Goal: Task Accomplishment & Management: Manage account settings

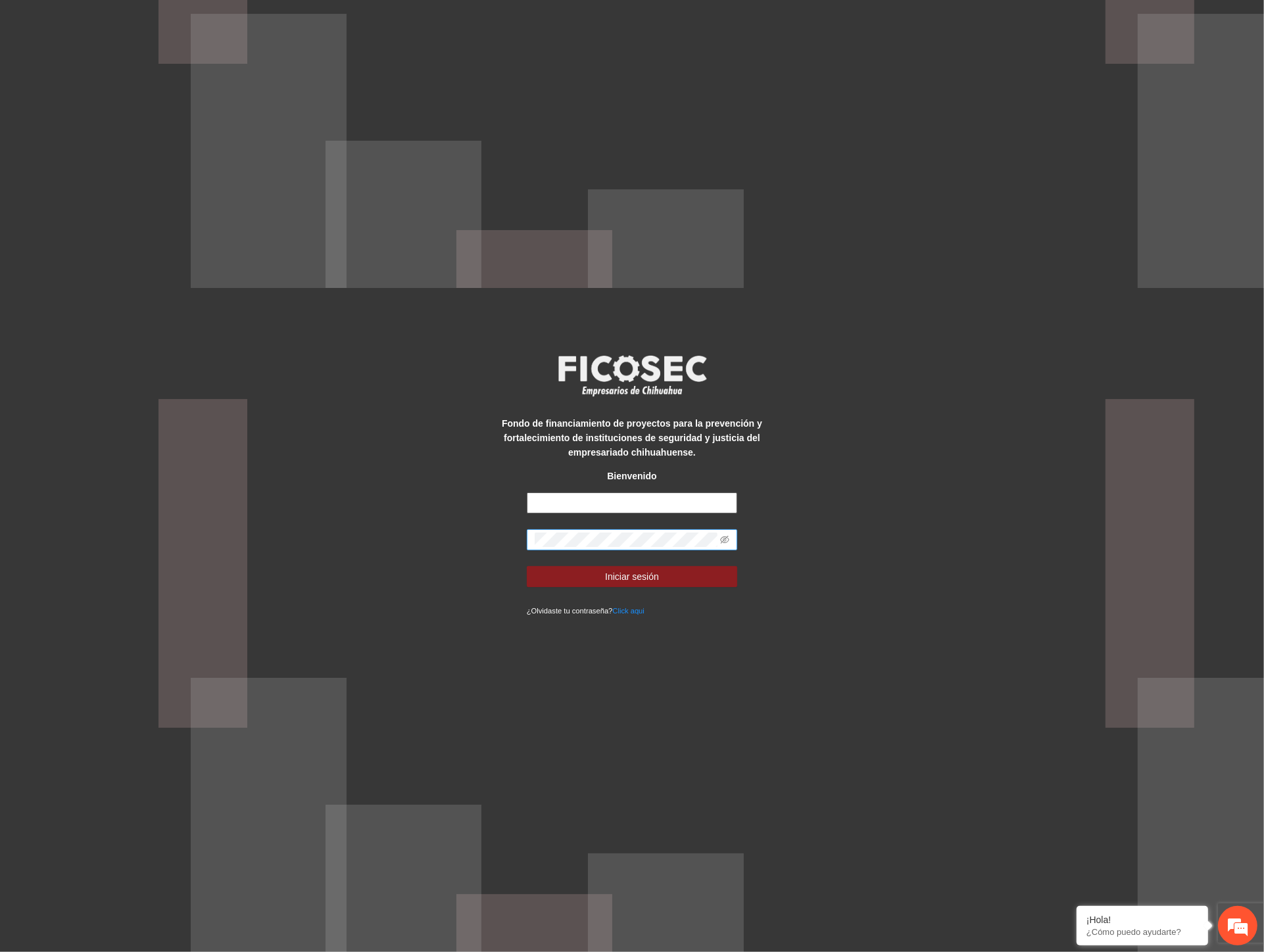
type input "**********"
click at [363, 550] on div "**********" at bounding box center [632, 476] width 1264 height 952
click at [556, 572] on button "Iniciar sesión" at bounding box center [632, 577] width 210 height 21
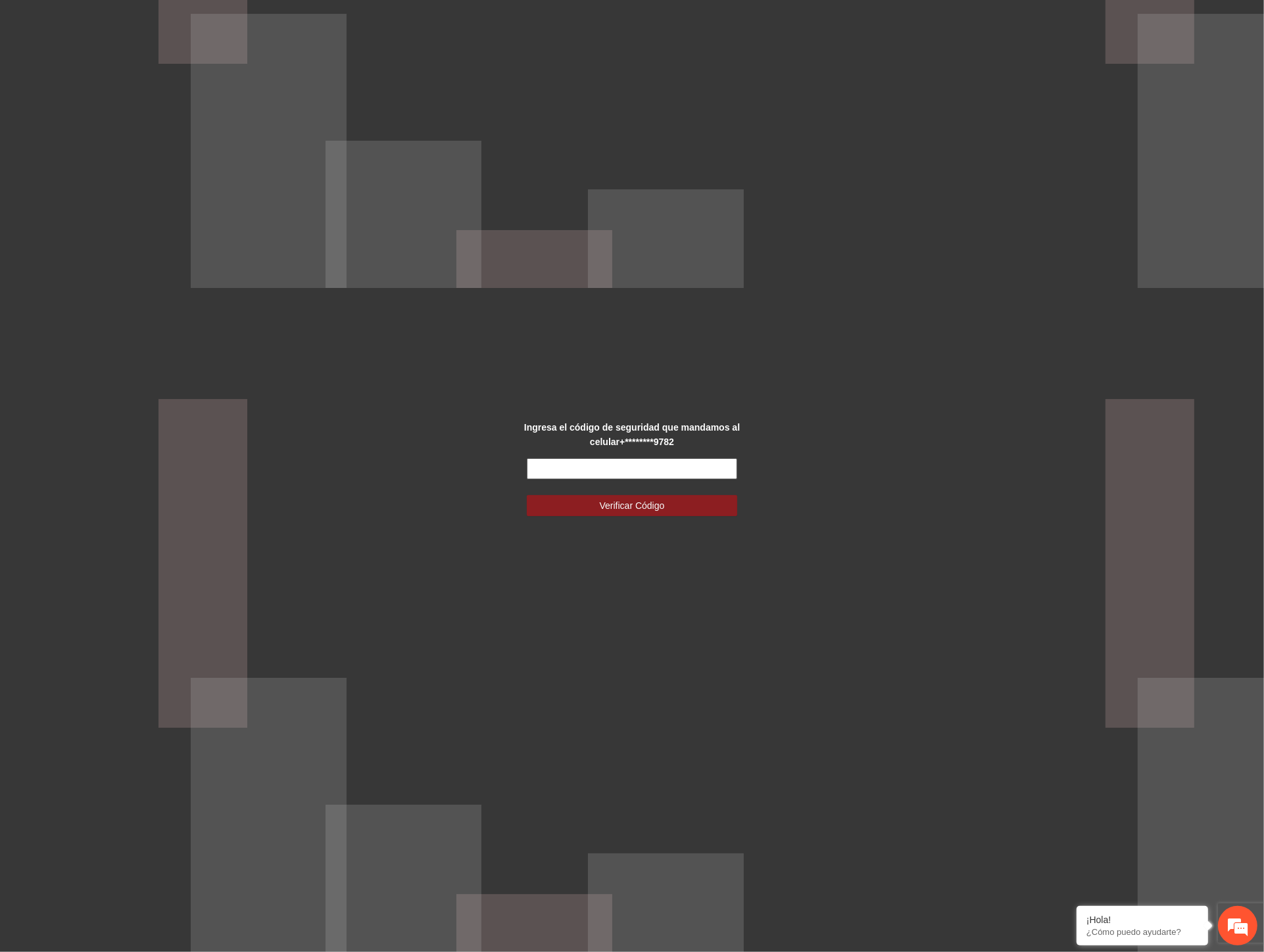
click at [633, 469] on input "text" at bounding box center [632, 469] width 210 height 21
type input "******"
click at [622, 507] on span "Verificar Código" at bounding box center [632, 505] width 65 height 15
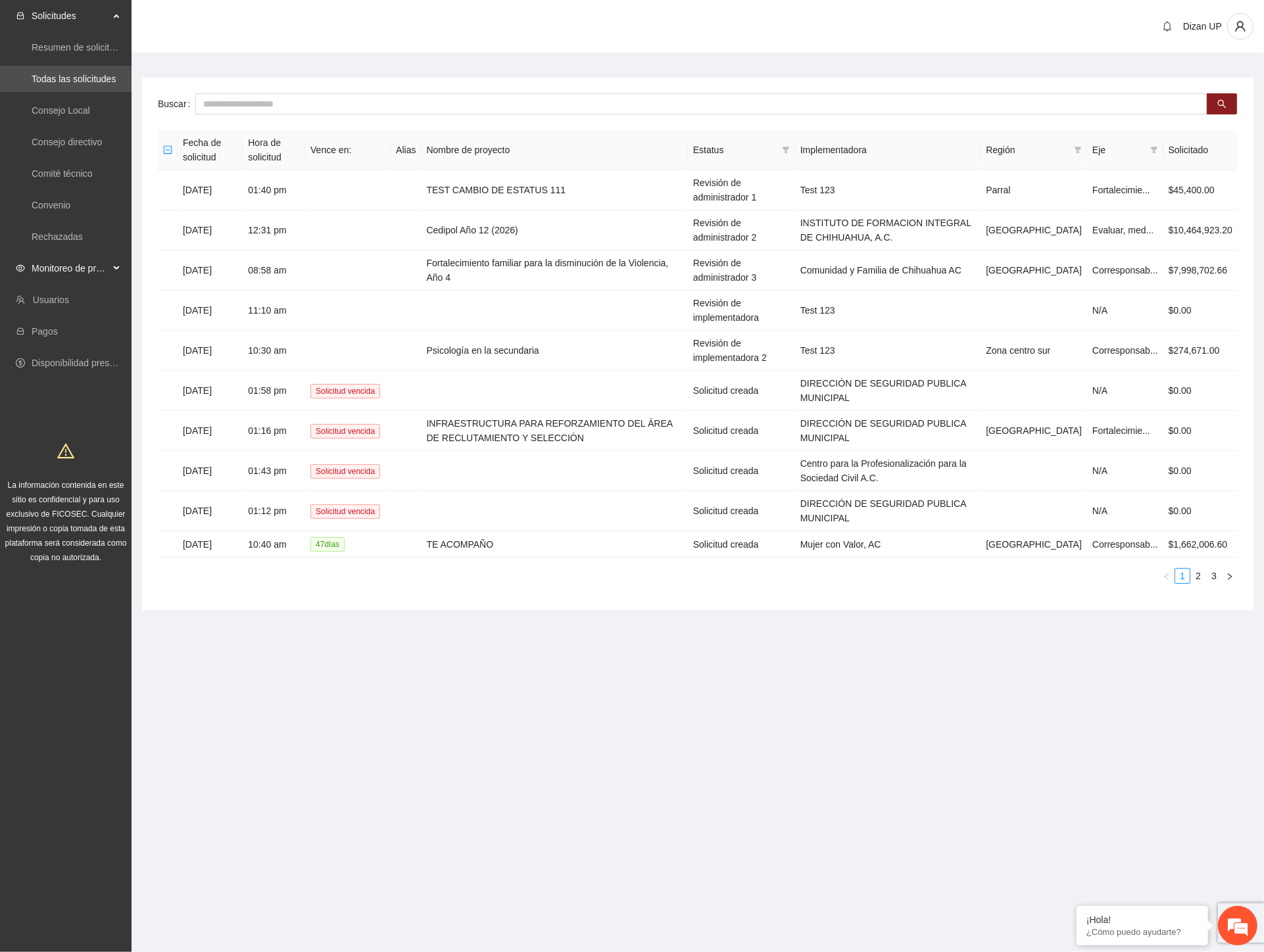
click at [53, 265] on span "Monitoreo de proyectos" at bounding box center [71, 268] width 78 height 26
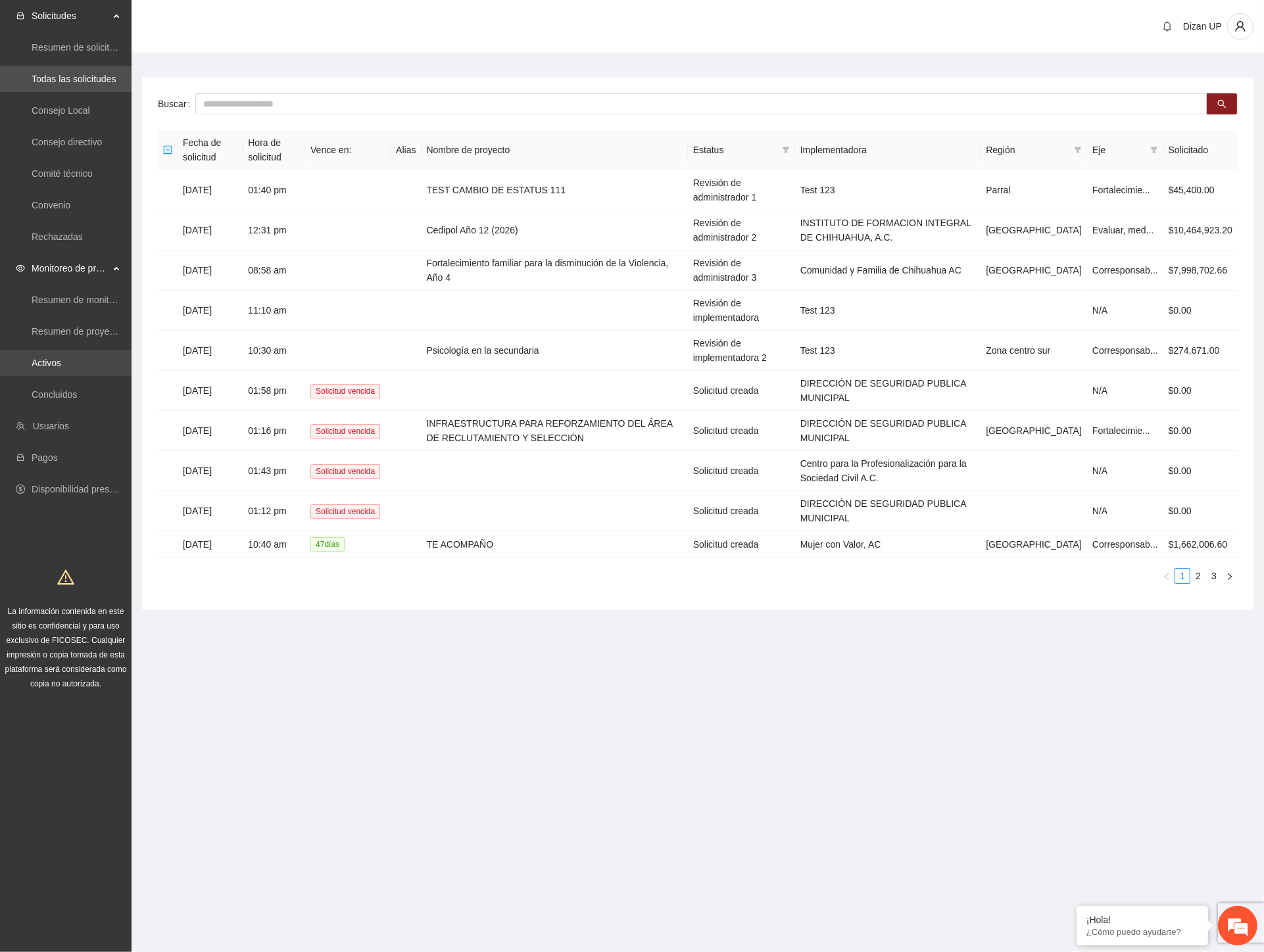
click at [57, 362] on link "Activos" at bounding box center [47, 363] width 30 height 11
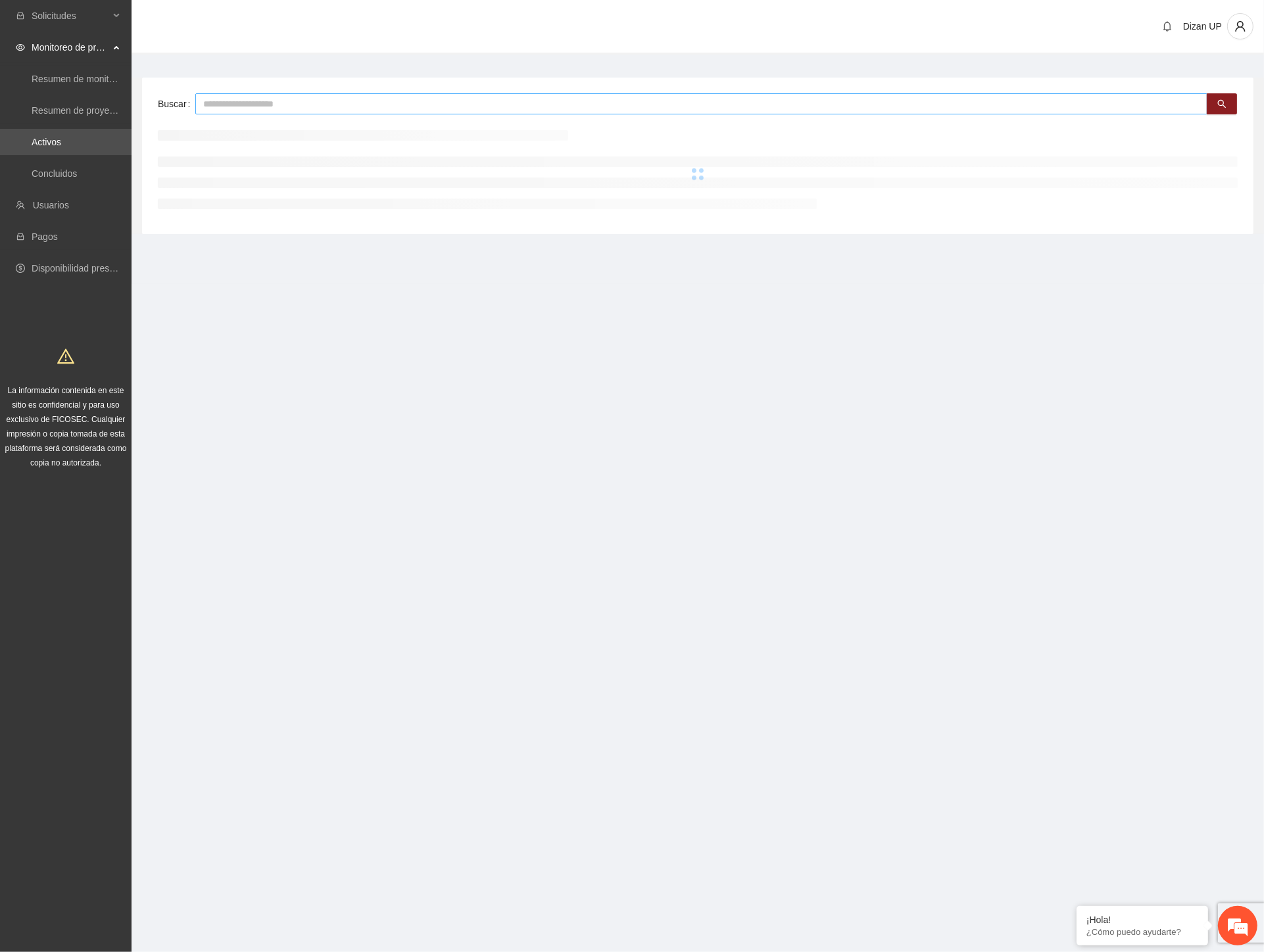
click at [265, 107] on input "text" at bounding box center [702, 104] width 1012 height 21
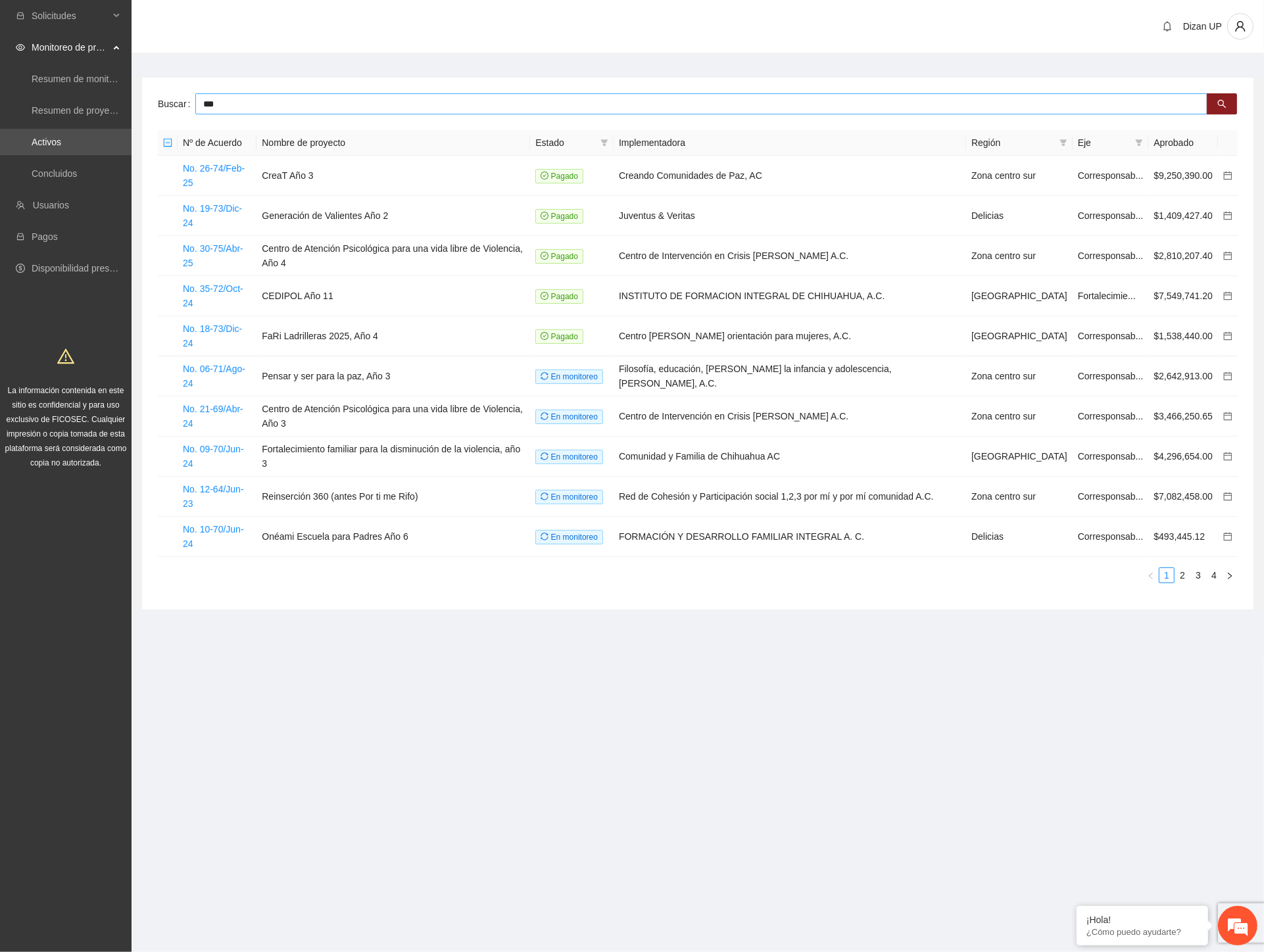
type input "***"
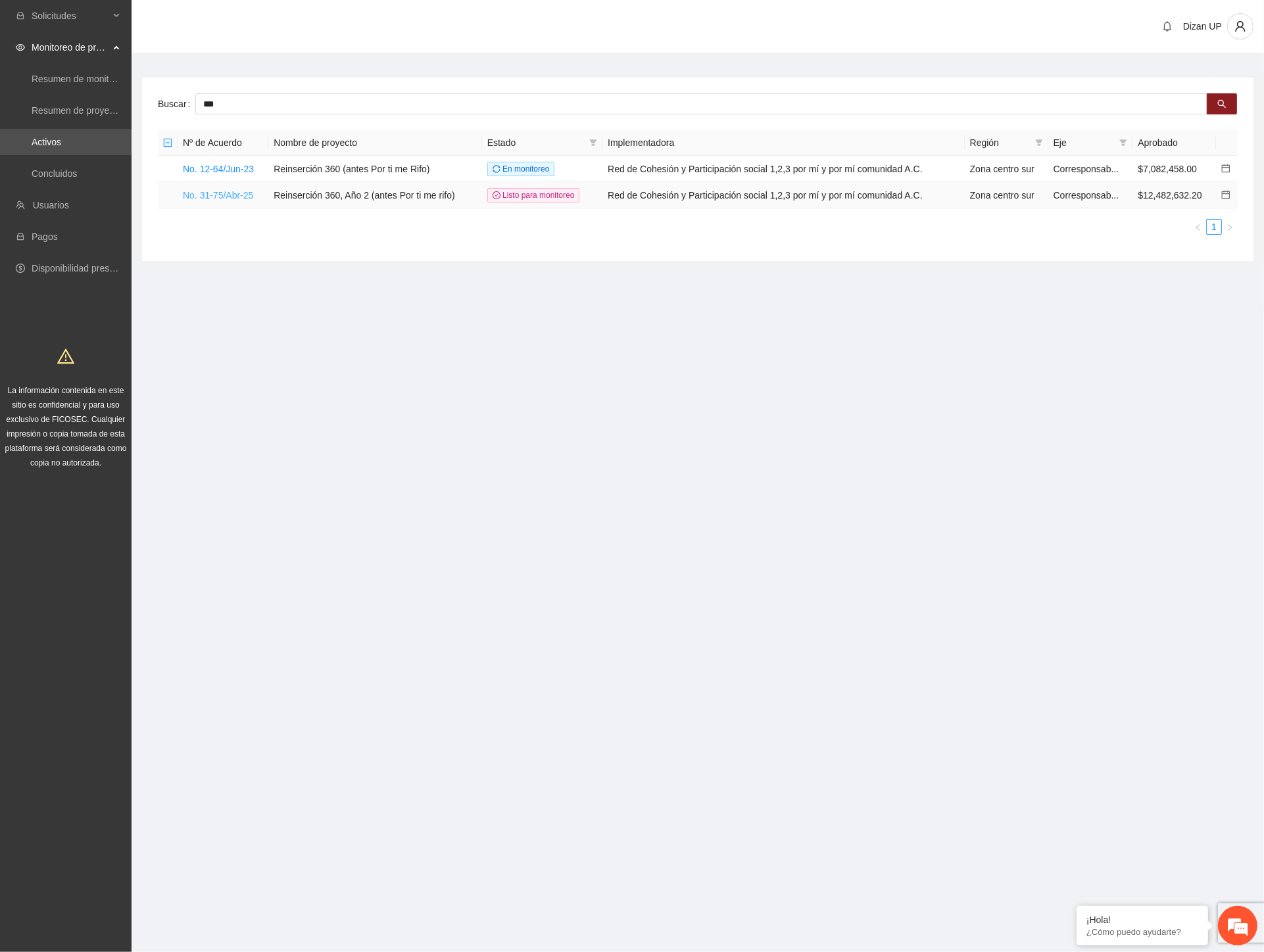
click at [208, 192] on link "No. 31-75/Abr-25" at bounding box center [218, 195] width 71 height 11
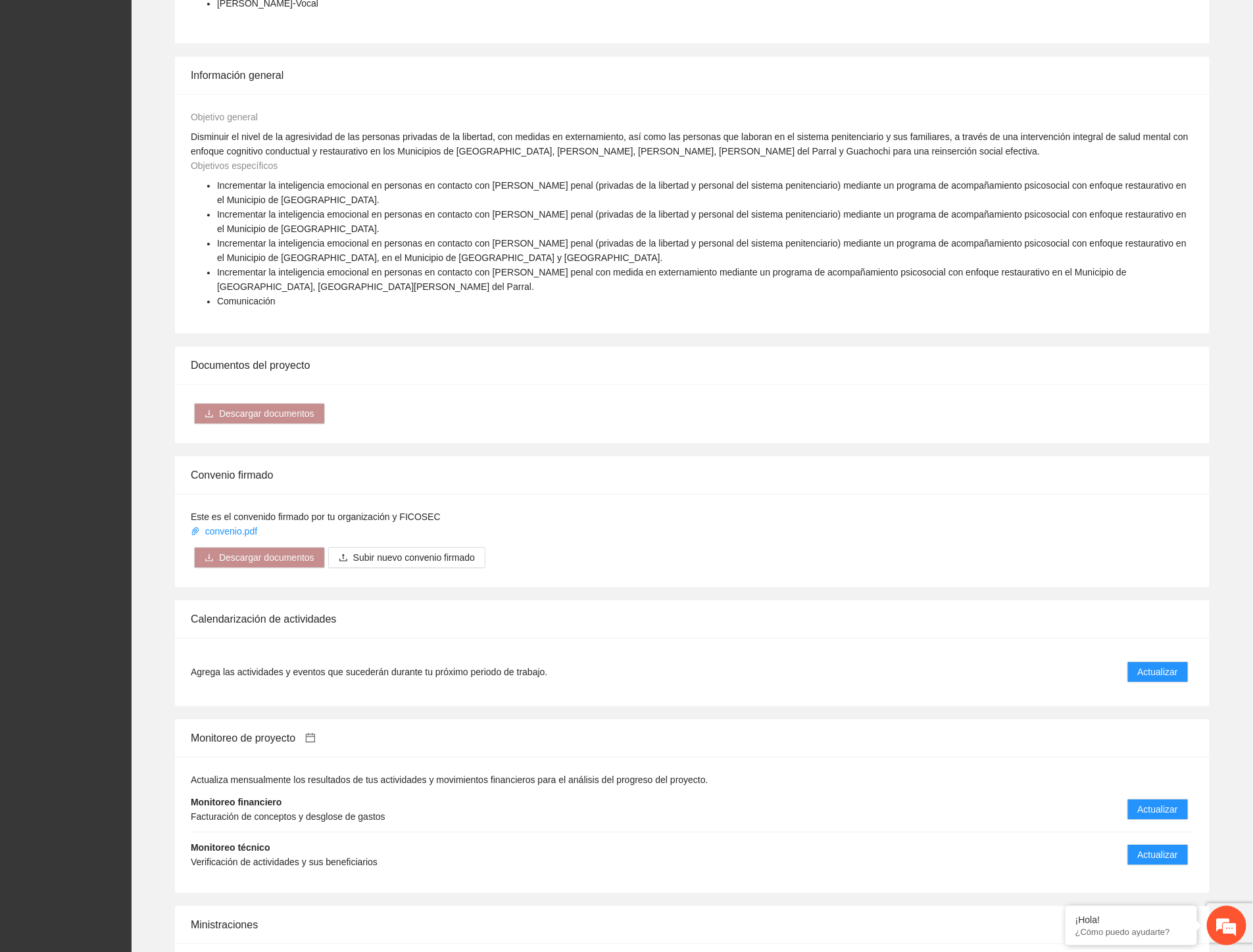
scroll to position [1753, 0]
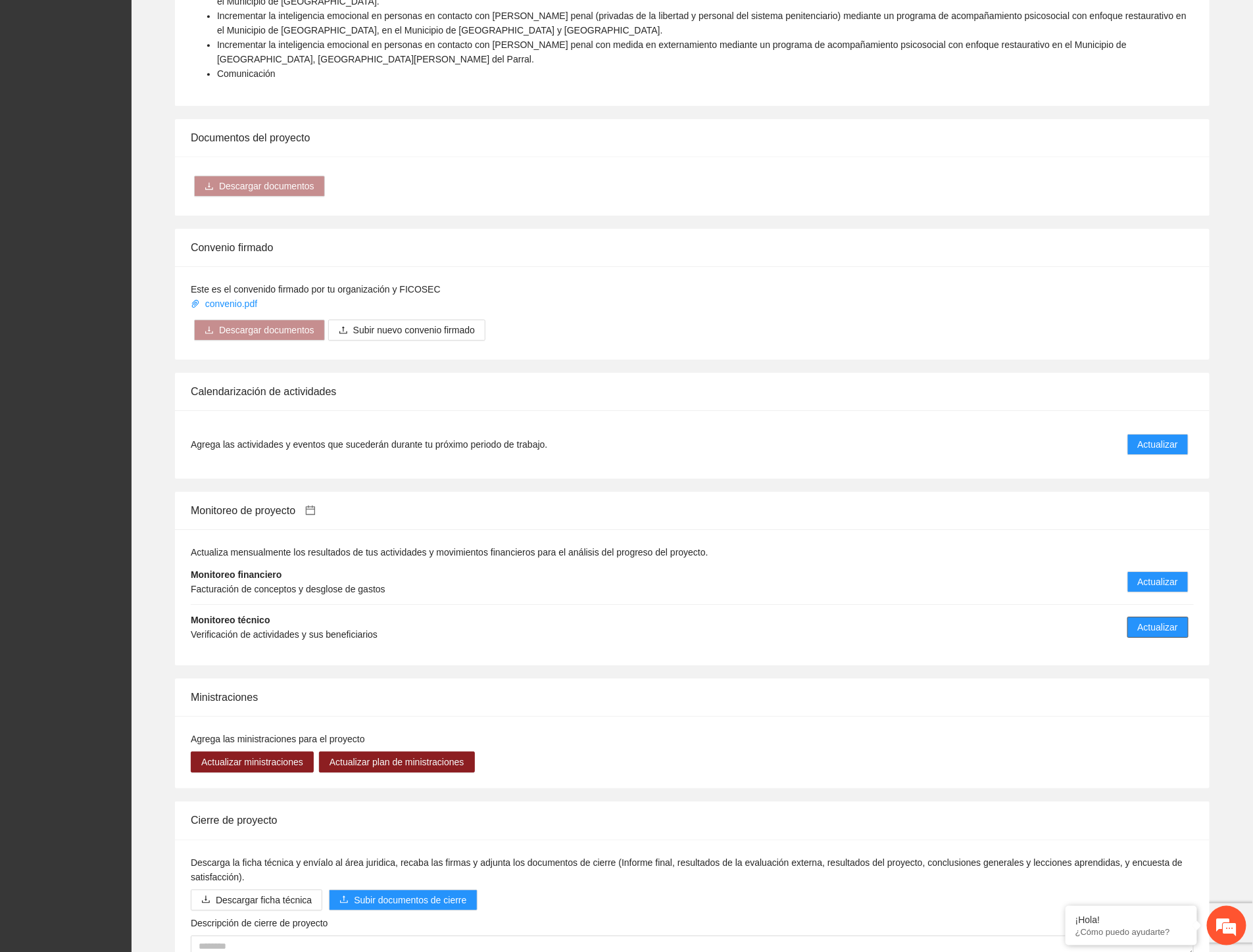
click at [1133, 617] on button "Actualizar" at bounding box center [1158, 627] width 61 height 21
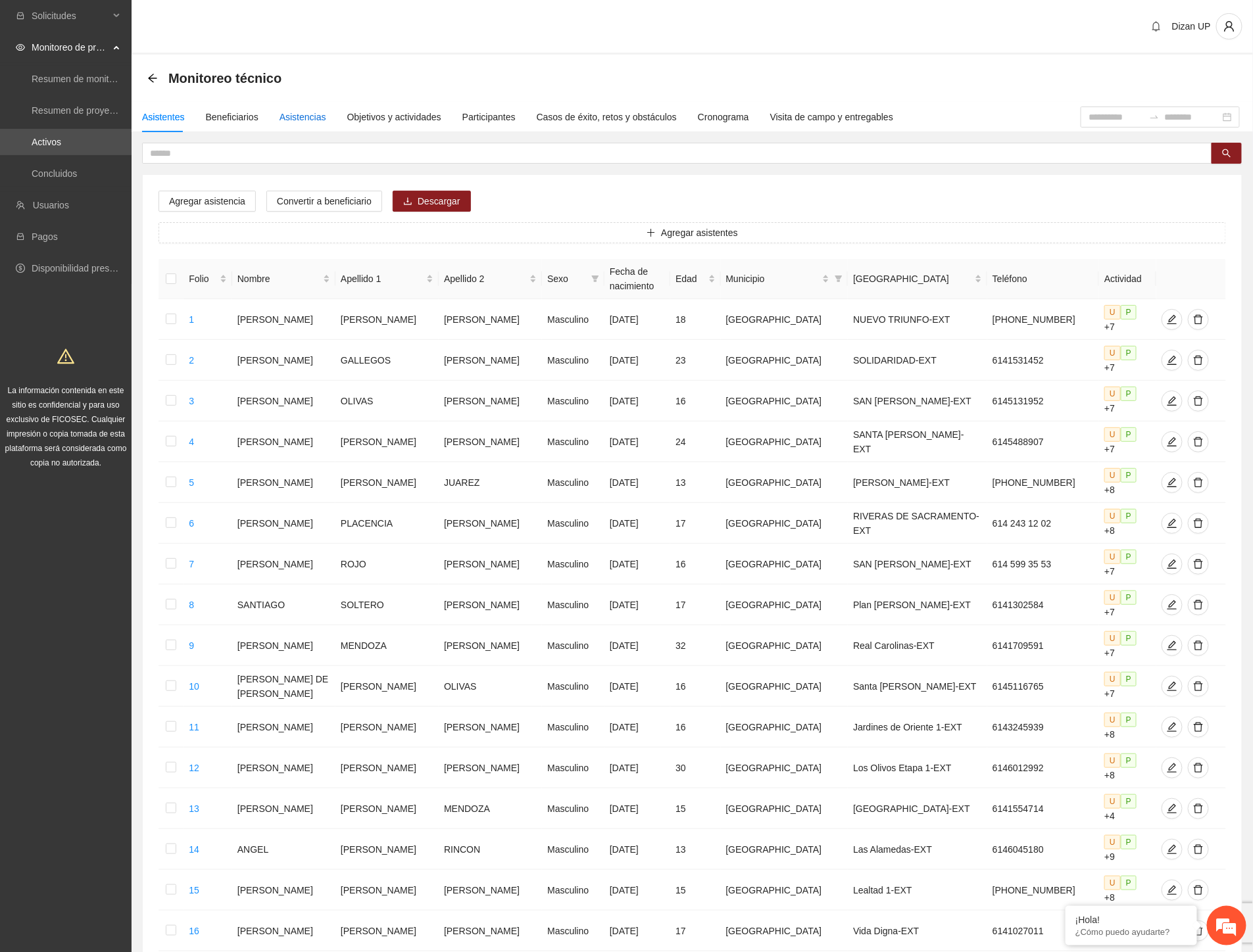
click at [280, 121] on div "Asistencias" at bounding box center [303, 117] width 47 height 15
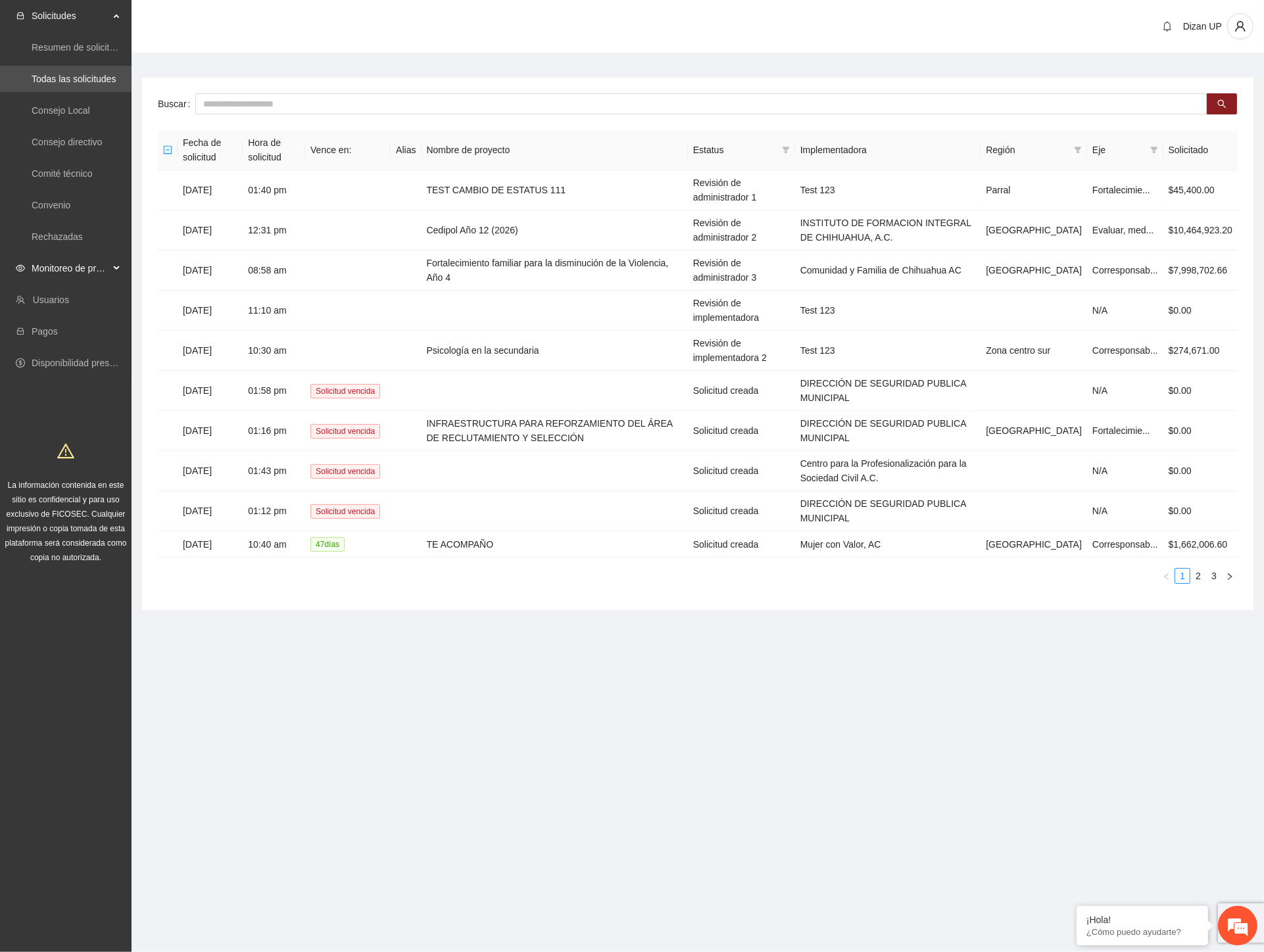
click at [50, 275] on span "Monitoreo de proyectos" at bounding box center [71, 268] width 78 height 26
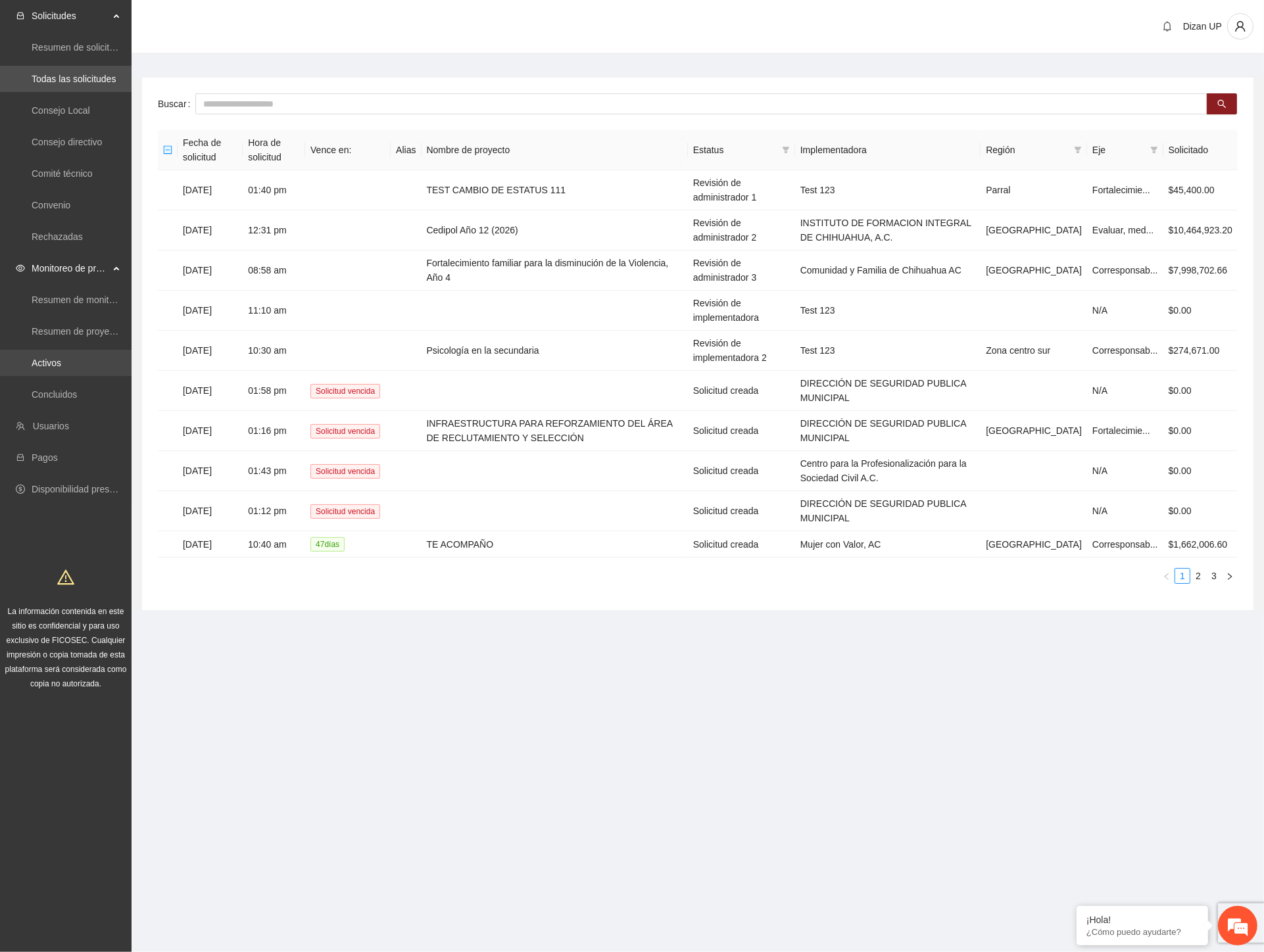
click at [58, 358] on link "Activos" at bounding box center [47, 363] width 30 height 11
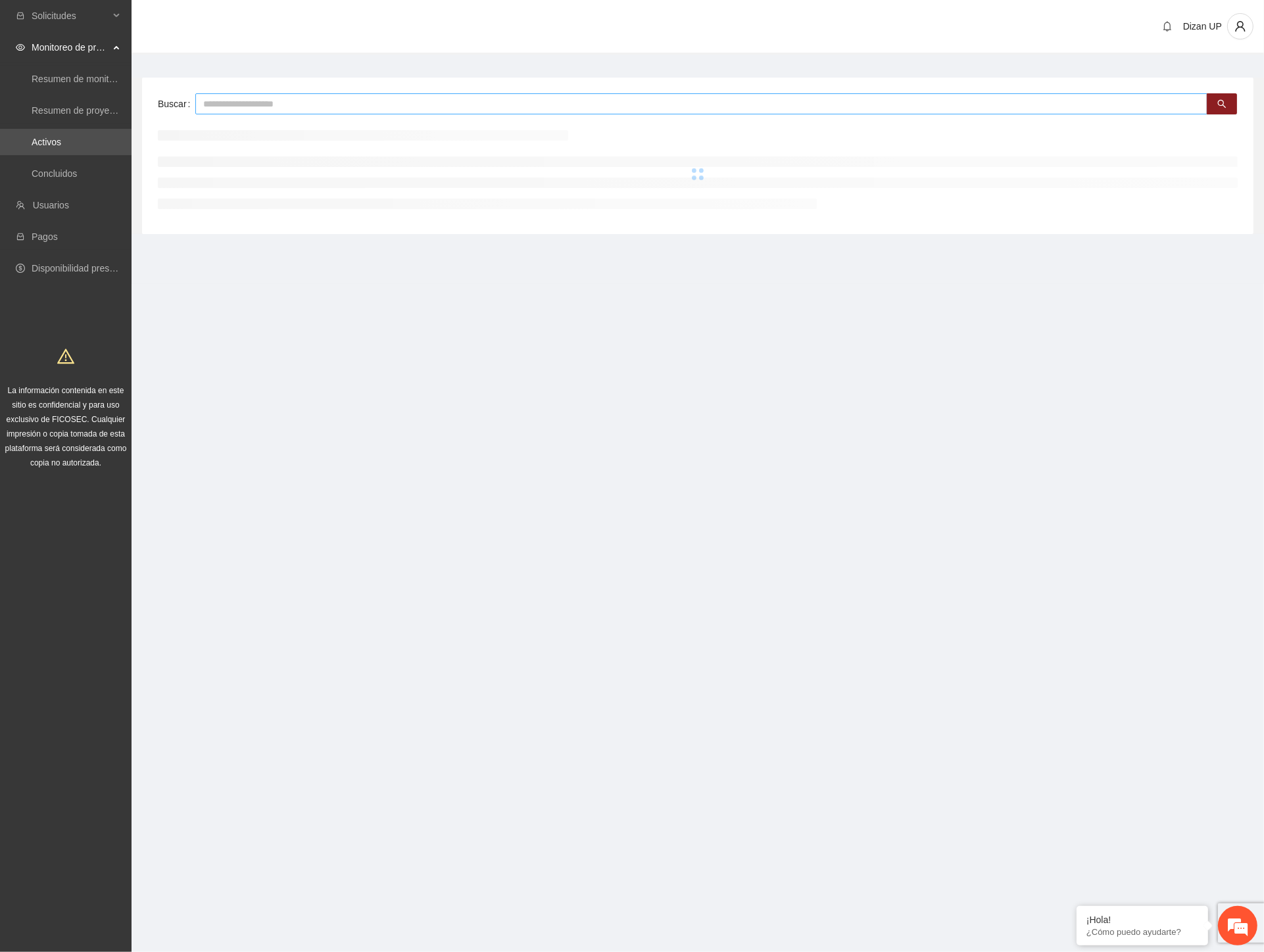
click at [335, 102] on input "text" at bounding box center [702, 104] width 1012 height 21
type input "***"
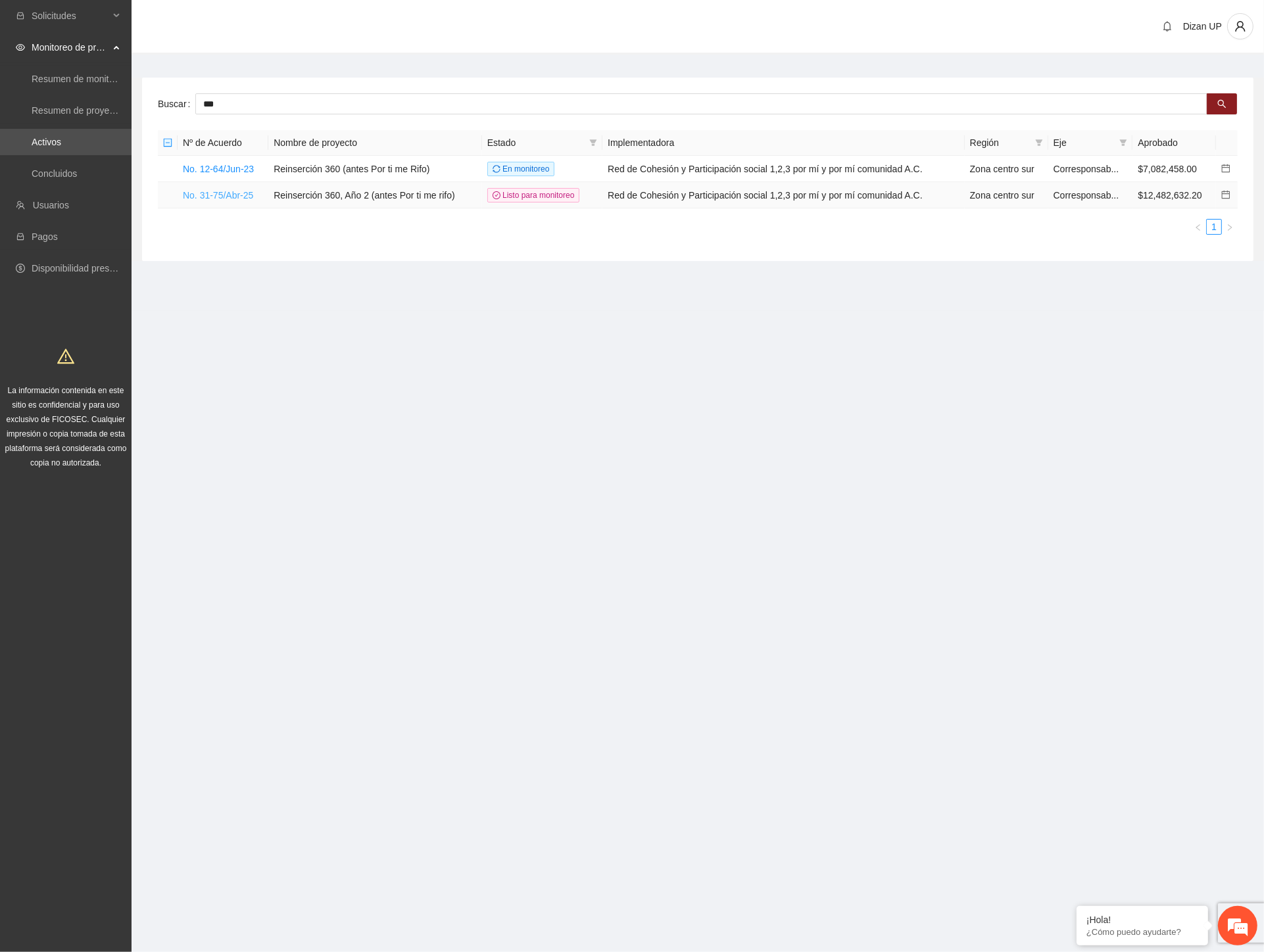
click at [201, 198] on link "No. 31-75/Abr-25" at bounding box center [218, 195] width 71 height 11
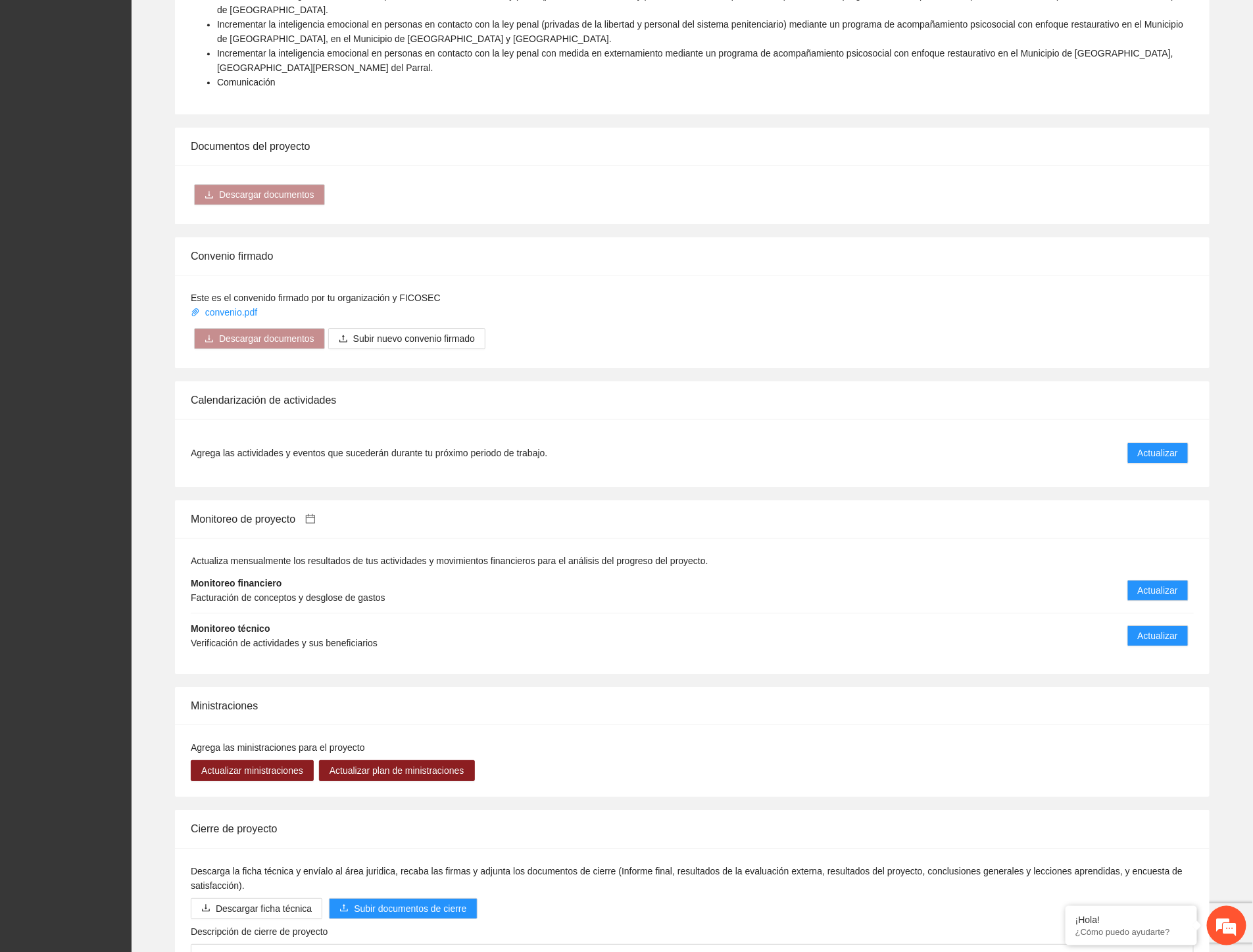
scroll to position [1818, 0]
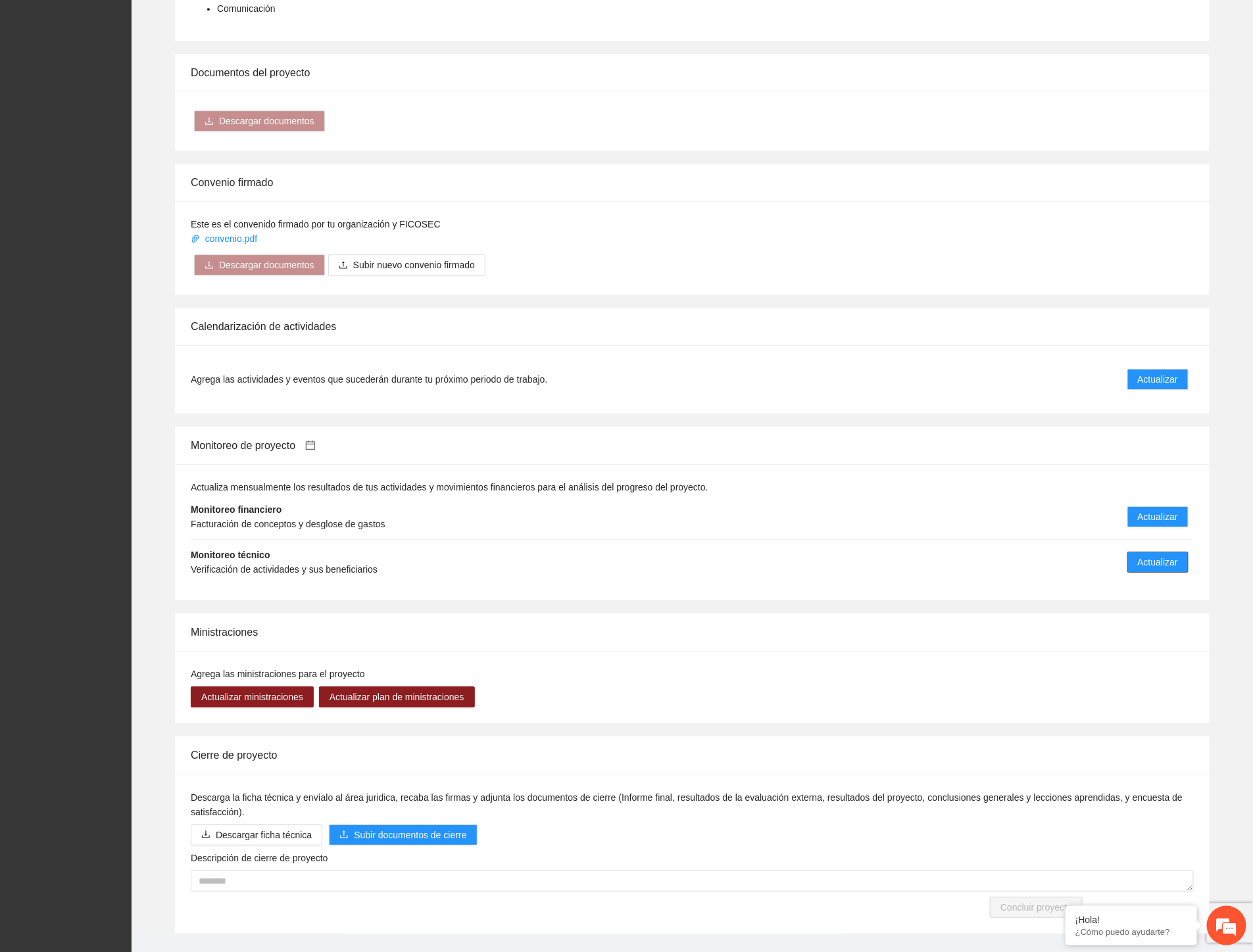
click at [1139, 555] on span "Actualizar" at bounding box center [1158, 562] width 40 height 15
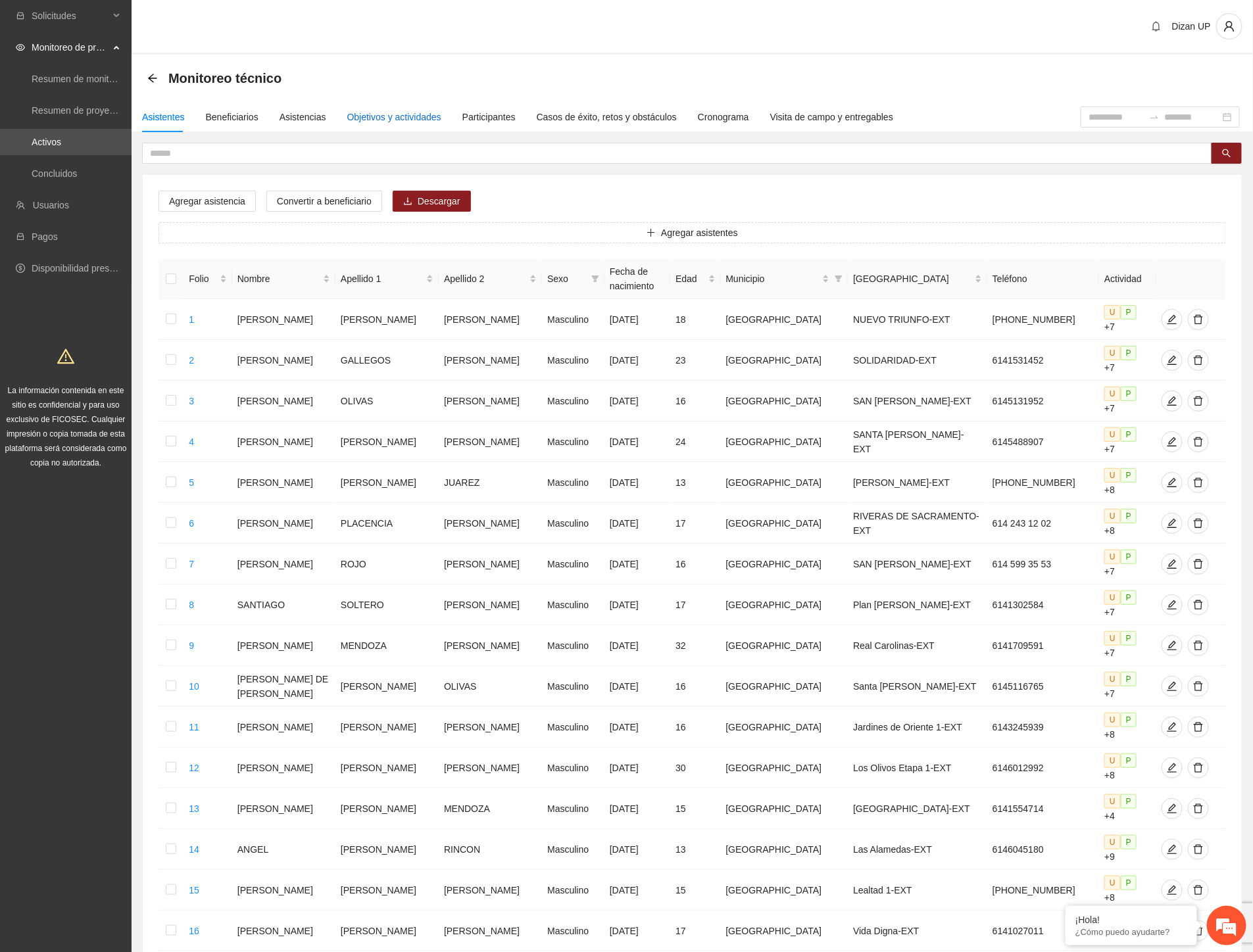
click at [397, 114] on div "Objetivos y actividades" at bounding box center [394, 117] width 94 height 15
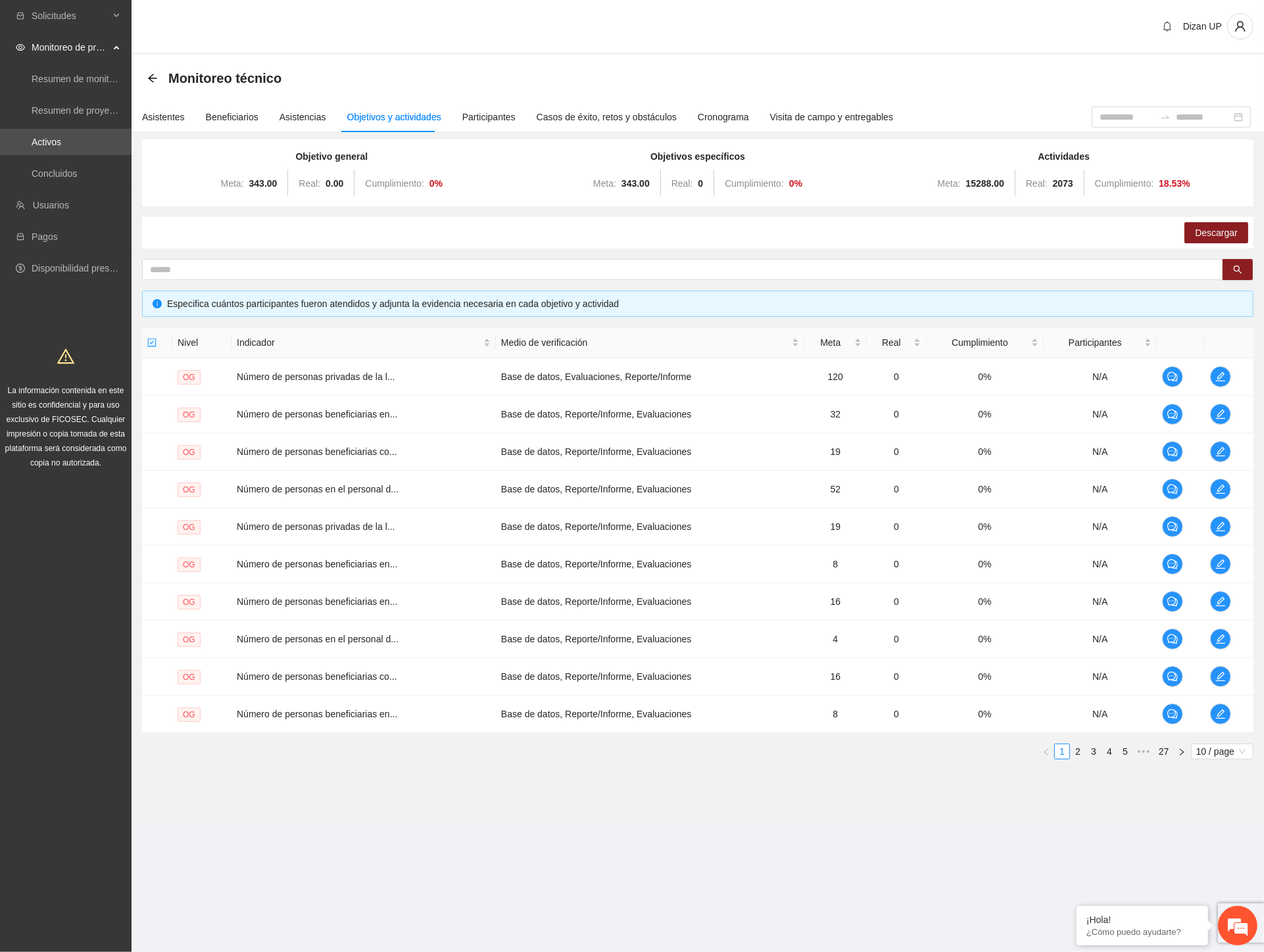
click at [1160, 752] on link "27" at bounding box center [1164, 752] width 18 height 15
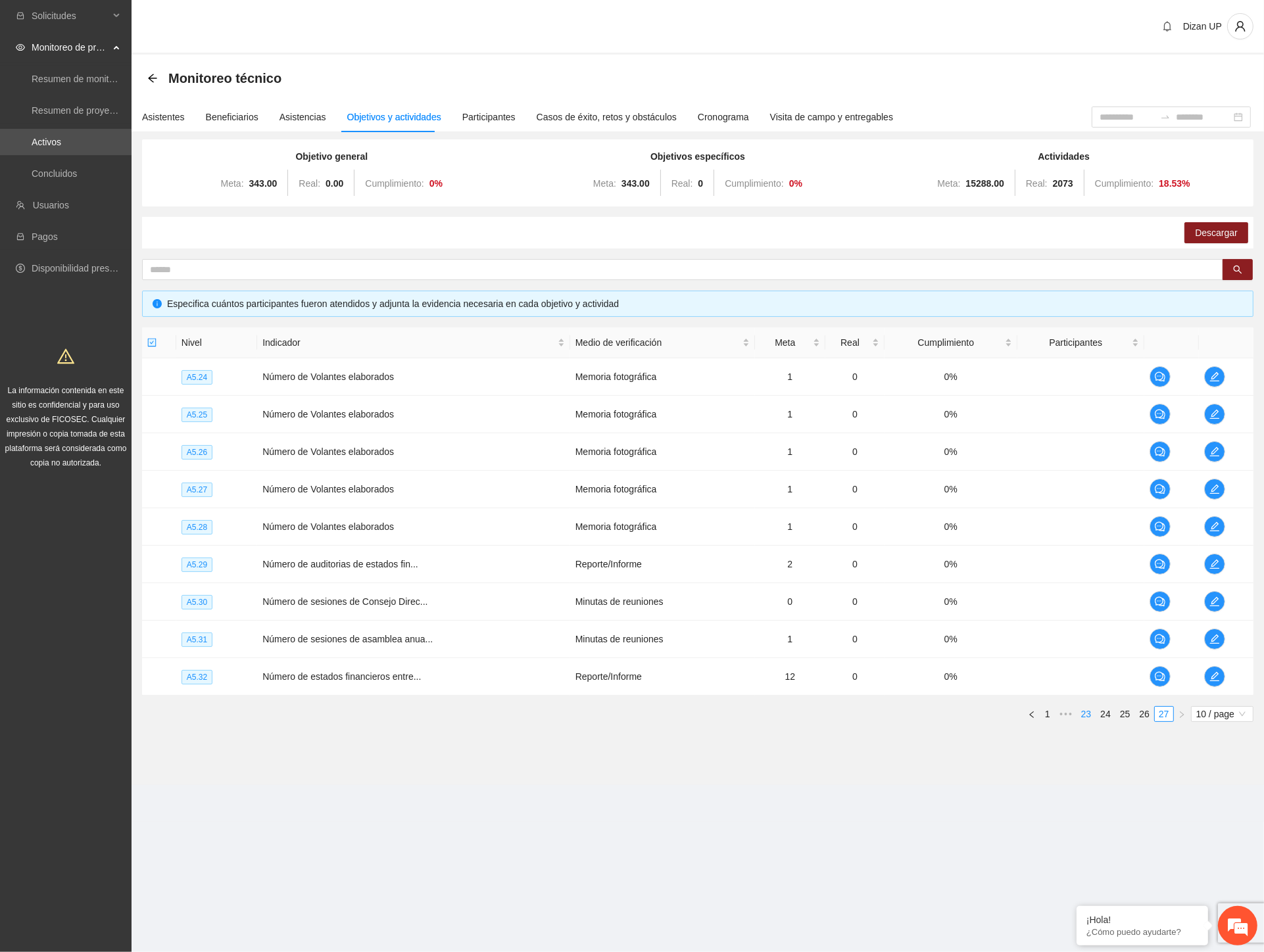
click at [1081, 718] on link "23" at bounding box center [1086, 714] width 18 height 15
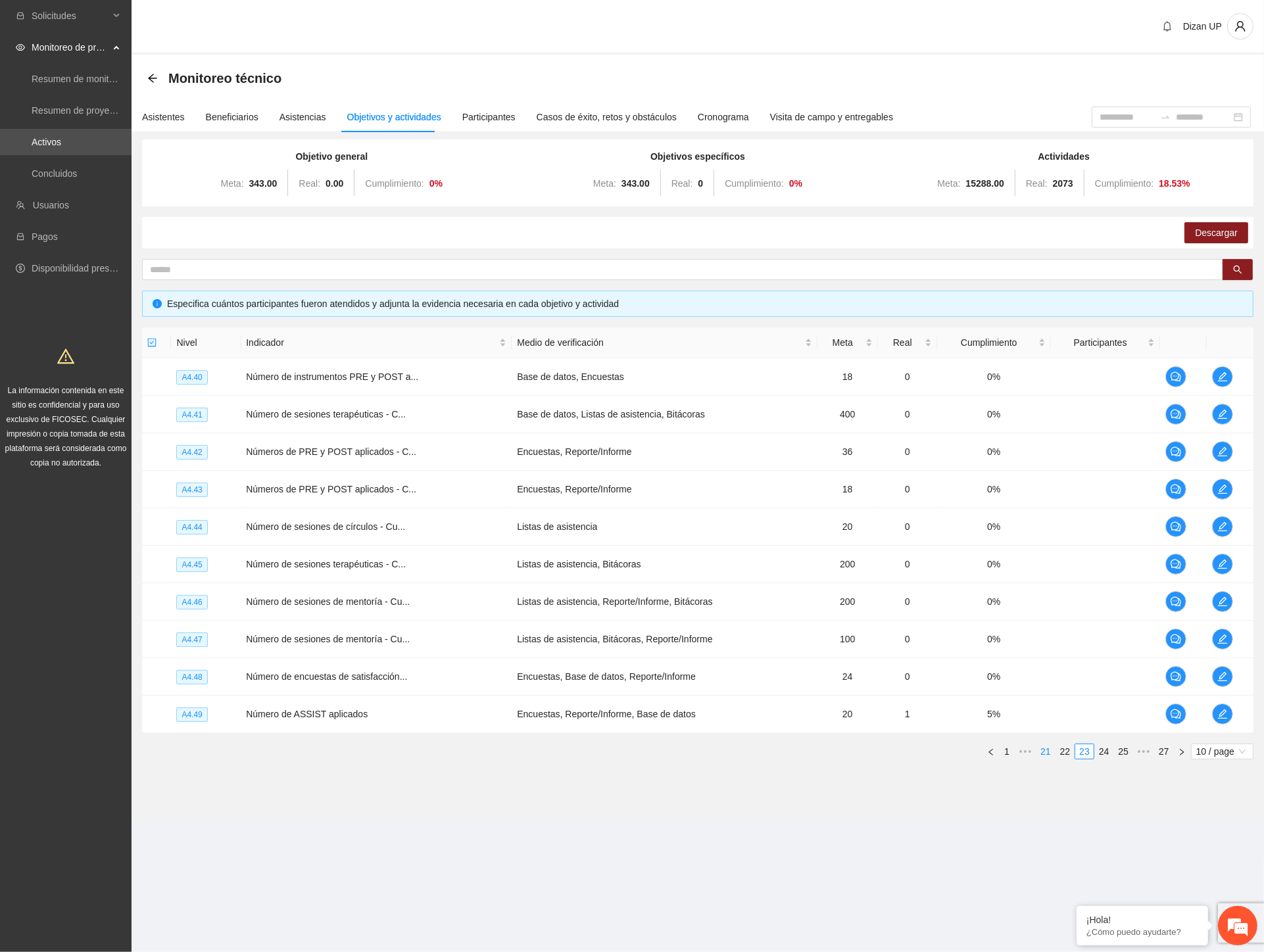
click at [1049, 754] on link "21" at bounding box center [1046, 752] width 18 height 15
click at [1045, 751] on link "19" at bounding box center [1046, 752] width 18 height 15
click at [1046, 750] on link "17" at bounding box center [1046, 752] width 18 height 15
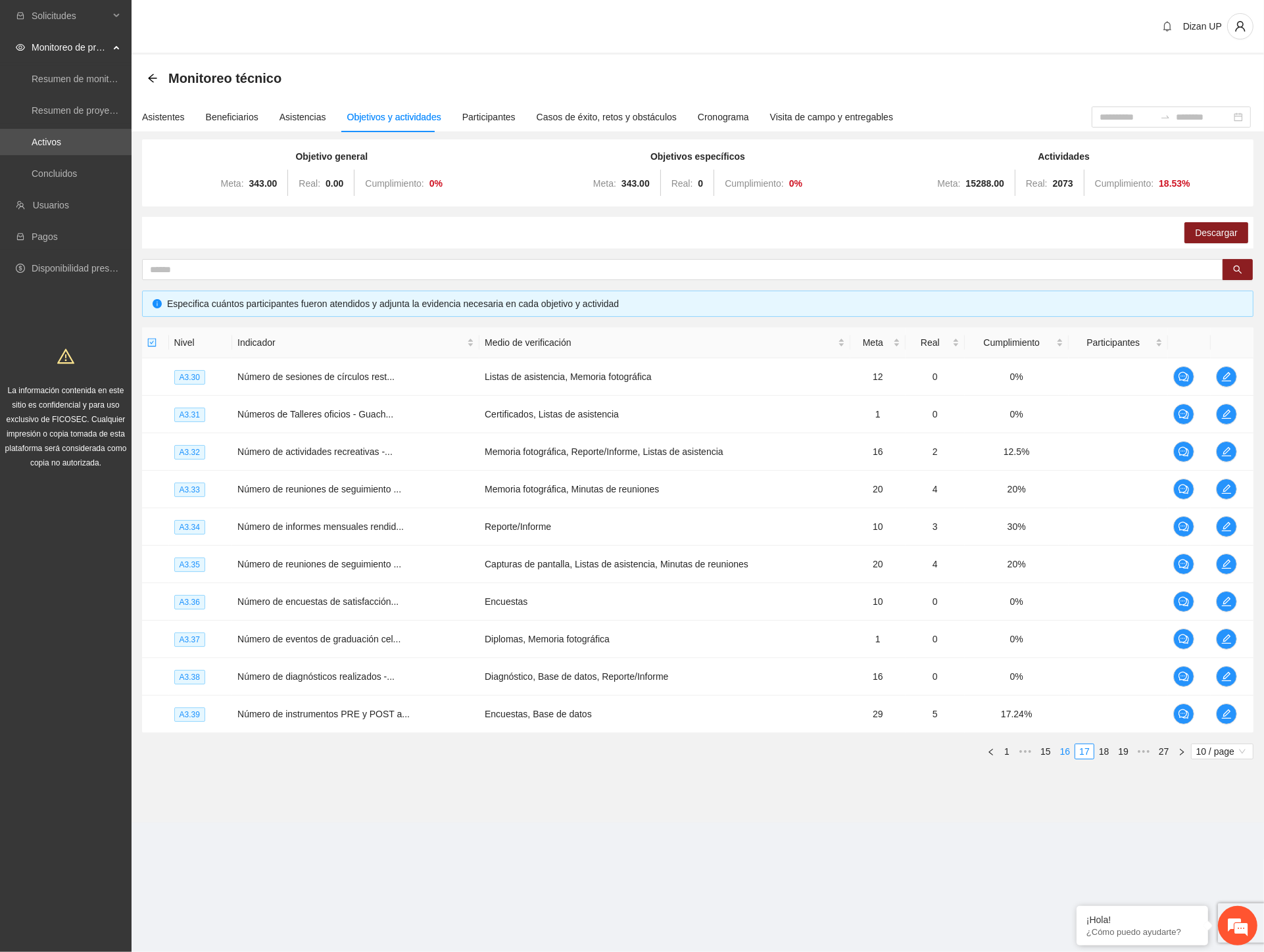
click at [1068, 752] on link "16" at bounding box center [1066, 752] width 18 height 15
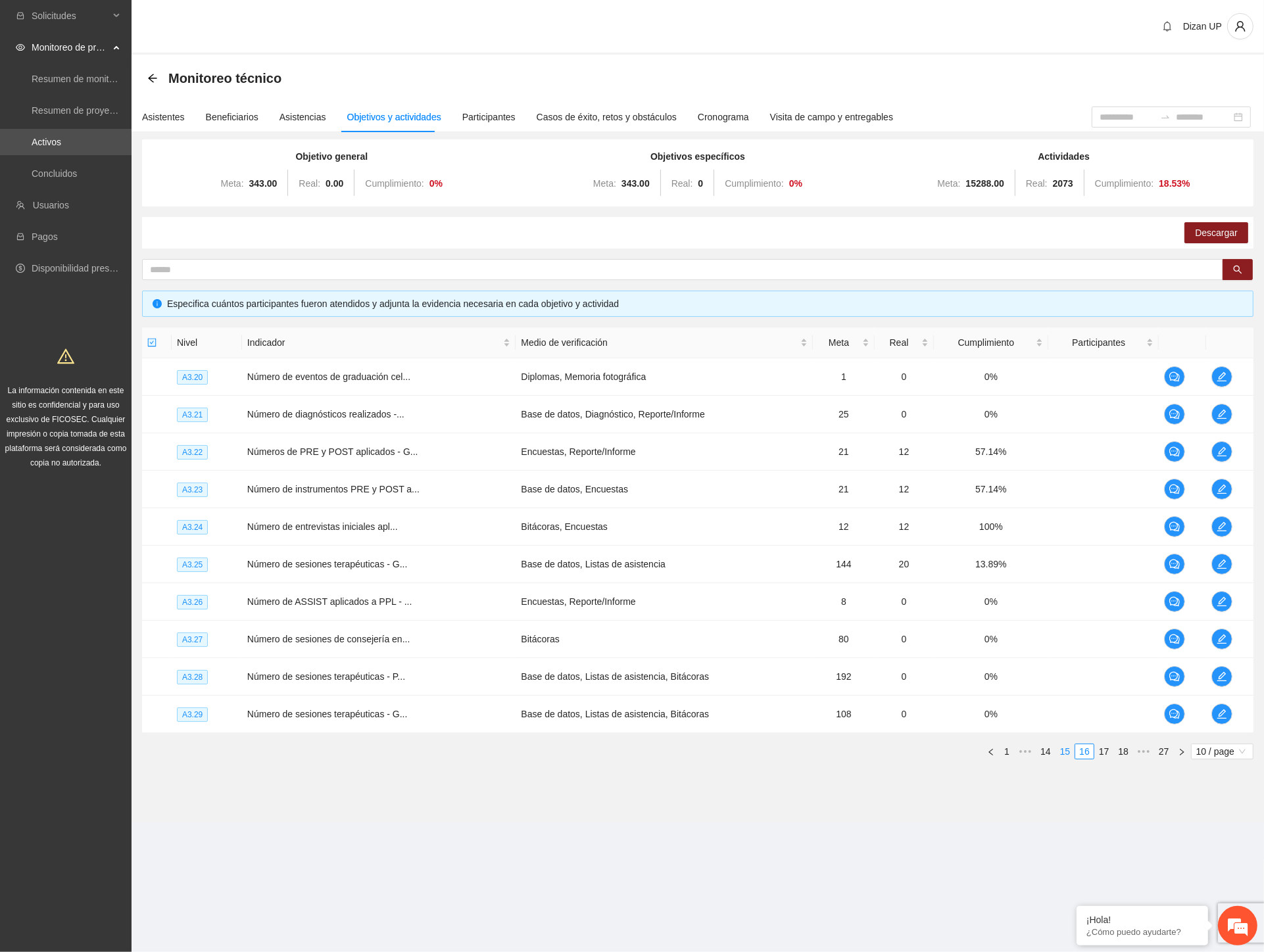
click at [1064, 752] on link "15" at bounding box center [1066, 752] width 18 height 15
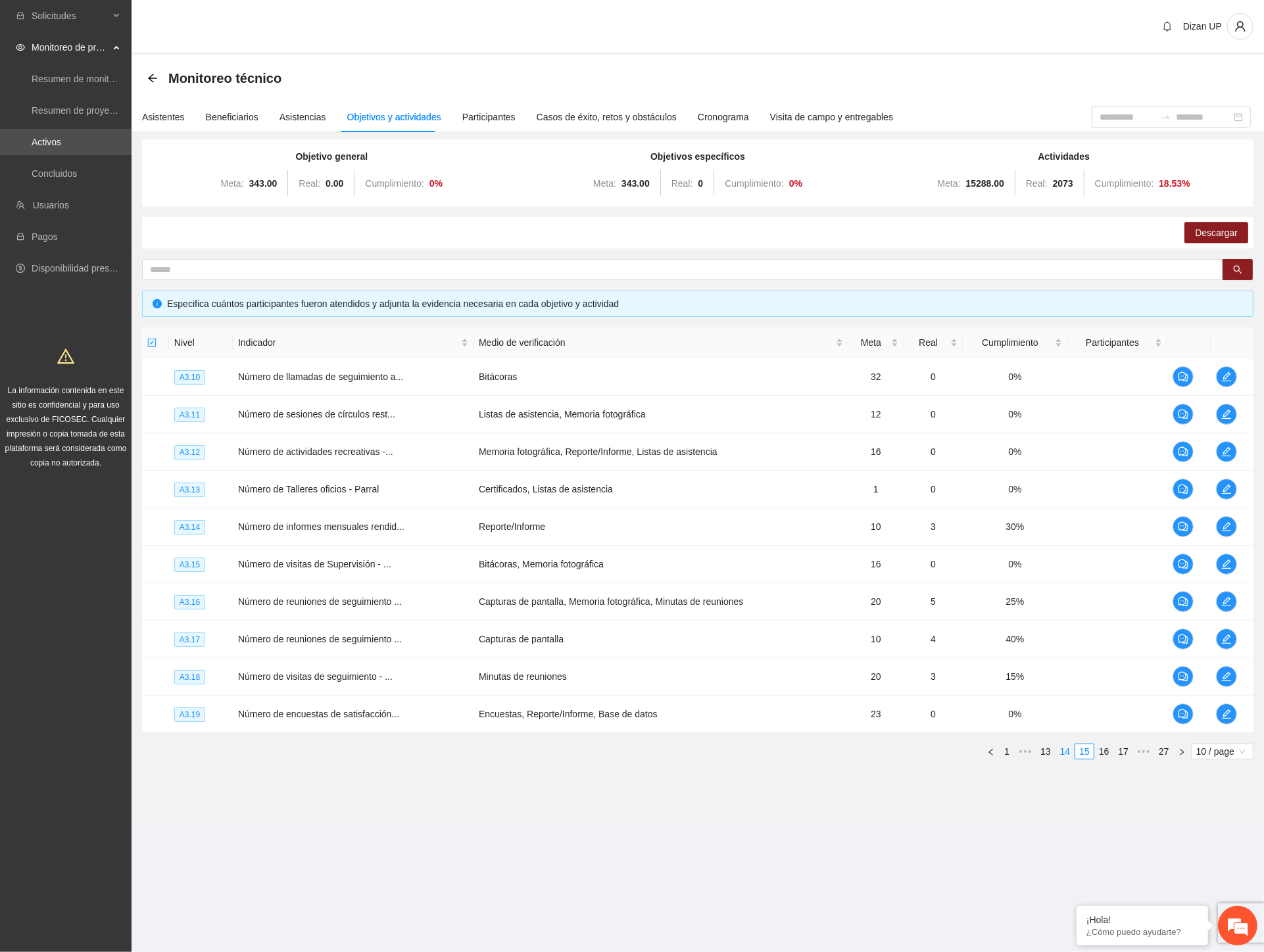
click at [1062, 750] on link "14" at bounding box center [1066, 752] width 18 height 15
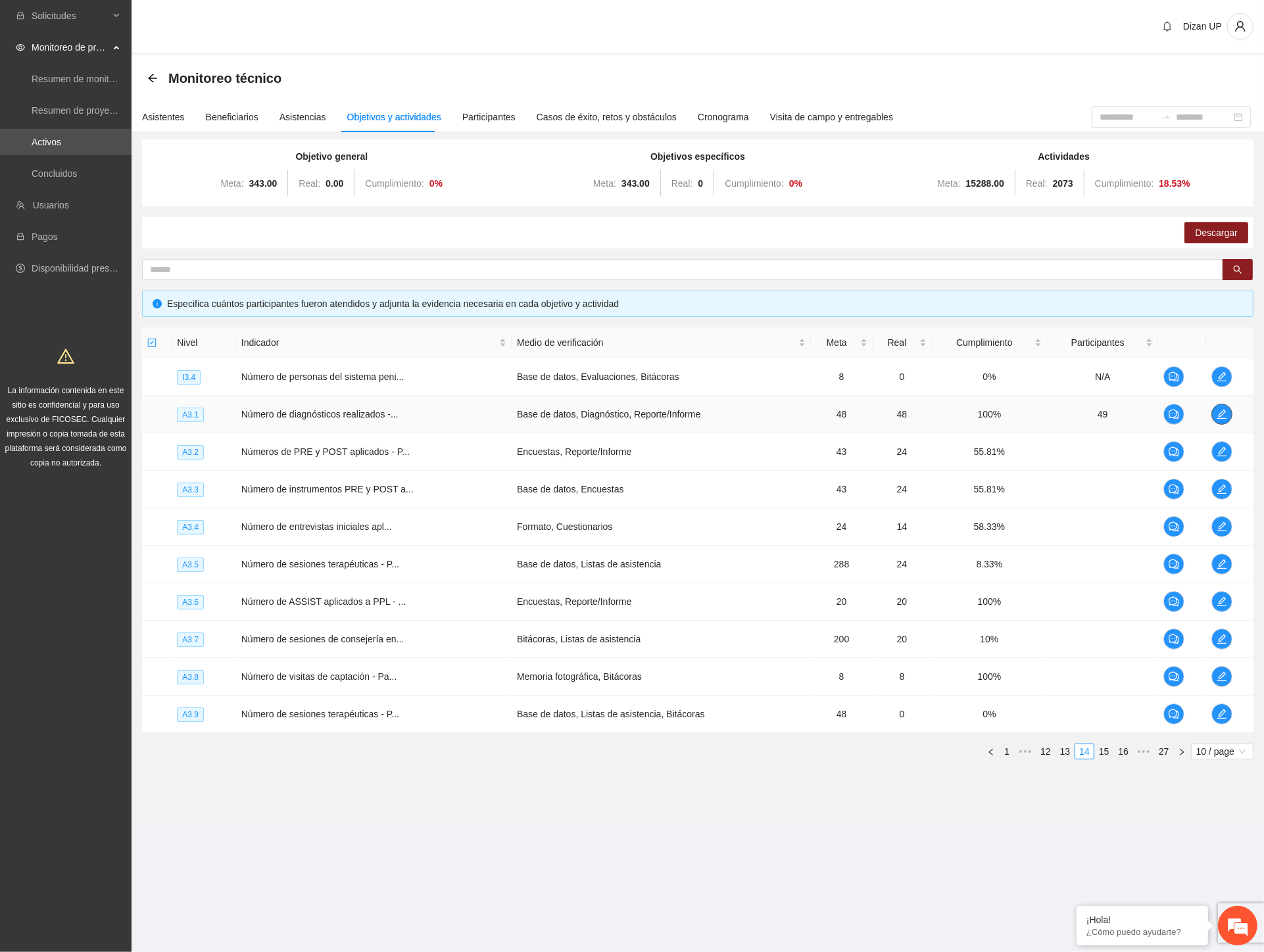
click at [1219, 406] on button "button" at bounding box center [1222, 414] width 21 height 21
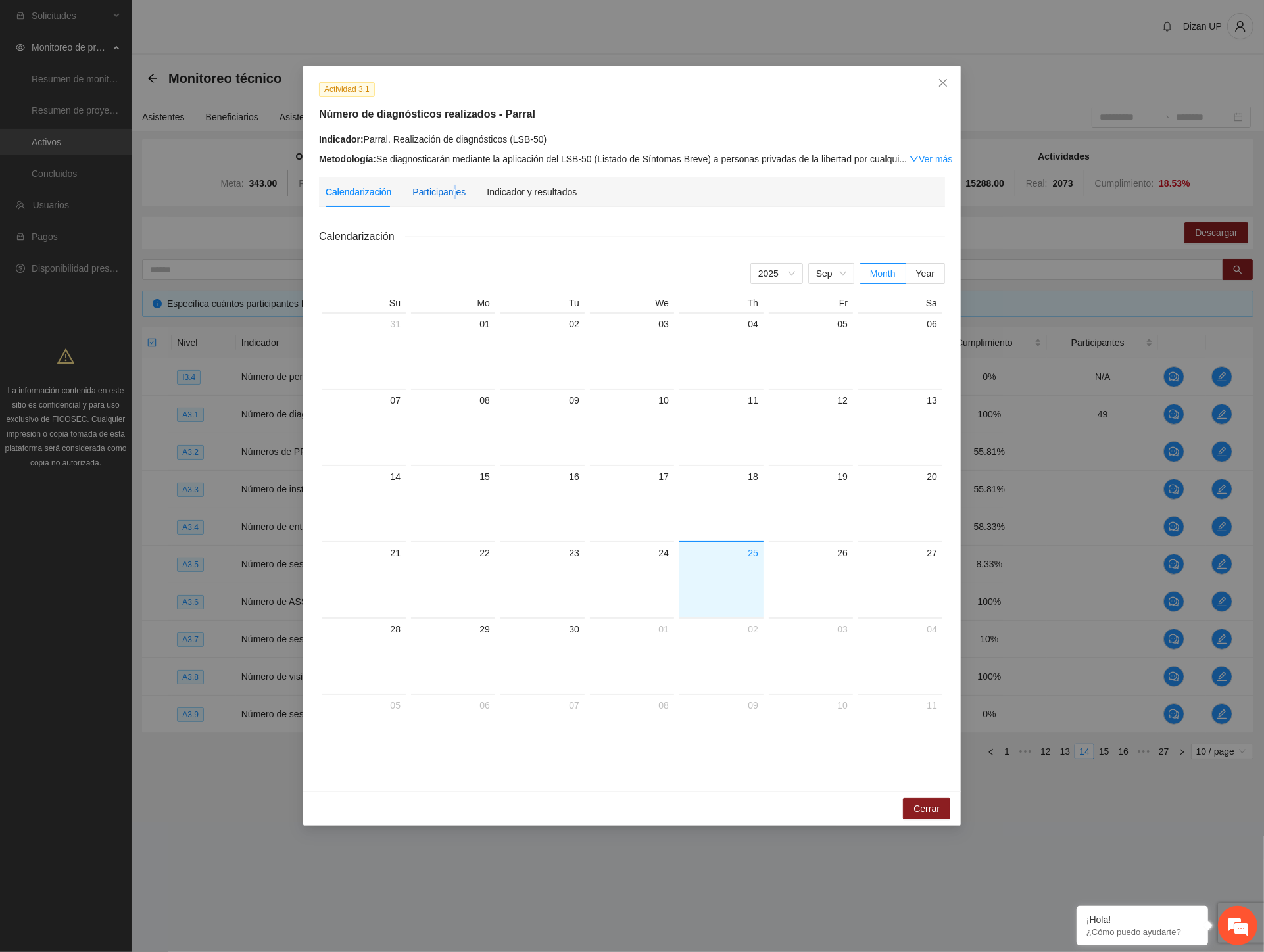
click at [452, 191] on div "Participantes" at bounding box center [438, 192] width 53 height 15
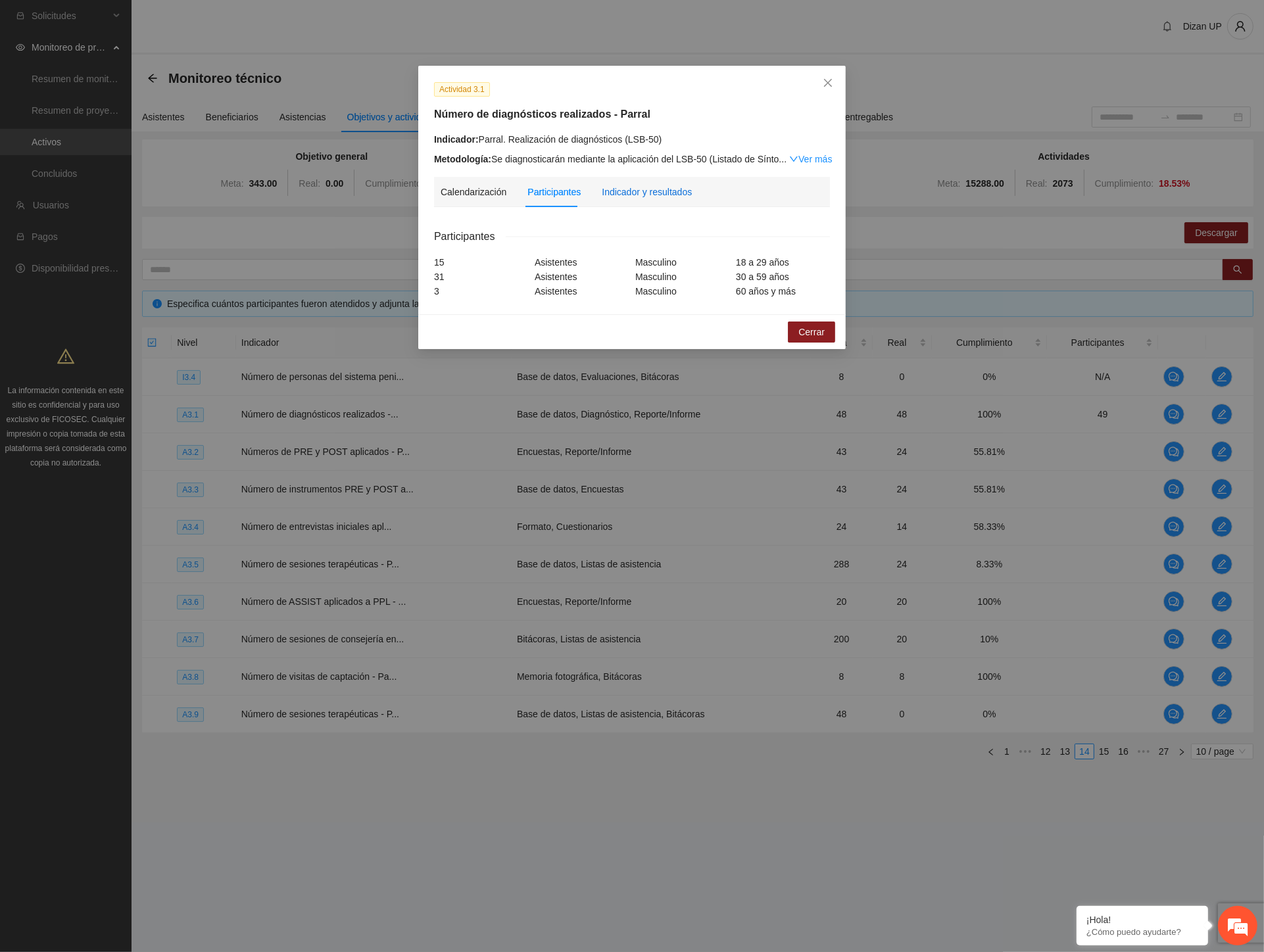
click at [616, 186] on div "Indicador y resultados" at bounding box center [647, 192] width 90 height 15
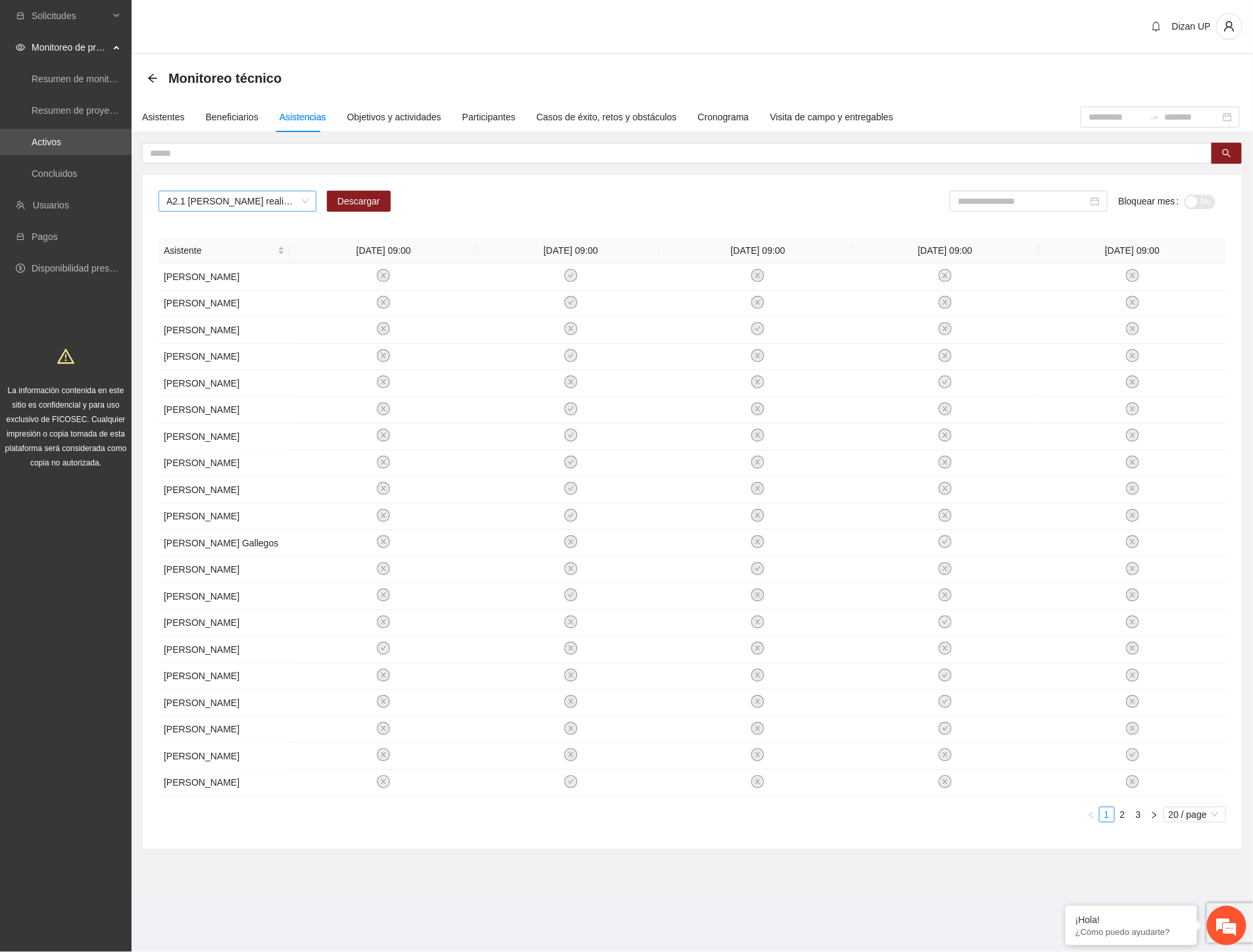
click at [259, 208] on span "A2.1 Cuauhtémoc realización de diagnósticos (LSB-50)" at bounding box center [237, 201] width 142 height 20
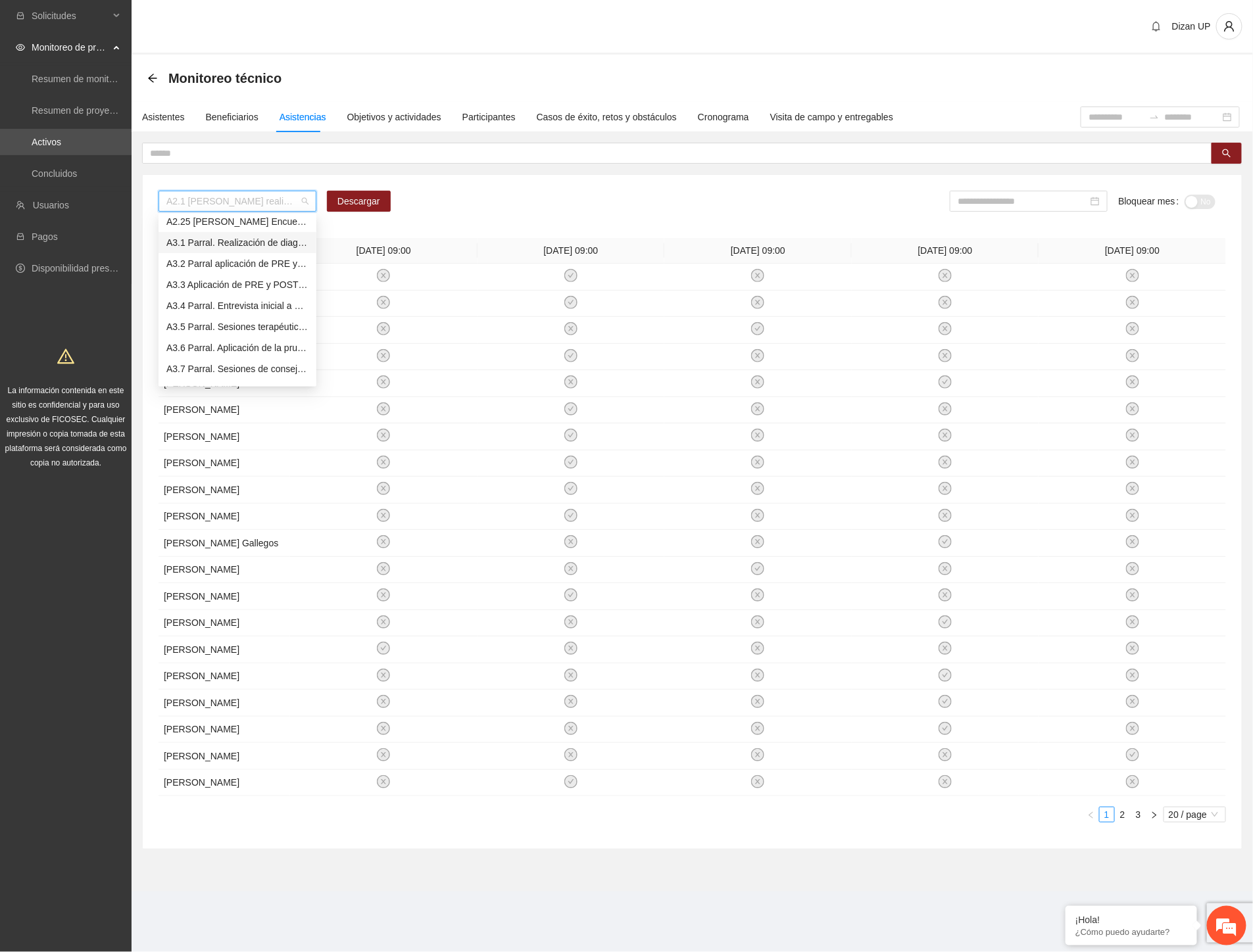
click at [239, 246] on div "A3.1 Parral. Realización de diagnósticos (LSB-50)" at bounding box center [237, 243] width 142 height 15
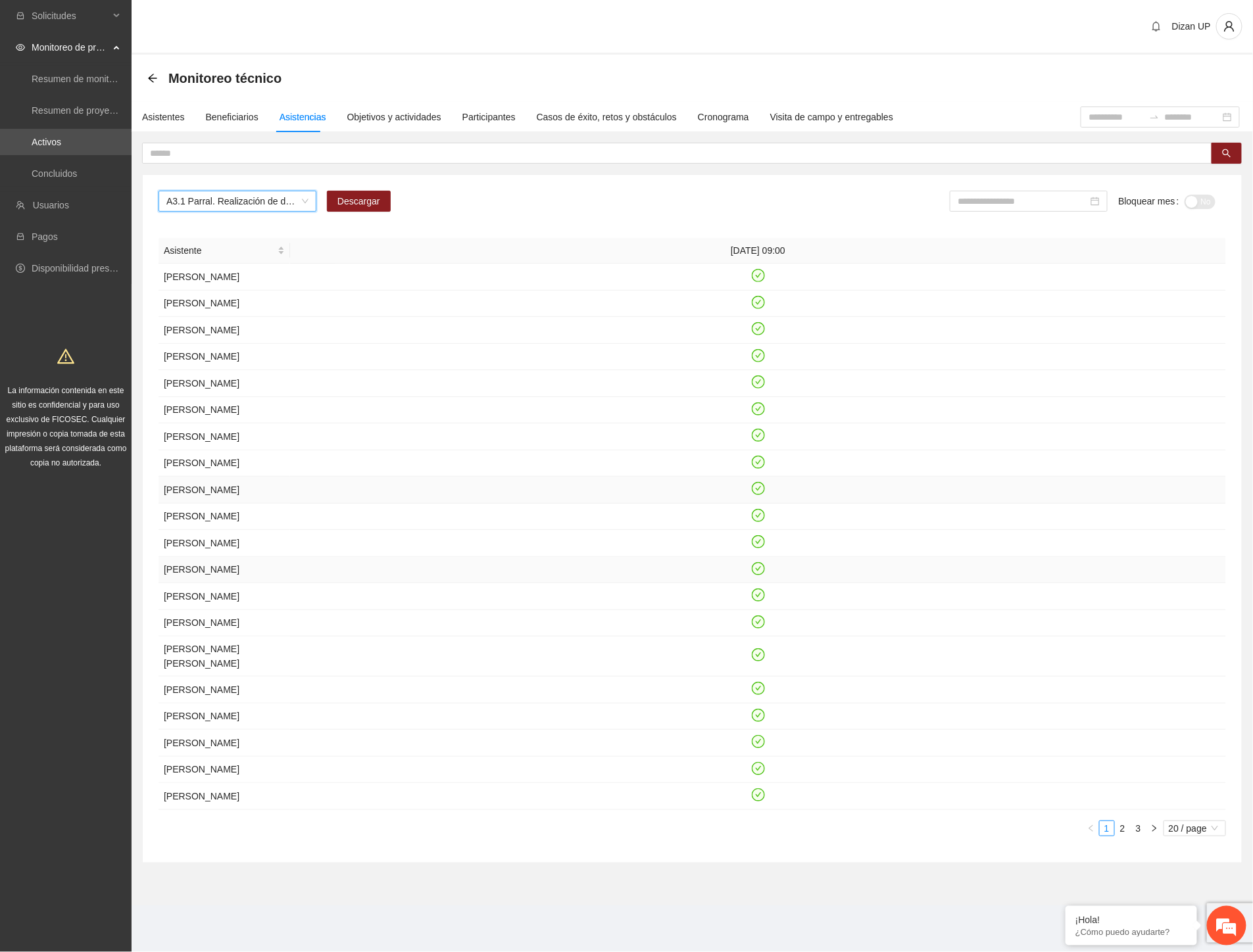
scroll to position [217, 0]
click at [1141, 836] on link "3" at bounding box center [1139, 829] width 15 height 15
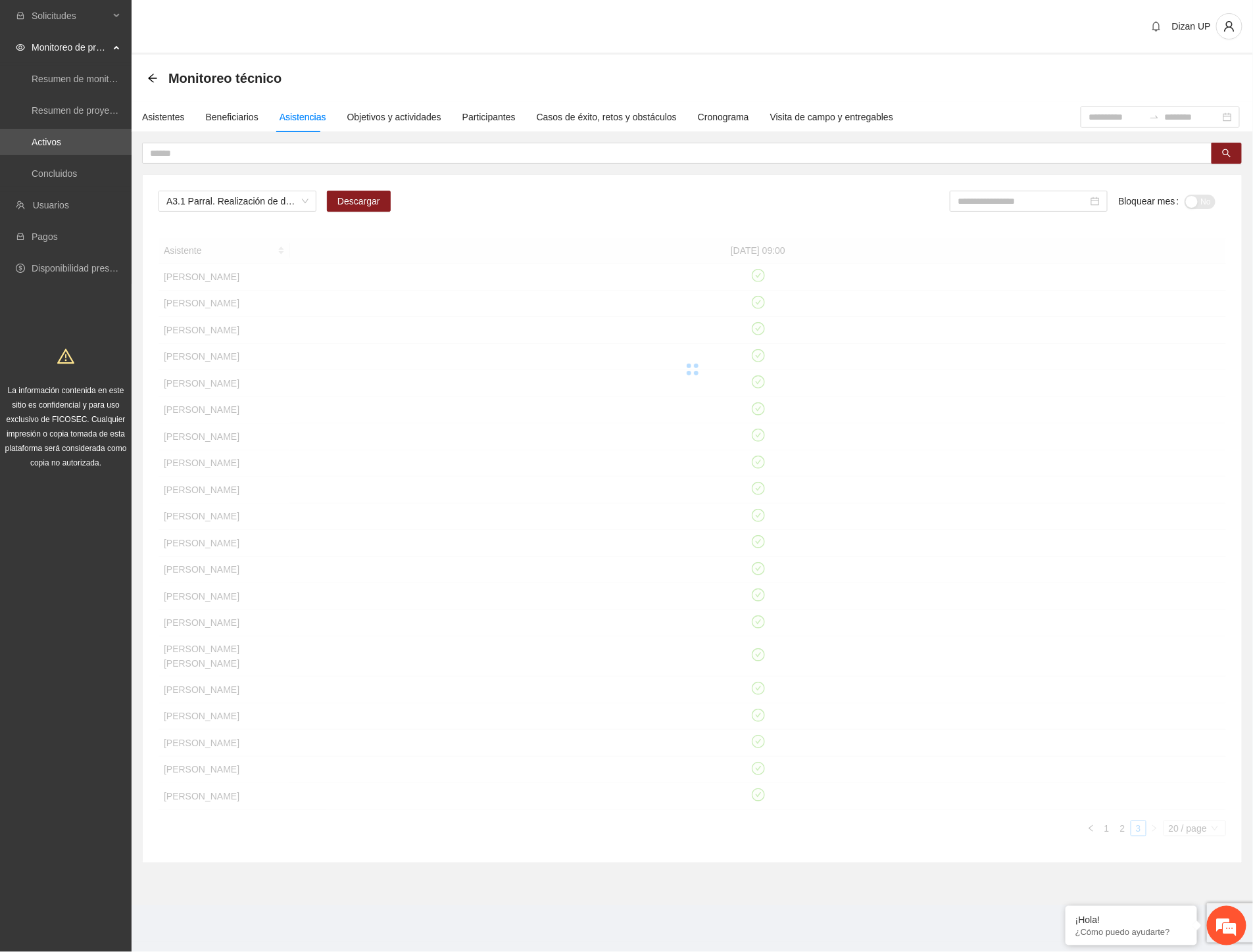
scroll to position [0, 0]
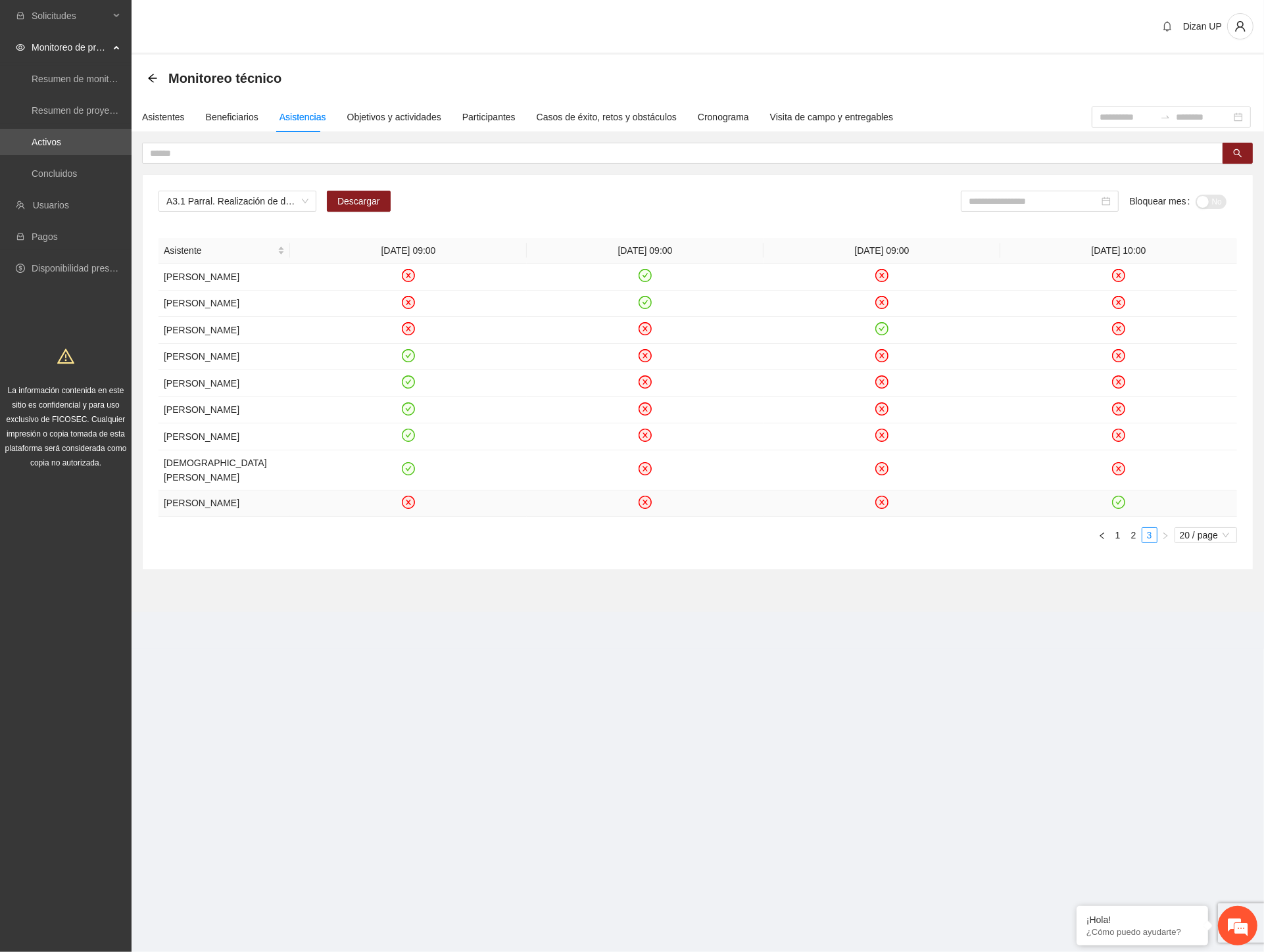
click at [1121, 507] on icon "check-circle" at bounding box center [1119, 502] width 11 height 11
click at [931, 570] on div "A3.1 Parral. Realización de diagnósticos (LSB-50) Descargar Bloquear mes No Asi…" at bounding box center [697, 372] width 1110 height 394
click at [885, 509] on icon "close-circle" at bounding box center [881, 502] width 13 height 13
click at [541, 613] on section "Monitoreo técnico Asistentes Beneficiarios Asistencias Objetivos y actividades …" at bounding box center [697, 333] width 1133 height 558
click at [1114, 543] on link "1" at bounding box center [1118, 535] width 15 height 15
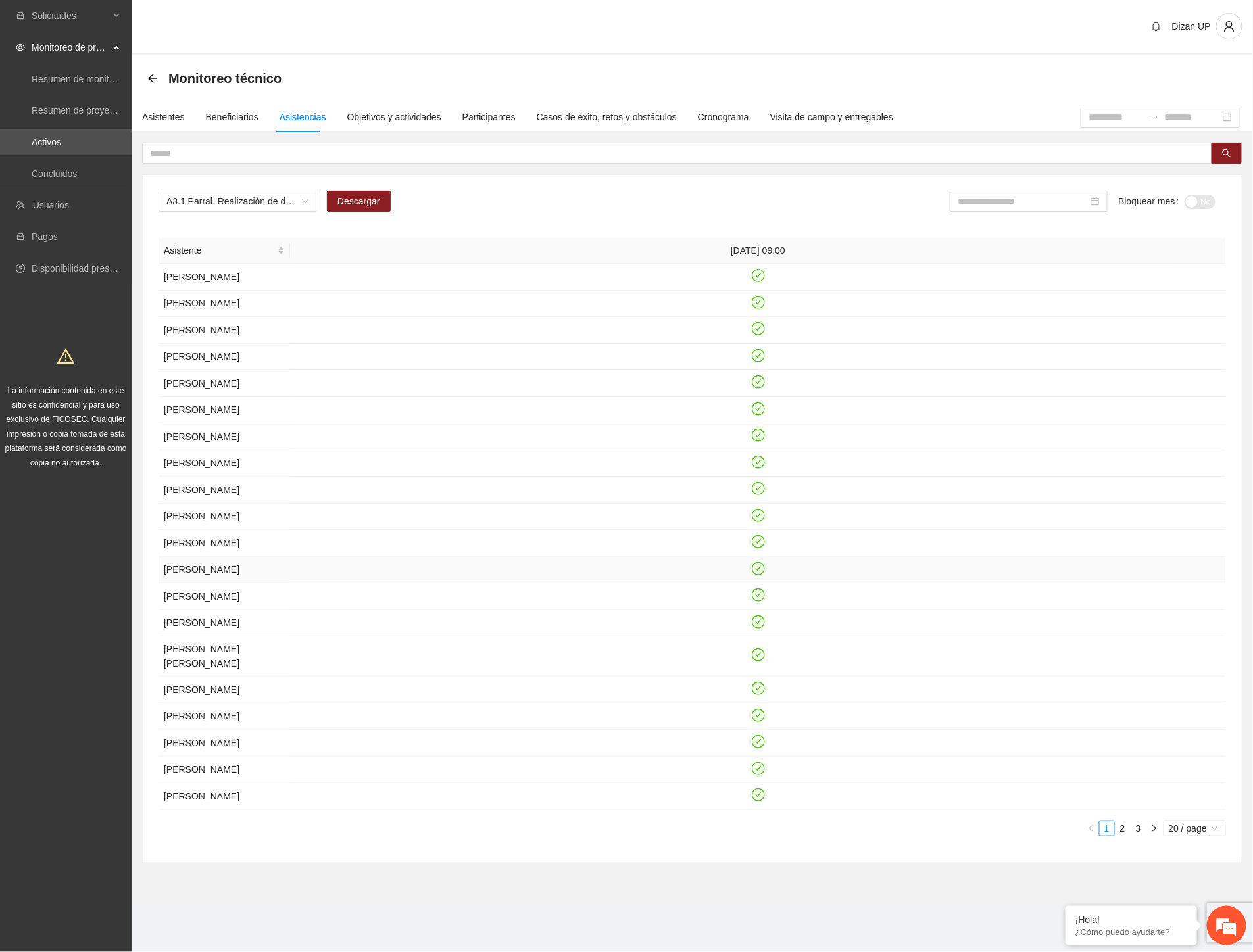
scroll to position [217, 0]
click at [1118, 836] on link "2" at bounding box center [1122, 829] width 15 height 15
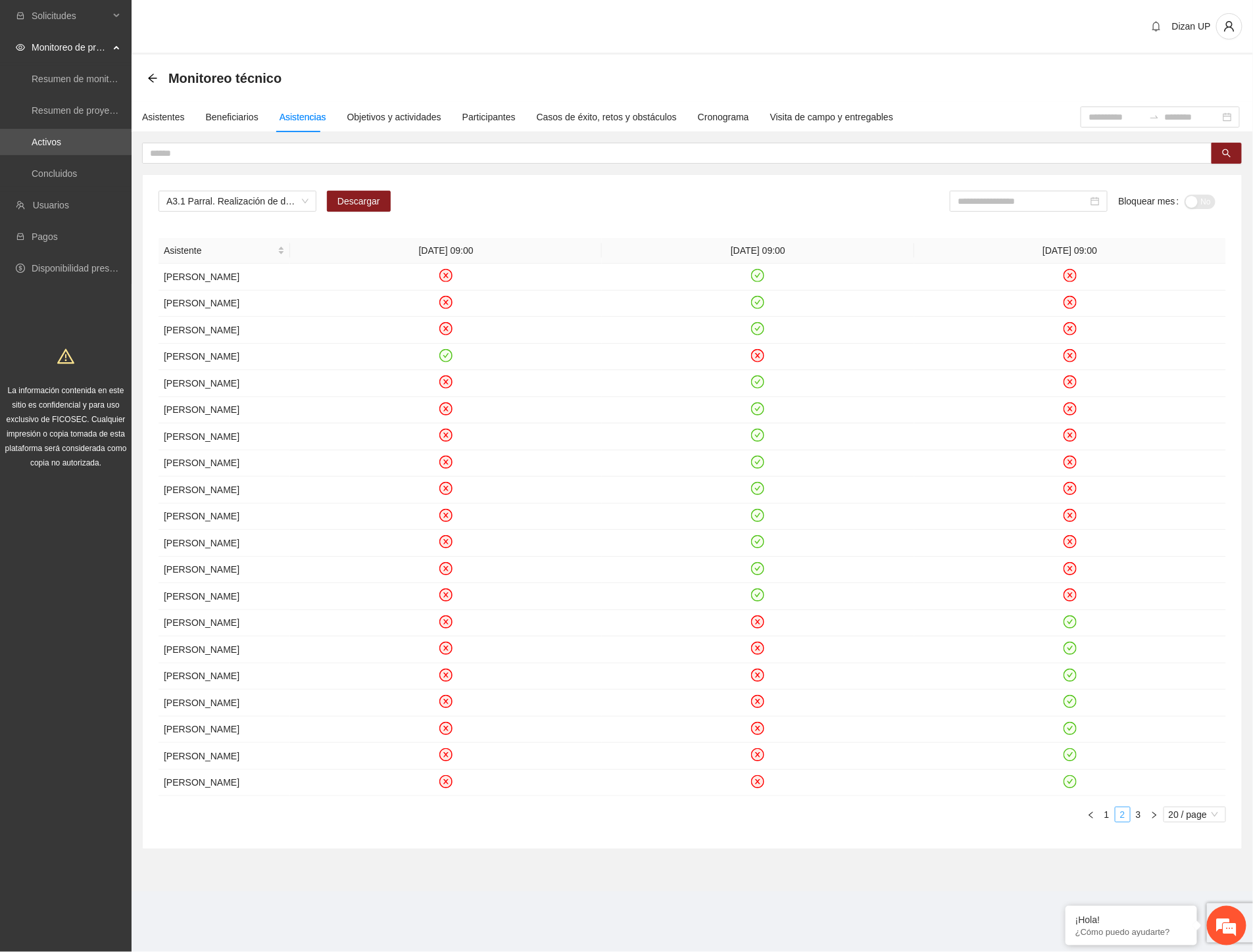
scroll to position [92, 0]
click at [758, 566] on icon "check-circle" at bounding box center [758, 568] width 6 height 5
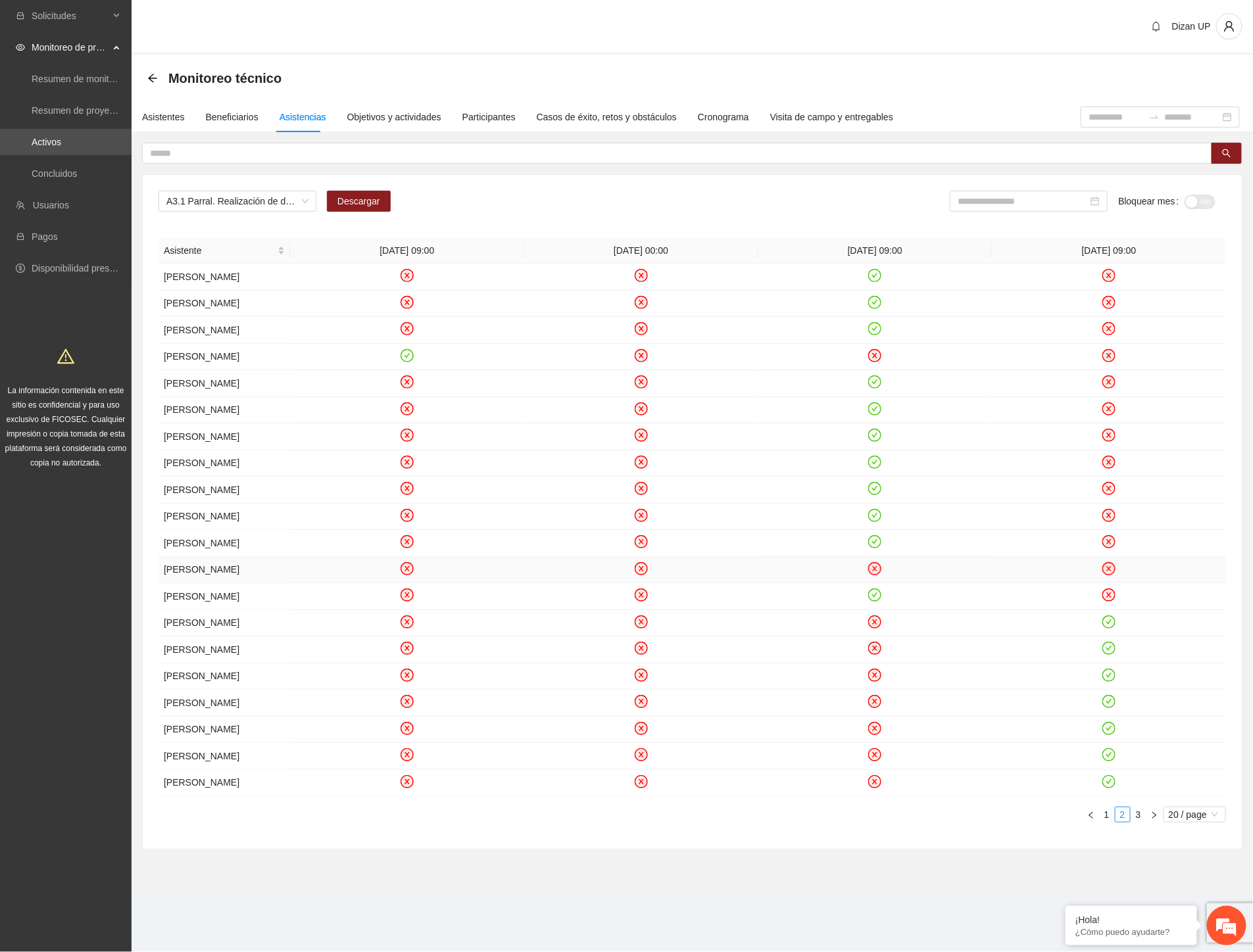
click at [205, 557] on td "MACARIO PEREZ BERNAL" at bounding box center [224, 570] width 131 height 27
click at [153, 110] on div "Asistentes" at bounding box center [163, 117] width 43 height 15
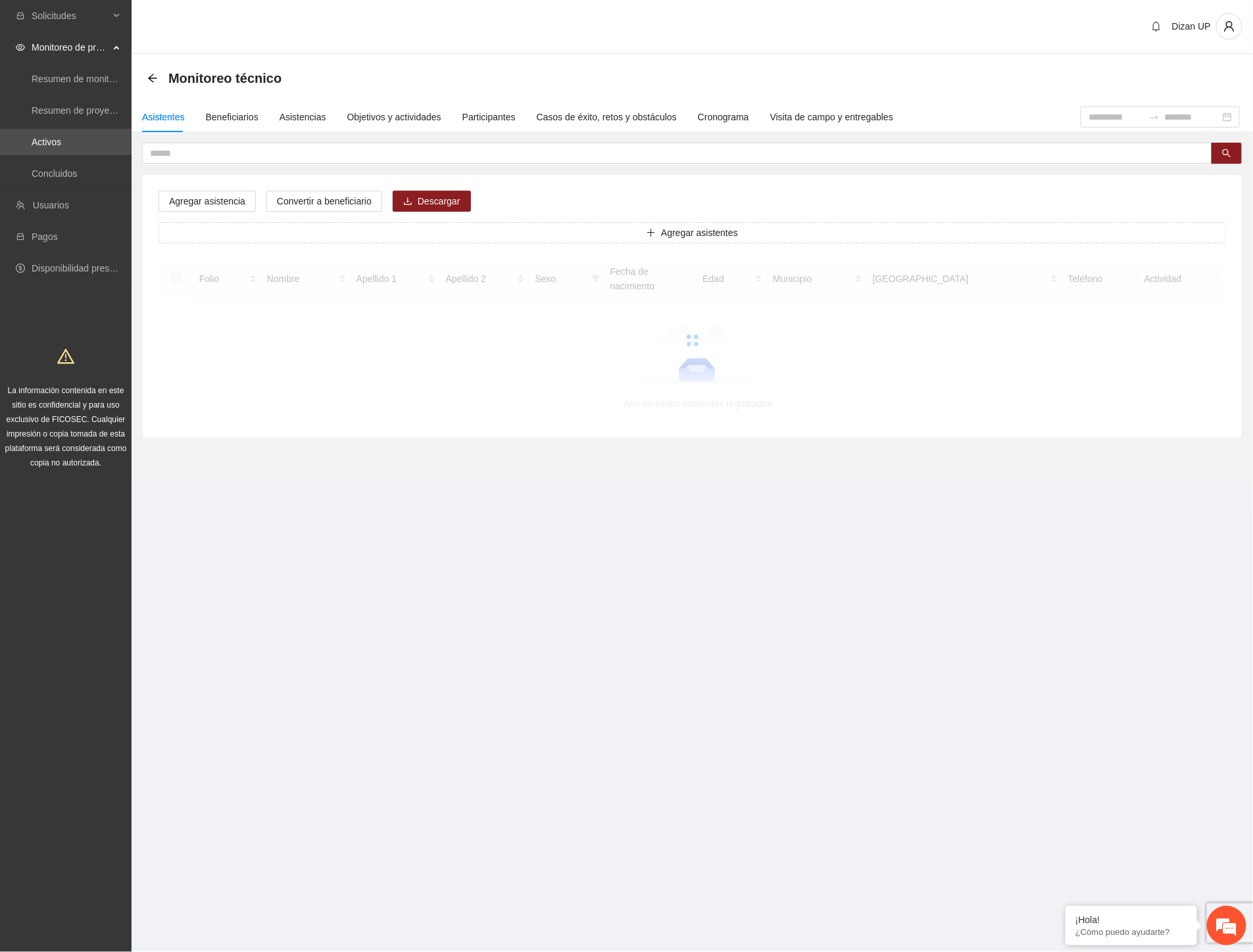
scroll to position [0, 0]
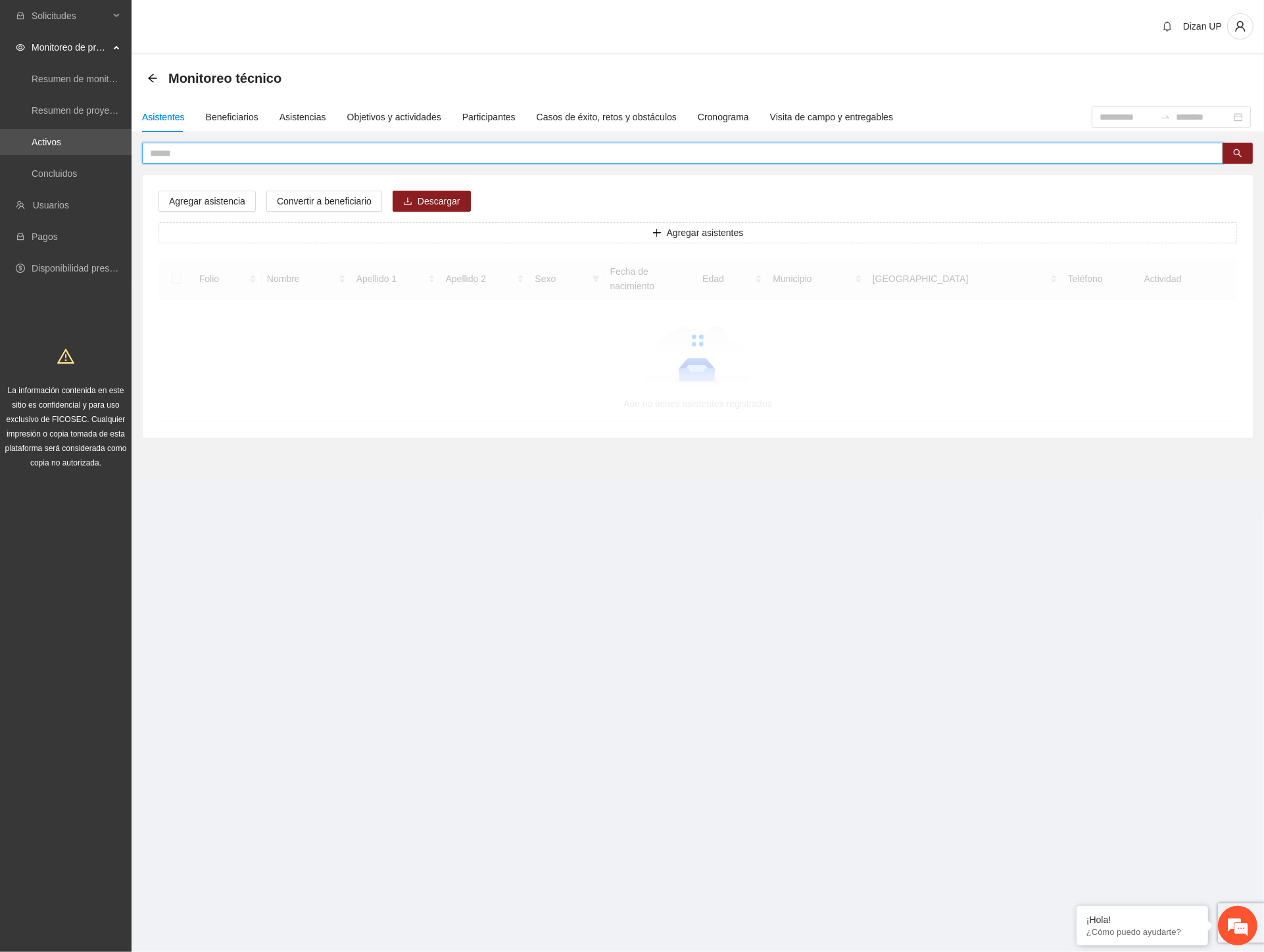
click at [191, 152] on input "text" at bounding box center [677, 153] width 1055 height 15
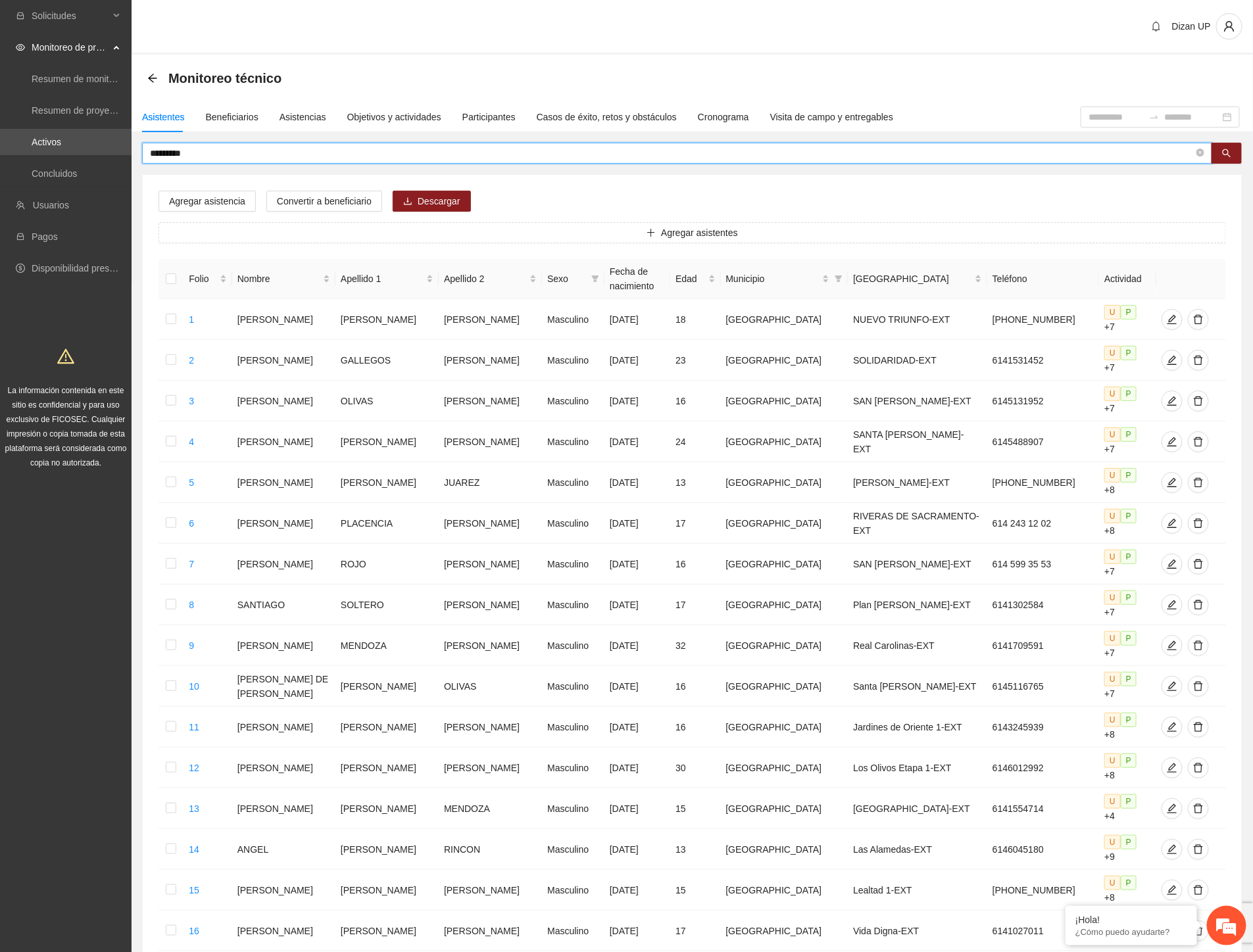
type input "*********"
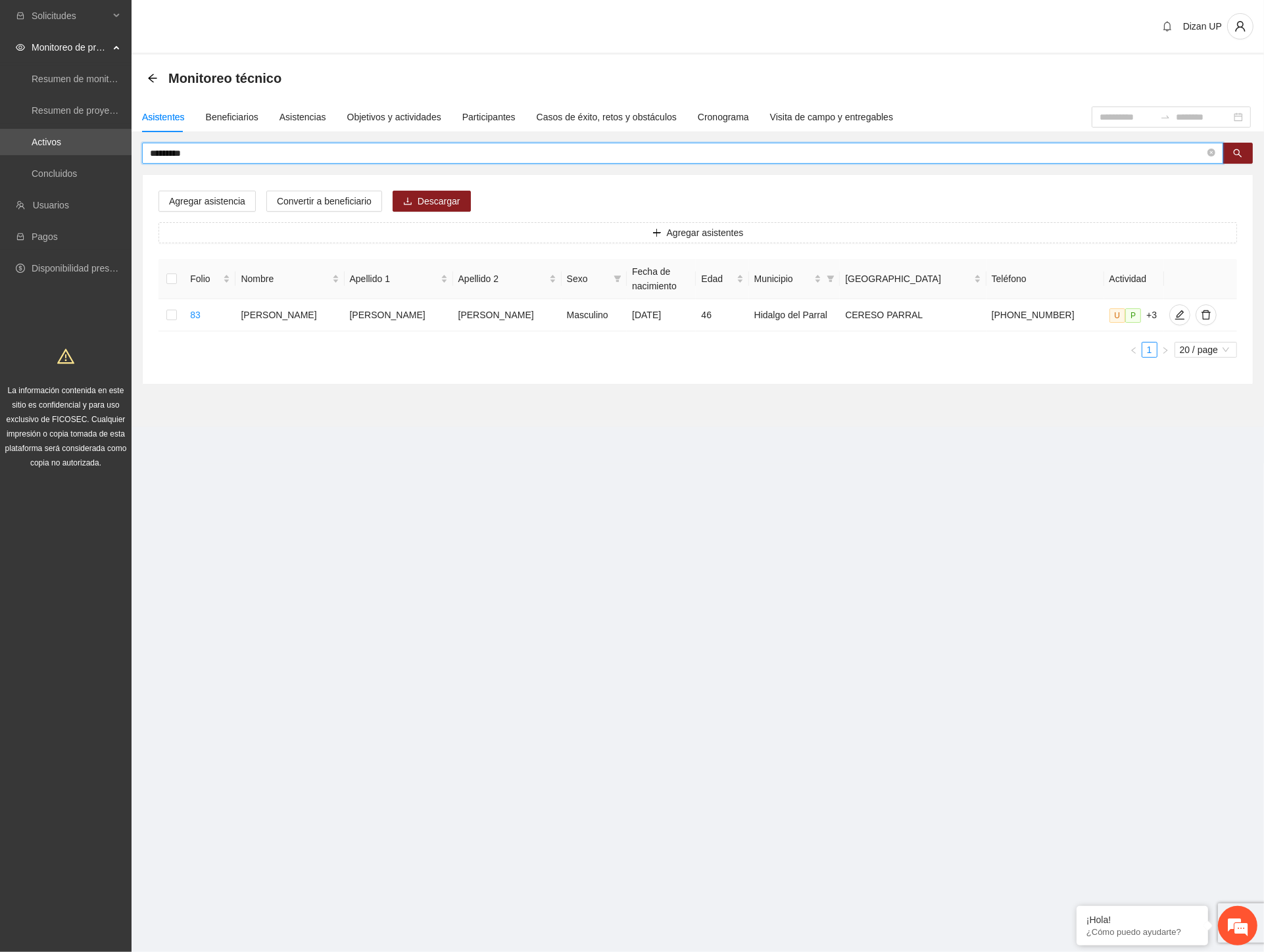
drag, startPoint x: 198, startPoint y: 156, endPoint x: -6, endPoint y: 167, distance: 204.3
click at [0, 167] on html "Solicitudes Monitoreo de proyectos Resumen de monitoreo Resumen de proyectos ap…" at bounding box center [632, 476] width 1264 height 952
click at [286, 115] on div "Asistencias" at bounding box center [303, 117] width 47 height 15
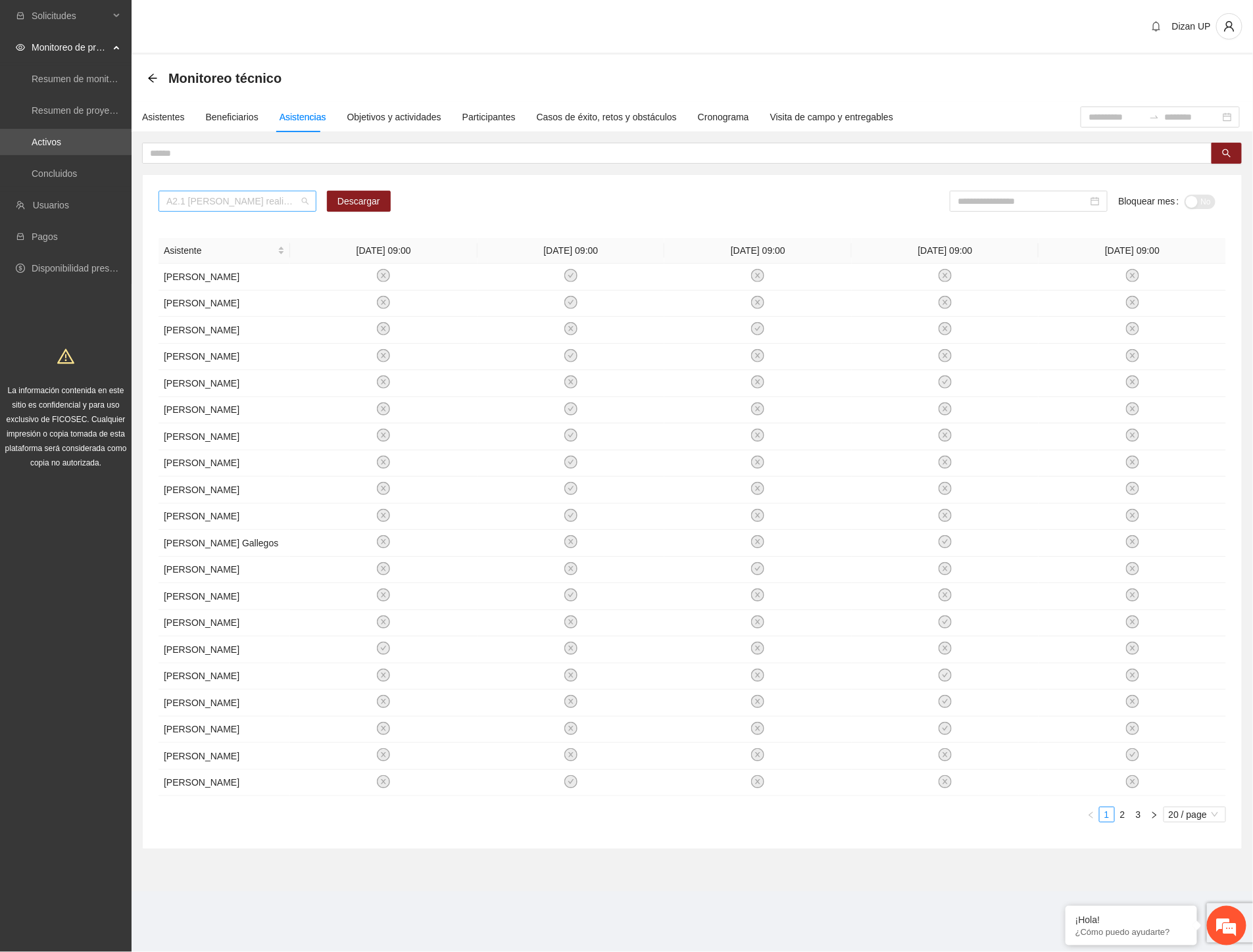
click at [186, 200] on span "A2.1 [PERSON_NAME] realización de diagnósticos (LSB-50)" at bounding box center [237, 201] width 142 height 20
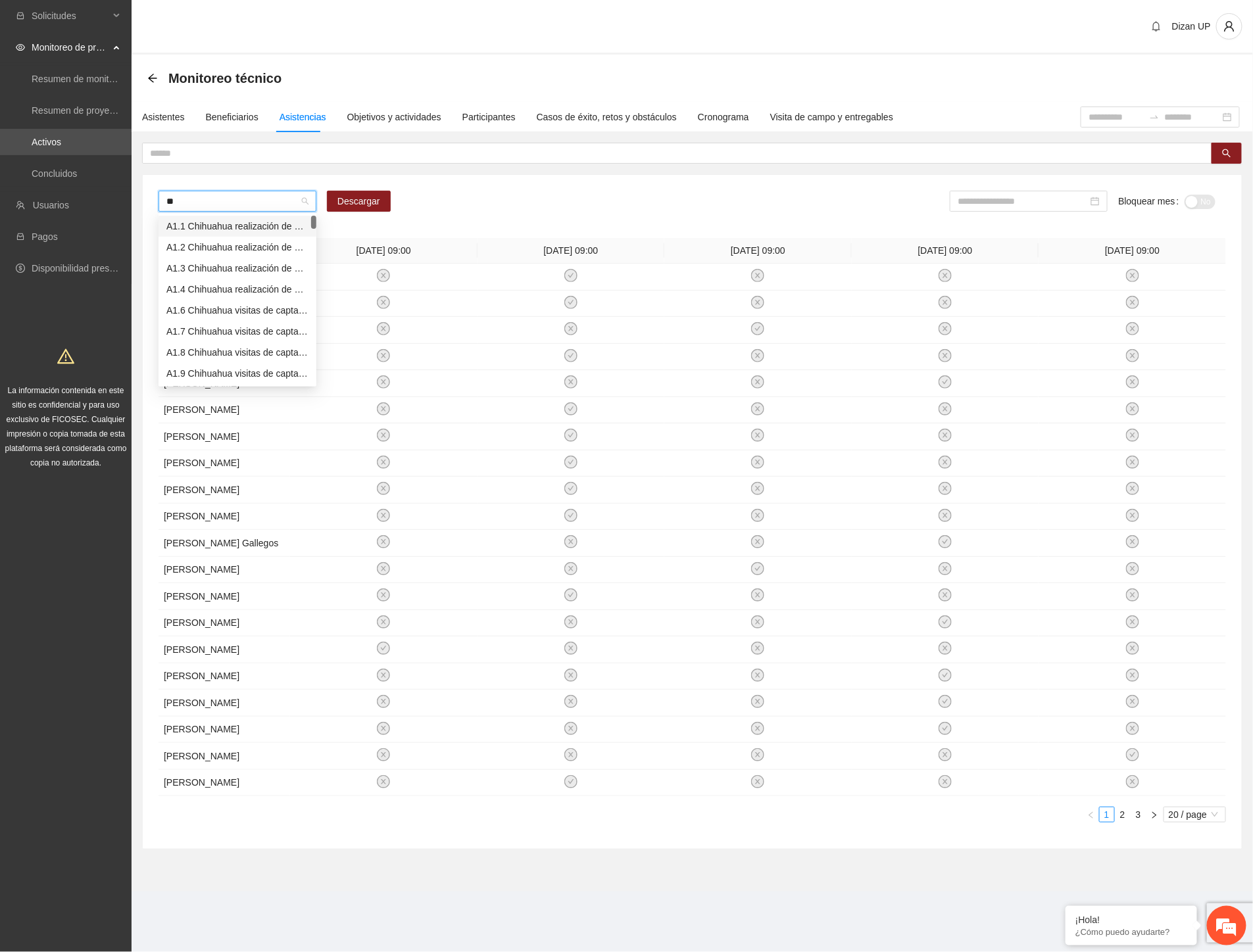
type input "*"
click at [208, 241] on div "A3.1 Parral. Realización de diagnósticos (LSB-50)" at bounding box center [237, 242] width 142 height 15
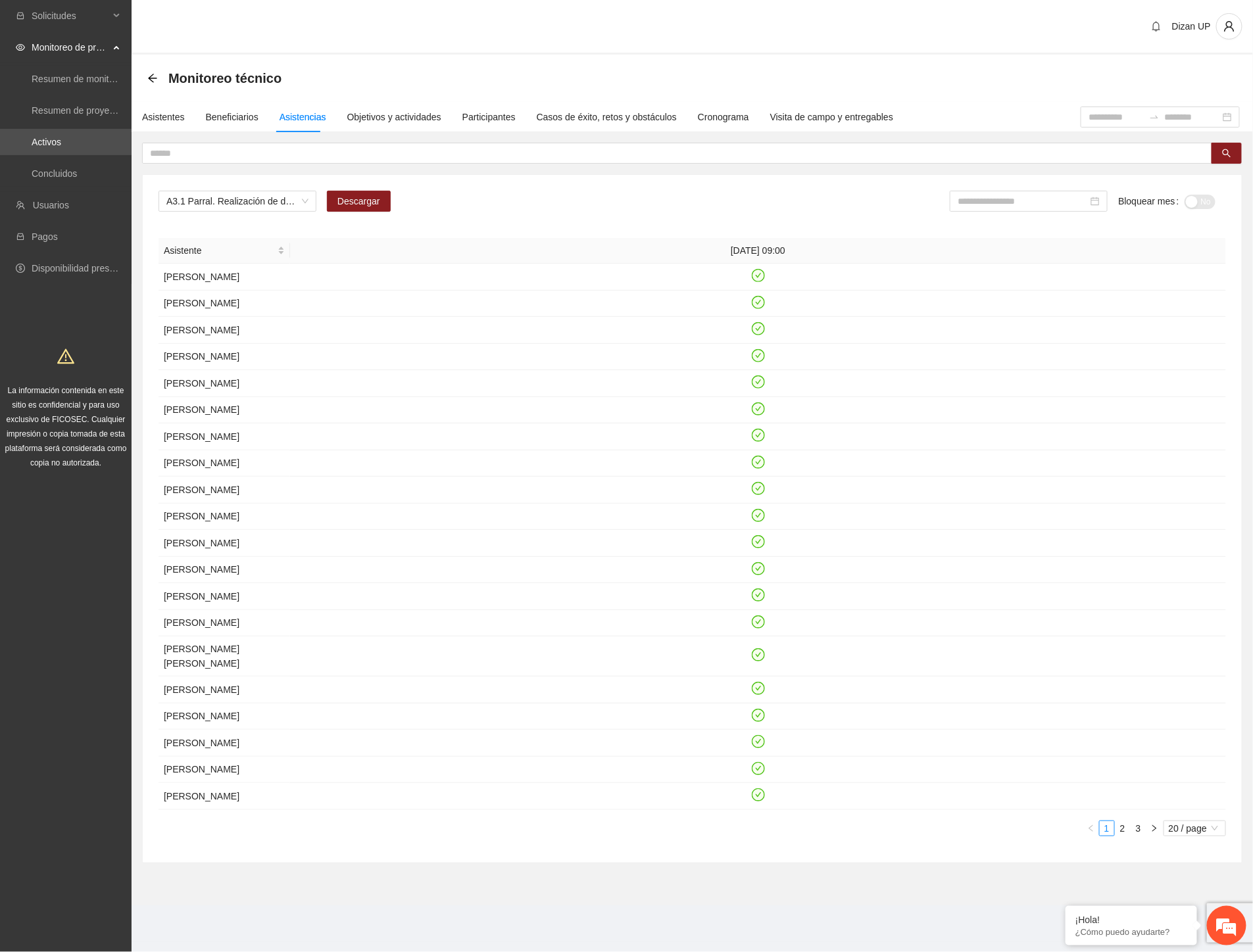
click at [459, 188] on div "A3.1 Parral. Realización de diagnósticos (LSB-50) Descargar Bloquear mes No Asi…" at bounding box center [692, 519] width 1099 height 688
click at [1141, 836] on link "3" at bounding box center [1139, 829] width 15 height 15
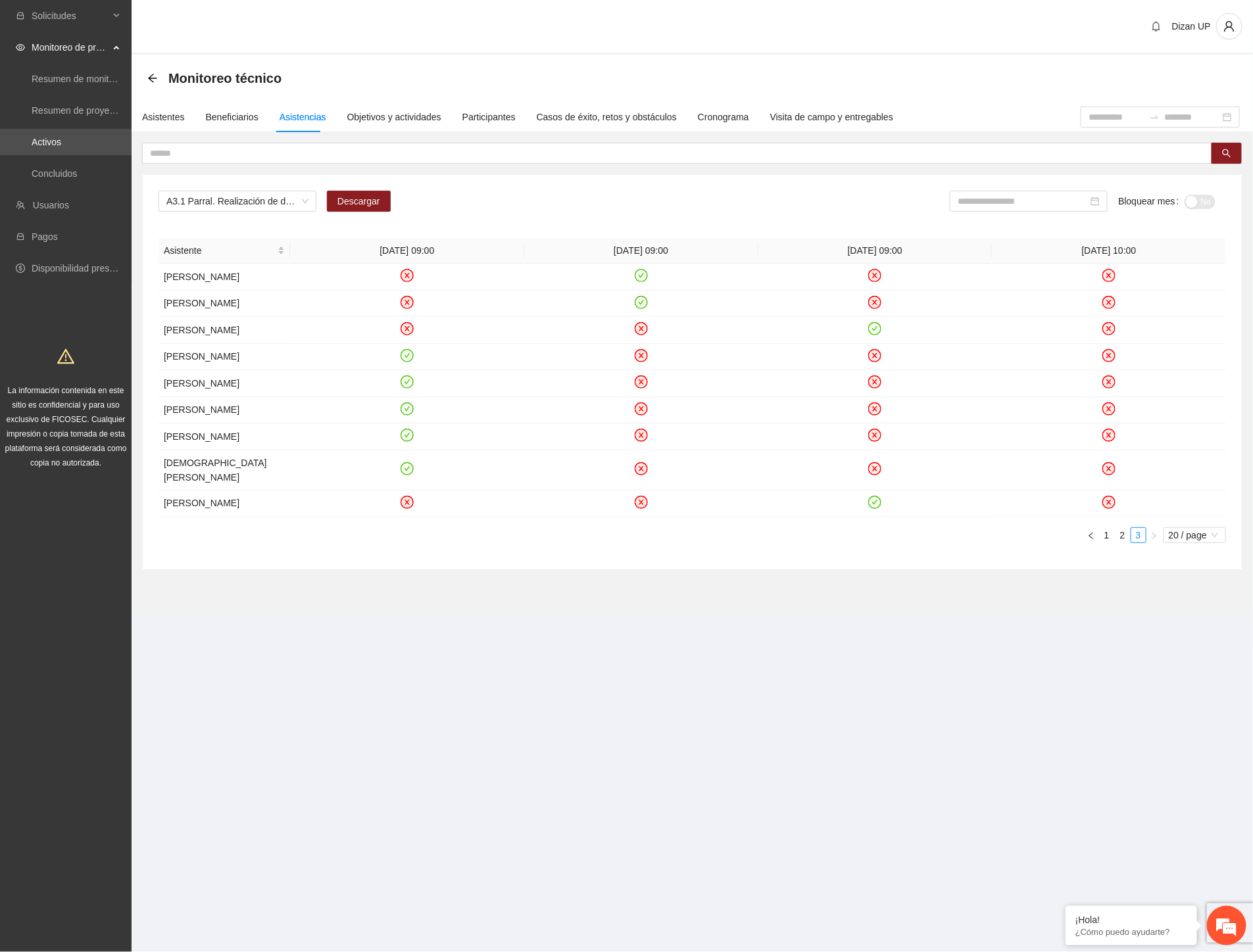
scroll to position [0, 0]
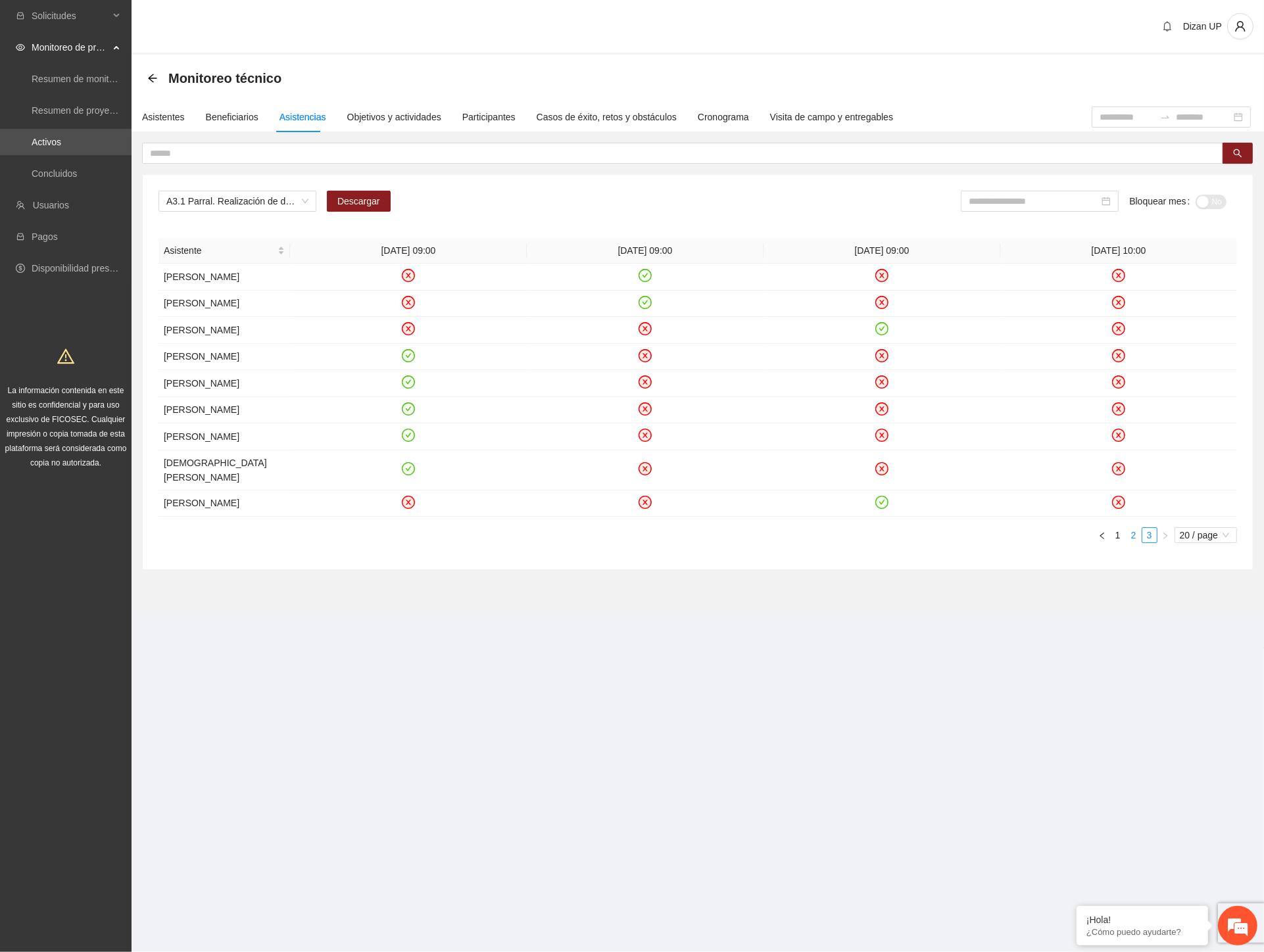
click at [1134, 543] on link "2" at bounding box center [1133, 535] width 15 height 15
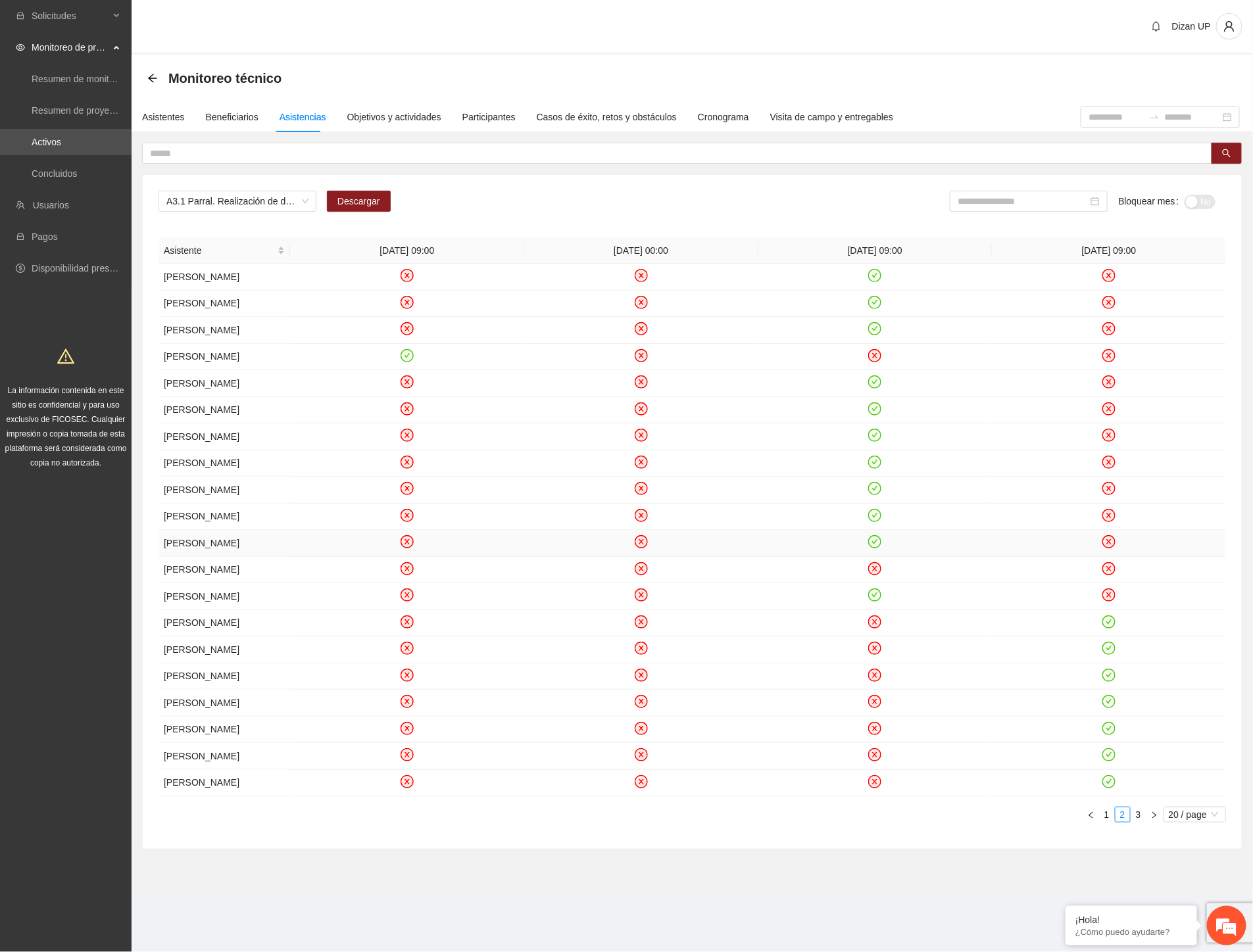
scroll to position [92, 0]
click at [876, 563] on icon "close-circle" at bounding box center [875, 569] width 11 height 11
click at [157, 110] on div "Asistentes" at bounding box center [163, 117] width 43 height 15
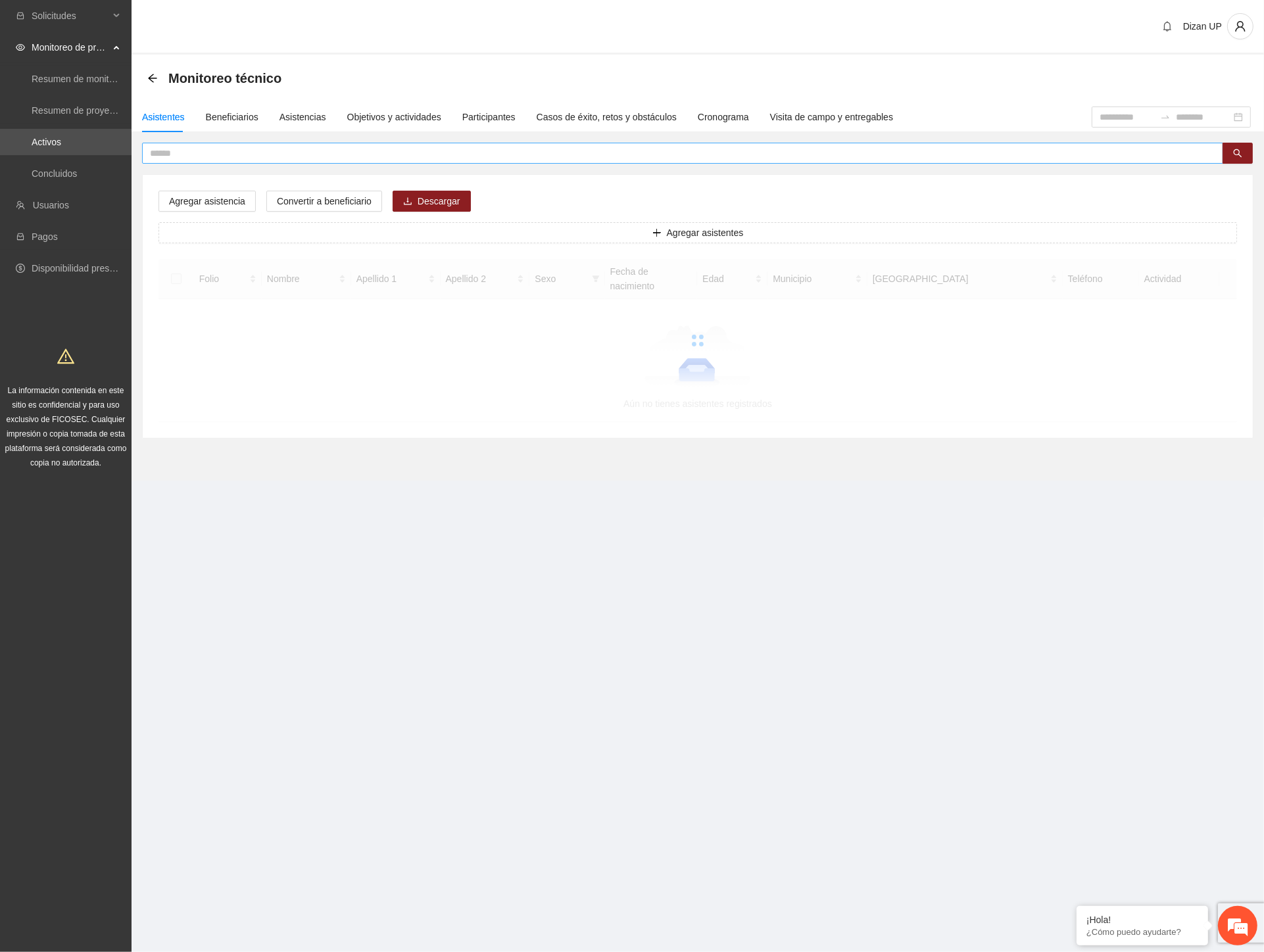
click at [191, 148] on input "text" at bounding box center [677, 153] width 1055 height 15
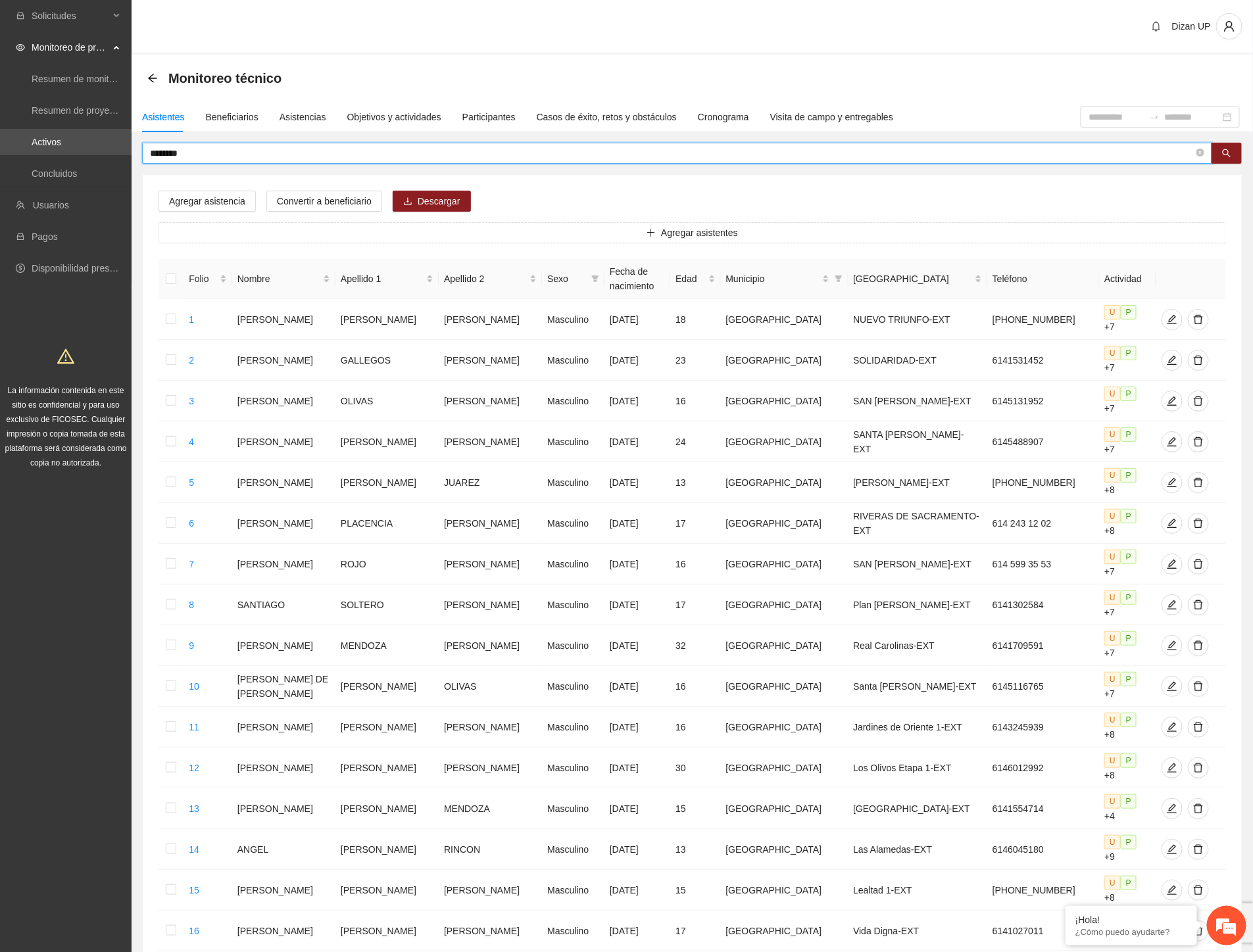
type input "********"
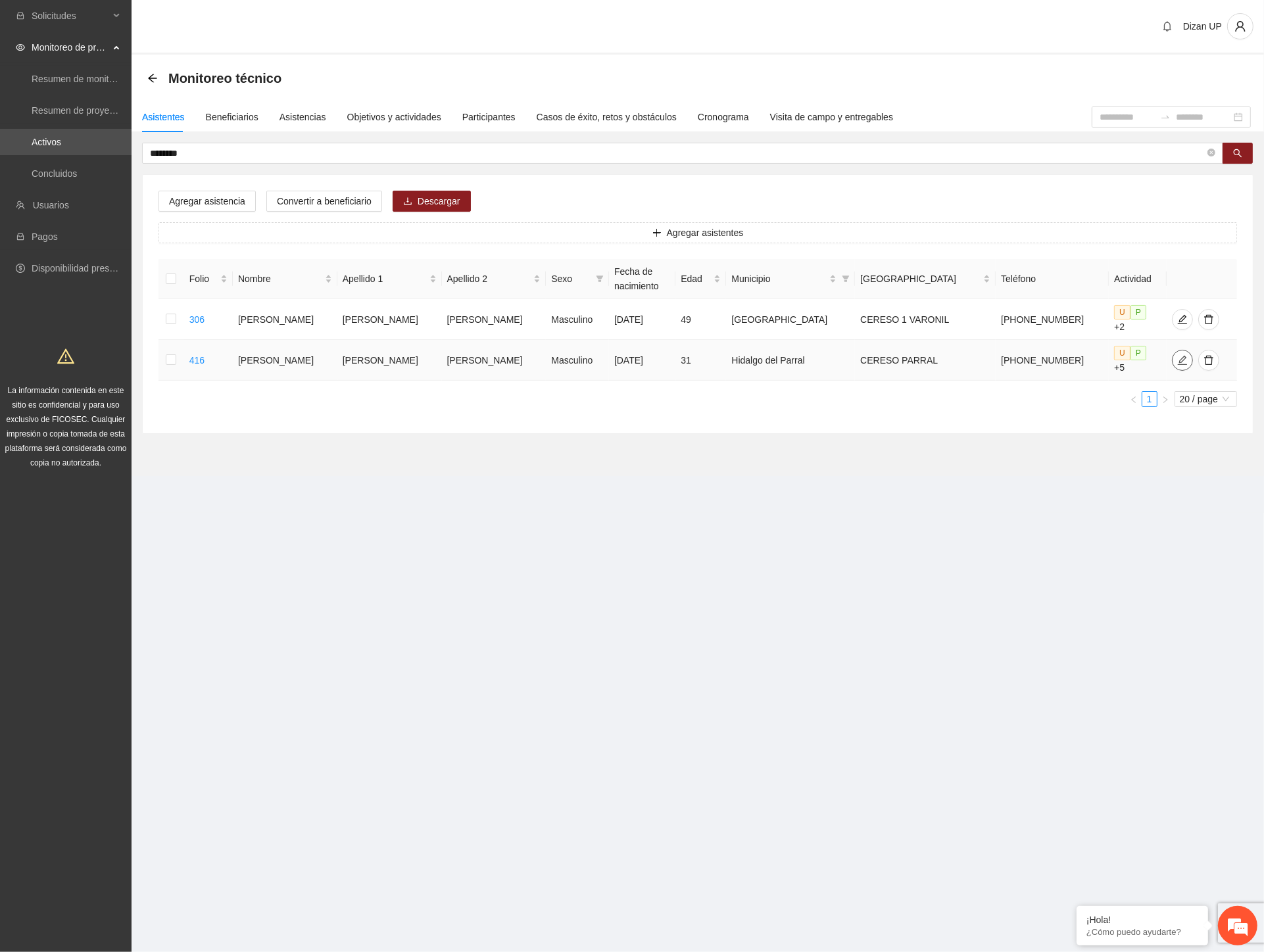
click at [1178, 361] on icon "edit" at bounding box center [1182, 359] width 9 height 9
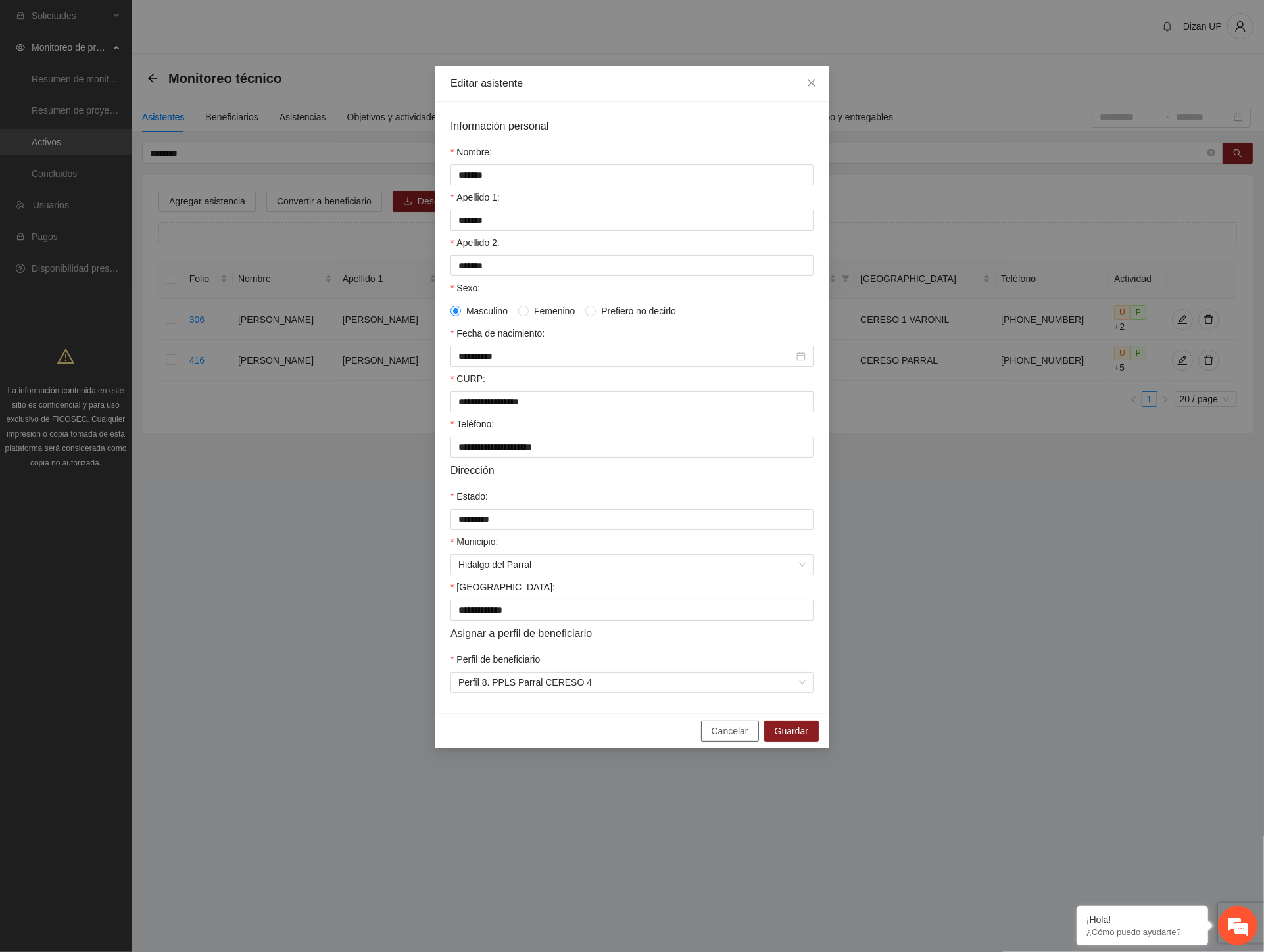
click at [728, 738] on span "Cancelar" at bounding box center [730, 731] width 37 height 15
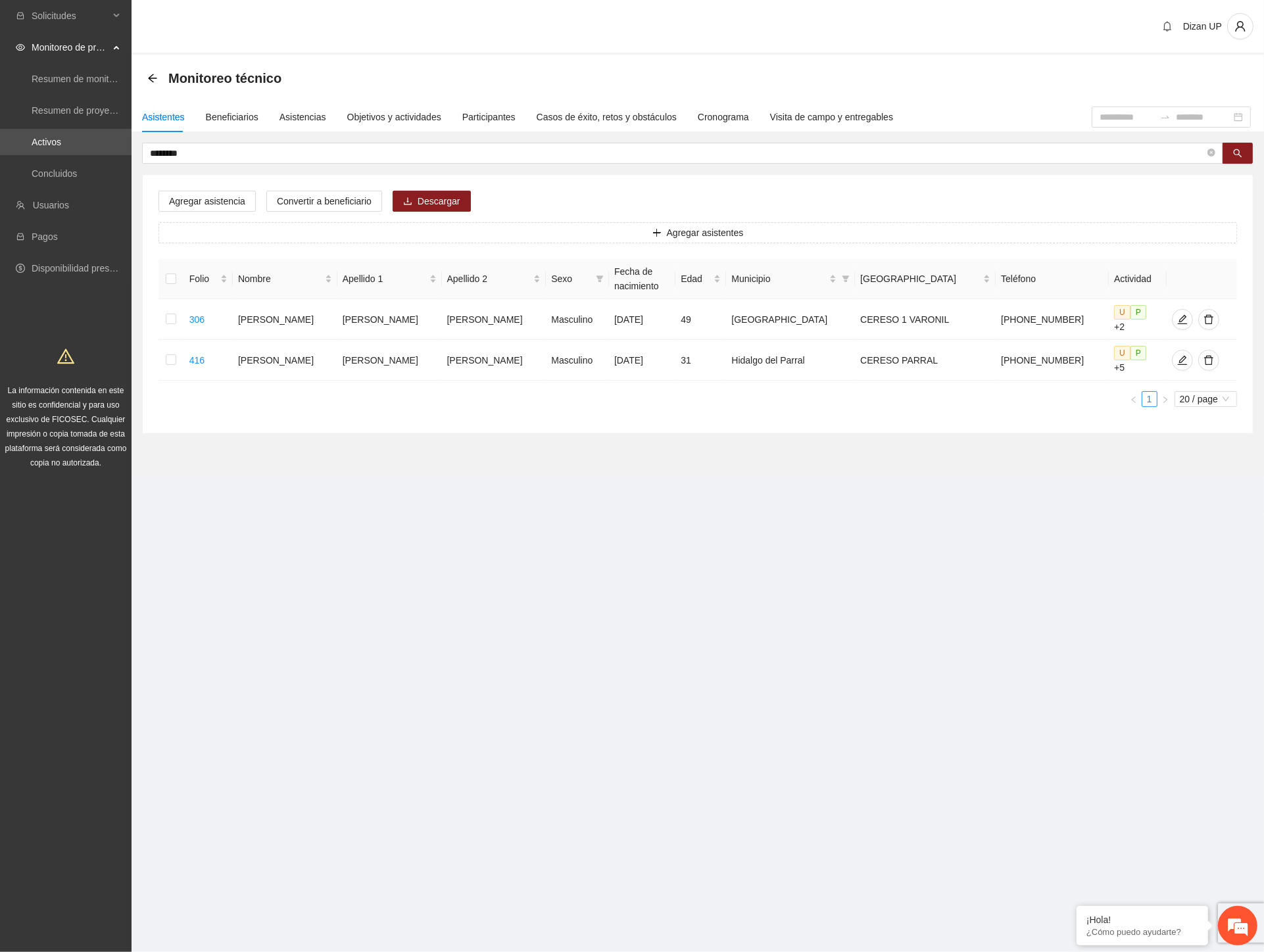
click at [654, 191] on div "Agregar asistencia Convertir a beneficiario Descargar Agregar asistentes Folio …" at bounding box center [697, 304] width 1110 height 258
click at [294, 115] on div "Asistencias" at bounding box center [303, 117] width 47 height 15
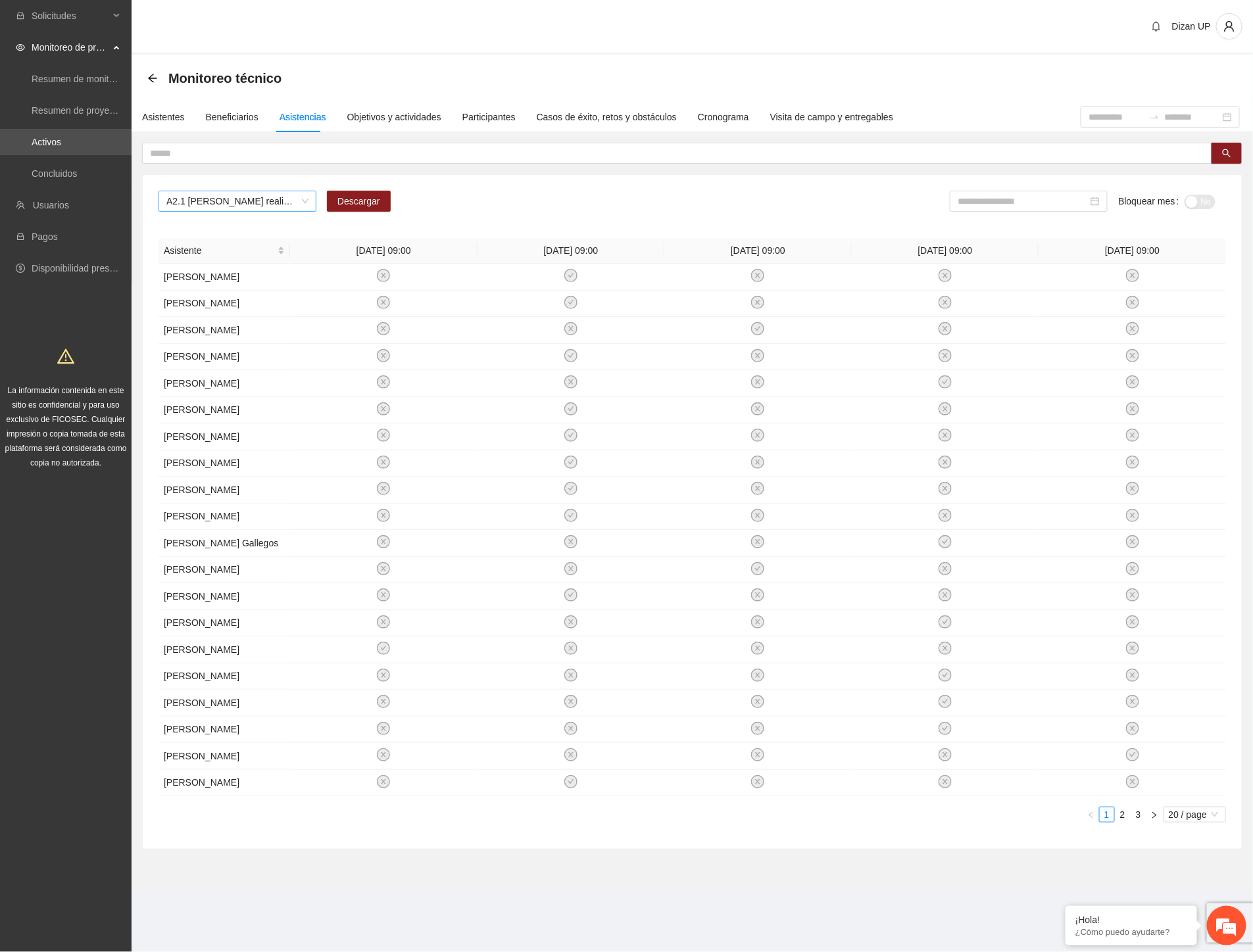
click at [233, 200] on span "A2.1 [PERSON_NAME] realización de diagnósticos (LSB-50)" at bounding box center [237, 201] width 142 height 20
click at [225, 318] on div "A3.1 Parral. Realización de diagnósticos (LSB-50)" at bounding box center [237, 315] width 142 height 15
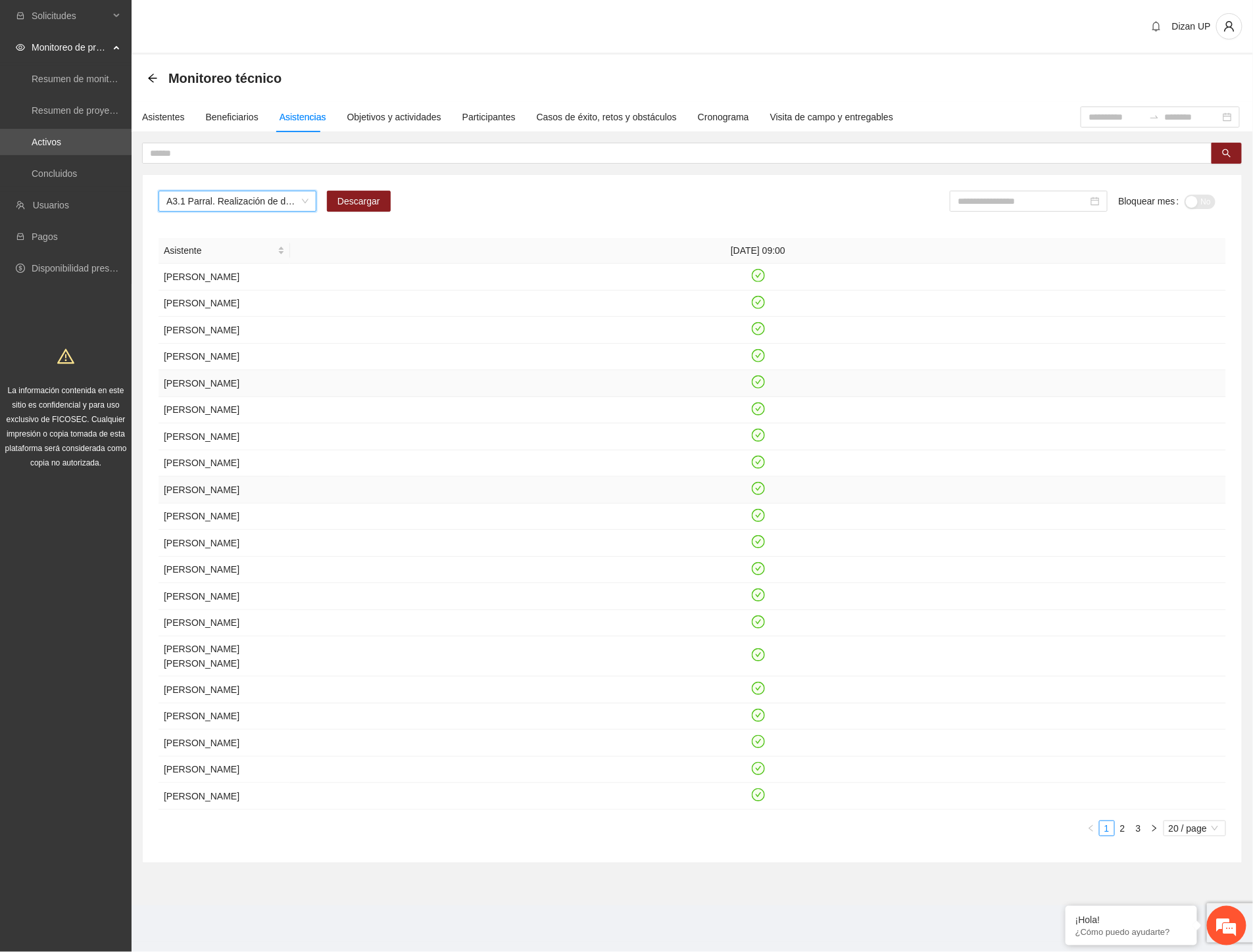
scroll to position [217, 0]
click at [1121, 836] on link "2" at bounding box center [1122, 829] width 15 height 15
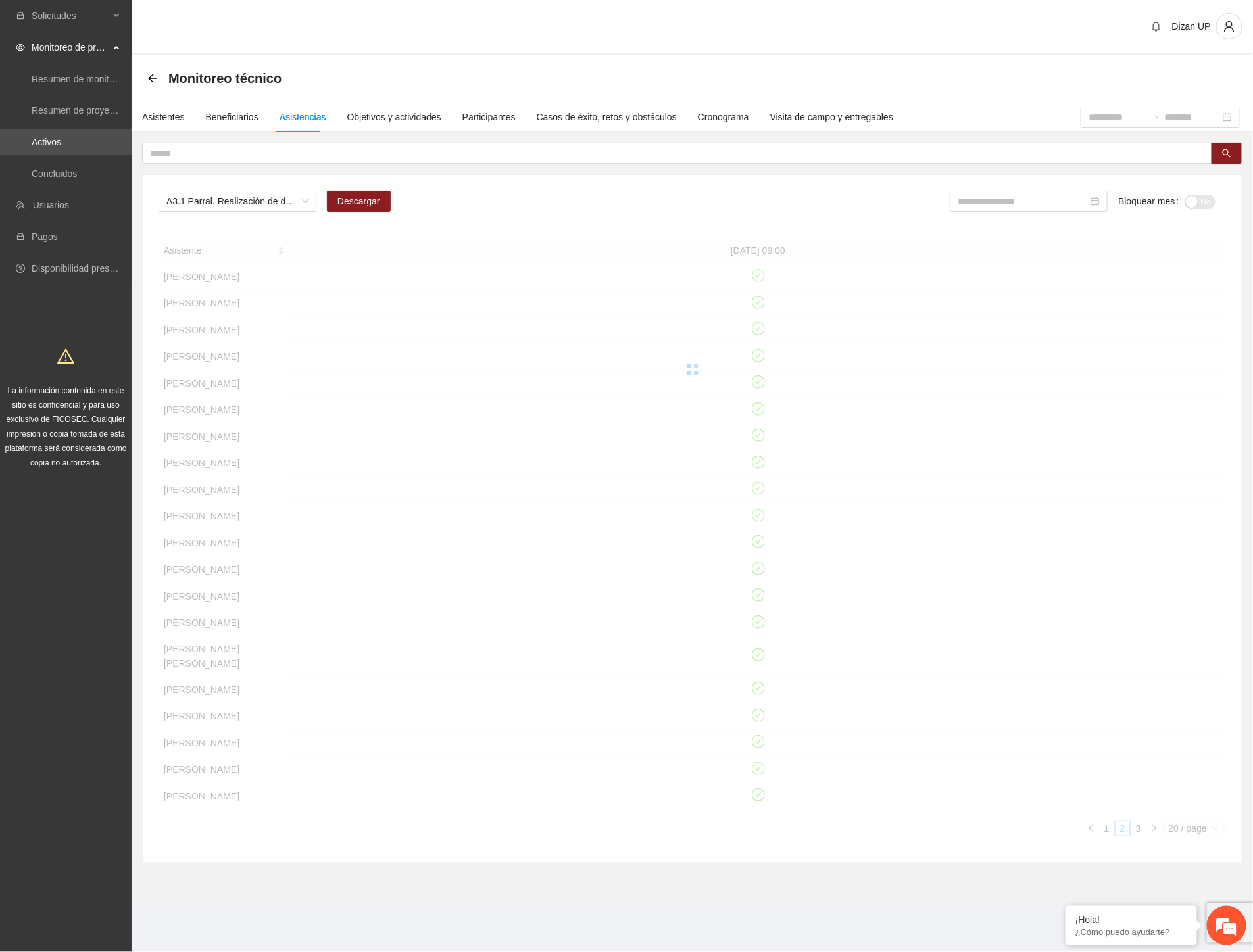
scroll to position [92, 0]
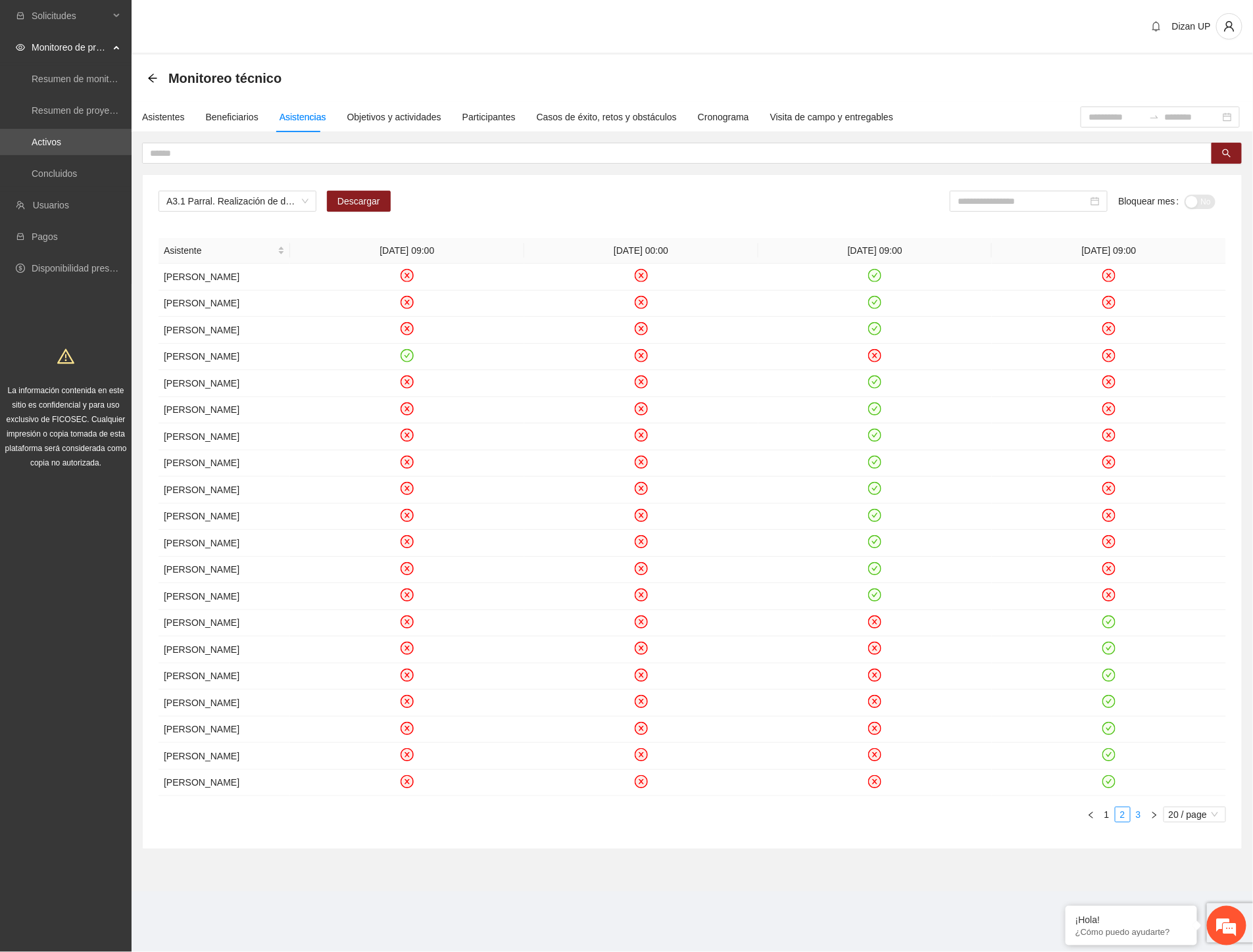
click at [1142, 822] on link "3" at bounding box center [1139, 814] width 15 height 15
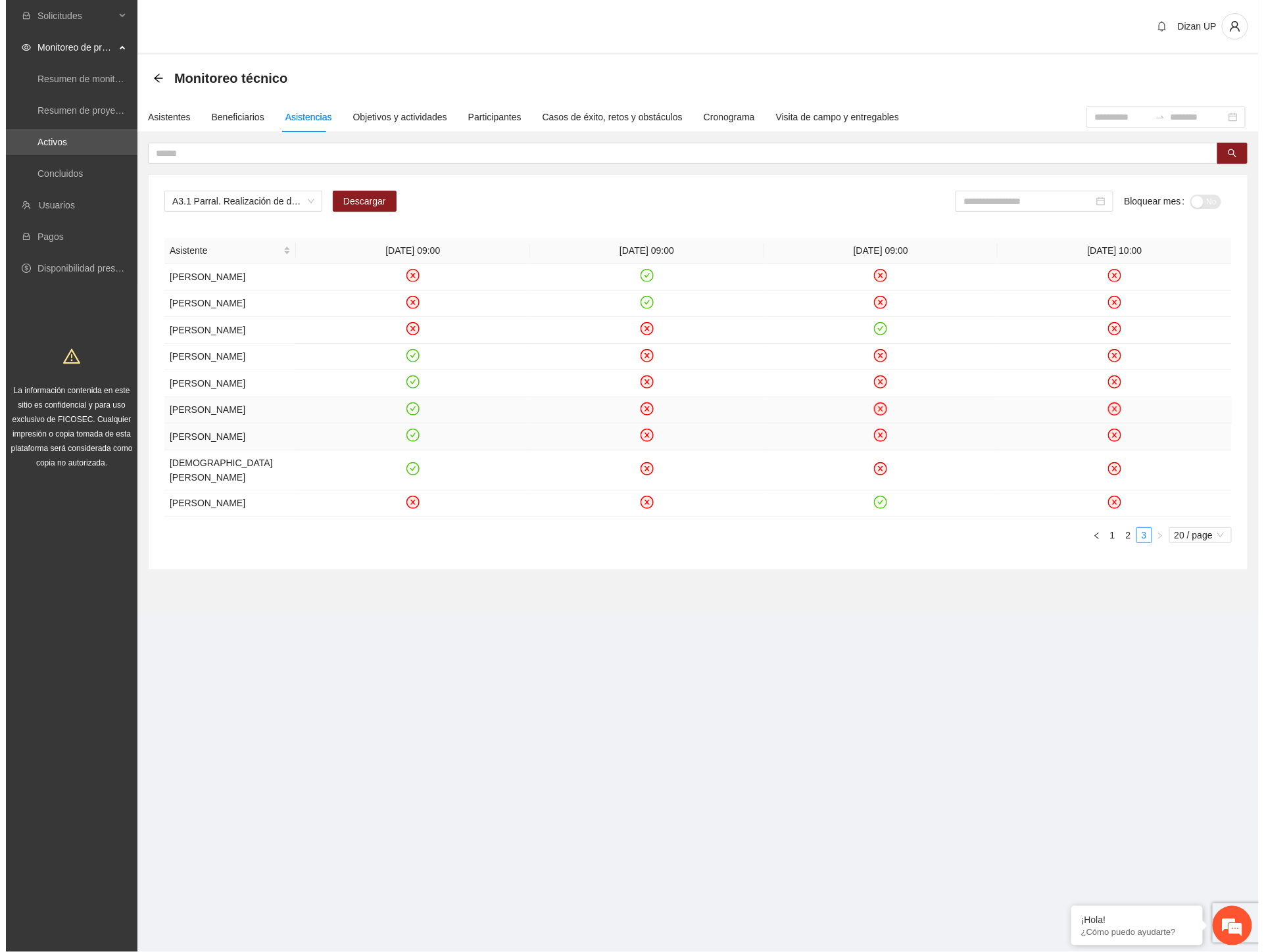
scroll to position [0, 0]
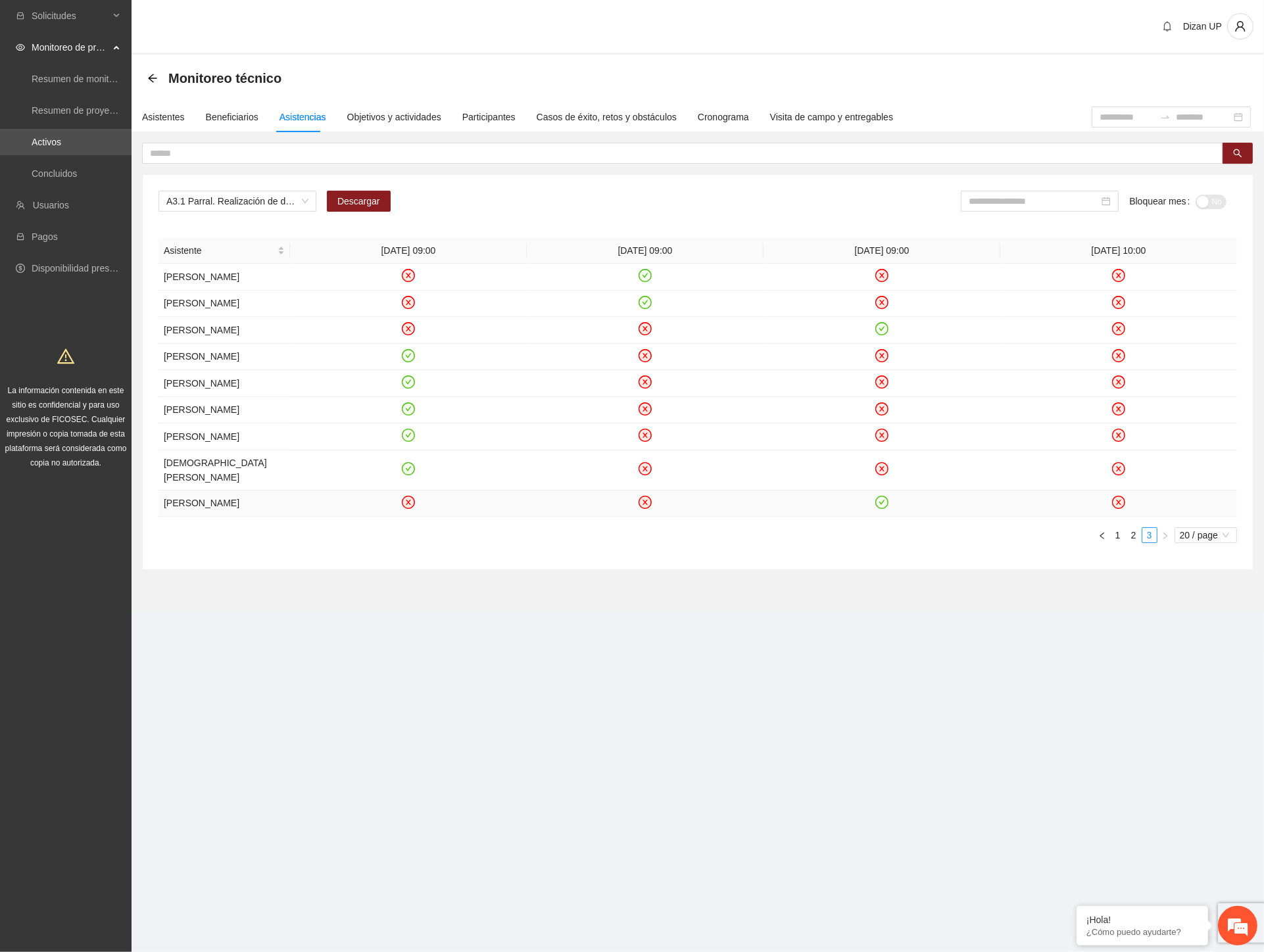
click at [879, 505] on icon "check-circle" at bounding box center [882, 502] width 6 height 5
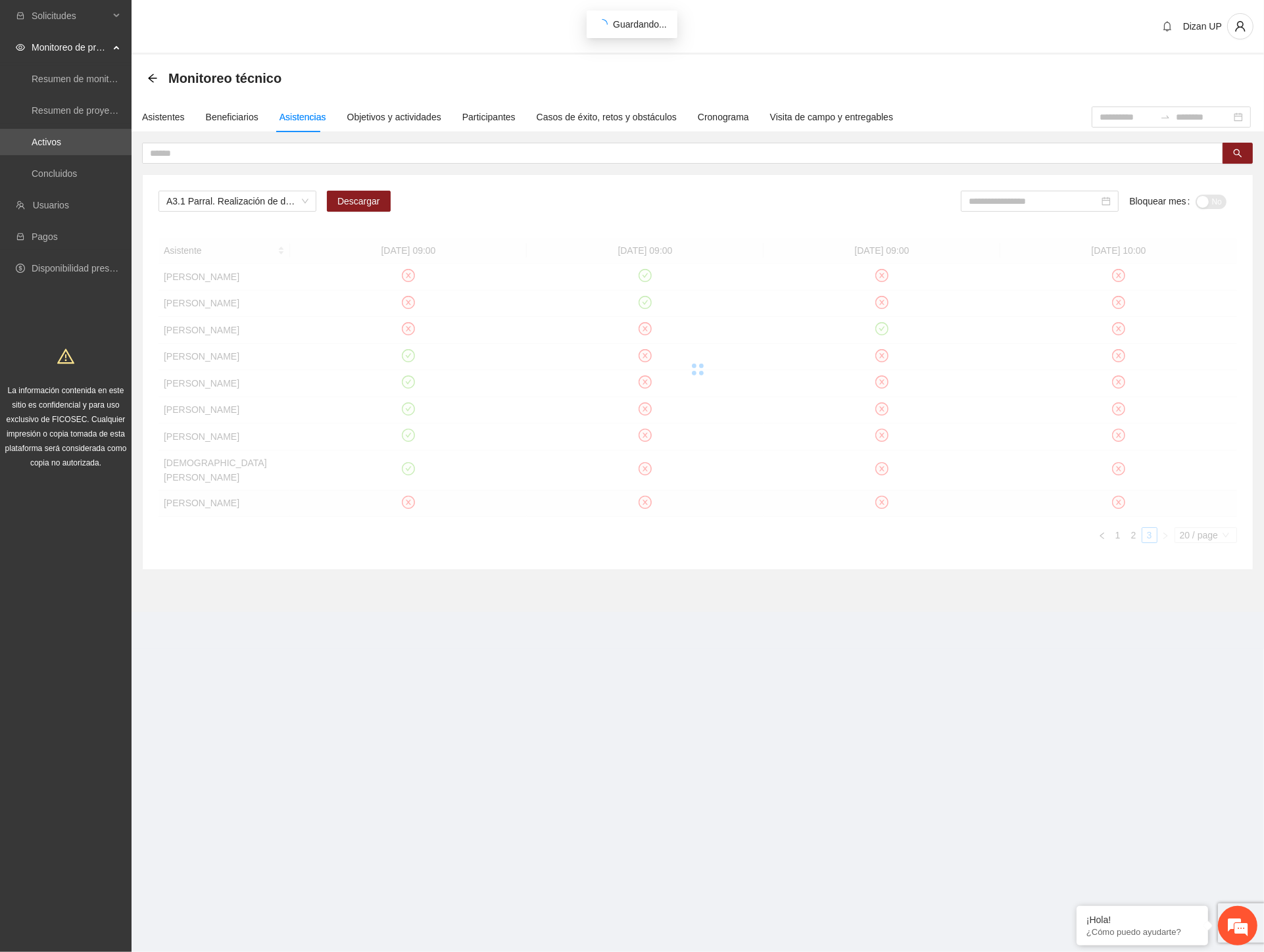
drag, startPoint x: 884, startPoint y: 608, endPoint x: 832, endPoint y: 465, distance: 152.2
click at [884, 570] on div "A3.1 Parral. Realización de diagnósticos (LSB-50) Descargar Bloquear mes No Asi…" at bounding box center [697, 372] width 1110 height 394
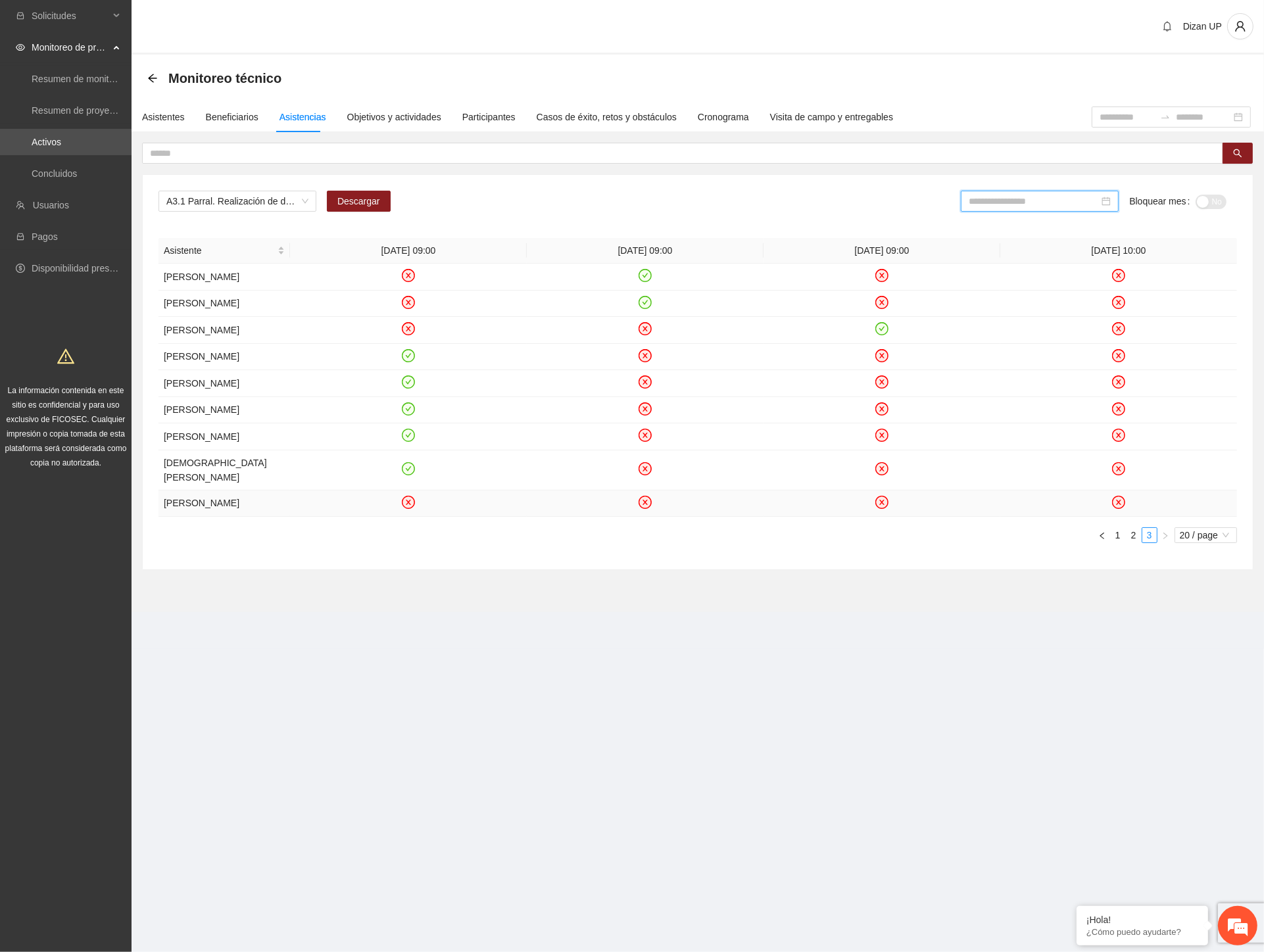
click at [1028, 194] on input at bounding box center [1034, 201] width 131 height 15
type input "*******"
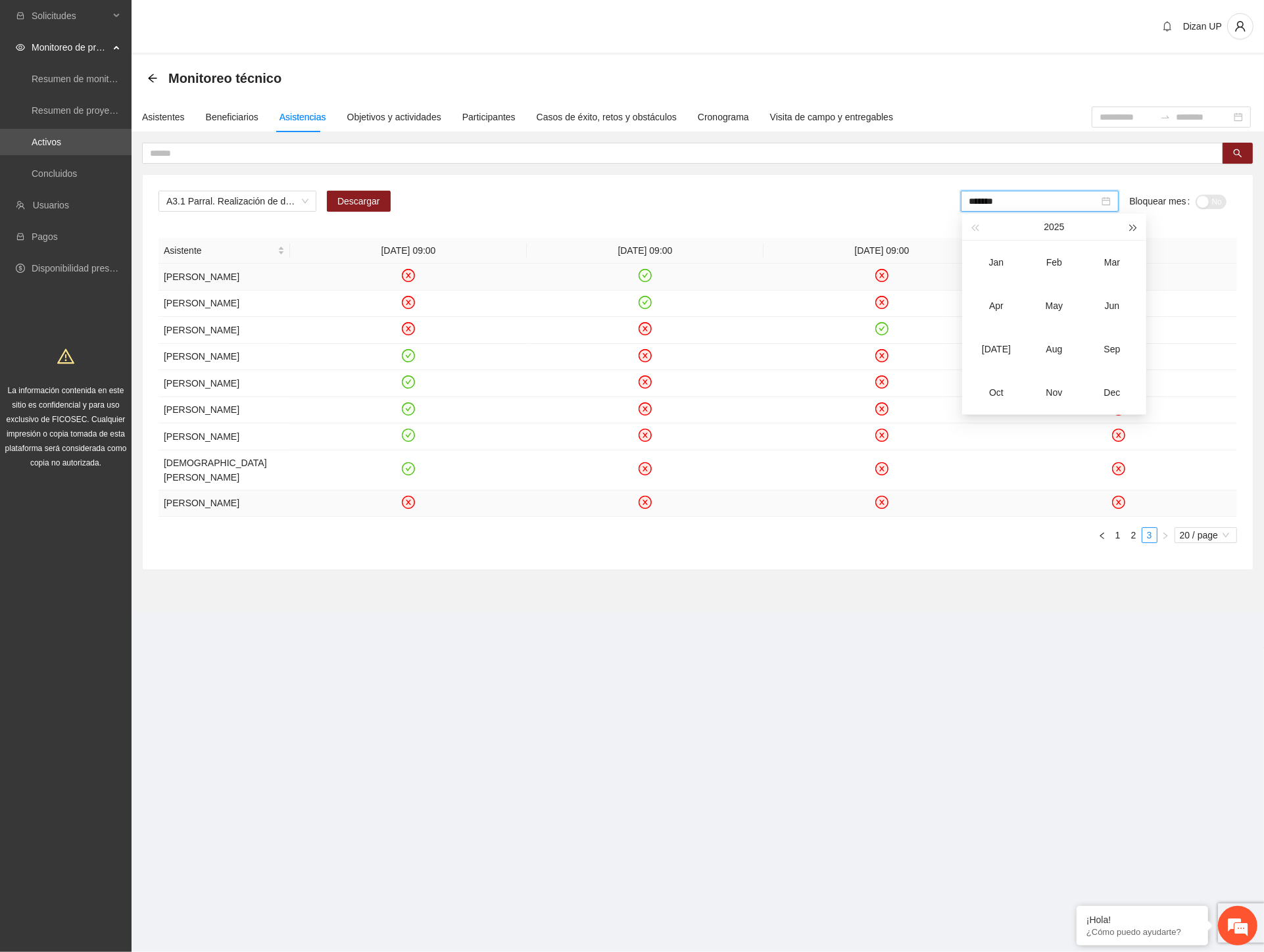
type input "*******"
click at [1019, 198] on input at bounding box center [1034, 201] width 131 height 15
drag, startPoint x: 989, startPoint y: 350, endPoint x: 1108, endPoint y: 268, distance: 144.5
click at [990, 350] on div "Jul" at bounding box center [997, 349] width 40 height 16
click at [1208, 209] on div "No" at bounding box center [1211, 201] width 31 height 21
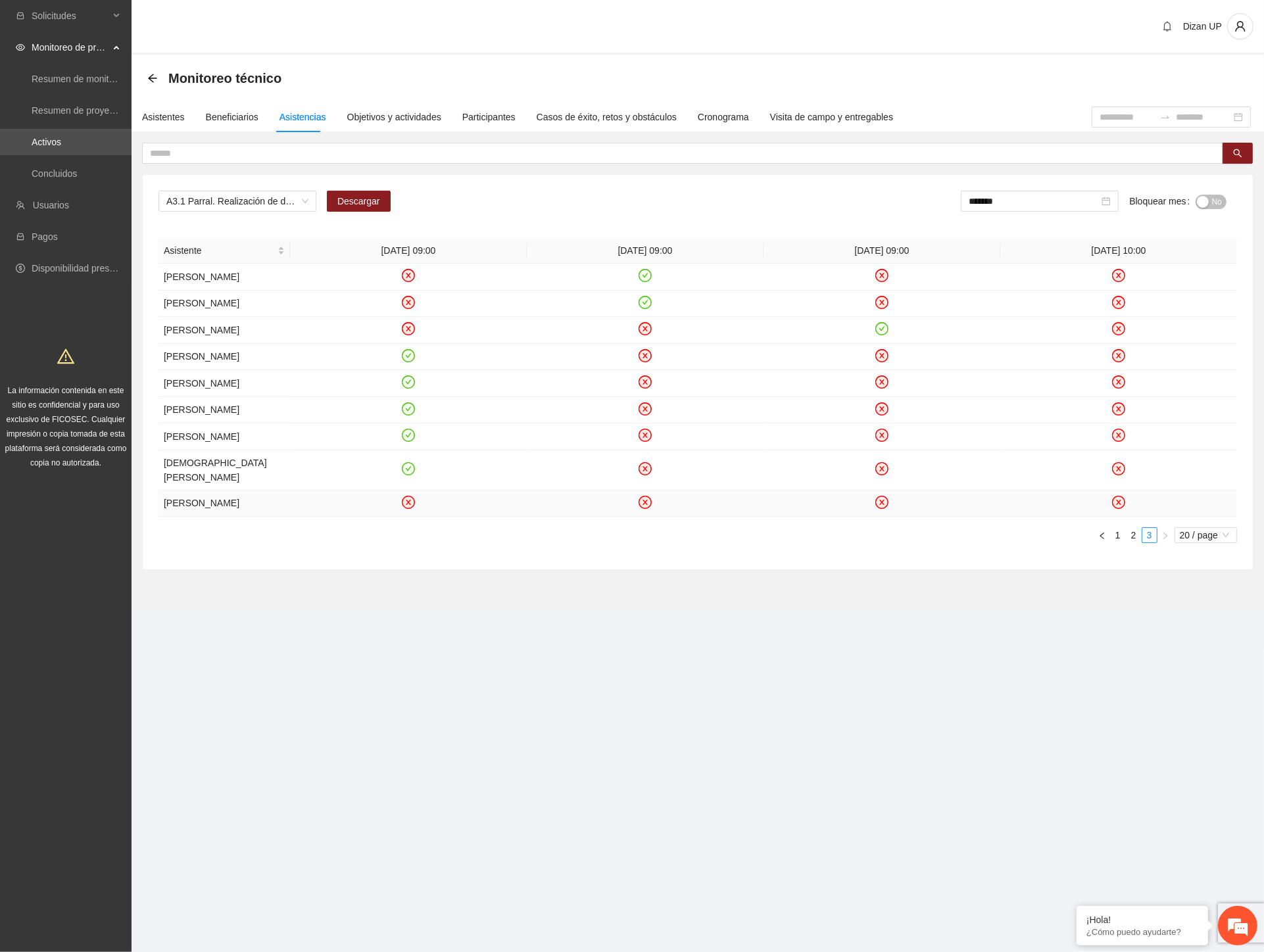
click at [1206, 202] on div "button" at bounding box center [1203, 202] width 12 height 12
drag, startPoint x: 793, startPoint y: 196, endPoint x: 831, endPoint y: 193, distance: 38.1
click at [796, 195] on div "A3.1 Parral. Realización de diagnósticos (LSB-50) Descargar ******* Bloquear me…" at bounding box center [698, 206] width 1078 height 32
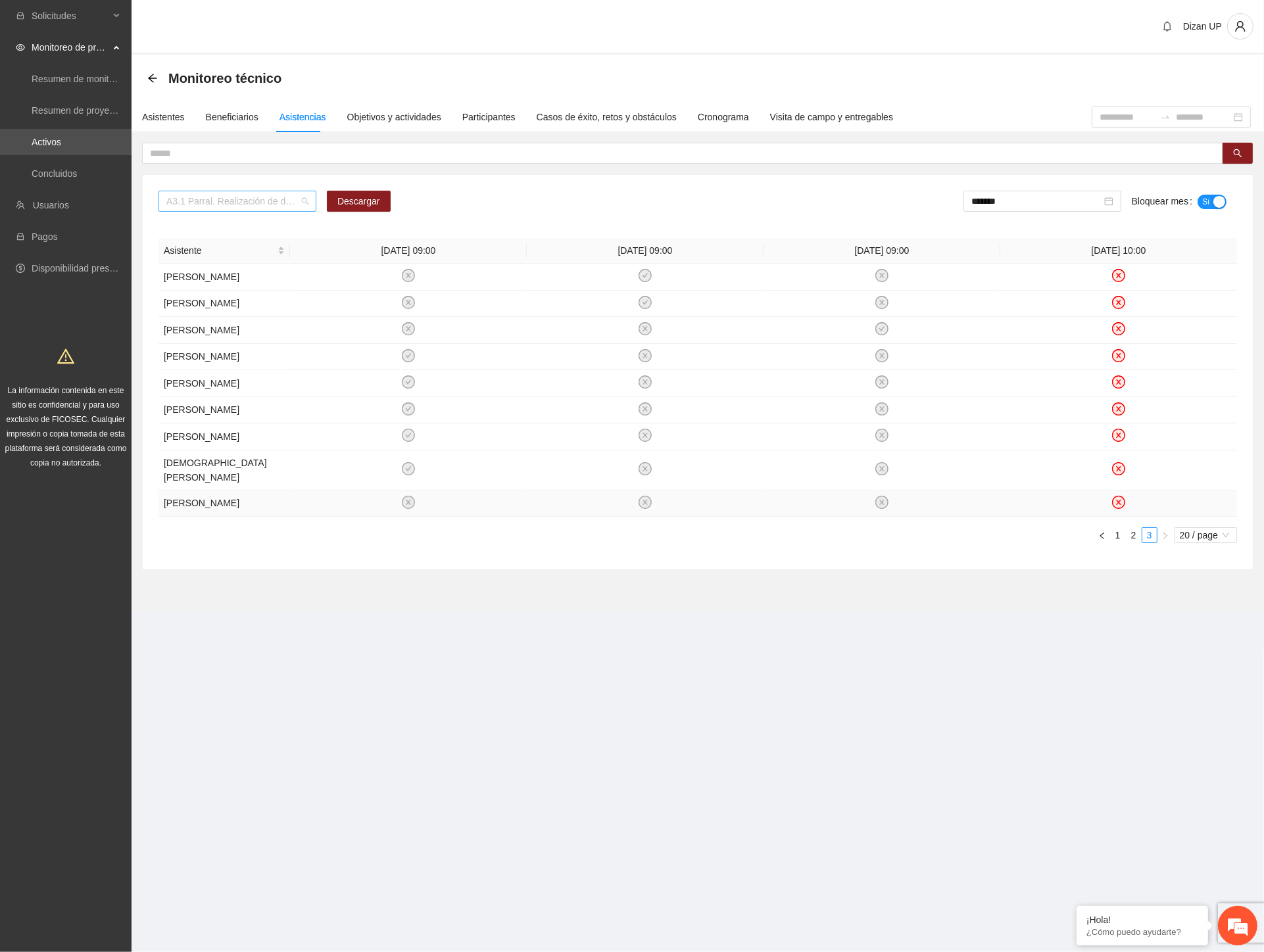
click at [195, 200] on span "A3.1 Parral. Realización de diagnósticos (LSB-50)" at bounding box center [237, 201] width 142 height 20
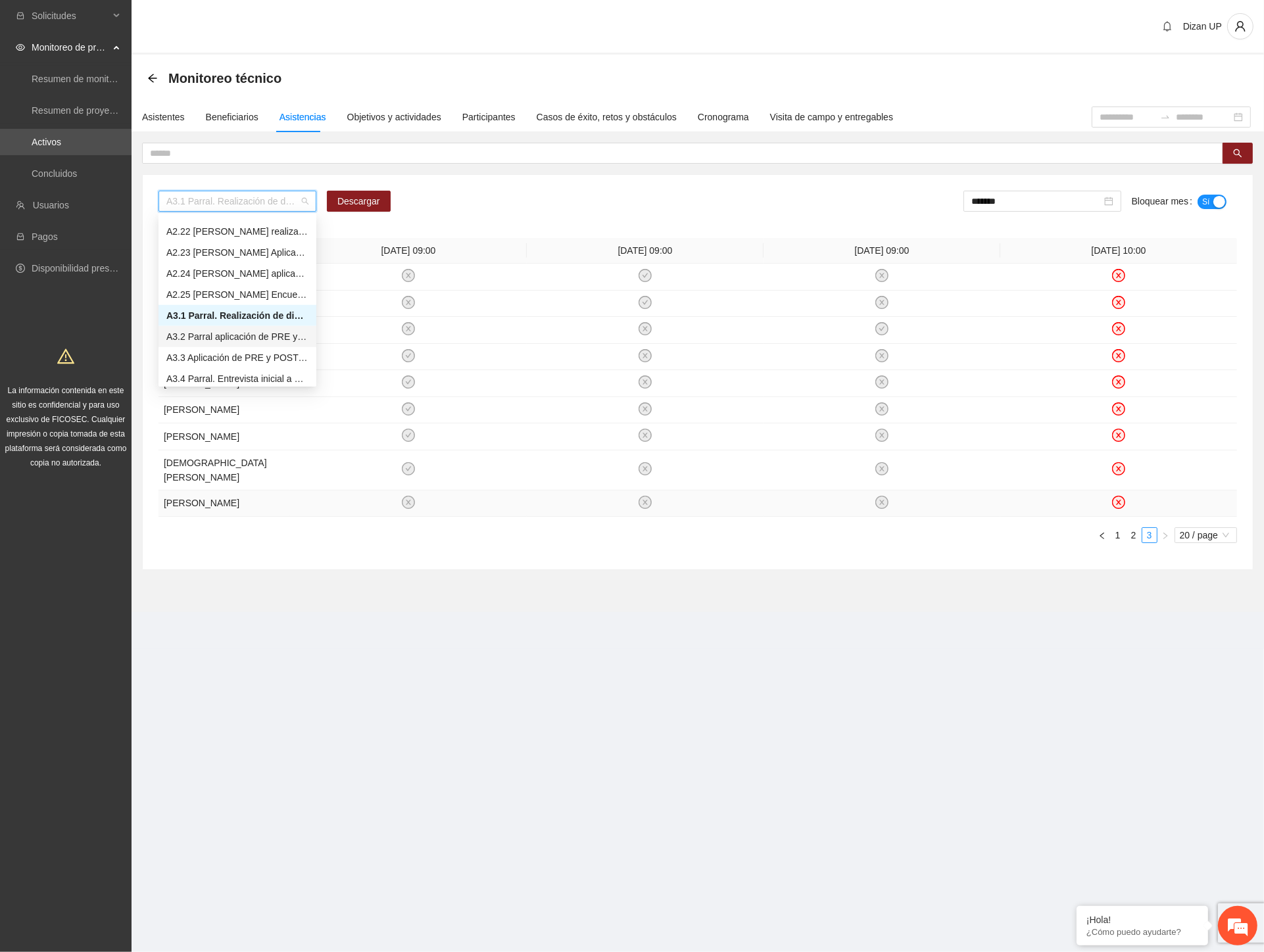
click at [191, 337] on div "A3.2 Parral aplicación de PRE y POST Inteligencia Emocional Cereso 4" at bounding box center [237, 337] width 142 height 15
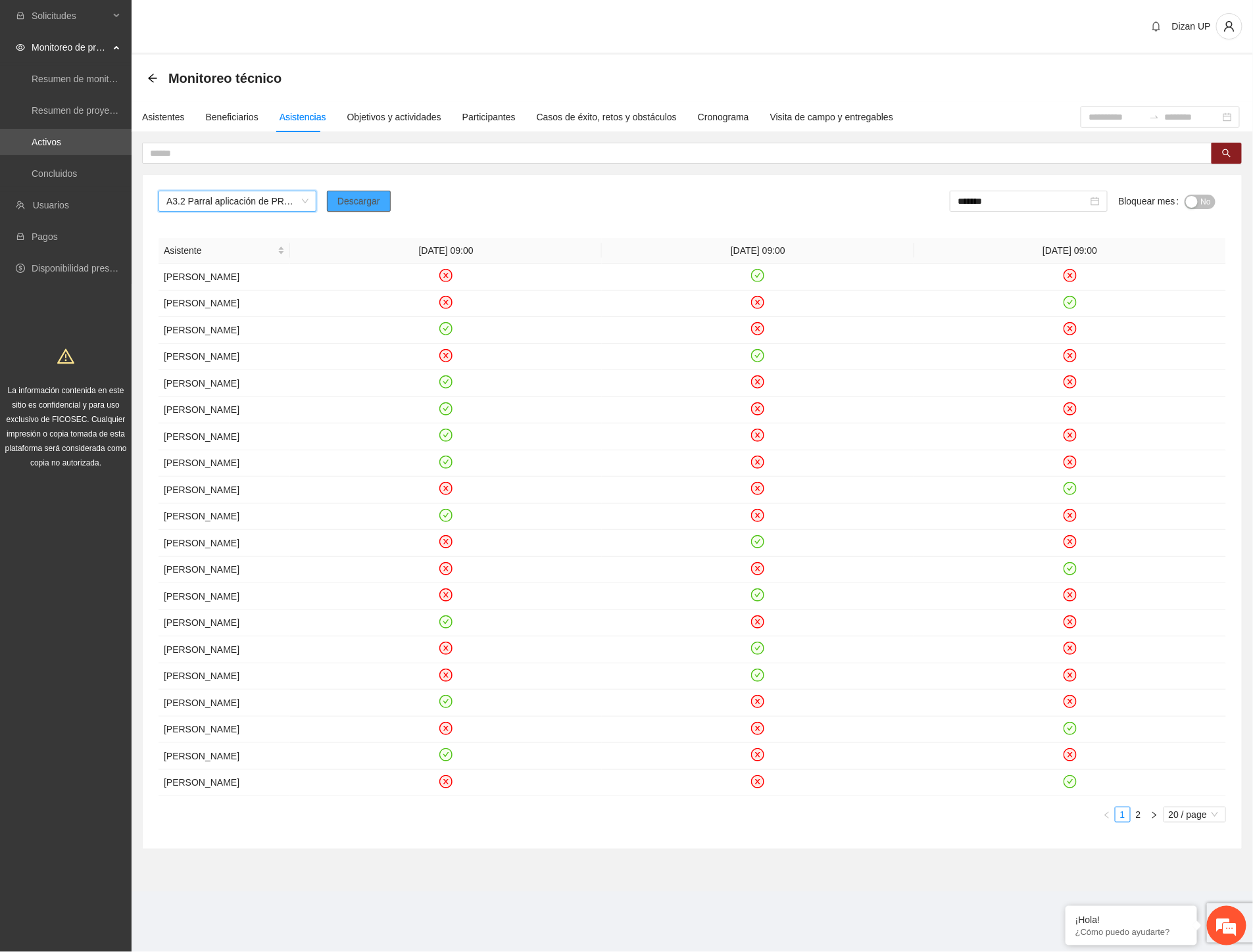
click at [352, 201] on span "Descargar" at bounding box center [359, 201] width 43 height 15
click at [746, 210] on div "A3.2 Parral aplicación de PRE y POST Inteligencia Emocional Cereso 4 Descargar …" at bounding box center [693, 206] width 1067 height 32
click at [1186, 200] on div "button" at bounding box center [1192, 202] width 12 height 12
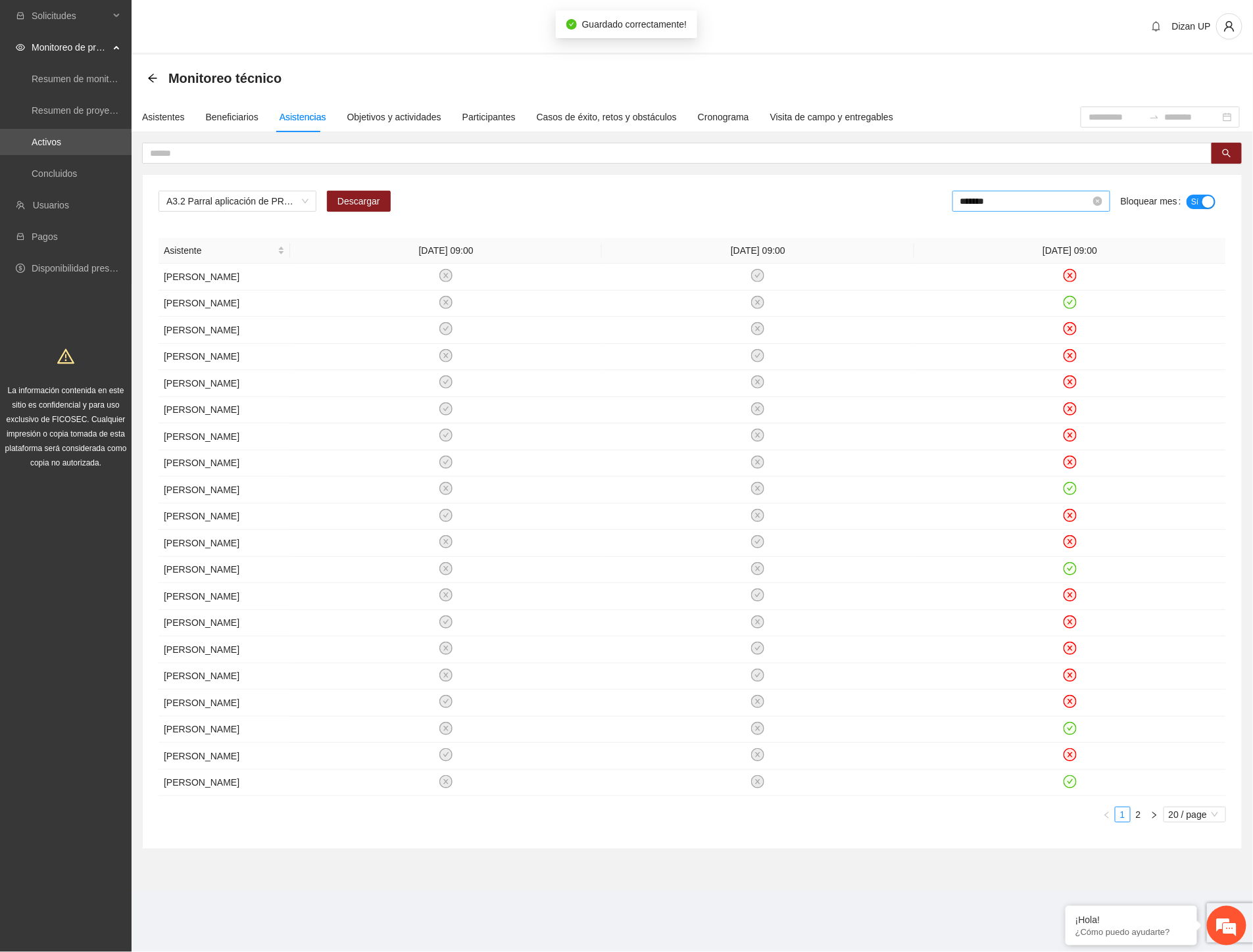
click at [1016, 201] on input "*******" at bounding box center [1025, 201] width 131 height 15
drag, startPoint x: 1040, startPoint y: 349, endPoint x: 1173, endPoint y: 194, distance: 204.2
click at [1041, 347] on div "Aug" at bounding box center [1047, 349] width 40 height 16
click at [1205, 206] on span "No" at bounding box center [1206, 202] width 10 height 15
click at [231, 198] on span "A3.2 Parral aplicación de PRE y POST Inteligencia Emocional Cereso 4" at bounding box center [237, 201] width 142 height 20
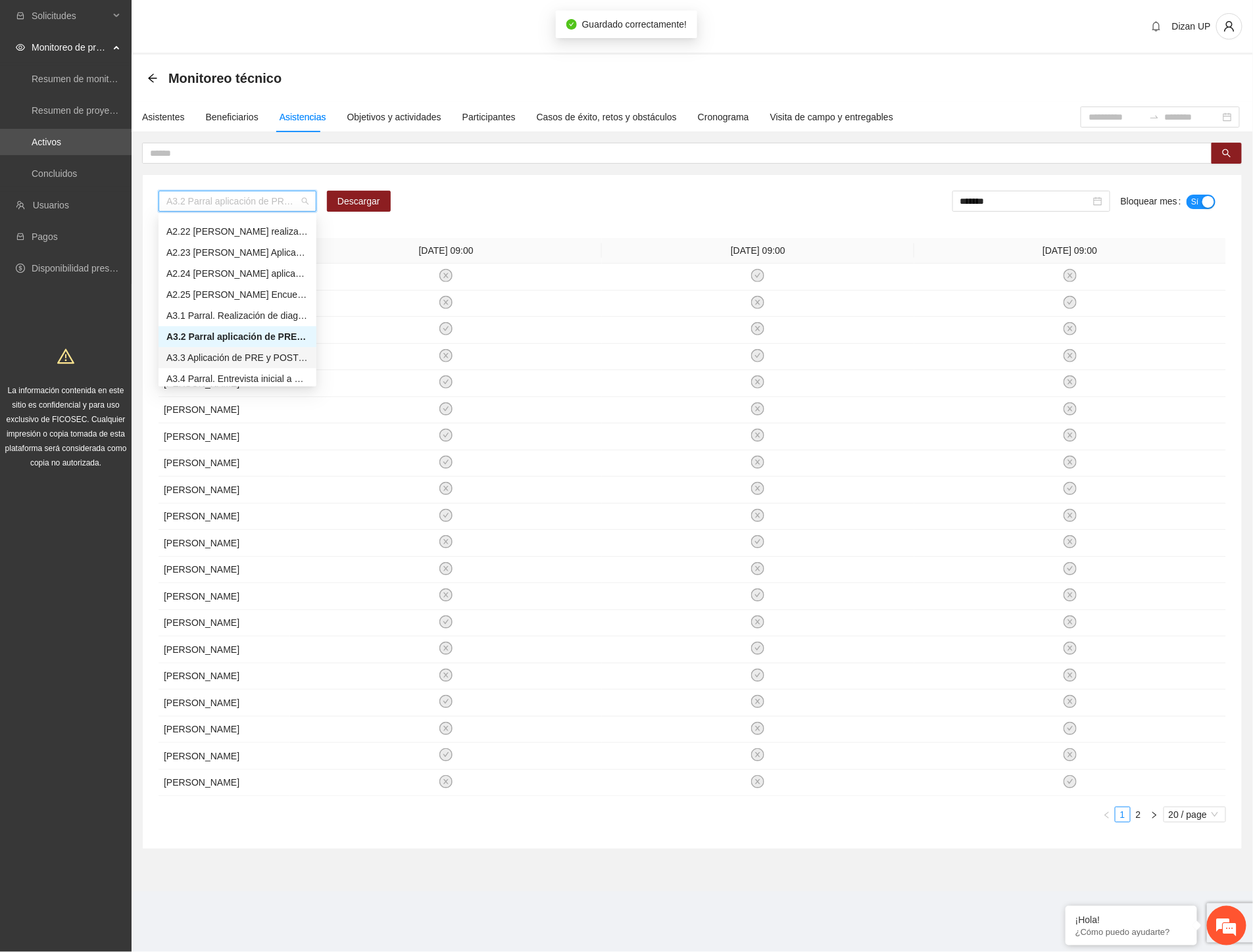
click at [185, 354] on div "A3.3 Aplicación de PRE y POST Agresividad - Parral" at bounding box center [237, 358] width 142 height 15
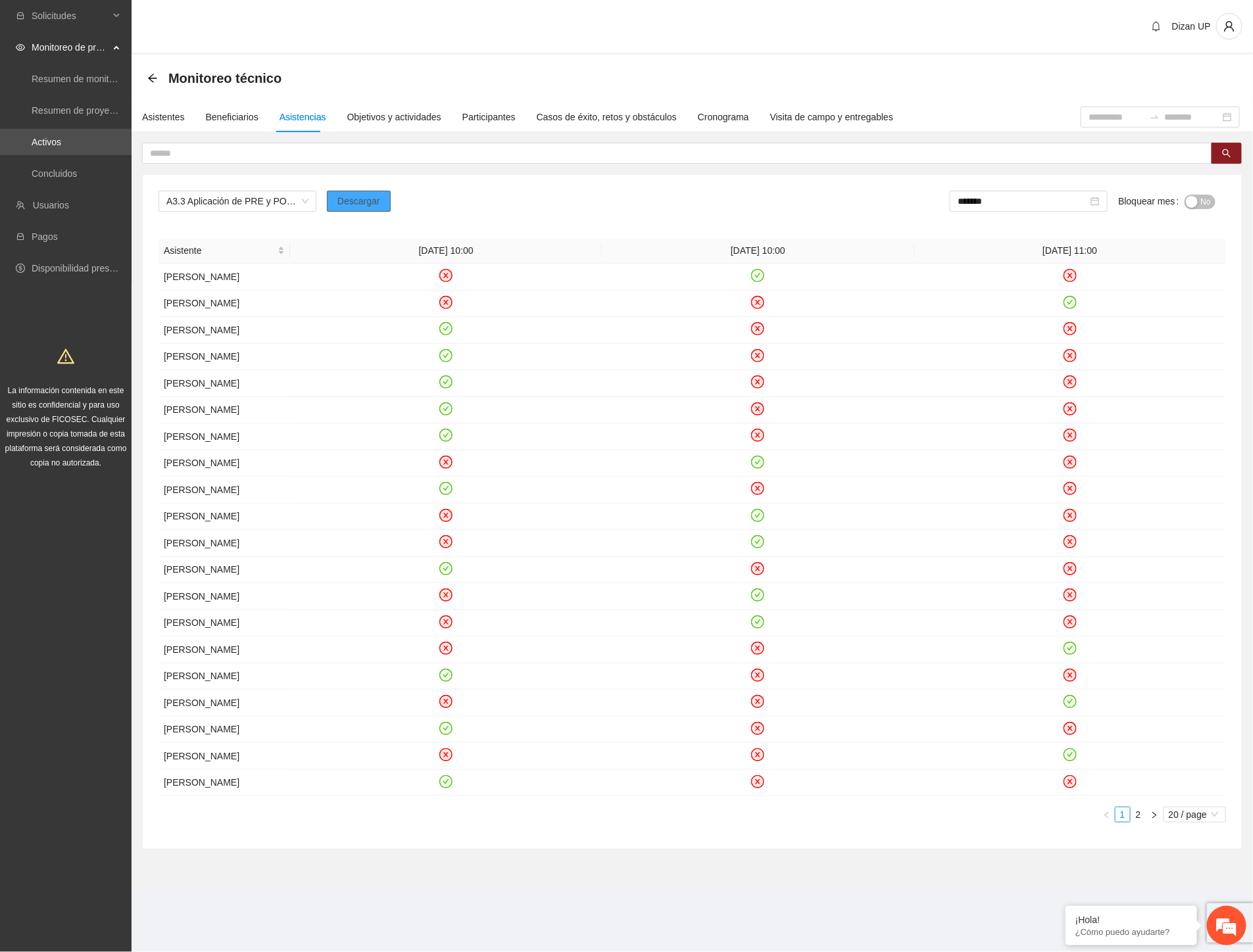
click at [352, 200] on span "Descargar" at bounding box center [359, 201] width 43 height 15
click at [585, 204] on div "A3.3 Aplicación de PRE y POST Agresividad - Parral Descargar ******* Bloquear m…" at bounding box center [693, 206] width 1067 height 32
click at [1204, 201] on span "No" at bounding box center [1206, 202] width 10 height 15
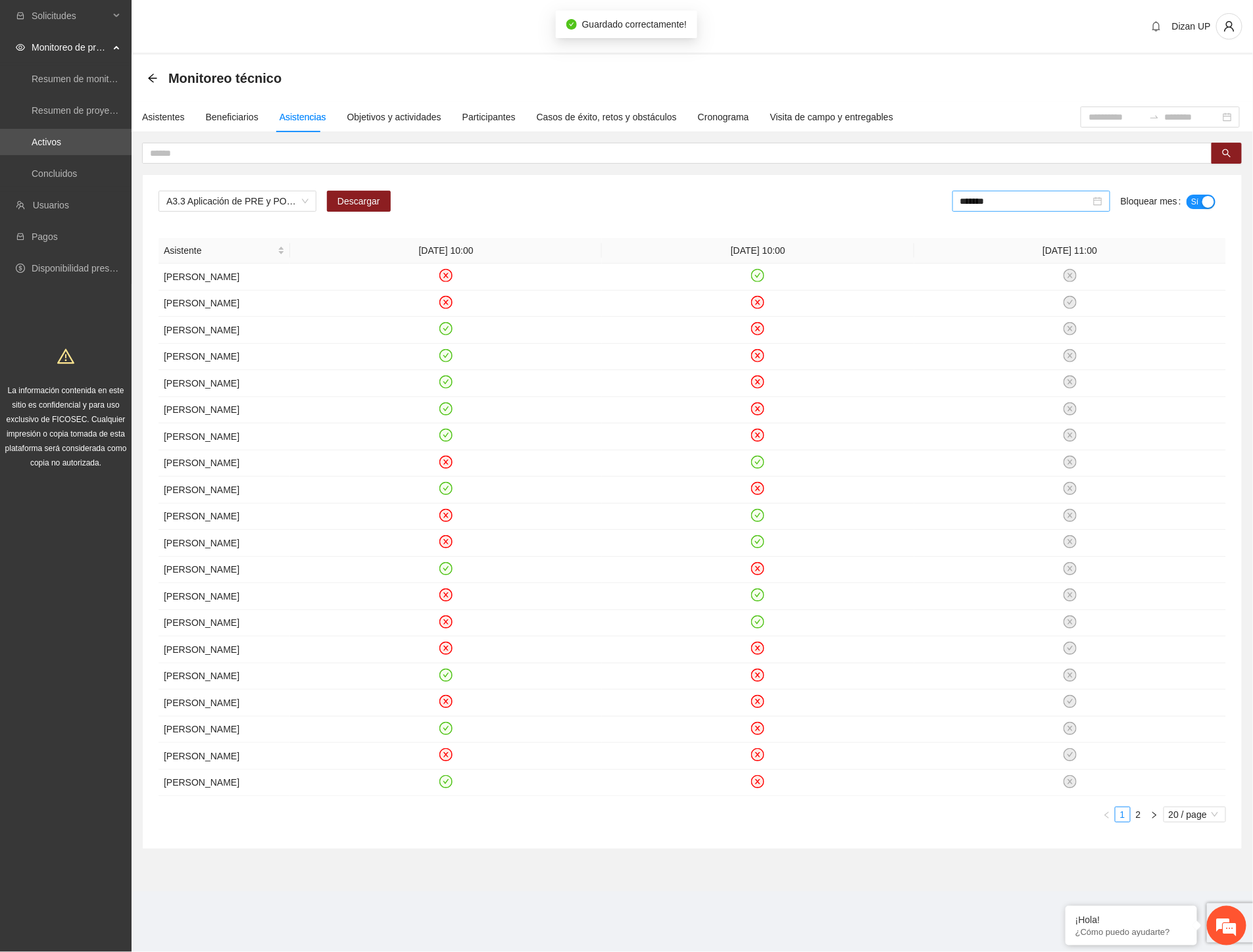
click at [1001, 193] on div "*******" at bounding box center [1031, 201] width 158 height 21
drag, startPoint x: 988, startPoint y: 350, endPoint x: 994, endPoint y: 339, distance: 12.5
click at [988, 347] on div "Jul" at bounding box center [989, 349] width 40 height 16
drag, startPoint x: 1214, startPoint y: 198, endPoint x: 1204, endPoint y: 200, distance: 10.2
click at [1212, 198] on button "No" at bounding box center [1200, 202] width 31 height 15
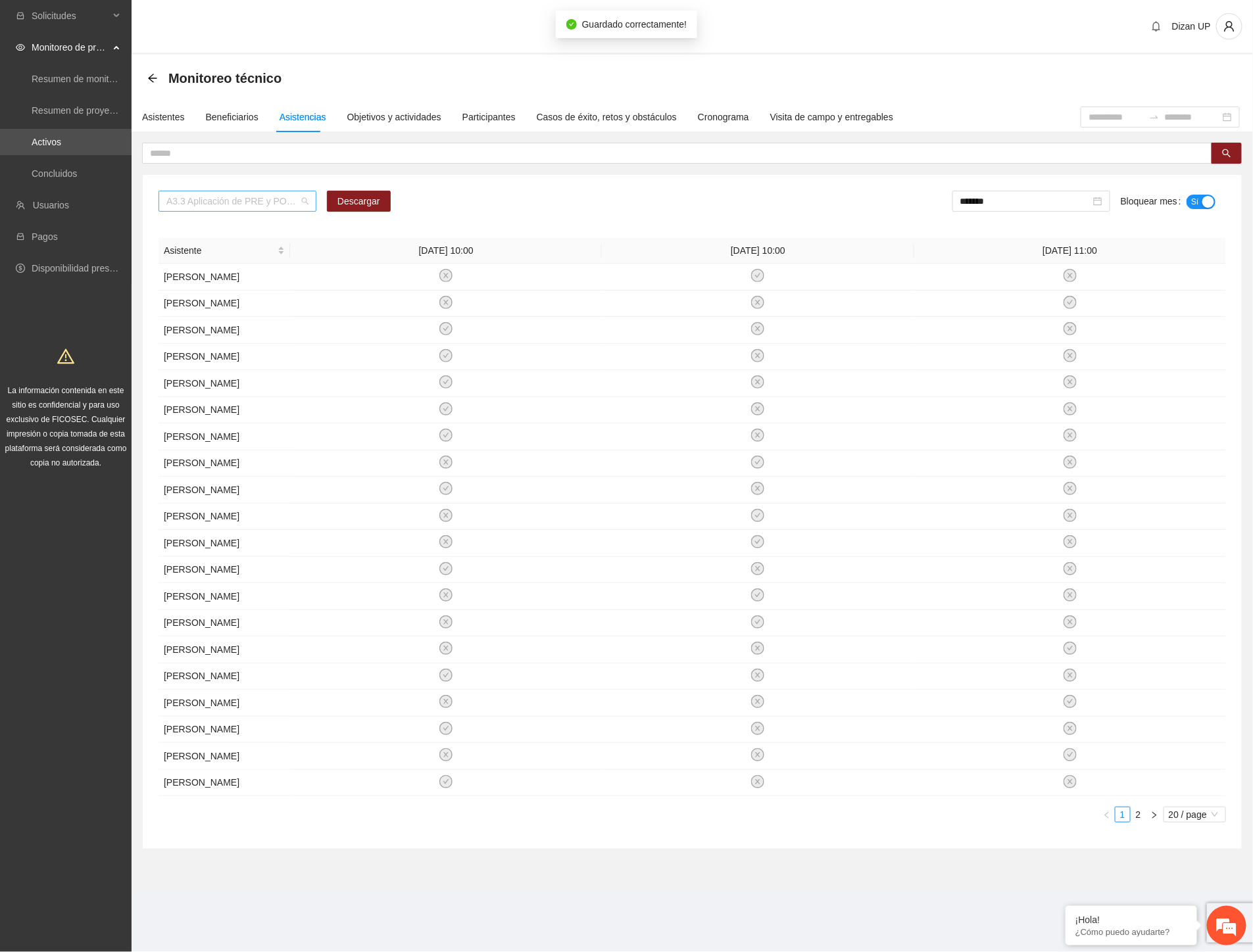
click at [280, 205] on span "A3.3 Aplicación de PRE y POST Agresividad - Parral" at bounding box center [237, 201] width 142 height 20
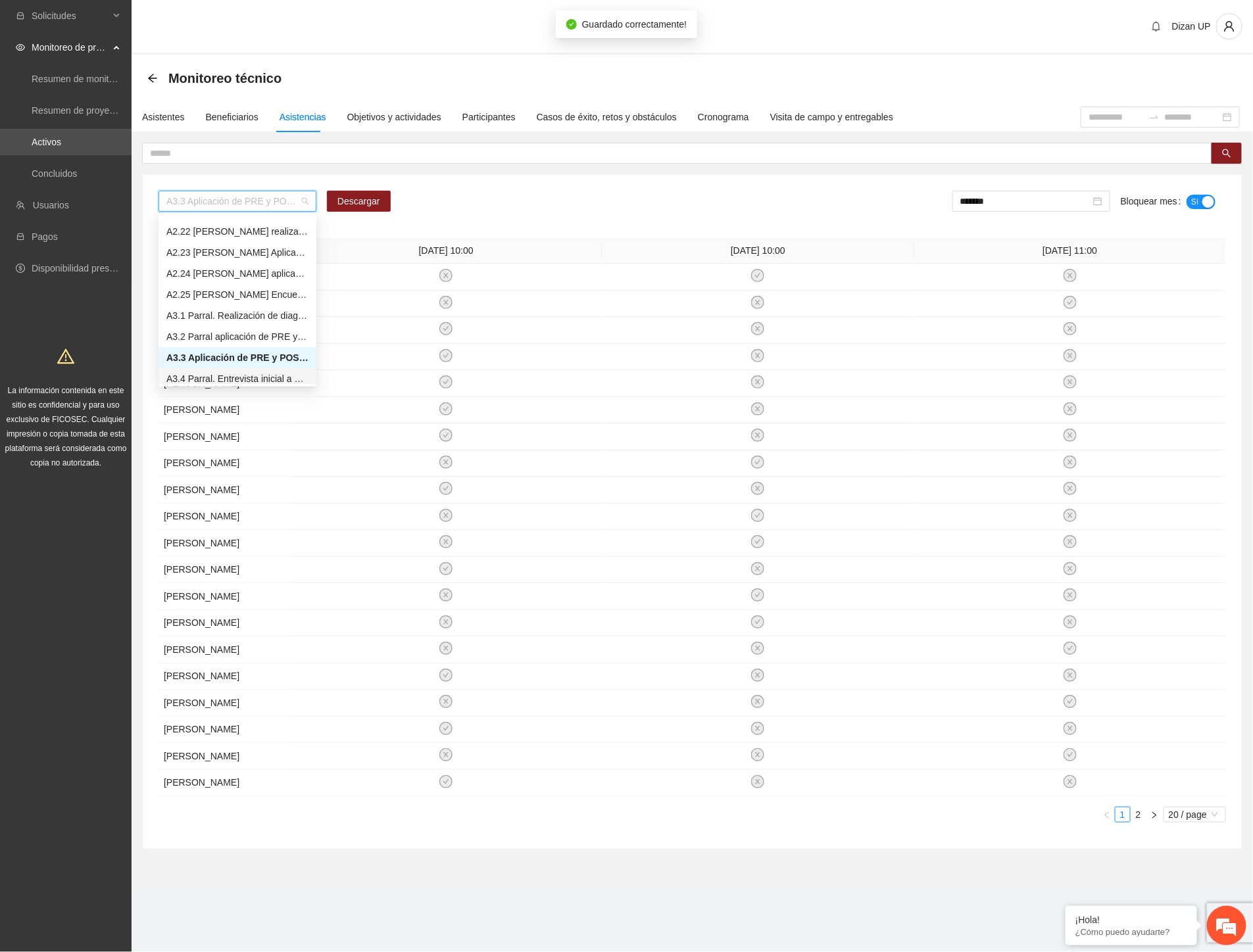
click at [215, 375] on div "A3.4 Parral. Entrevista inicial a usuarios" at bounding box center [237, 378] width 142 height 15
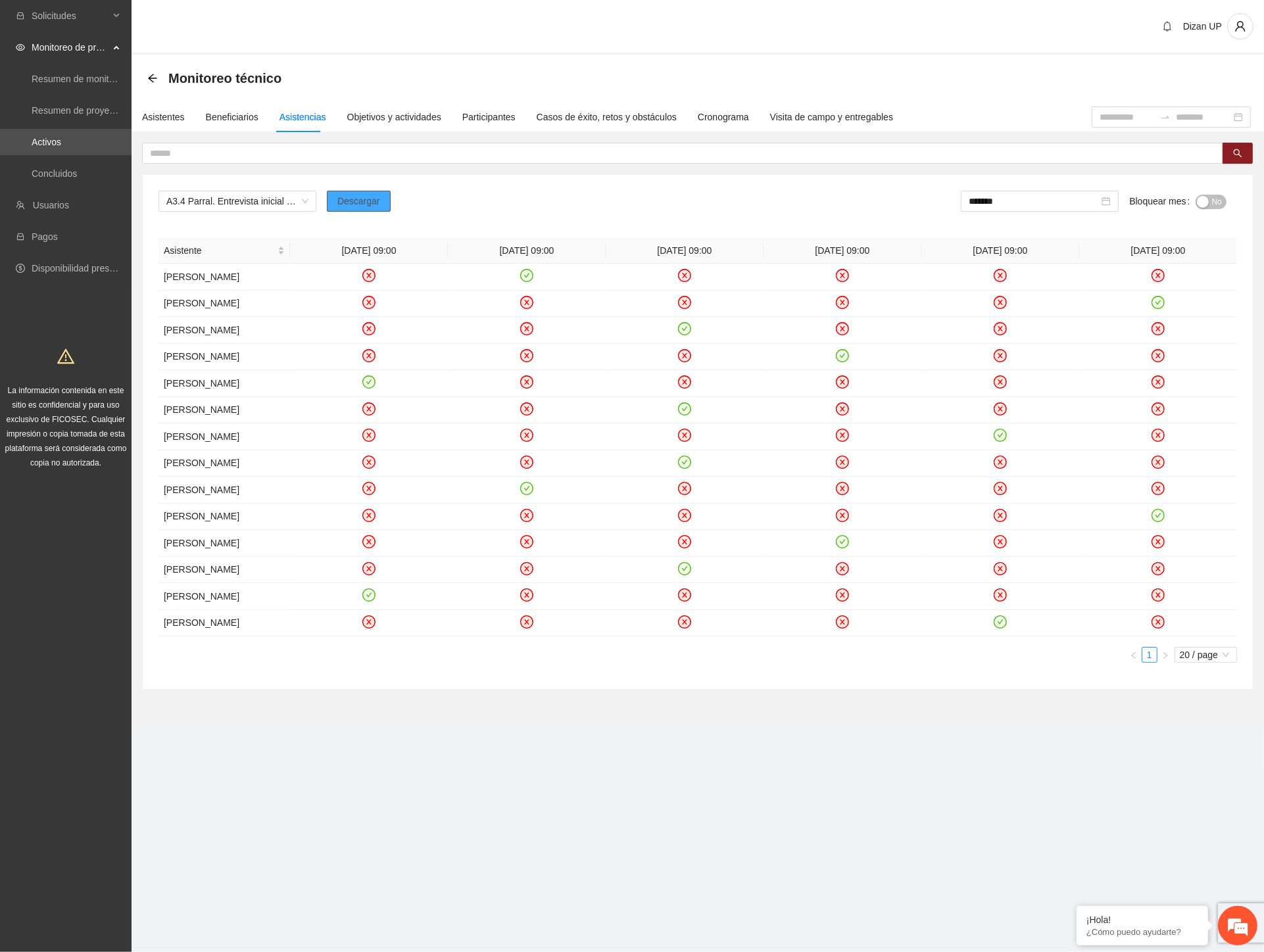
click at [365, 199] on span "Descargar" at bounding box center [359, 201] width 43 height 15
click at [1210, 193] on div "No" at bounding box center [1211, 200] width 31 height 15
drag, startPoint x: 1208, startPoint y: 194, endPoint x: 1200, endPoint y: 195, distance: 8.1
click at [1208, 195] on button "No" at bounding box center [1211, 202] width 31 height 15
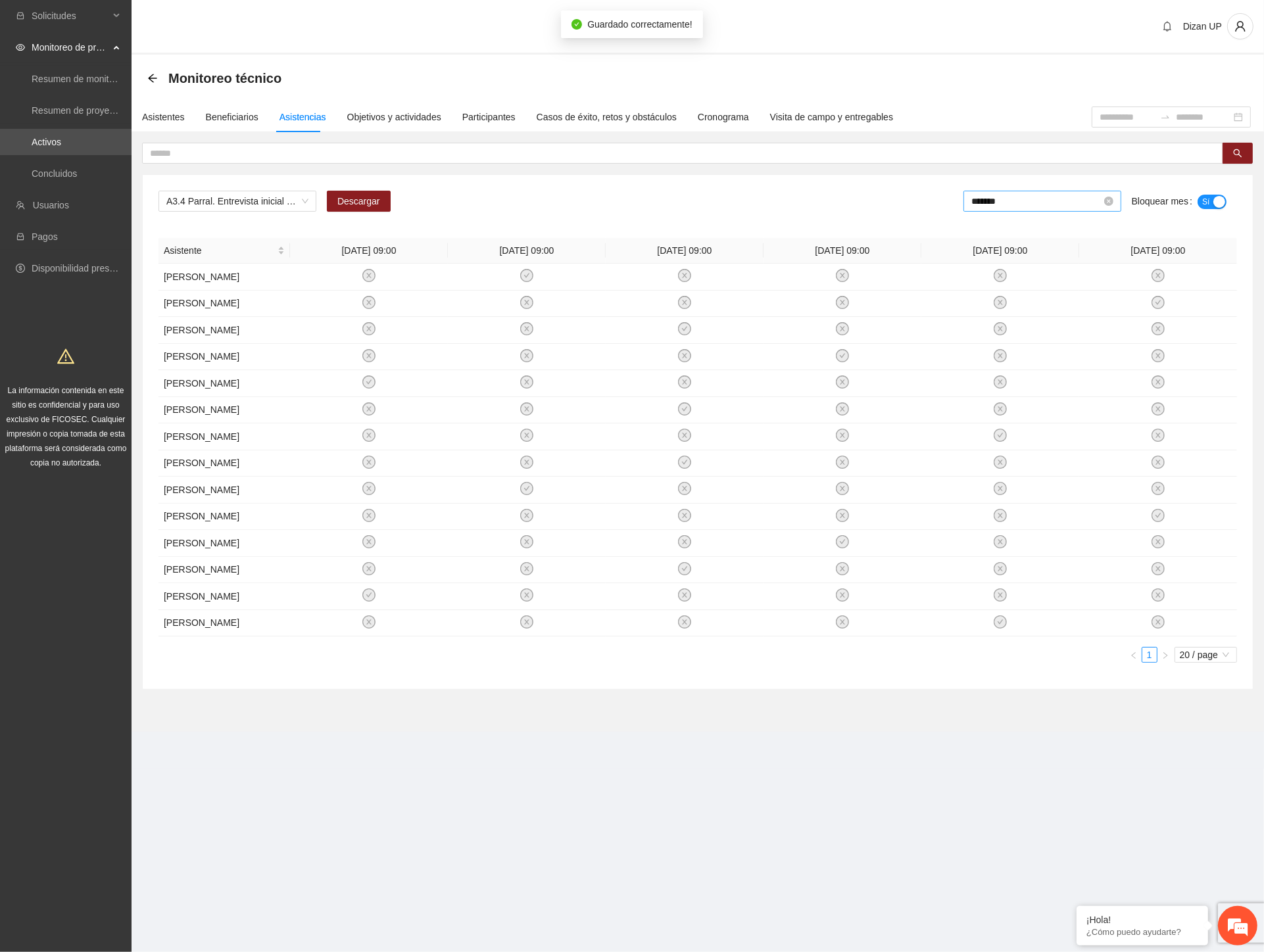
click at [1021, 194] on input "*******" at bounding box center [1036, 201] width 131 height 15
click at [1053, 349] on div "Aug" at bounding box center [1057, 349] width 40 height 16
type input "*******"
drag, startPoint x: 1214, startPoint y: 200, endPoint x: 1192, endPoint y: 200, distance: 22.0
click at [1213, 200] on span "No" at bounding box center [1217, 202] width 10 height 15
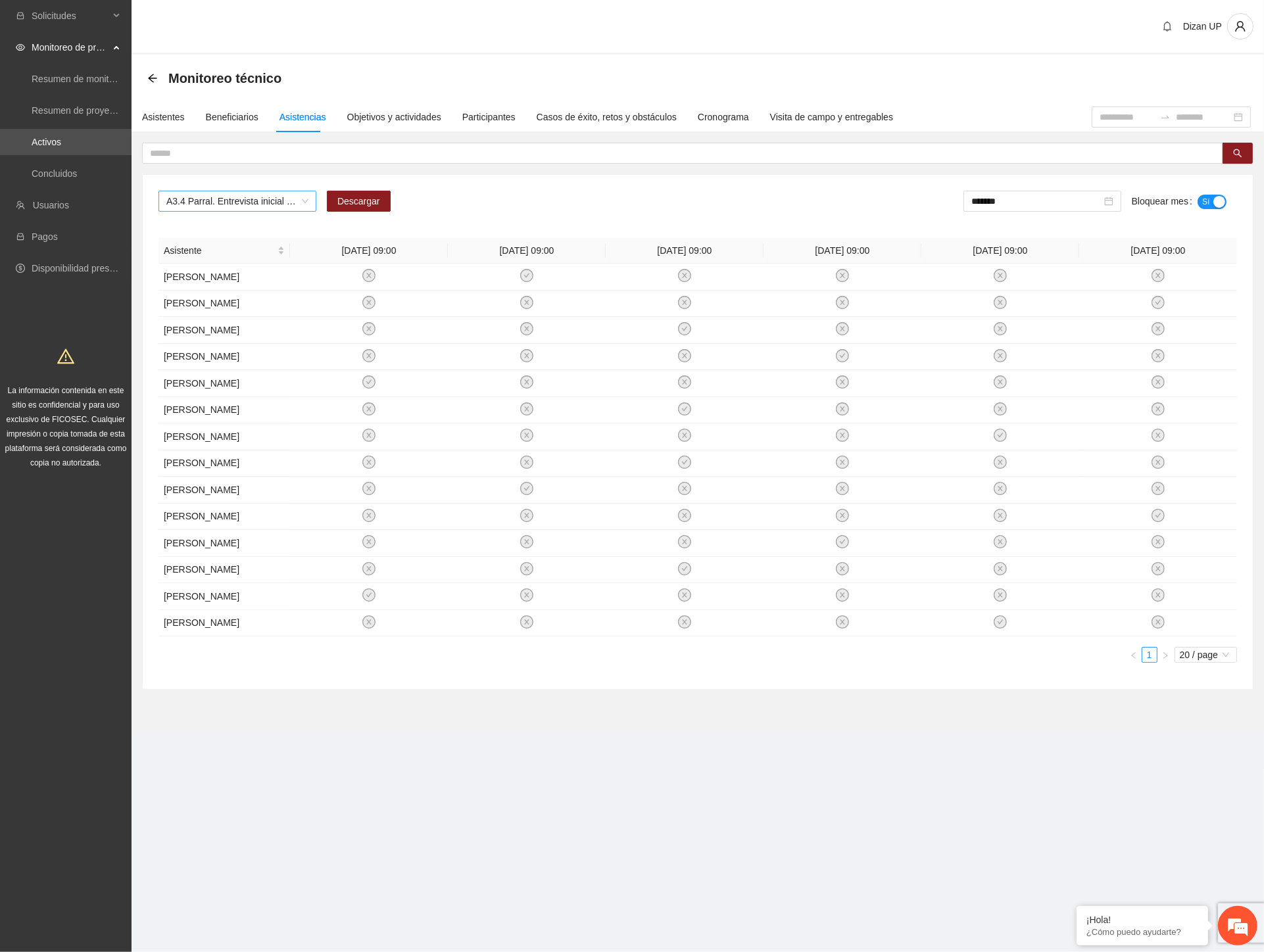
click at [258, 195] on span "A3.4 Parral. Entrevista inicial a usuarios" at bounding box center [237, 201] width 142 height 20
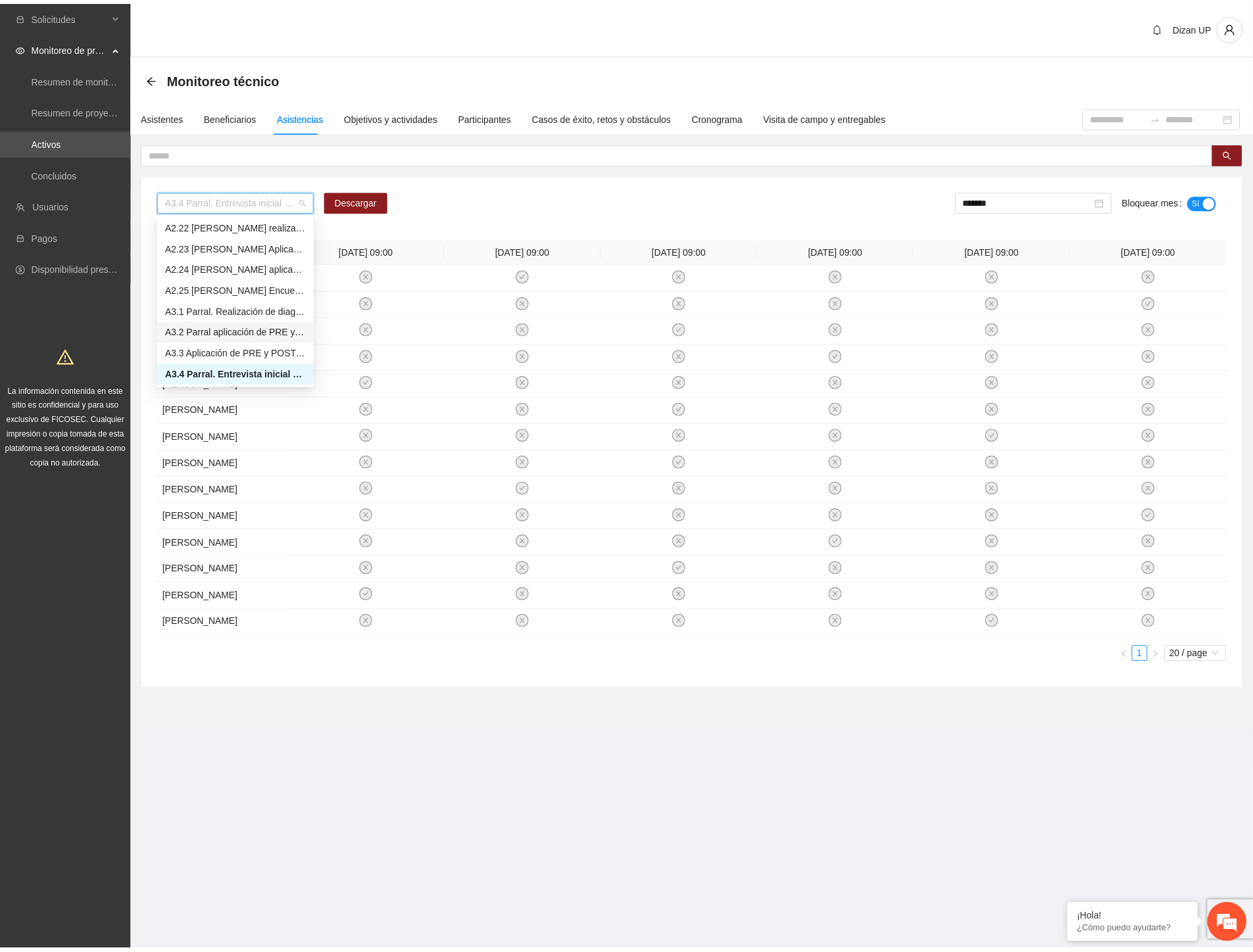
scroll to position [1830, 0]
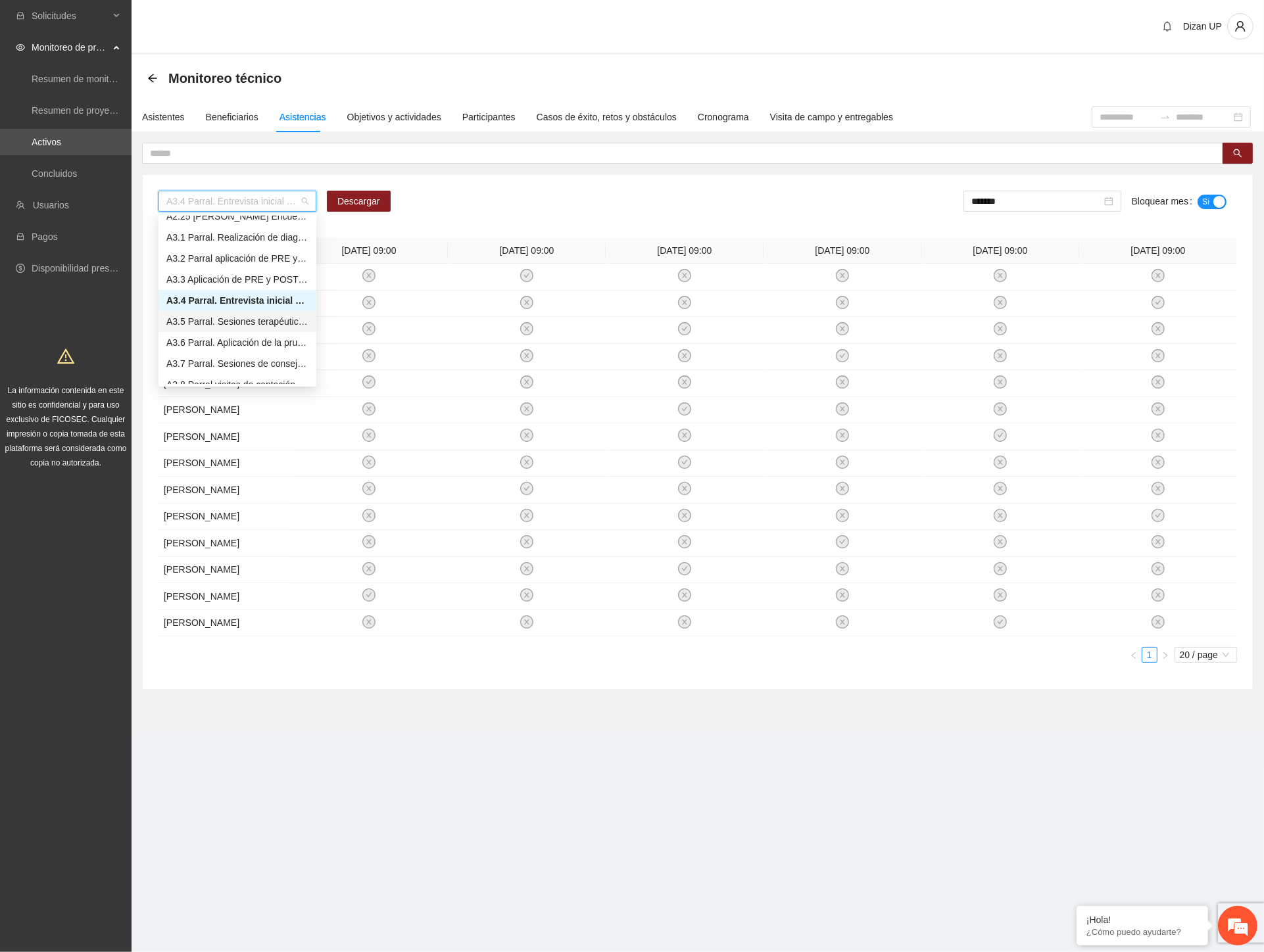
drag, startPoint x: 186, startPoint y: 316, endPoint x: 350, endPoint y: 10, distance: 347.2
click at [186, 311] on div "A3.5 Parral. Sesiones terapéuticas PPLs" at bounding box center [238, 322] width 158 height 21
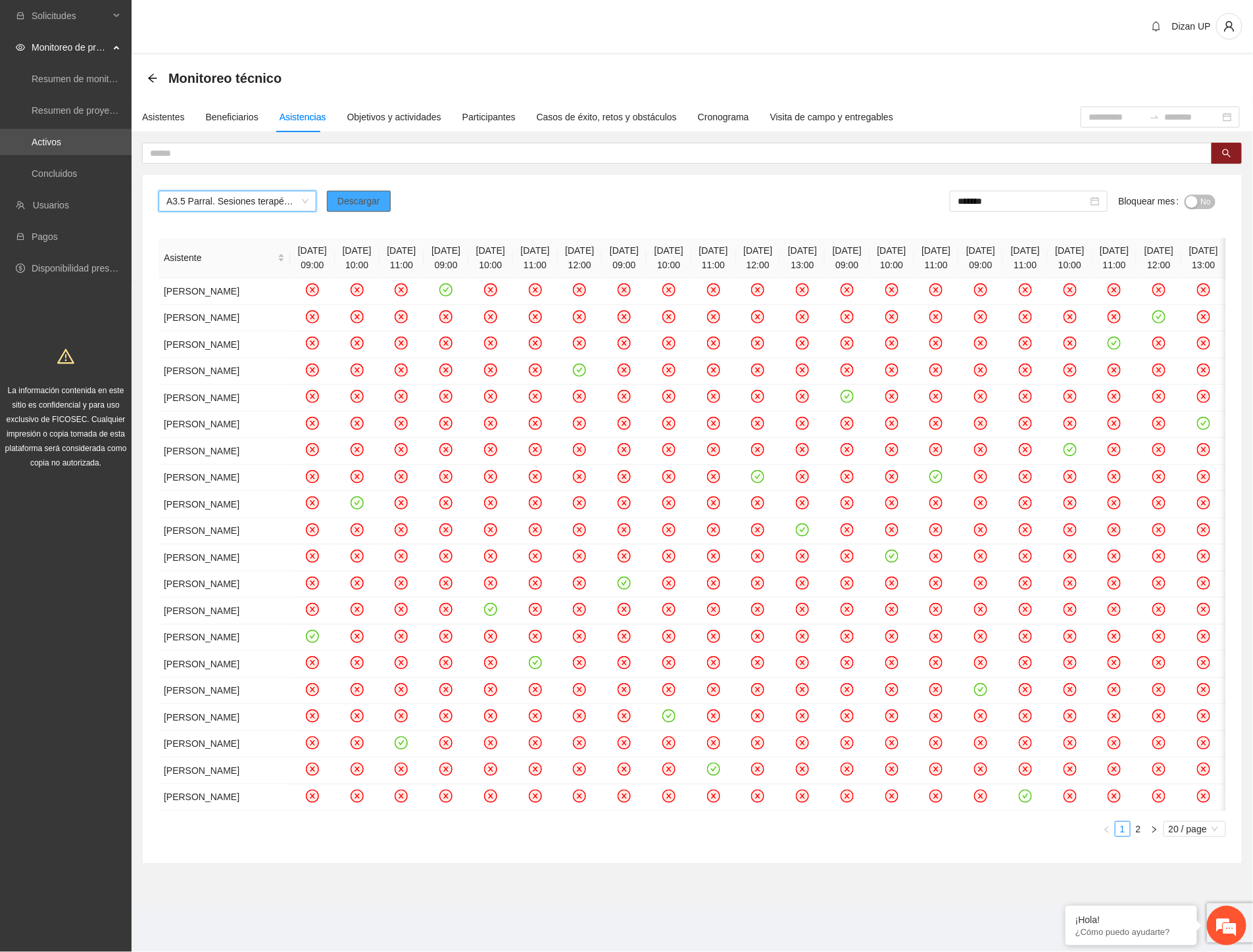
click at [363, 195] on span "Descargar" at bounding box center [359, 201] width 43 height 15
click at [151, 79] on icon "arrow-left" at bounding box center [152, 78] width 11 height 11
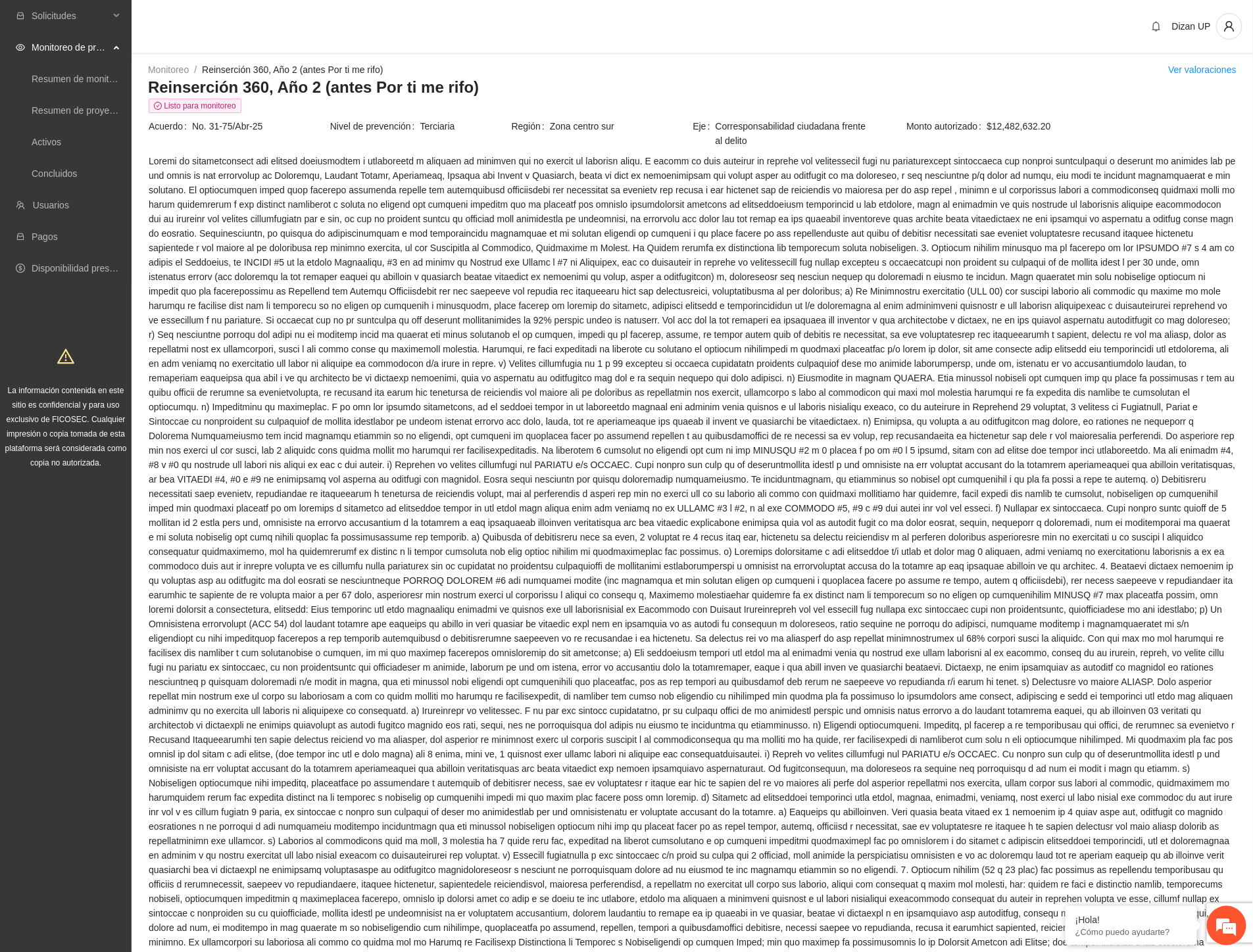
click at [646, 443] on span at bounding box center [693, 711] width 1087 height 1114
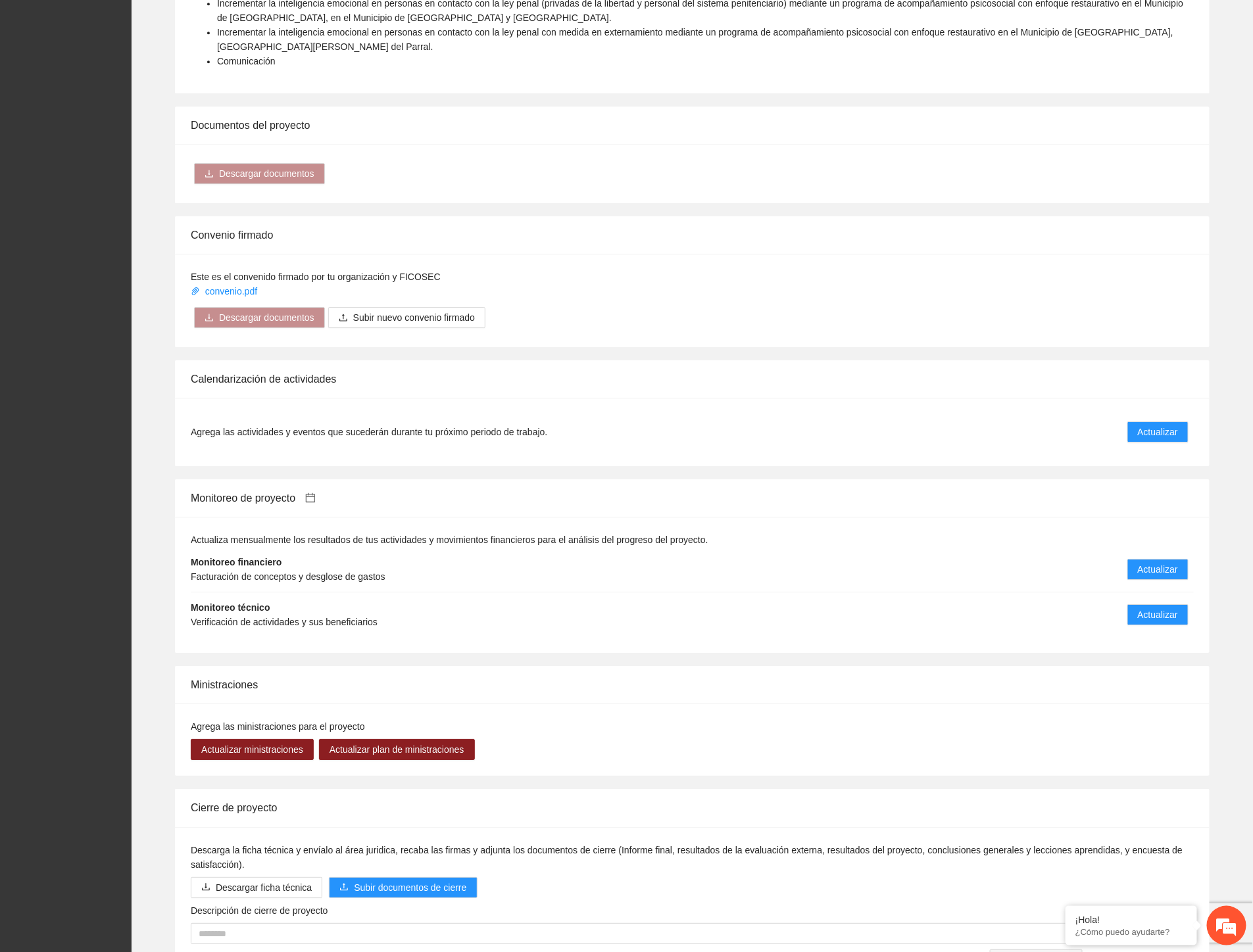
scroll to position [1818, 0]
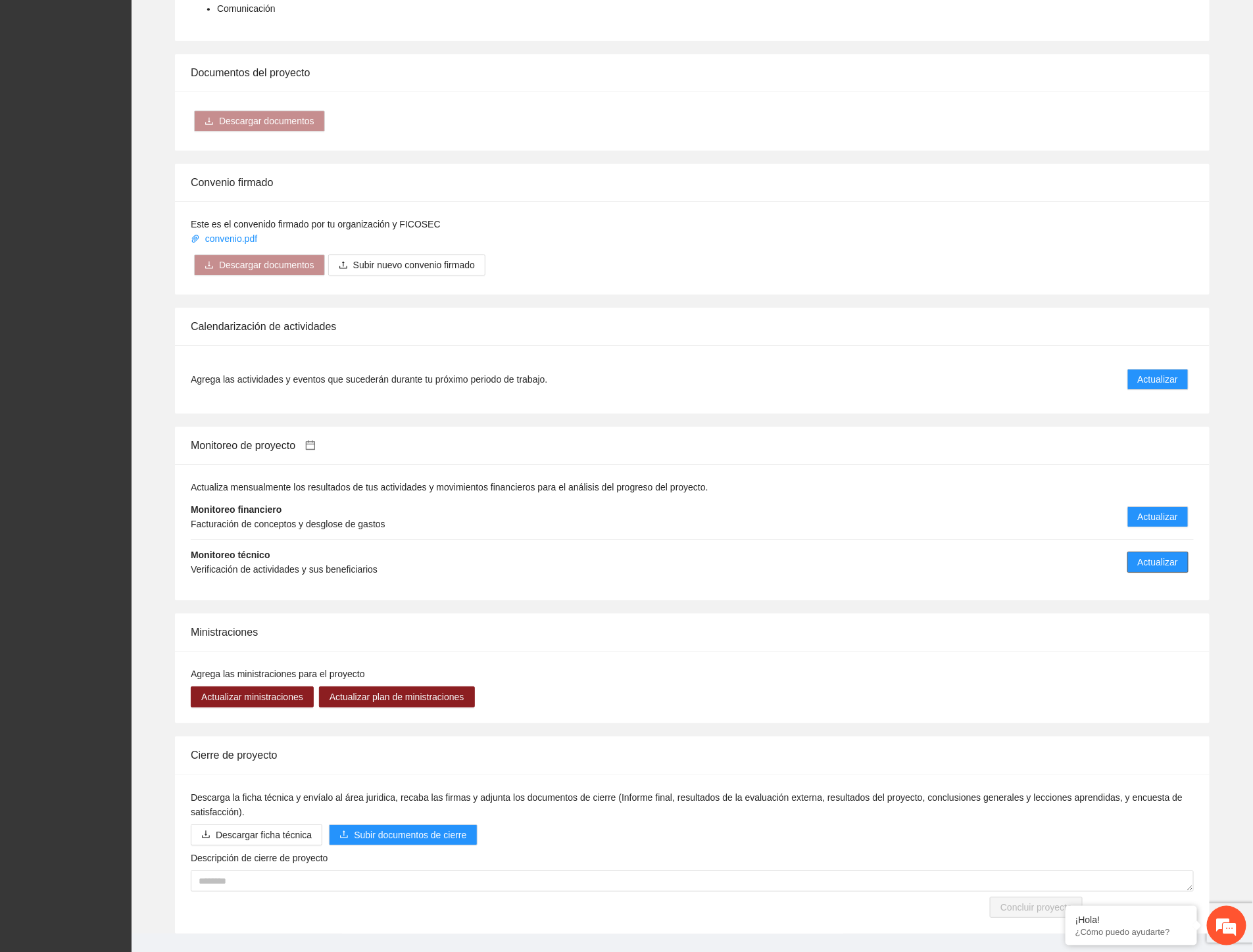
click at [1140, 555] on span "Actualizar" at bounding box center [1158, 562] width 40 height 15
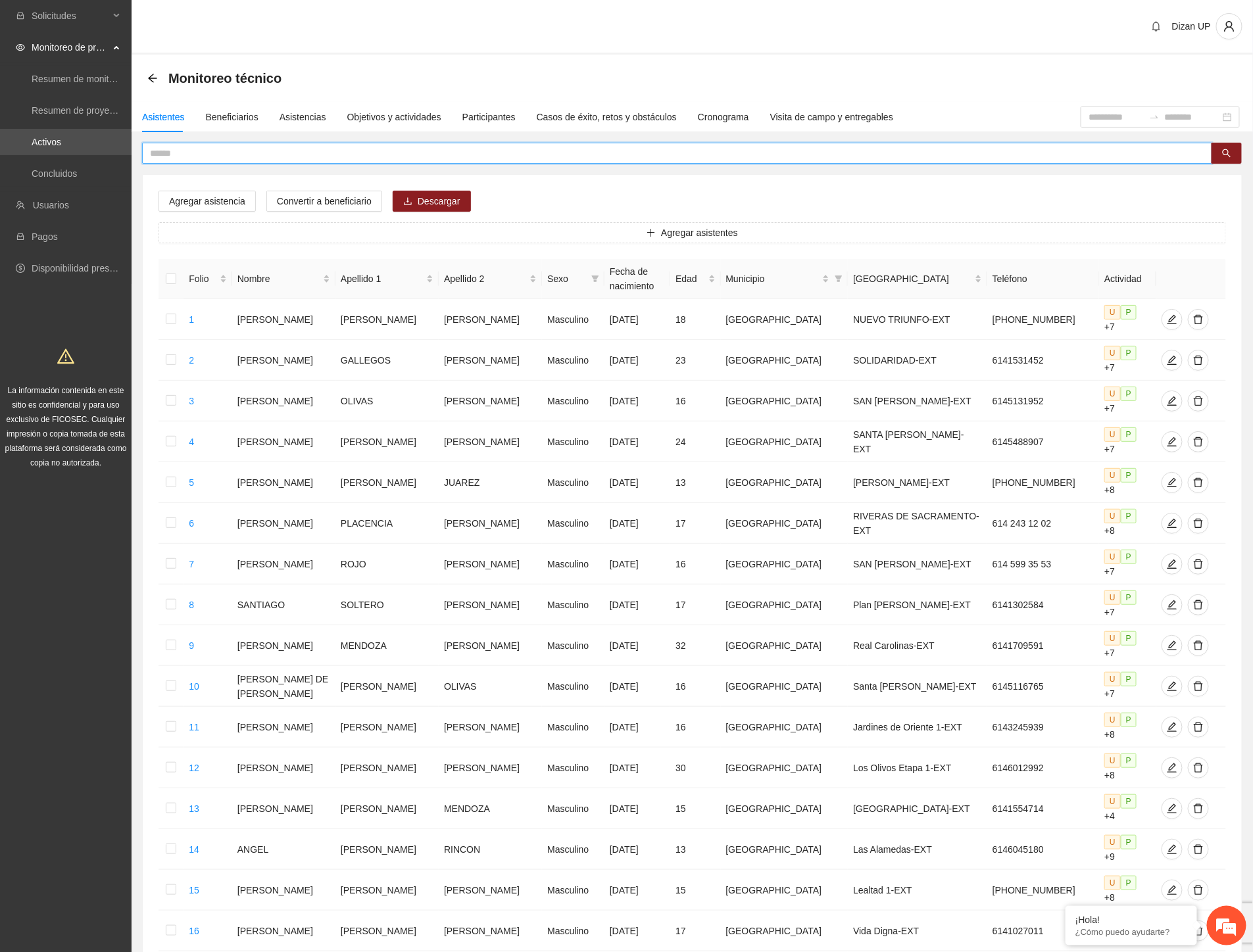
click at [283, 147] on input "text" at bounding box center [671, 153] width 1044 height 15
type input "**********"
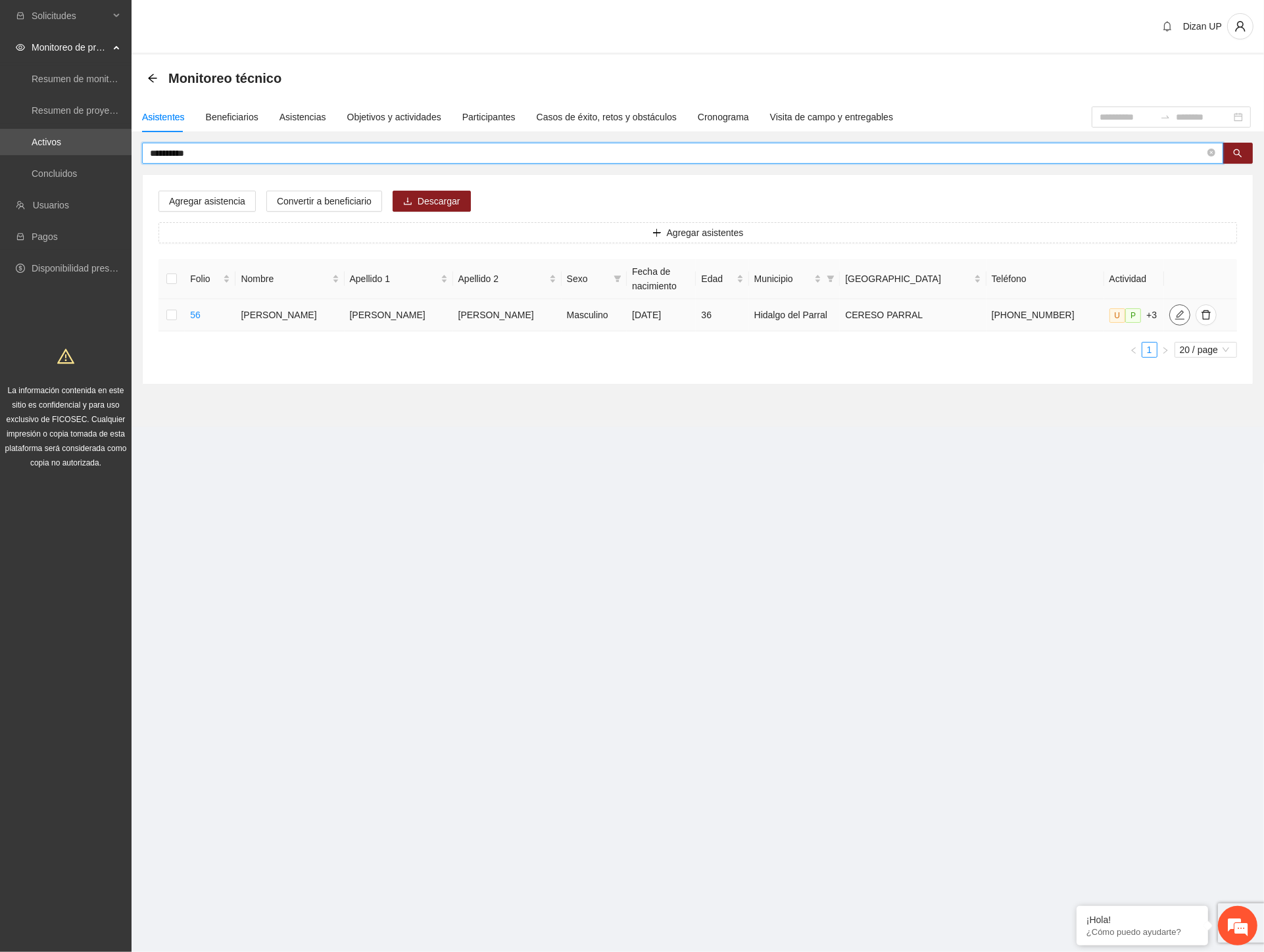
click at [1174, 316] on icon "edit" at bounding box center [1179, 315] width 11 height 11
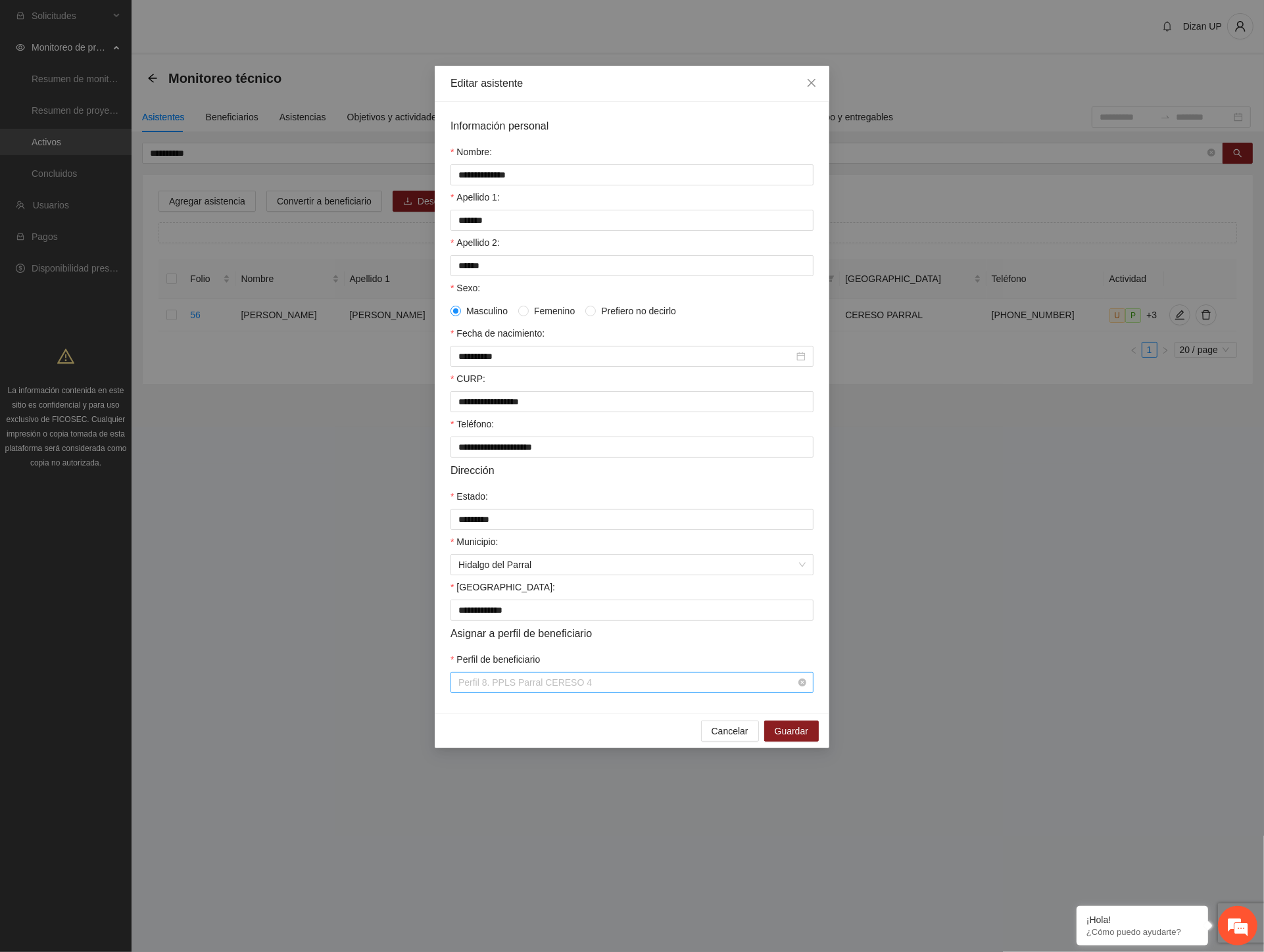
click at [758, 692] on span "Perfil 8. PPLS Parral CERESO 4" at bounding box center [632, 682] width 347 height 20
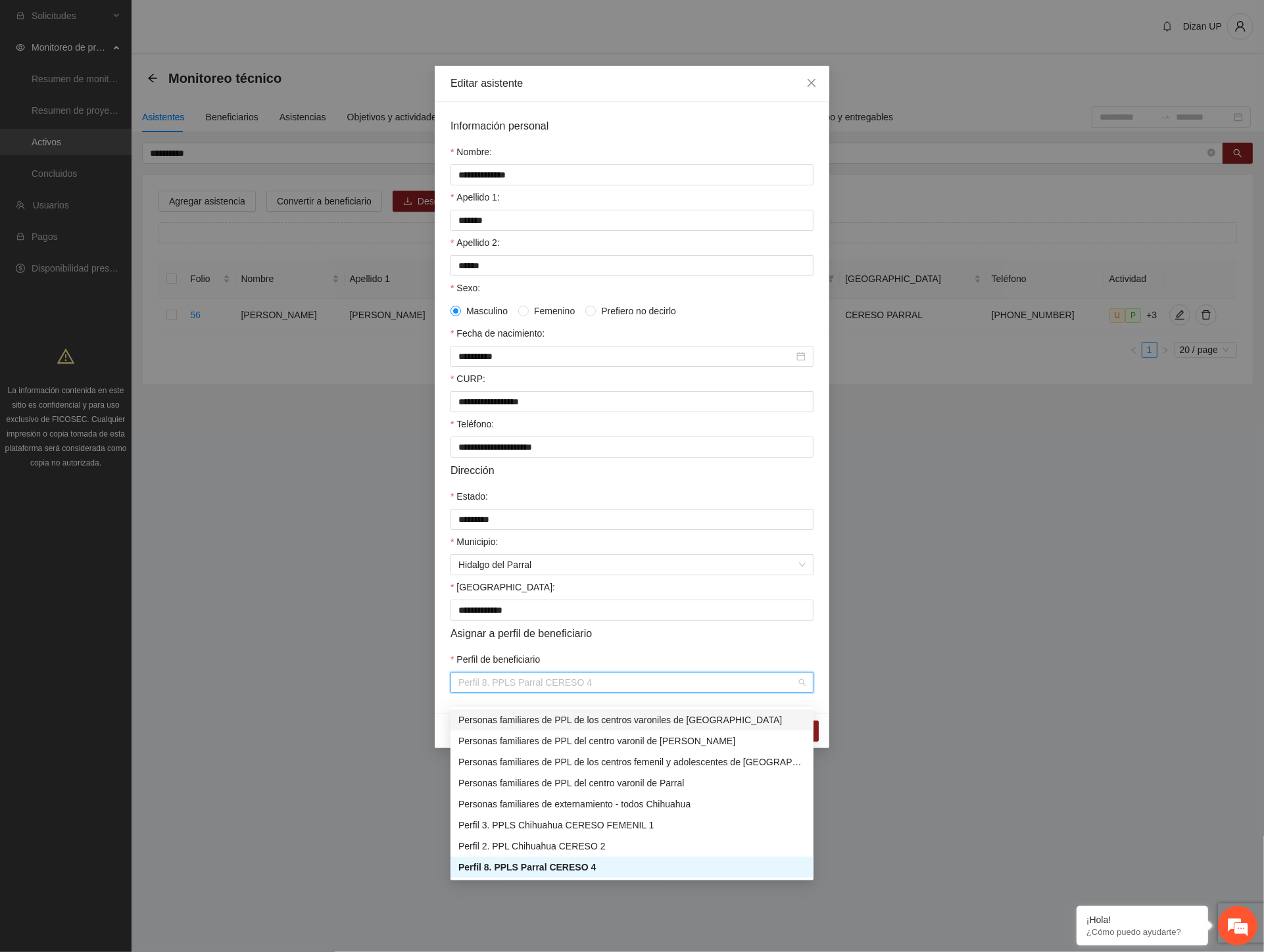
click at [664, 641] on div "Asignar a perfil de beneficiario" at bounding box center [632, 633] width 363 height 16
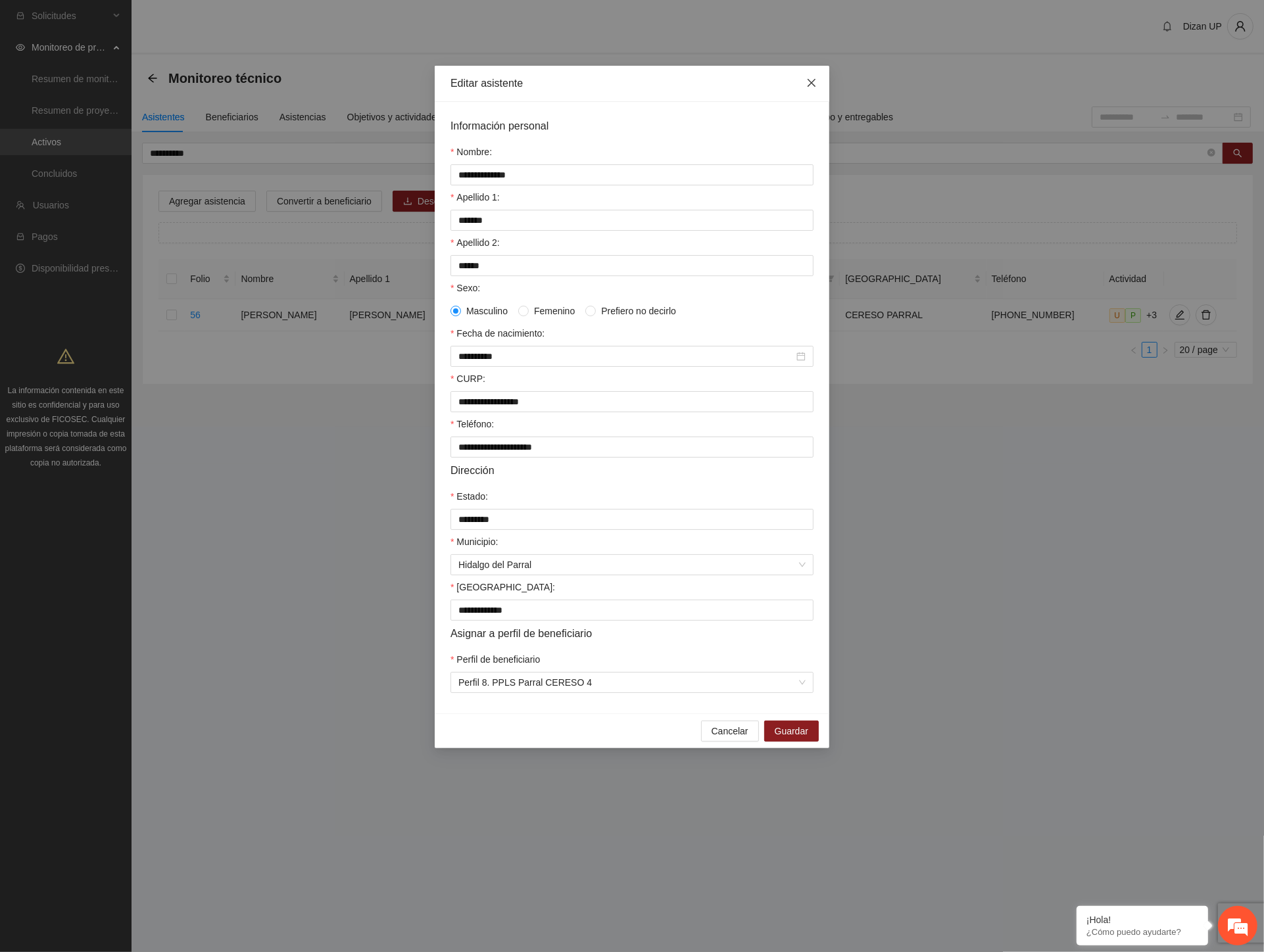
click at [807, 83] on icon "close" at bounding box center [811, 83] width 11 height 11
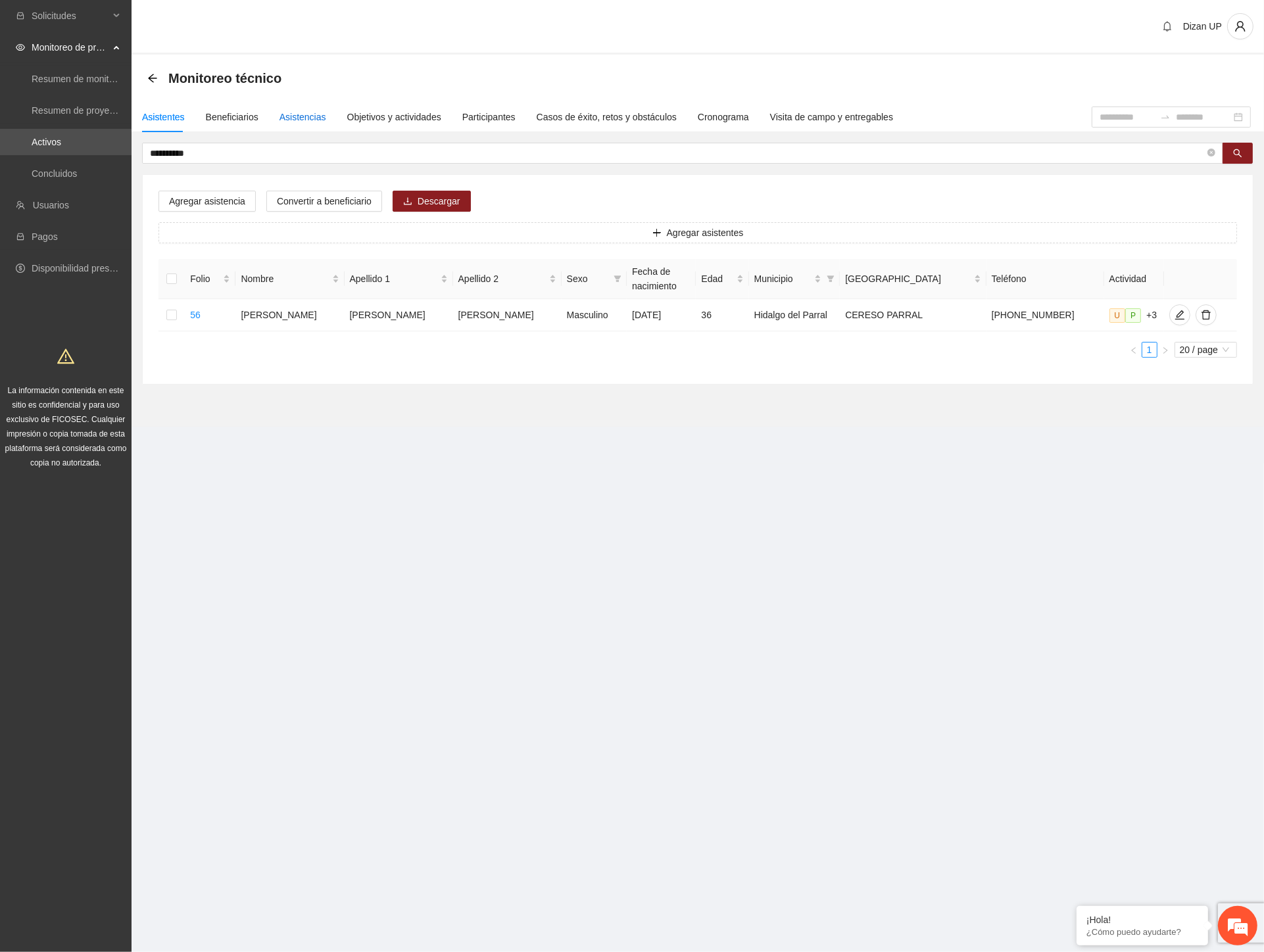
click at [287, 113] on div "Asistencias" at bounding box center [303, 117] width 47 height 15
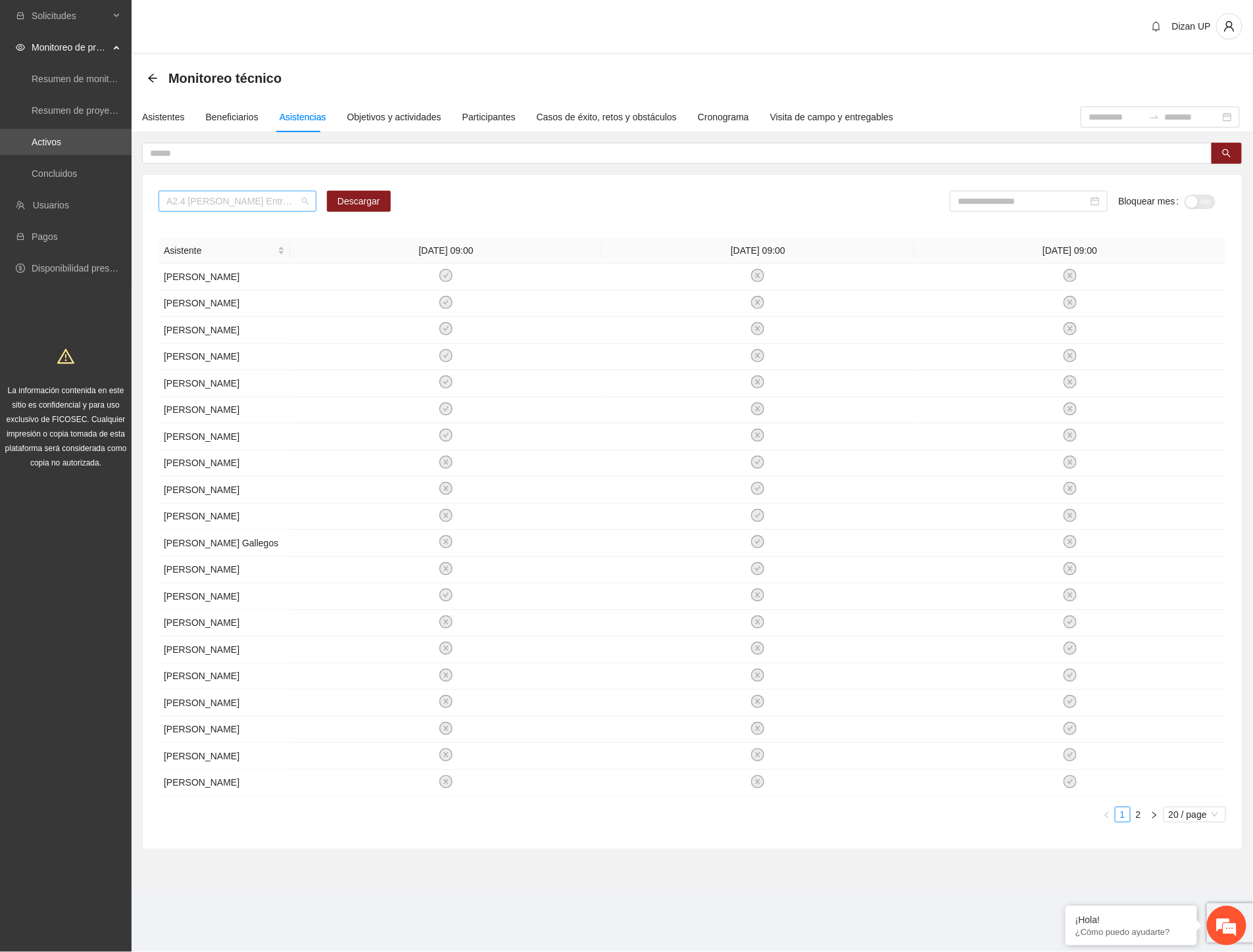
click at [266, 198] on span "A2.4 Cuauhtémoc Entrevista inicial a usuarios" at bounding box center [237, 201] width 142 height 20
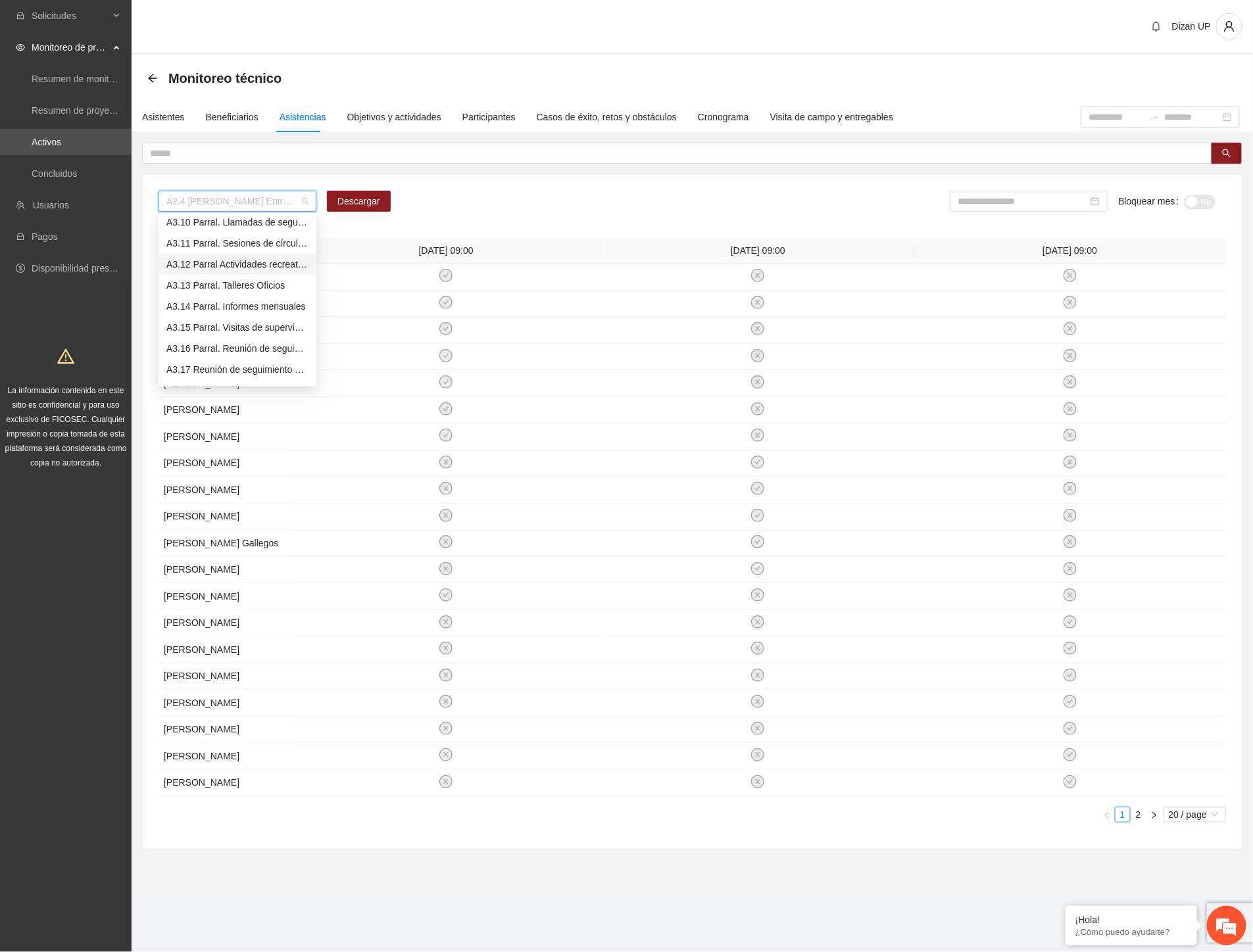
scroll to position [1872, 0]
click at [200, 246] on div "A3.4 Parral. Entrevista inicial a usuarios" at bounding box center [237, 243] width 142 height 15
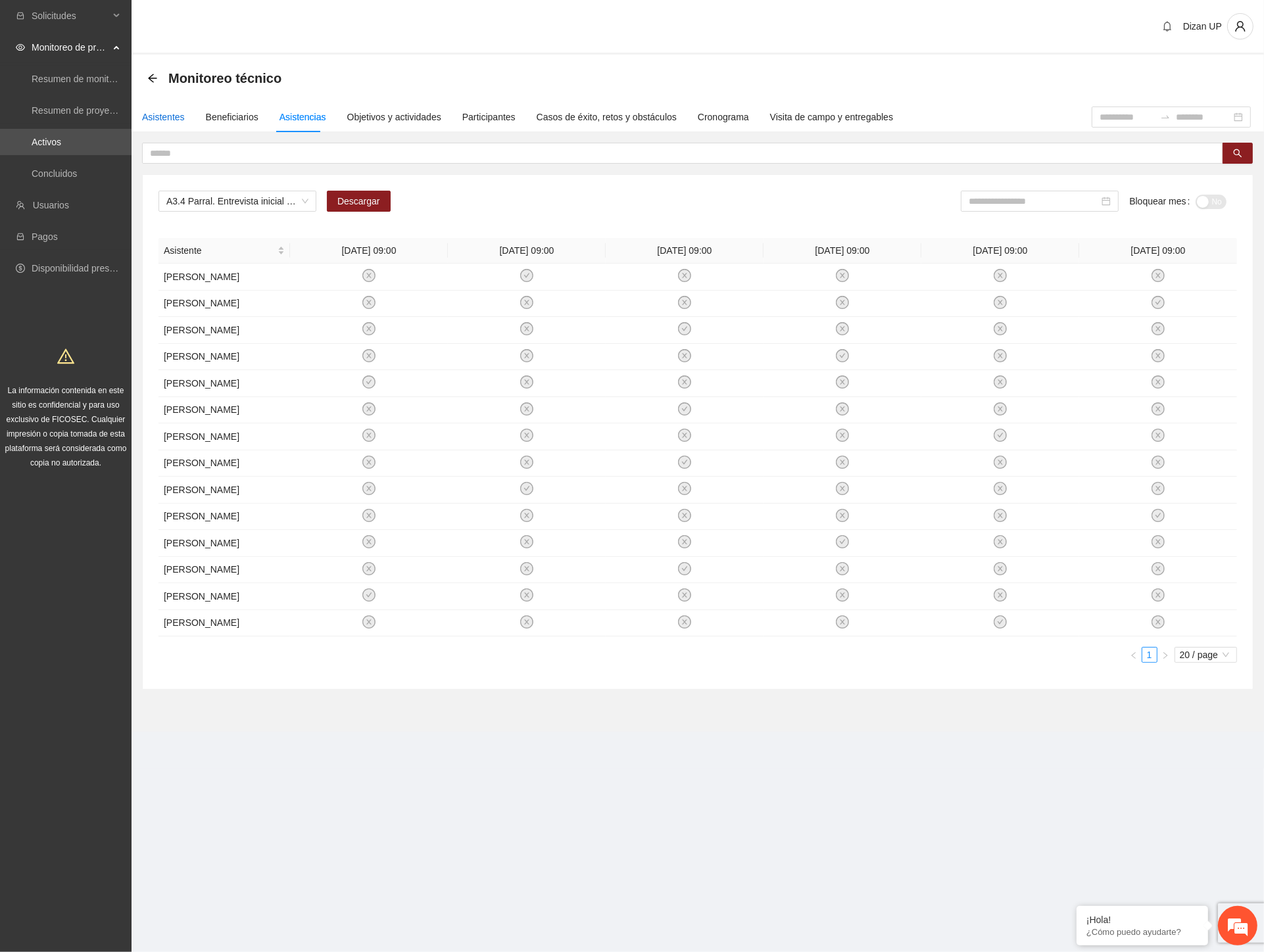
click at [152, 115] on div "Asistentes" at bounding box center [163, 117] width 43 height 15
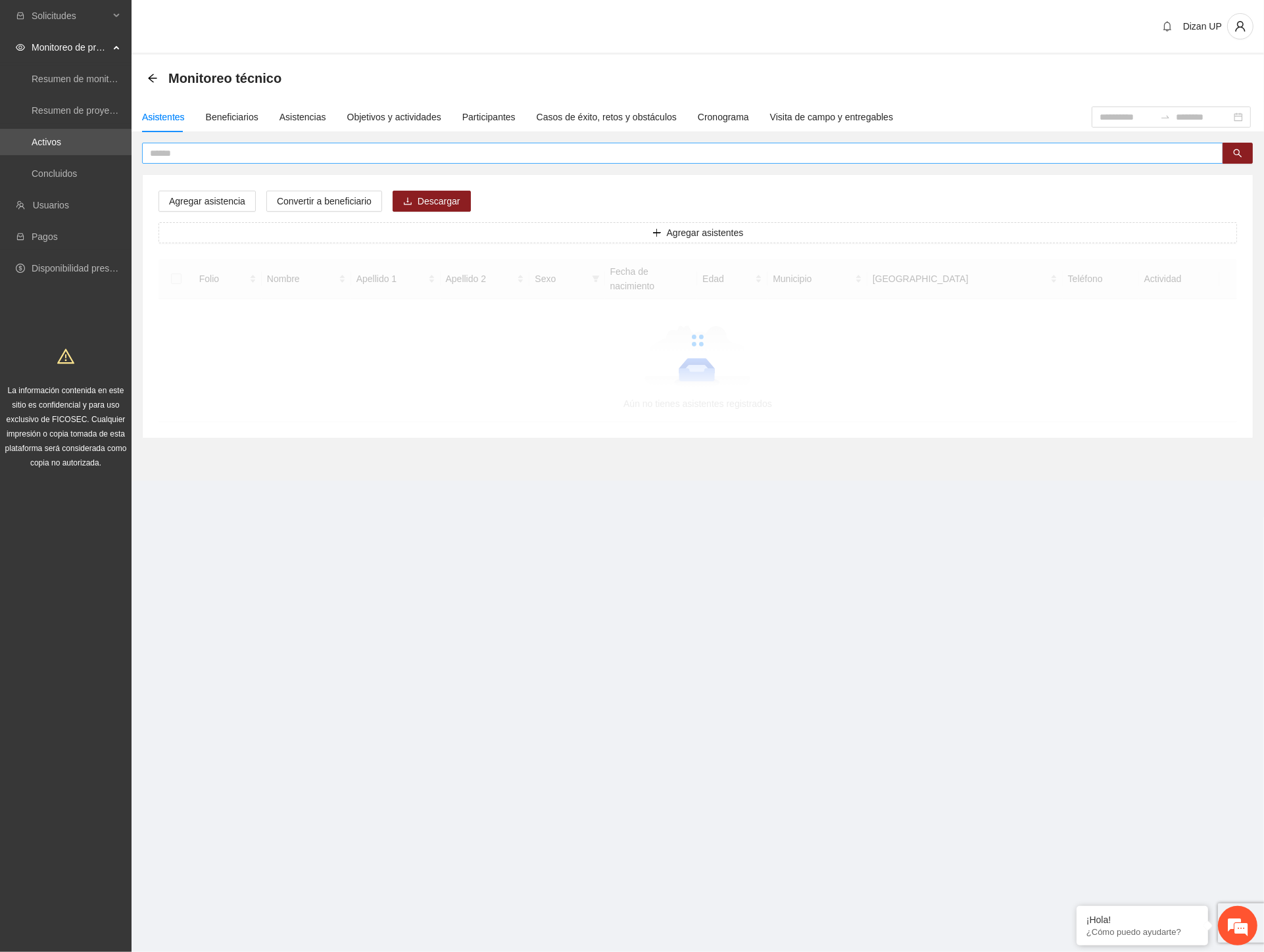
click at [178, 153] on input "text" at bounding box center [677, 153] width 1055 height 15
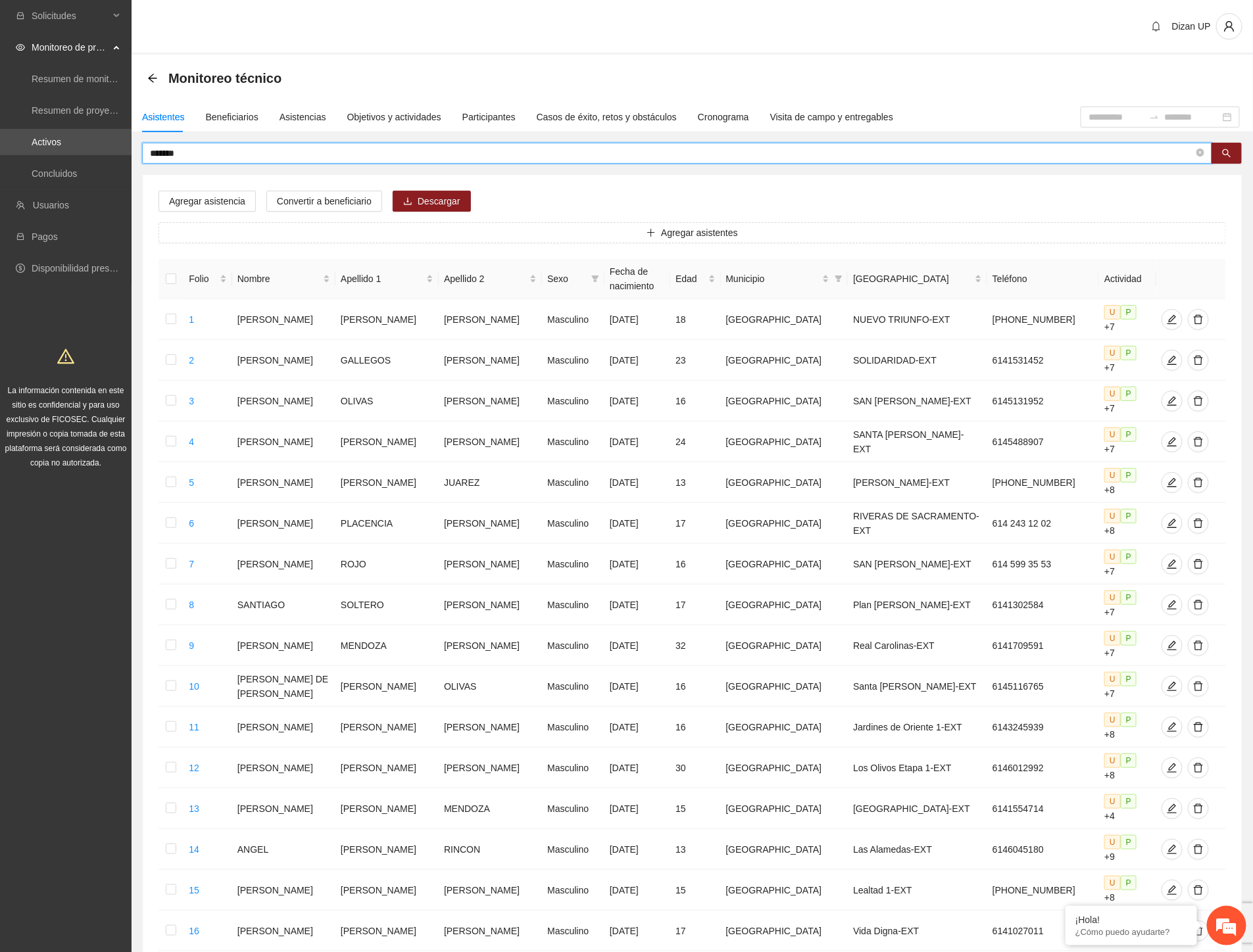
type input "*******"
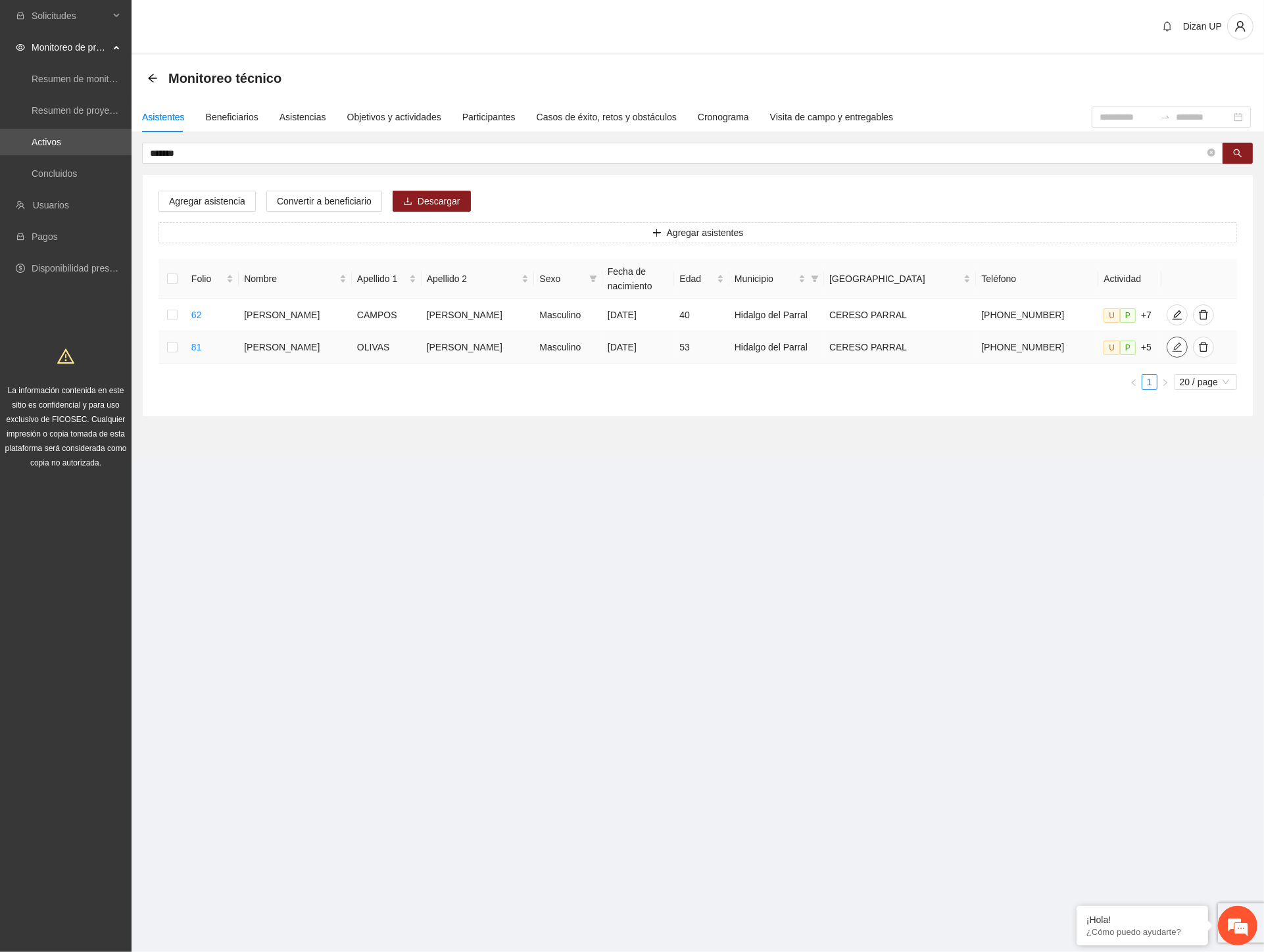
click at [1172, 352] on icon "edit" at bounding box center [1177, 347] width 11 height 11
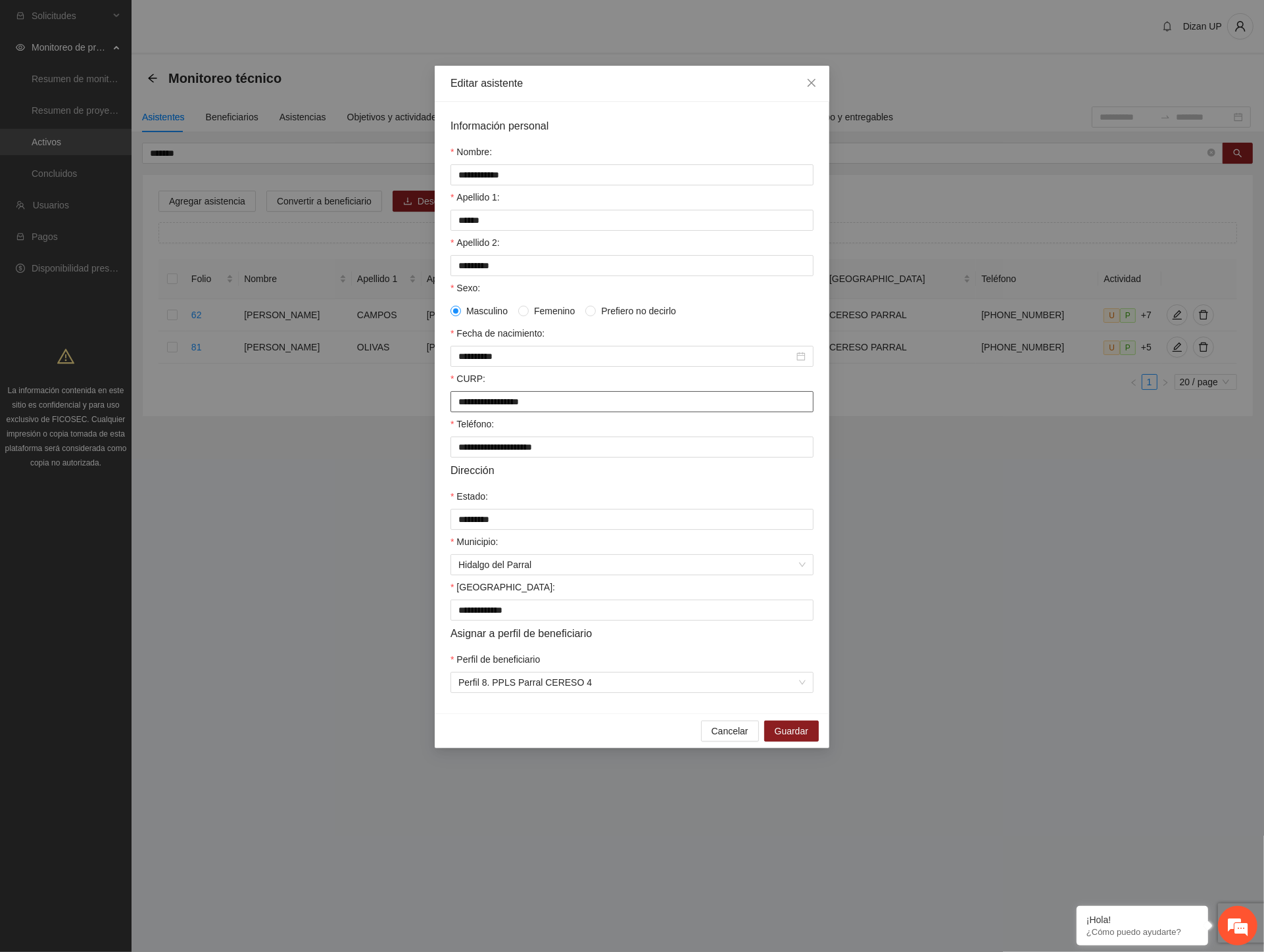
drag, startPoint x: 487, startPoint y: 414, endPoint x: 363, endPoint y: 412, distance: 124.0
click at [363, 412] on div "**********" at bounding box center [632, 476] width 1264 height 952
click at [529, 175] on input "**********" at bounding box center [632, 175] width 363 height 21
type input "****"
click at [792, 738] on span "Guardar" at bounding box center [792, 731] width 34 height 15
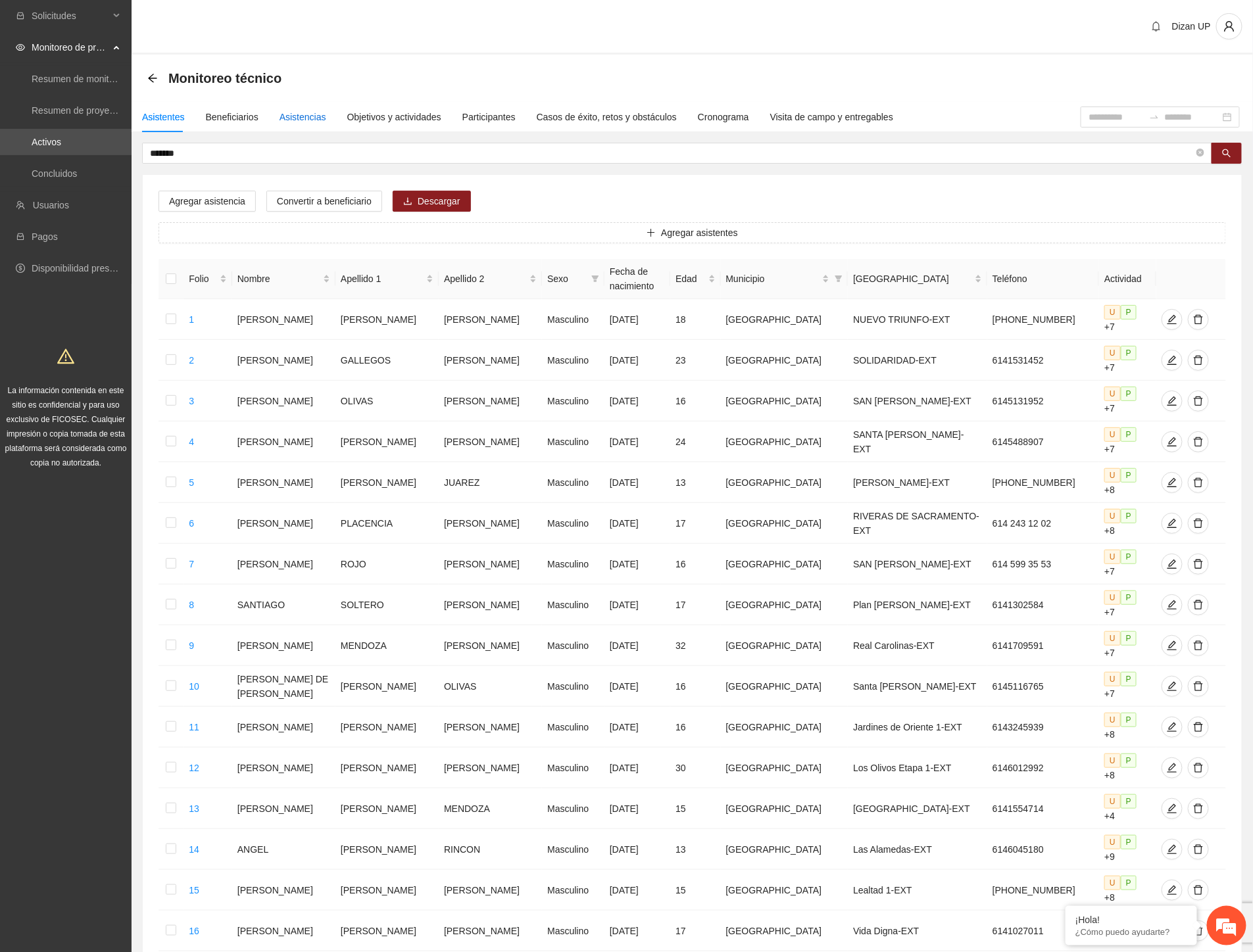
click at [284, 119] on div "Asistencias" at bounding box center [303, 117] width 47 height 15
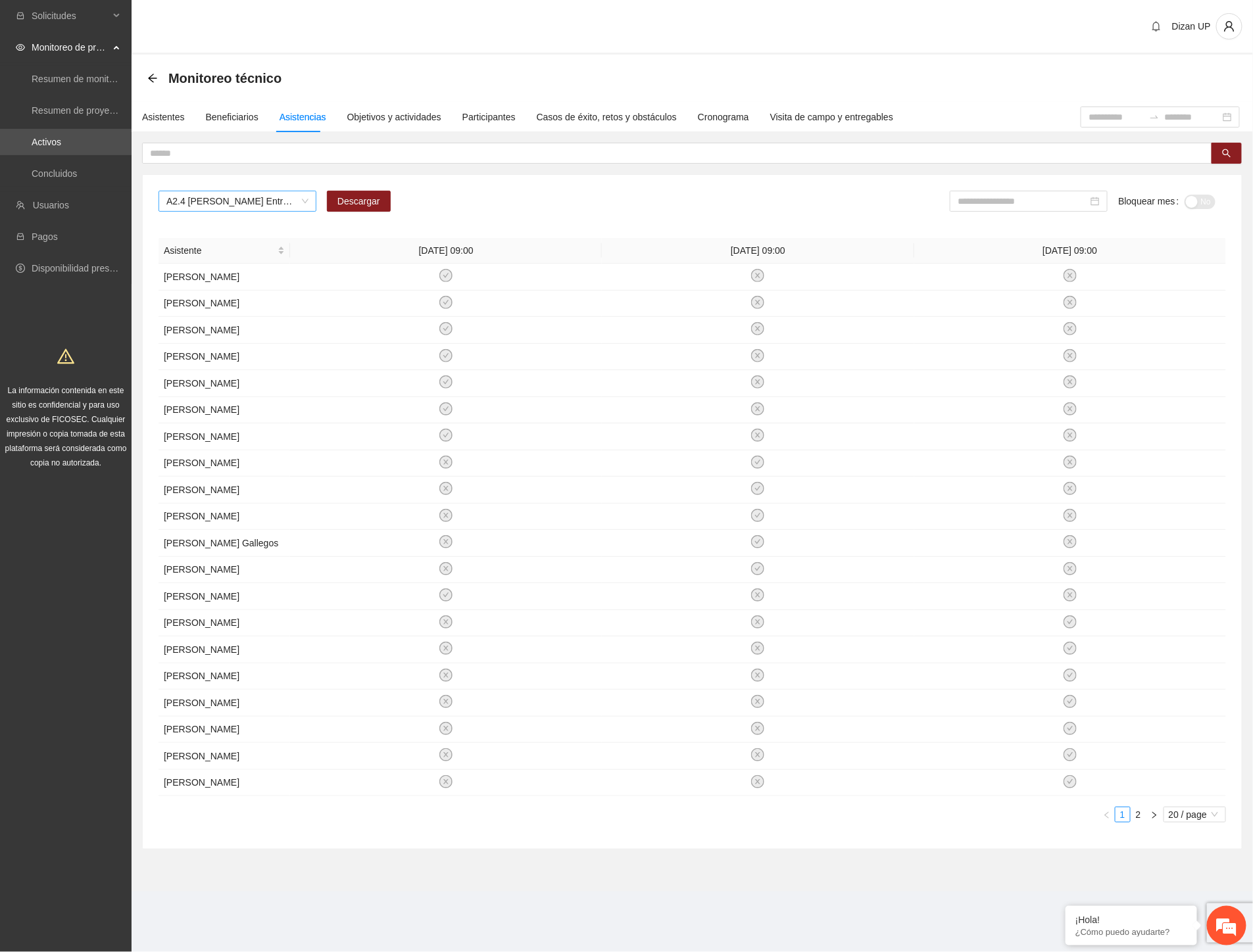
click at [301, 201] on span "A2.4 Cuauhtémoc Entrevista inicial a usuarios" at bounding box center [237, 201] width 142 height 20
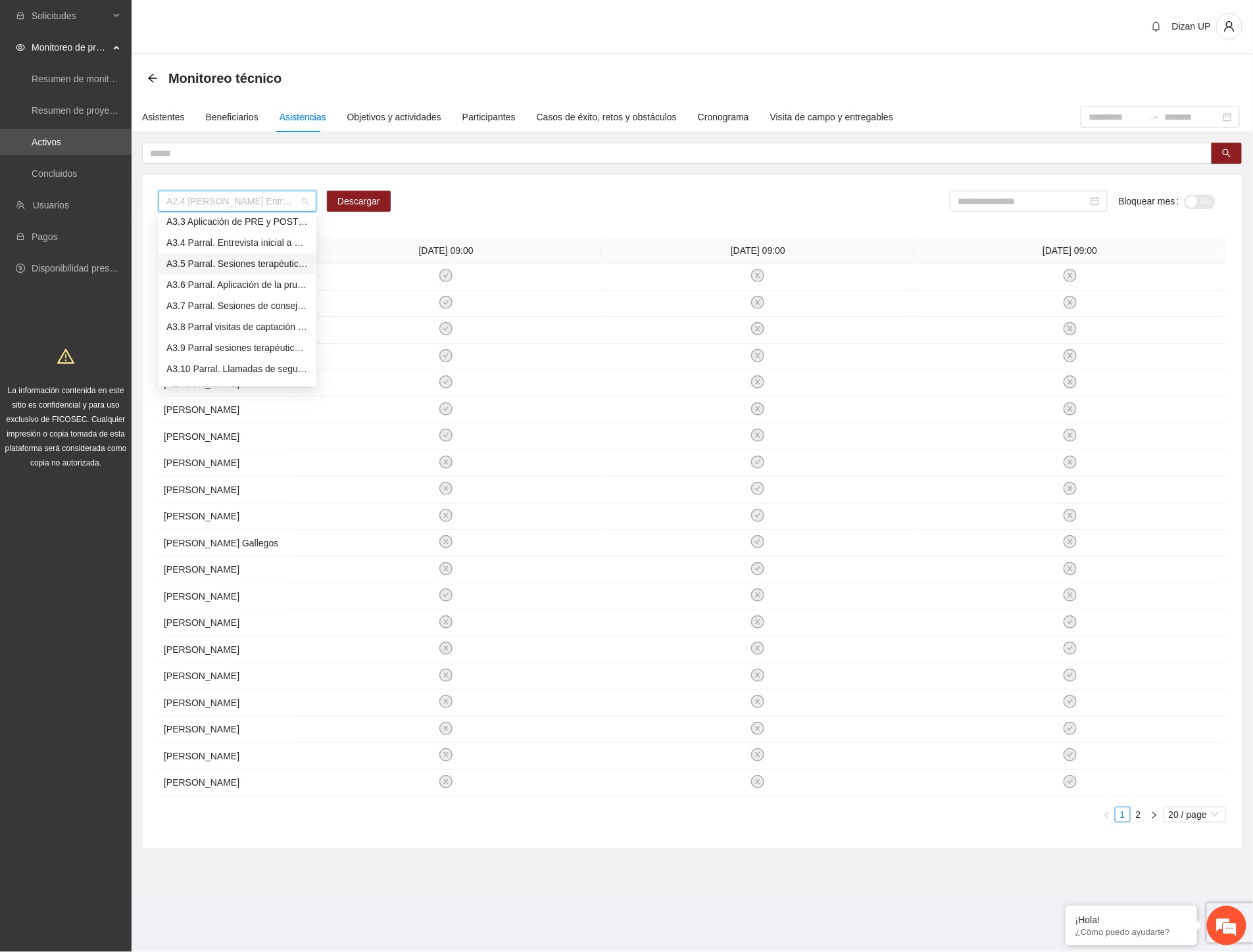
click at [214, 262] on div "A3.5 Parral. Sesiones terapéuticas PPLs" at bounding box center [237, 263] width 142 height 15
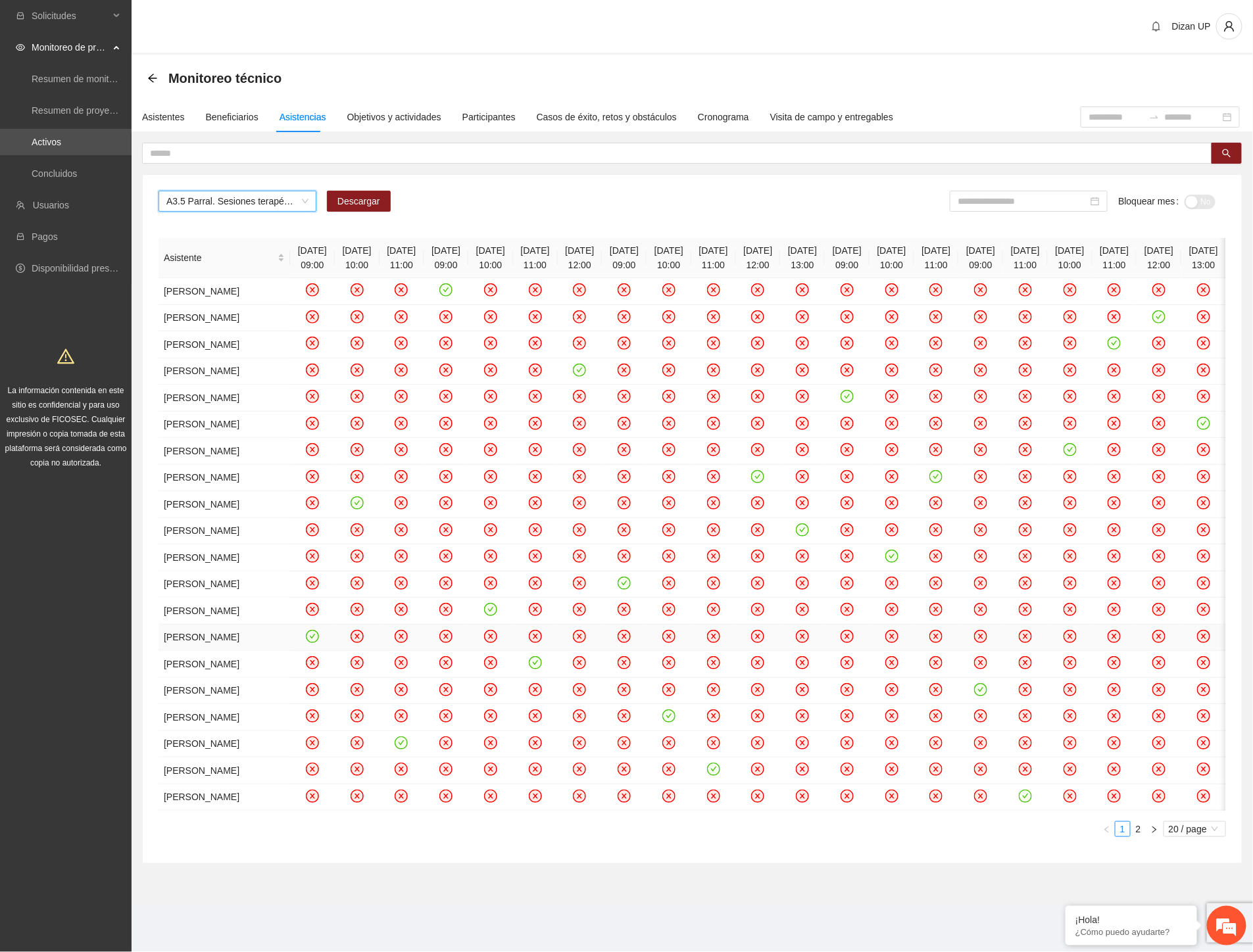
scroll to position [0, 0]
click at [24, 441] on div "La información contenida en este sitio es confidencial y para uso exclusivo de …" at bounding box center [66, 404] width 126 height 131
click at [220, 153] on input "text" at bounding box center [671, 153] width 1044 height 15
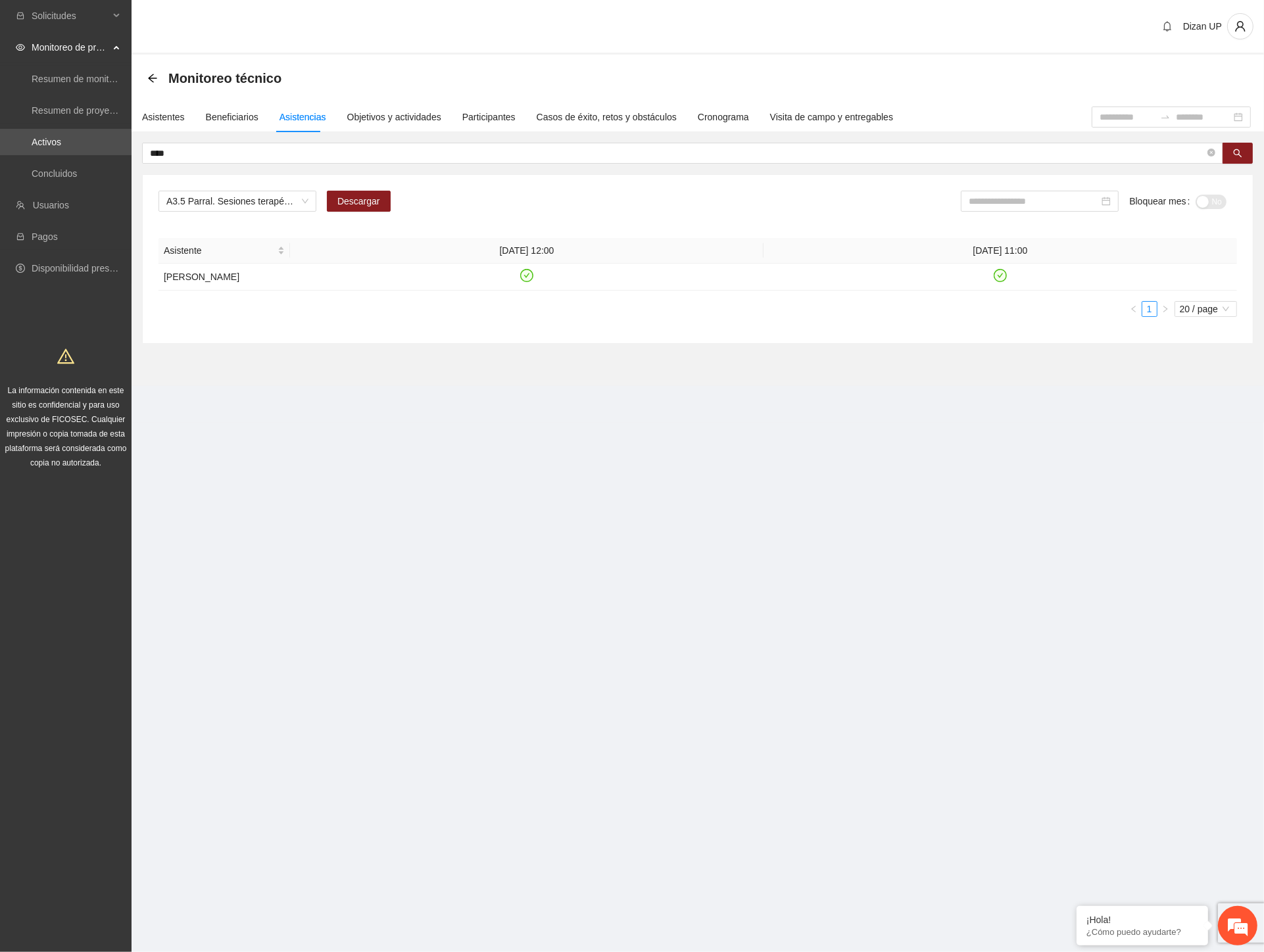
click at [199, 534] on section "Solicitudes Monitoreo de proyectos Resumen de monitoreo Resumen de proyectos ap…" at bounding box center [632, 476] width 1264 height 952
click at [999, 282] on icon "check-circle" at bounding box center [1001, 276] width 11 height 11
drag, startPoint x: 306, startPoint y: 537, endPoint x: 346, endPoint y: 510, distance: 48.3
click at [307, 536] on section "Solicitudes Monitoreo de proyectos Resumen de monitoreo Resumen de proyectos ap…" at bounding box center [632, 476] width 1264 height 952
drag, startPoint x: 296, startPoint y: 155, endPoint x: 142, endPoint y: 164, distance: 154.3
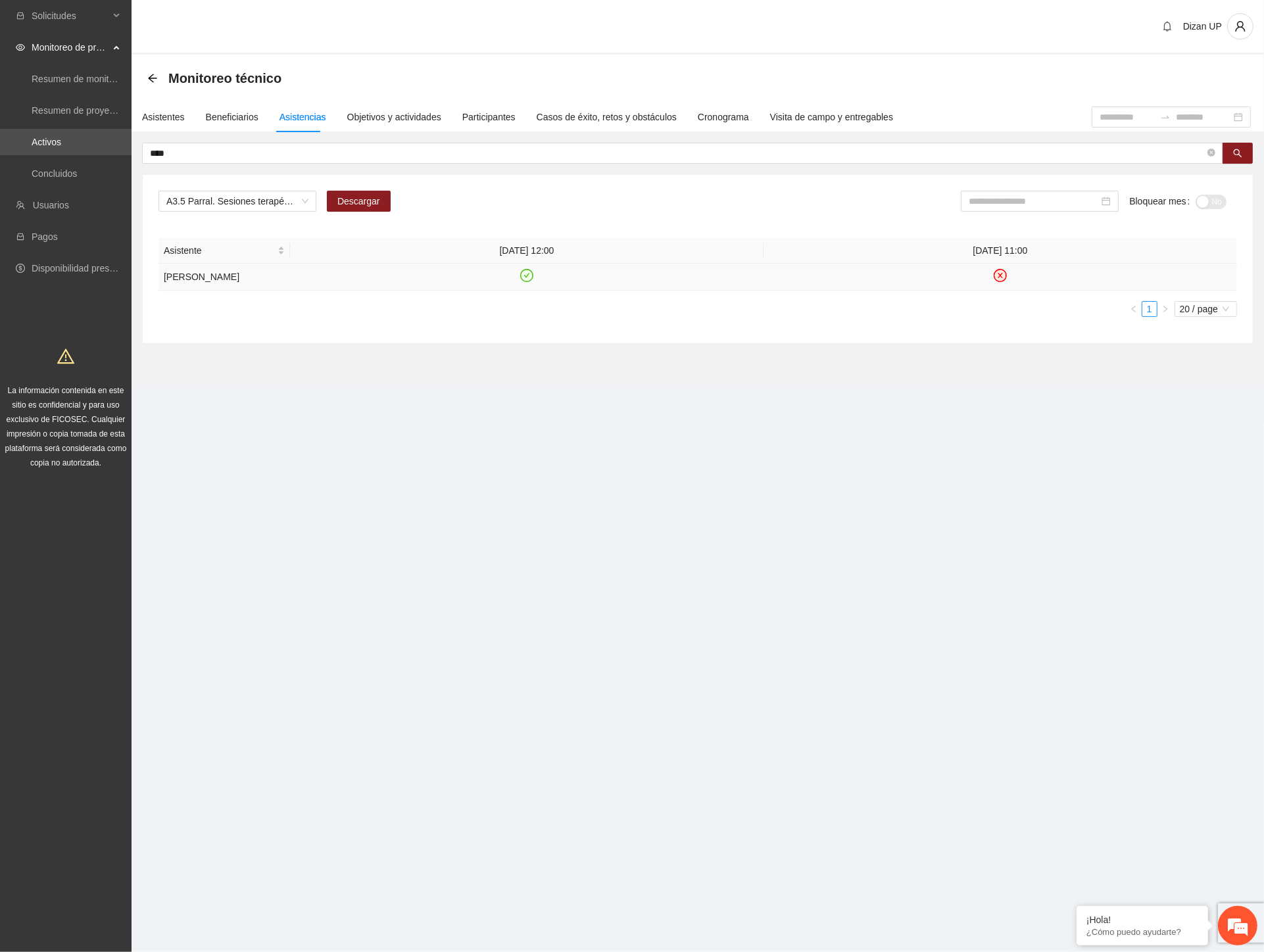
click at [225, 155] on input "****" at bounding box center [677, 153] width 1055 height 15
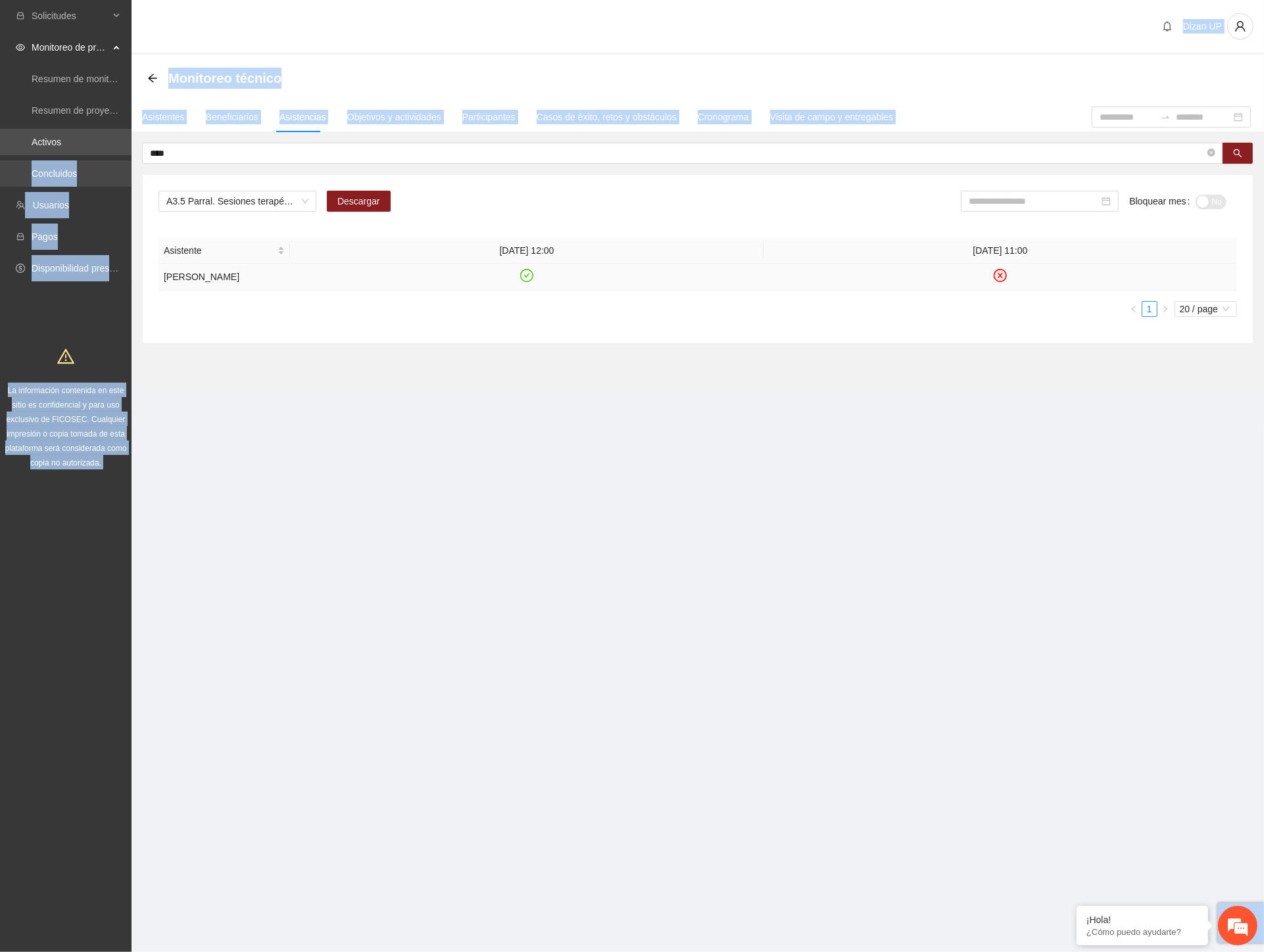
drag, startPoint x: 142, startPoint y: 164, endPoint x: 119, endPoint y: 161, distance: 23.2
click at [111, 169] on section "Solicitudes Monitoreo de proyectos Resumen de monitoreo Resumen de proyectos ap…" at bounding box center [632, 476] width 1264 height 952
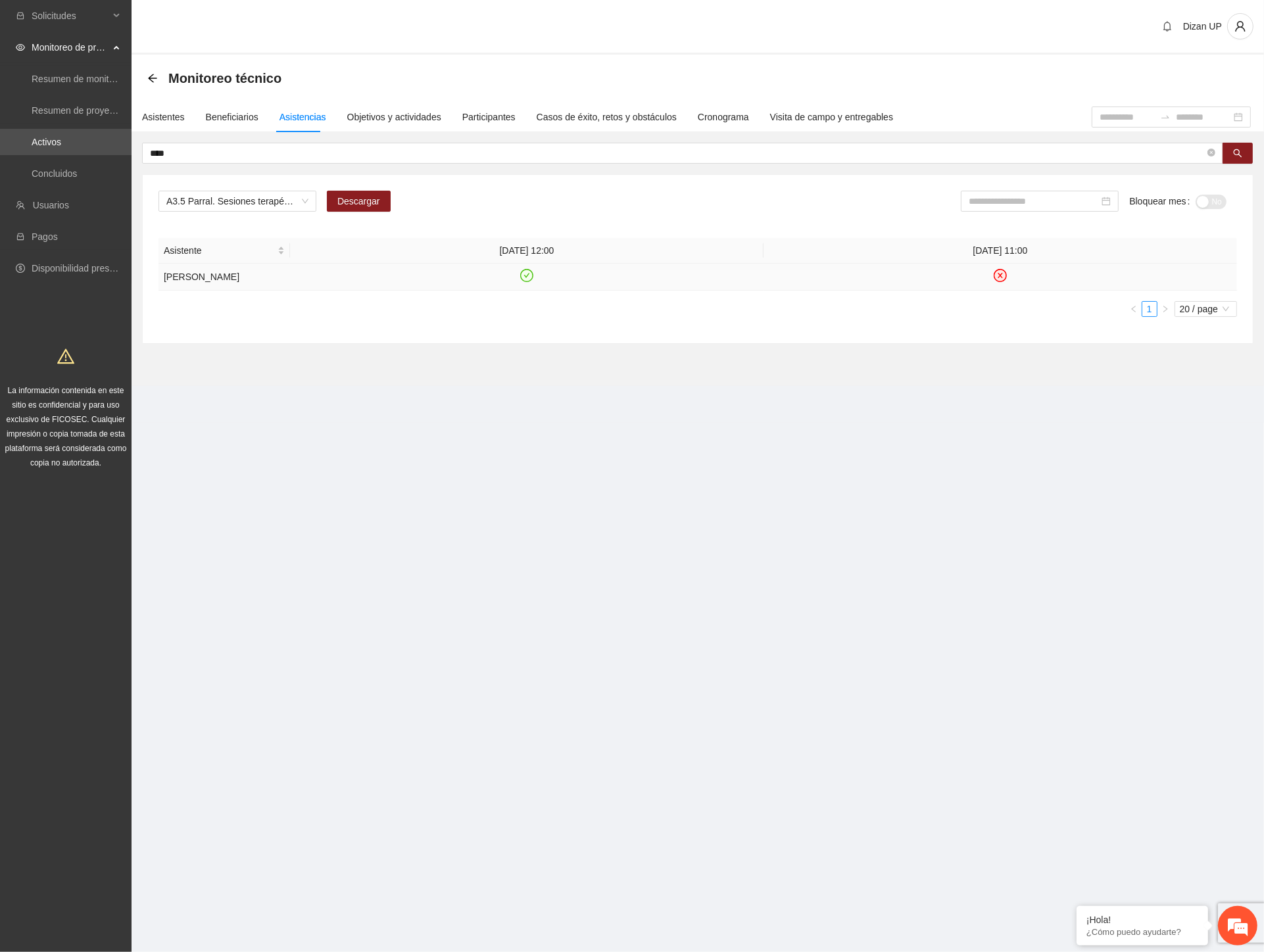
drag, startPoint x: 639, startPoint y: 176, endPoint x: 620, endPoint y: 175, distance: 19.0
click at [633, 176] on div "A3.5 Parral. Sesiones terapéuticas PPLs Descargar Bloquear mes No Asistente 13/…" at bounding box center [697, 259] width 1110 height 169
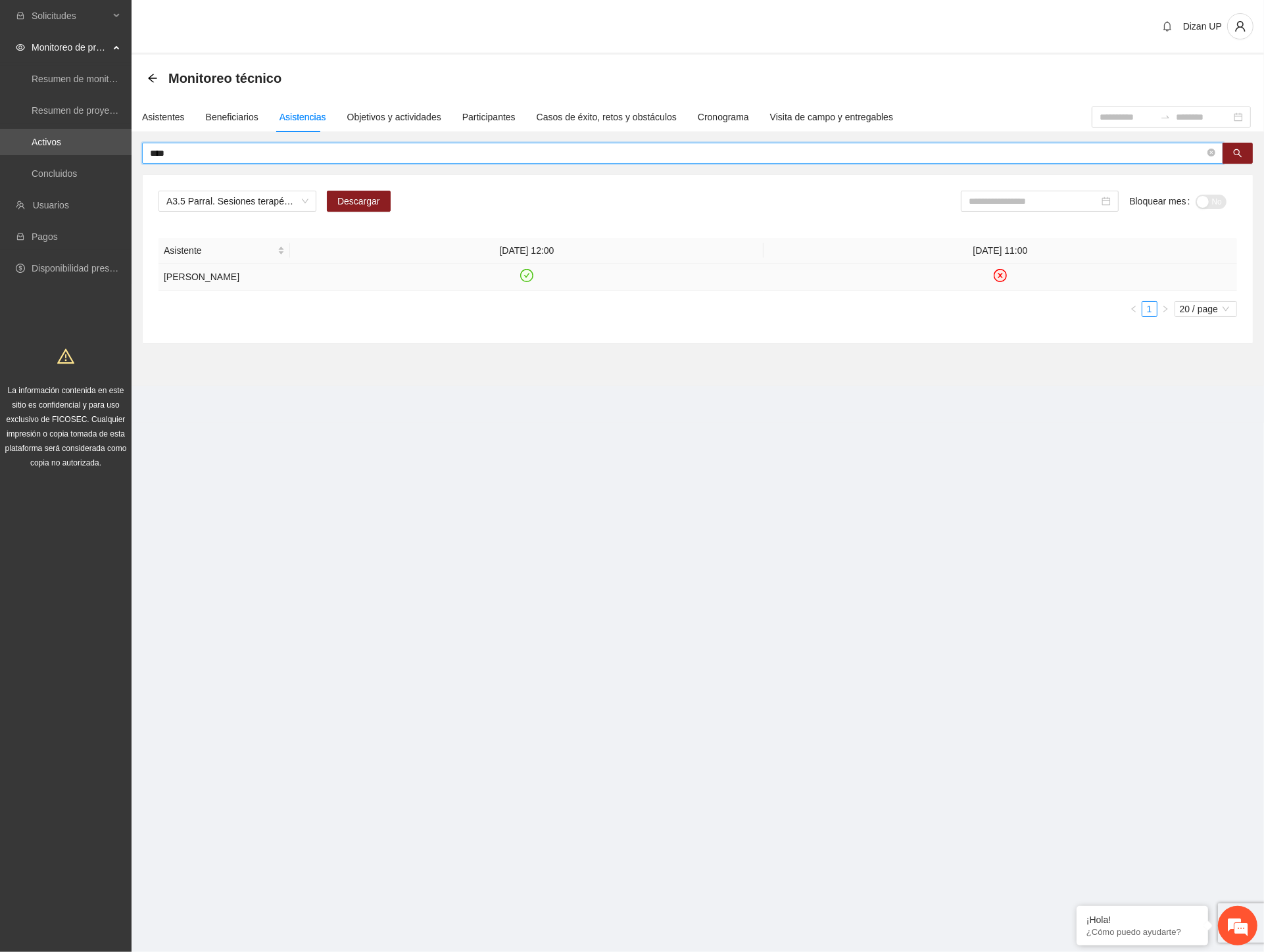
click at [497, 154] on input "****" at bounding box center [677, 153] width 1055 height 15
type input "*"
click at [303, 200] on span "A3.5 Parral. Sesiones terapéuticas PPLs" at bounding box center [237, 201] width 142 height 20
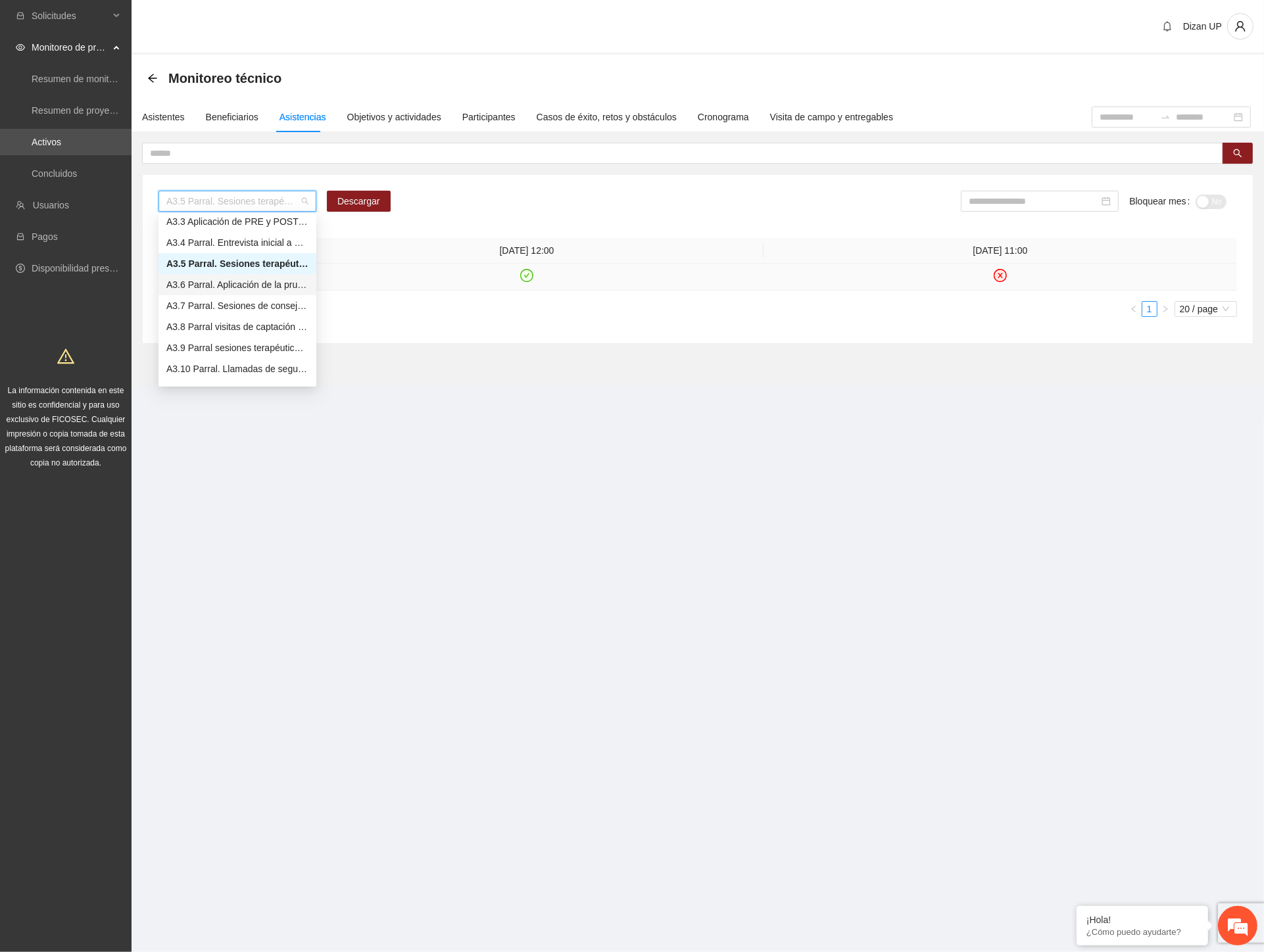
click at [237, 287] on div "A3.6 Parral. Aplicación de la prueba breve ASSIST" at bounding box center [237, 284] width 142 height 15
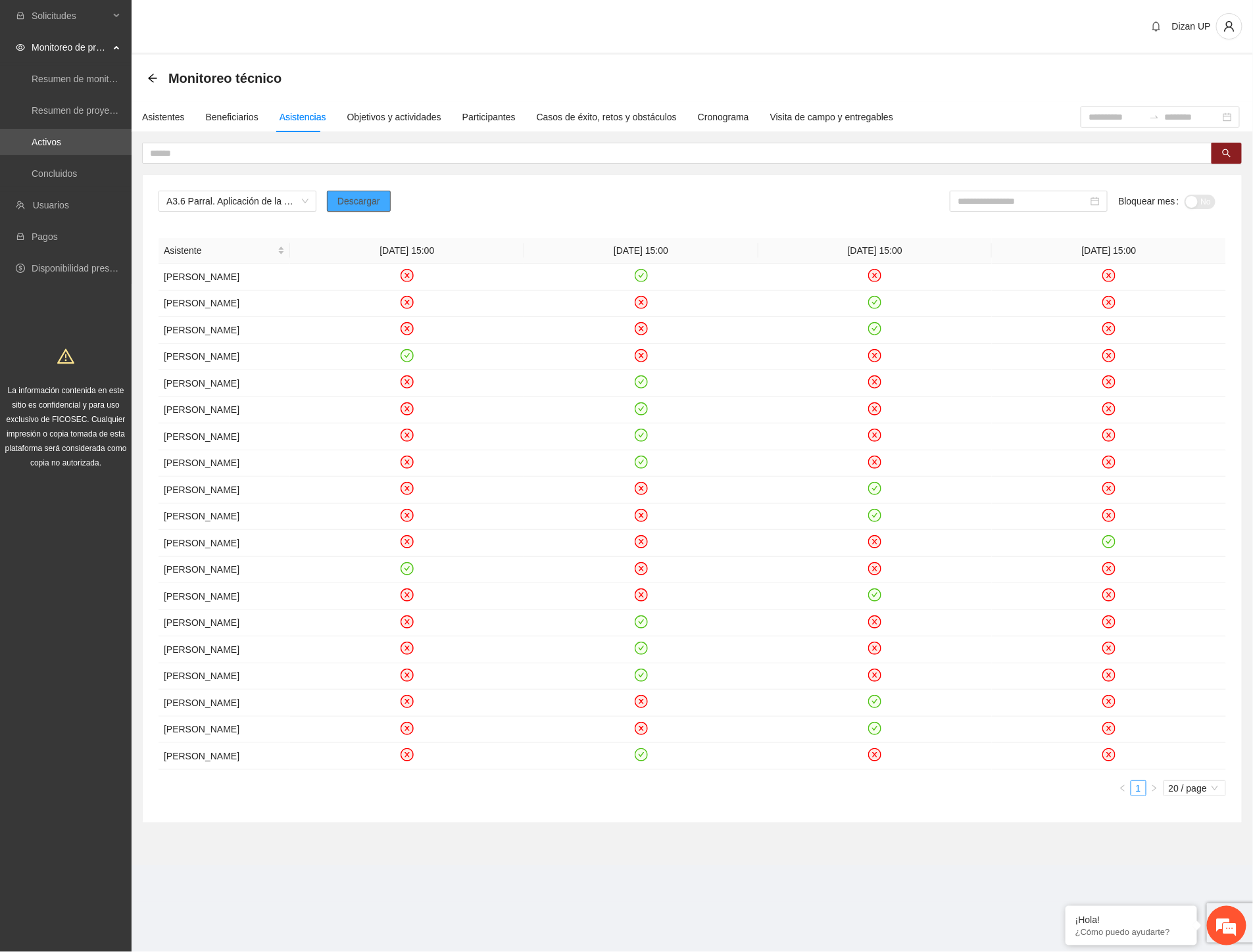
click at [370, 201] on span "Descargar" at bounding box center [359, 201] width 43 height 15
click at [154, 112] on div "Asistentes" at bounding box center [163, 117] width 43 height 15
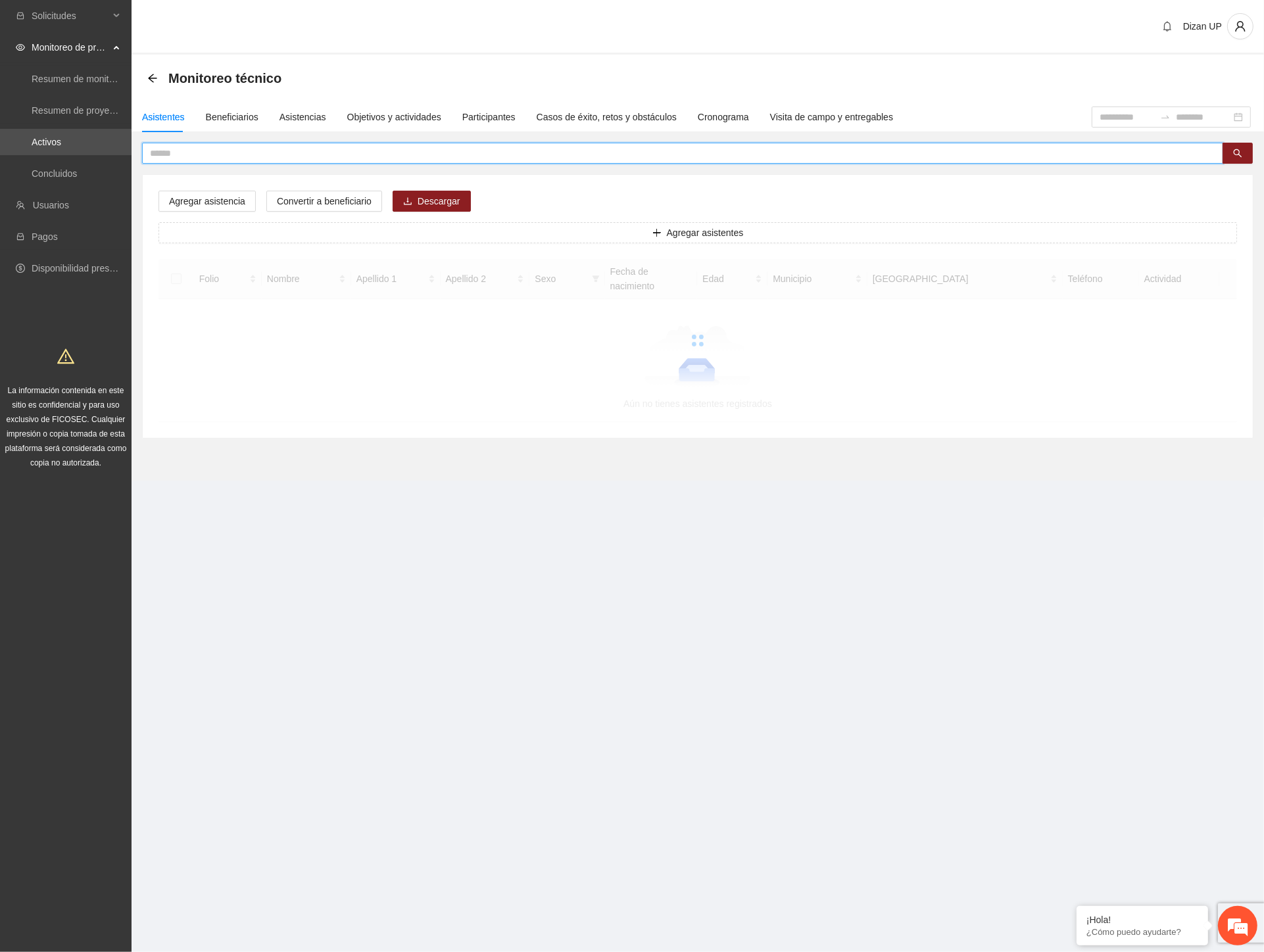
click at [187, 150] on input "text" at bounding box center [677, 153] width 1055 height 15
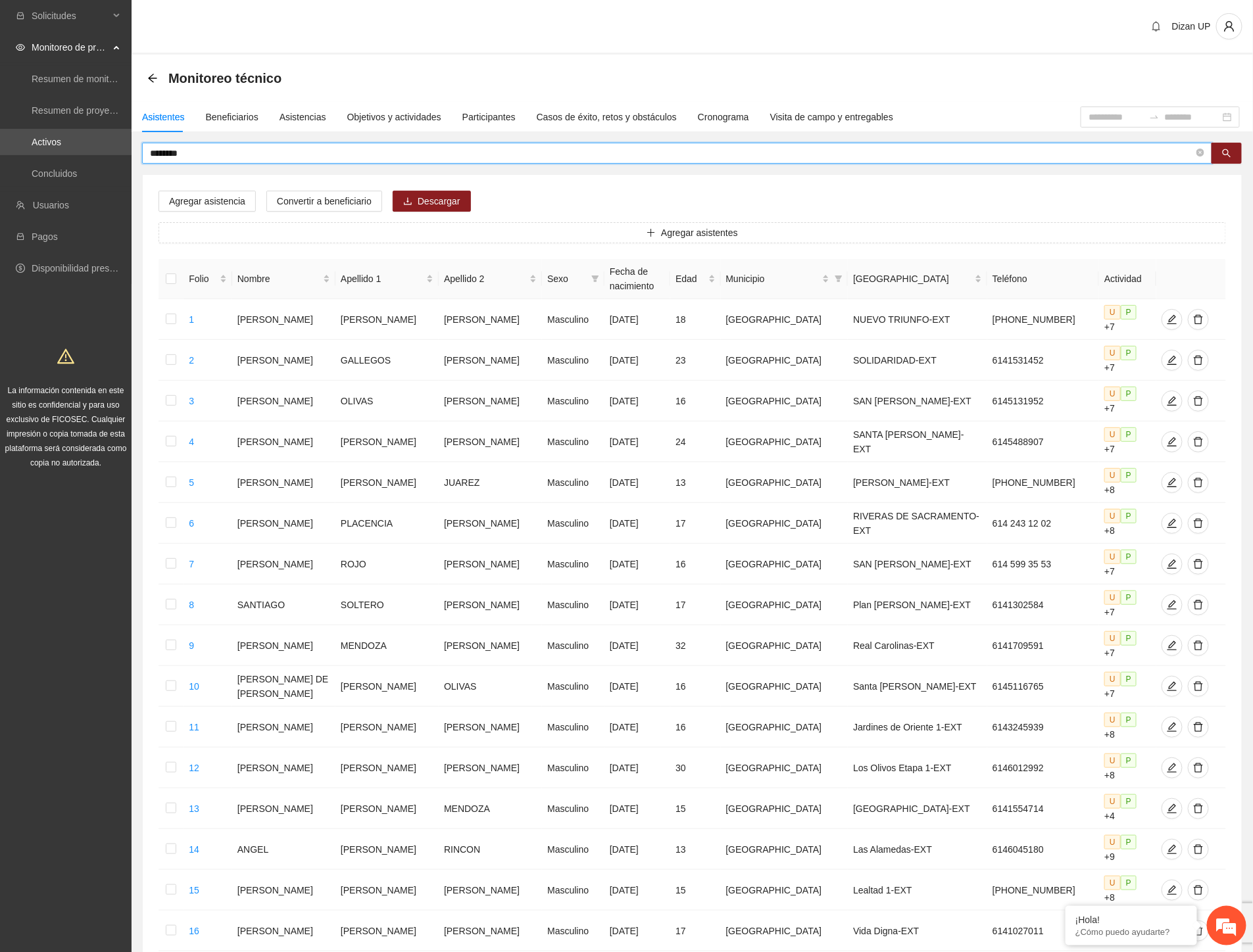
type input "********"
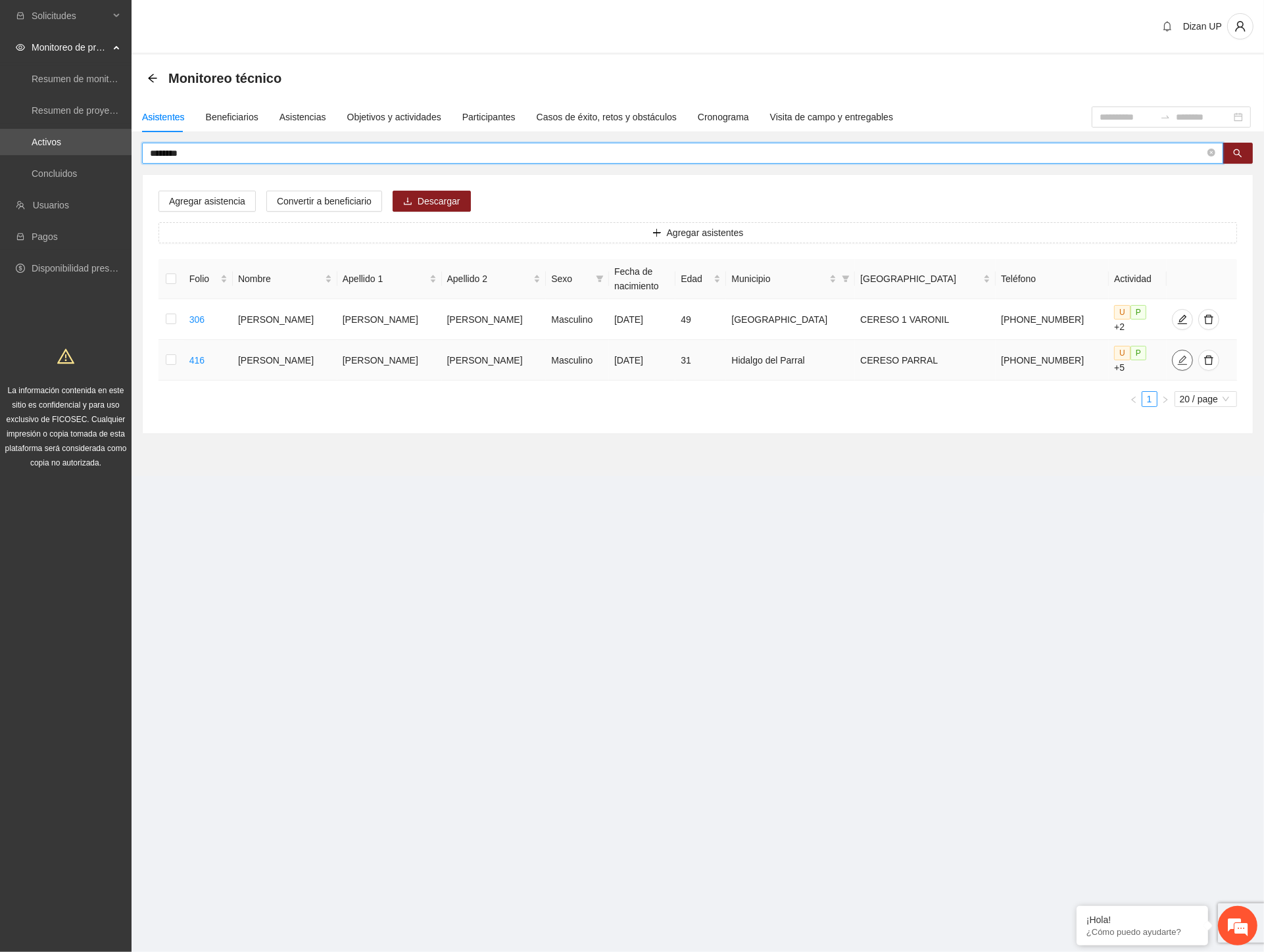
click at [1177, 362] on icon "edit" at bounding box center [1182, 360] width 11 height 11
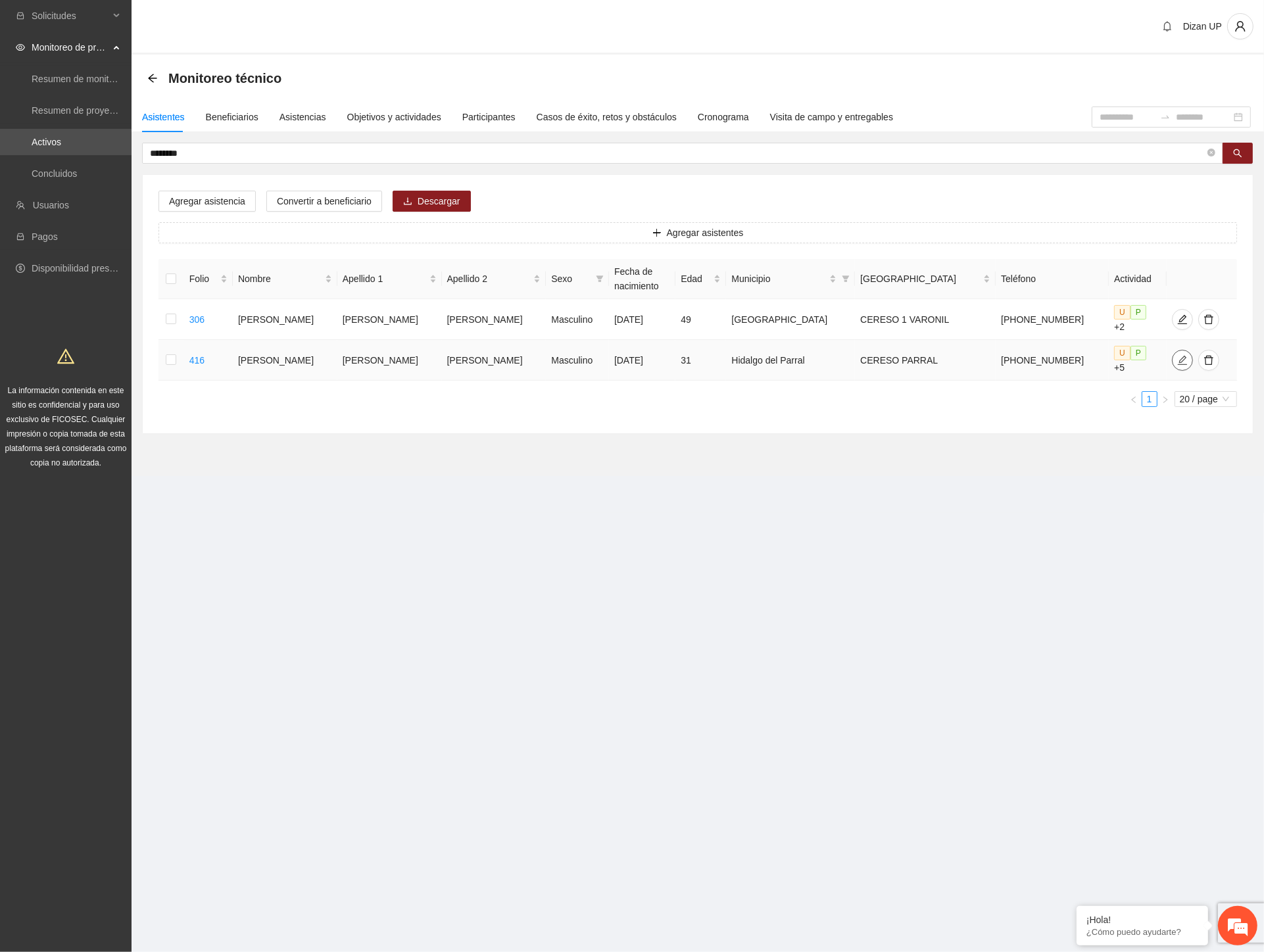
type input "**********"
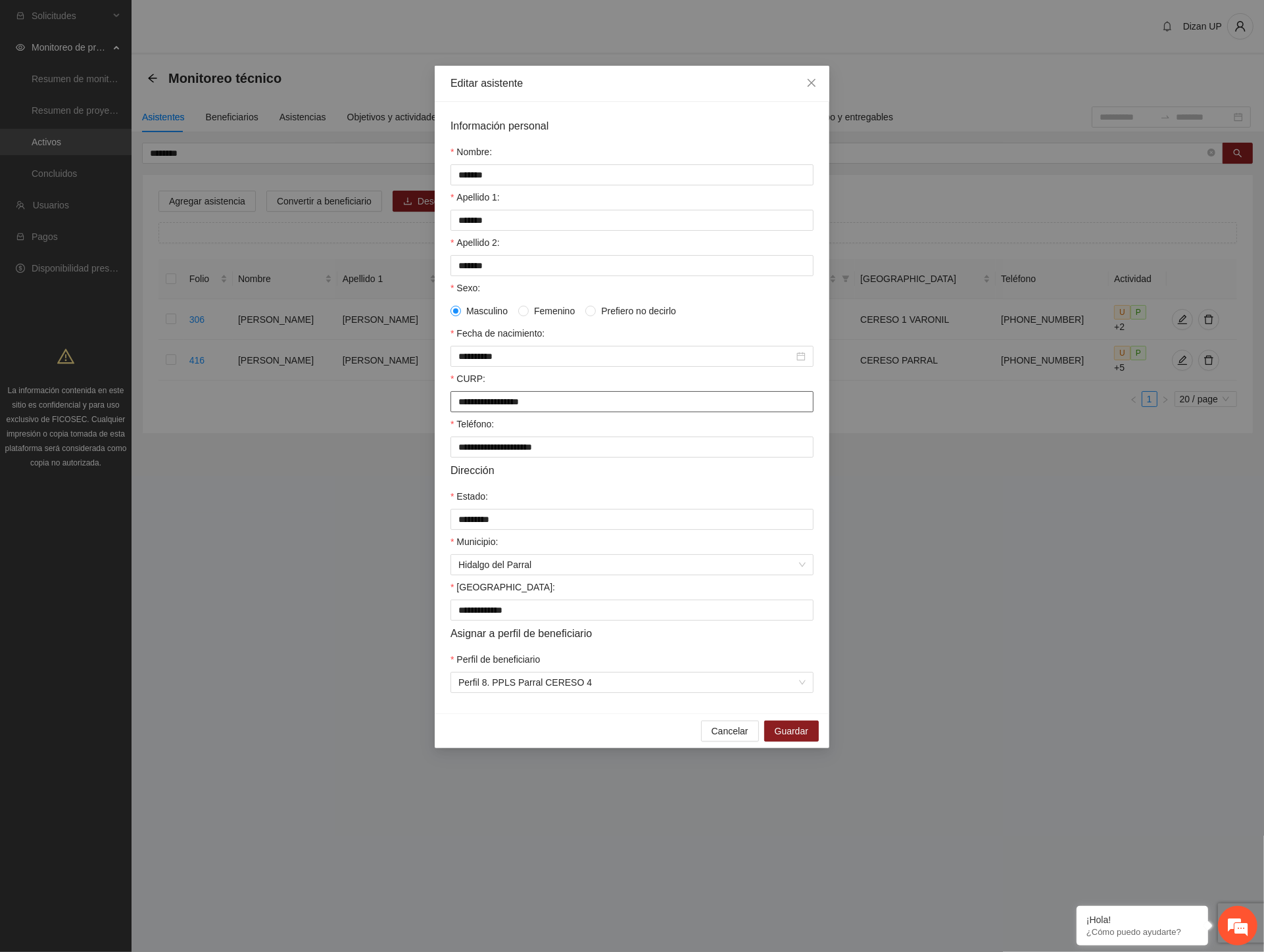
drag, startPoint x: 591, startPoint y: 408, endPoint x: 401, endPoint y: 411, distance: 190.0
click at [401, 411] on div "**********" at bounding box center [632, 476] width 1264 height 952
click at [807, 82] on icon "close" at bounding box center [811, 83] width 11 height 11
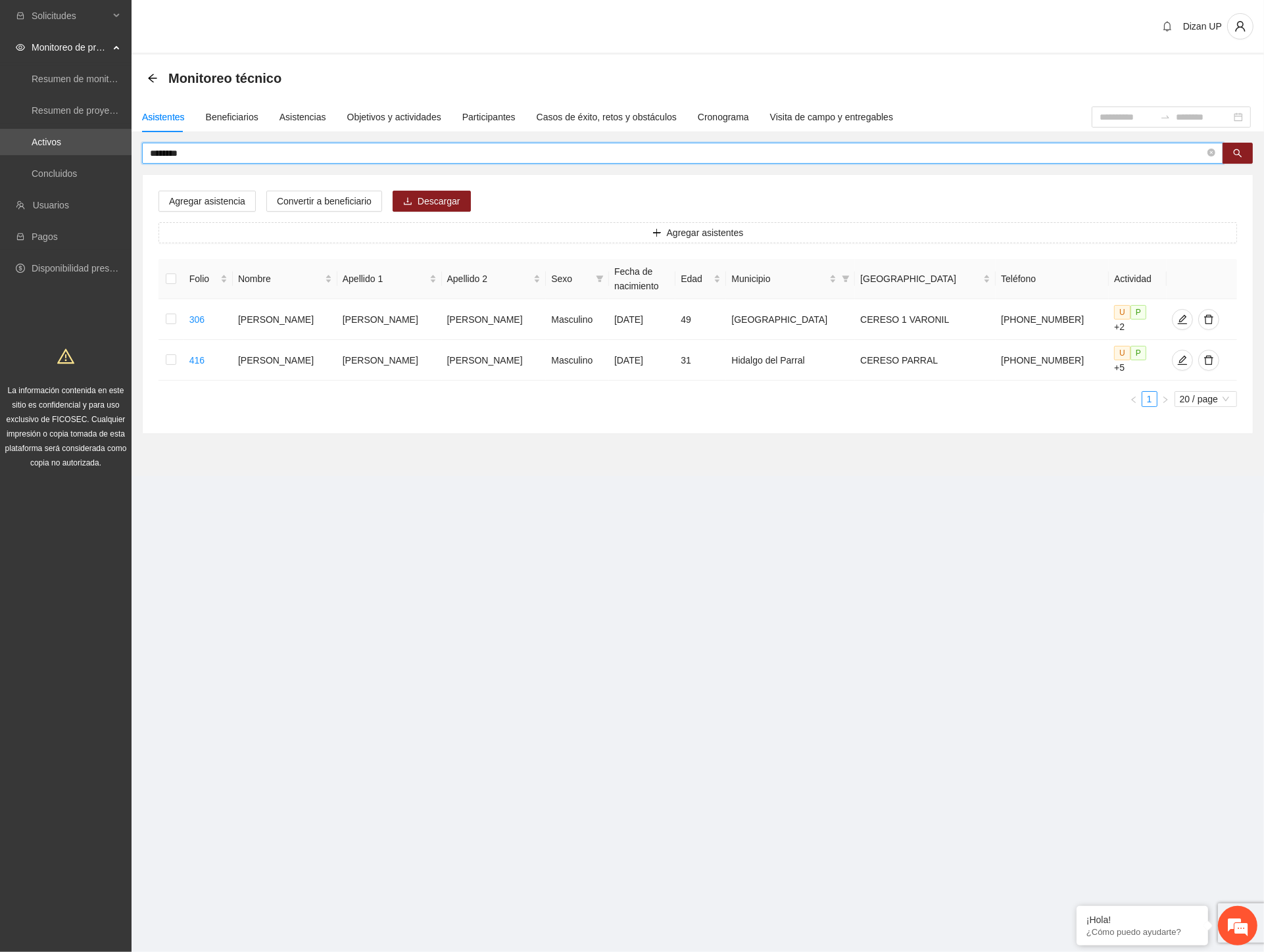
click at [219, 155] on input "********" at bounding box center [677, 153] width 1055 height 15
type input "*"
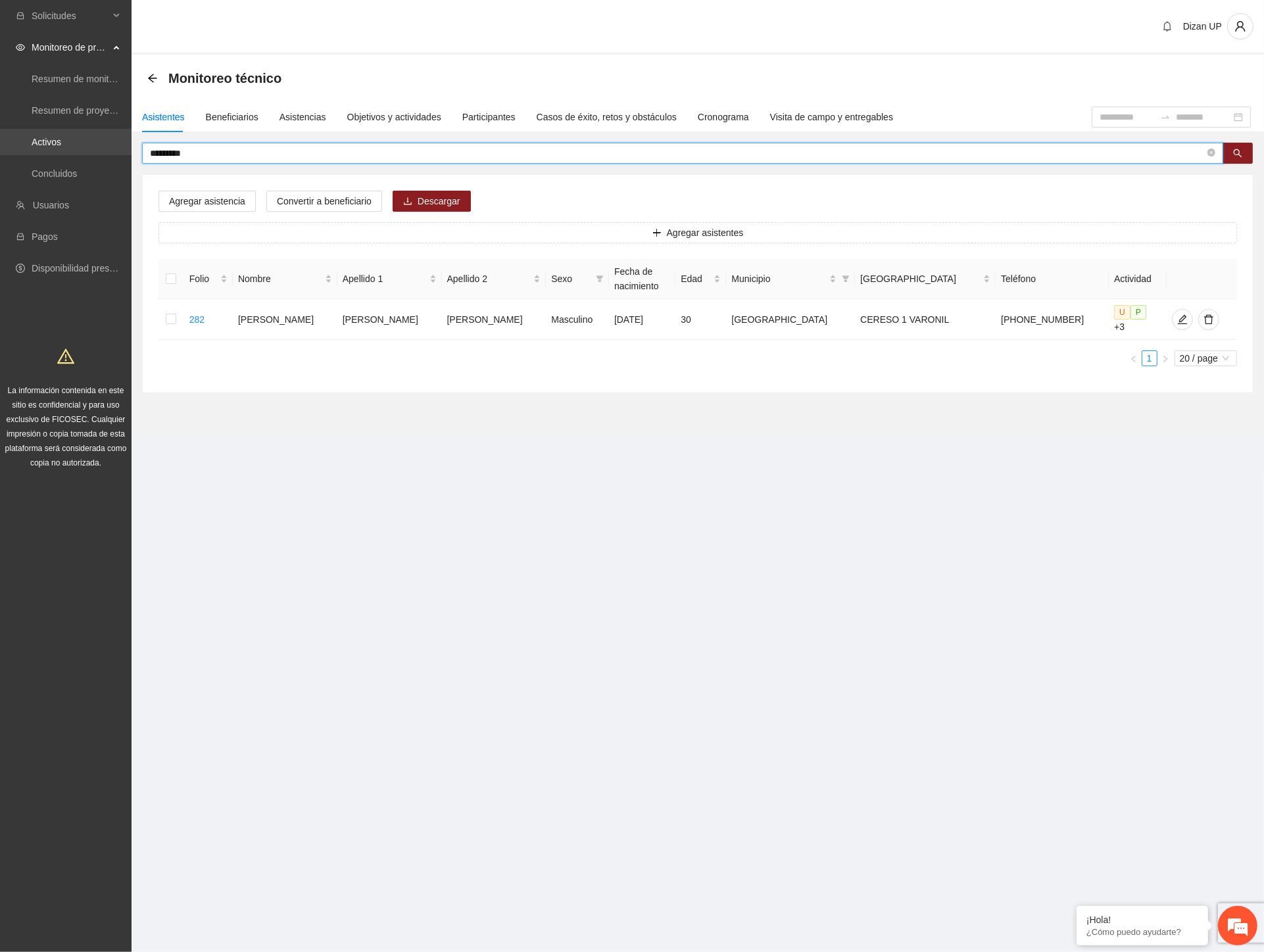
drag, startPoint x: 187, startPoint y: 154, endPoint x: 44, endPoint y: 145, distance: 143.3
click at [44, 145] on section "Solicitudes Monitoreo de proyectos Resumen de monitoreo Resumen de proyectos ap…" at bounding box center [632, 476] width 1264 height 952
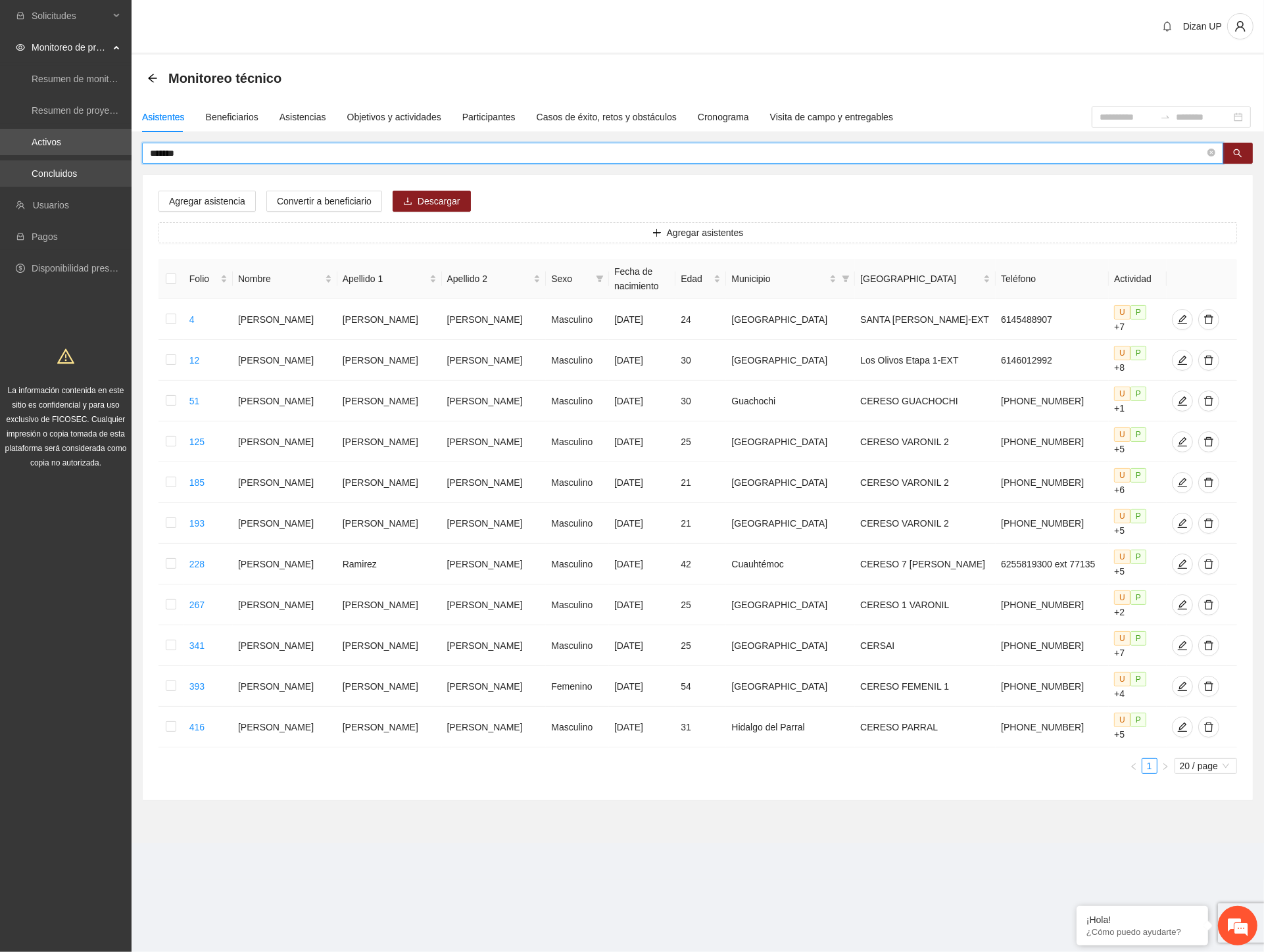
drag, startPoint x: 169, startPoint y: 157, endPoint x: 54, endPoint y: 163, distance: 115.2
click at [61, 162] on section "Solicitudes Monitoreo de proyectos Resumen de monitoreo Resumen de proyectos ap…" at bounding box center [632, 476] width 1264 height 952
type input "******"
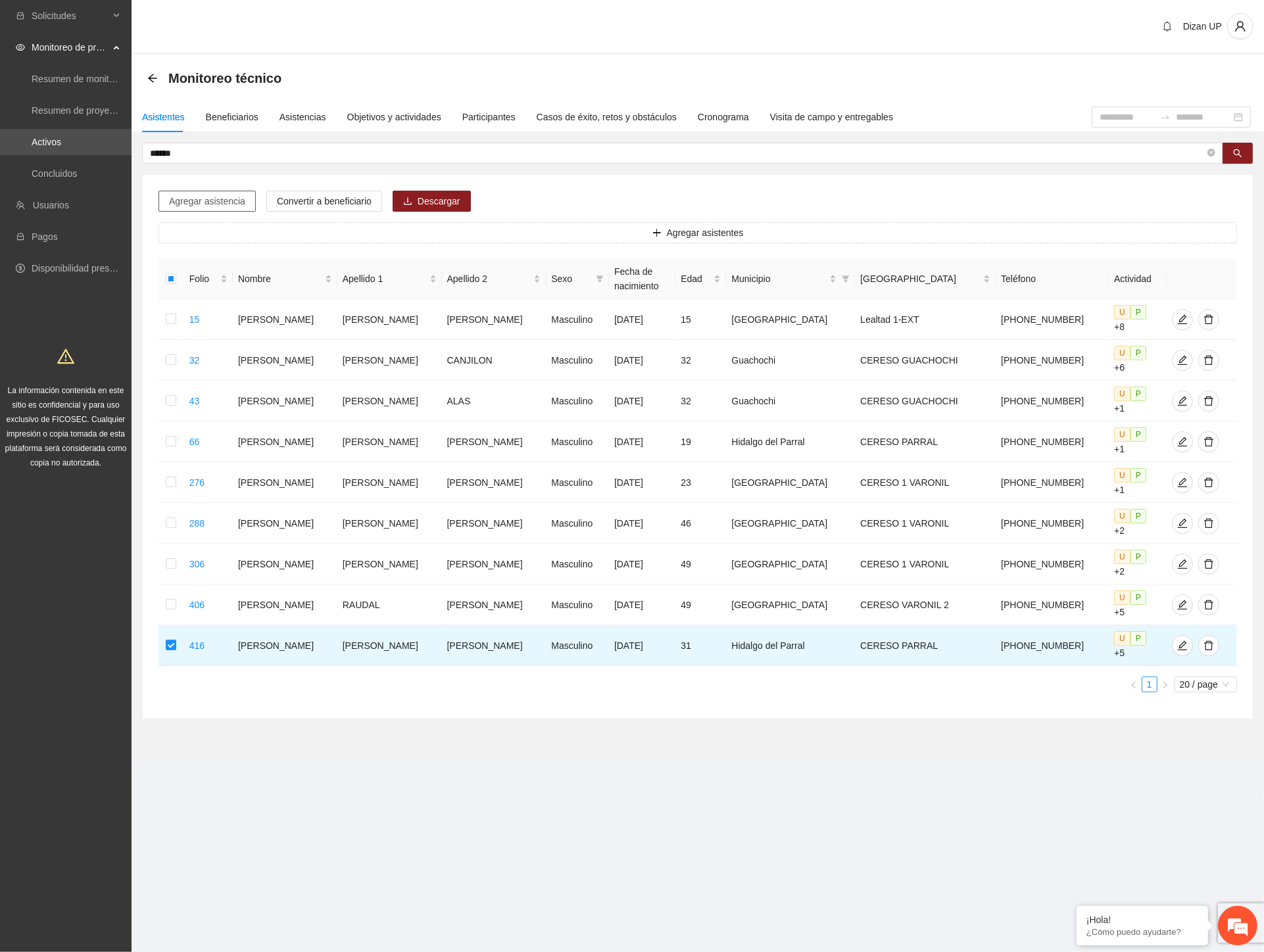
click at [226, 199] on span "Agregar asistencia" at bounding box center [207, 201] width 76 height 15
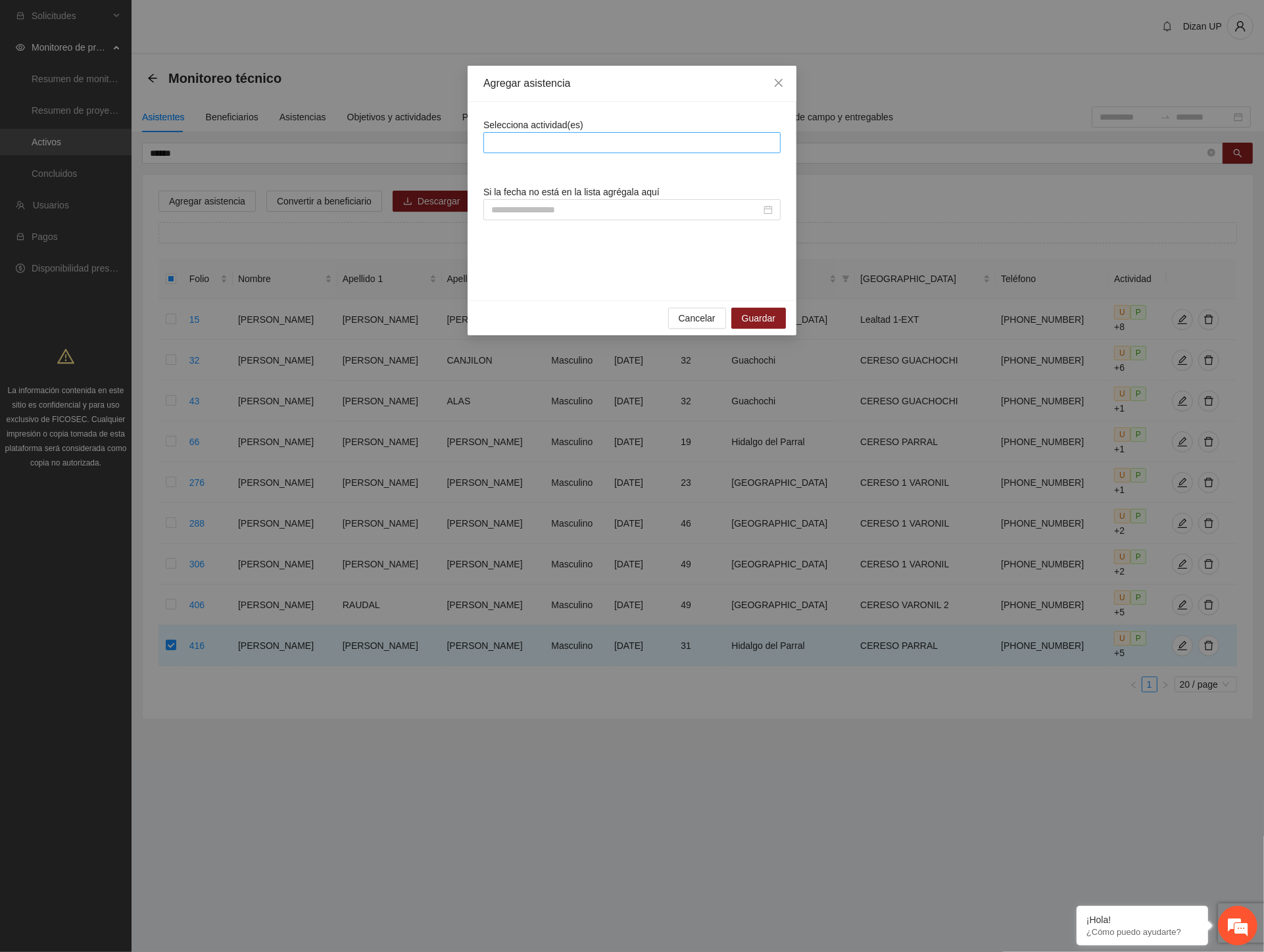
click at [515, 140] on div at bounding box center [632, 143] width 291 height 16
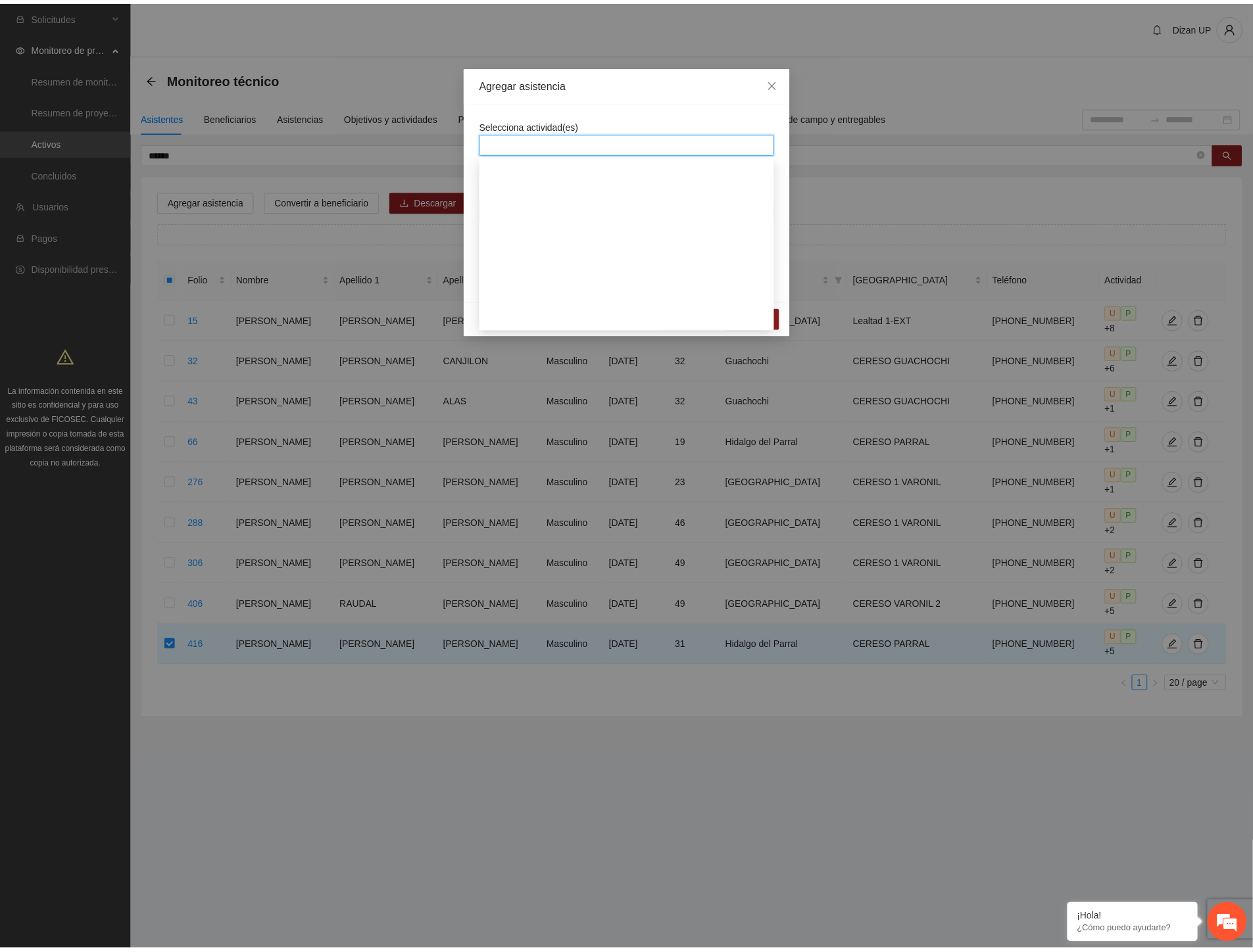
scroll to position [2192, 0]
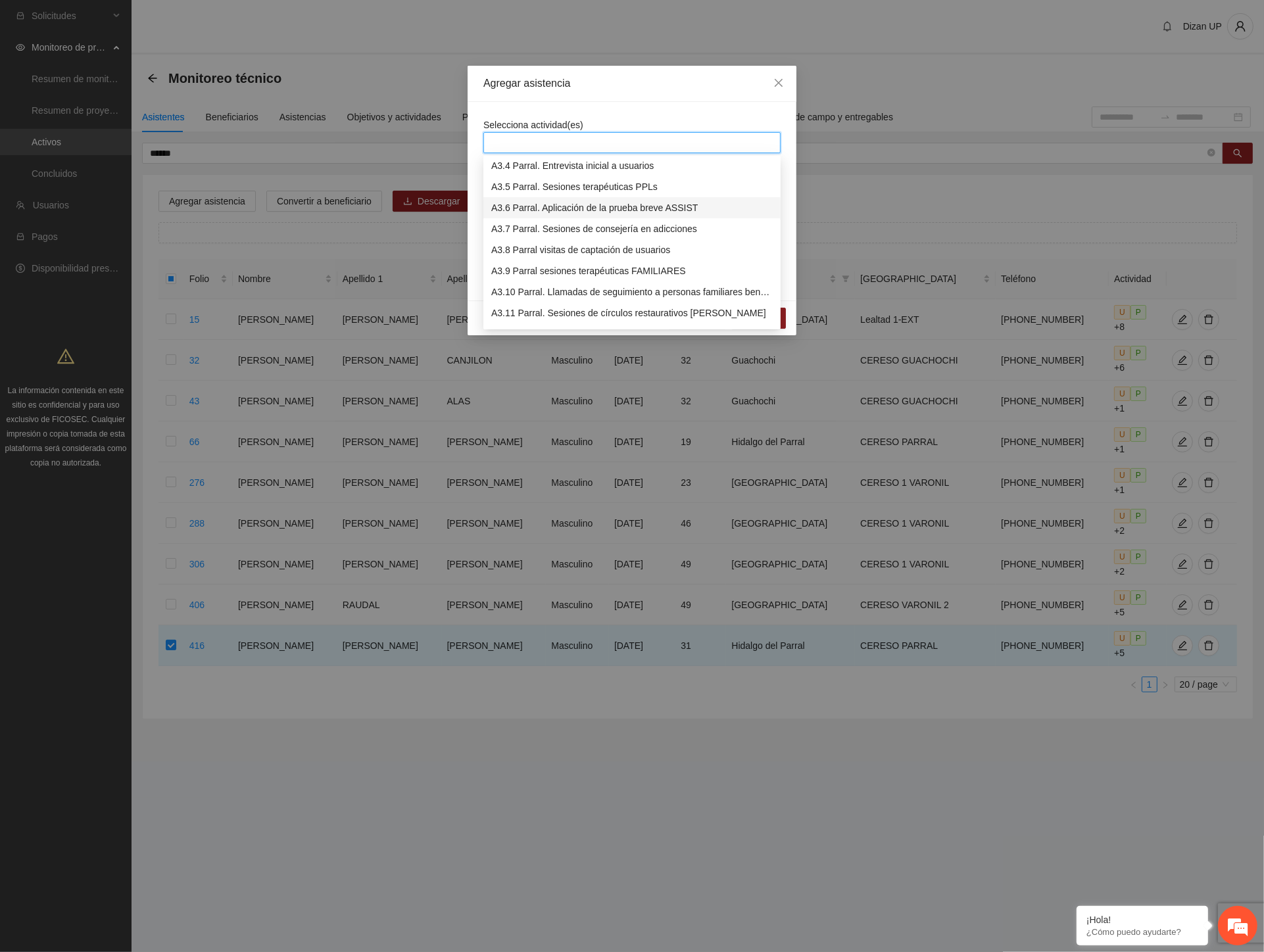
click at [533, 206] on div "A3.6 Parral. Aplicación de la prueba breve ASSIST" at bounding box center [632, 207] width 282 height 15
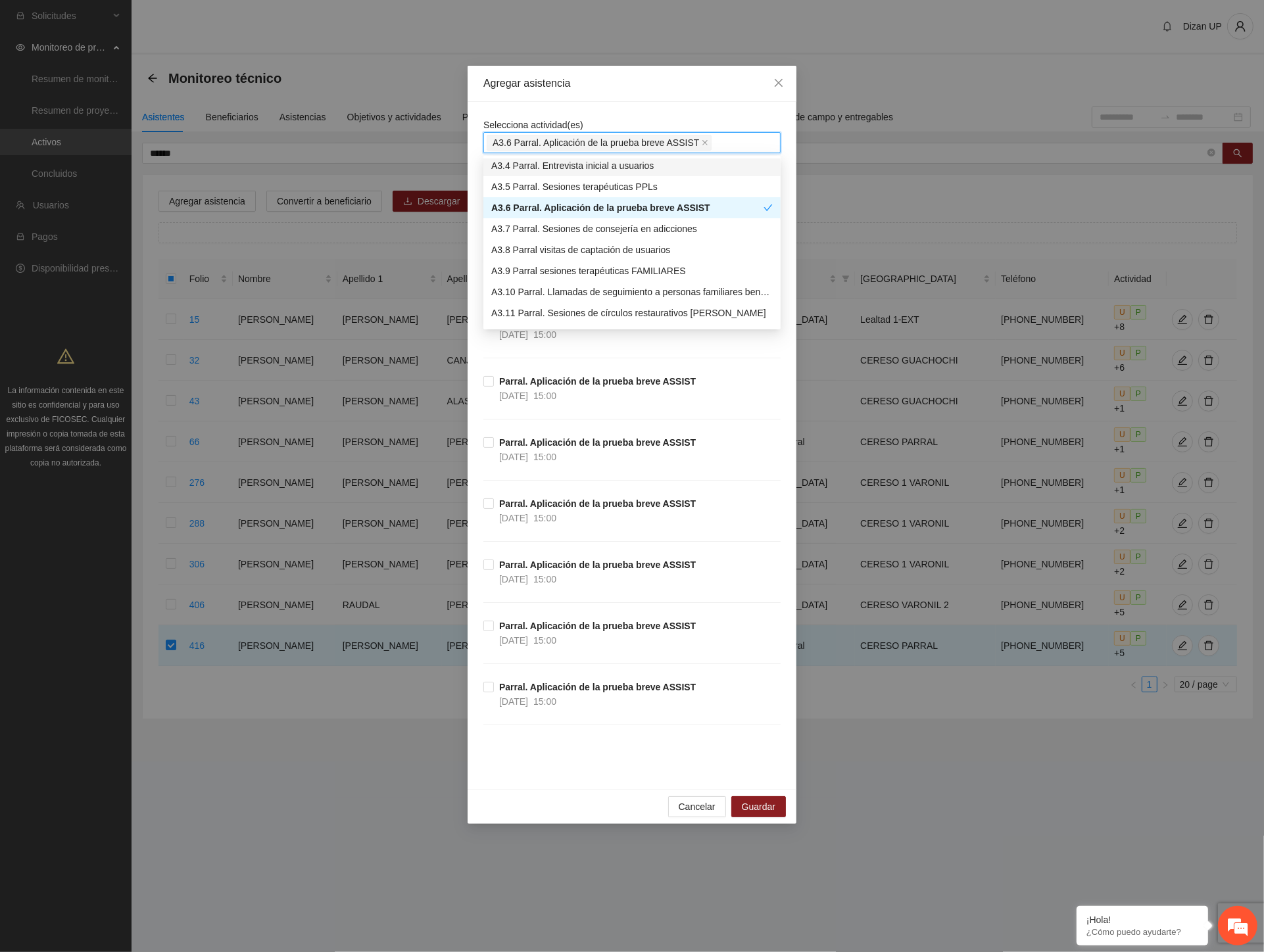
click at [554, 86] on div "Agregar asistencia" at bounding box center [632, 83] width 297 height 15
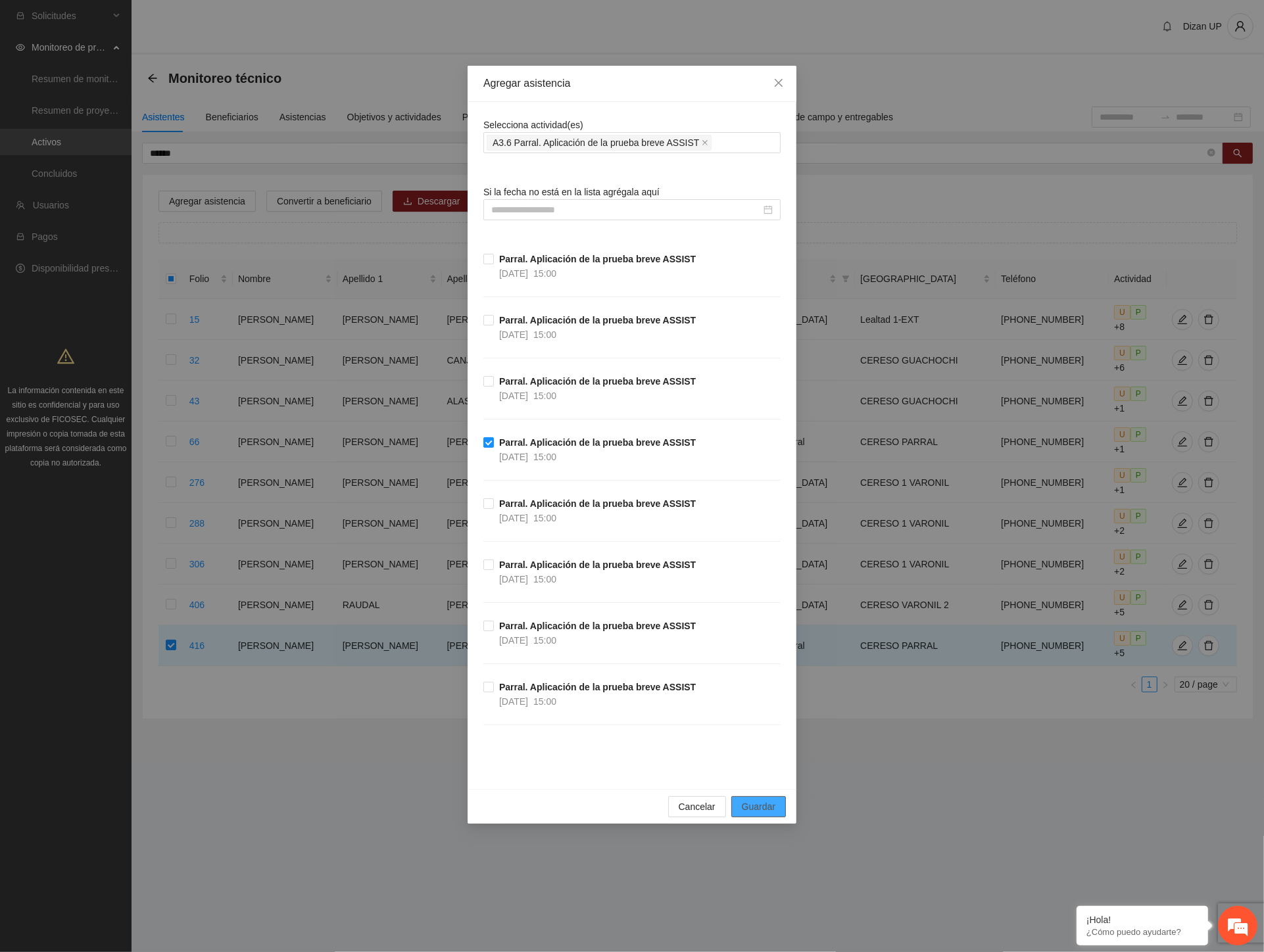
click at [757, 810] on span "Guardar" at bounding box center [759, 807] width 34 height 15
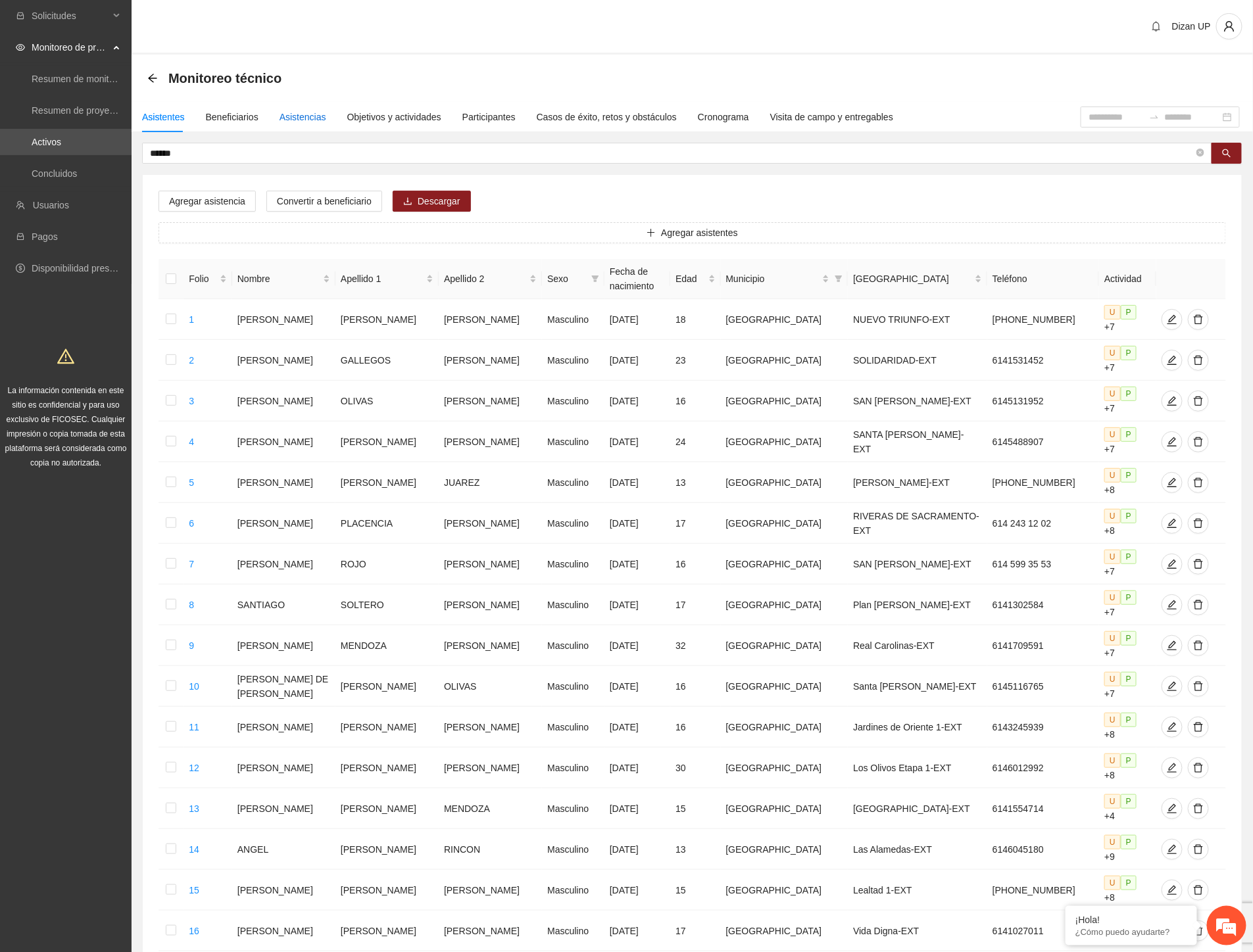
click at [292, 119] on div "Asistencias" at bounding box center [303, 117] width 47 height 15
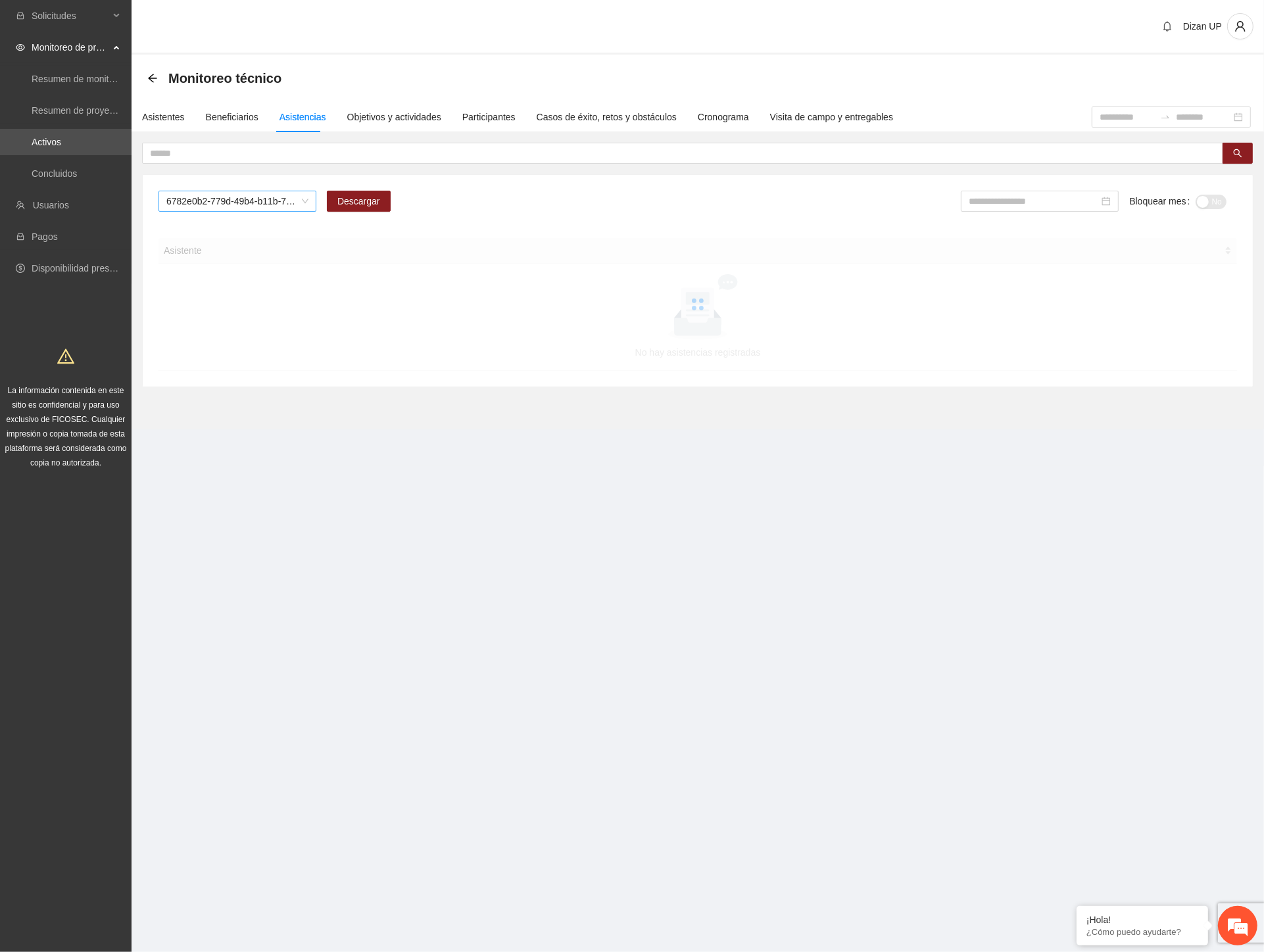
click at [250, 200] on span "6782e0b2-779d-49b4-b11b-7f507b5d0c93" at bounding box center [237, 201] width 142 height 20
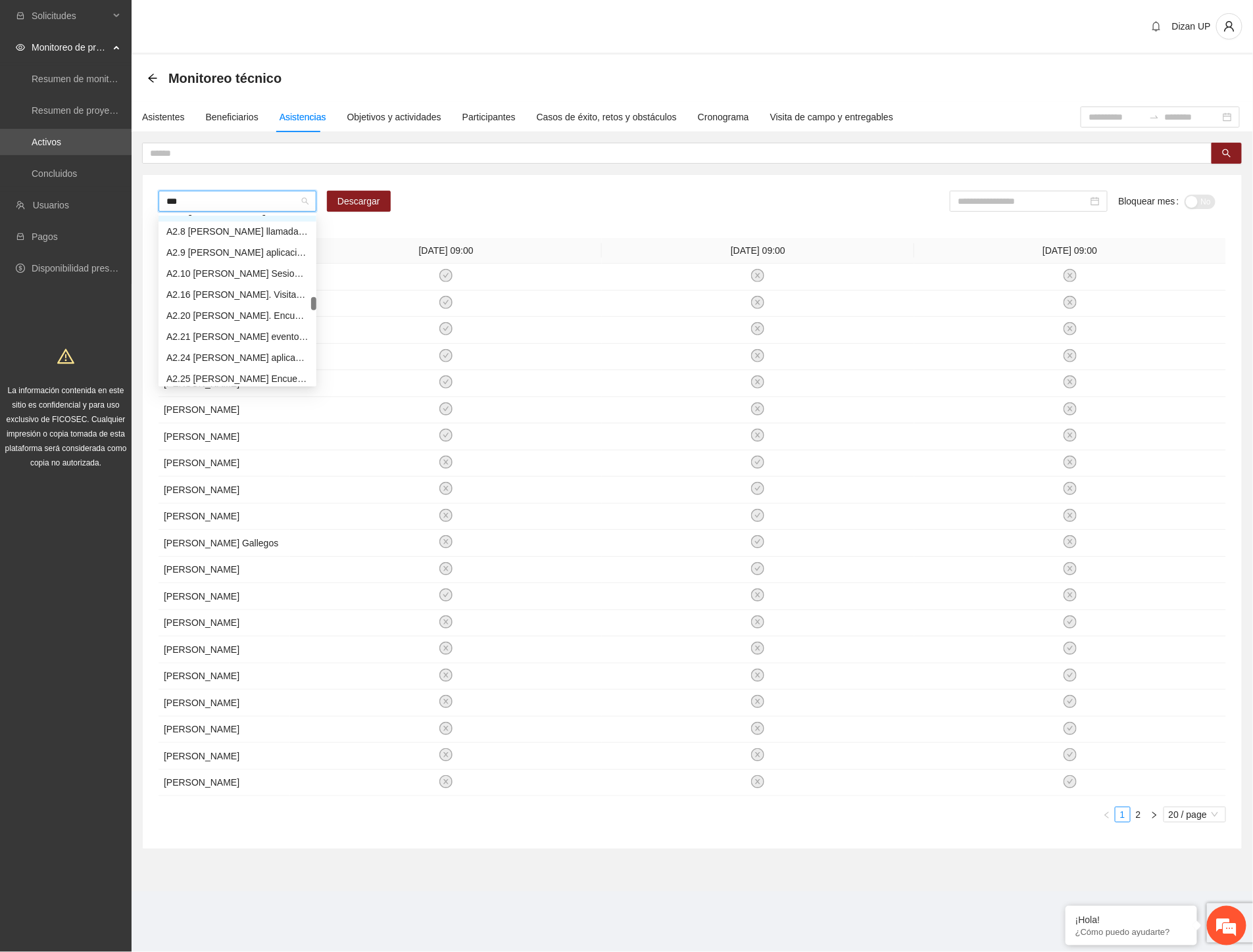
scroll to position [0, 0]
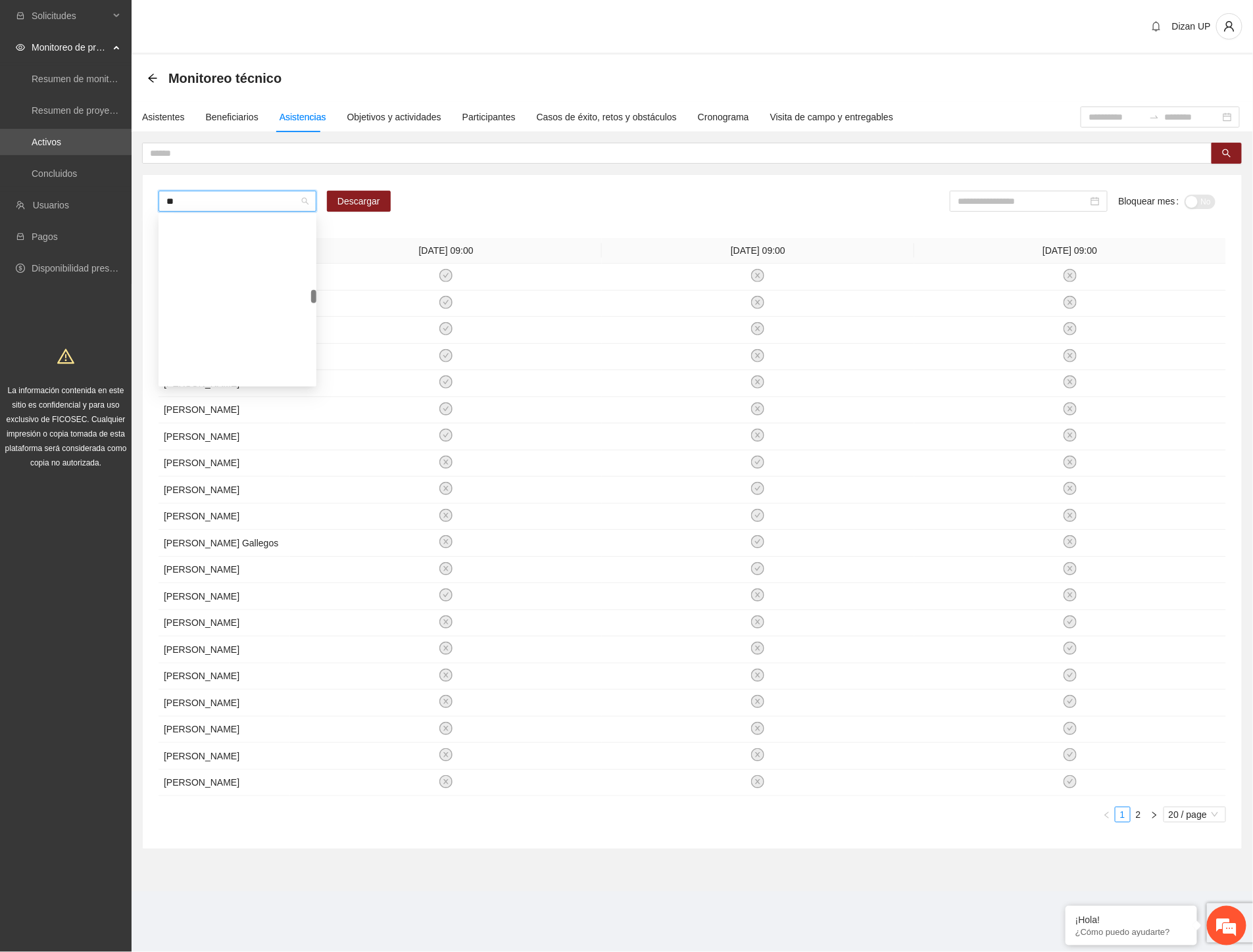
type input "*"
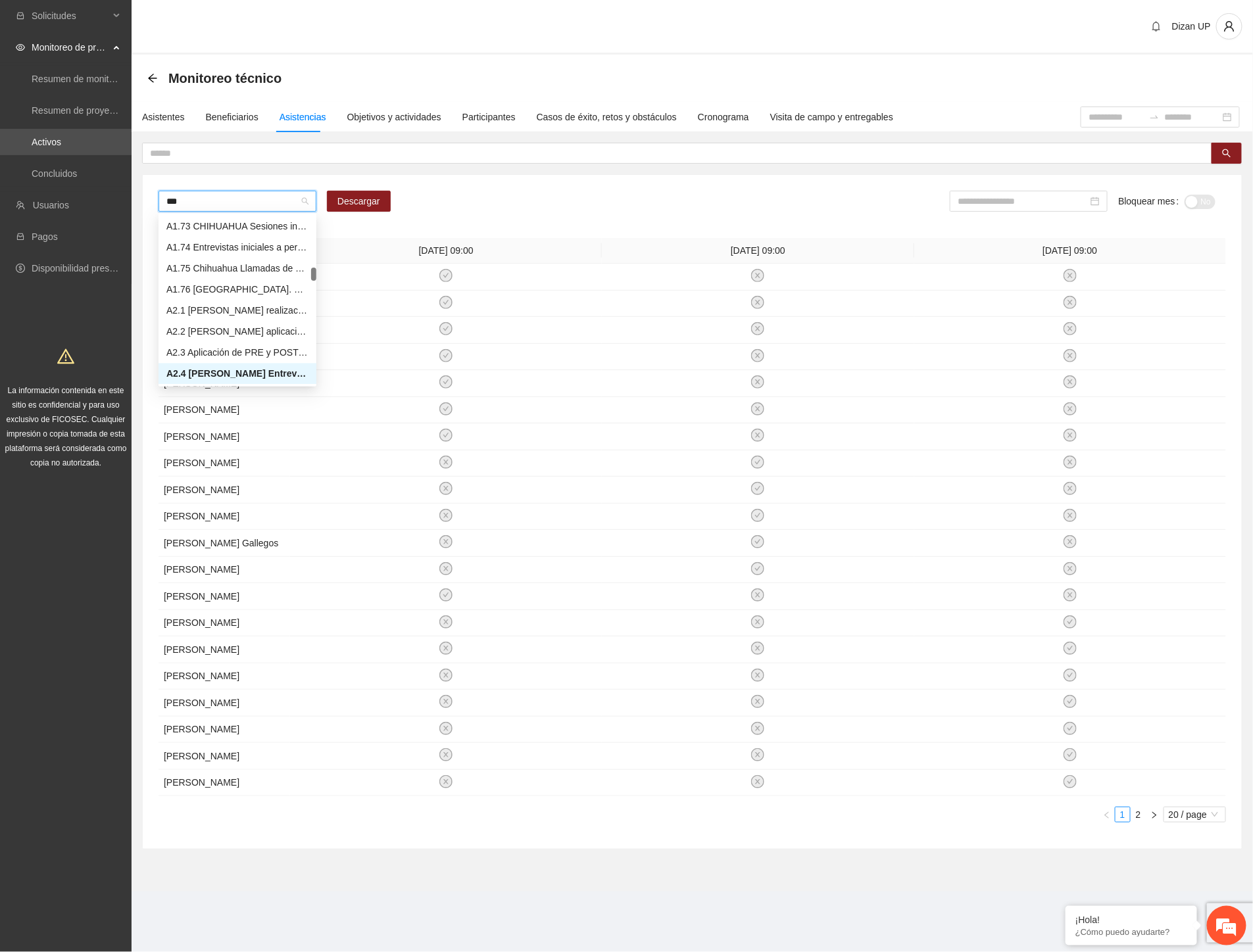
scroll to position [526, 0]
type input "****"
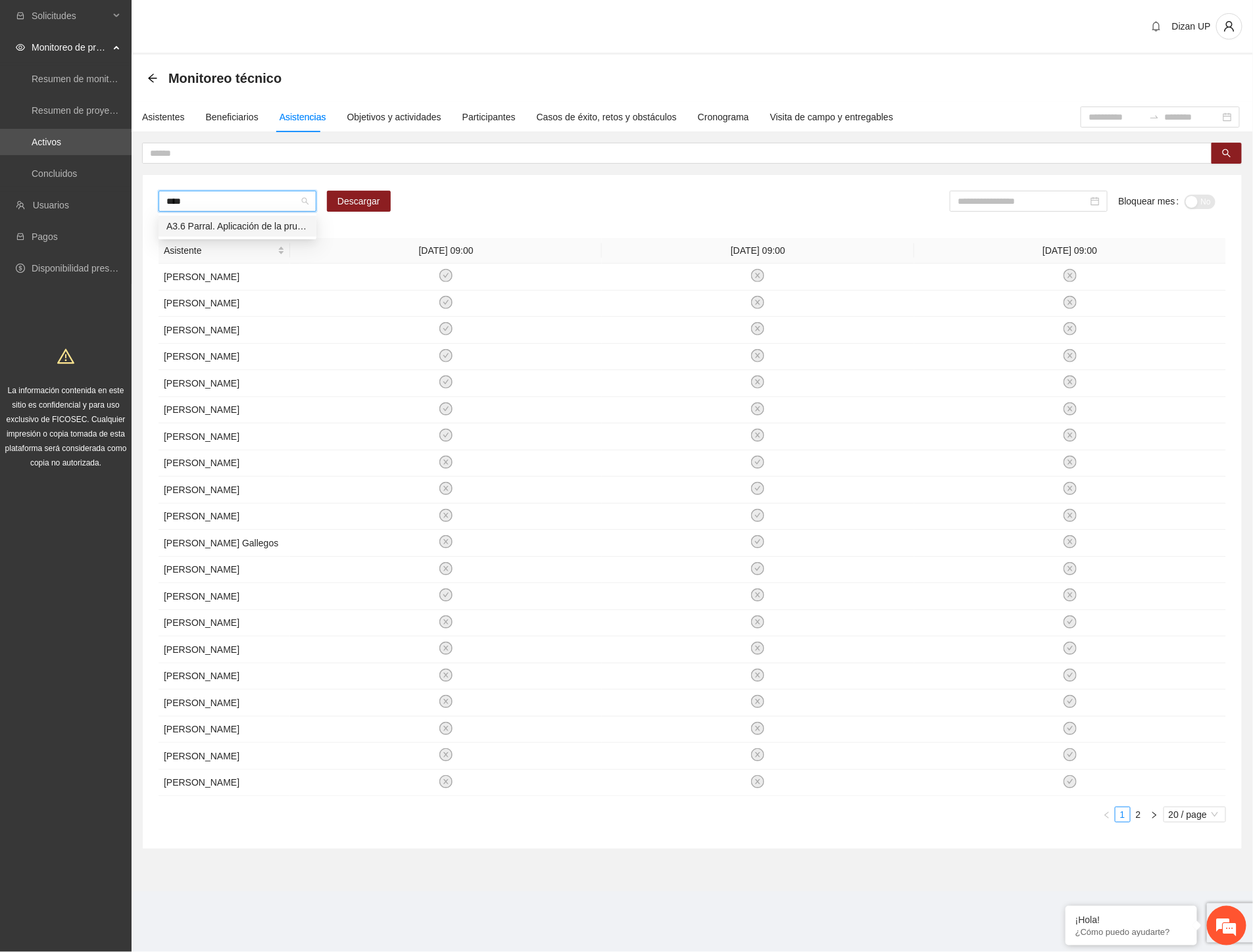
click at [244, 229] on div "A3.6 Parral. Aplicación de la prueba breve ASSIST" at bounding box center [237, 226] width 142 height 15
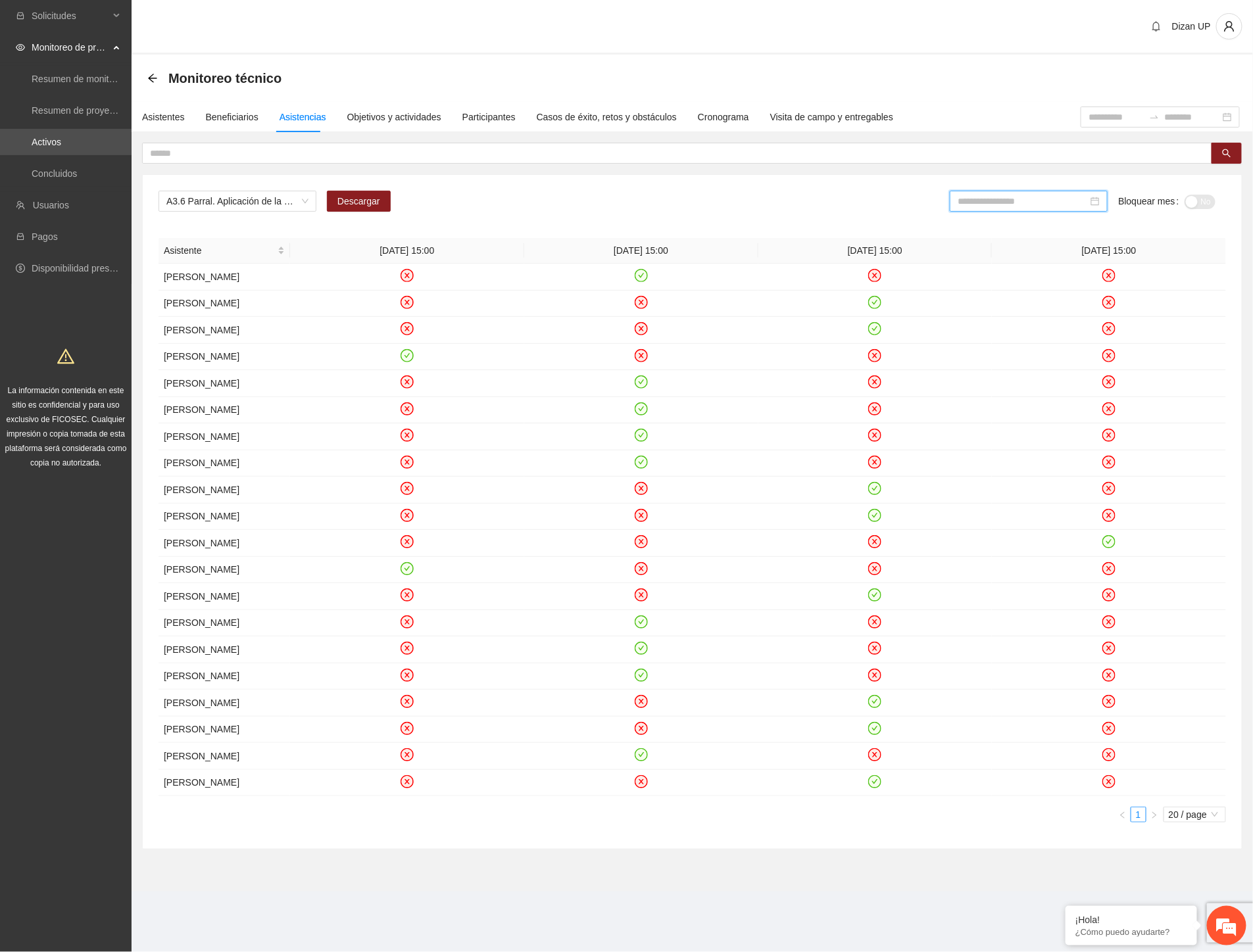
click at [995, 207] on input at bounding box center [1023, 201] width 131 height 15
drag, startPoint x: 1042, startPoint y: 358, endPoint x: 1129, endPoint y: 257, distance: 133.3
click at [1043, 357] on td "Aug" at bounding box center [1044, 349] width 58 height 44
click at [1189, 204] on div "button" at bounding box center [1192, 202] width 12 height 12
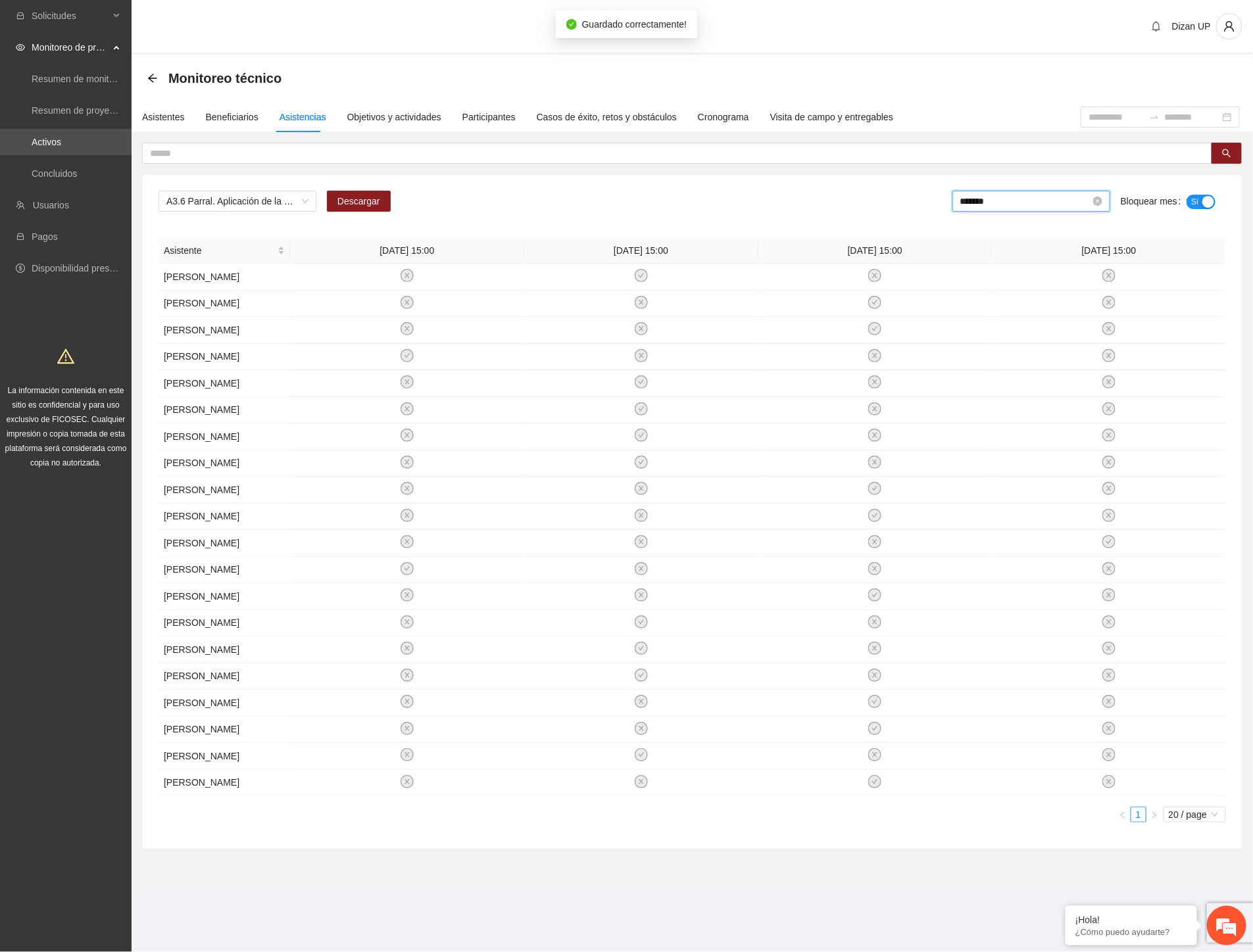
click at [1017, 198] on input "*******" at bounding box center [1025, 201] width 131 height 15
click at [988, 350] on div "Jul" at bounding box center [989, 349] width 40 height 16
type input "*******"
drag, startPoint x: 1194, startPoint y: 201, endPoint x: 1178, endPoint y: 191, distance: 18.9
click at [1194, 201] on div "button" at bounding box center [1192, 202] width 12 height 12
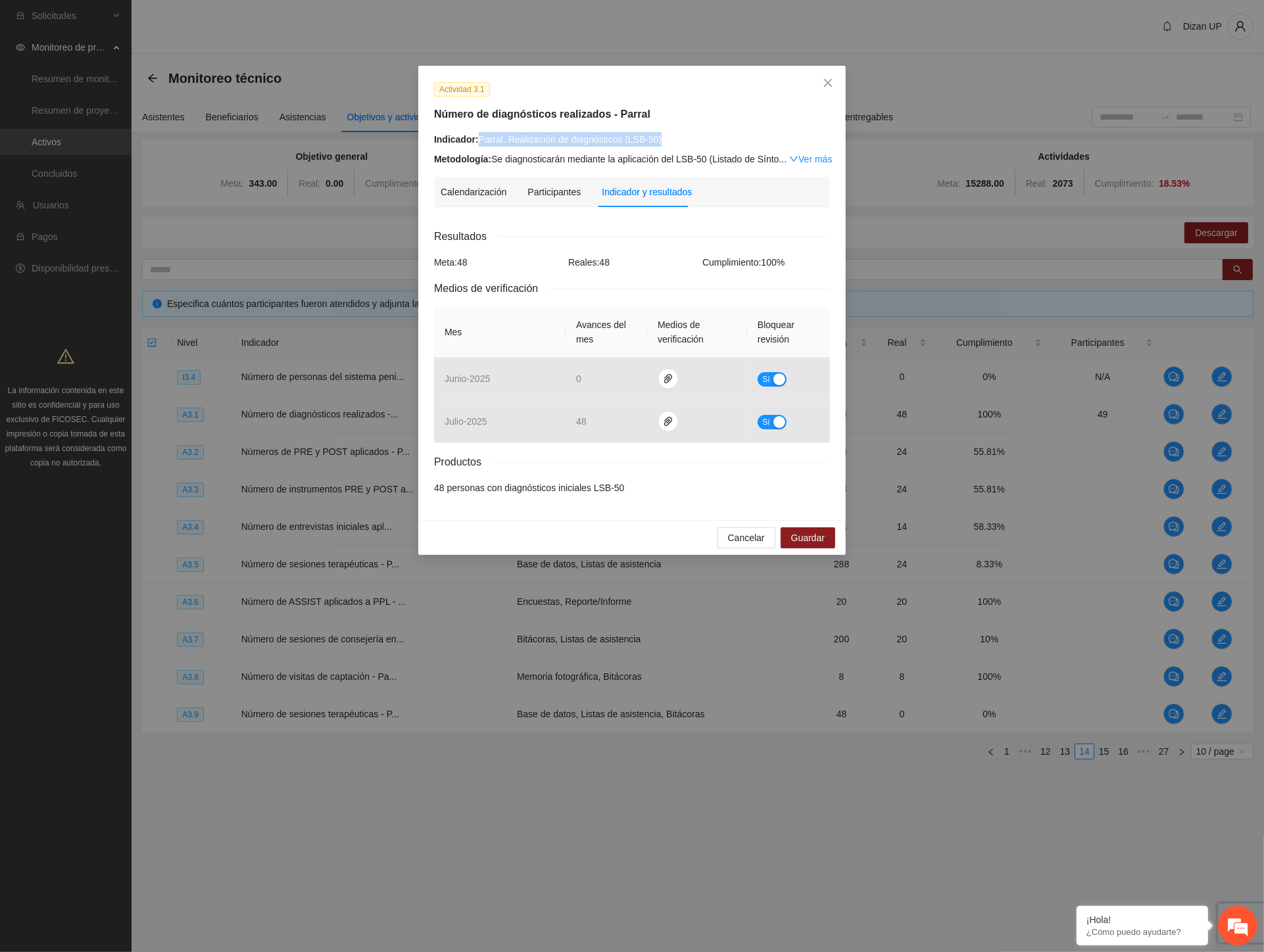
drag, startPoint x: 680, startPoint y: 143, endPoint x: 478, endPoint y: 146, distance: 202.0
click at [478, 146] on div "Indicador: Parral. Realización de diagnósticos (LSB-50)" at bounding box center [632, 139] width 396 height 15
copy div "Parral. Realización de diagnósticos (LSB-50)"
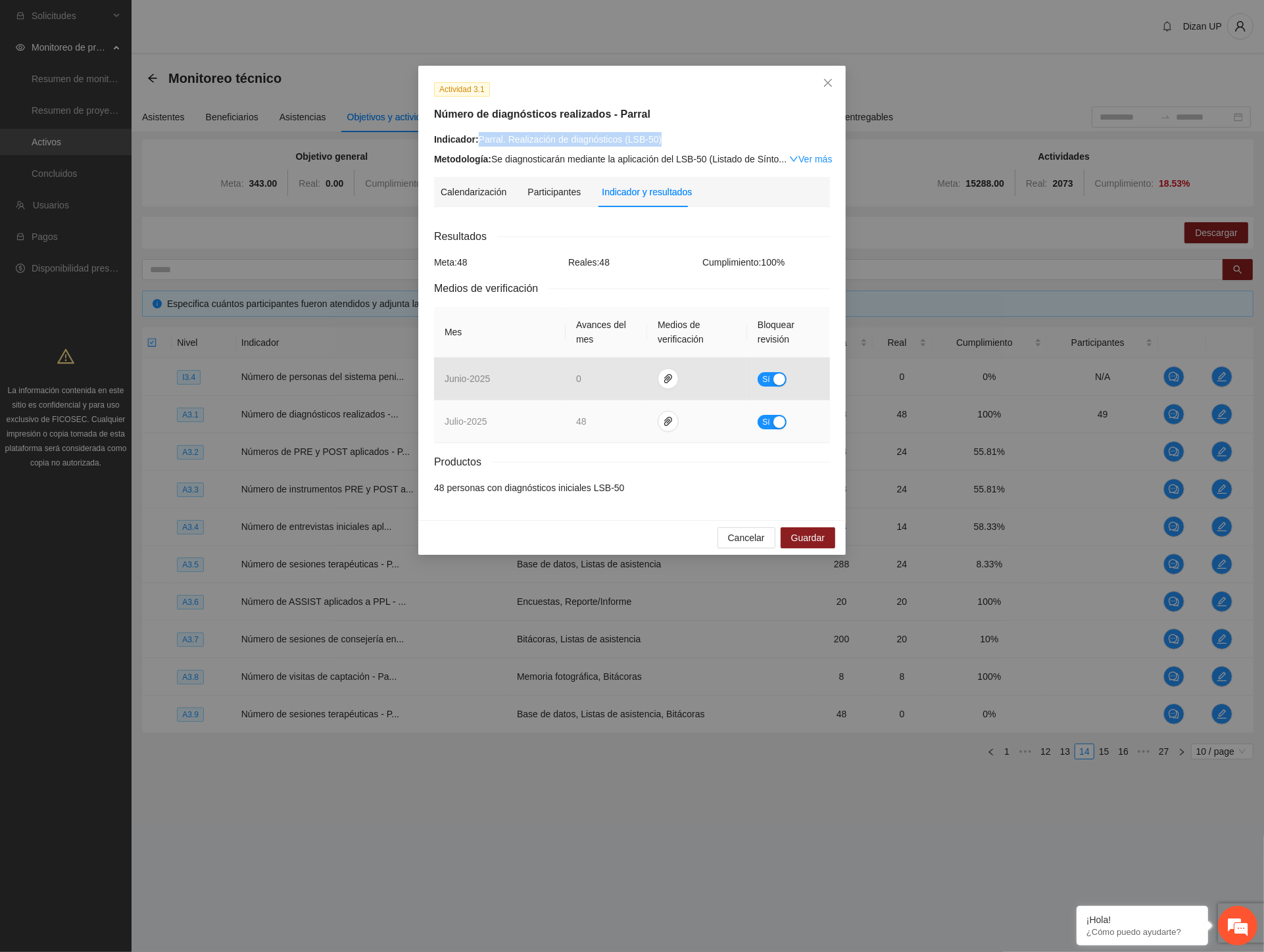
click at [781, 423] on div "button" at bounding box center [779, 422] width 12 height 12
click at [802, 536] on span "Guardar" at bounding box center [808, 538] width 34 height 15
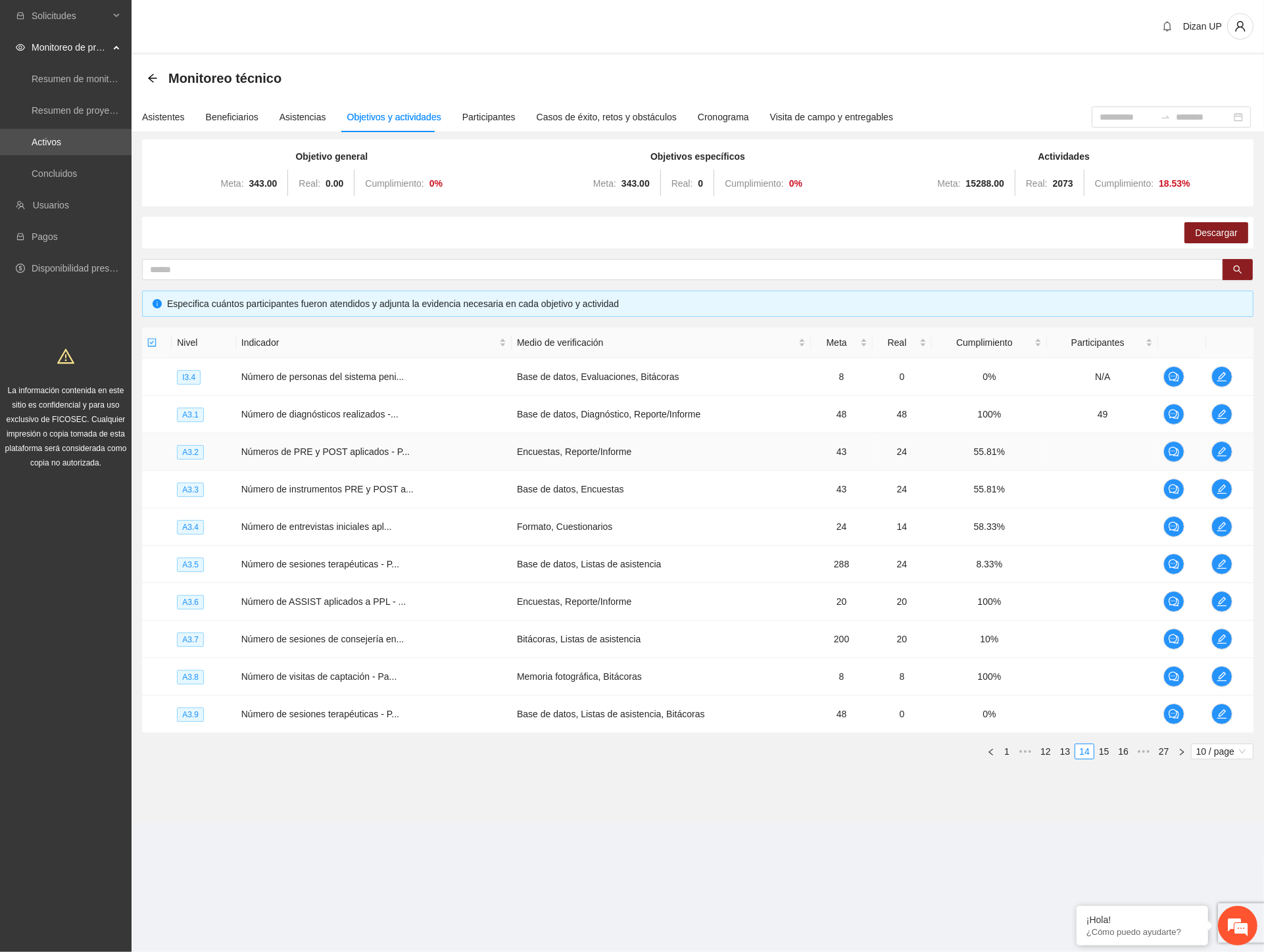
drag, startPoint x: 282, startPoint y: 824, endPoint x: 309, endPoint y: 469, distance: 356.0
click at [283, 819] on section "Dizan UP Monitoreo técnico Asistentes Beneficiarios Asistencias Objetivos y act…" at bounding box center [697, 430] width 1133 height 860
click at [289, 113] on div "Asistencias" at bounding box center [303, 117] width 47 height 15
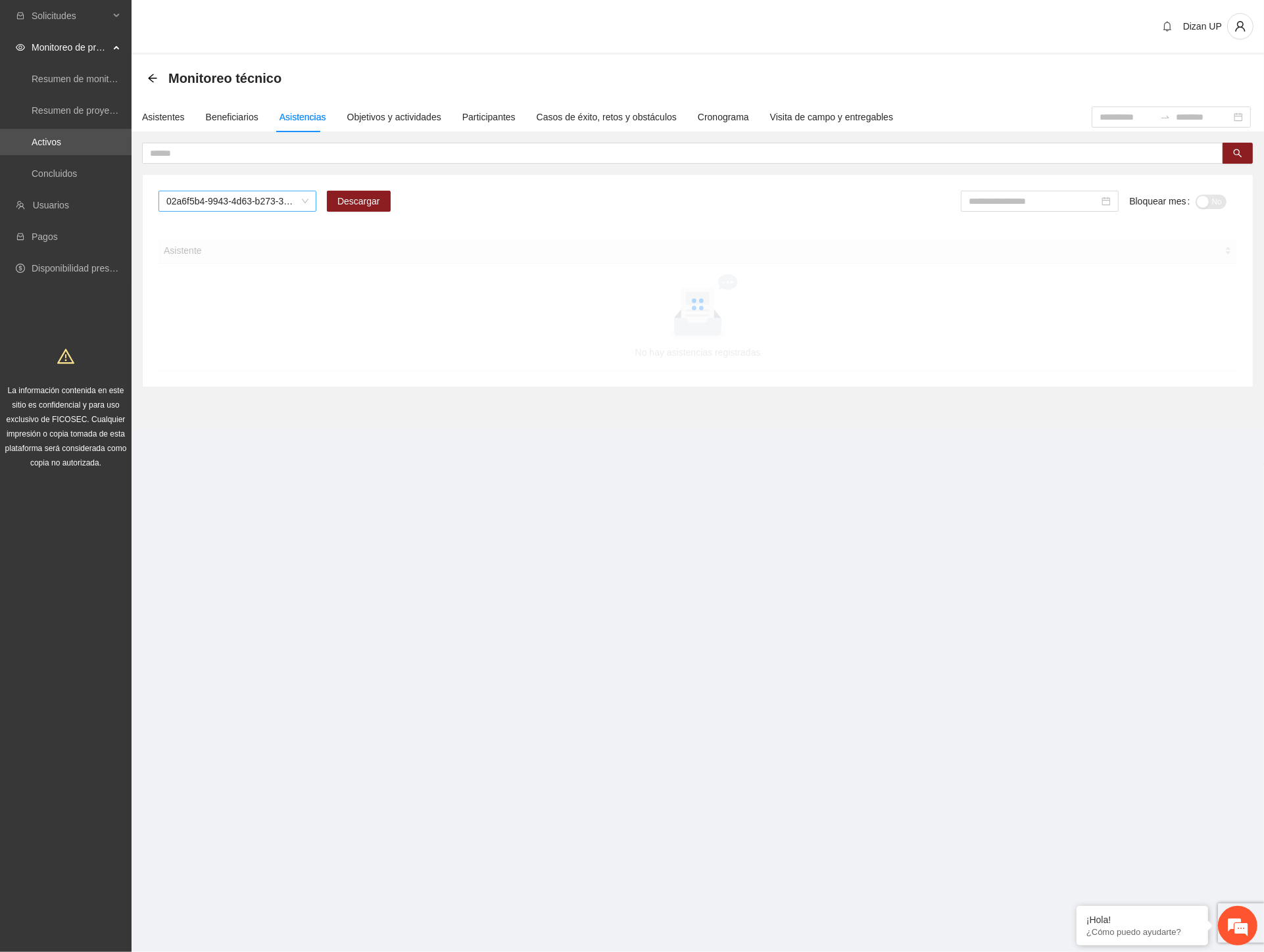
click at [307, 193] on span "02a6f5b4-9943-4d63-b273-32cd896720d7" at bounding box center [237, 201] width 142 height 20
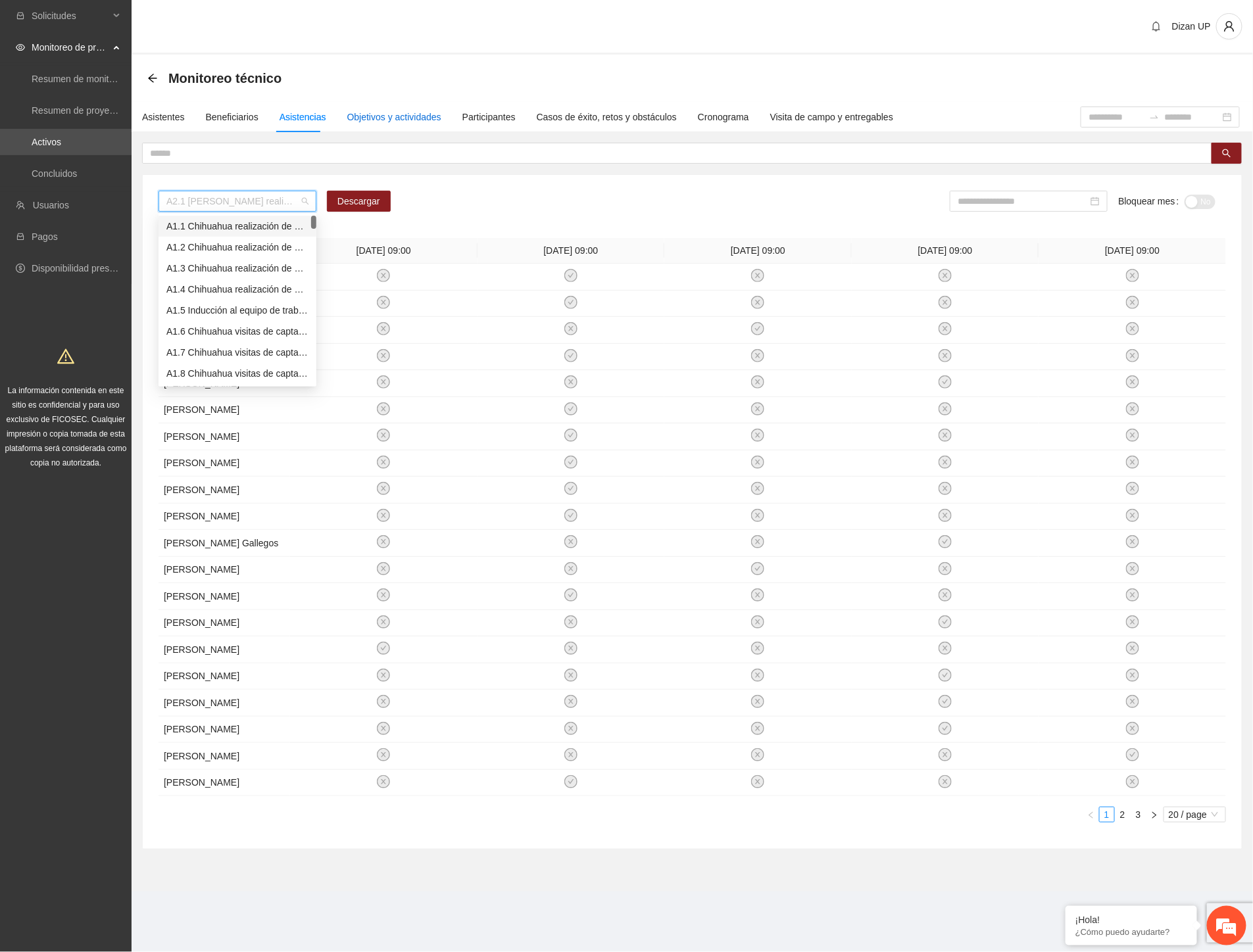
drag, startPoint x: 387, startPoint y: 120, endPoint x: 383, endPoint y: 86, distance: 34.2
click at [387, 119] on div "Objetivos y actividades" at bounding box center [394, 117] width 94 height 15
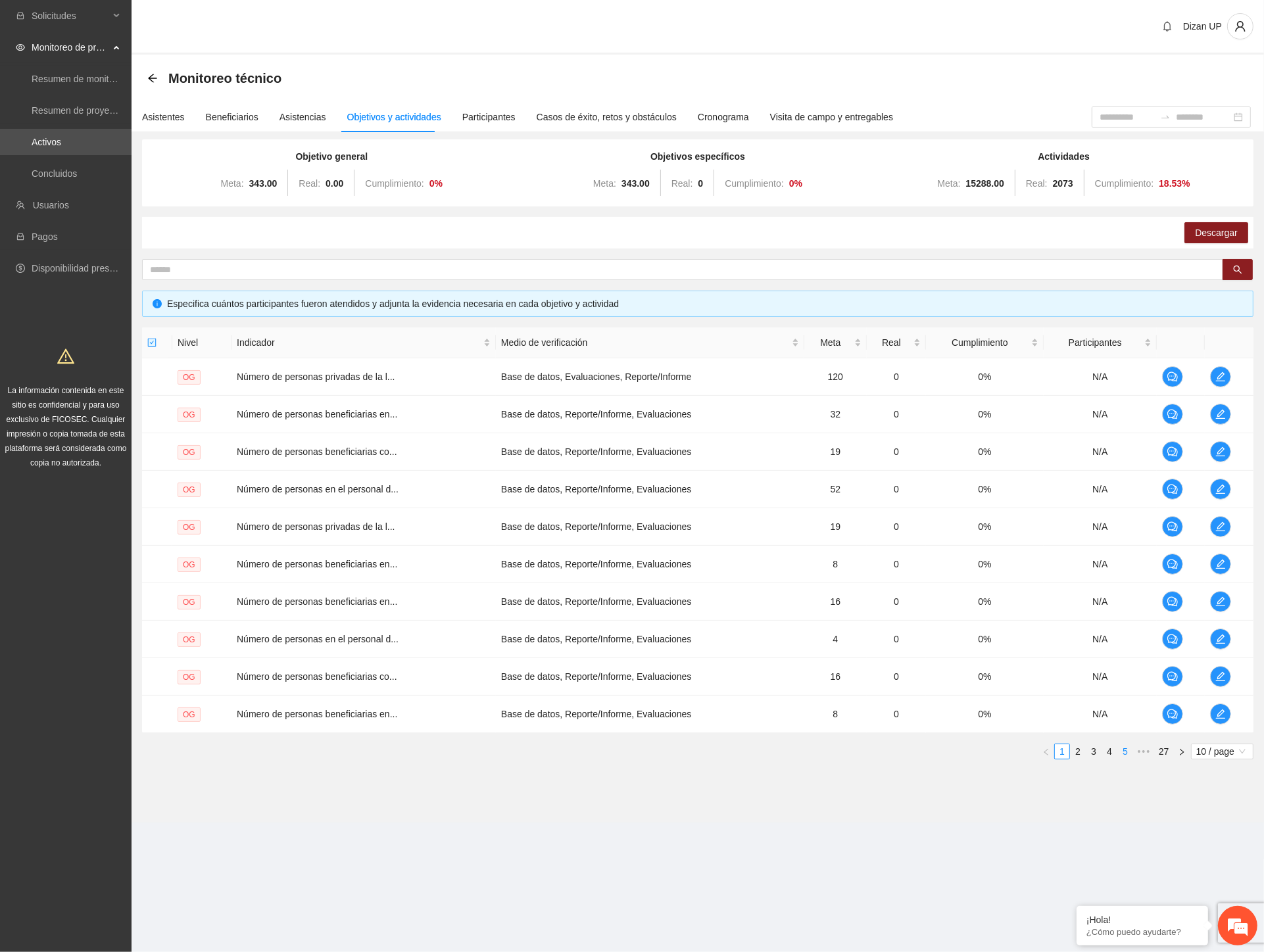
click at [1126, 759] on div "Nivel Indicador Medio de verificación Meta Real Cumplimiento Participantes OG N…" at bounding box center [697, 548] width 1112 height 442
click at [1126, 754] on link "5" at bounding box center [1125, 752] width 15 height 15
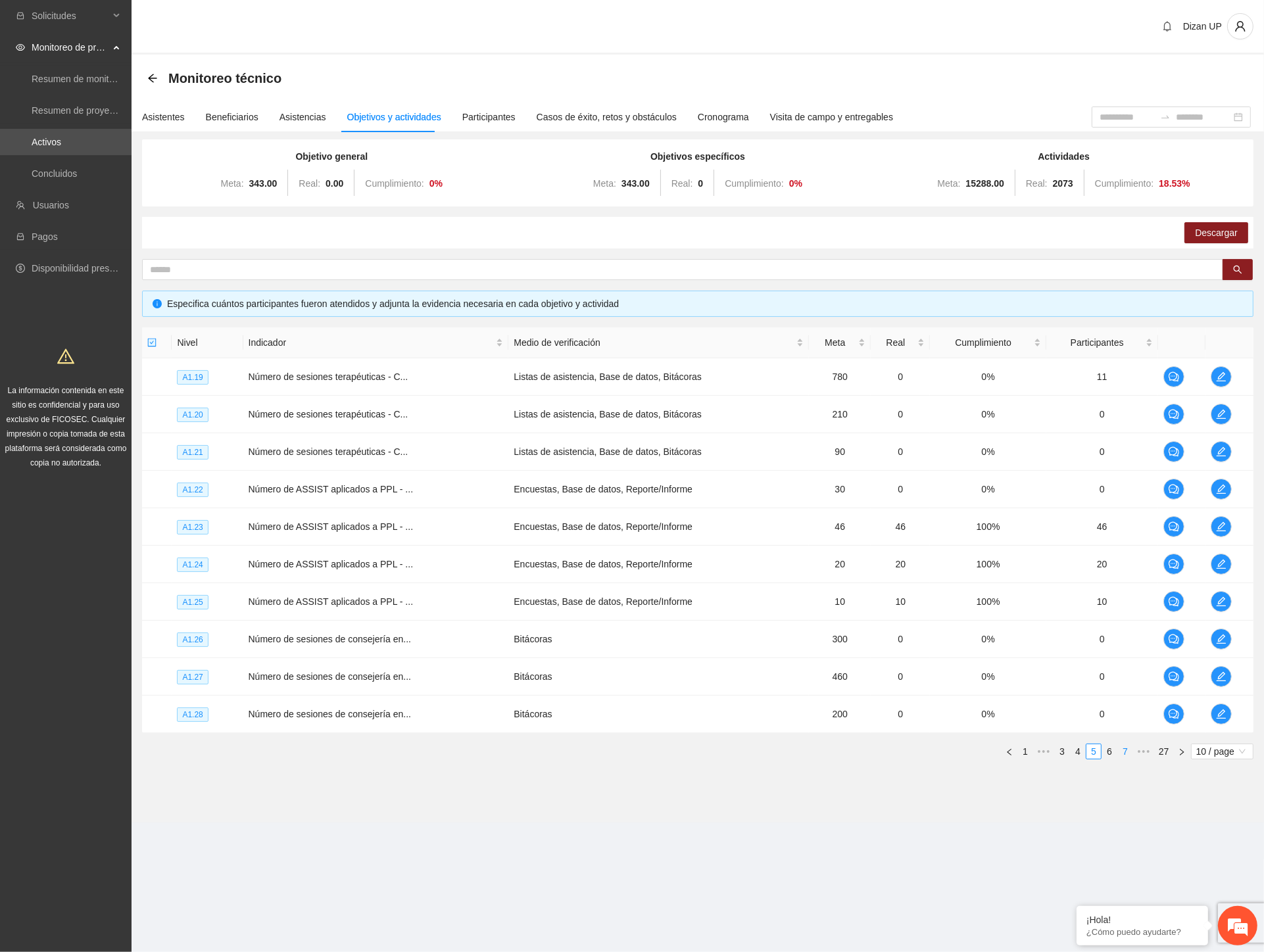
click at [1128, 752] on link "7" at bounding box center [1125, 752] width 15 height 15
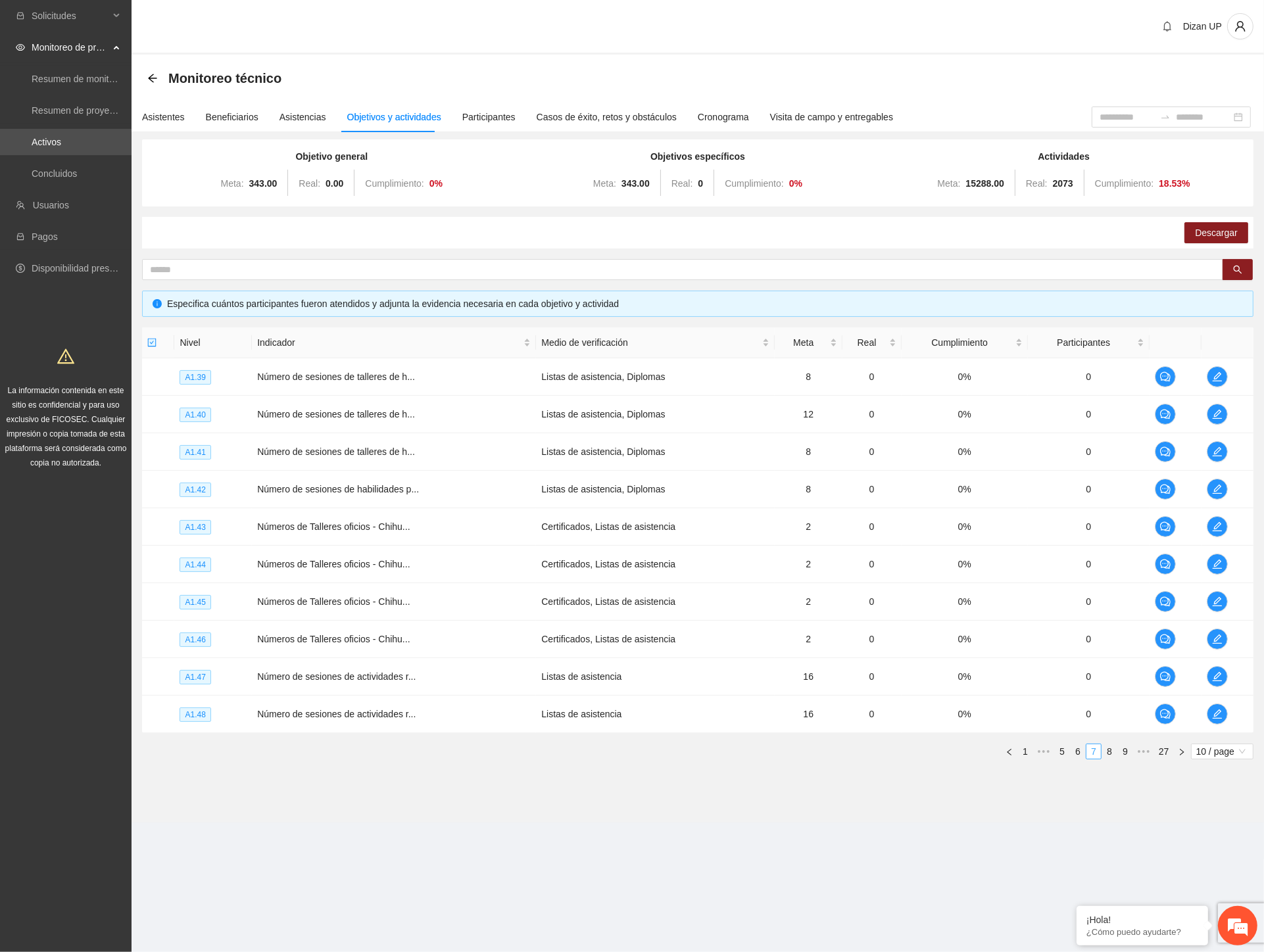
click at [1128, 752] on link "9" at bounding box center [1125, 752] width 15 height 15
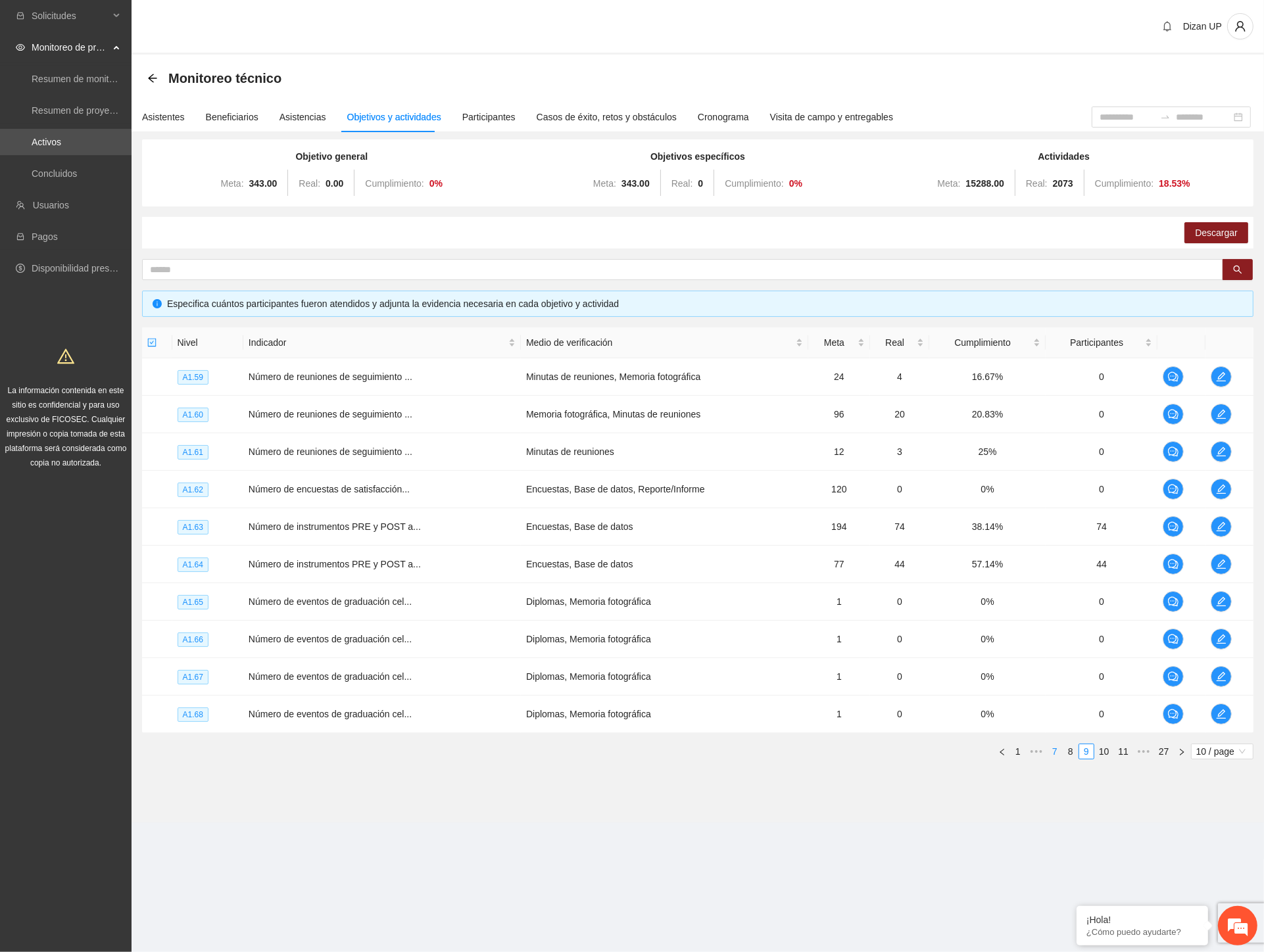
click at [1128, 752] on link "11" at bounding box center [1124, 752] width 18 height 15
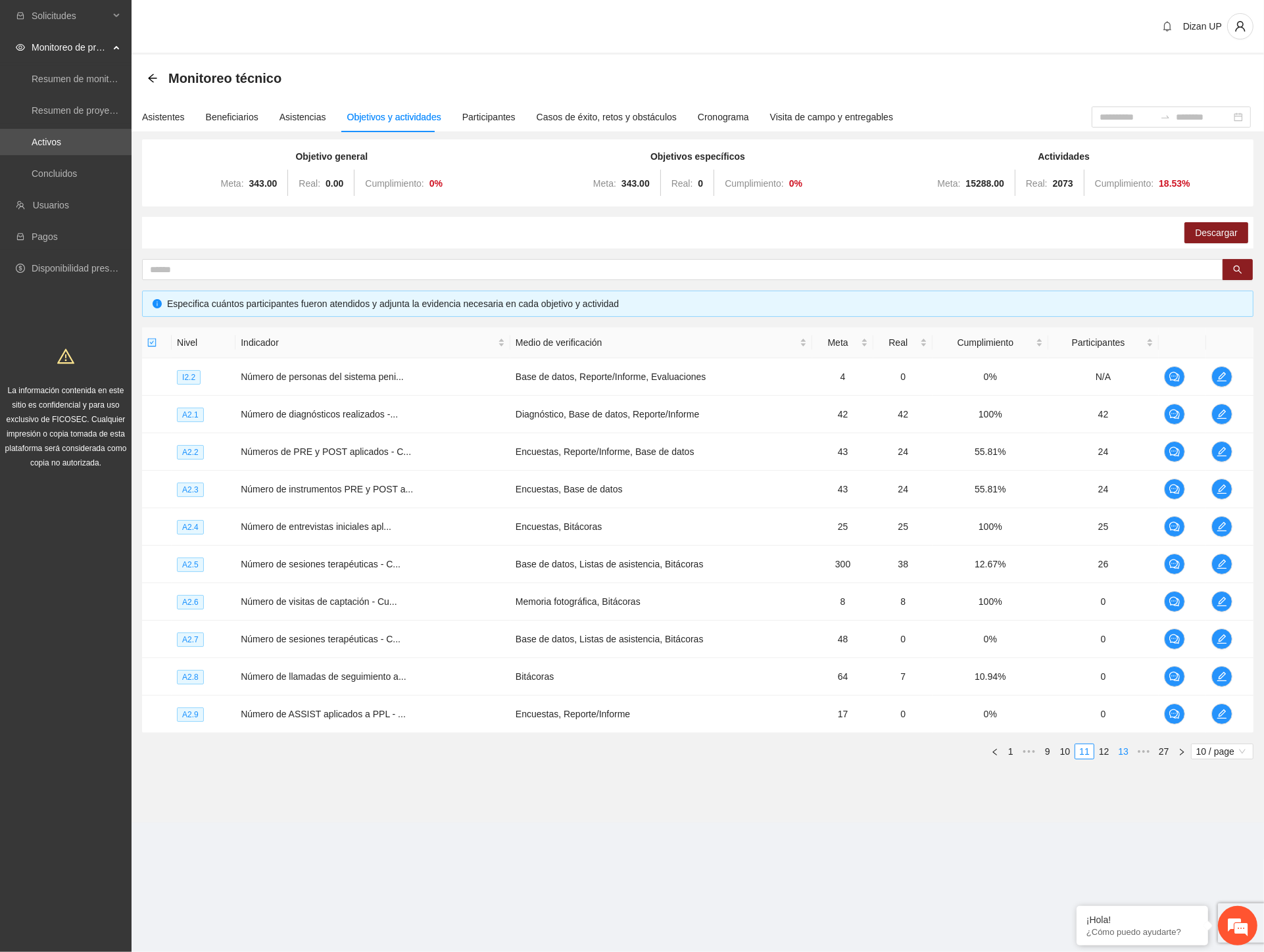
click at [1119, 750] on link "13" at bounding box center [1124, 752] width 18 height 15
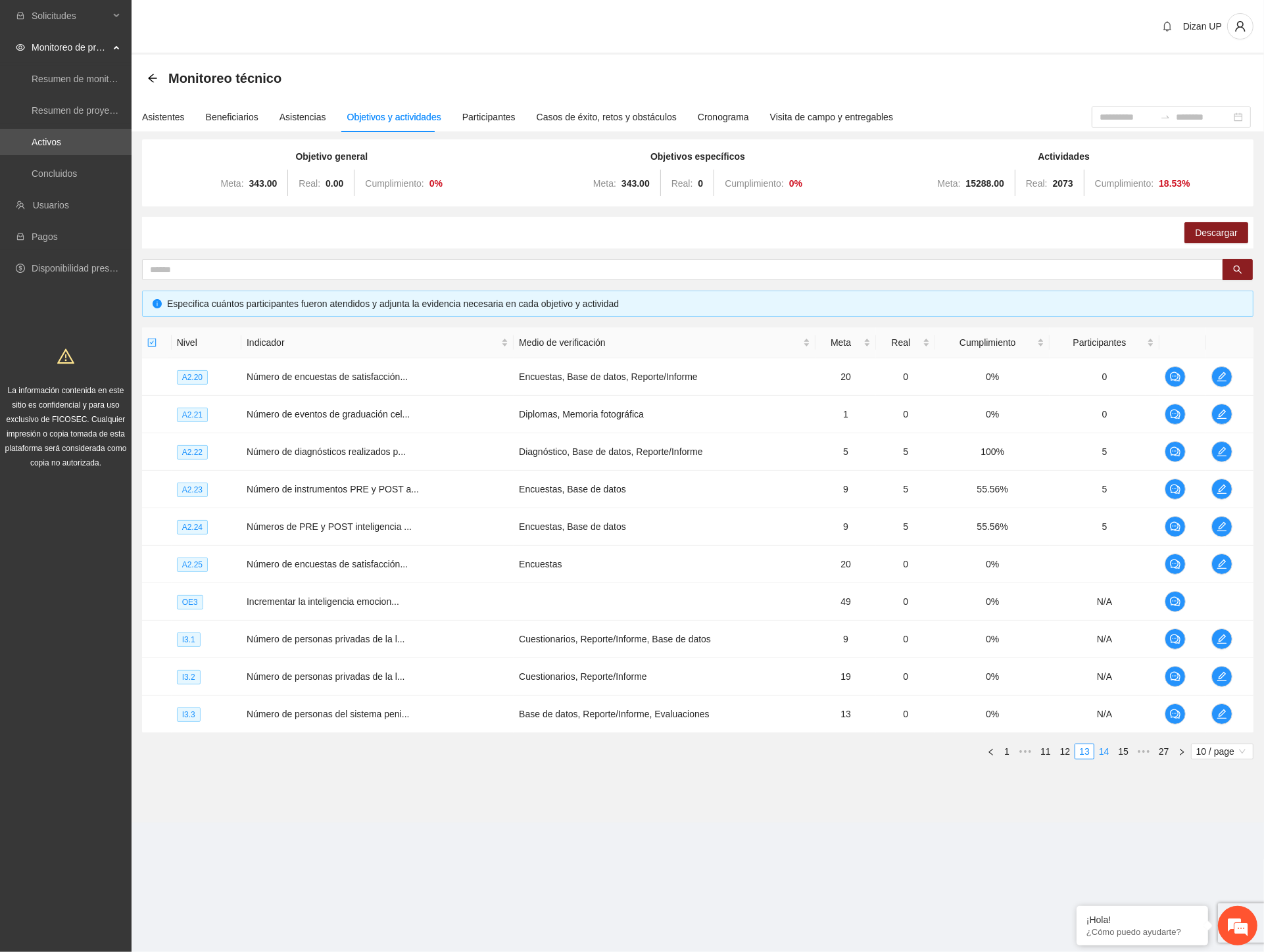
click at [1104, 750] on link "14" at bounding box center [1104, 752] width 18 height 15
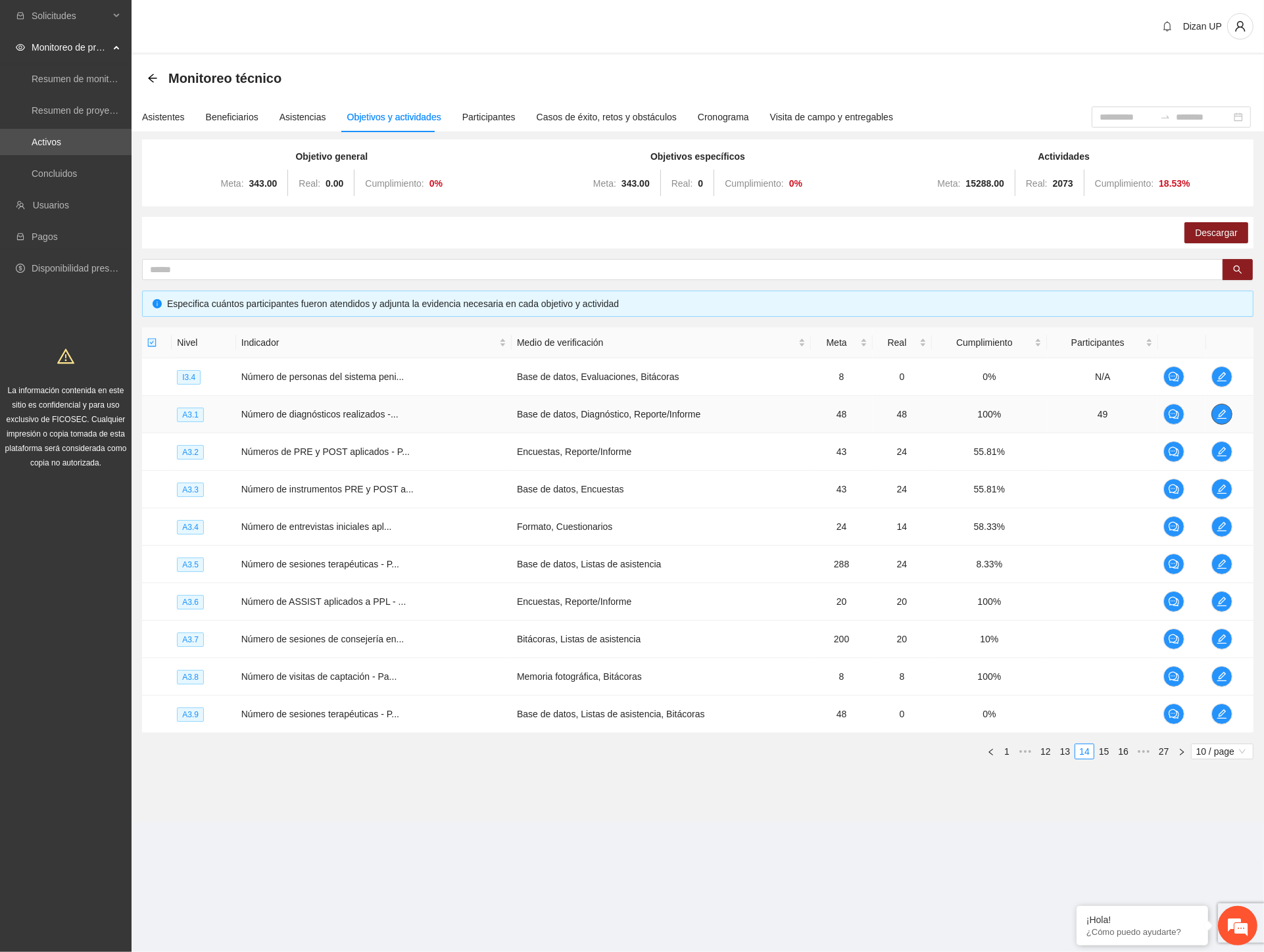
click at [1220, 410] on icon "edit" at bounding box center [1222, 414] width 11 height 11
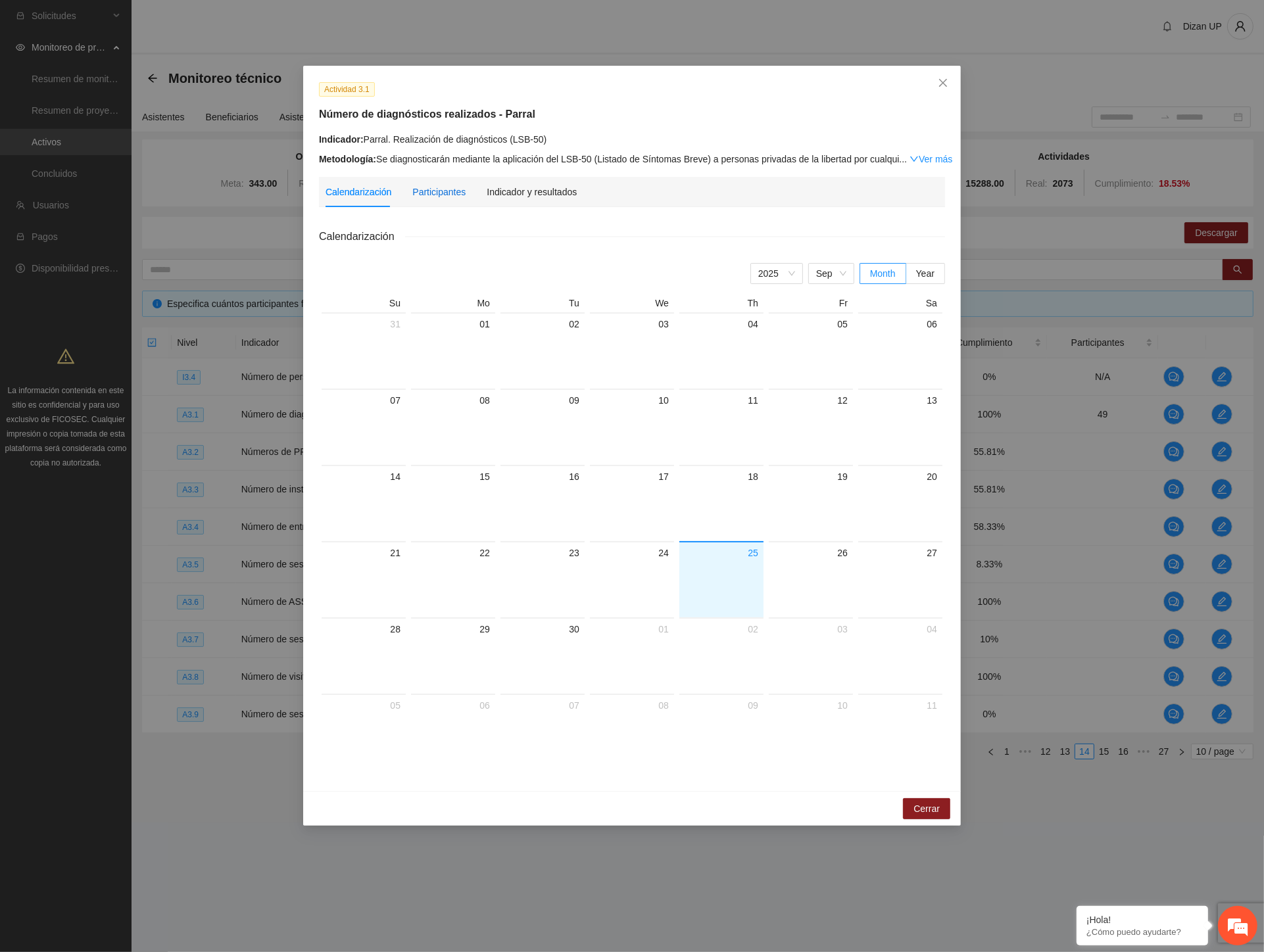
click at [423, 193] on div "Participantes" at bounding box center [438, 192] width 53 height 15
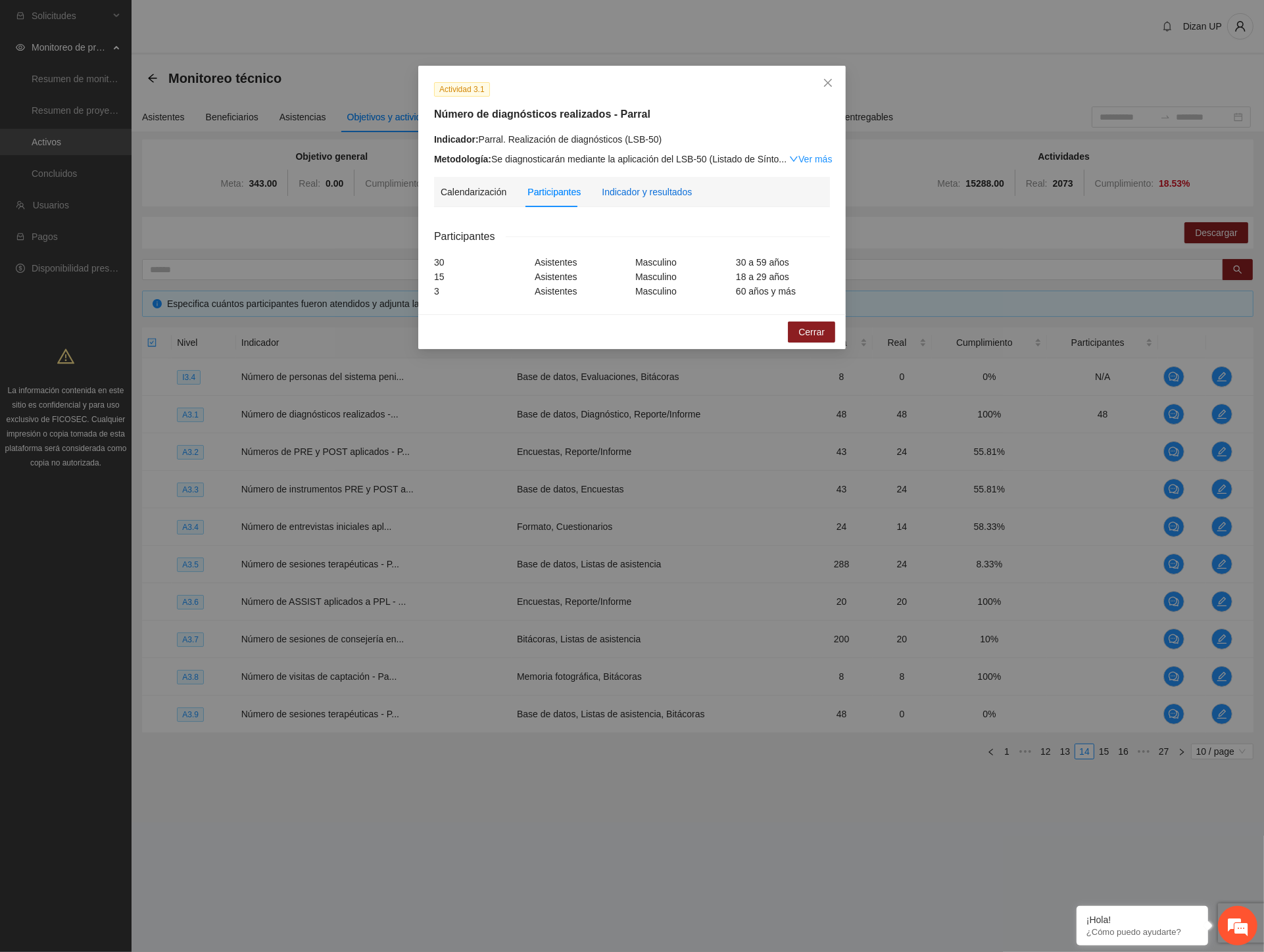
click at [622, 187] on div "Indicador y resultados" at bounding box center [647, 192] width 90 height 15
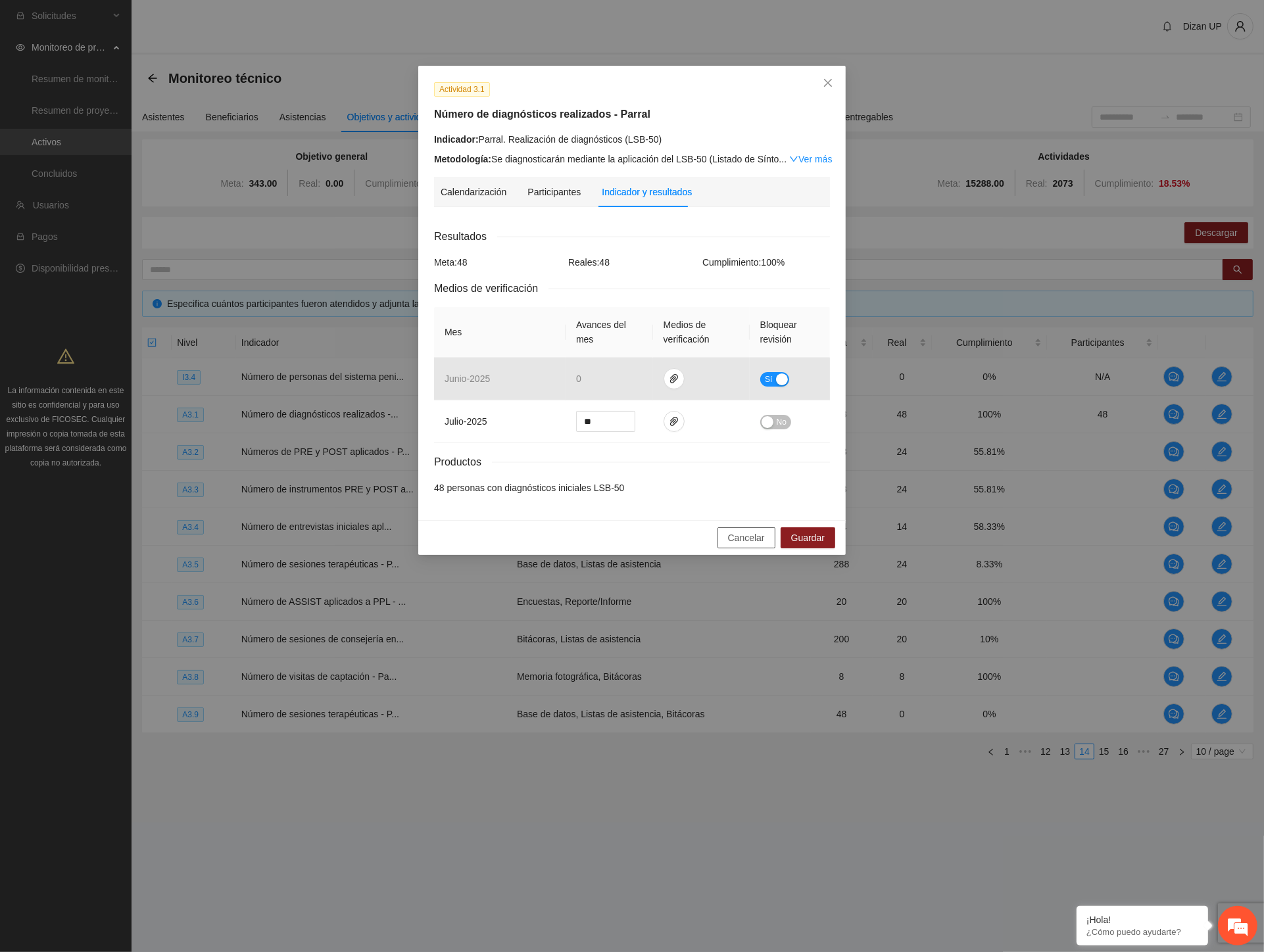
click at [739, 536] on span "Cancelar" at bounding box center [747, 538] width 37 height 15
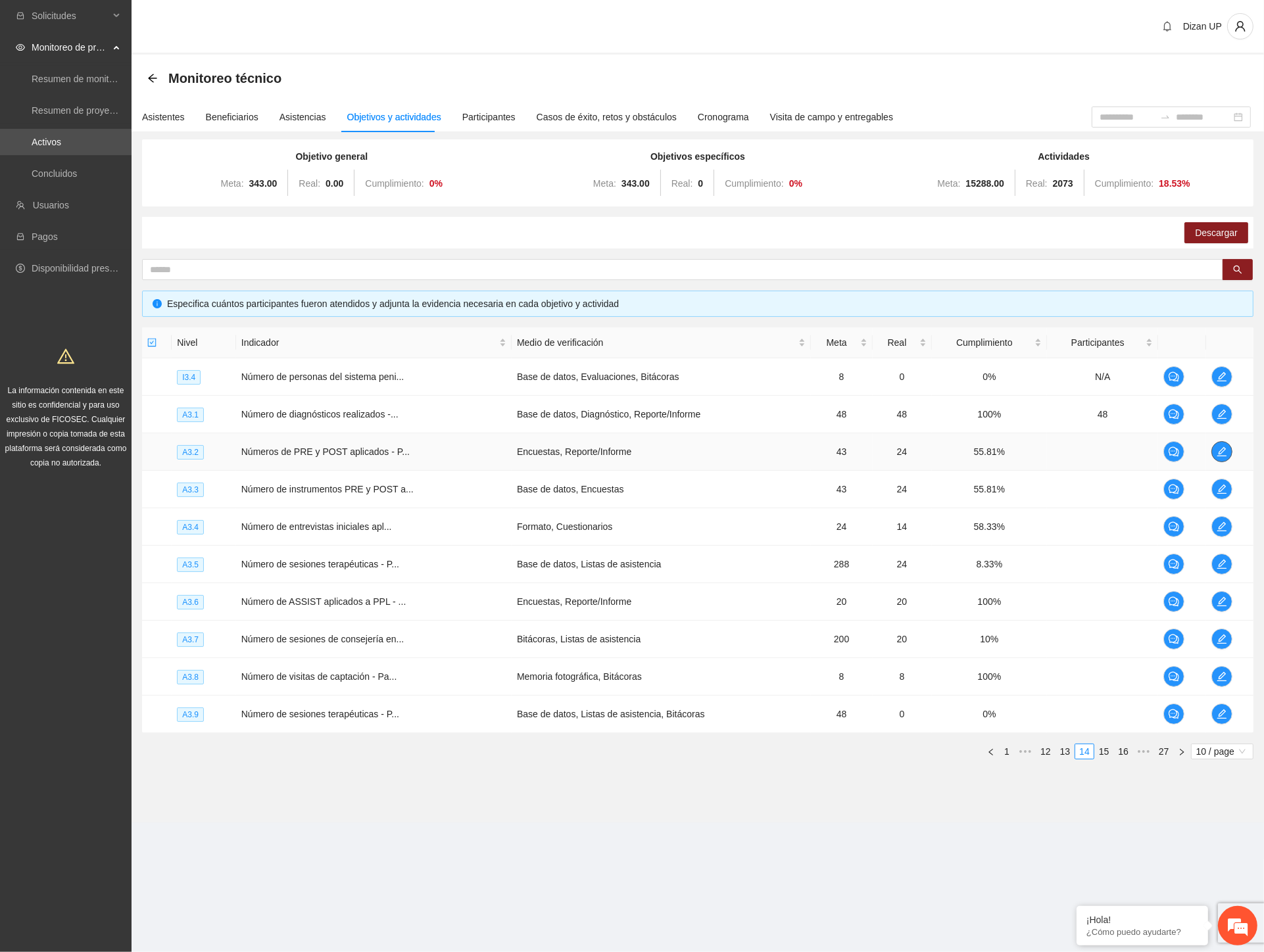
click at [1217, 448] on icon "edit" at bounding box center [1222, 452] width 11 height 11
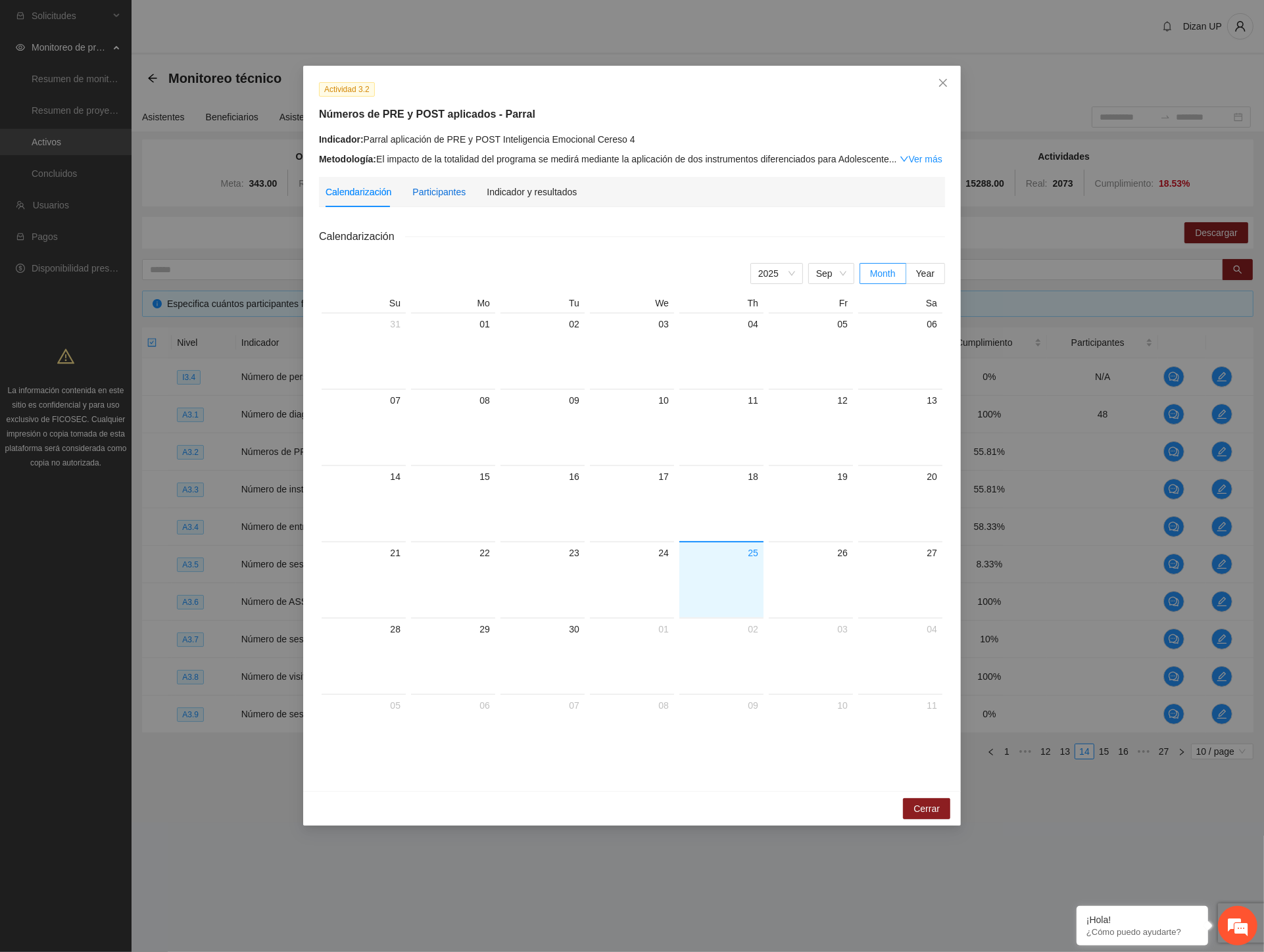
click at [445, 198] on div "Participantes" at bounding box center [438, 192] width 53 height 15
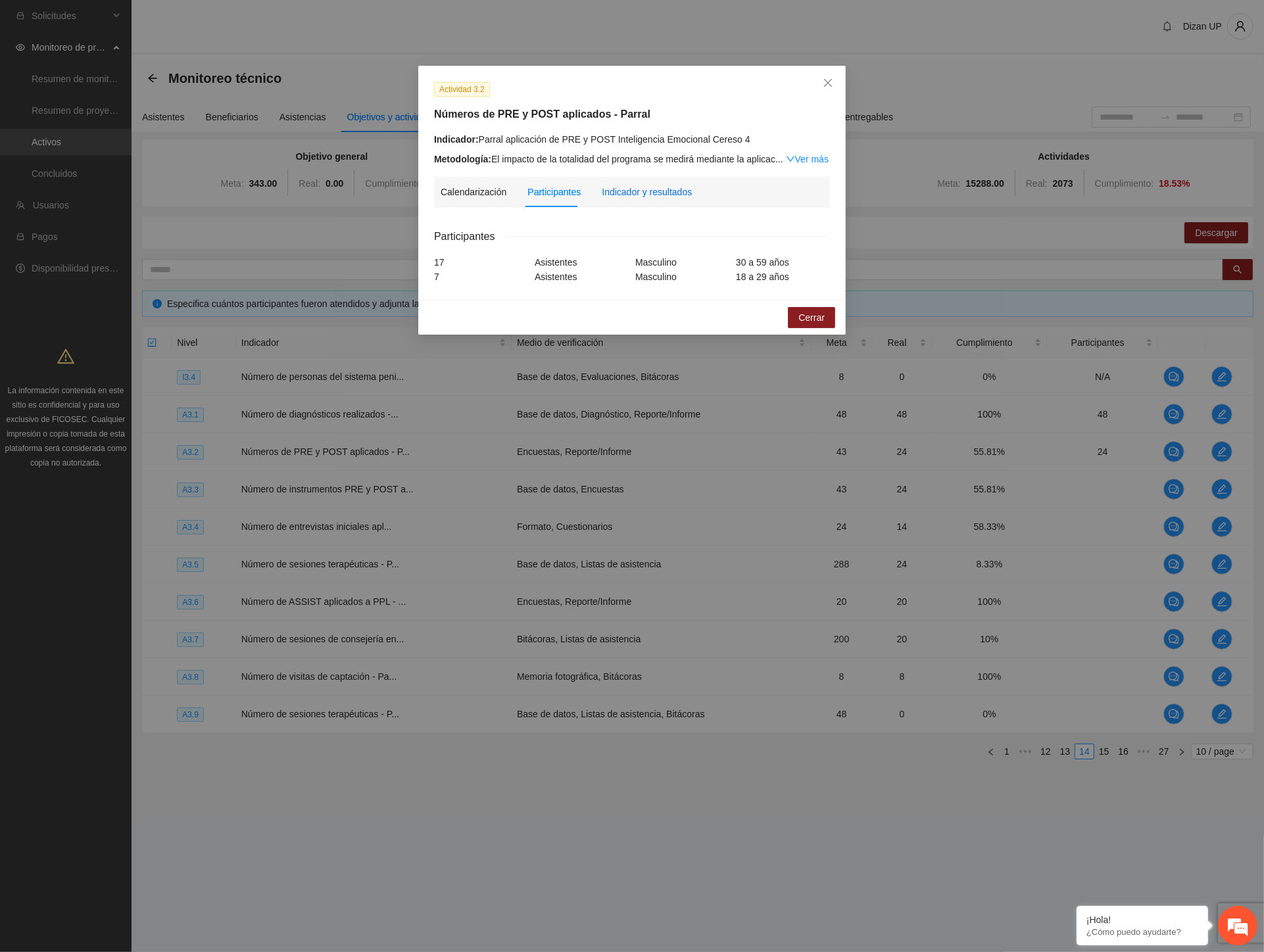
click at [622, 198] on div "Indicador y resultados" at bounding box center [647, 192] width 90 height 15
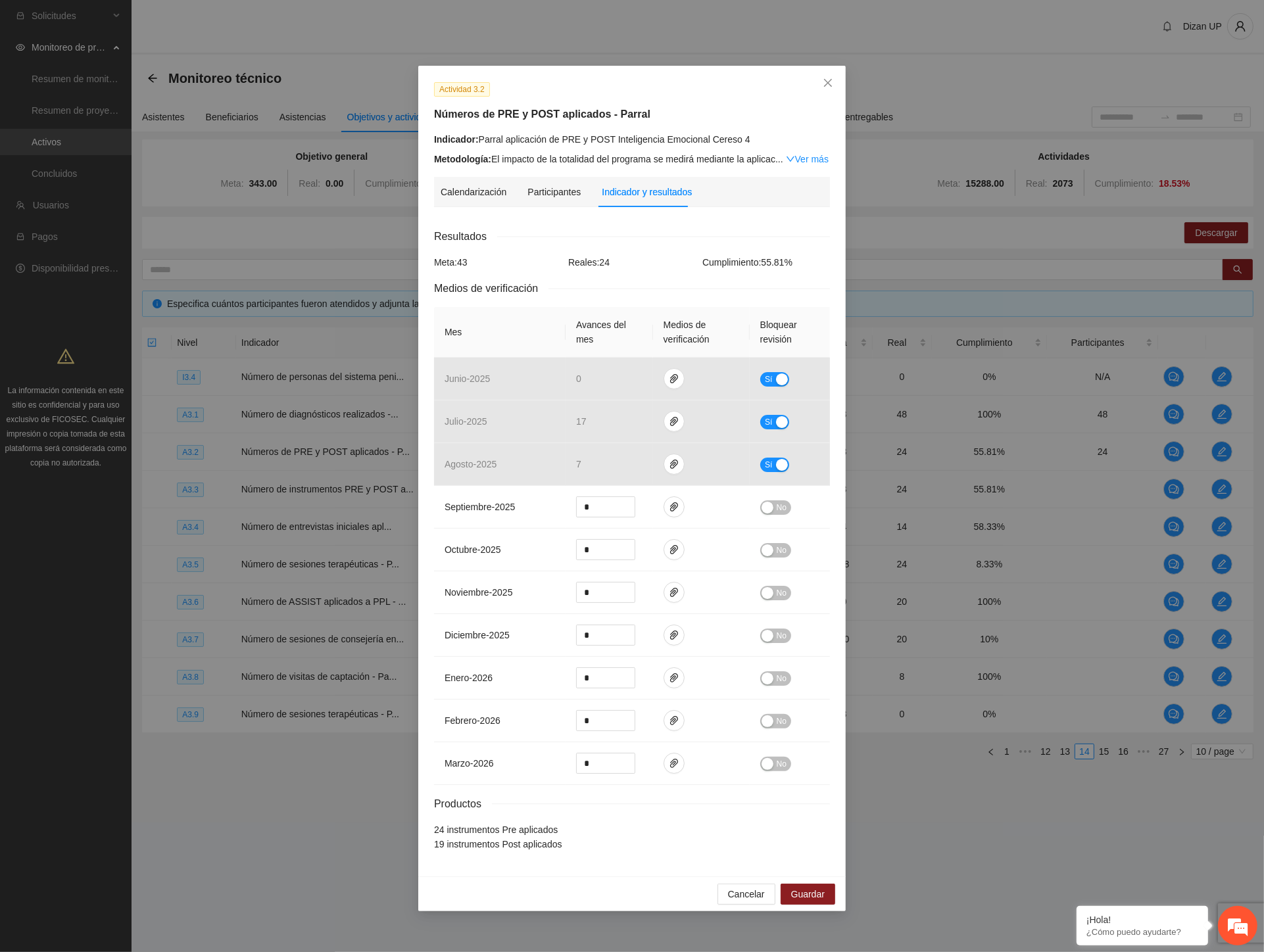
click at [497, 323] on th "Mes" at bounding box center [500, 332] width 131 height 51
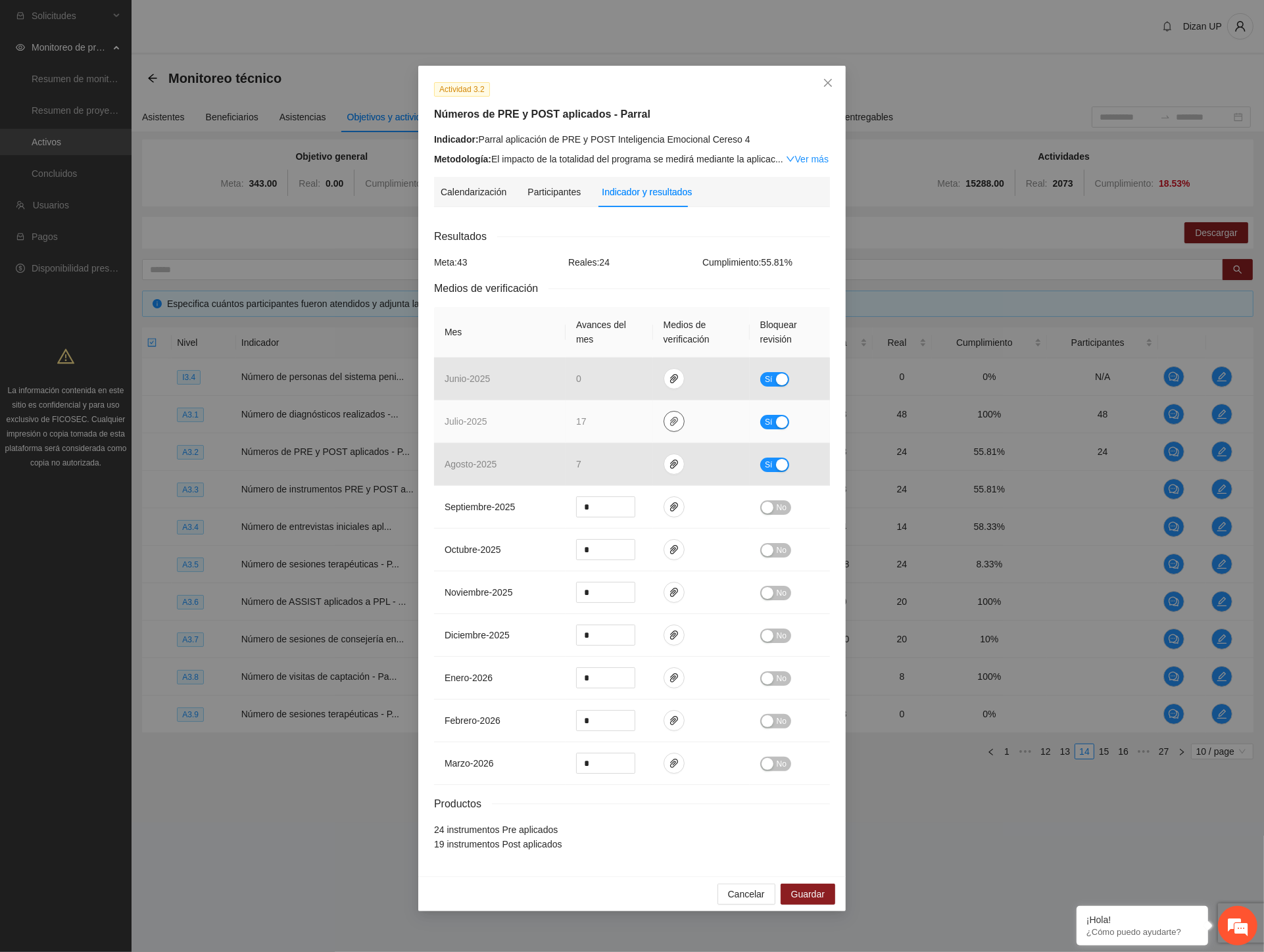
click at [675, 418] on icon "paper-clip" at bounding box center [674, 421] width 8 height 9
click at [634, 385] on link "JULIO_2025.zip" at bounding box center [678, 383] width 188 height 15
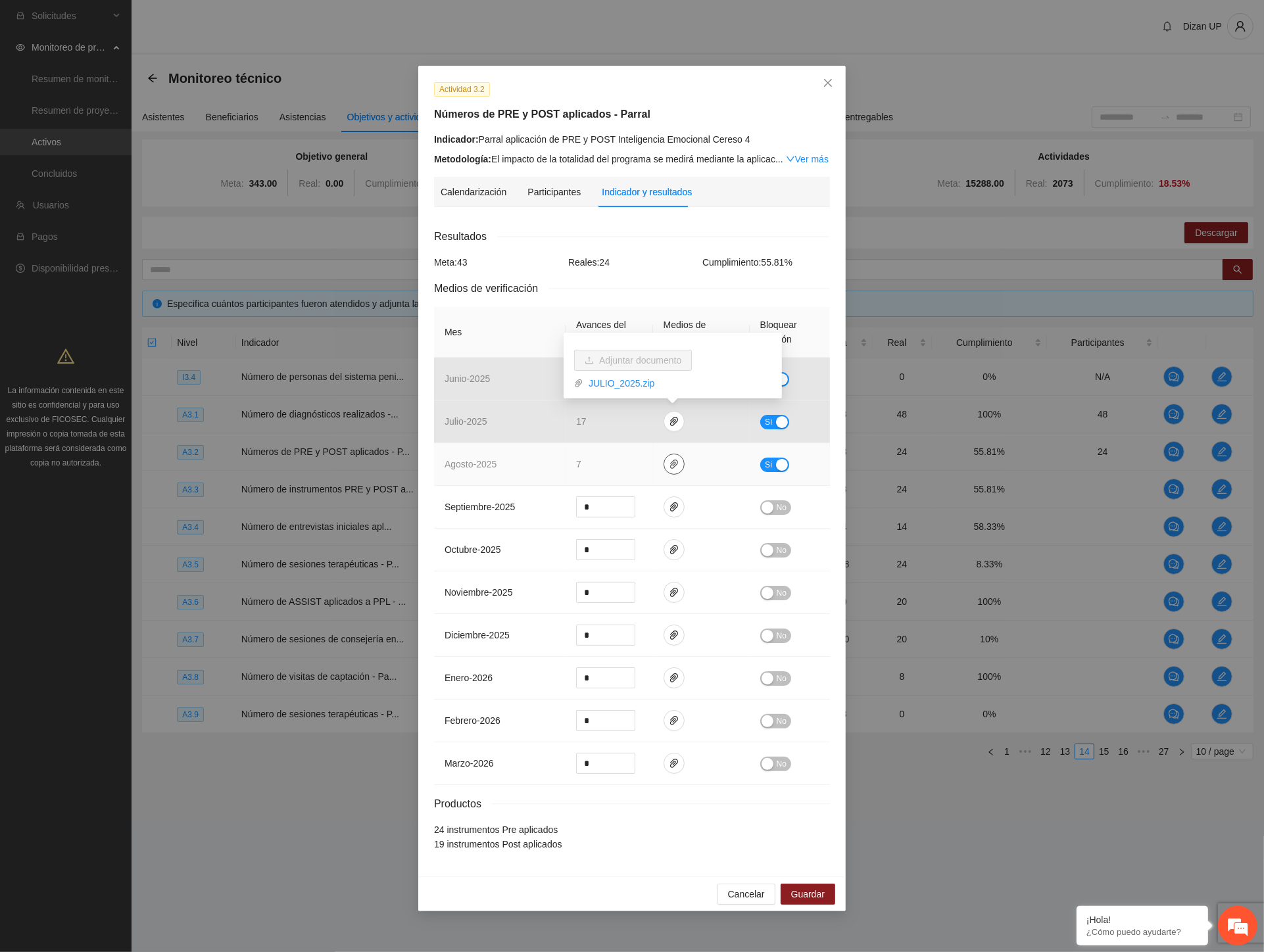
click at [671, 468] on icon "paper-clip" at bounding box center [674, 464] width 8 height 9
click at [630, 429] on link "AGOSTO_2025.zip" at bounding box center [678, 426] width 188 height 15
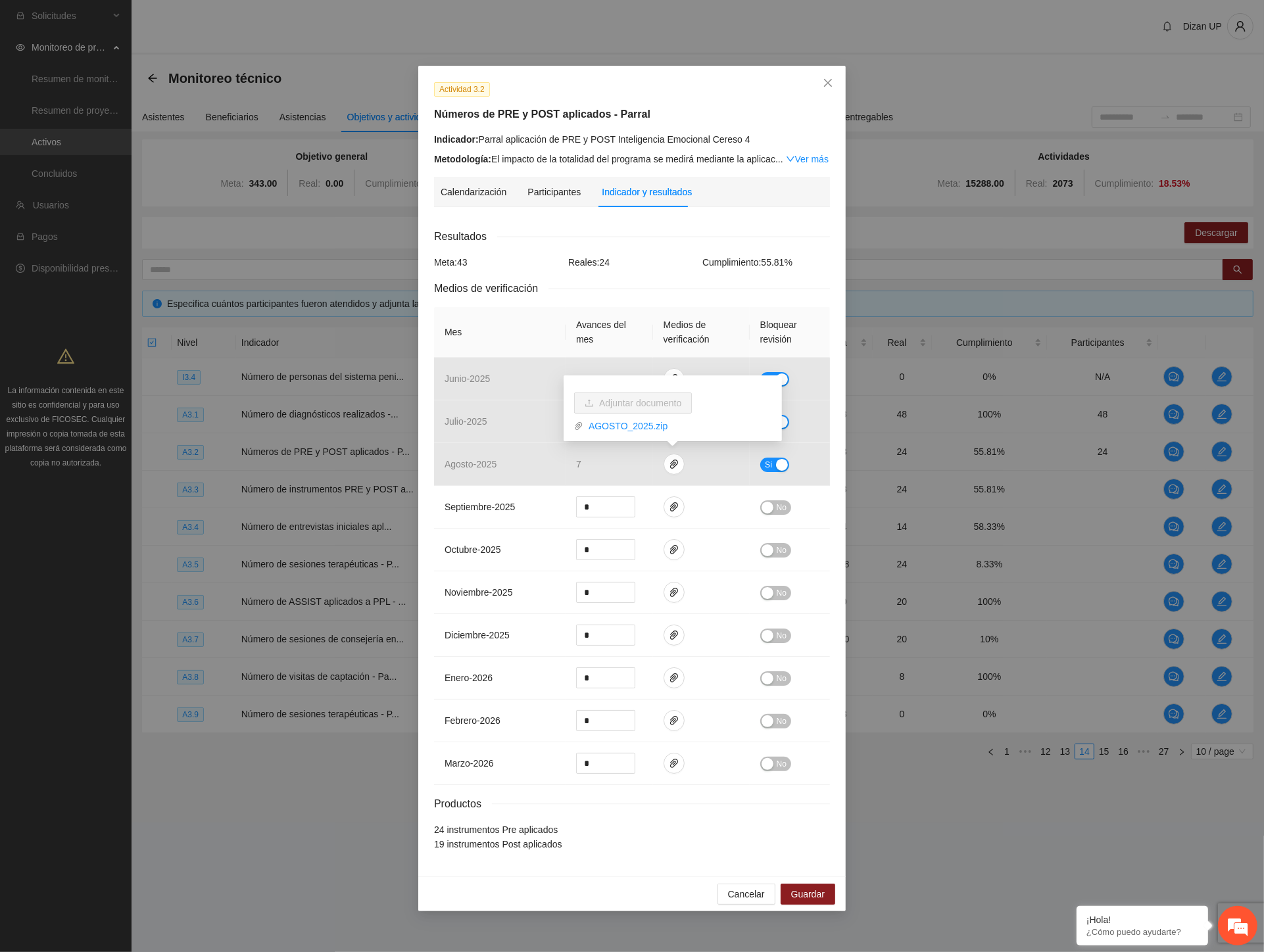
click at [565, 847] on li "19 instrumentos Post aplicados" at bounding box center [632, 844] width 396 height 15
click at [809, 2] on div "Actividad 3.2 Números de PRE y POST aplicados - Parral Indicador: Parral aplica…" at bounding box center [632, 476] width 1264 height 952
click at [169, 270] on div "Actividad 3.2 Números de PRE y POST aplicados - Parral Indicador: Parral aplica…" at bounding box center [632, 476] width 1264 height 952
drag, startPoint x: 754, startPoint y: 140, endPoint x: 478, endPoint y: 138, distance: 276.0
click at [478, 138] on div "Indicador: Parral aplicación de PRE y POST Inteligencia Emocional Cereso 4" at bounding box center [632, 139] width 396 height 15
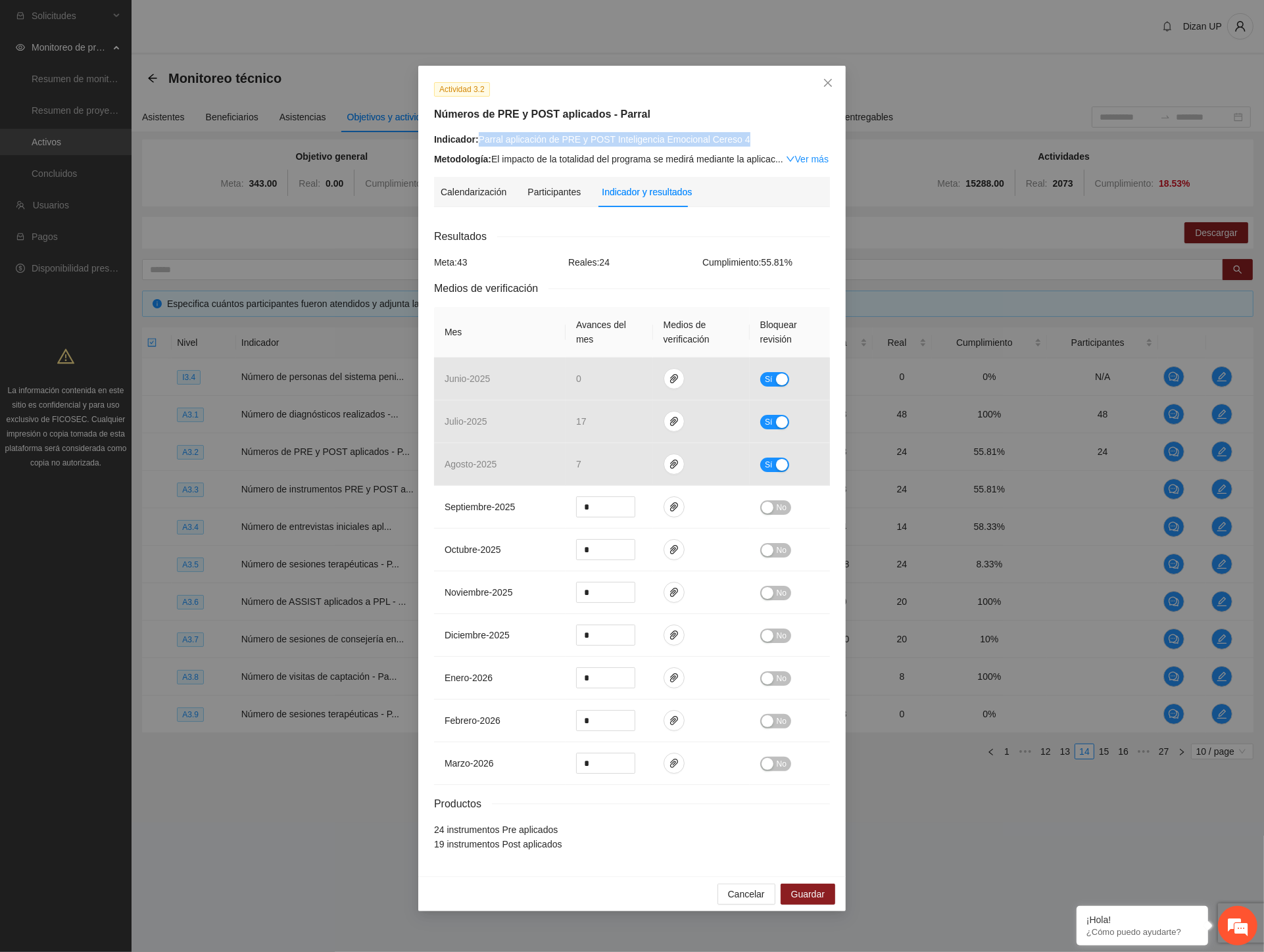
copy div "Parral aplicación de PRE y POST Inteligencia Emocional Cereso 4"
click at [602, 265] on span "Reales: 24" at bounding box center [589, 262] width 42 height 11
click at [458, 198] on div "Calendarización" at bounding box center [473, 192] width 66 height 15
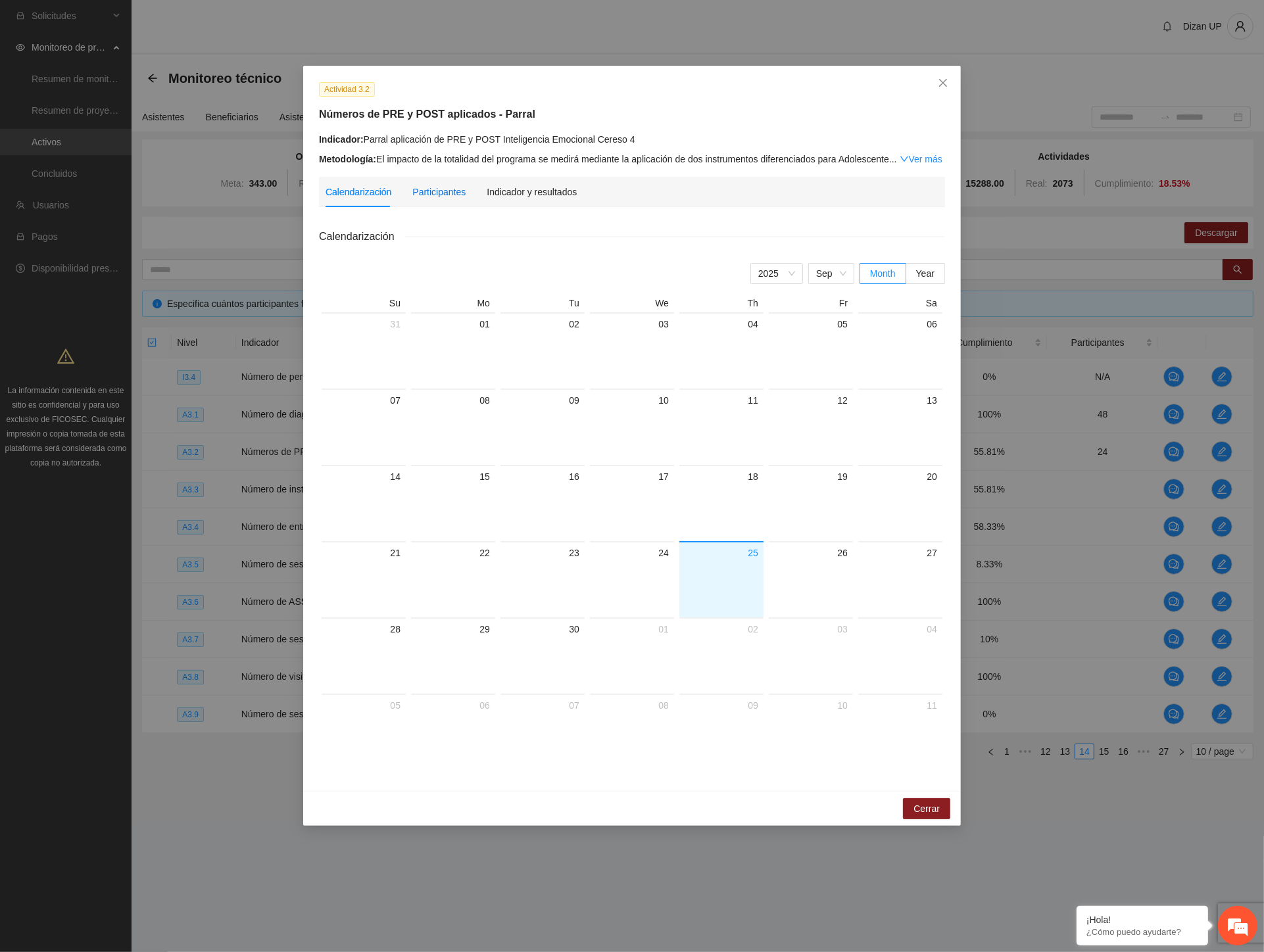
click at [436, 198] on div "Participantes" at bounding box center [438, 192] width 53 height 15
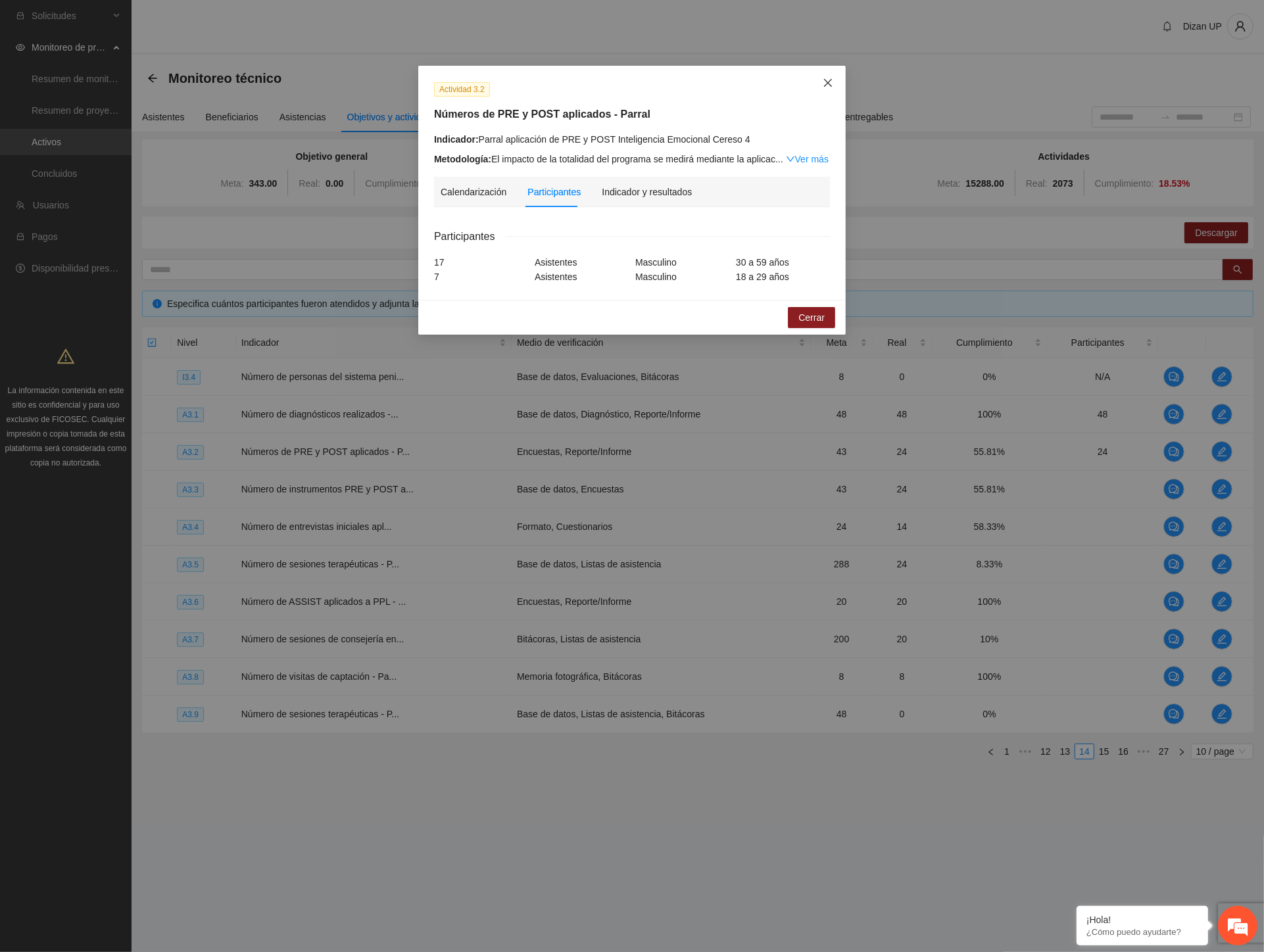
click at [826, 84] on icon "close" at bounding box center [828, 83] width 8 height 8
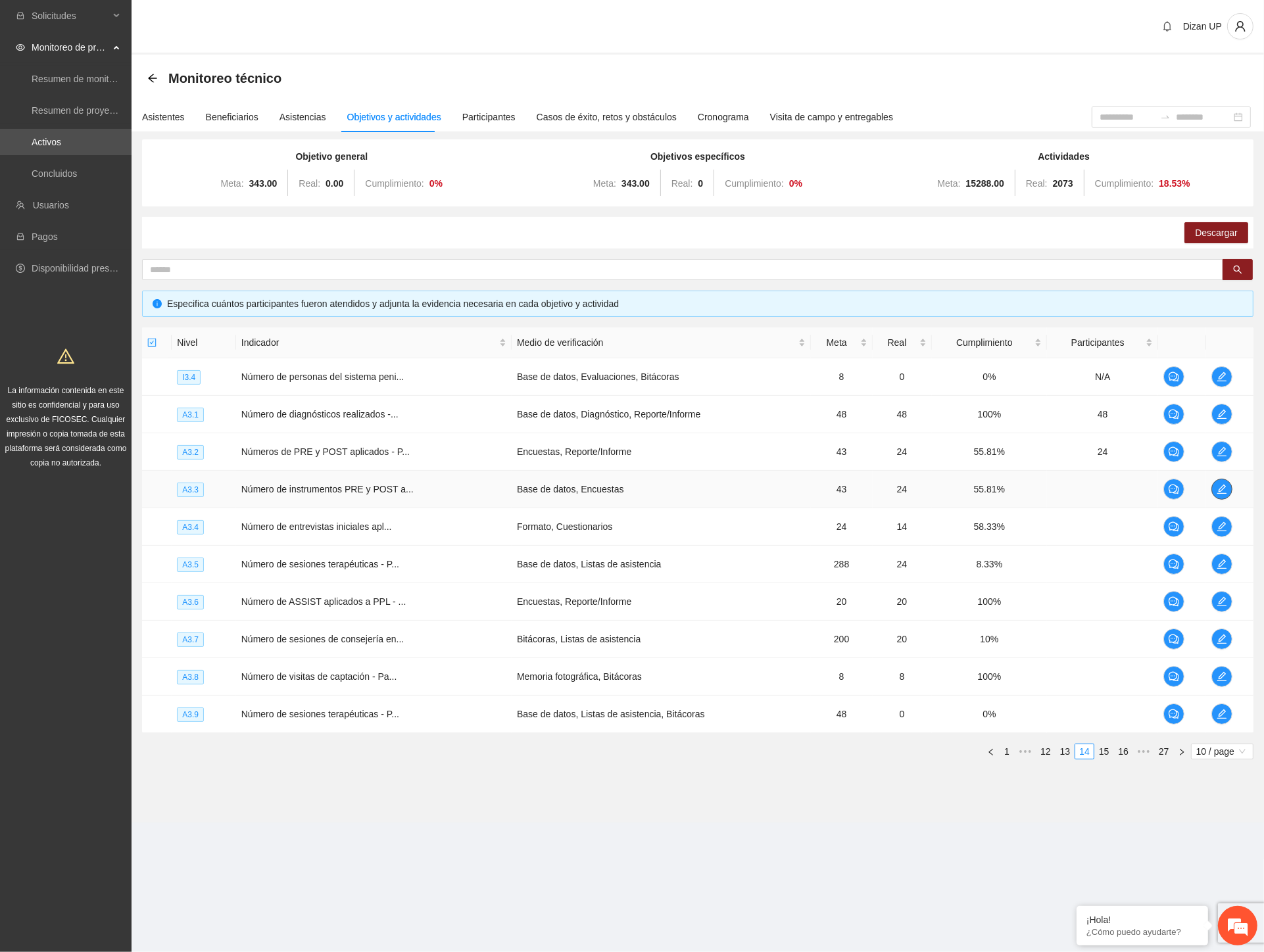
click at [1224, 486] on icon "edit" at bounding box center [1221, 489] width 9 height 9
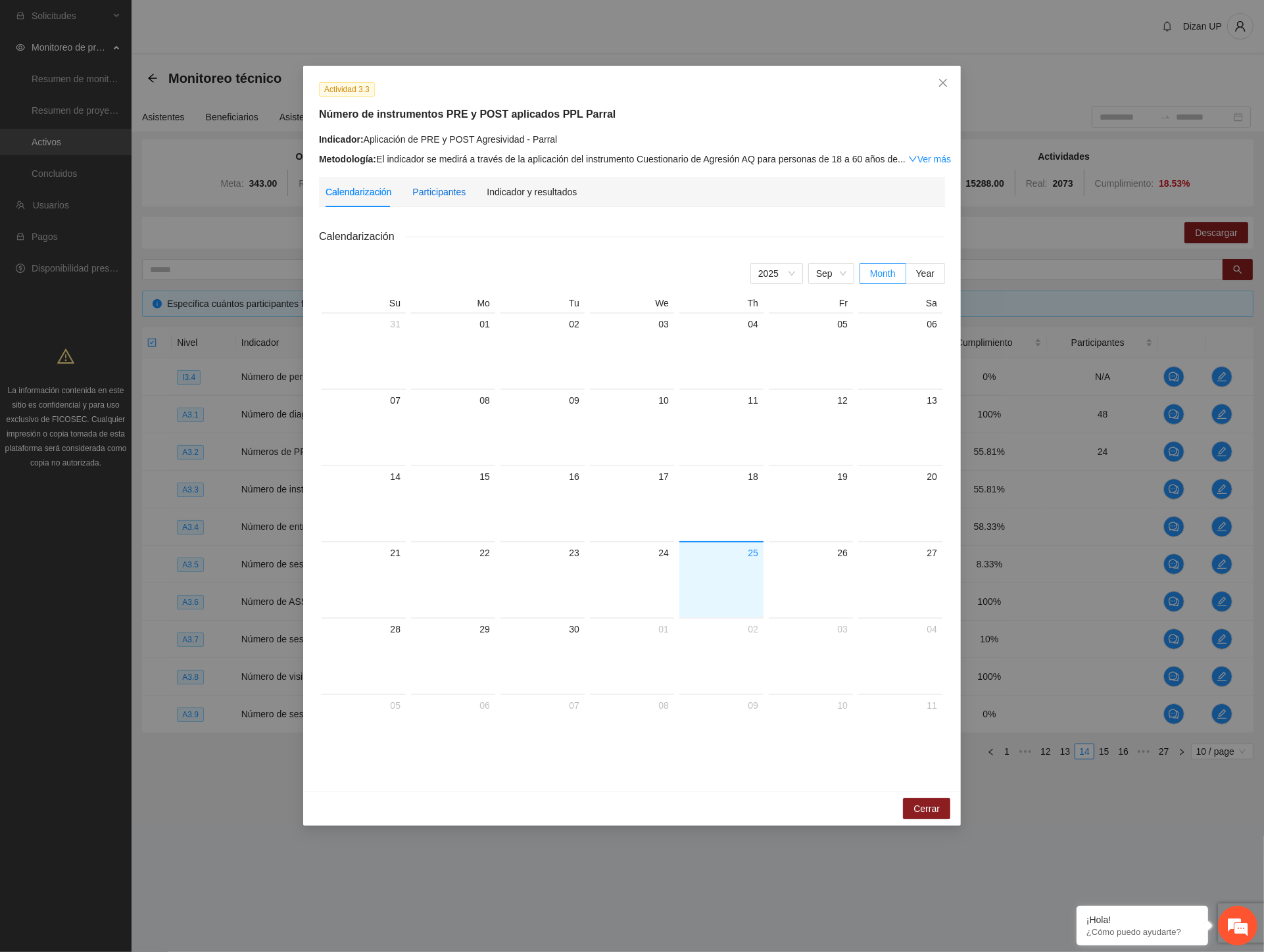
click at [434, 191] on div "Participantes" at bounding box center [438, 192] width 53 height 15
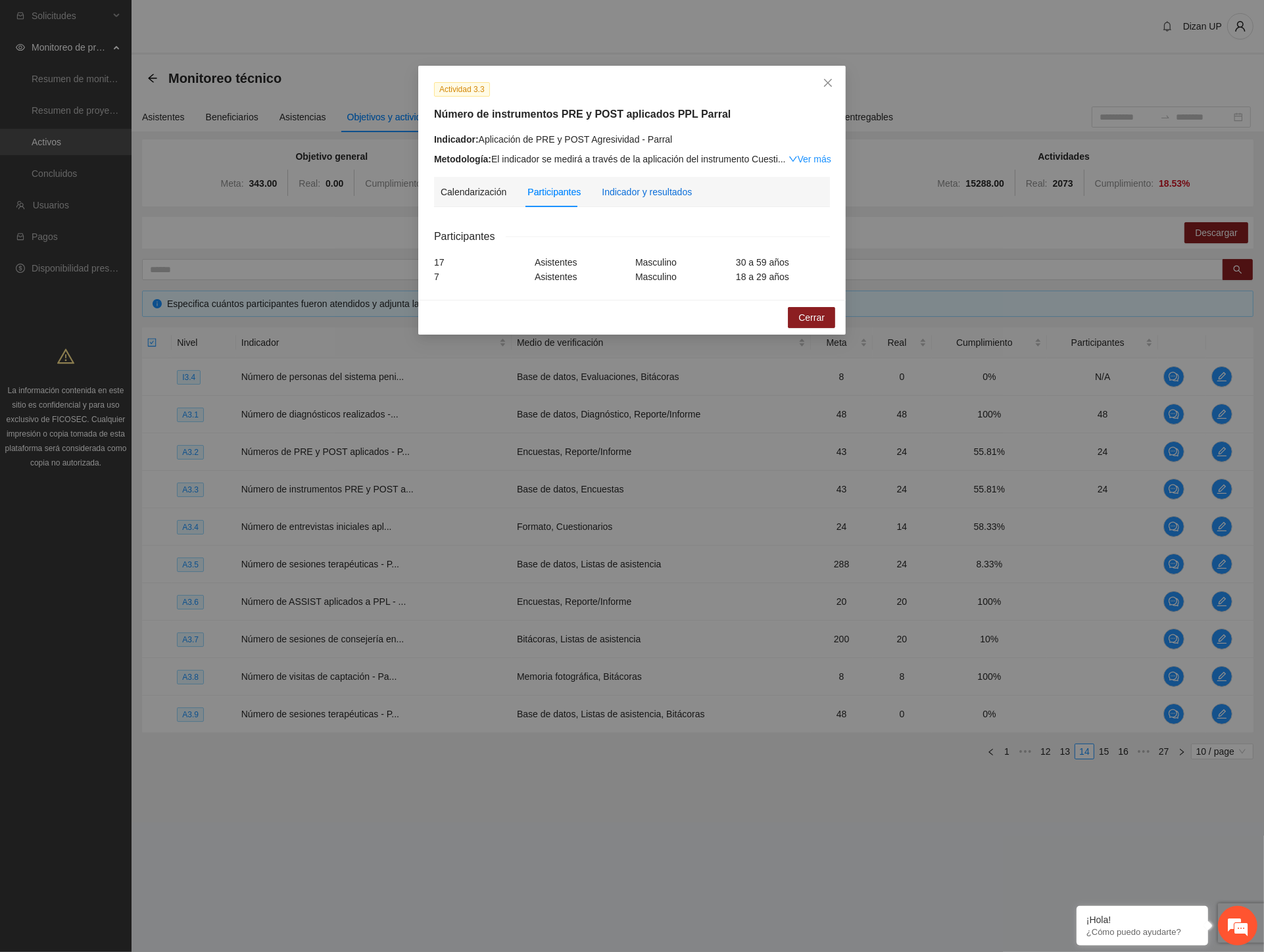
click at [642, 198] on div "Indicador y resultados" at bounding box center [647, 192] width 90 height 15
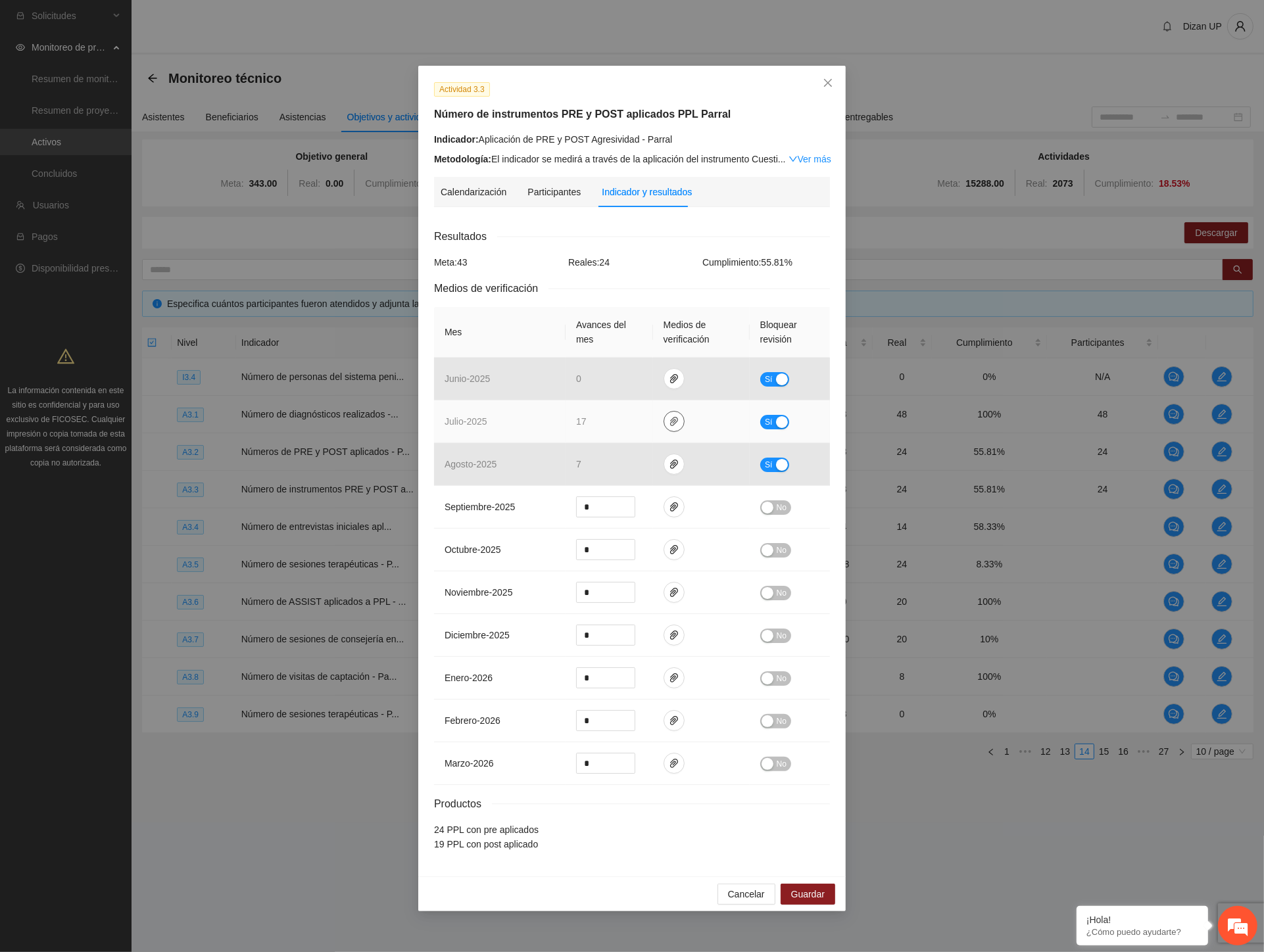
click at [674, 416] on button "button" at bounding box center [674, 421] width 21 height 21
click at [639, 386] on link "JULIO_2025.zip" at bounding box center [678, 383] width 188 height 15
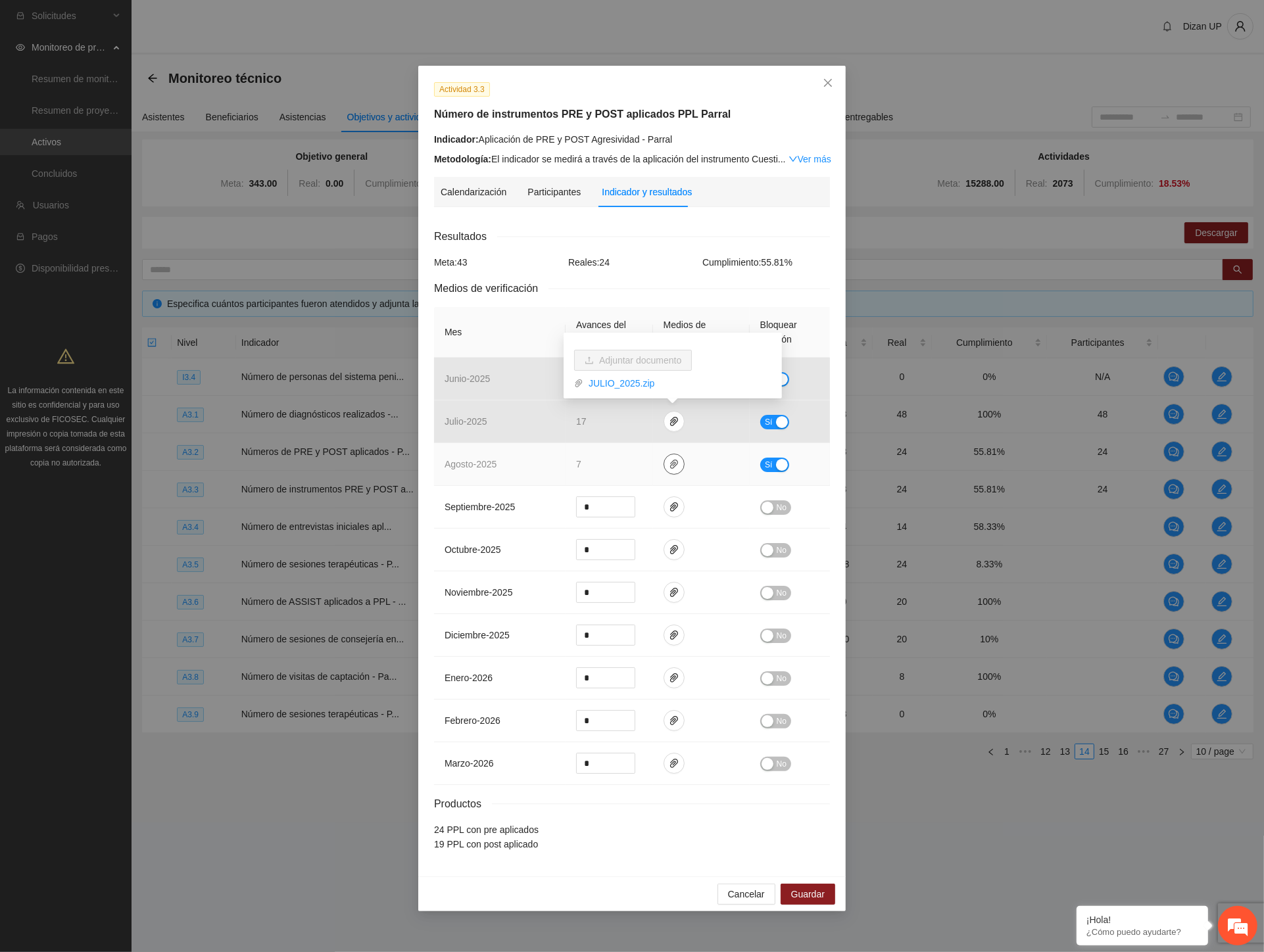
click at [669, 462] on icon "paper-clip" at bounding box center [674, 464] width 11 height 11
click at [636, 423] on link "AGOSTO_2025.zip" at bounding box center [678, 426] width 188 height 15
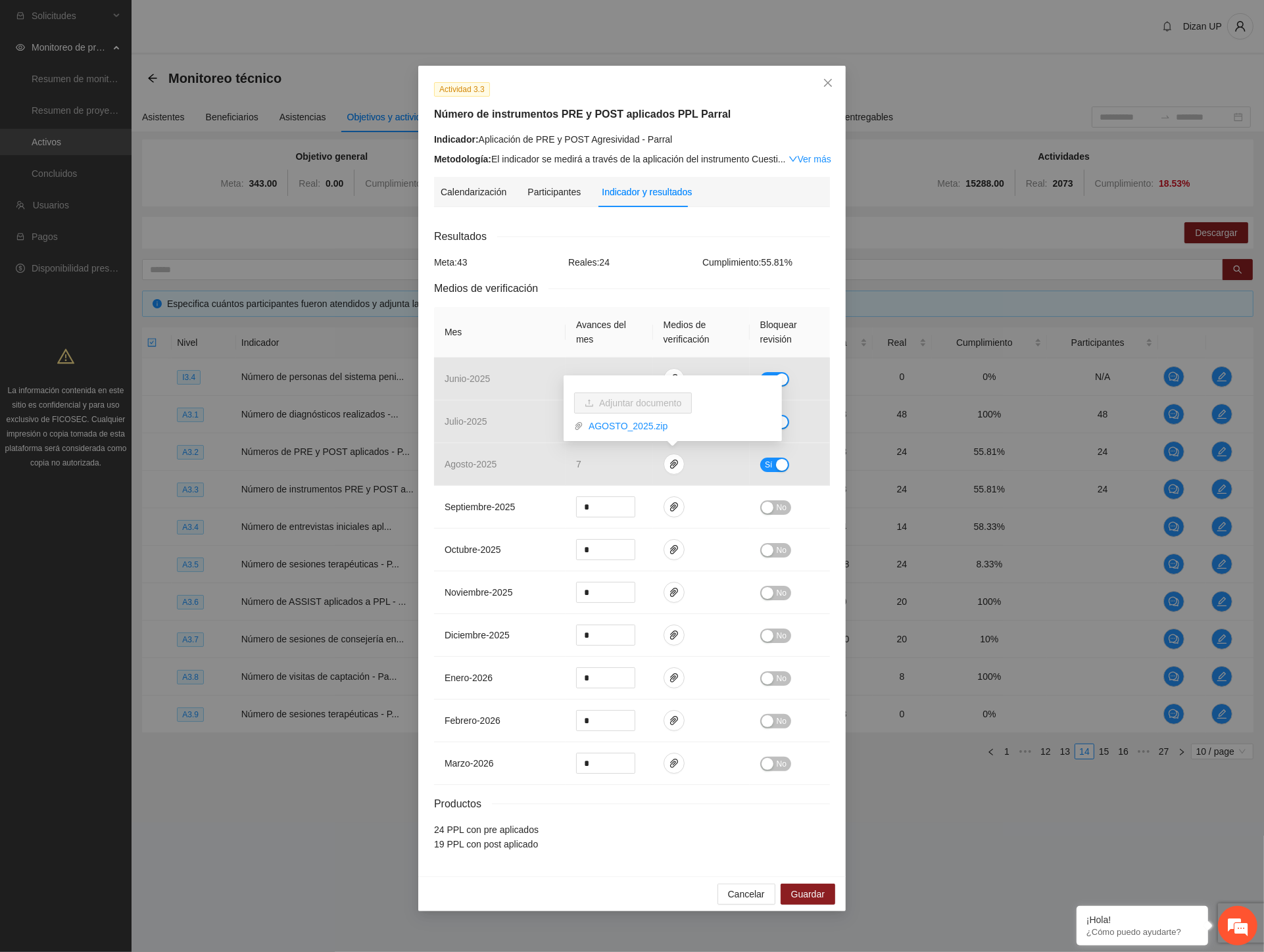
click at [571, 232] on div "Resultados" at bounding box center [632, 236] width 396 height 16
click at [40, 404] on div "Actividad 3.3 Número de instrumentos PRE y POST aplicados PPL Parral Indicador:…" at bounding box center [632, 476] width 1264 height 952
drag, startPoint x: 676, startPoint y: 135, endPoint x: 478, endPoint y: 140, distance: 198.1
click at [478, 140] on div "Indicador: Aplicación de PRE y POST Agresividad - Parral" at bounding box center [632, 139] width 396 height 15
copy div "Aplicación de PRE y POST Agresividad - Parral"
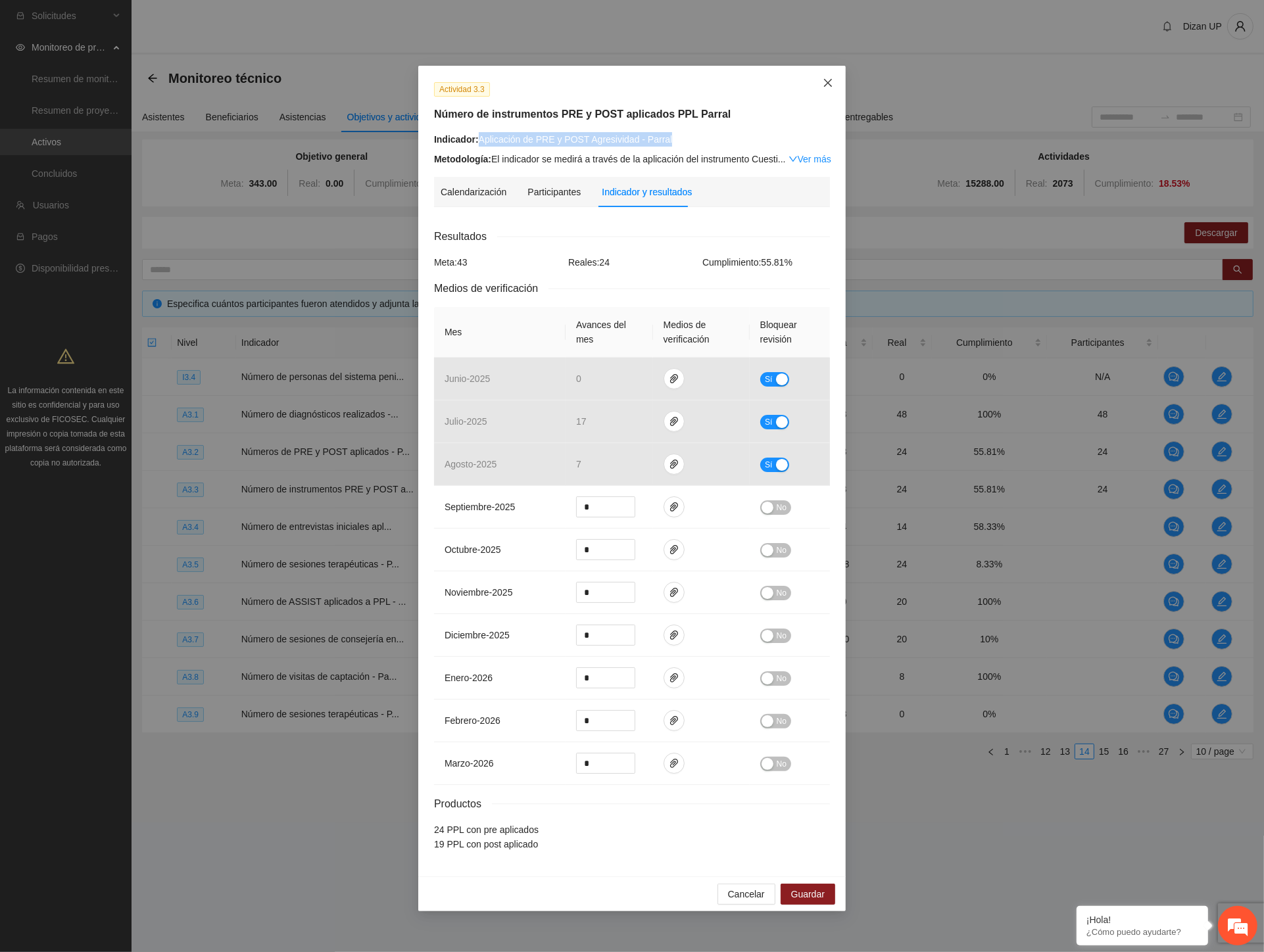
drag, startPoint x: 826, startPoint y: 81, endPoint x: 807, endPoint y: 115, distance: 38.9
click at [826, 81] on icon "close" at bounding box center [828, 83] width 11 height 11
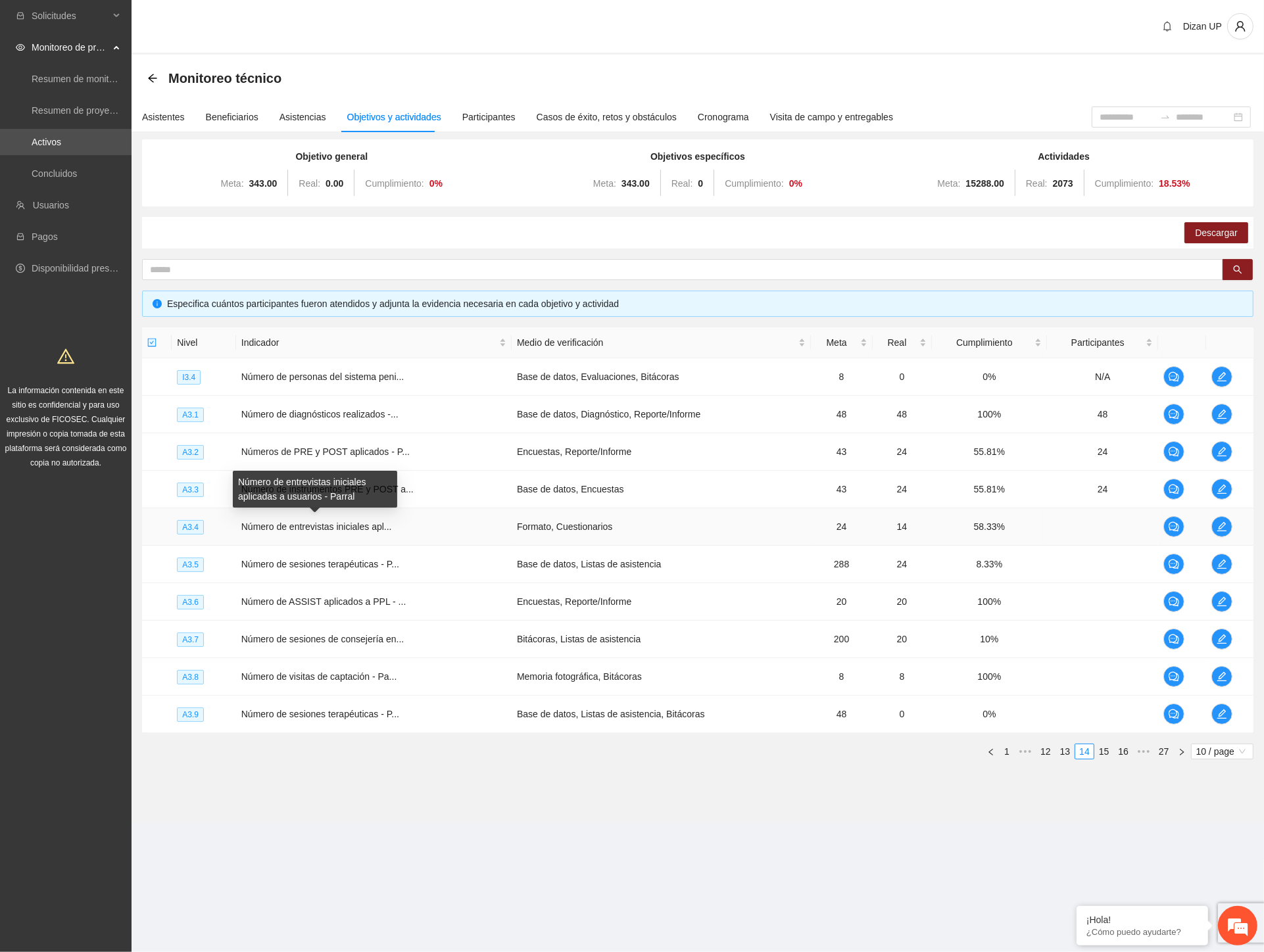
click at [323, 526] on span "Número de entrevistas iniciales apl..." at bounding box center [316, 526] width 150 height 11
click at [1218, 526] on icon "edit" at bounding box center [1222, 526] width 11 height 11
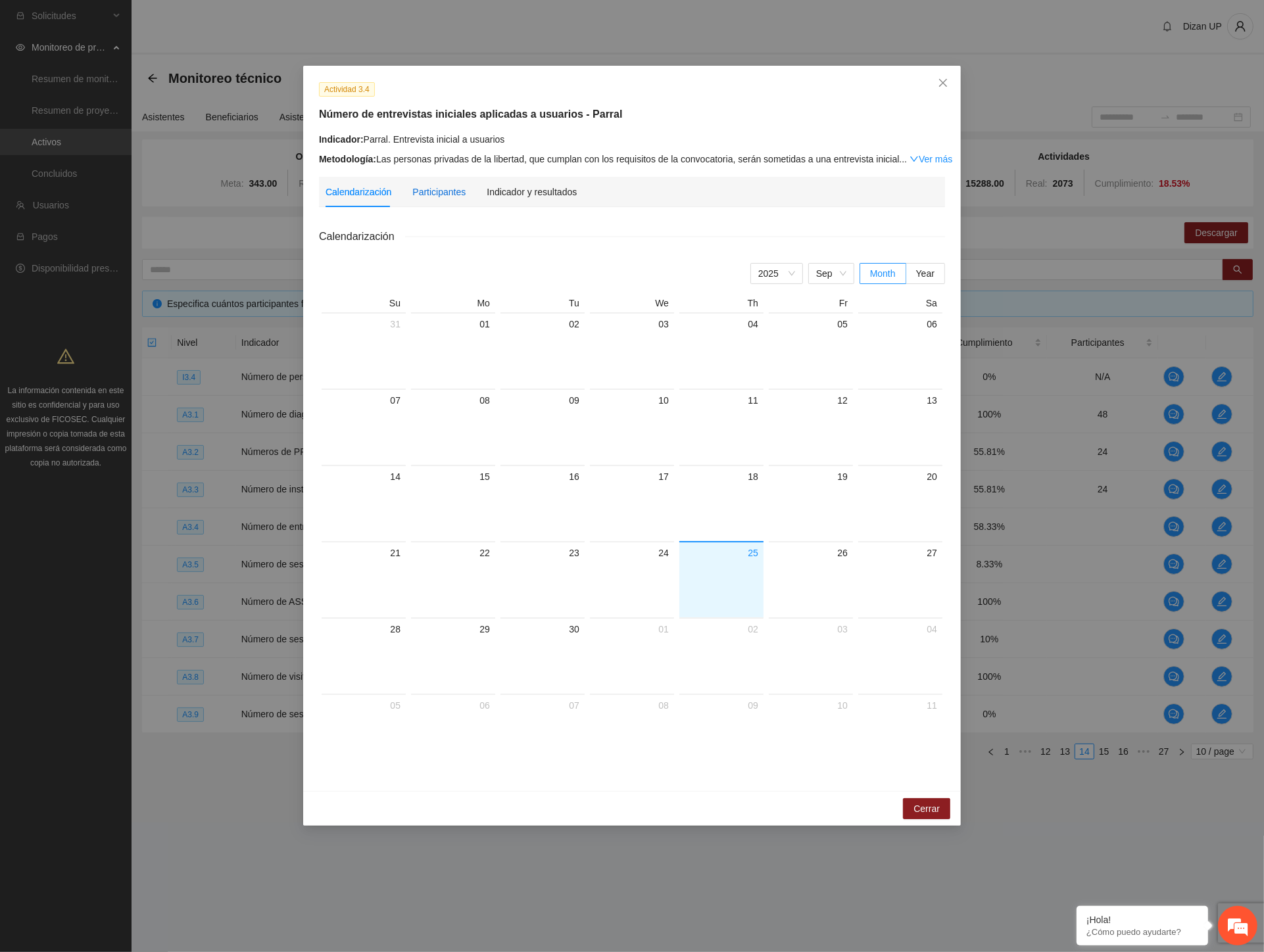
click at [437, 193] on div "Participantes" at bounding box center [438, 192] width 53 height 15
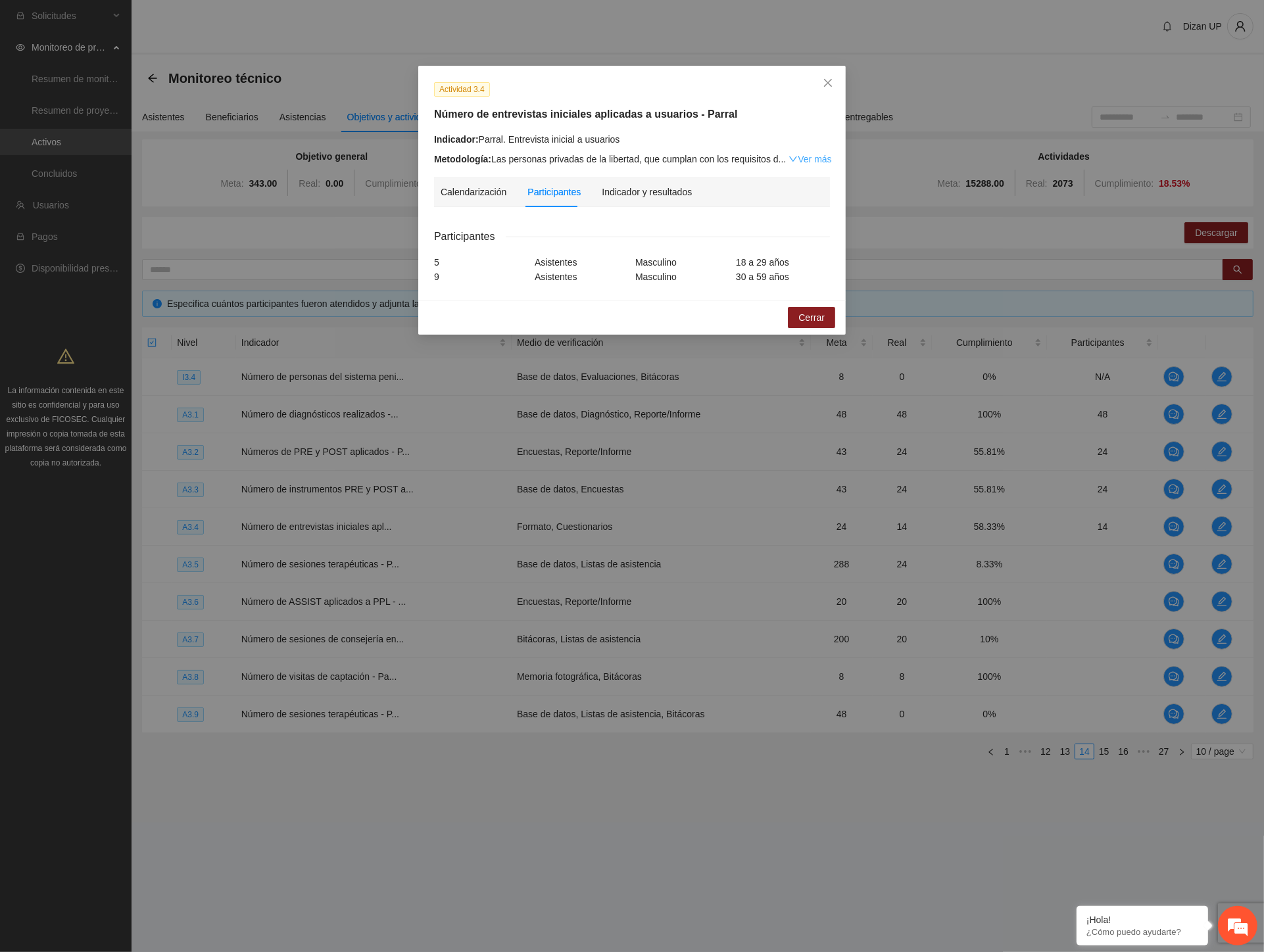
click at [814, 159] on link "Ver más" at bounding box center [809, 159] width 43 height 11
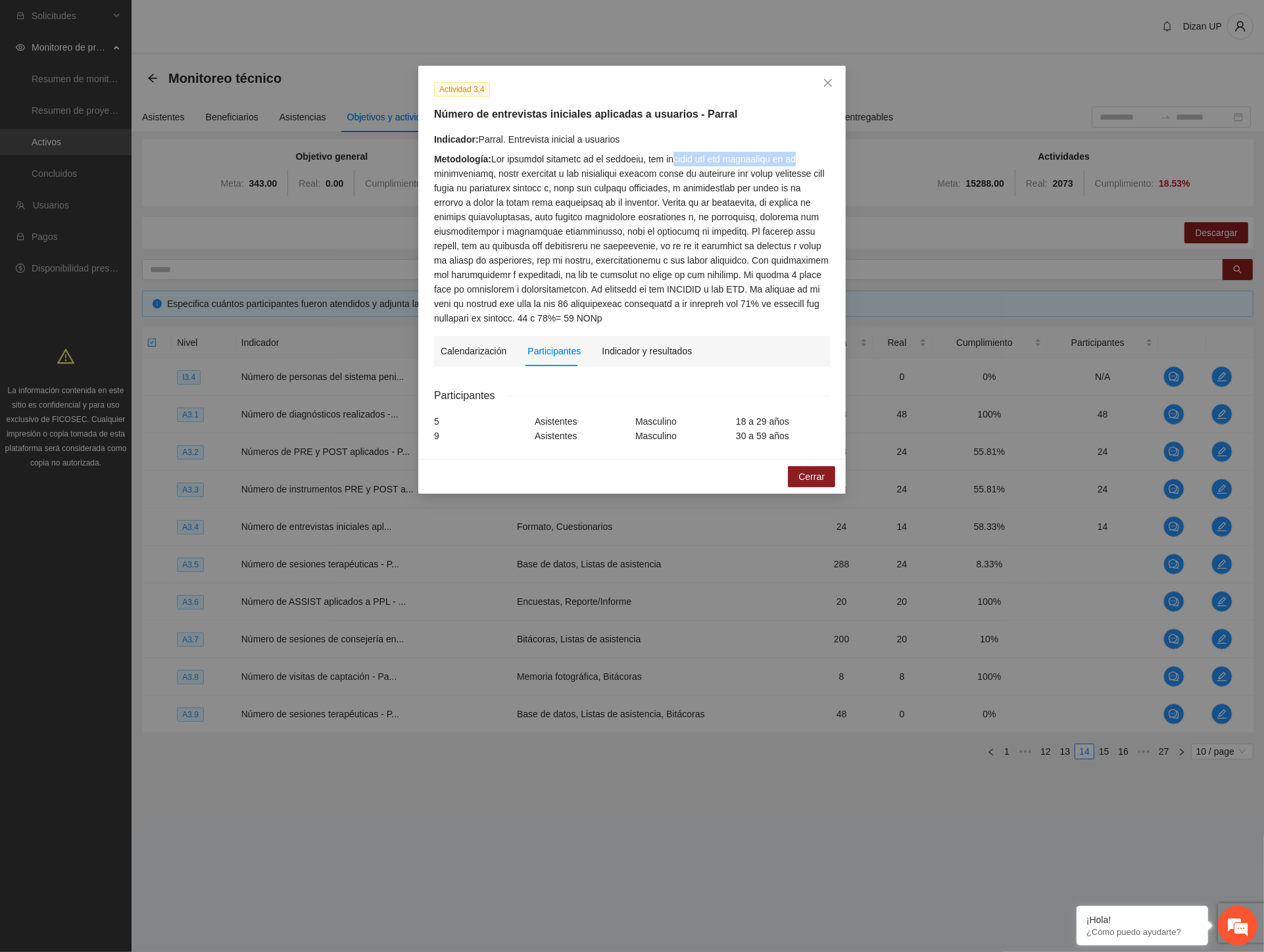
drag, startPoint x: 765, startPoint y: 159, endPoint x: 802, endPoint y: 162, distance: 37.1
click at [802, 162] on div "Metodología:" at bounding box center [632, 239] width 396 height 174
drag, startPoint x: 450, startPoint y: 176, endPoint x: 537, endPoint y: 176, distance: 87.0
click at [537, 176] on div "Metodología:" at bounding box center [632, 239] width 396 height 174
click at [535, 175] on div "Metodología:" at bounding box center [632, 239] width 396 height 174
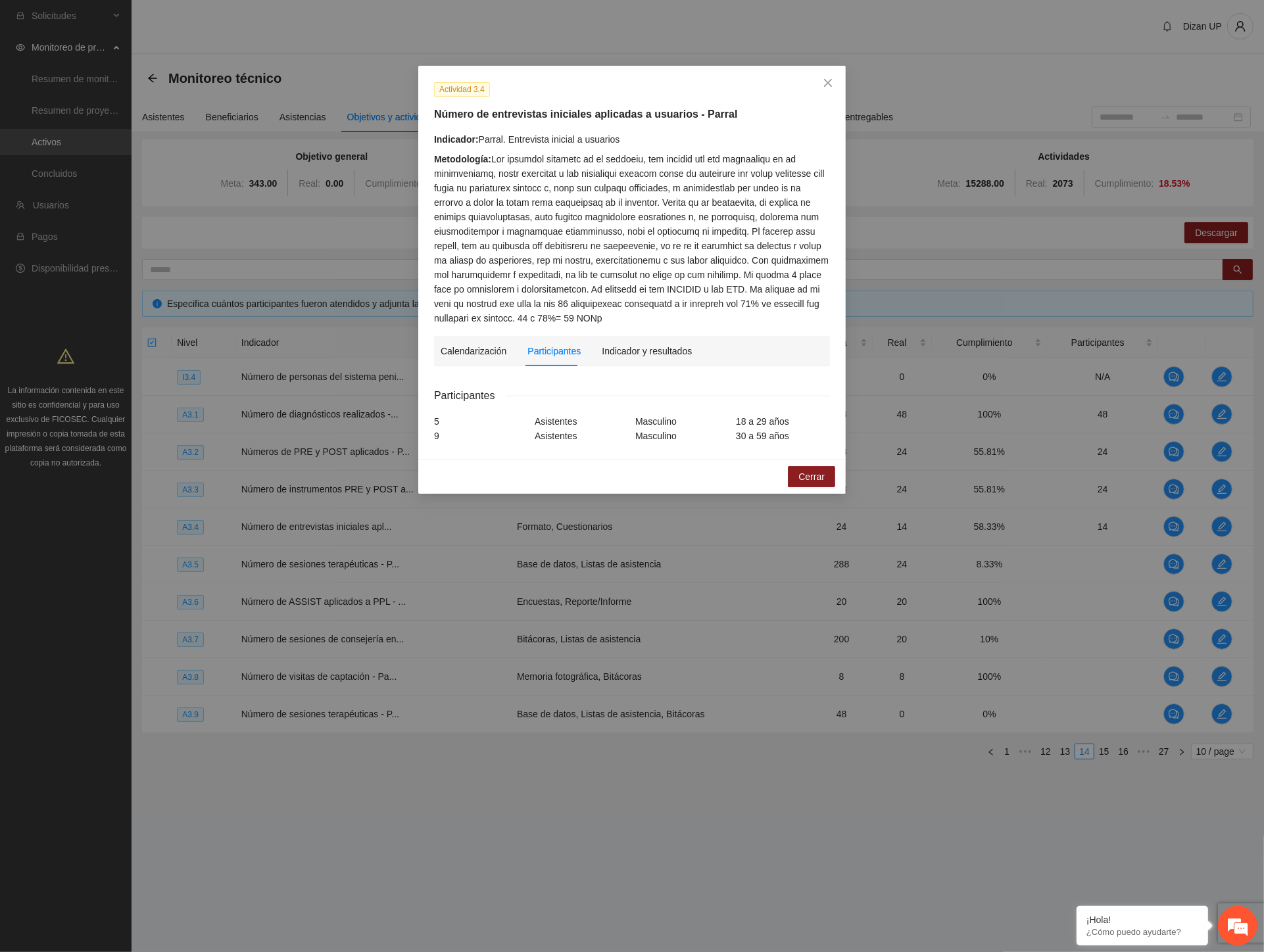
click at [545, 173] on div "Metodología:" at bounding box center [632, 239] width 396 height 174
drag, startPoint x: 621, startPoint y: 174, endPoint x: 774, endPoint y: 169, distance: 153.1
click at [774, 169] on div "Metodología:" at bounding box center [632, 239] width 396 height 174
click at [797, 175] on div "Metodología:" at bounding box center [632, 239] width 396 height 174
drag, startPoint x: 467, startPoint y: 188, endPoint x: 726, endPoint y: 184, distance: 259.0
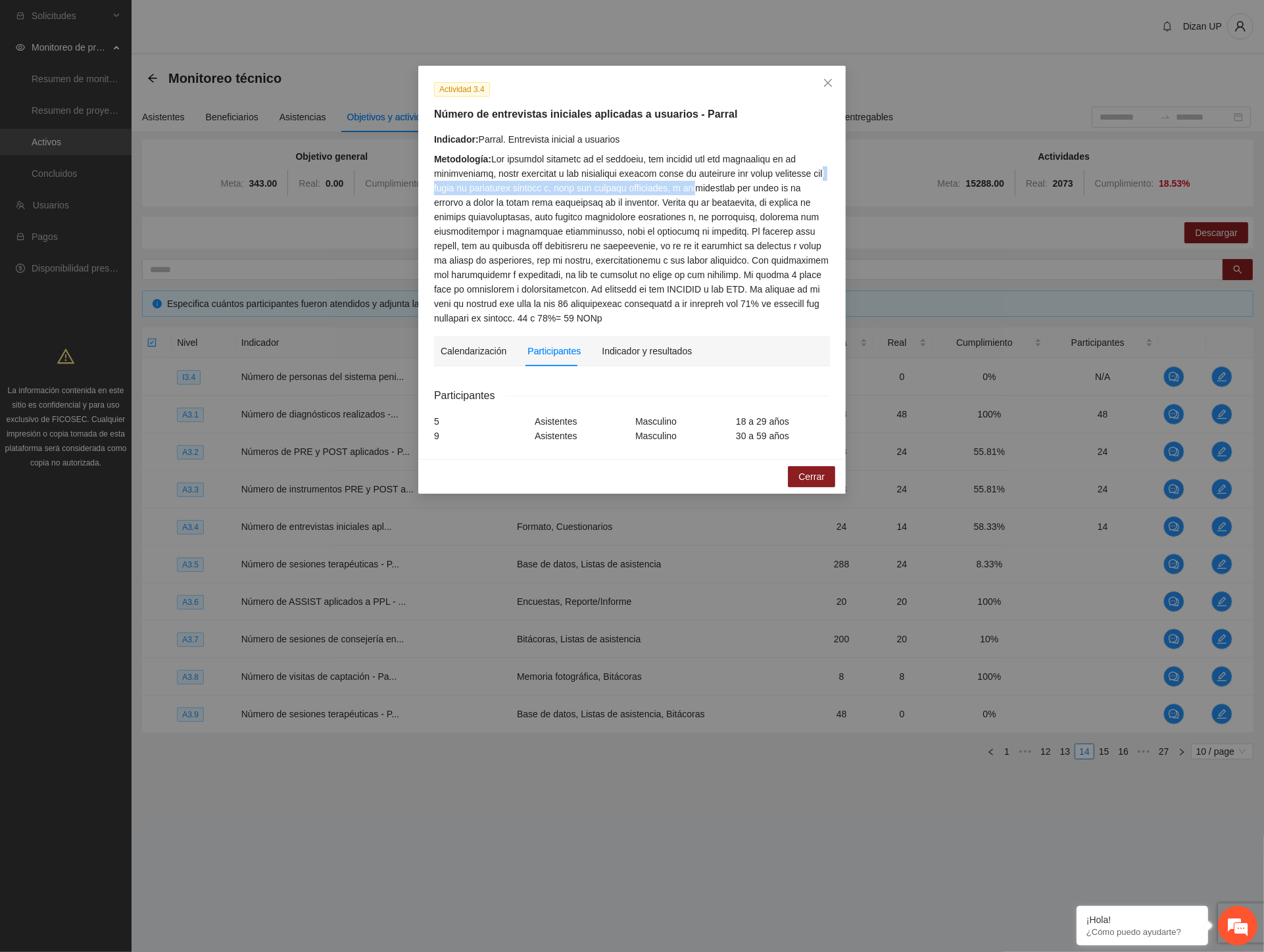
click at [726, 184] on div "Metodología:" at bounding box center [632, 239] width 396 height 174
click at [594, 184] on div "Metodología:" at bounding box center [632, 239] width 396 height 174
drag, startPoint x: 724, startPoint y: 184, endPoint x: 790, endPoint y: 179, distance: 66.2
click at [790, 179] on div "Metodología:" at bounding box center [632, 239] width 396 height 174
click at [665, 193] on div "Metodología:" at bounding box center [632, 239] width 396 height 174
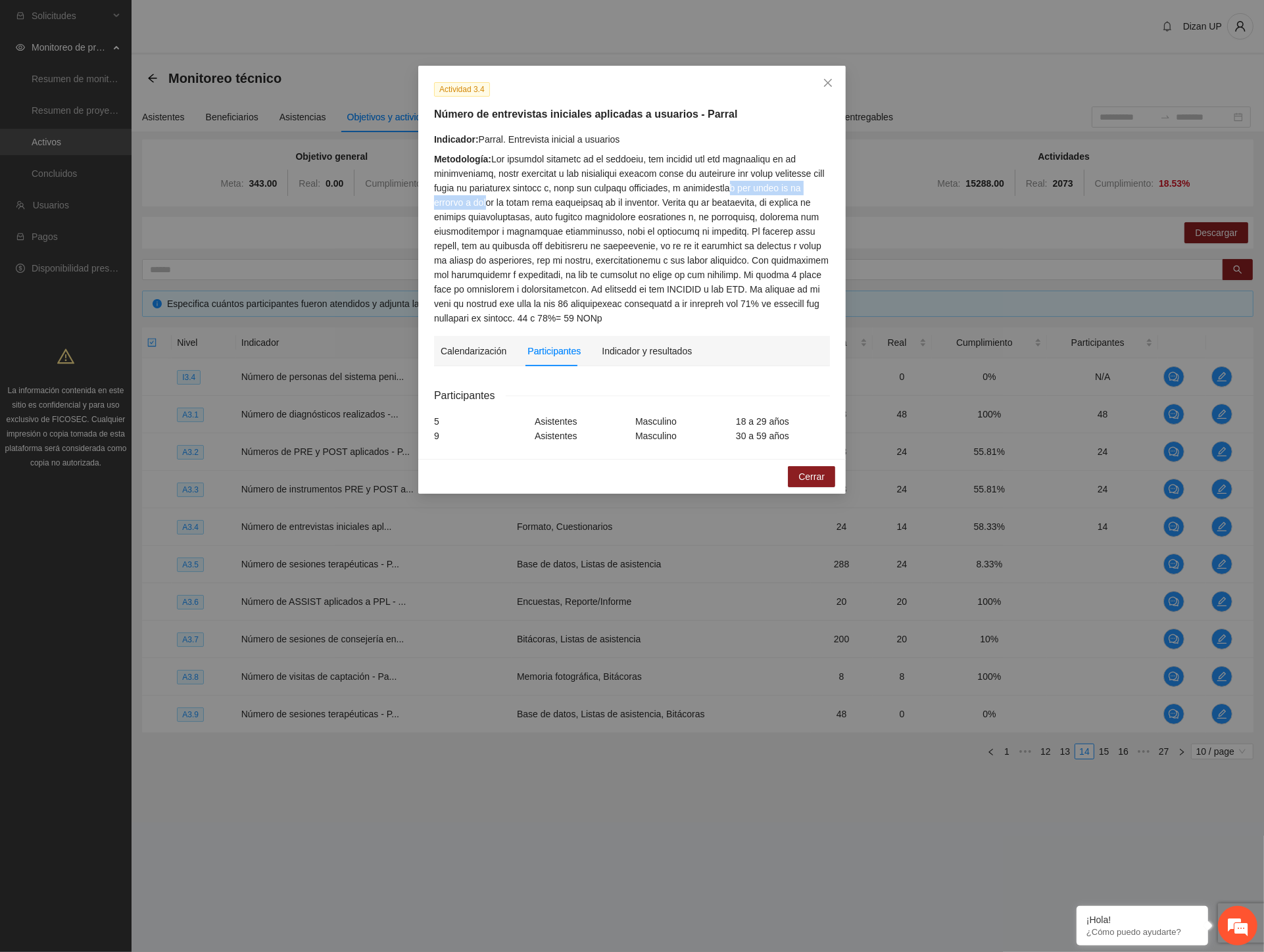
drag, startPoint x: 488, startPoint y: 207, endPoint x: 759, endPoint y: 187, distance: 271.7
click at [759, 187] on div "Metodología:" at bounding box center [632, 239] width 396 height 174
drag, startPoint x: 675, startPoint y: 201, endPoint x: 801, endPoint y: 224, distance: 128.1
click at [801, 224] on div "Metodología:" at bounding box center [632, 239] width 396 height 174
drag, startPoint x: 452, startPoint y: 233, endPoint x: 771, endPoint y: 236, distance: 319.0
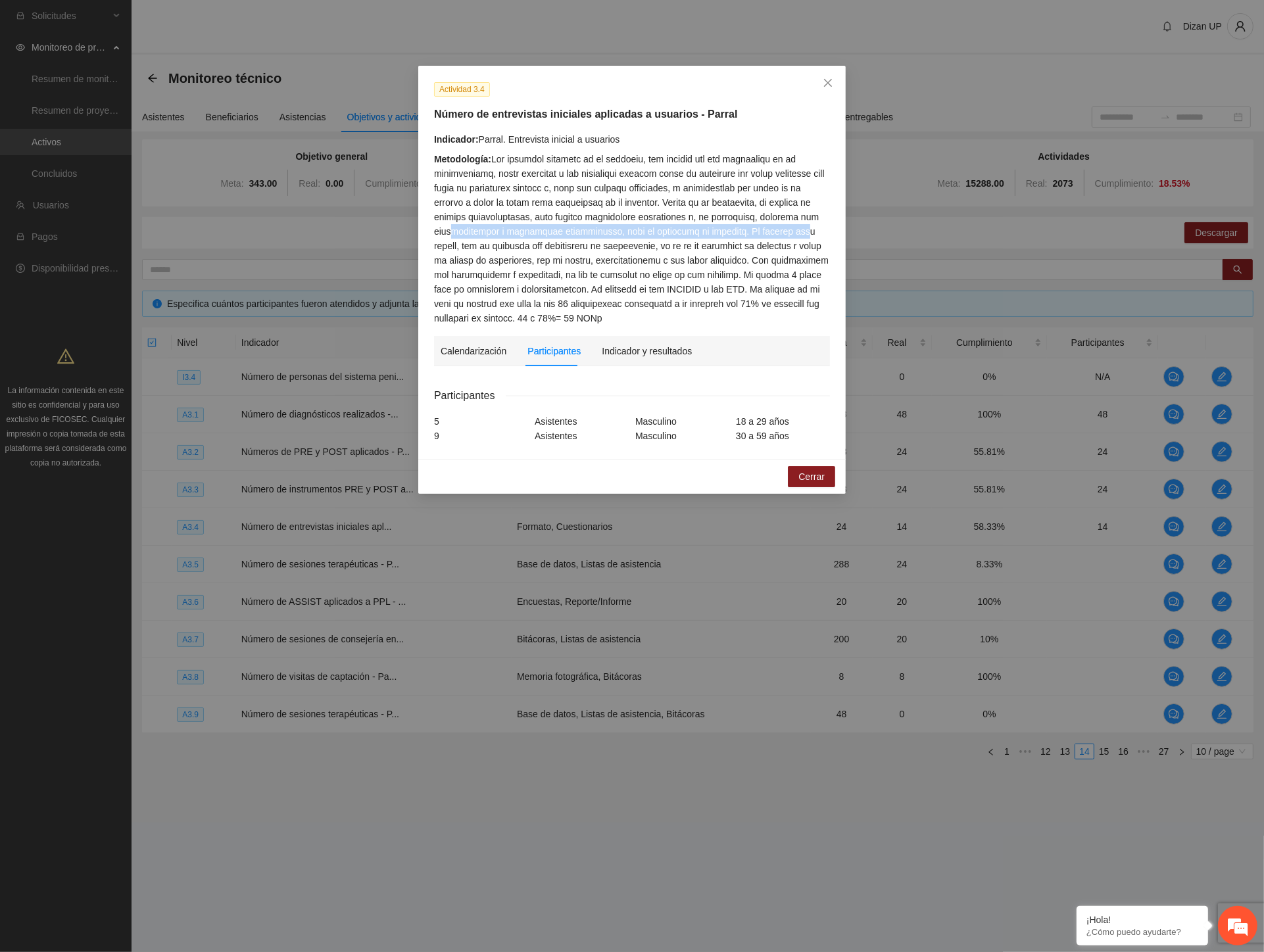
click at [788, 233] on div "Metodología:" at bounding box center [632, 239] width 396 height 174
click at [597, 253] on div "Metodología:" at bounding box center [632, 239] width 396 height 174
drag, startPoint x: 607, startPoint y: 229, endPoint x: 765, endPoint y: 231, distance: 158.0
click at [765, 231] on div "Metodología:" at bounding box center [632, 239] width 396 height 174
click at [651, 251] on div "Metodología:" at bounding box center [632, 239] width 396 height 174
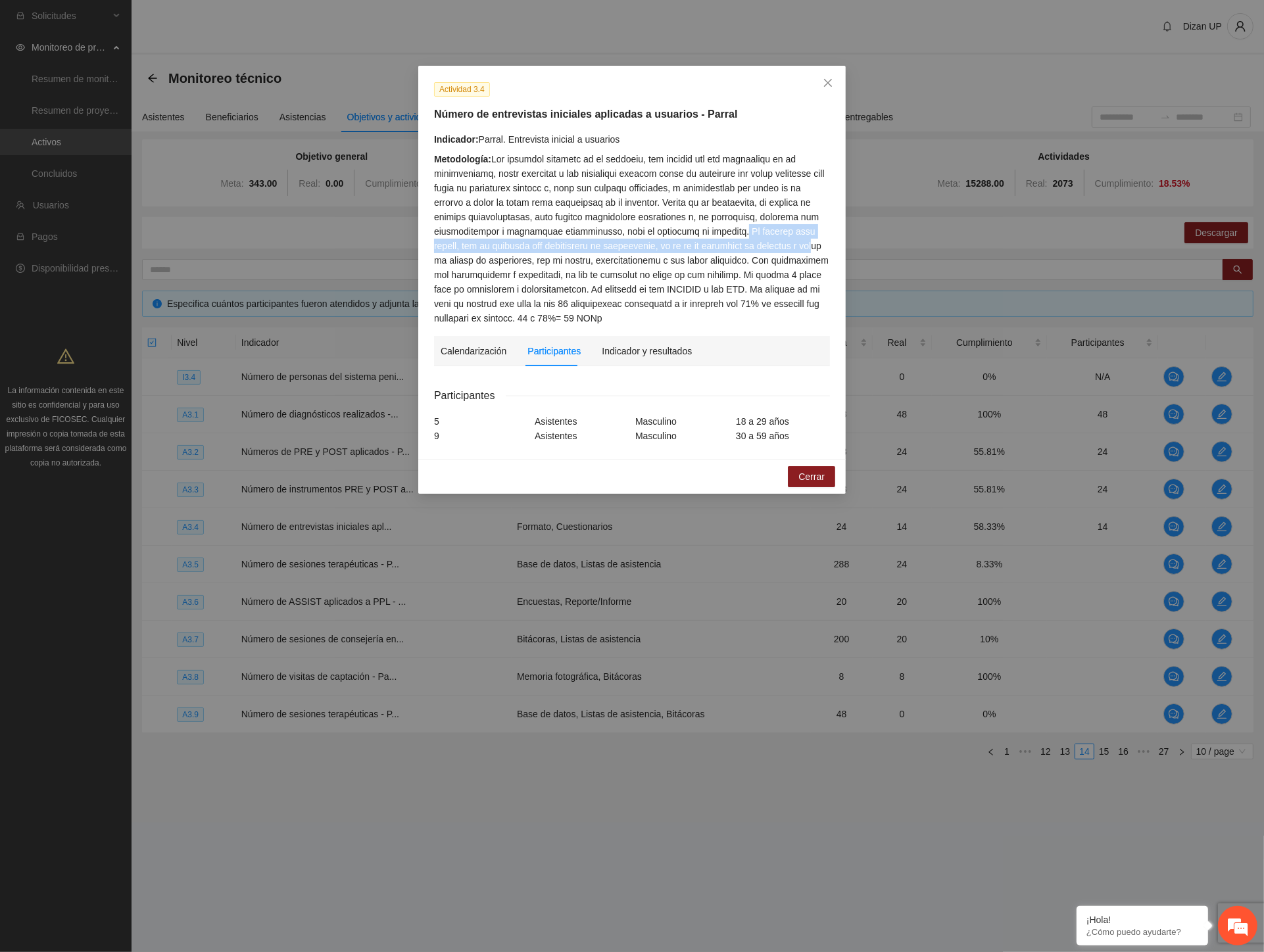
drag, startPoint x: 789, startPoint y: 231, endPoint x: 764, endPoint y: 260, distance: 38.3
click at [791, 251] on div "Metodología:" at bounding box center [632, 239] width 396 height 174
drag, startPoint x: 800, startPoint y: 253, endPoint x: 811, endPoint y: 253, distance: 11.0
click at [818, 252] on div "Metodología:" at bounding box center [632, 239] width 396 height 174
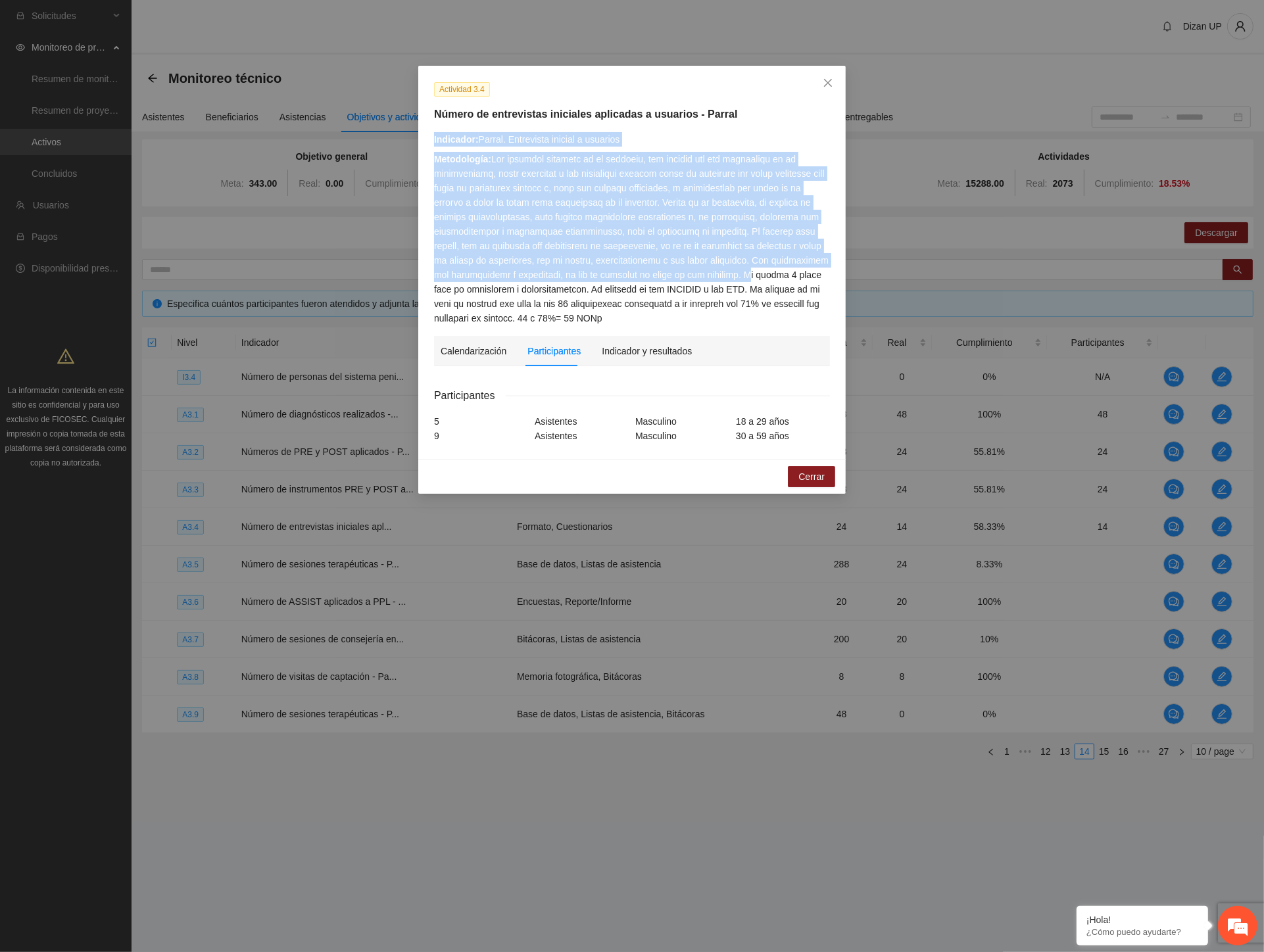
drag, startPoint x: 493, startPoint y: 271, endPoint x: 722, endPoint y: 267, distance: 229.0
click at [722, 267] on div "Indicador: Parral. Entrevista inicial a usuarios Metodología:" at bounding box center [632, 229] width 406 height 193
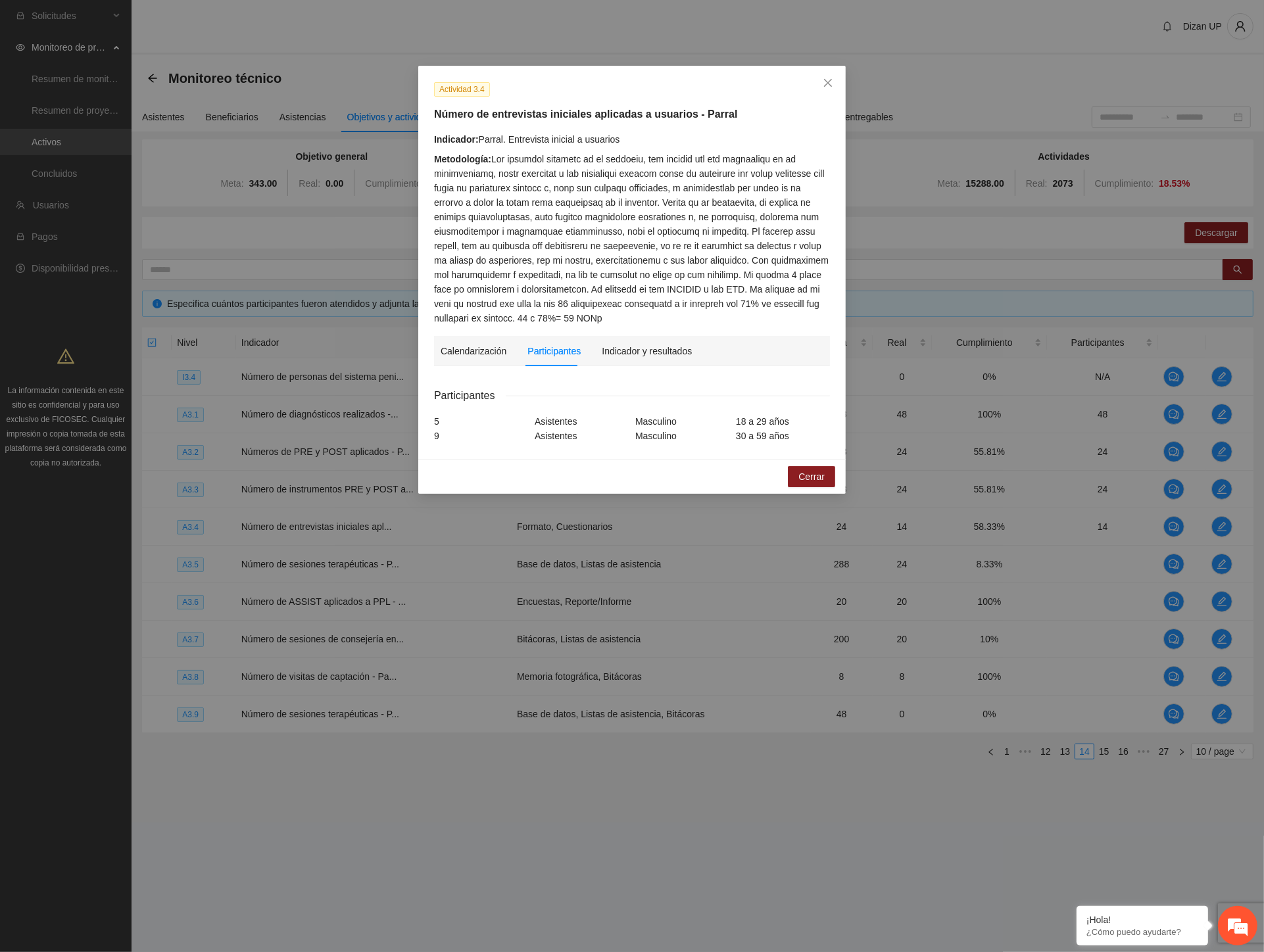
click at [584, 283] on div "Metodología:" at bounding box center [632, 239] width 396 height 174
click at [478, 352] on div "Calendarización" at bounding box center [473, 351] width 66 height 15
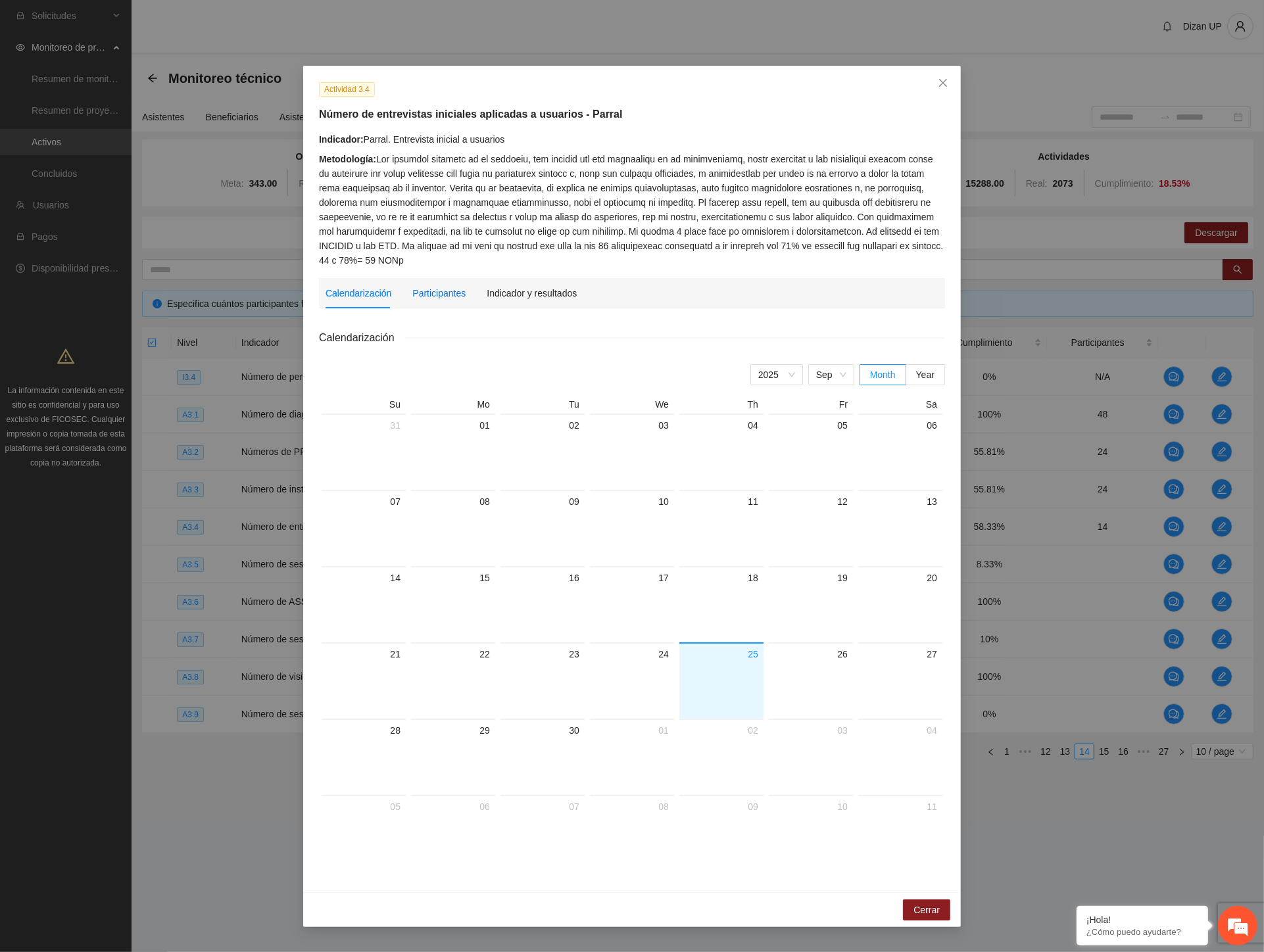
click at [454, 290] on div "Participantes" at bounding box center [438, 293] width 53 height 15
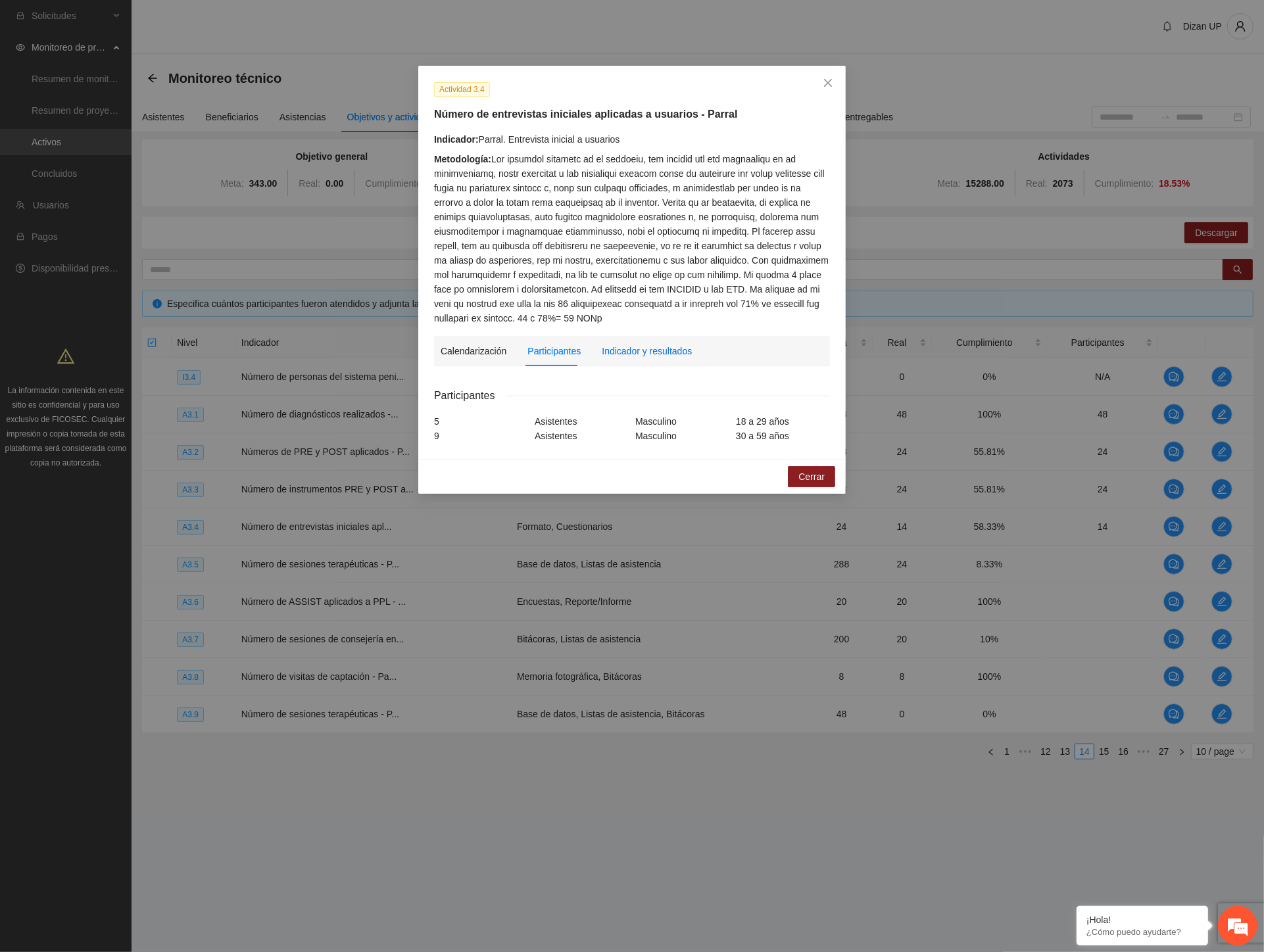
click at [643, 347] on div "Indicador y resultados" at bounding box center [647, 351] width 90 height 15
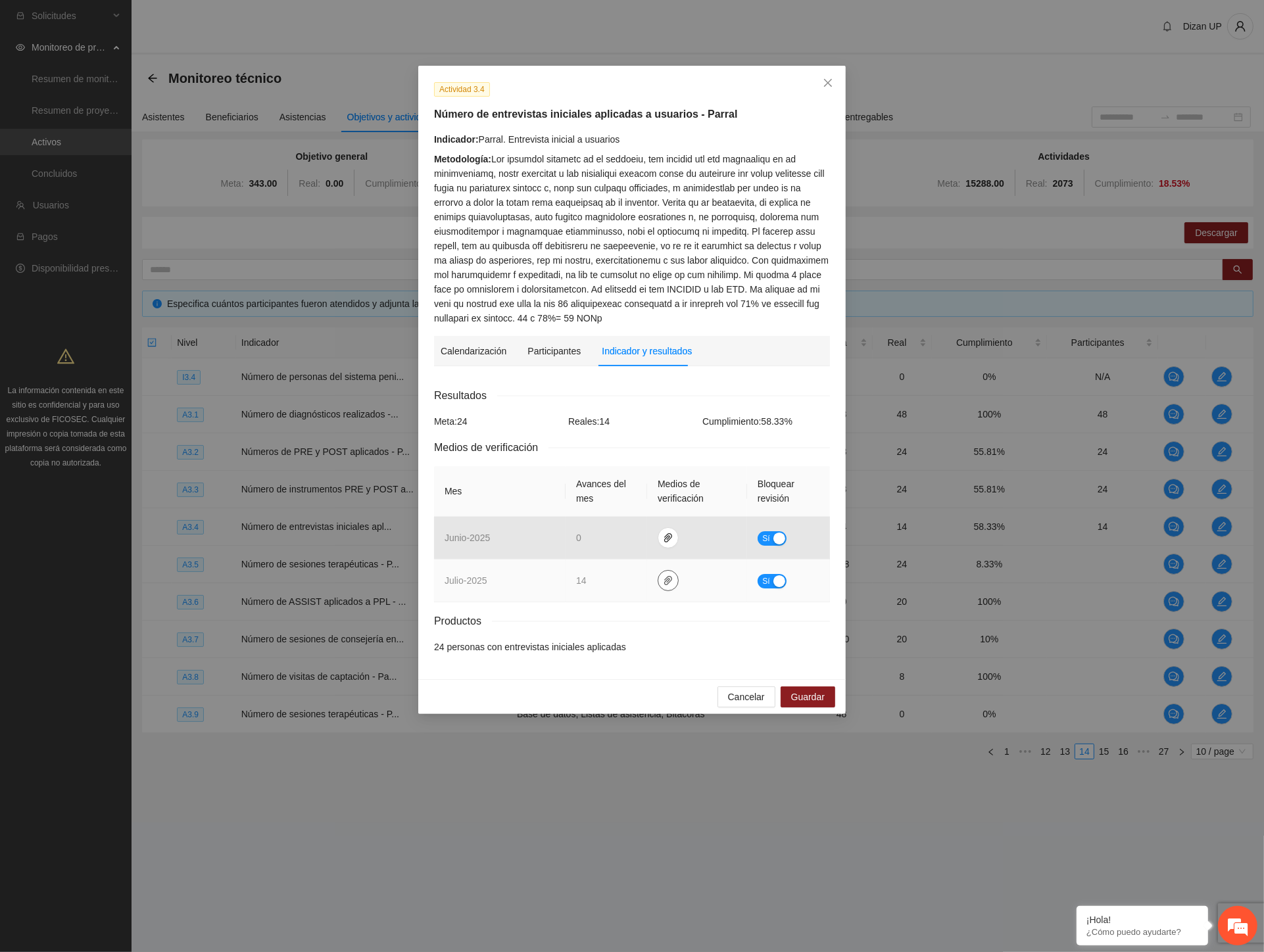
click at [666, 577] on icon "paper-clip" at bounding box center [668, 580] width 8 height 9
click at [610, 546] on link "JULIO_2025.zip" at bounding box center [670, 543] width 188 height 15
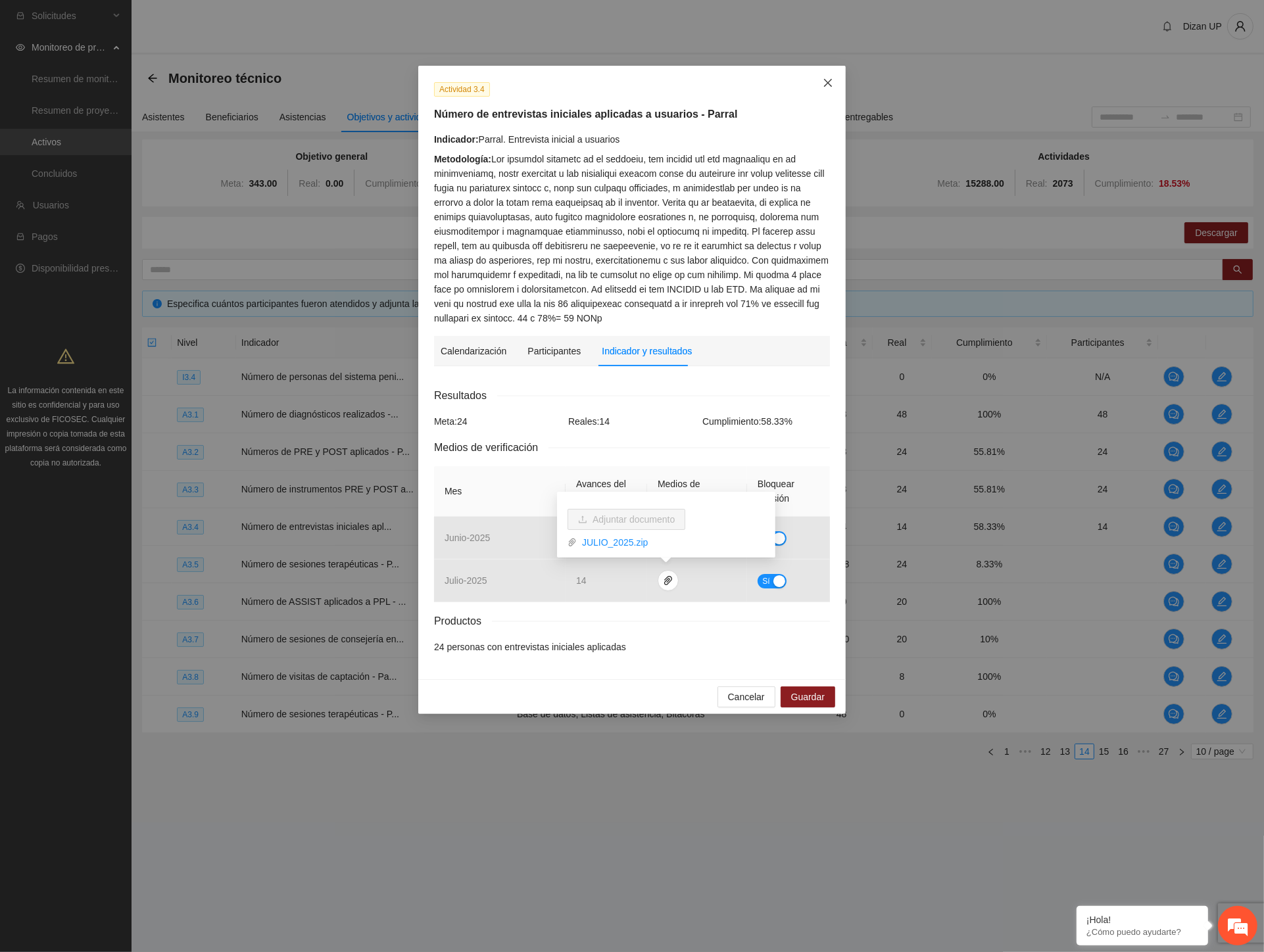
click at [829, 83] on icon "close" at bounding box center [828, 83] width 11 height 11
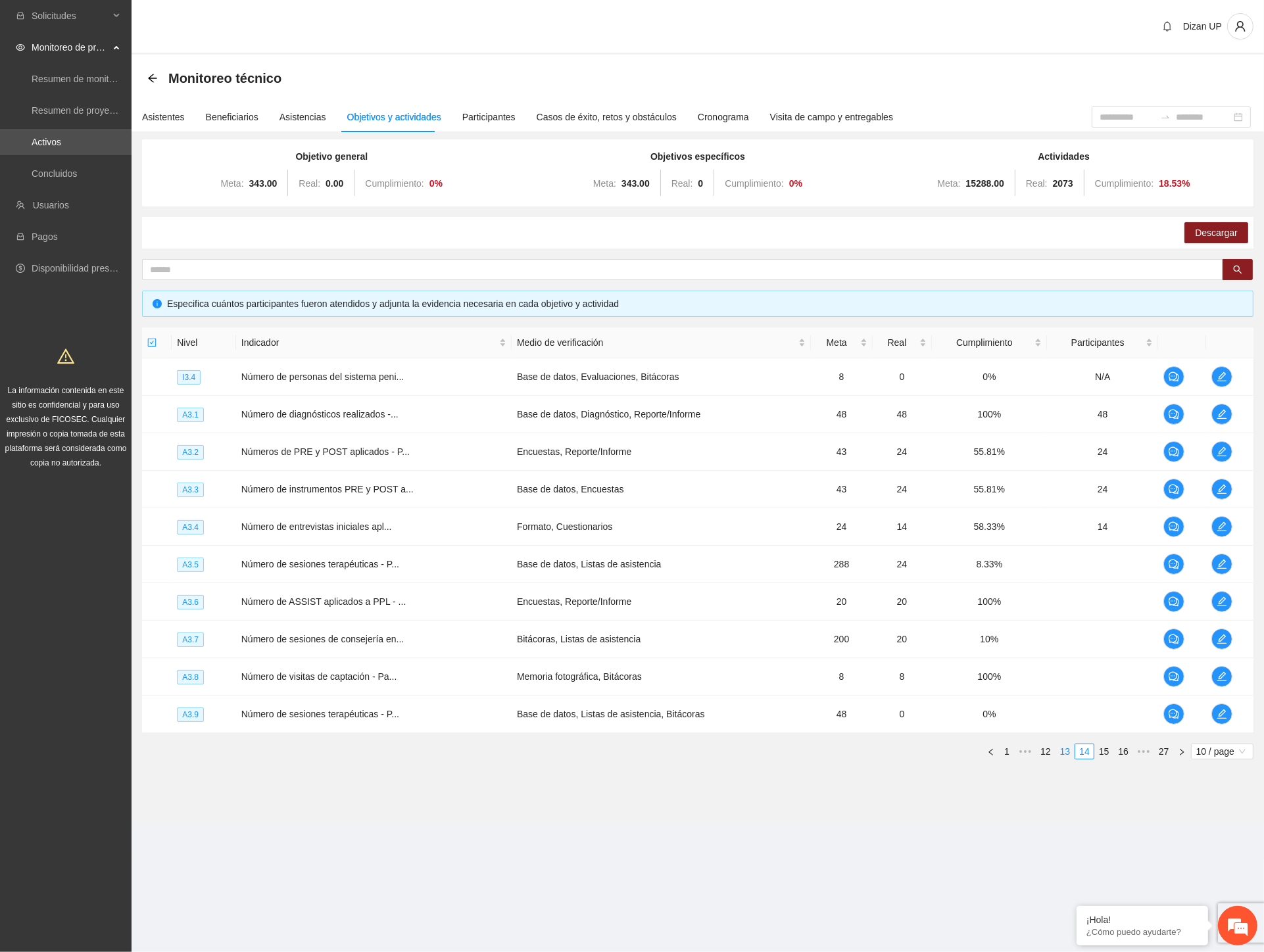
click at [1061, 752] on link "13" at bounding box center [1066, 752] width 18 height 15
click at [1067, 752] on link "12" at bounding box center [1066, 752] width 18 height 15
click at [1062, 752] on link "11" at bounding box center [1066, 752] width 18 height 15
click at [1217, 526] on icon "edit" at bounding box center [1222, 526] width 11 height 11
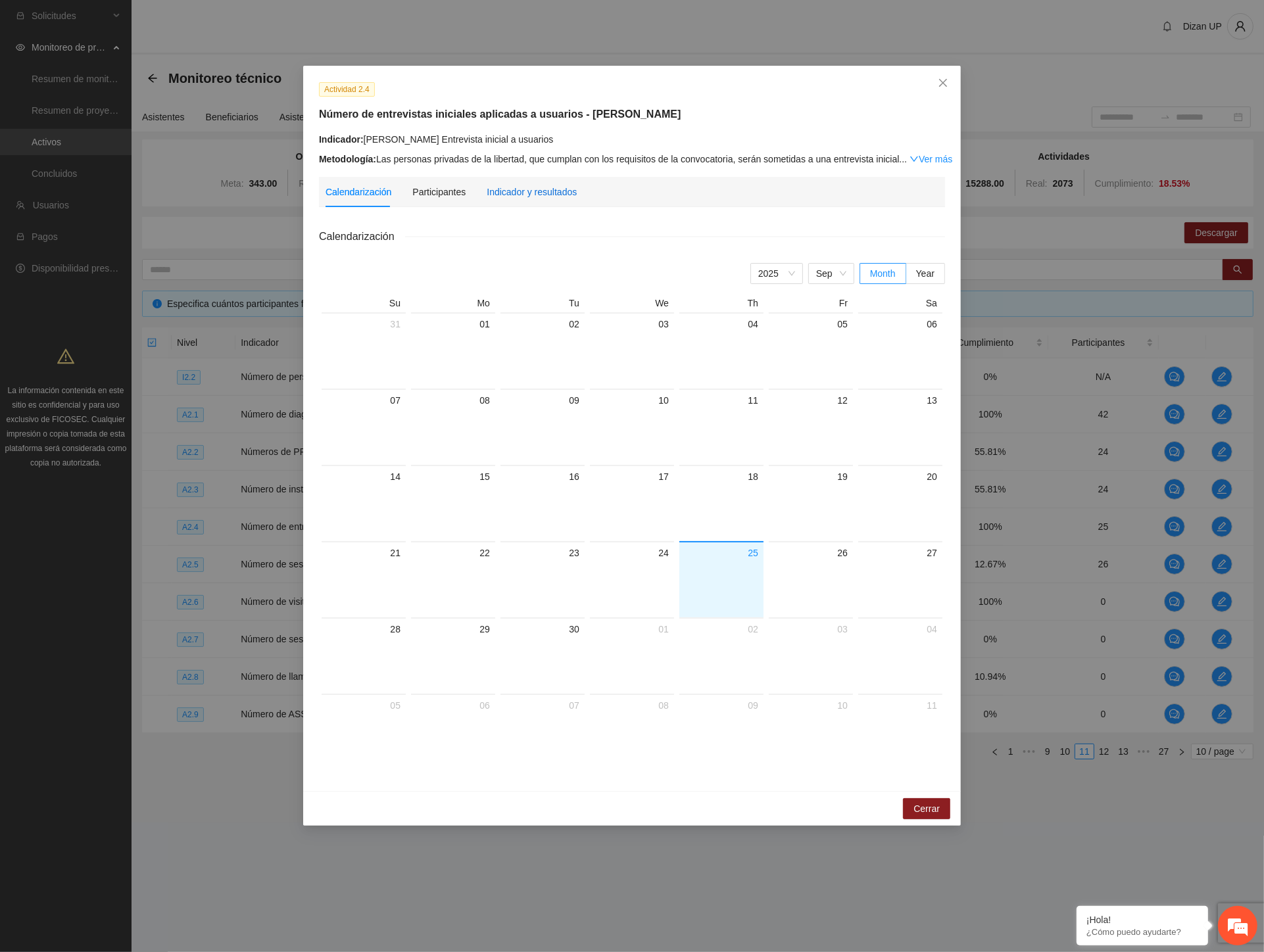
click at [509, 192] on div "Indicador y resultados" at bounding box center [532, 192] width 90 height 15
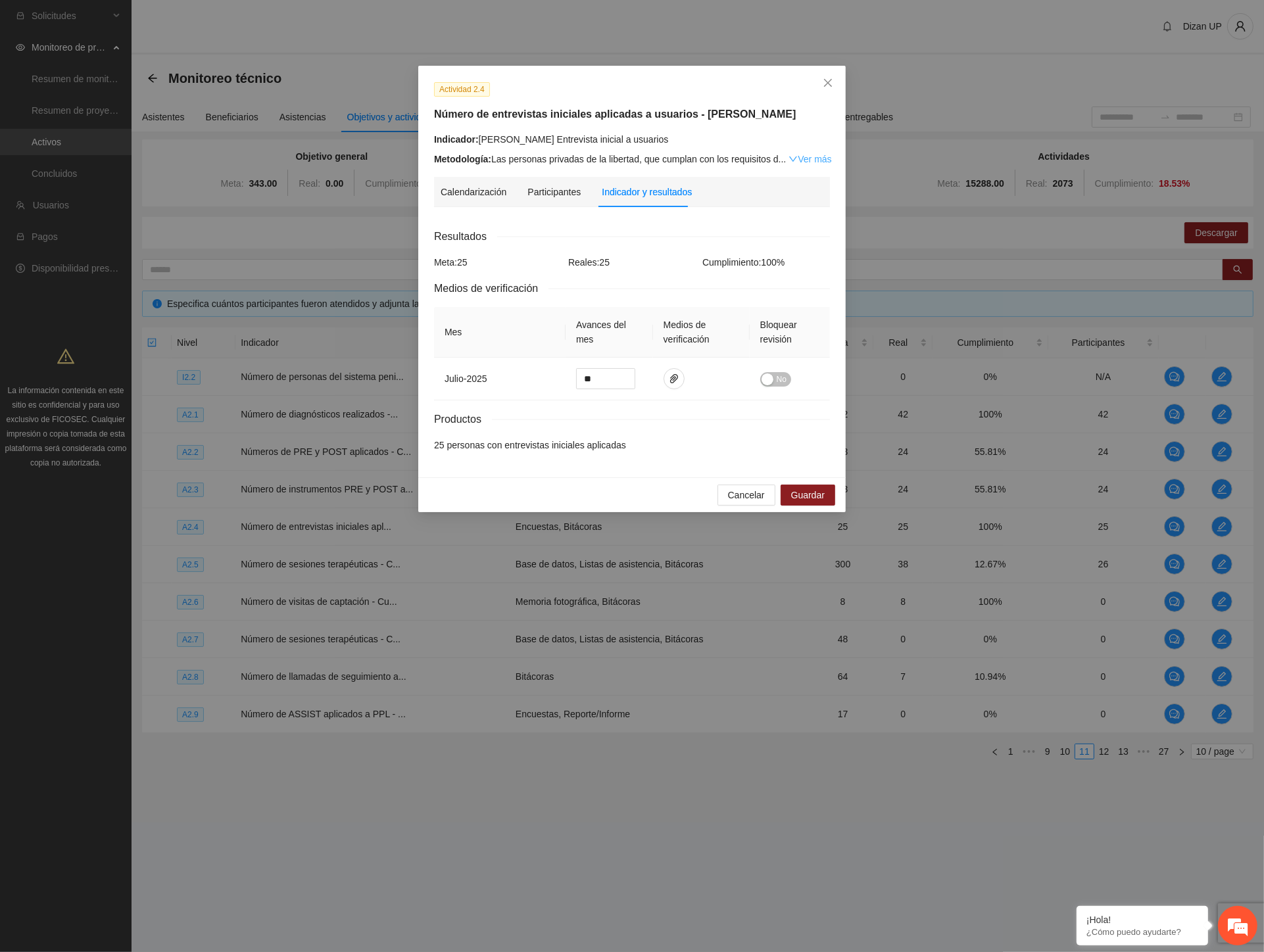
click at [799, 161] on link "Ver más" at bounding box center [809, 159] width 43 height 11
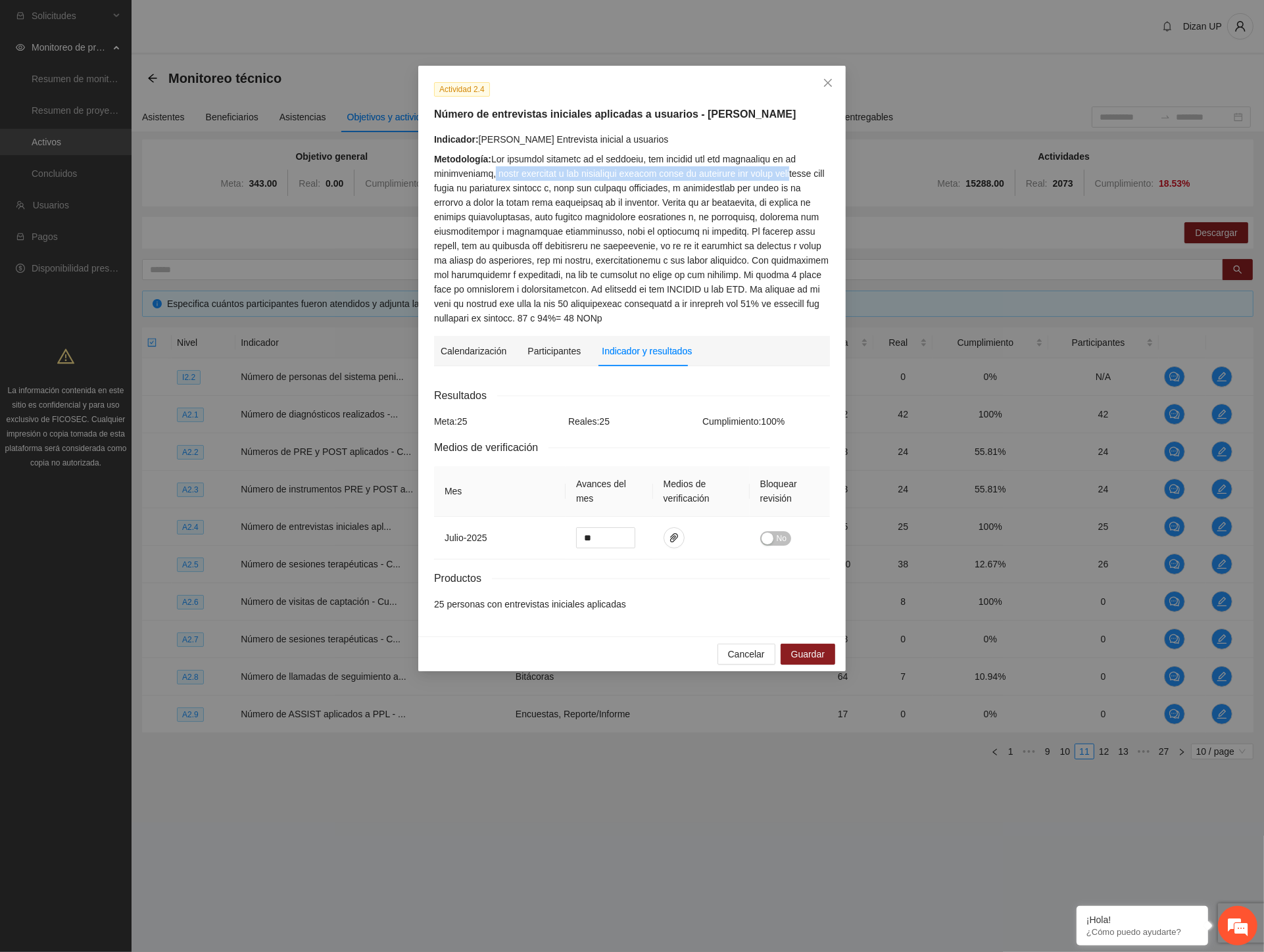
drag, startPoint x: 488, startPoint y: 175, endPoint x: 789, endPoint y: 179, distance: 301.0
click at [789, 179] on div "Metodología:" at bounding box center [632, 239] width 396 height 174
drag, startPoint x: 589, startPoint y: 188, endPoint x: 711, endPoint y: 193, distance: 122.1
click at [711, 193] on div "Metodología:" at bounding box center [632, 239] width 396 height 174
click at [682, 203] on div "Metodología:" at bounding box center [632, 239] width 396 height 174
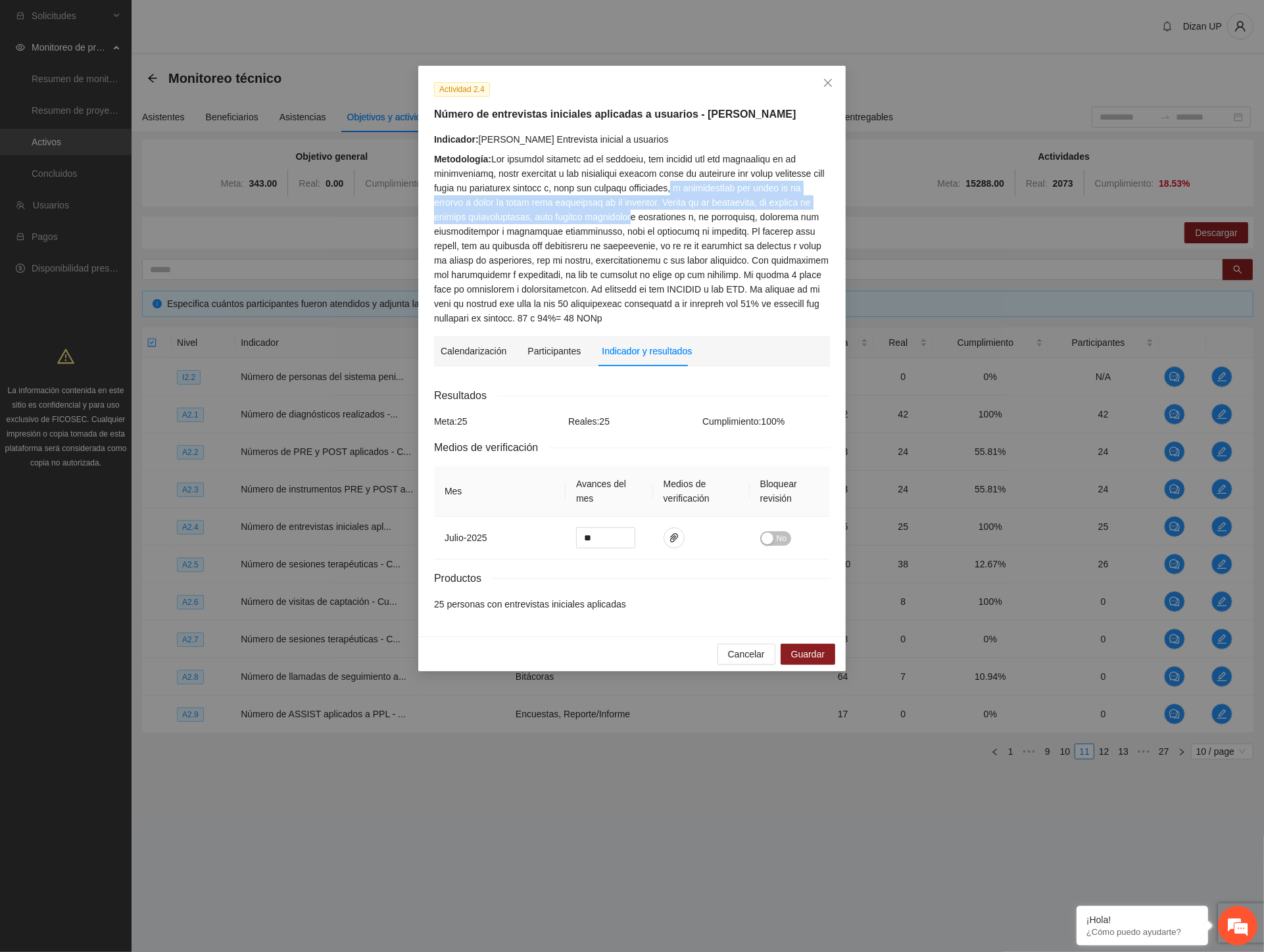
drag, startPoint x: 730, startPoint y: 192, endPoint x: 637, endPoint y: 210, distance: 94.7
click at [637, 210] on div "Metodología:" at bounding box center [632, 239] width 396 height 174
click at [679, 207] on div "Metodología:" at bounding box center [632, 239] width 396 height 174
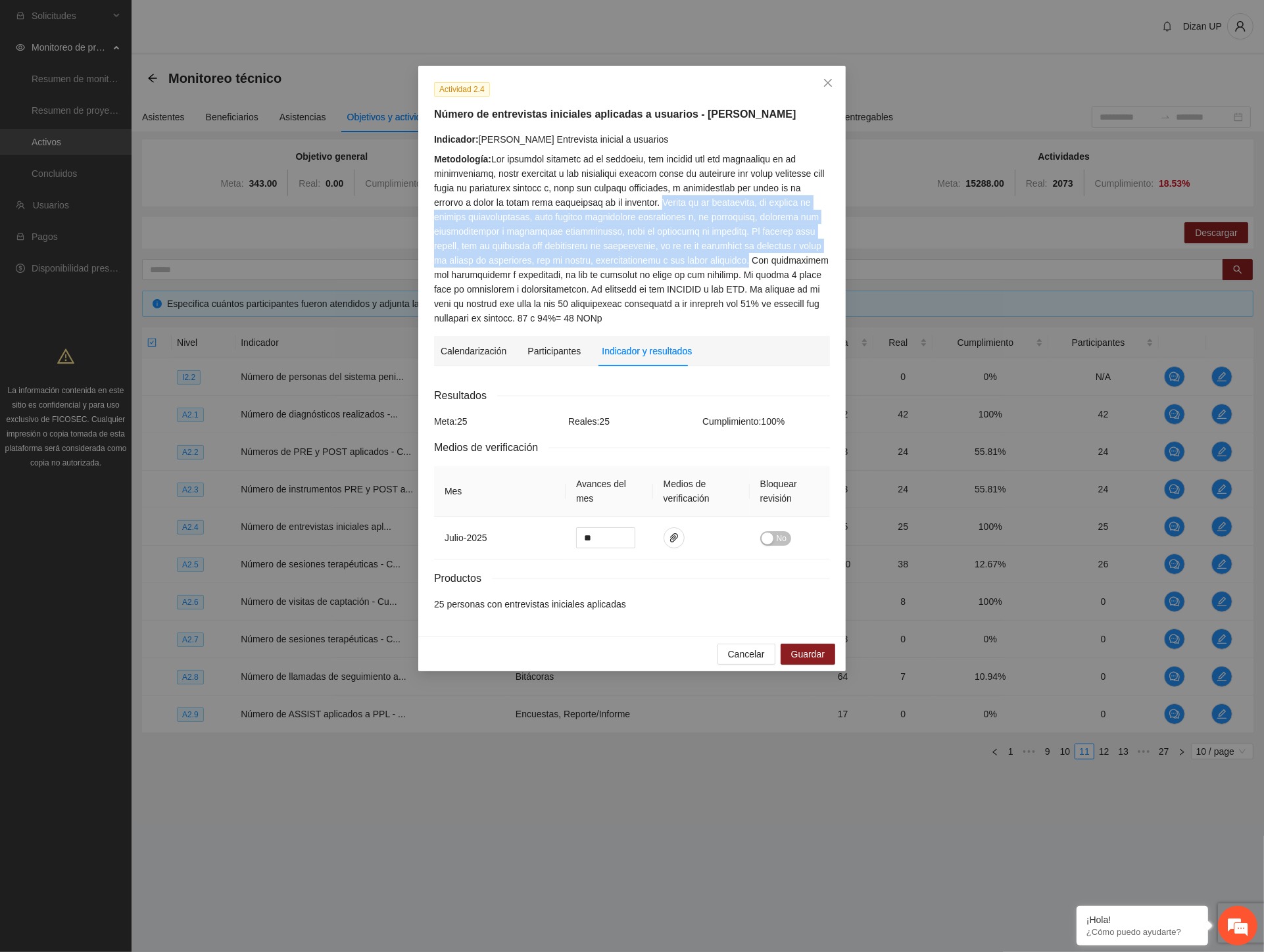
drag, startPoint x: 661, startPoint y: 202, endPoint x: 741, endPoint y: 265, distance: 101.8
click at [741, 265] on div "Metodología:" at bounding box center [632, 239] width 396 height 174
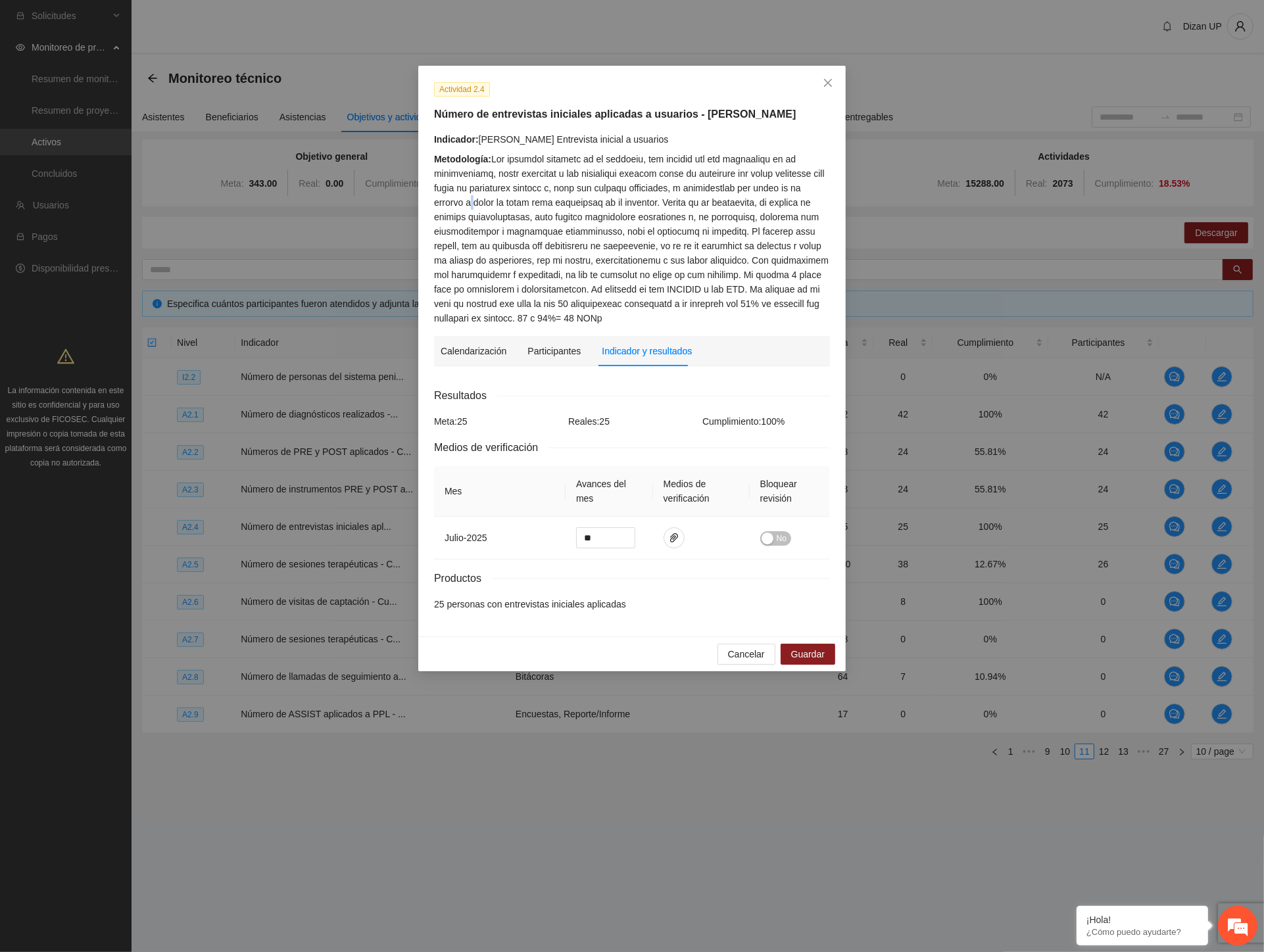
click at [469, 203] on div "Metodología:" at bounding box center [632, 239] width 396 height 174
drag, startPoint x: 781, startPoint y: 248, endPoint x: 739, endPoint y: 265, distance: 45.3
click at [739, 265] on div "Metodología:" at bounding box center [632, 239] width 396 height 174
copy div "firma de avisos de privacidad, uso de imagen, consentimientos y los datos gener…"
click at [825, 82] on icon "close" at bounding box center [828, 83] width 11 height 11
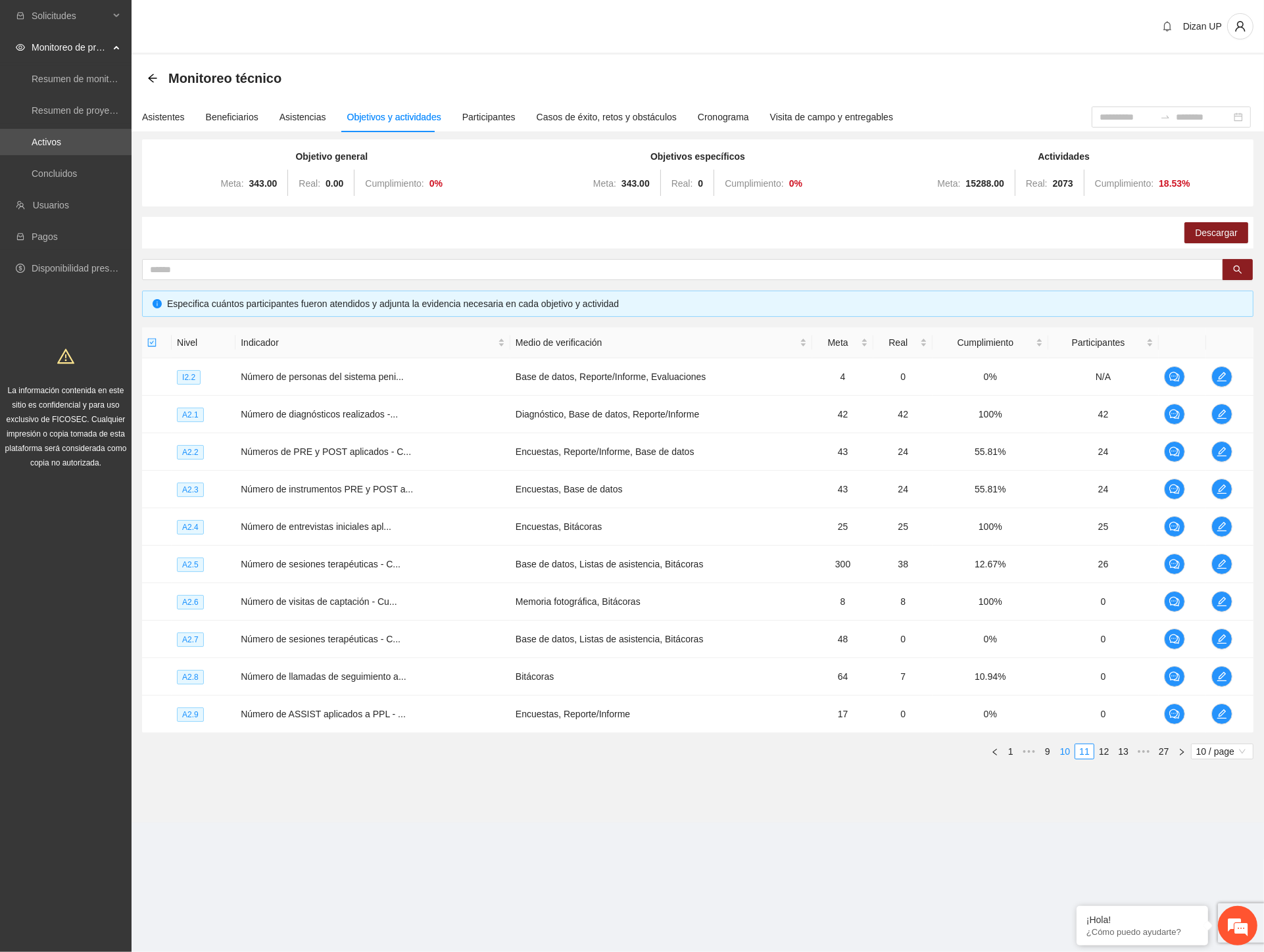
click at [1062, 749] on link "10" at bounding box center [1066, 752] width 18 height 15
click at [1061, 752] on link "9" at bounding box center [1066, 752] width 15 height 15
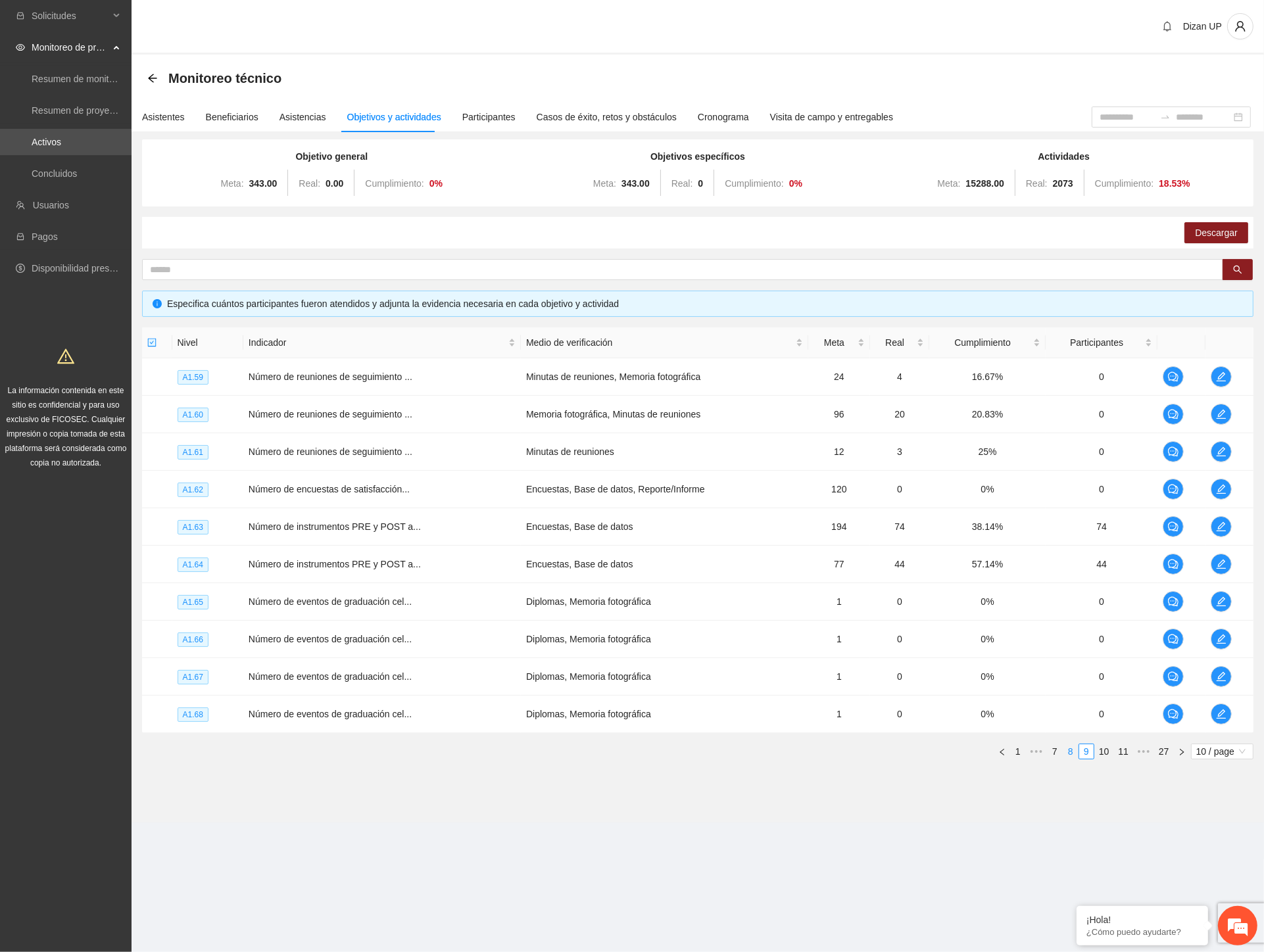
click at [1069, 752] on link "8" at bounding box center [1071, 752] width 15 height 15
click at [1057, 751] on link "6" at bounding box center [1058, 752] width 15 height 15
click at [1079, 755] on link "5" at bounding box center [1078, 752] width 15 height 15
click at [1080, 751] on link "4" at bounding box center [1078, 752] width 15 height 15
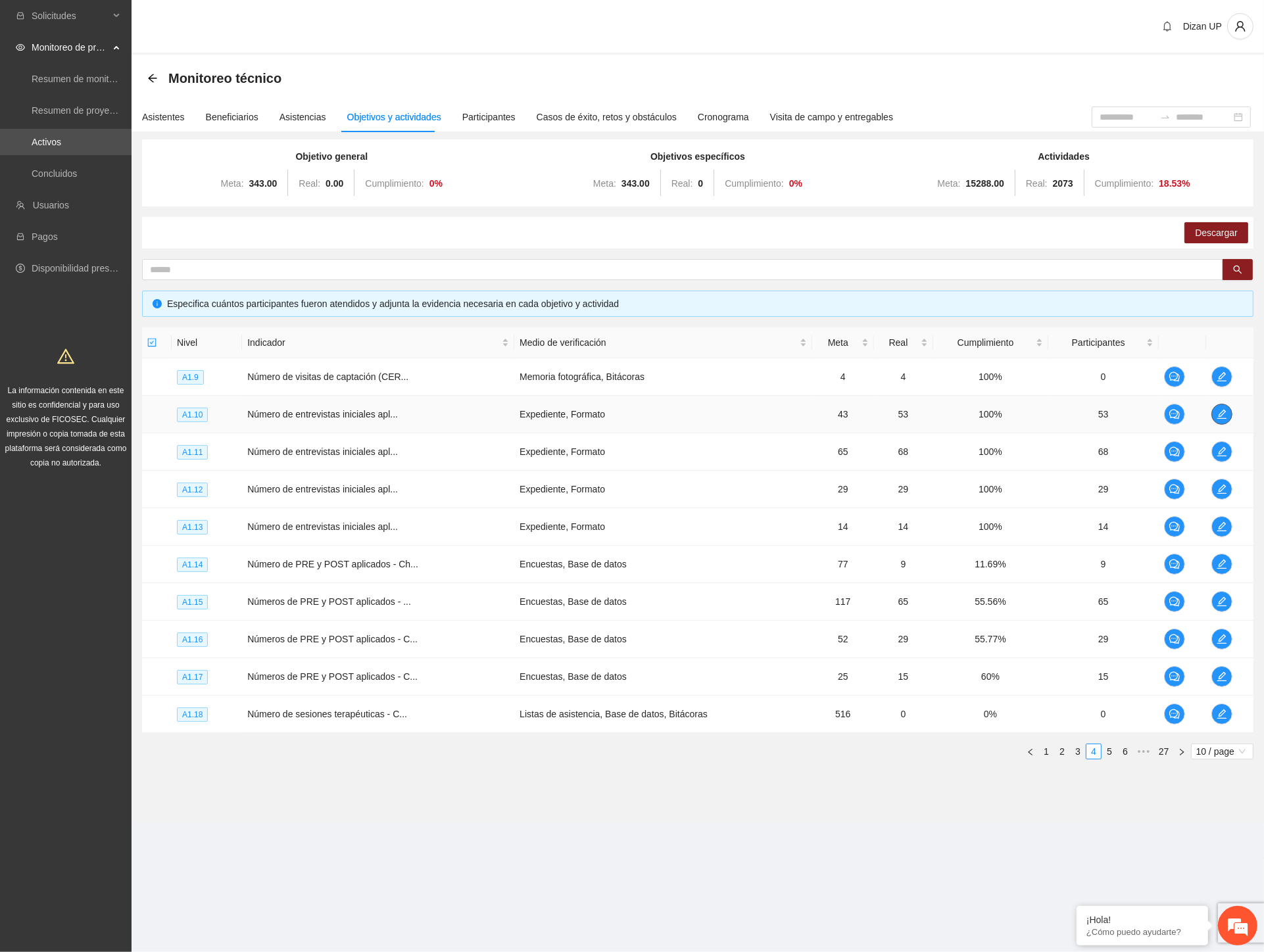
click at [1223, 411] on icon "edit" at bounding box center [1222, 414] width 11 height 11
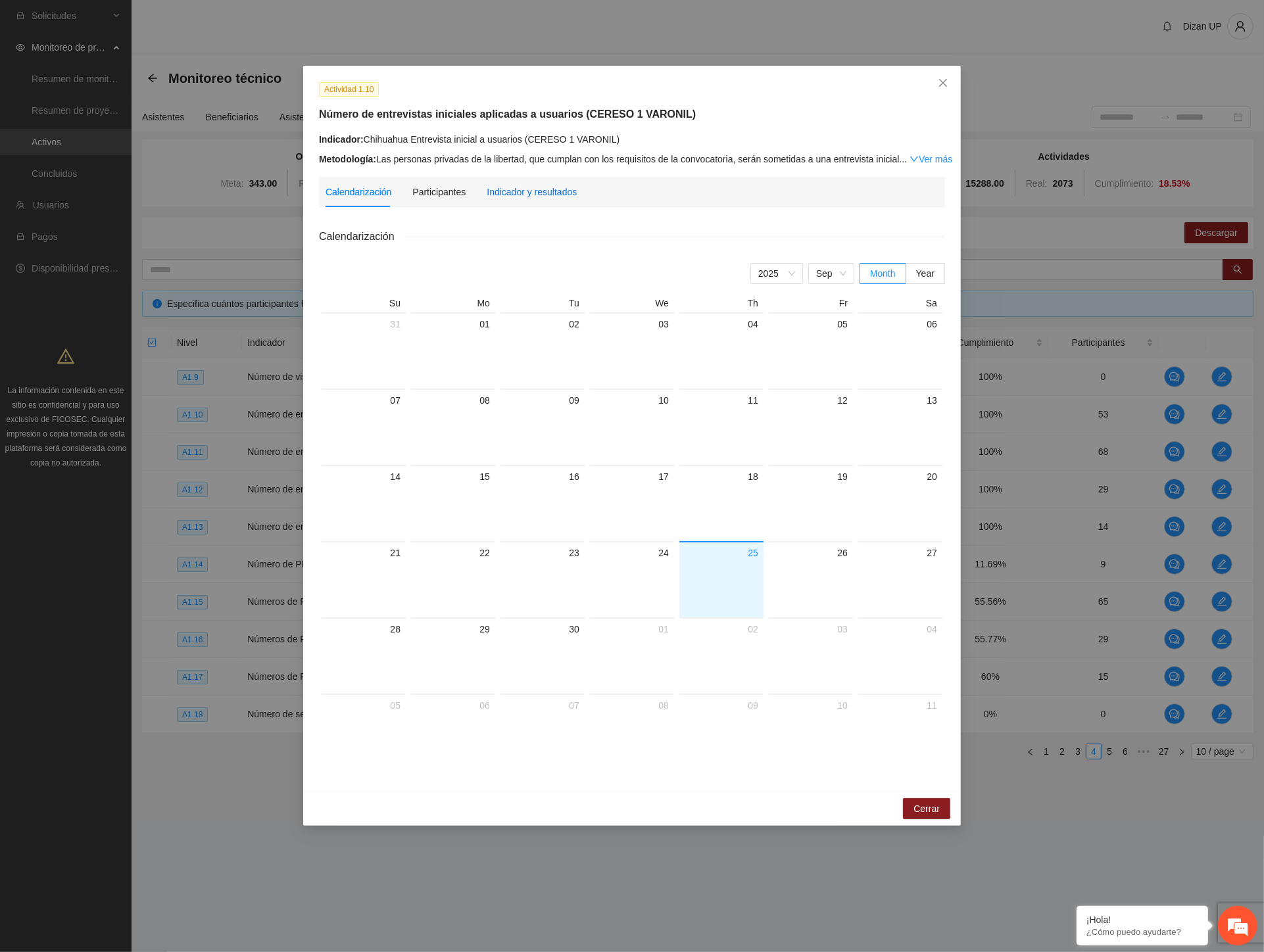
click at [536, 195] on div "Indicador y resultados" at bounding box center [532, 192] width 90 height 15
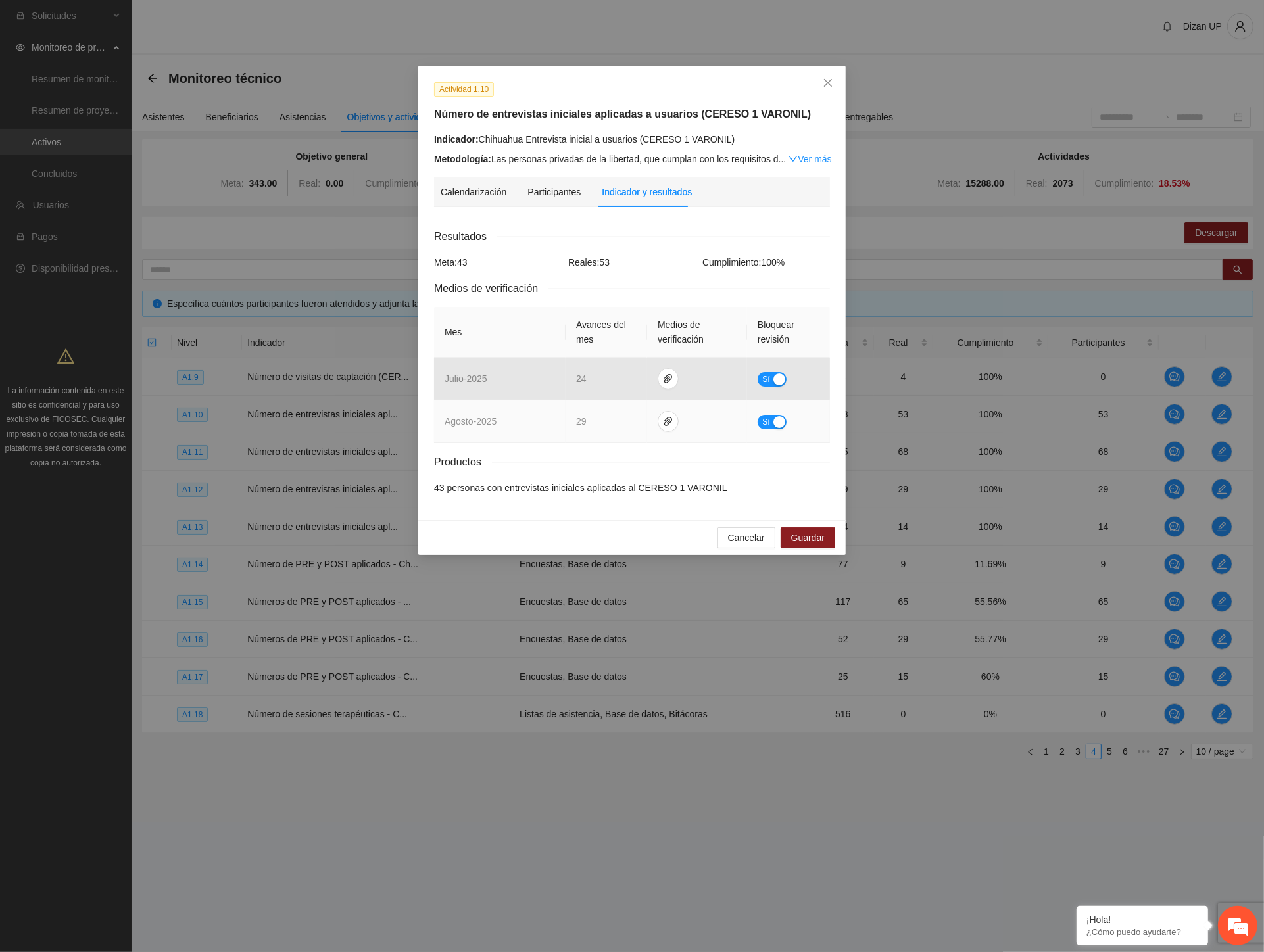
click at [771, 423] on button "Sí" at bounding box center [771, 422] width 29 height 15
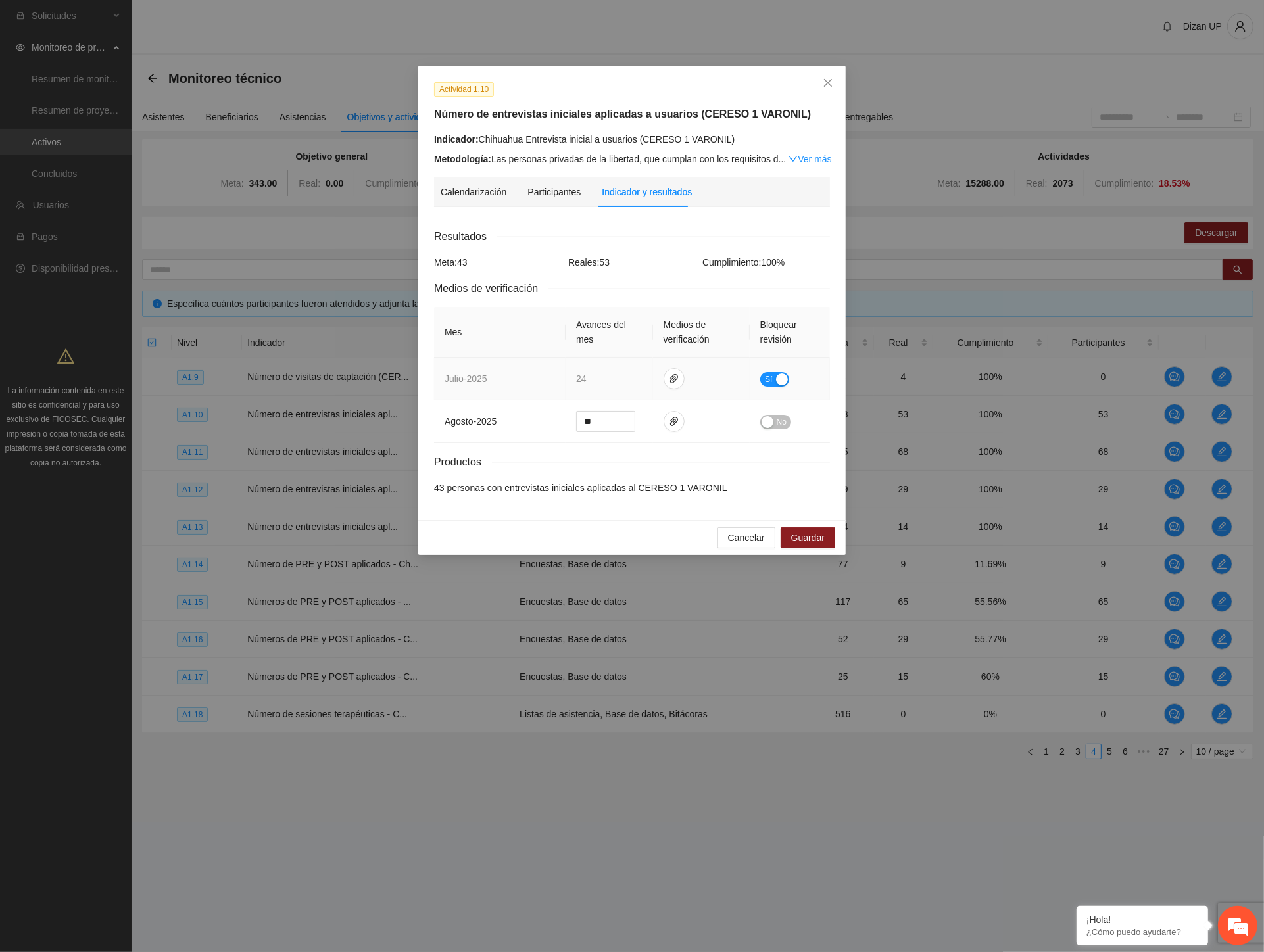
click at [766, 376] on span "Sí" at bounding box center [769, 379] width 8 height 15
click at [805, 543] on span "Guardar" at bounding box center [808, 538] width 34 height 15
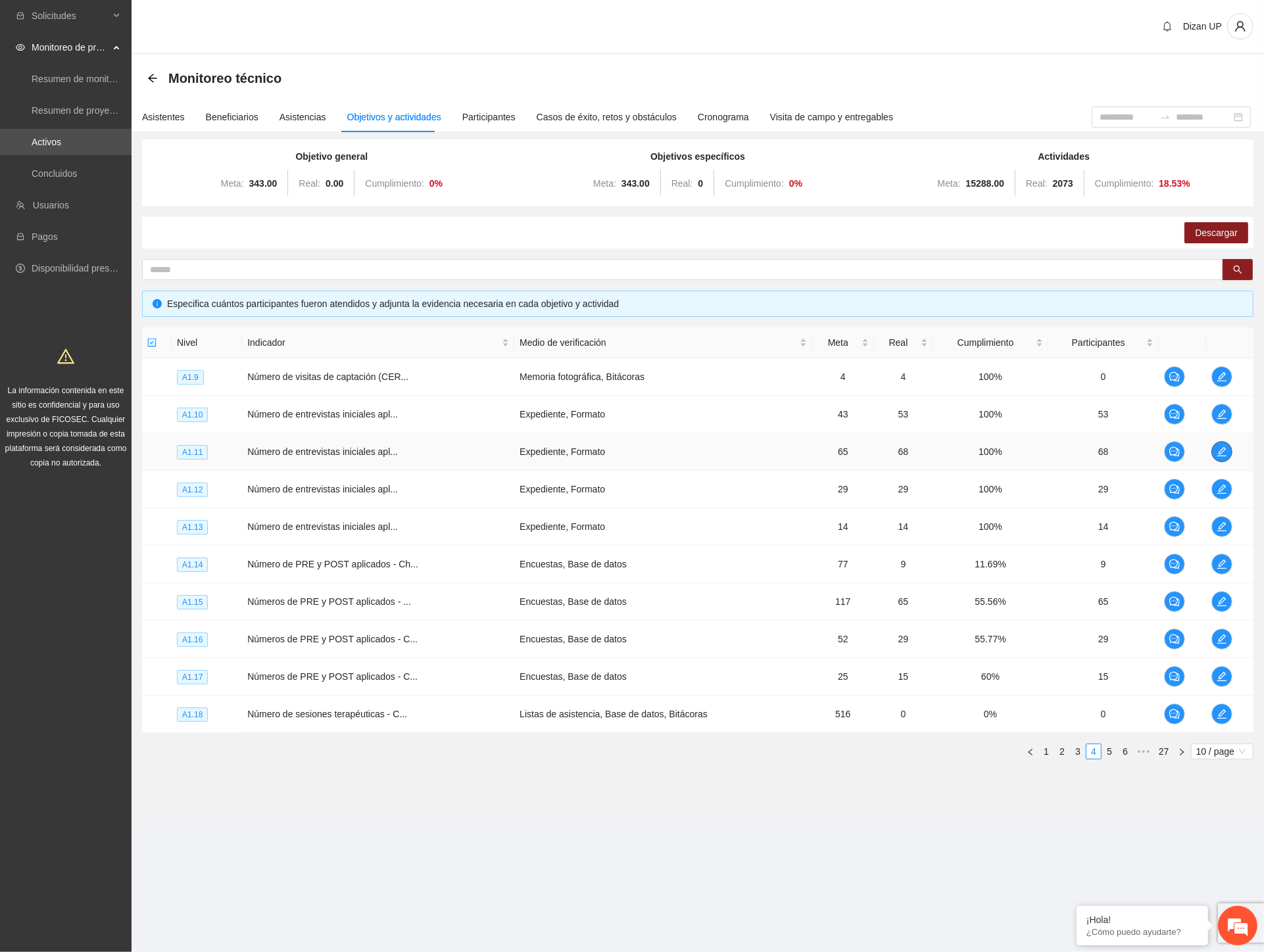
click at [1227, 450] on span "edit" at bounding box center [1222, 452] width 20 height 11
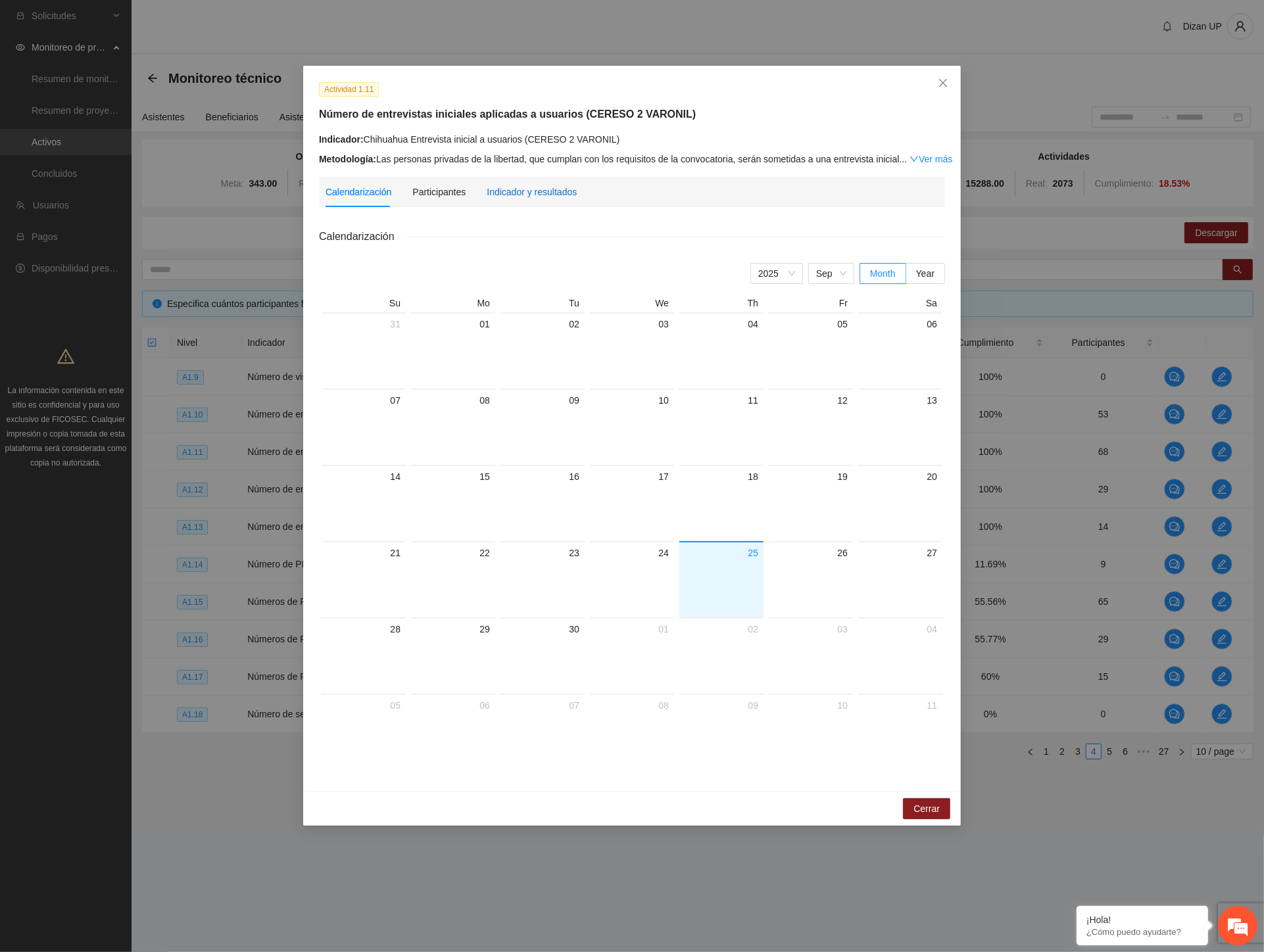
click at [549, 193] on div "Indicador y resultados" at bounding box center [532, 192] width 90 height 15
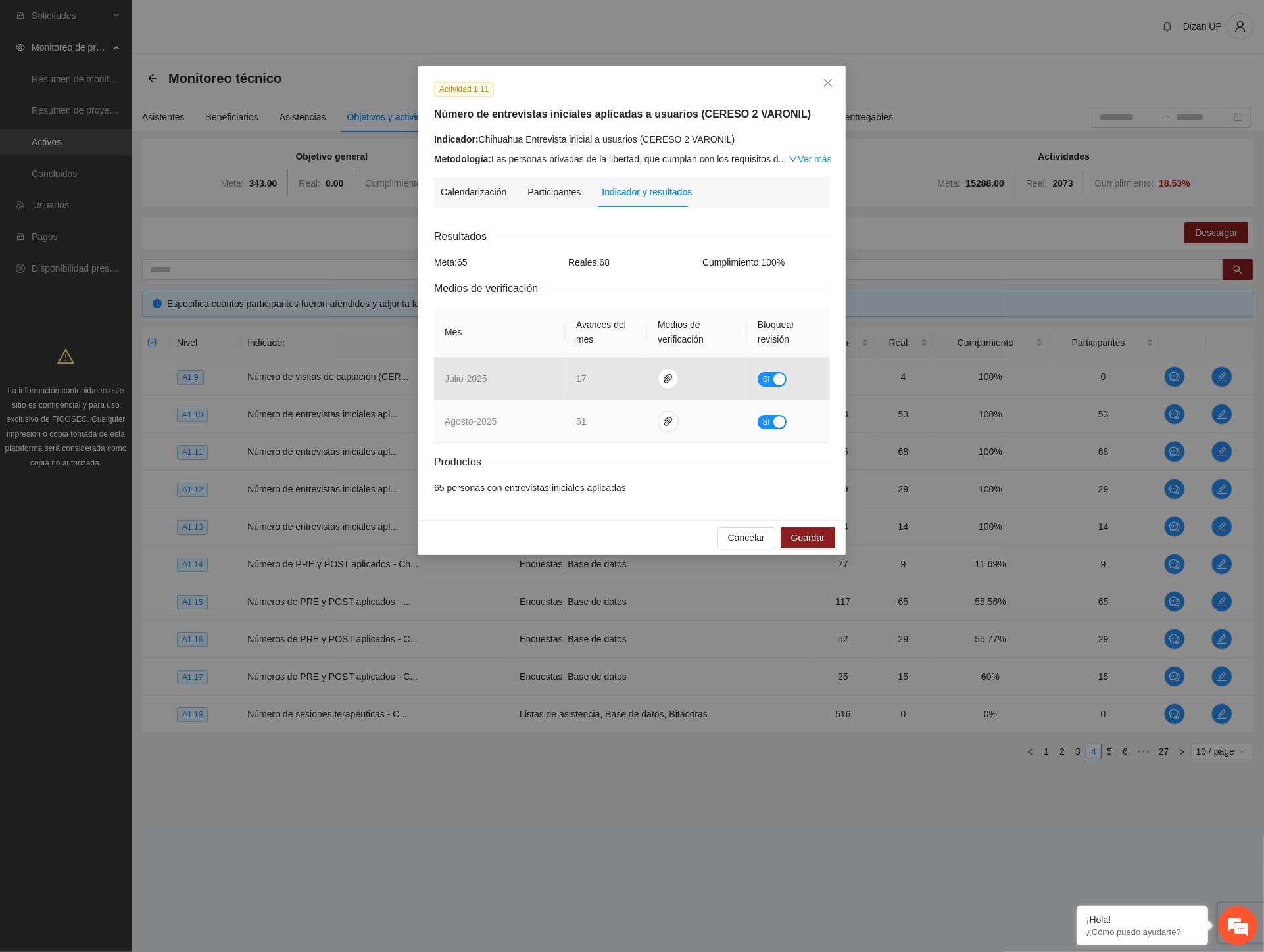
click at [776, 419] on div "button" at bounding box center [779, 422] width 12 height 12
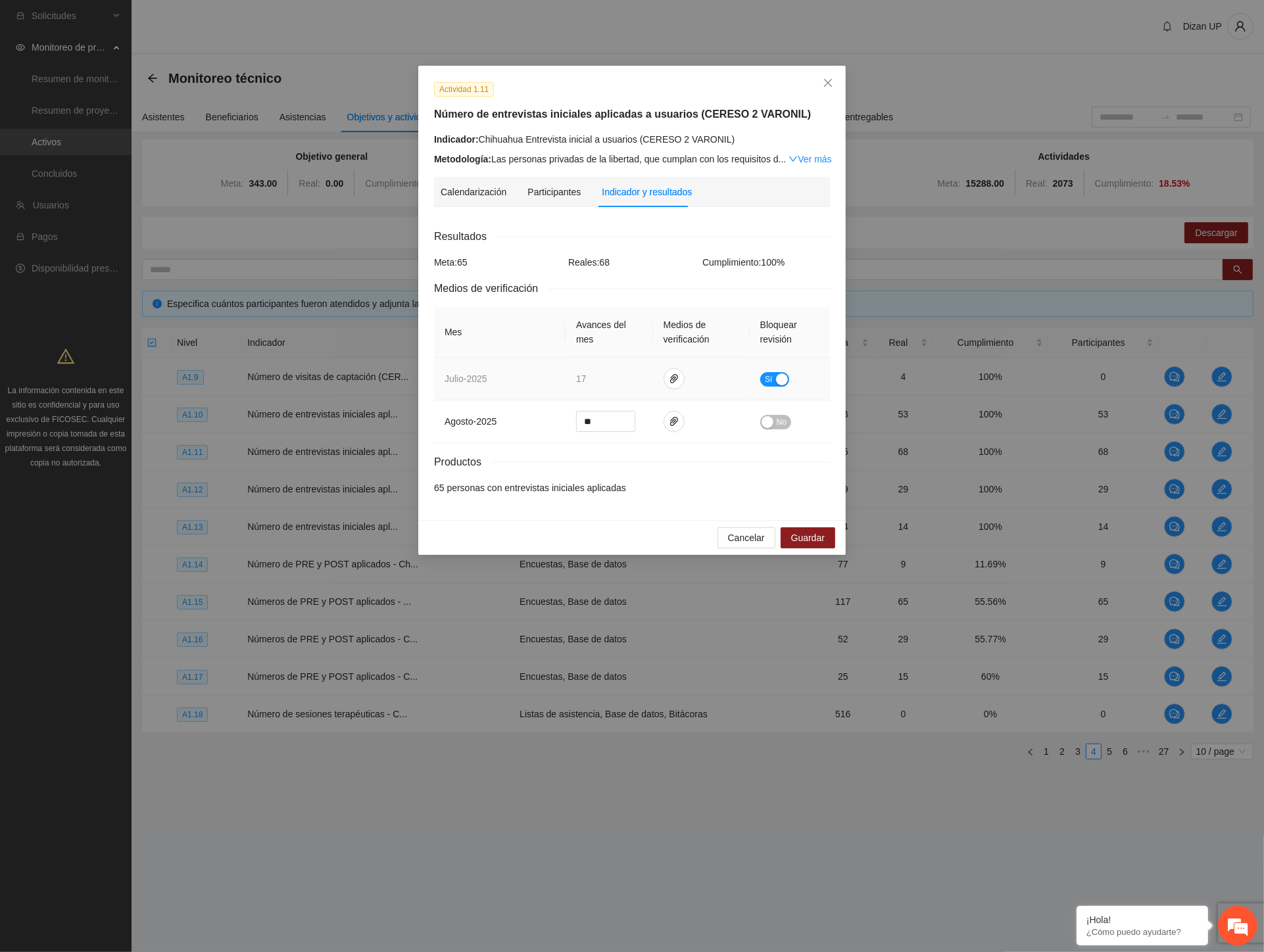
drag, startPoint x: 772, startPoint y: 375, endPoint x: 777, endPoint y: 395, distance: 20.6
click at [772, 375] on span "Sí" at bounding box center [769, 379] width 8 height 15
click at [812, 538] on span "Guardar" at bounding box center [808, 538] width 34 height 15
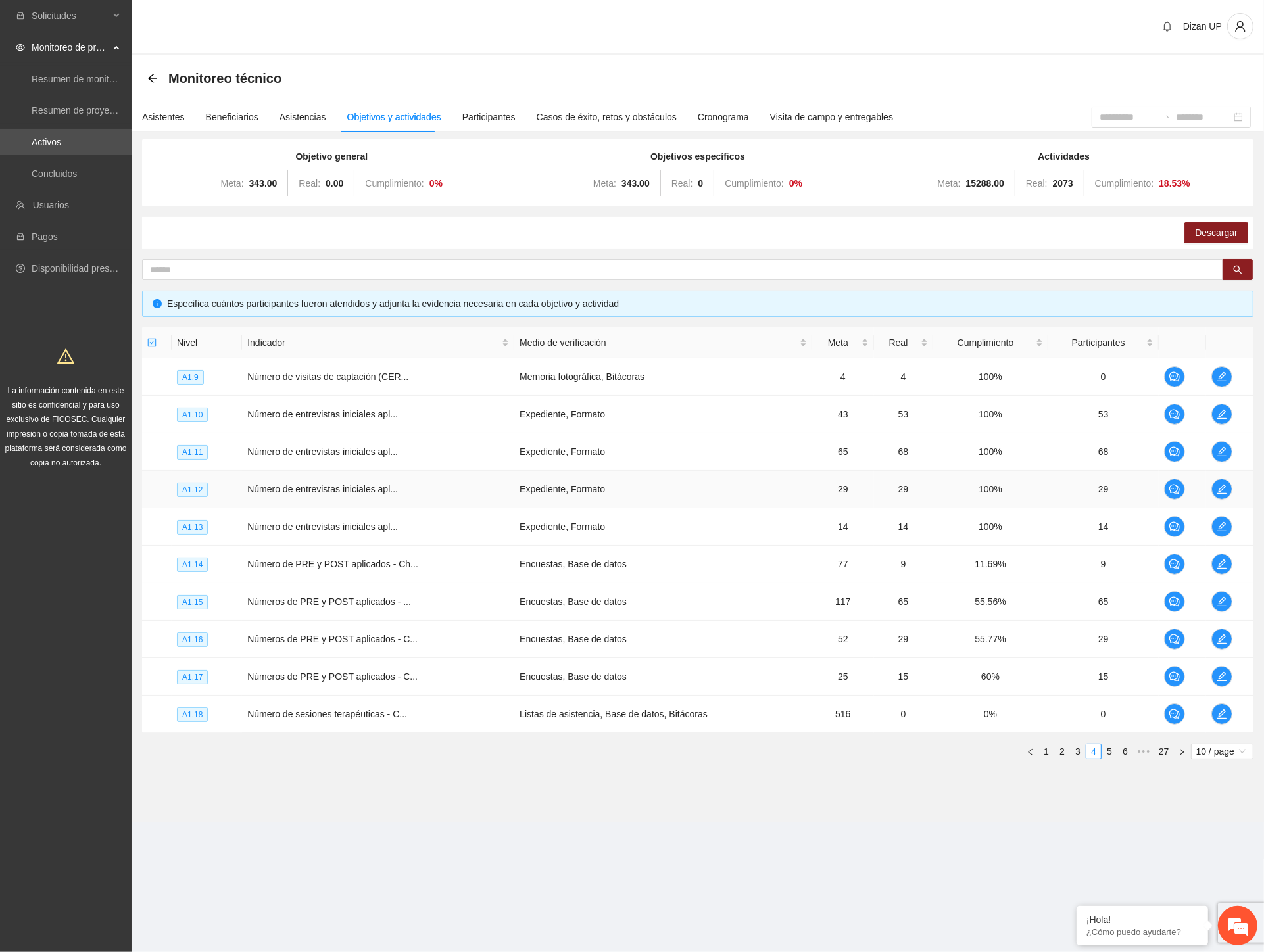
click at [1232, 487] on td at bounding box center [1229, 489] width 47 height 37
click at [1220, 487] on icon "edit" at bounding box center [1222, 489] width 9 height 9
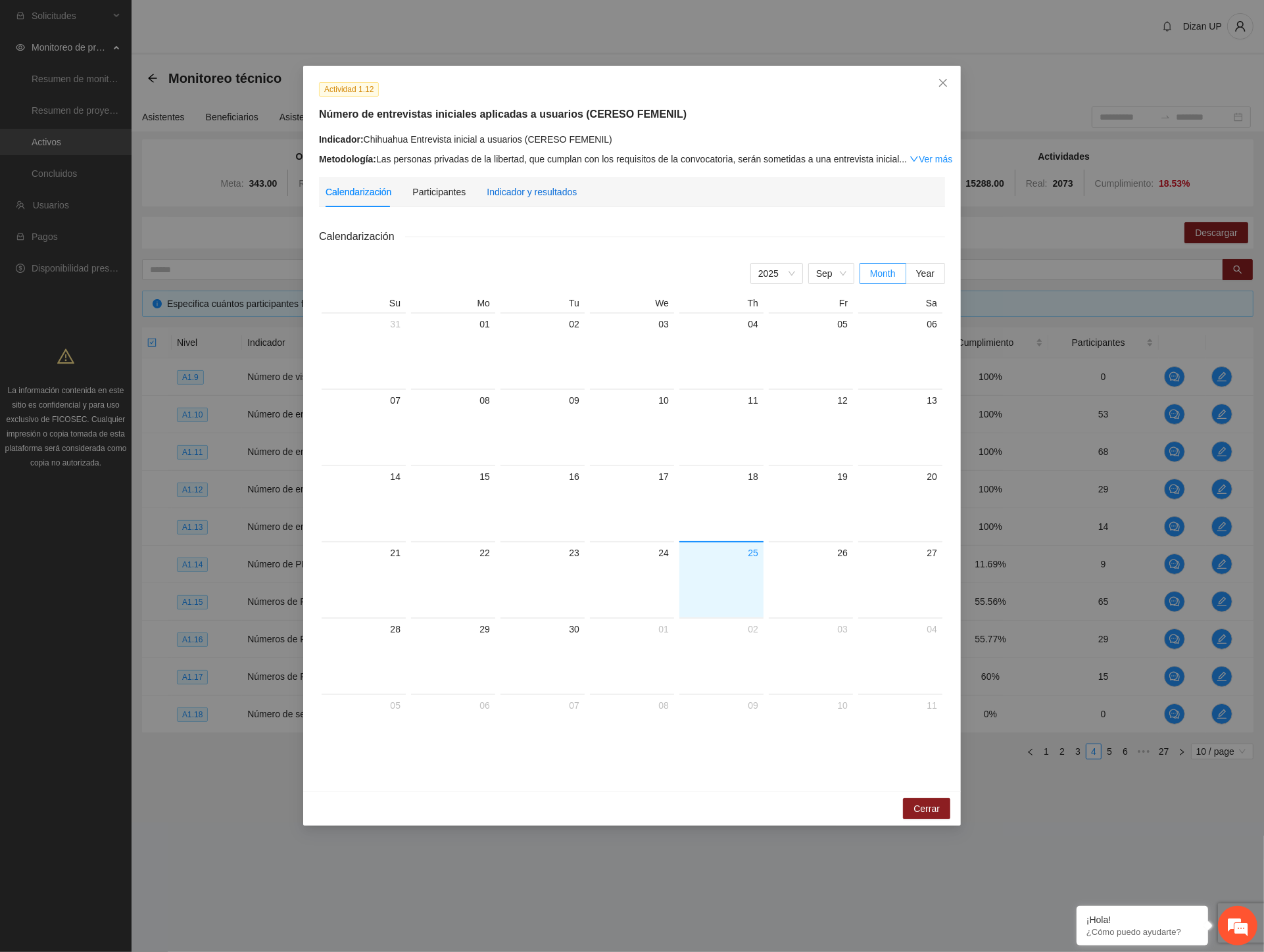
click at [514, 198] on div "Indicador y resultados" at bounding box center [532, 192] width 90 height 15
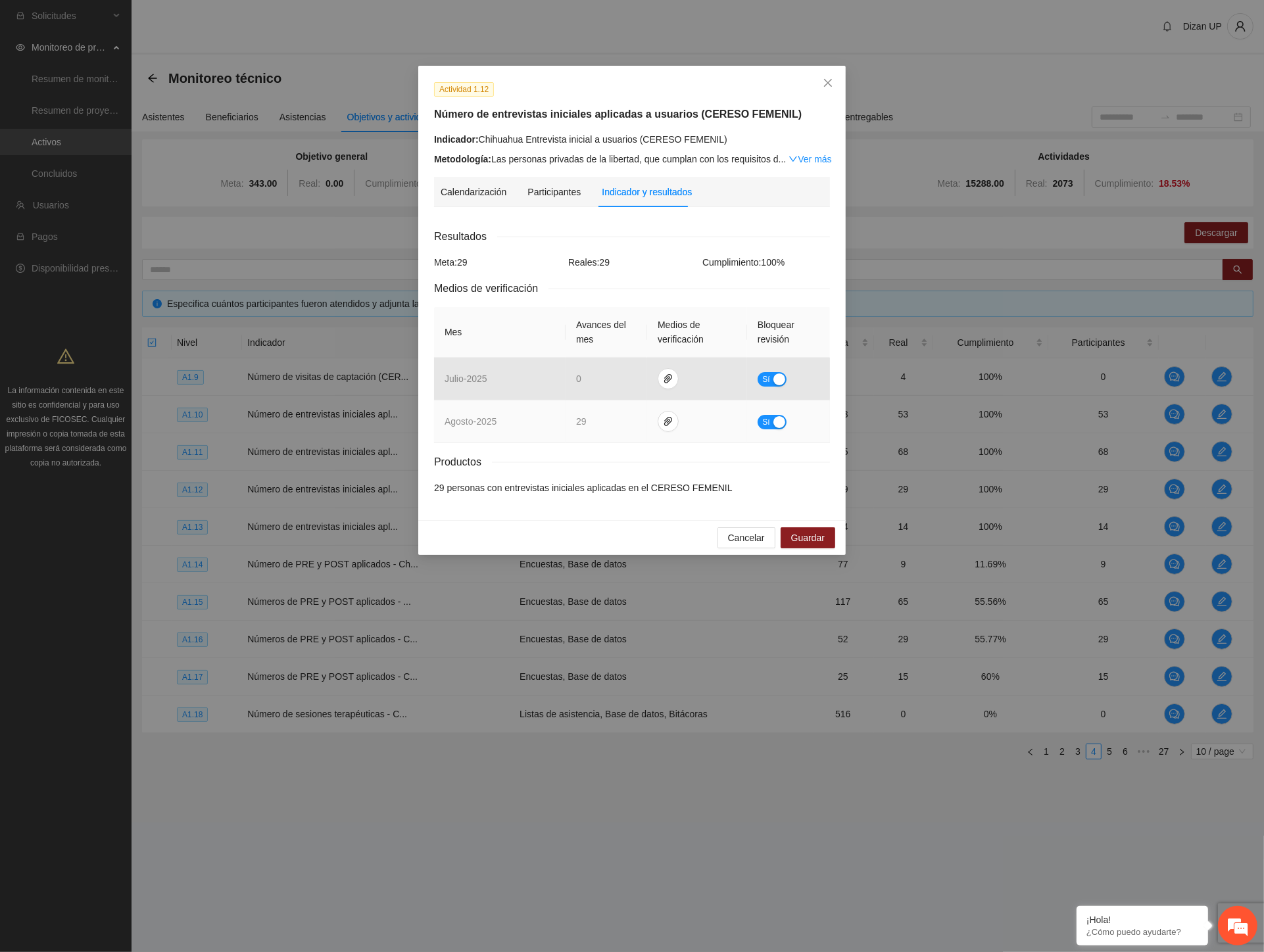
click at [775, 426] on div "button" at bounding box center [779, 422] width 12 height 12
click at [799, 541] on span "Guardar" at bounding box center [808, 538] width 34 height 15
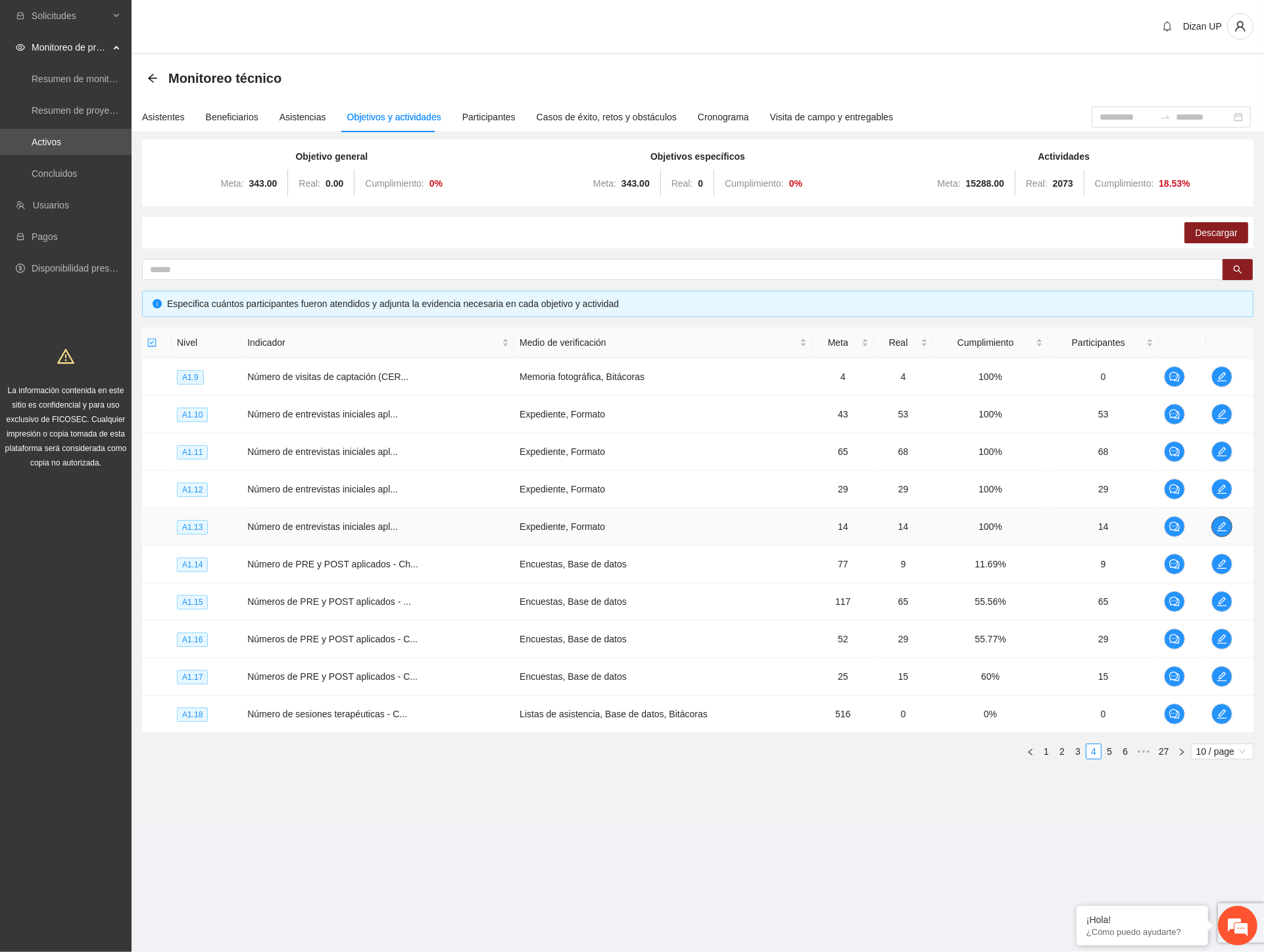
click at [1217, 529] on icon "edit" at bounding box center [1222, 526] width 11 height 11
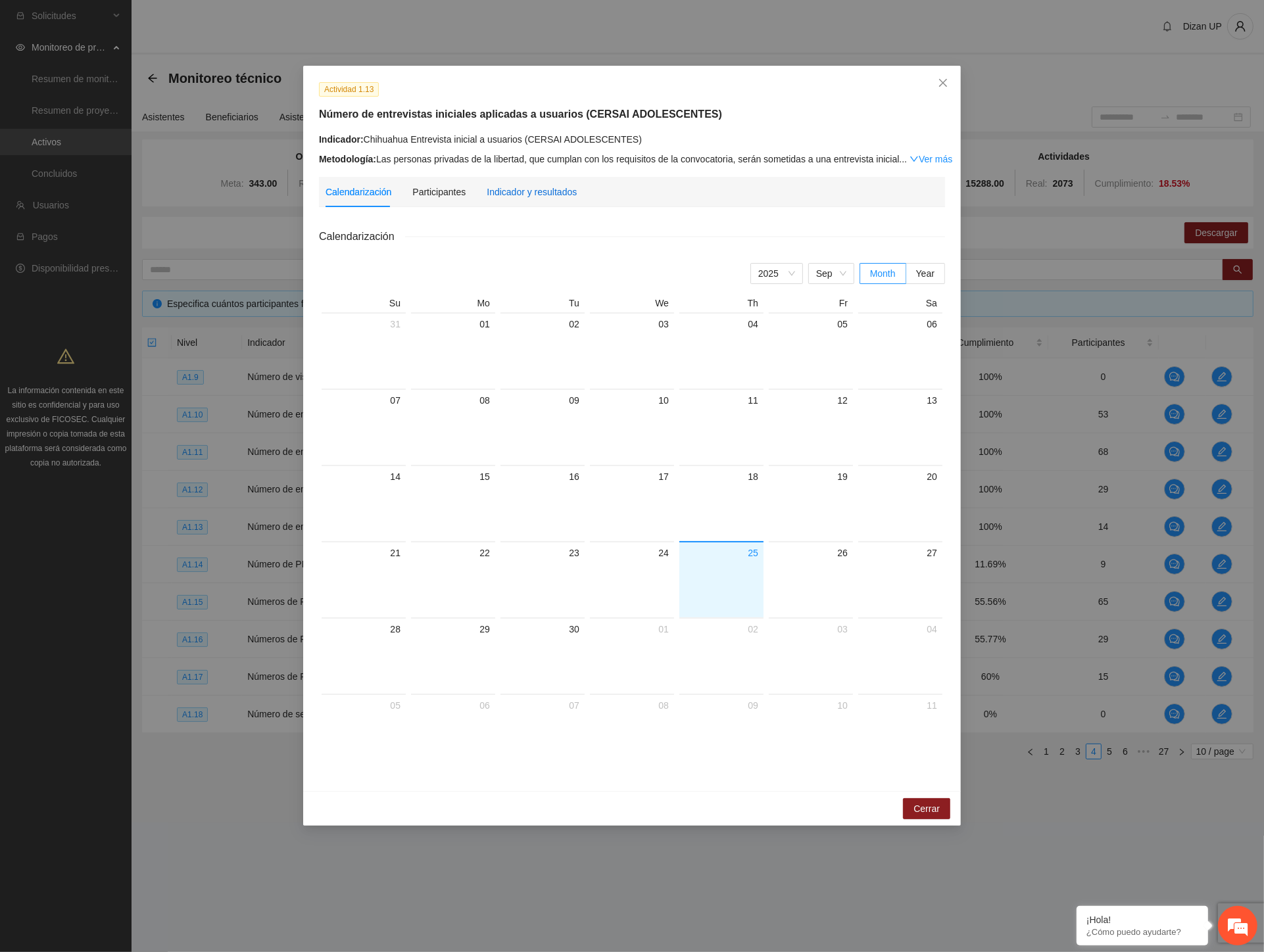
click at [544, 193] on div "Indicador y resultados" at bounding box center [532, 192] width 90 height 15
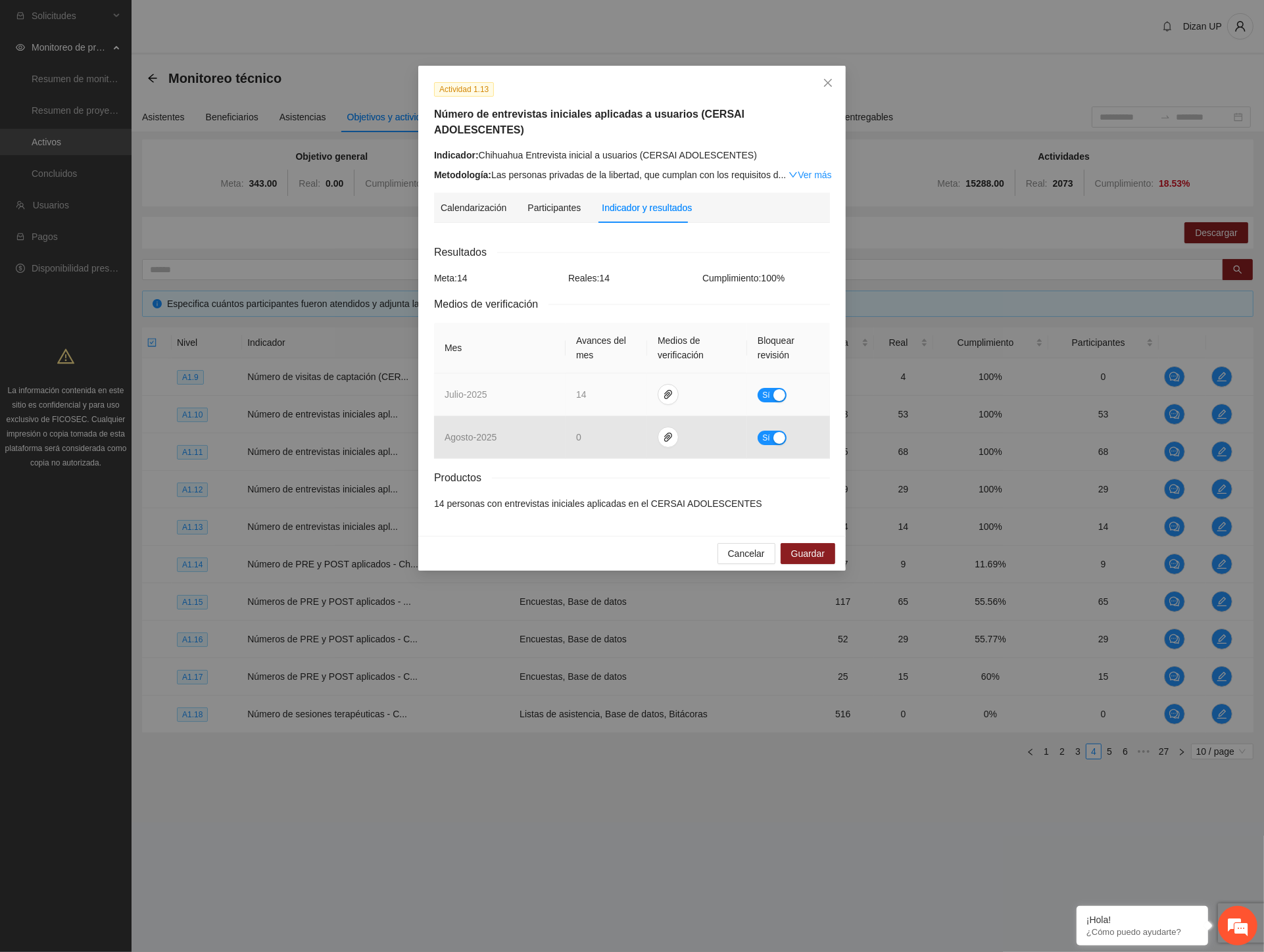
click at [769, 388] on span "Sí" at bounding box center [766, 395] width 8 height 15
click at [806, 546] on span "Guardar" at bounding box center [808, 553] width 34 height 15
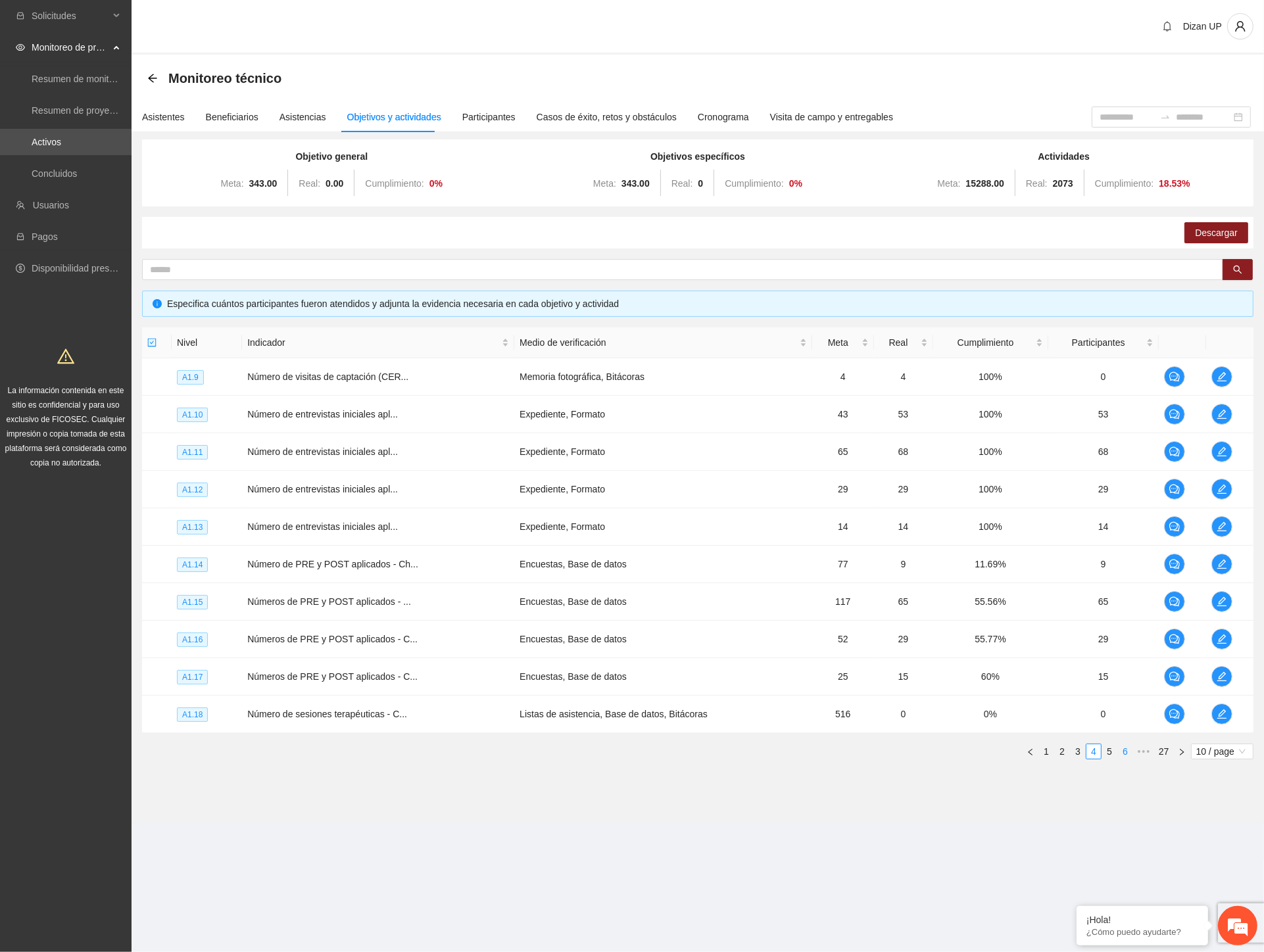
click at [1128, 753] on link "6" at bounding box center [1125, 752] width 15 height 15
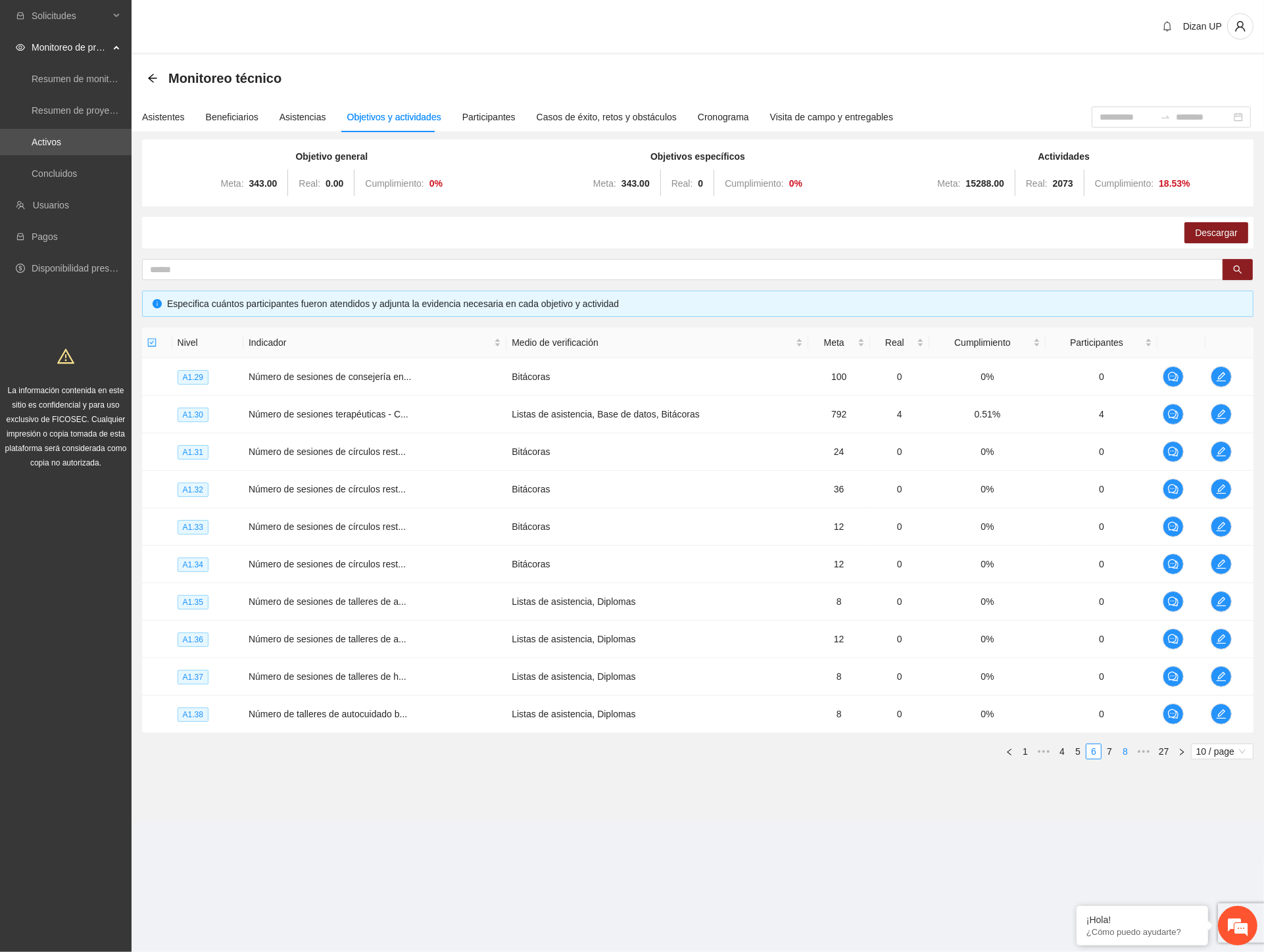
click at [1123, 751] on link "8" at bounding box center [1125, 752] width 15 height 15
click at [1123, 751] on link "10" at bounding box center [1124, 752] width 18 height 15
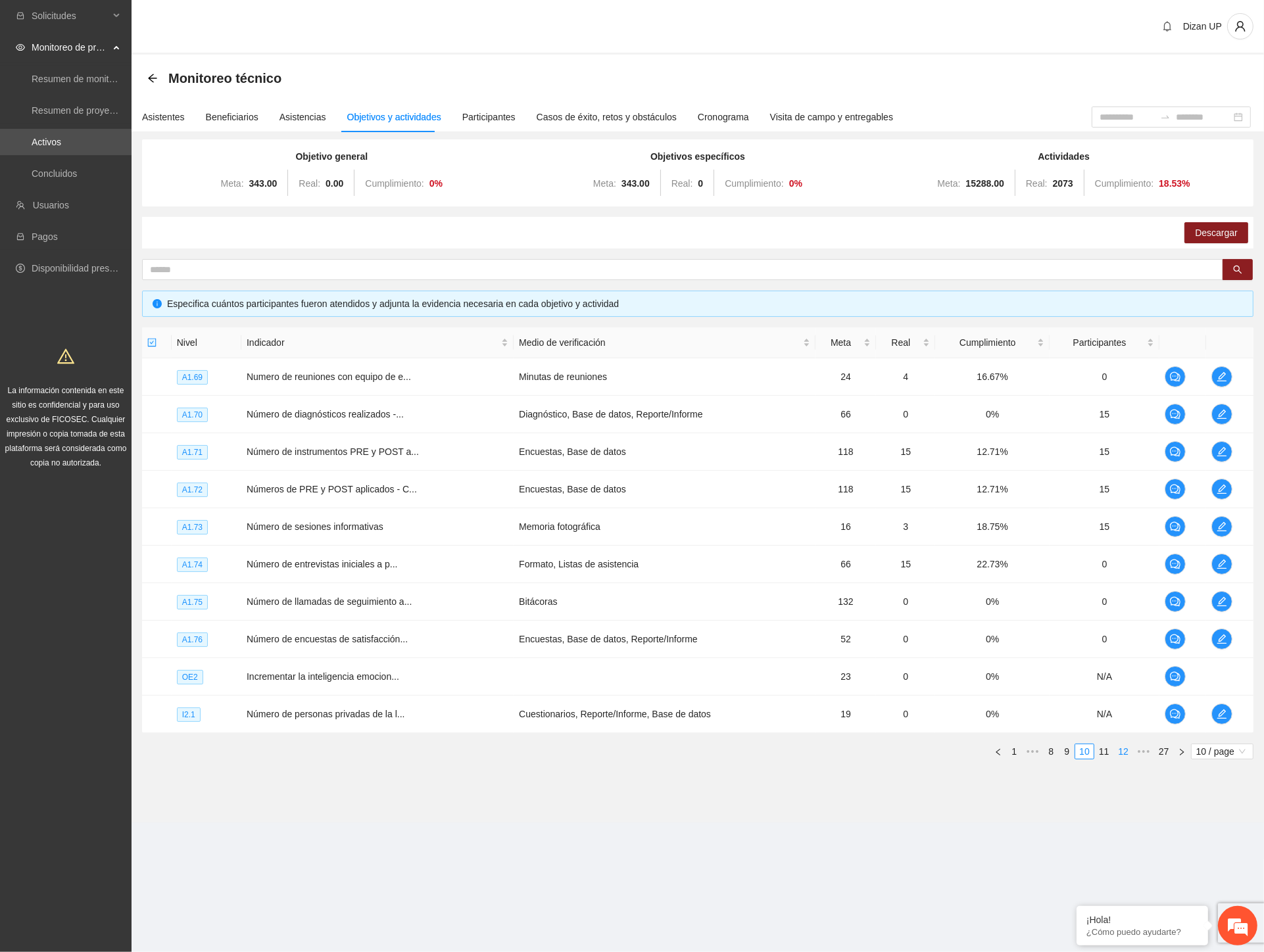
click at [1123, 751] on link "12" at bounding box center [1124, 752] width 18 height 15
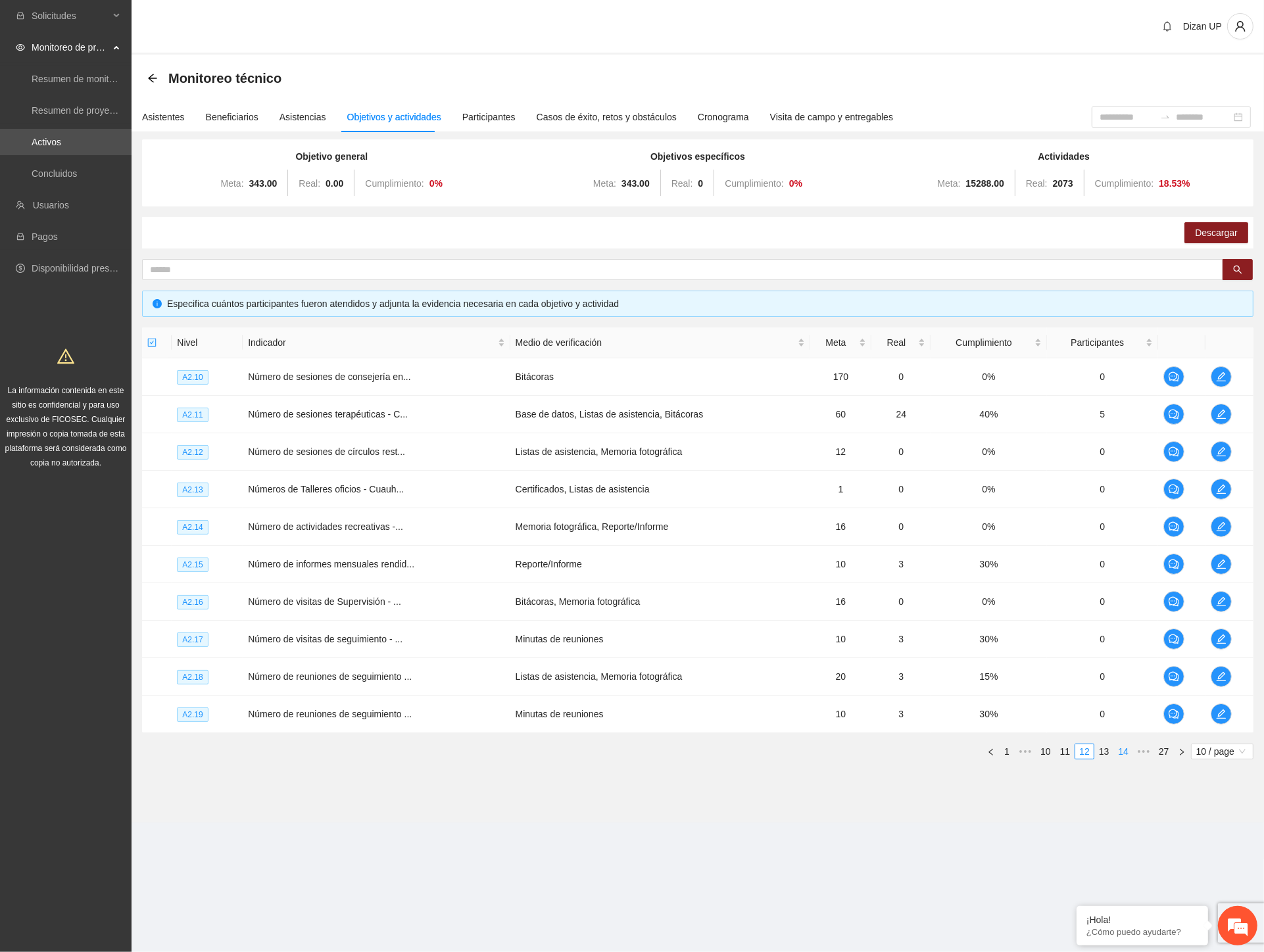
click at [1123, 751] on link "14" at bounding box center [1124, 752] width 18 height 15
click at [1220, 529] on icon "edit" at bounding box center [1222, 526] width 11 height 11
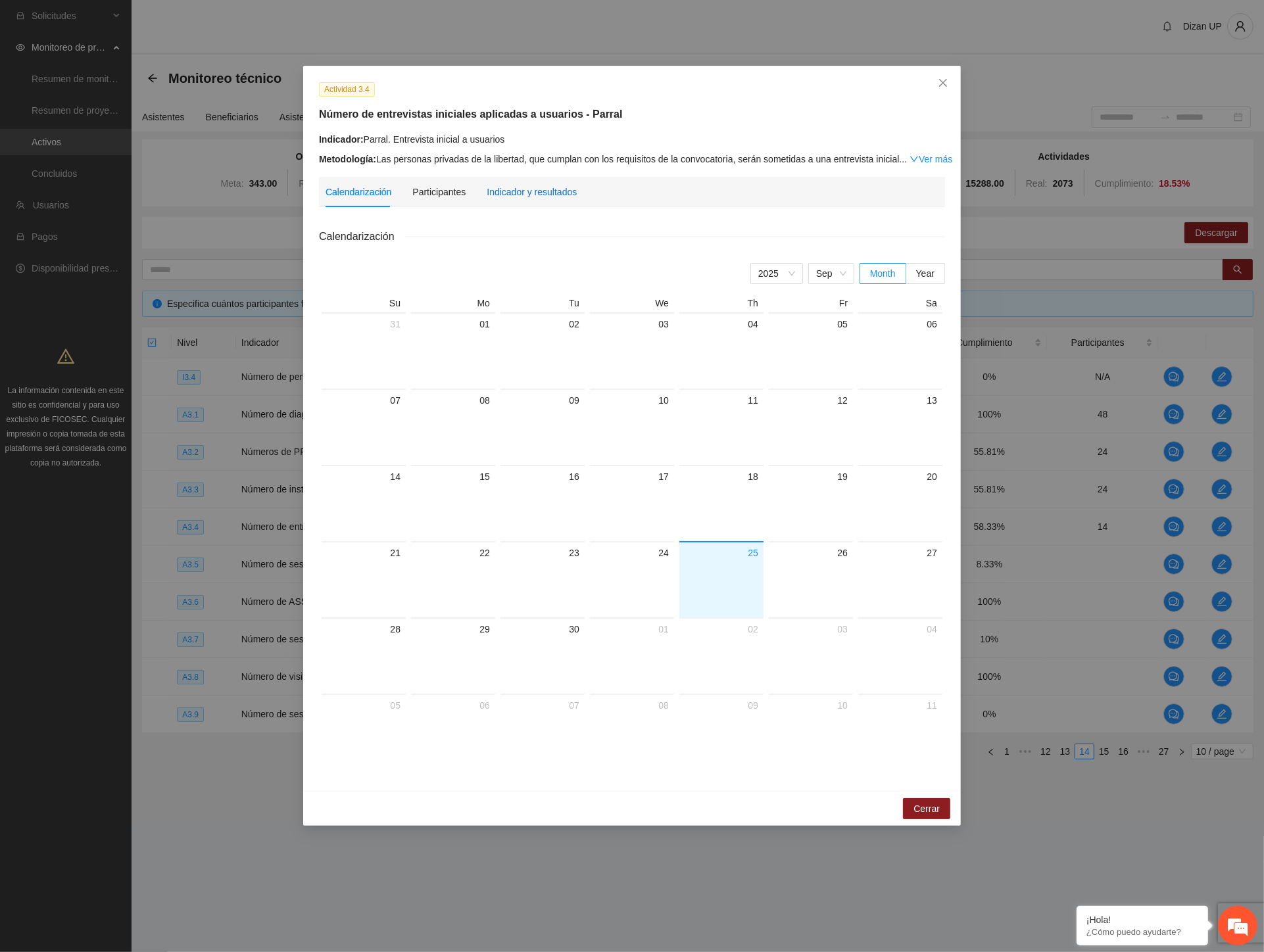
click at [505, 192] on div "Indicador y resultados" at bounding box center [532, 192] width 90 height 15
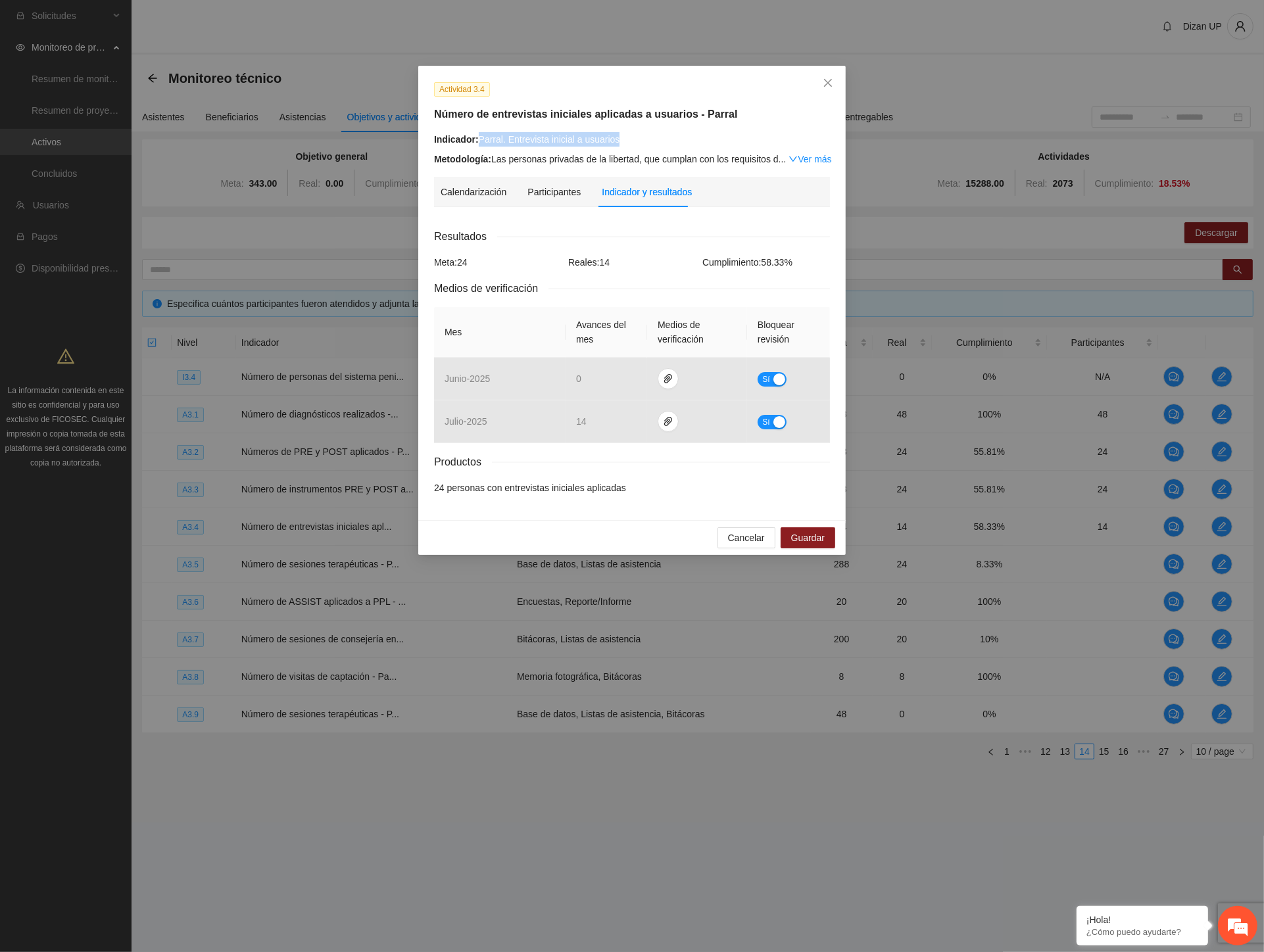
drag, startPoint x: 630, startPoint y: 140, endPoint x: 478, endPoint y: 140, distance: 152.0
click at [478, 140] on div "Indicador: Parral. Entrevista inicial a usuarios" at bounding box center [632, 139] width 396 height 15
copy div "Parral. Entrevista inicial a usuarios"
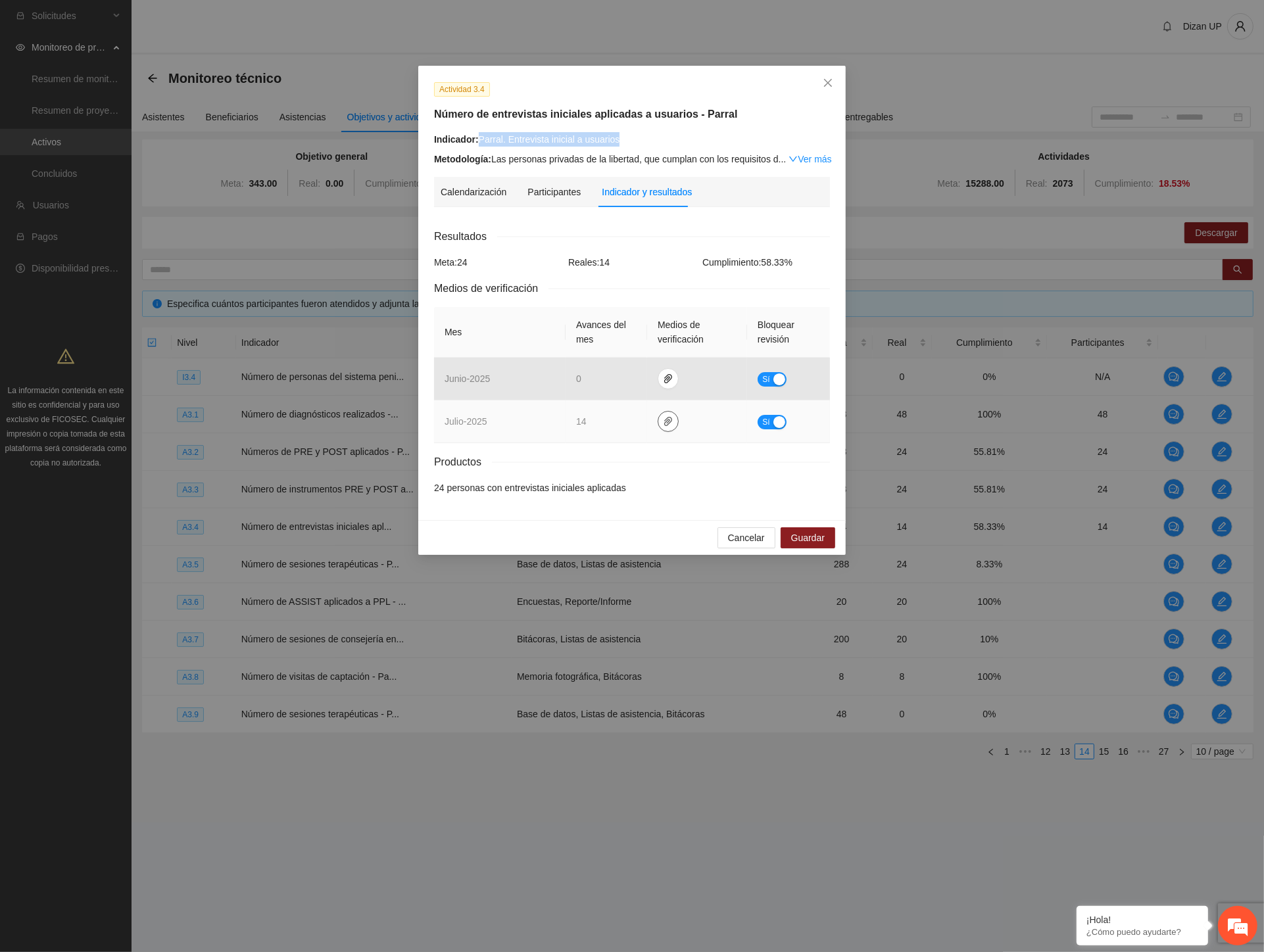
click at [663, 421] on icon "paper-clip" at bounding box center [668, 421] width 11 height 11
click at [585, 383] on link "JULIO_2025.zip" at bounding box center [670, 383] width 188 height 15
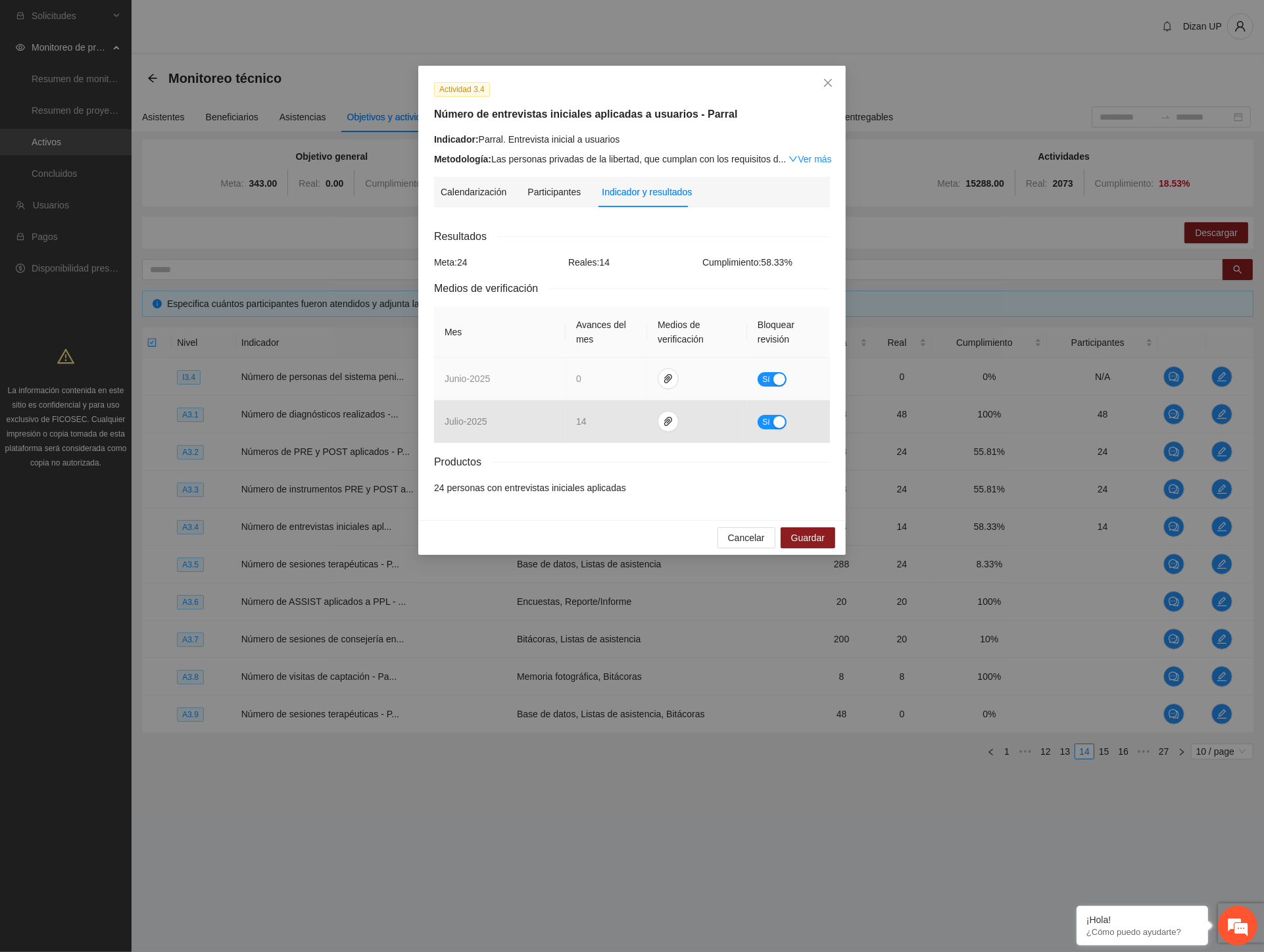
click at [469, 392] on td "junio - 2025" at bounding box center [500, 379] width 131 height 43
click at [174, 234] on div "Actividad 3.4 Número de entrevistas iniciales aplicadas a usuarios - Parral Ind…" at bounding box center [632, 476] width 1264 height 952
drag, startPoint x: 547, startPoint y: 219, endPoint x: 566, endPoint y: 227, distance: 20.6
click at [547, 219] on div "Calendarización [DATE] Month Year Su Mo Tu We Th Fr Sa 31 01 02 03 04 05 06 07 …" at bounding box center [632, 361] width 396 height 287
click at [522, 100] on div "Actividad 3.4 Número de entrevistas iniciales aplicadas a usuarios - Parral Ind…" at bounding box center [632, 124] width 406 height 85
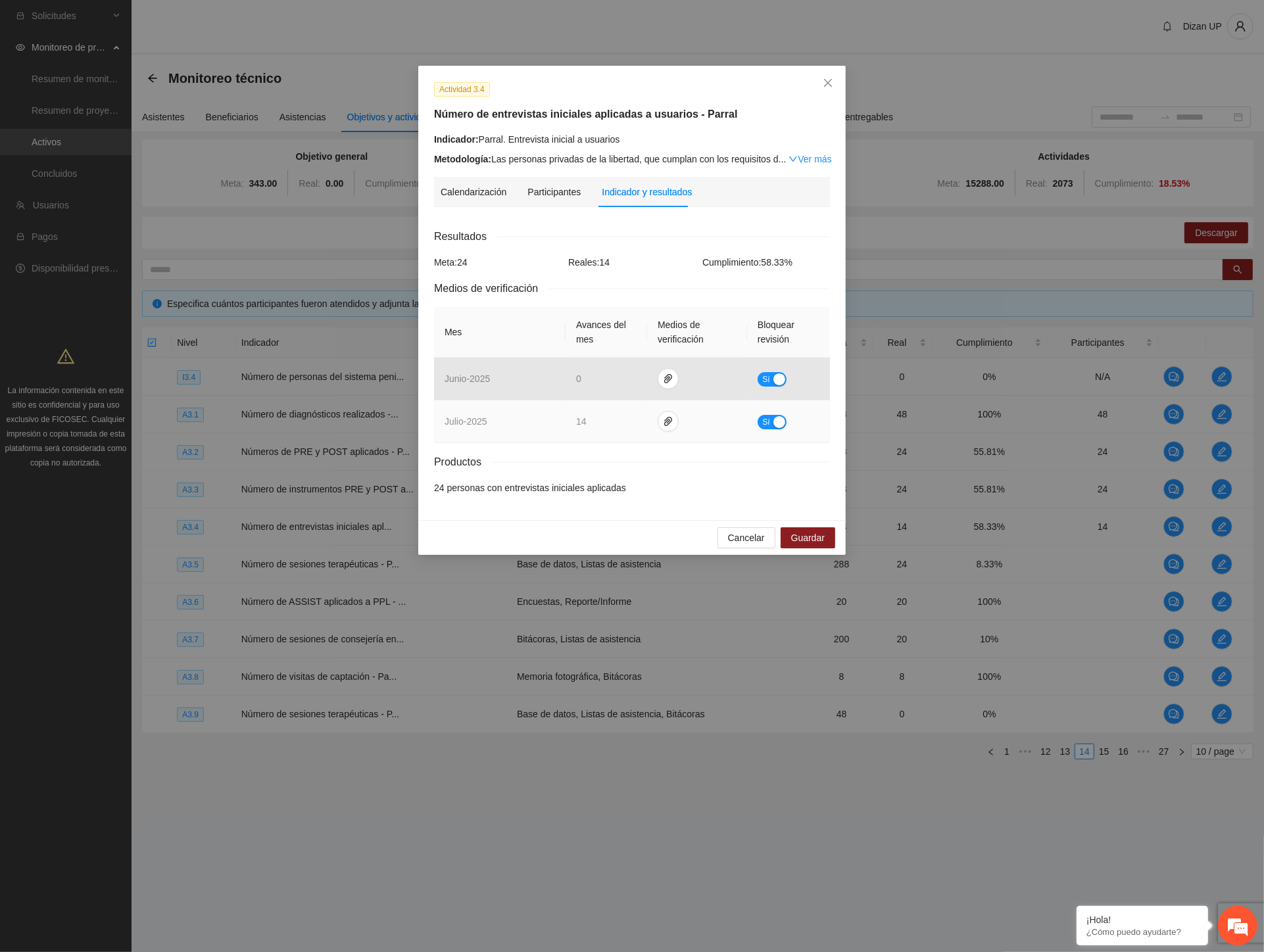
click at [775, 424] on div "button" at bounding box center [779, 422] width 12 height 12
click at [814, 540] on span "Guardar" at bounding box center [808, 538] width 34 height 15
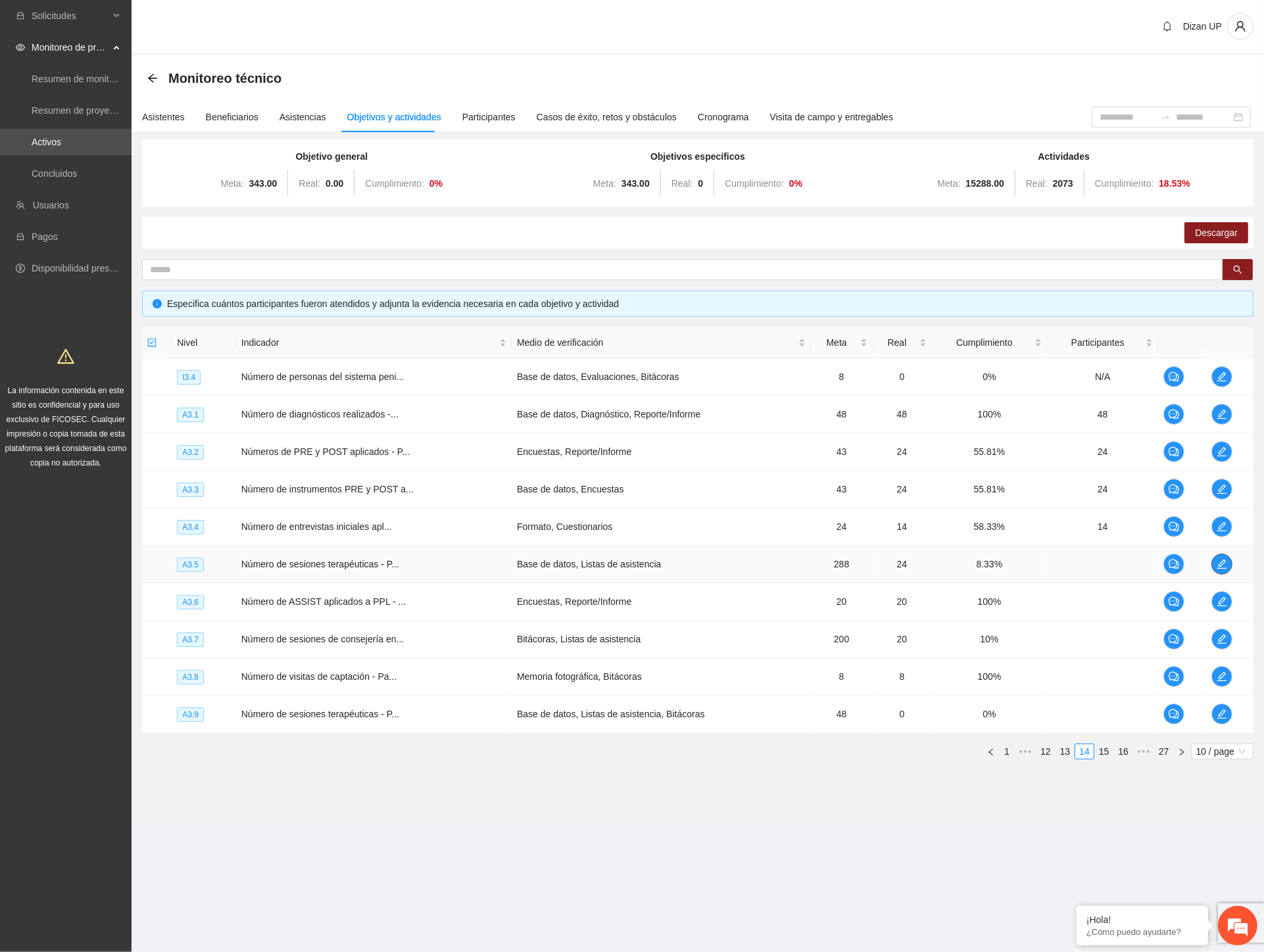
click at [1223, 567] on icon "edit" at bounding box center [1222, 564] width 11 height 11
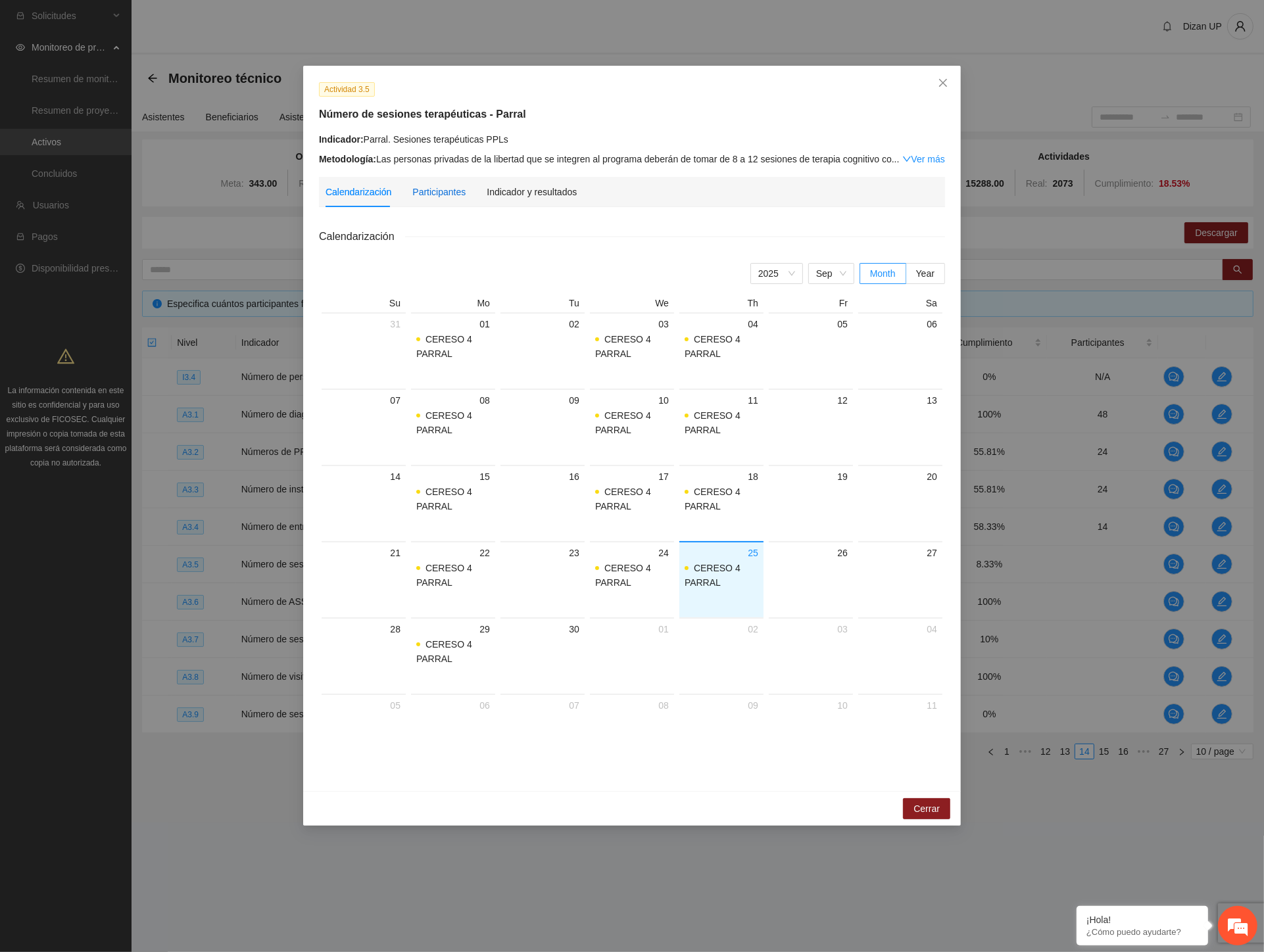
click at [423, 195] on div "Participantes" at bounding box center [438, 192] width 53 height 15
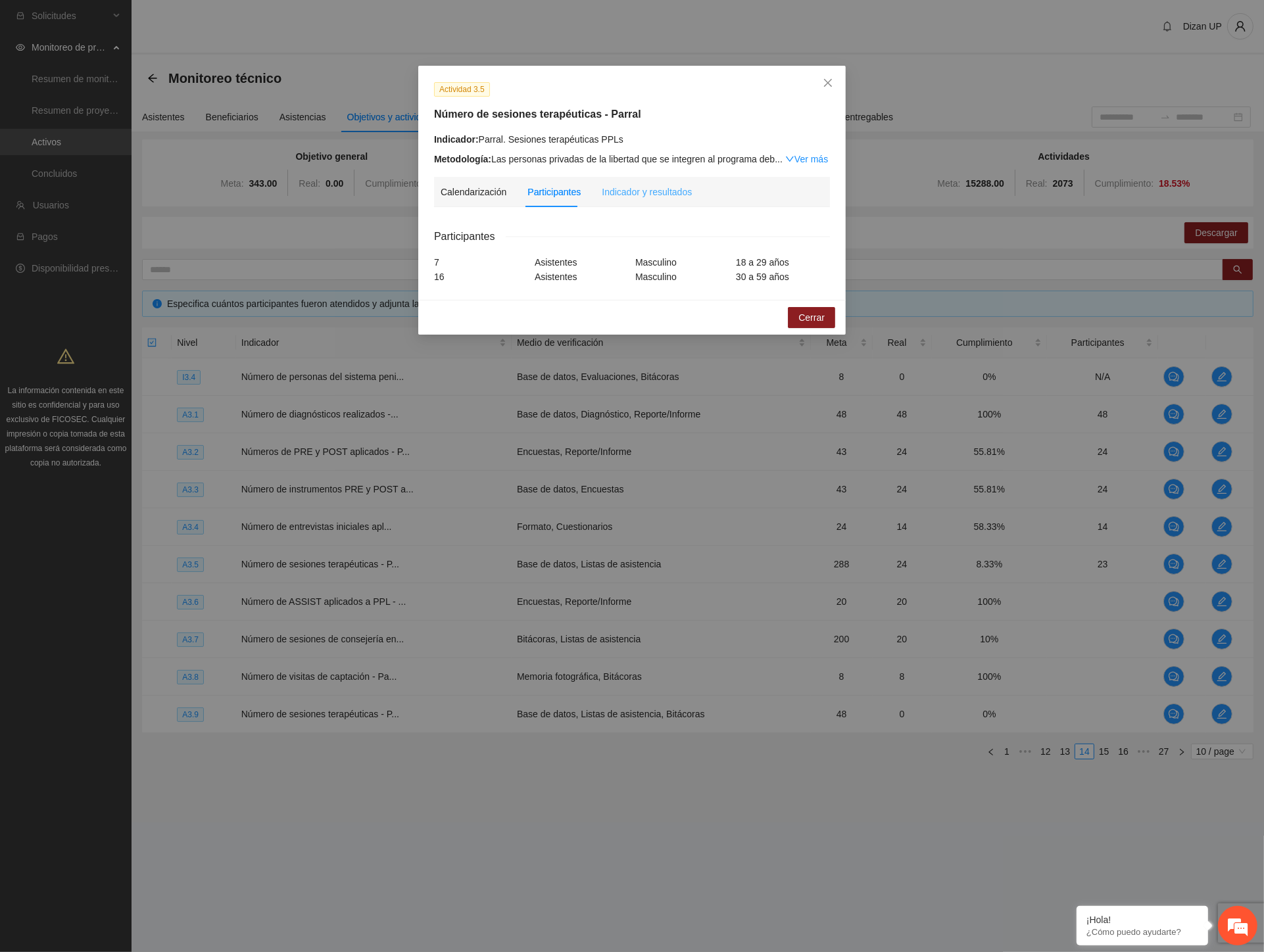
click at [634, 184] on div "Indicador y resultados" at bounding box center [647, 192] width 90 height 30
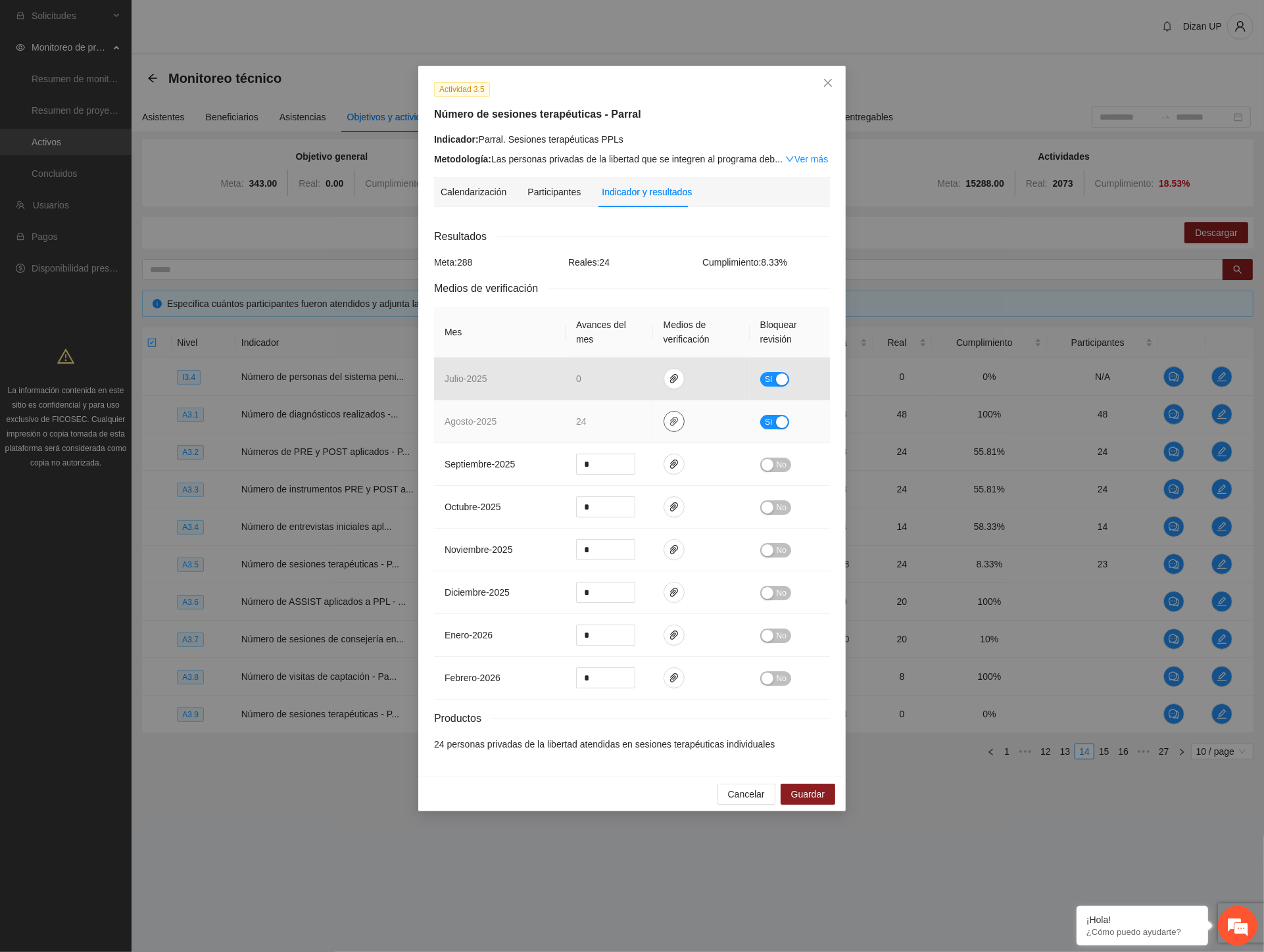
click at [665, 420] on span "paper-clip" at bounding box center [674, 421] width 20 height 11
click at [618, 380] on link "AGOSTO_2025.zip" at bounding box center [678, 383] width 188 height 15
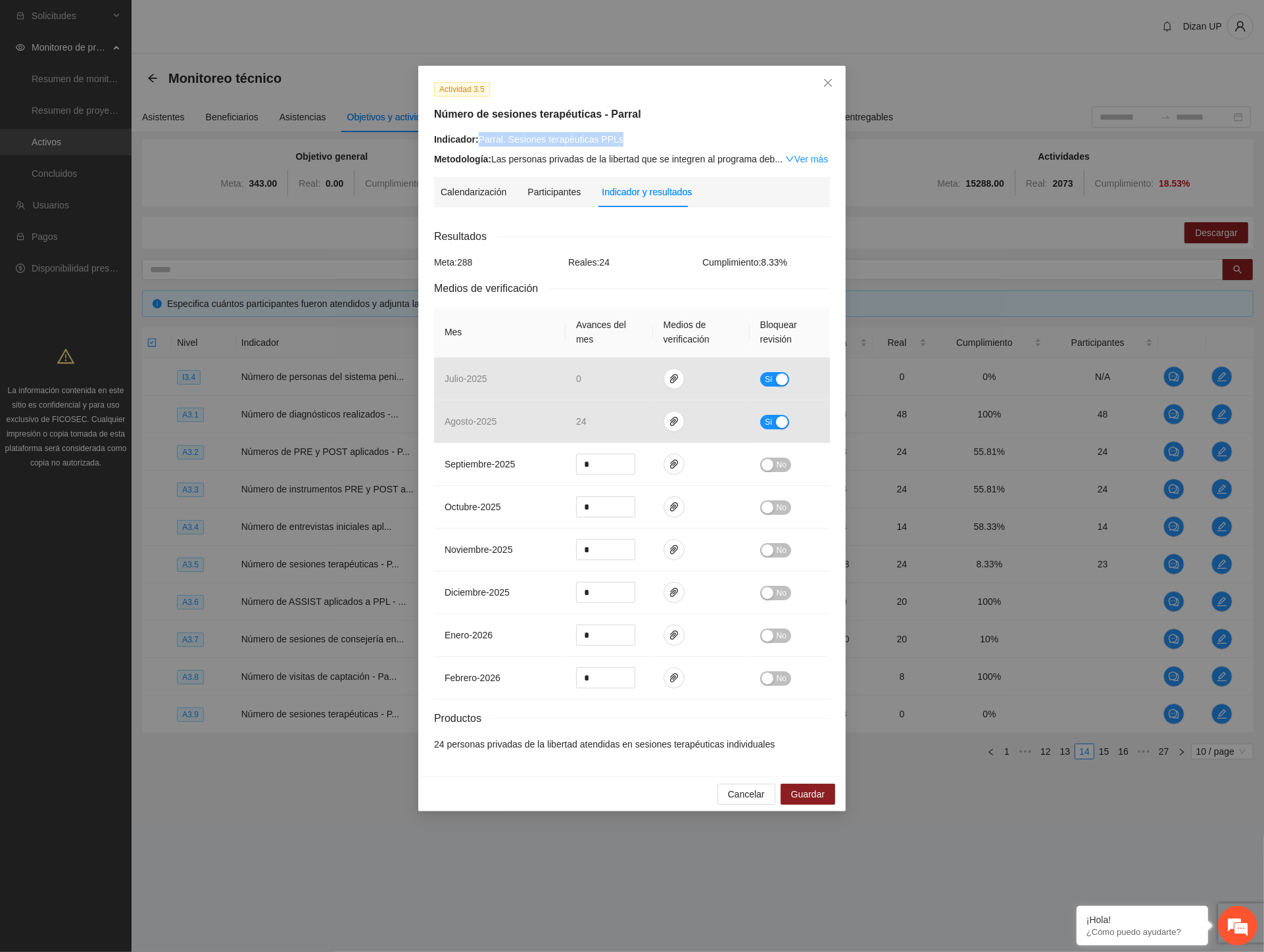
drag, startPoint x: 595, startPoint y: 140, endPoint x: 478, endPoint y: 135, distance: 117.1
click at [478, 135] on div "Indicador: Parral. Sesiones terapéuticas PPLs" at bounding box center [632, 139] width 396 height 15
copy div "Parral. Sesiones terapéuticas PPLs"
click at [824, 85] on icon "close" at bounding box center [828, 83] width 11 height 11
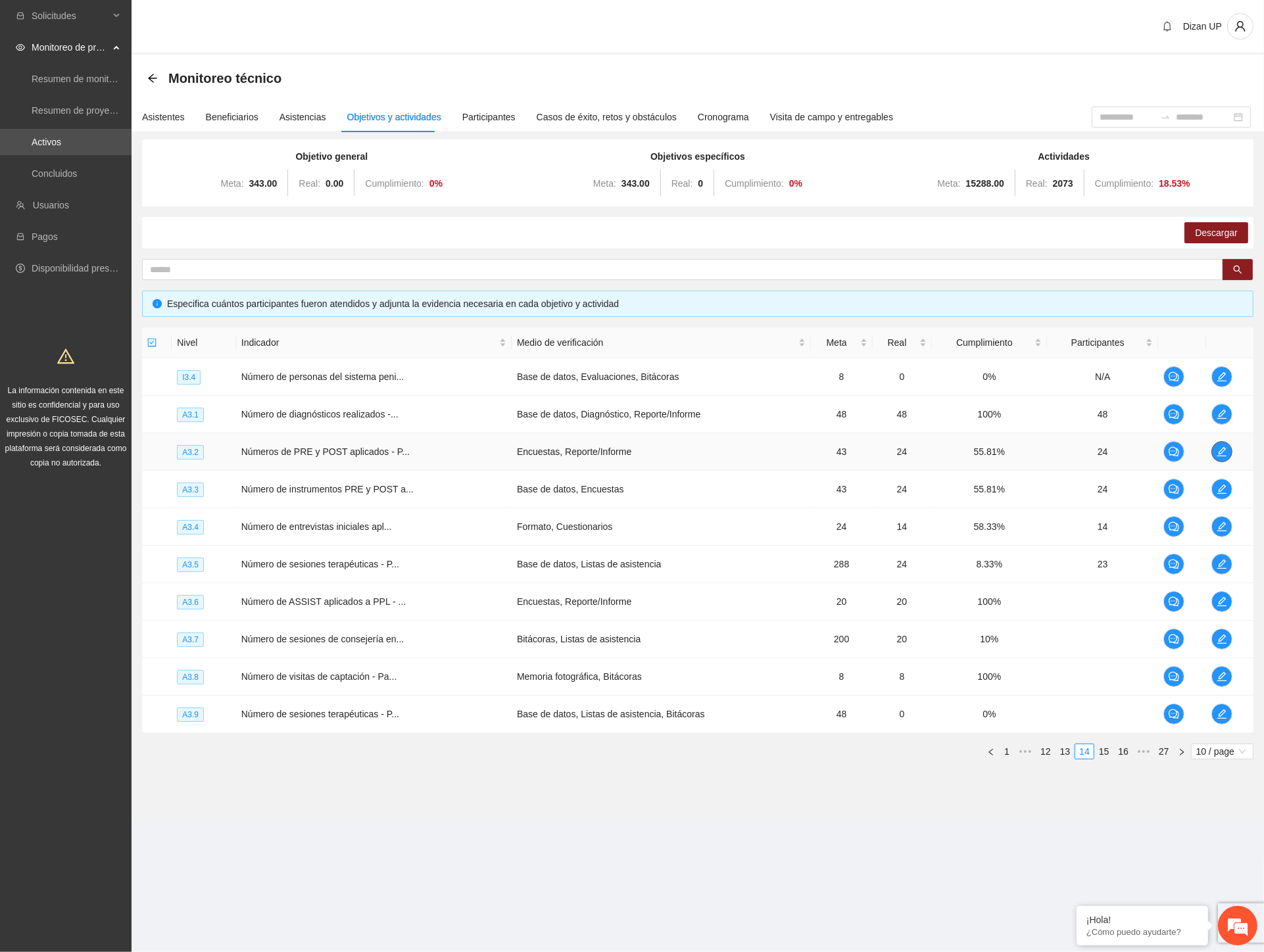
click at [1212, 451] on span "edit" at bounding box center [1222, 452] width 20 height 11
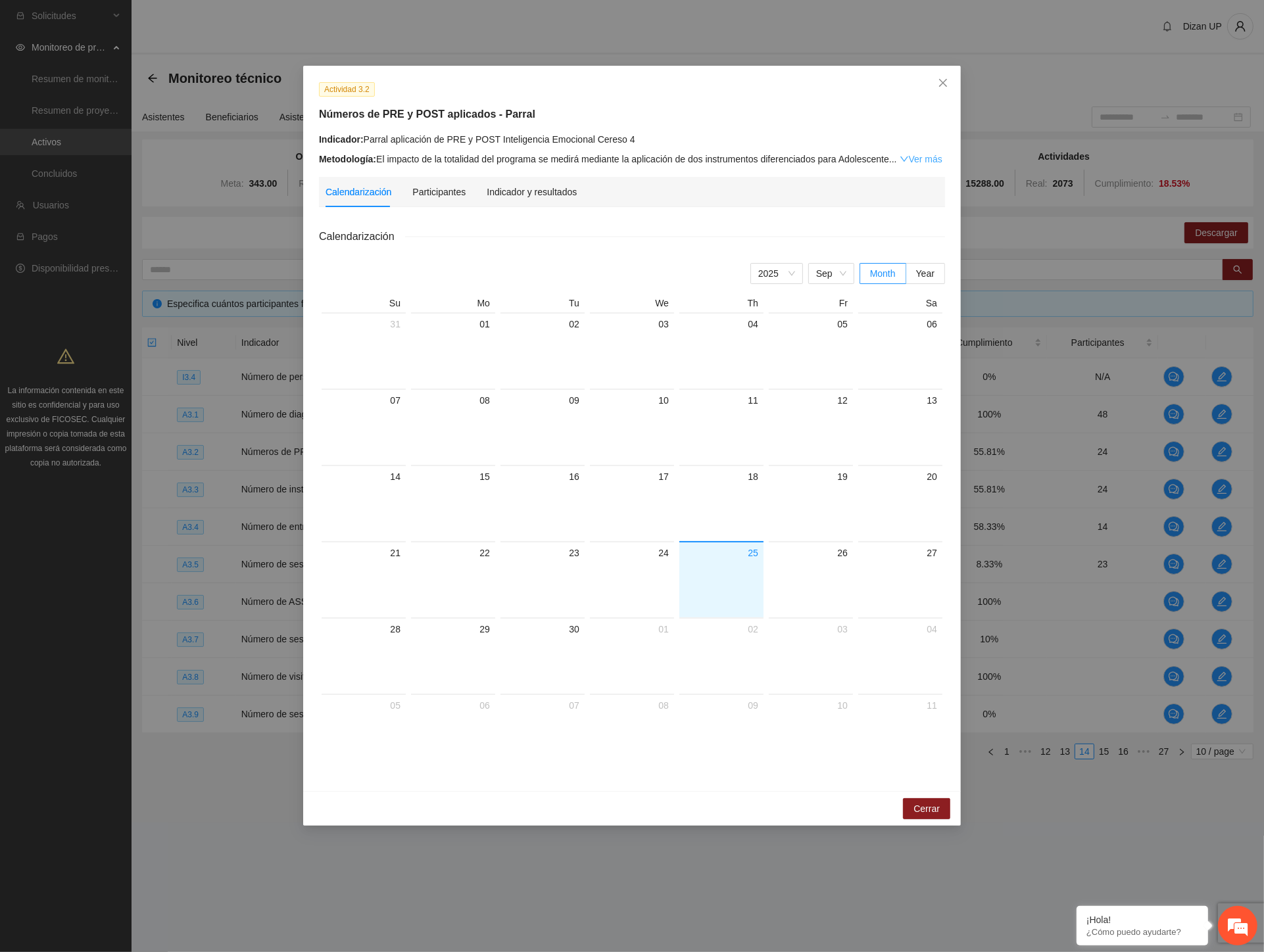
click at [921, 159] on link "Ver más" at bounding box center [921, 159] width 43 height 11
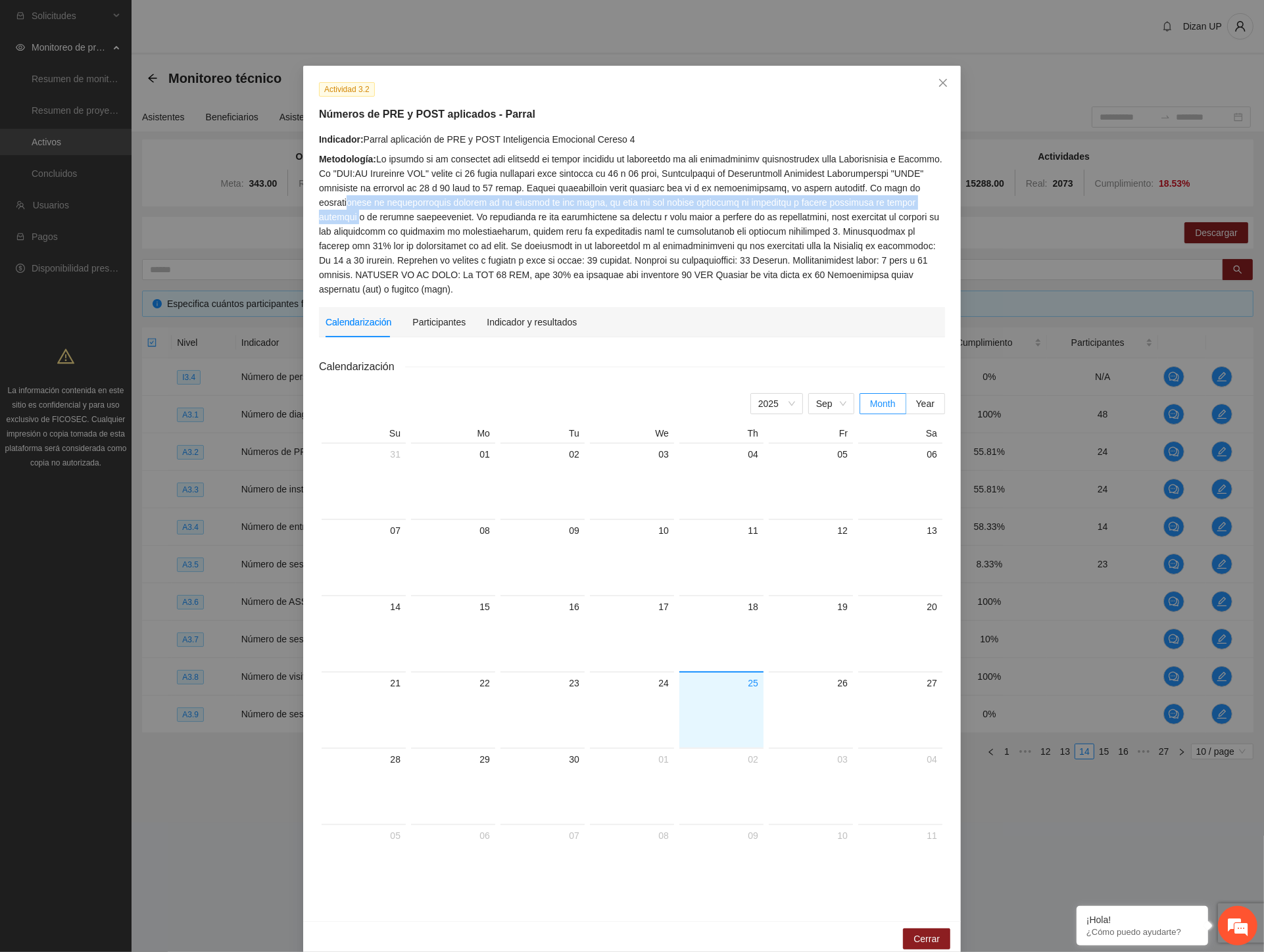
drag, startPoint x: 345, startPoint y: 200, endPoint x: 929, endPoint y: 203, distance: 584.0
click at [929, 203] on div "Metodología:" at bounding box center [632, 224] width 626 height 145
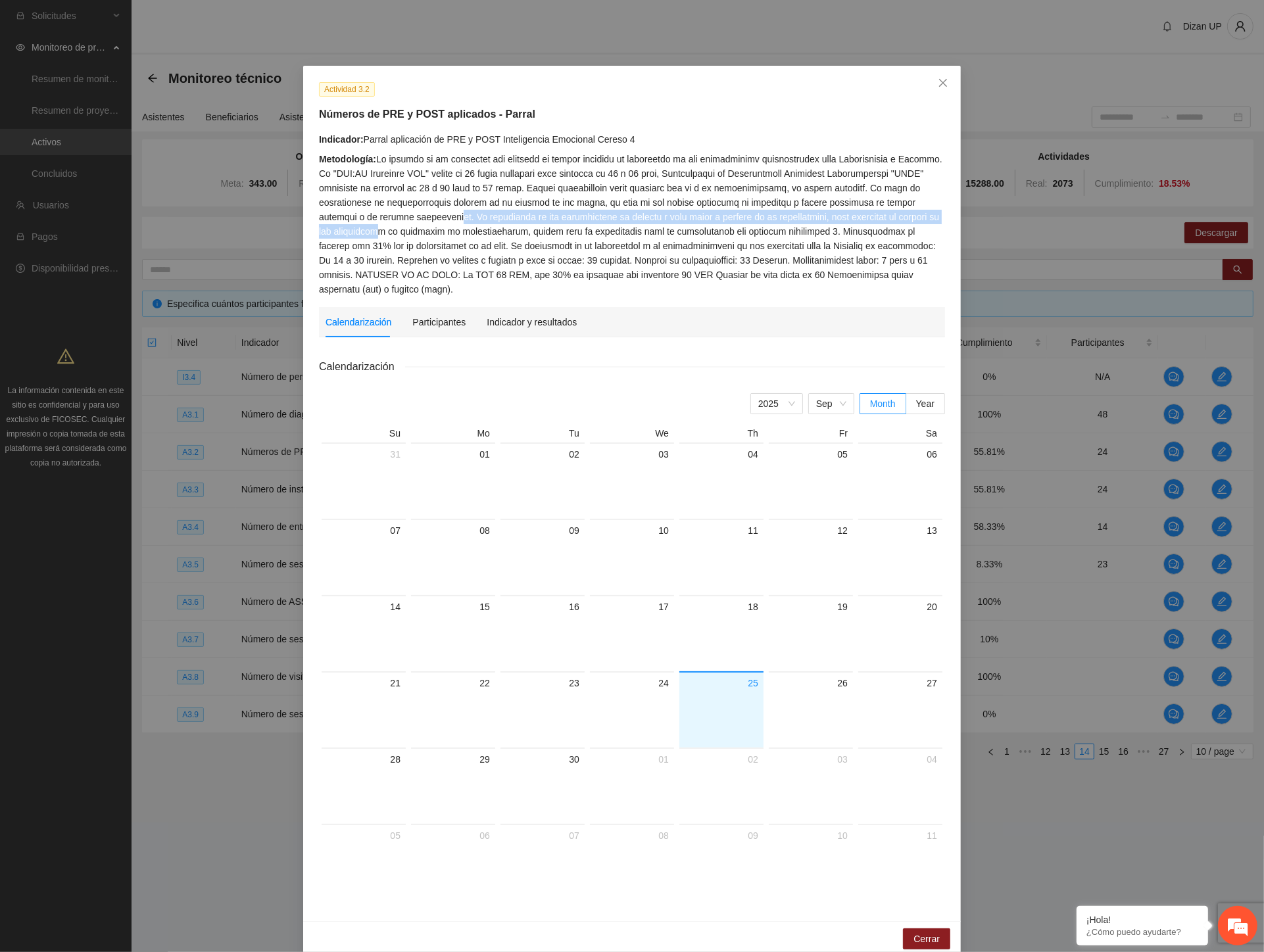
drag, startPoint x: 403, startPoint y: 219, endPoint x: 934, endPoint y: 217, distance: 531.0
click at [934, 217] on div "Metodología:" at bounding box center [632, 224] width 626 height 145
drag, startPoint x: 349, startPoint y: 231, endPoint x: 644, endPoint y: 234, distance: 295.0
click at [644, 234] on div "Metodología:" at bounding box center [632, 224] width 626 height 145
drag, startPoint x: 752, startPoint y: 231, endPoint x: 903, endPoint y: 230, distance: 151.0
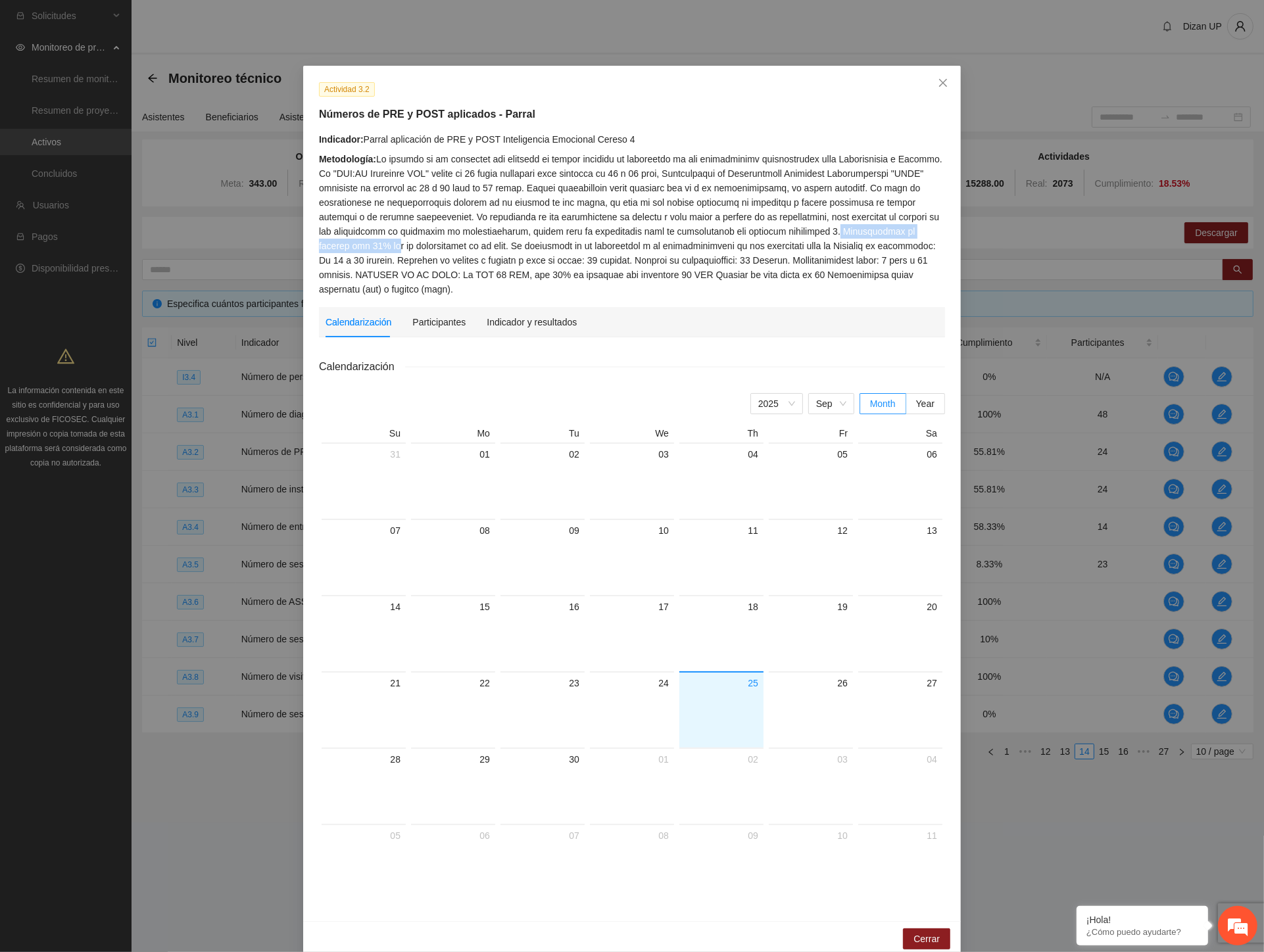
click at [903, 230] on div "Metodología:" at bounding box center [632, 224] width 626 height 145
drag, startPoint x: 317, startPoint y: 245, endPoint x: 417, endPoint y: 246, distance: 100.0
click at [417, 246] on div "Metodología:" at bounding box center [632, 224] width 626 height 145
click at [439, 239] on div "Metodología:" at bounding box center [632, 224] width 626 height 145
drag, startPoint x: 403, startPoint y: 245, endPoint x: 634, endPoint y: 246, distance: 231.0
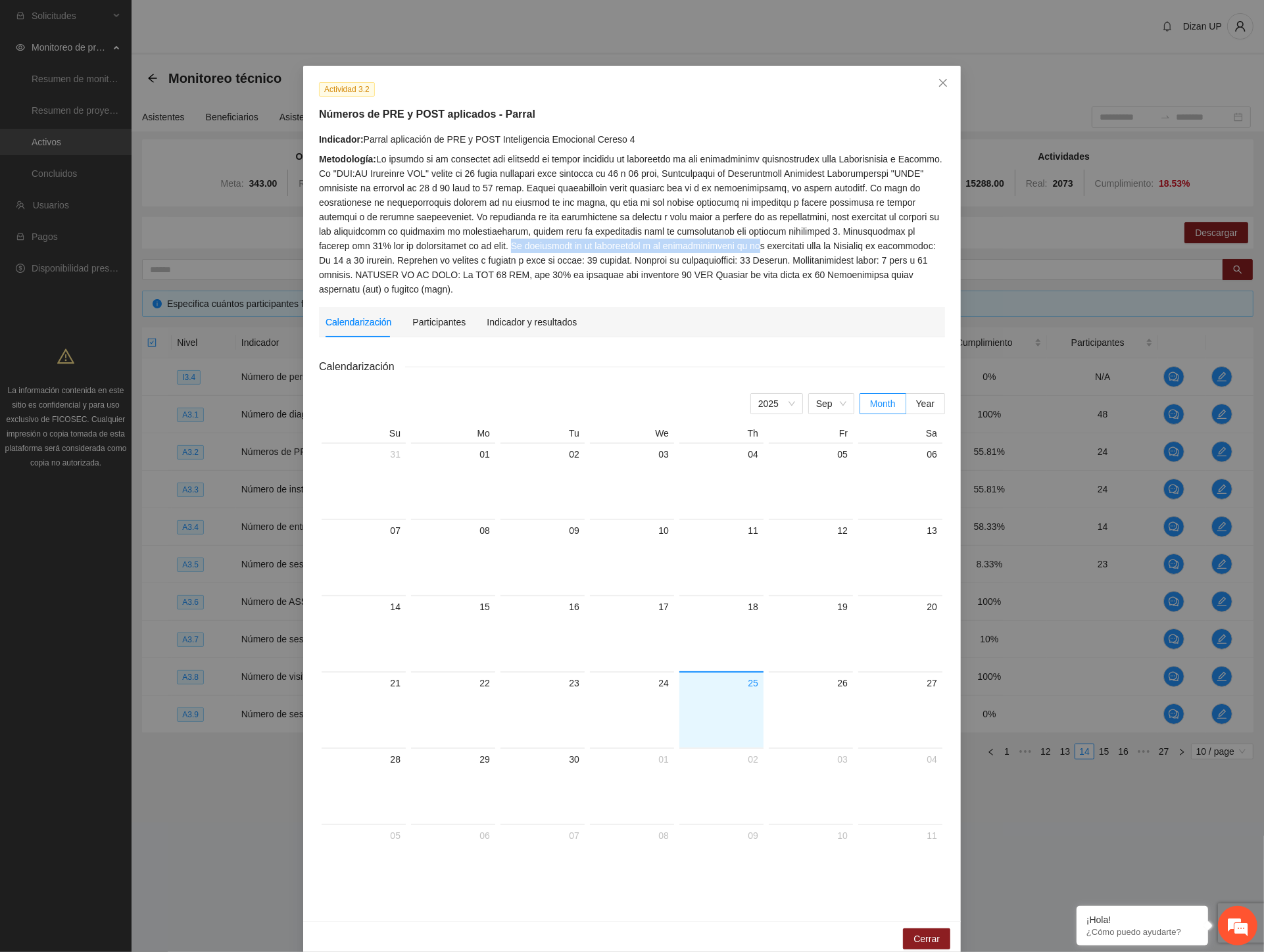
click at [634, 246] on div "Metodología:" at bounding box center [632, 224] width 626 height 145
click at [938, 82] on icon "close" at bounding box center [943, 83] width 11 height 11
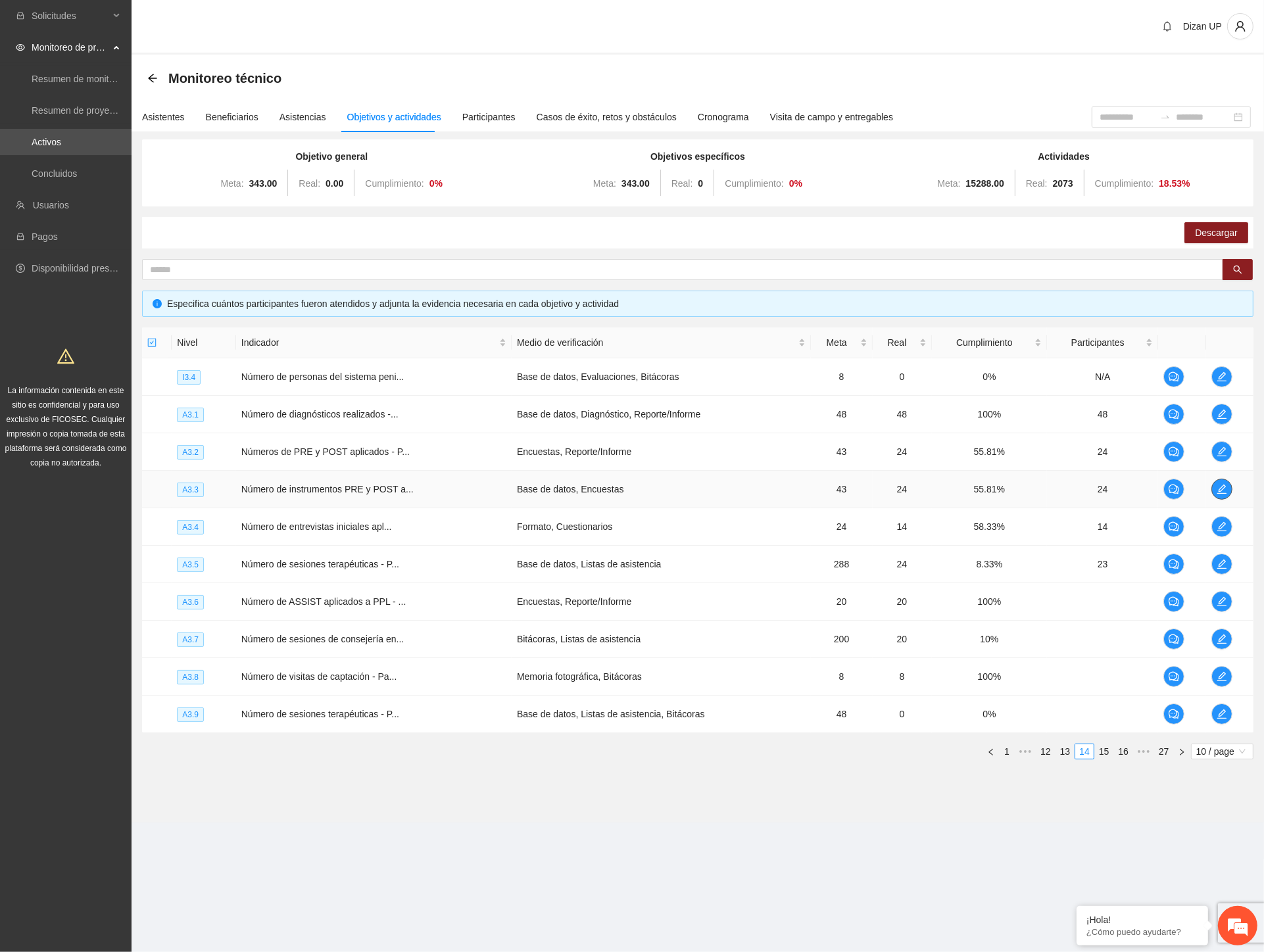
click at [1228, 488] on span "edit" at bounding box center [1222, 489] width 20 height 11
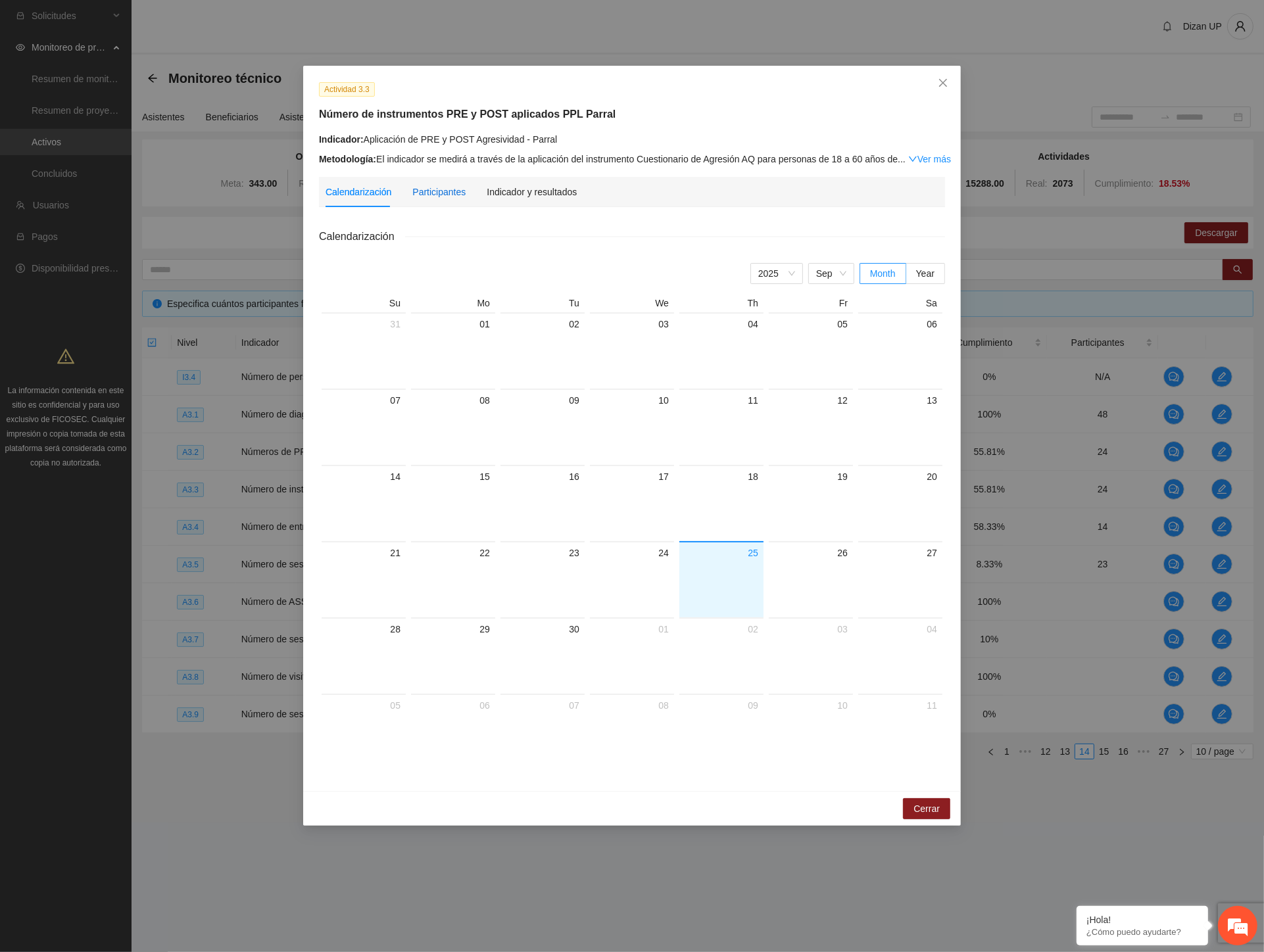
click at [421, 188] on div "Participantes" at bounding box center [438, 192] width 53 height 15
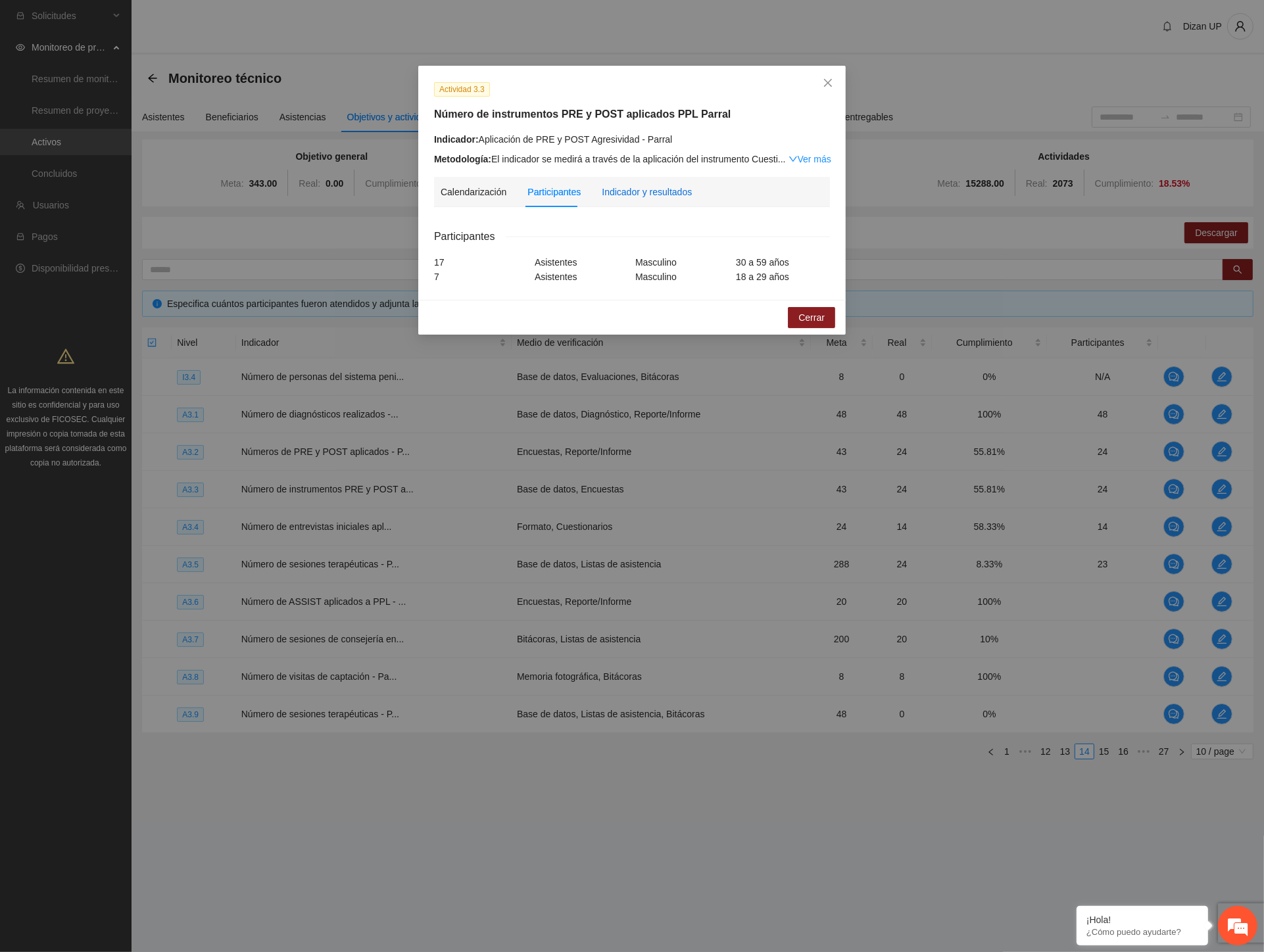
click at [633, 189] on div "Indicador y resultados" at bounding box center [647, 192] width 90 height 15
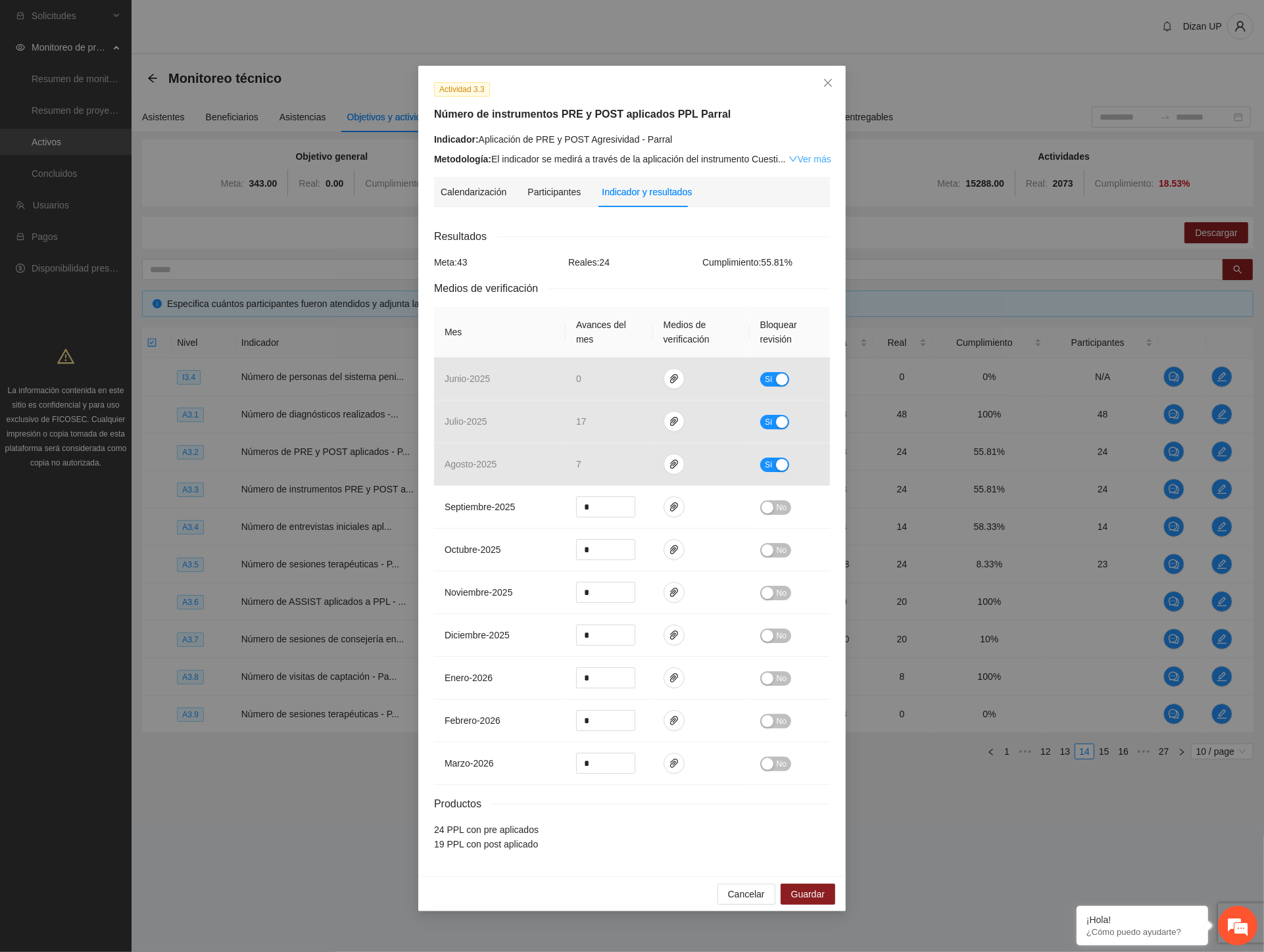
click at [804, 157] on link "Ver más" at bounding box center [809, 159] width 43 height 11
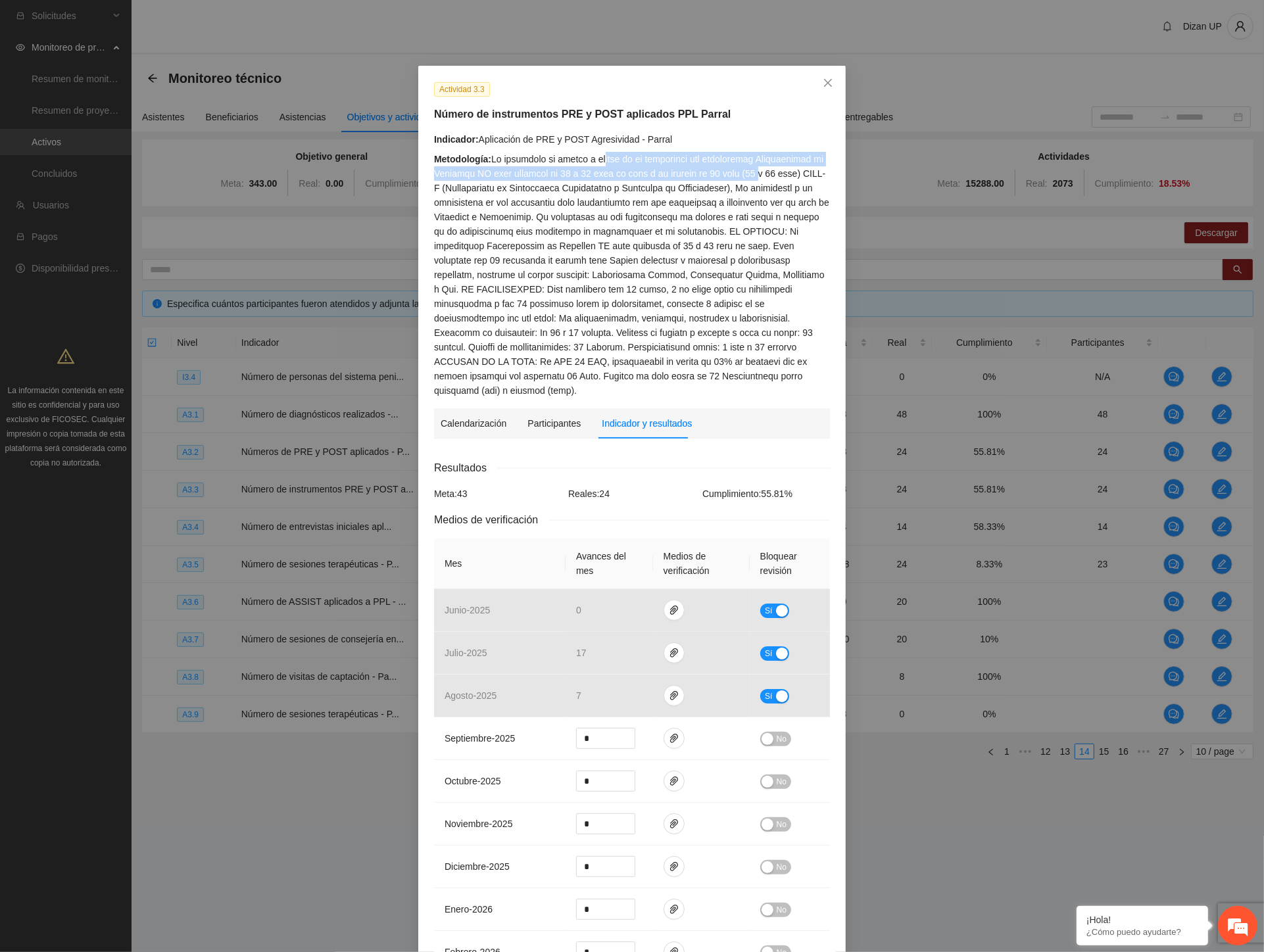
drag, startPoint x: 594, startPoint y: 165, endPoint x: 764, endPoint y: 169, distance: 170.0
click at [764, 169] on div "Metodología:" at bounding box center [632, 275] width 396 height 246
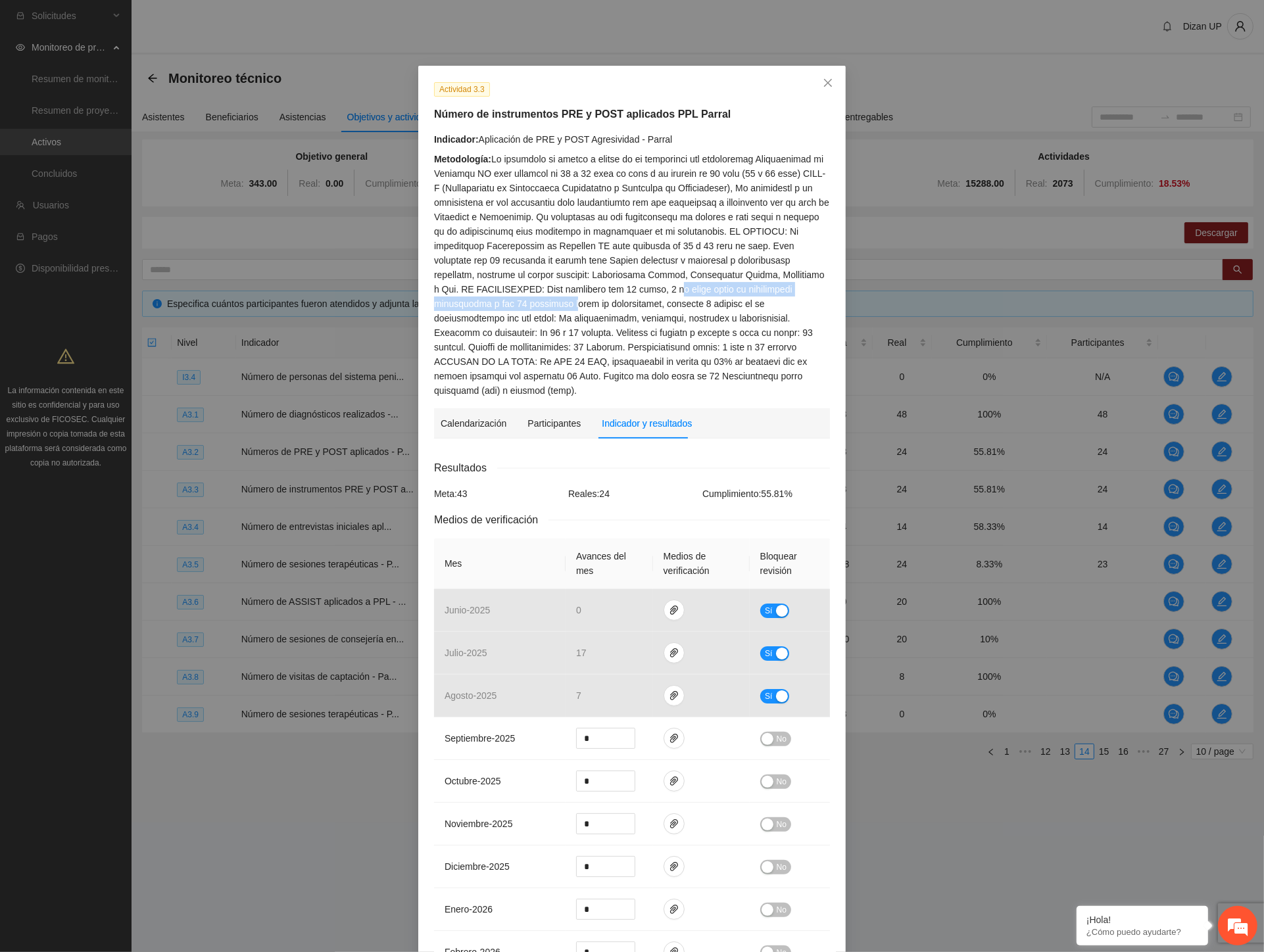
drag, startPoint x: 590, startPoint y: 284, endPoint x: 793, endPoint y: 288, distance: 203.0
click at [793, 288] on div "Metodología:" at bounding box center [632, 275] width 396 height 246
drag, startPoint x: 669, startPoint y: 233, endPoint x: 754, endPoint y: 233, distance: 85.0
click at [754, 233] on div "Metodología:" at bounding box center [632, 275] width 396 height 246
drag, startPoint x: 437, startPoint y: 248, endPoint x: 812, endPoint y: 248, distance: 375.0
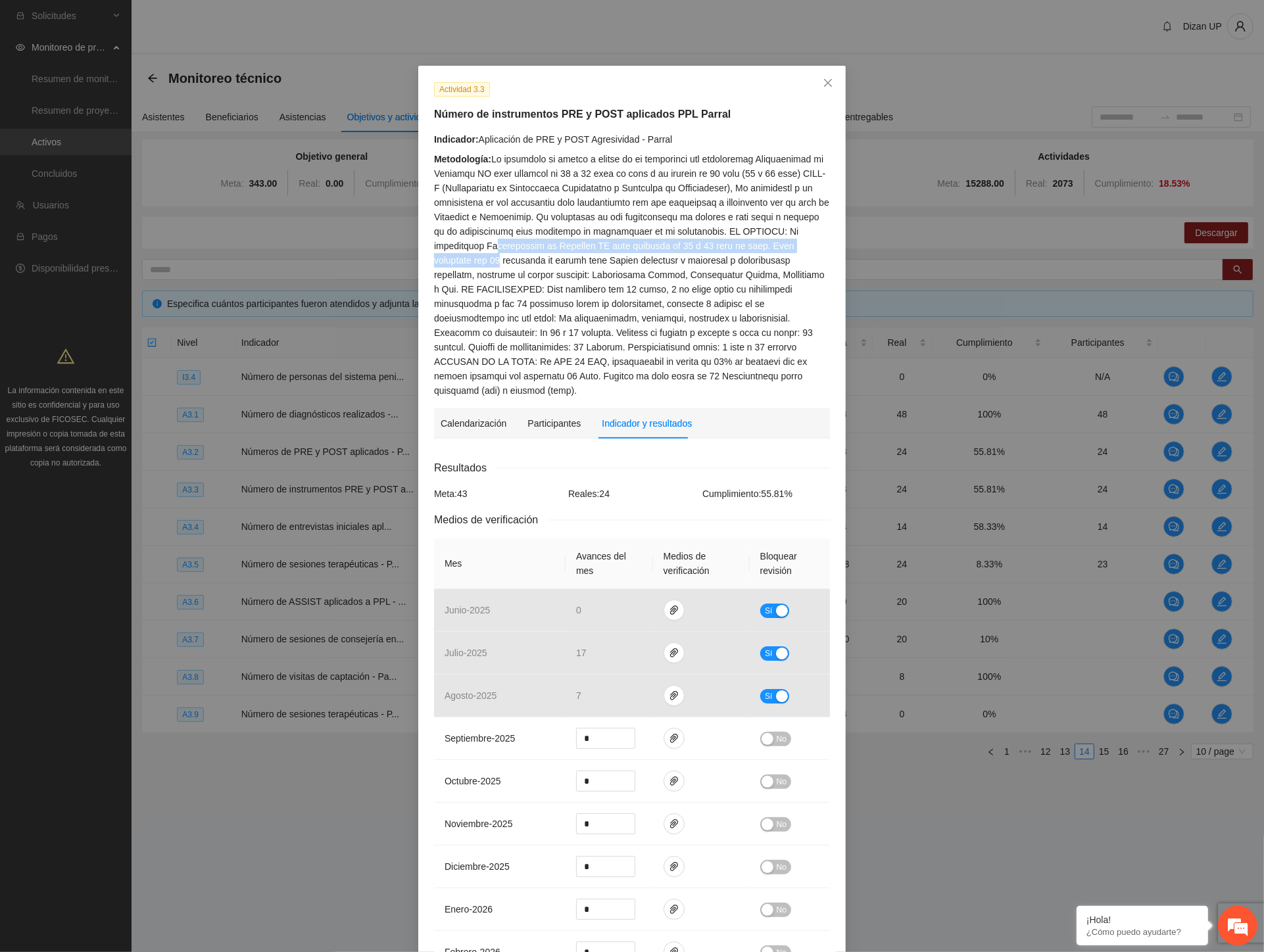
click at [812, 248] on div "Metodología:" at bounding box center [632, 275] width 396 height 246
click at [201, 26] on div "Actividad 3.3 Número de instrumentos PRE y POST aplicados PPL Parral Indicador:…" at bounding box center [632, 476] width 1264 height 952
click at [640, 350] on div "Metodología:" at bounding box center [632, 275] width 396 height 246
click at [814, 82] on span "Close" at bounding box center [828, 83] width 35 height 35
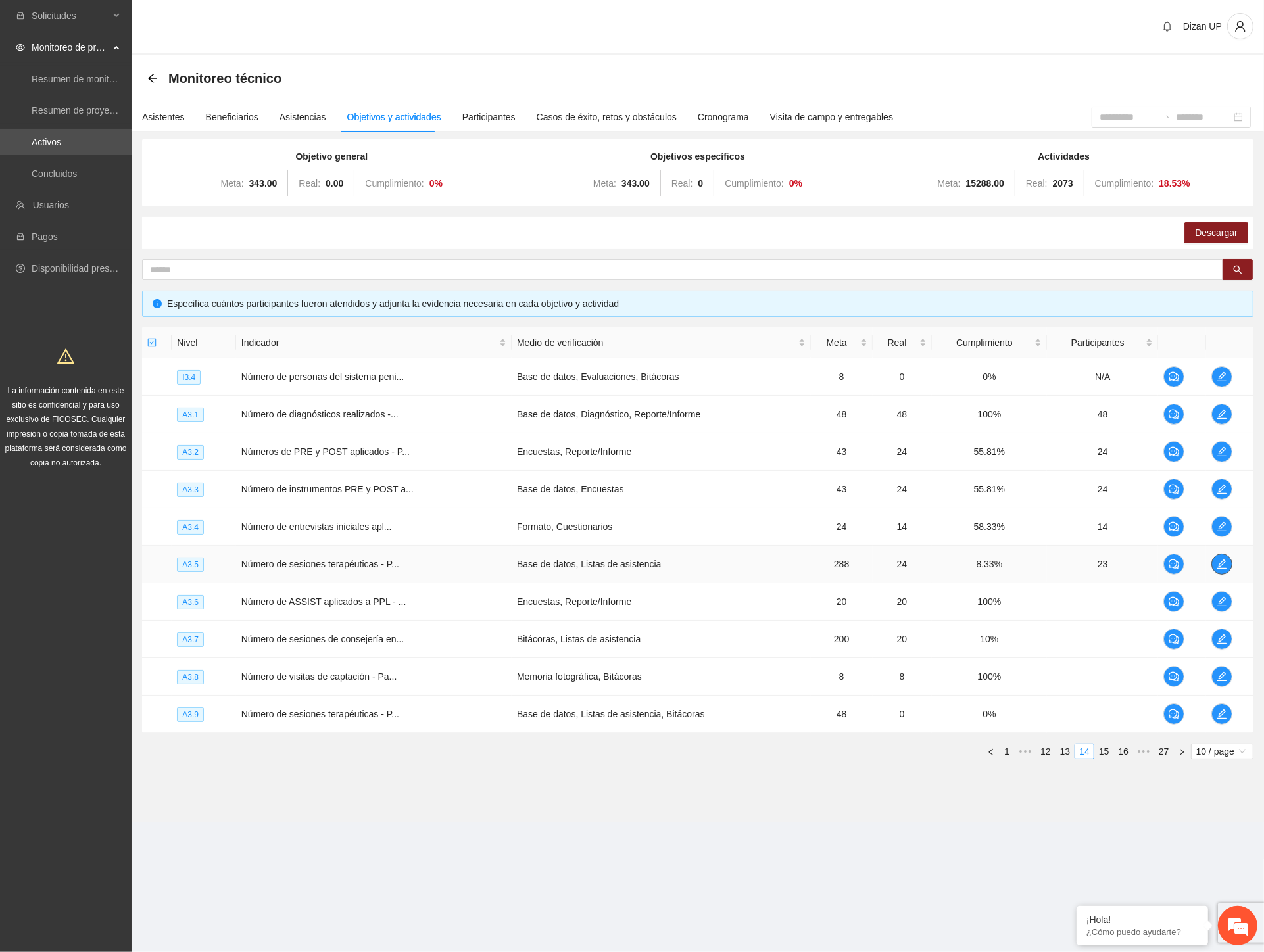
click at [1215, 563] on span "edit" at bounding box center [1222, 564] width 20 height 11
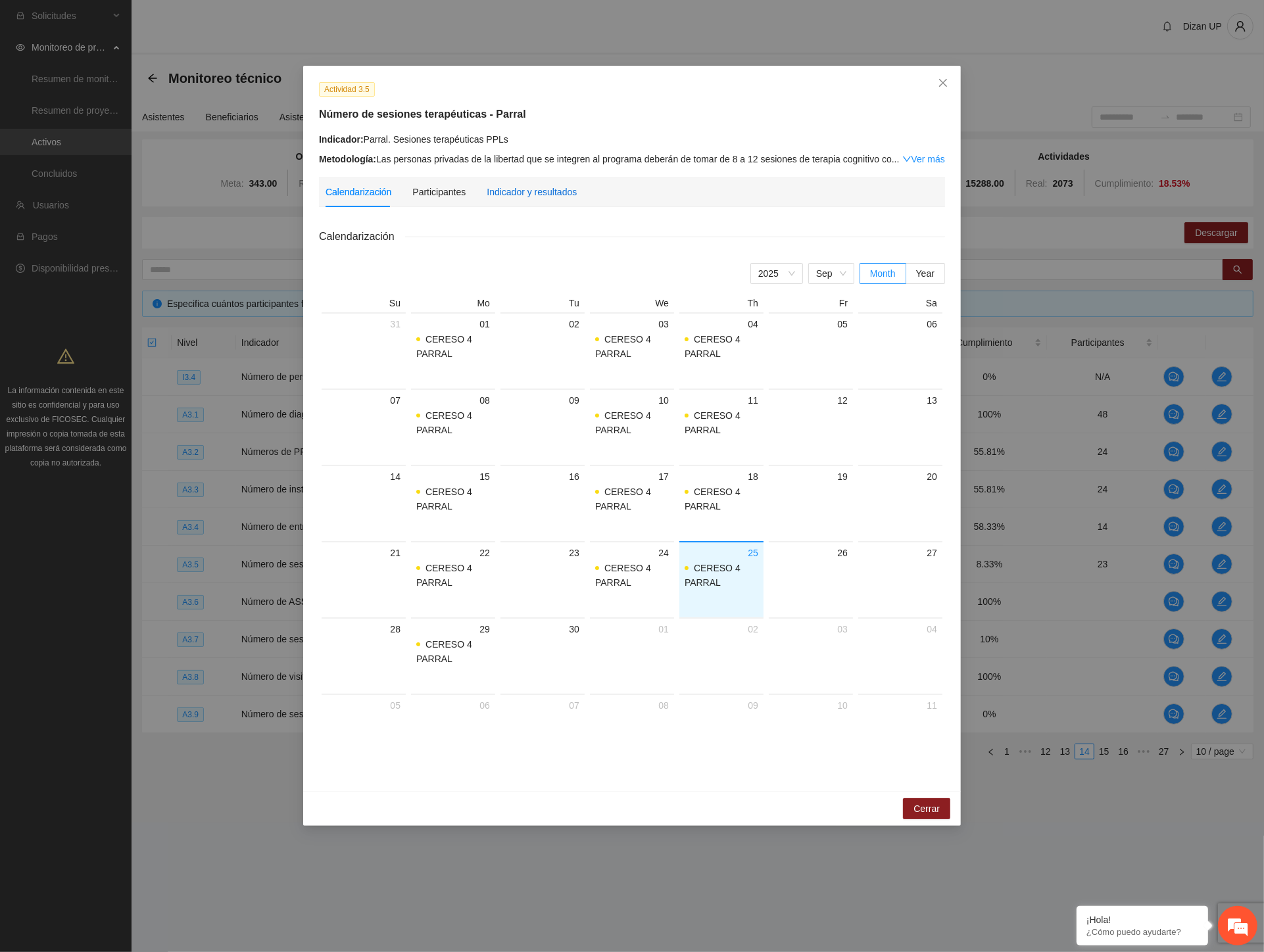
click at [534, 189] on div "Indicador y resultados" at bounding box center [532, 192] width 90 height 15
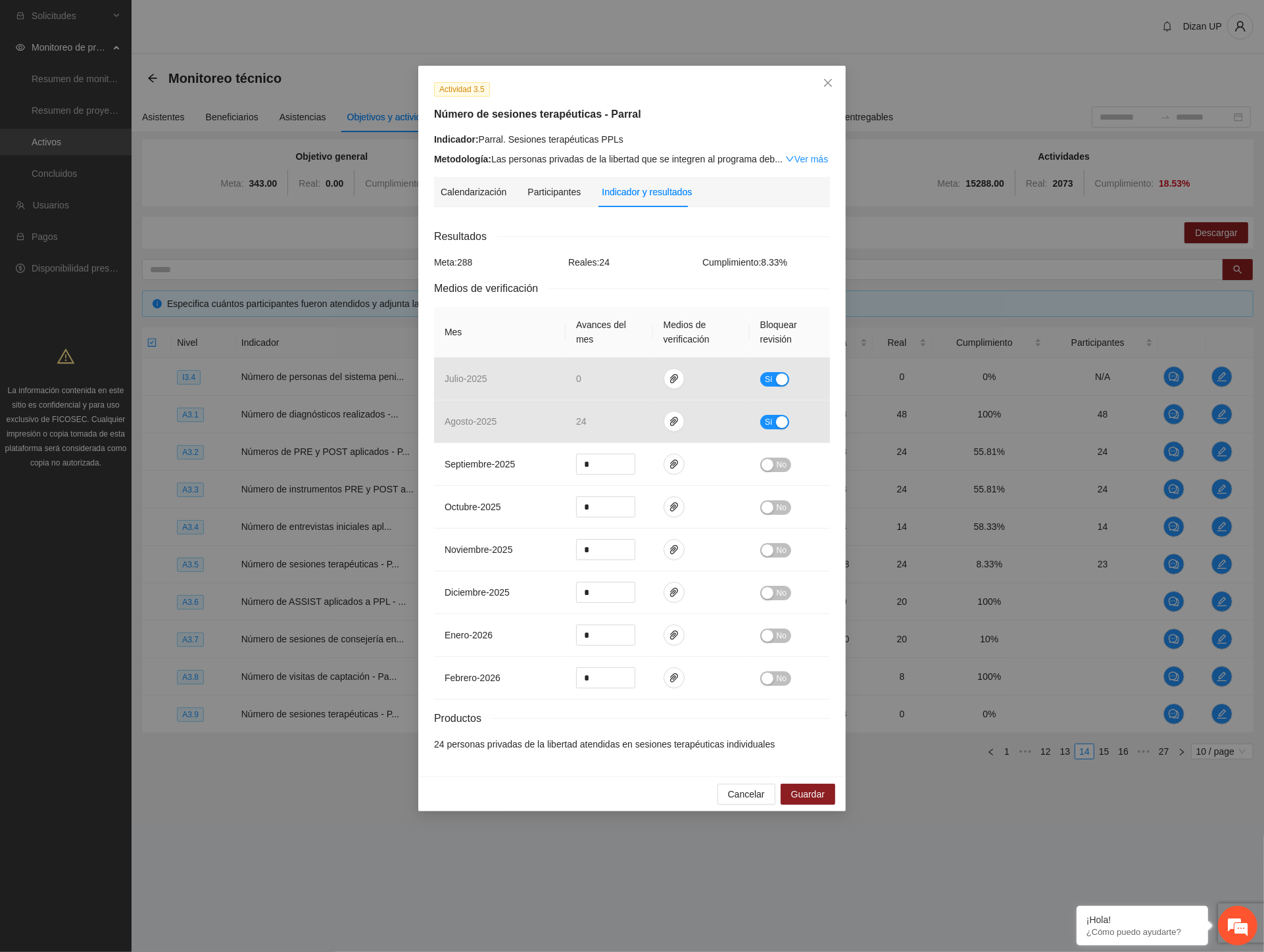
click at [47, 435] on div "Actividad 3.5 Número de sesiones terapéuticas - Parral Indicador: Parral. Sesio…" at bounding box center [632, 476] width 1264 height 952
click at [76, 556] on div "Actividad 3.5 Número de sesiones terapéuticas - Parral Indicador: Parral. Sesio…" at bounding box center [632, 476] width 1264 height 952
click at [823, 90] on span "Close" at bounding box center [828, 83] width 35 height 35
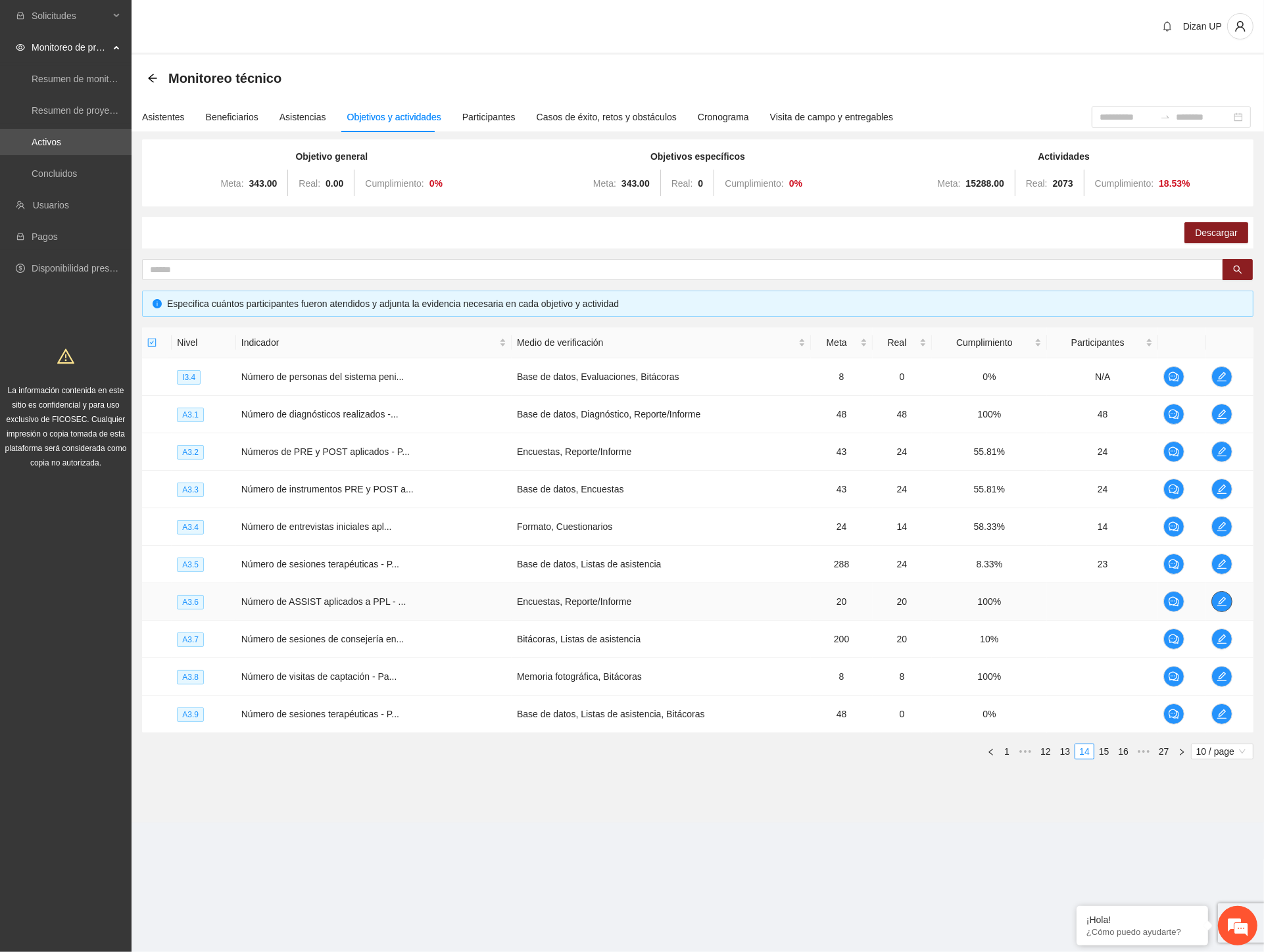
click at [1217, 600] on icon "edit" at bounding box center [1222, 601] width 11 height 11
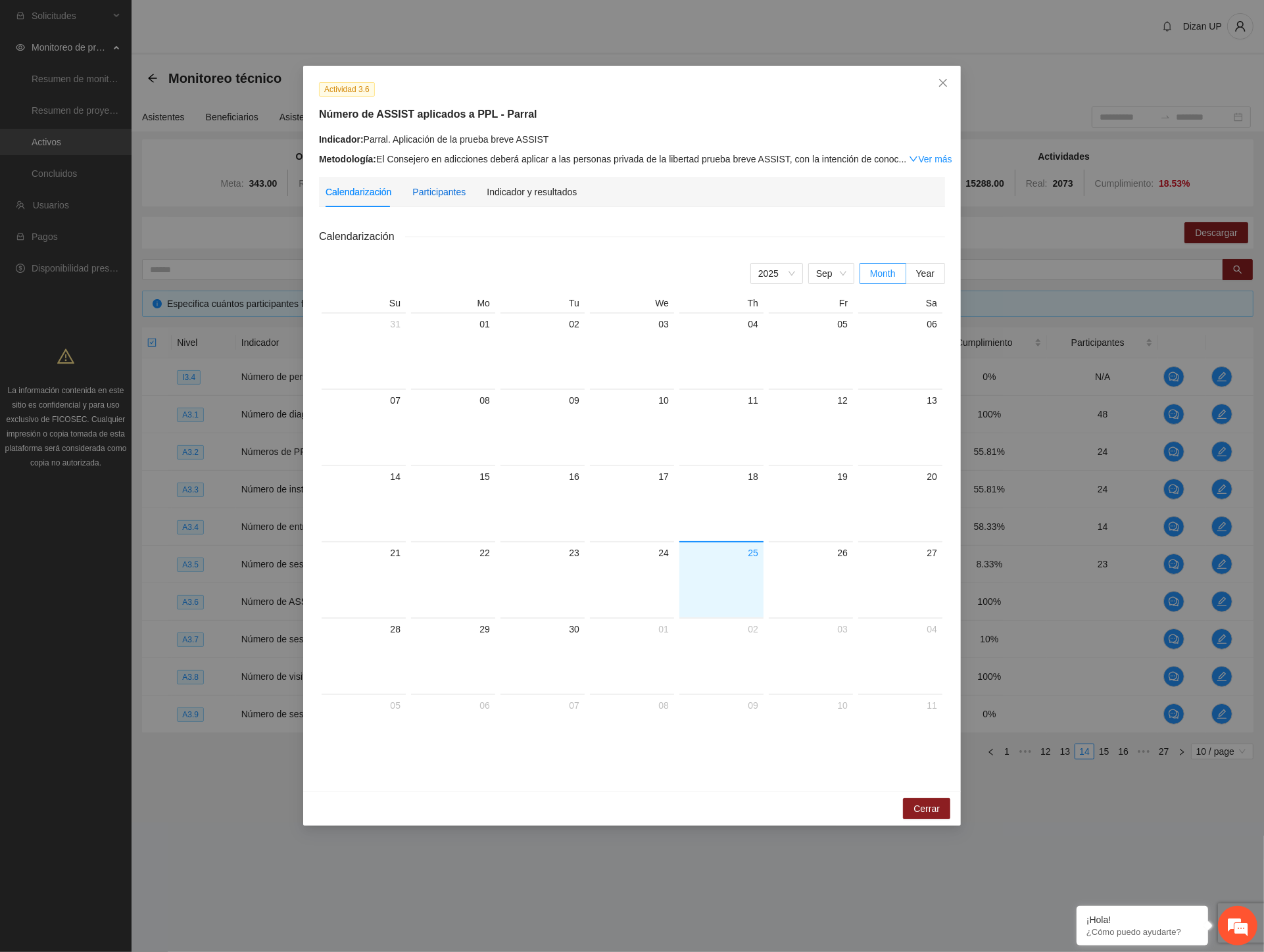
click at [428, 191] on div "Participantes" at bounding box center [438, 192] width 53 height 15
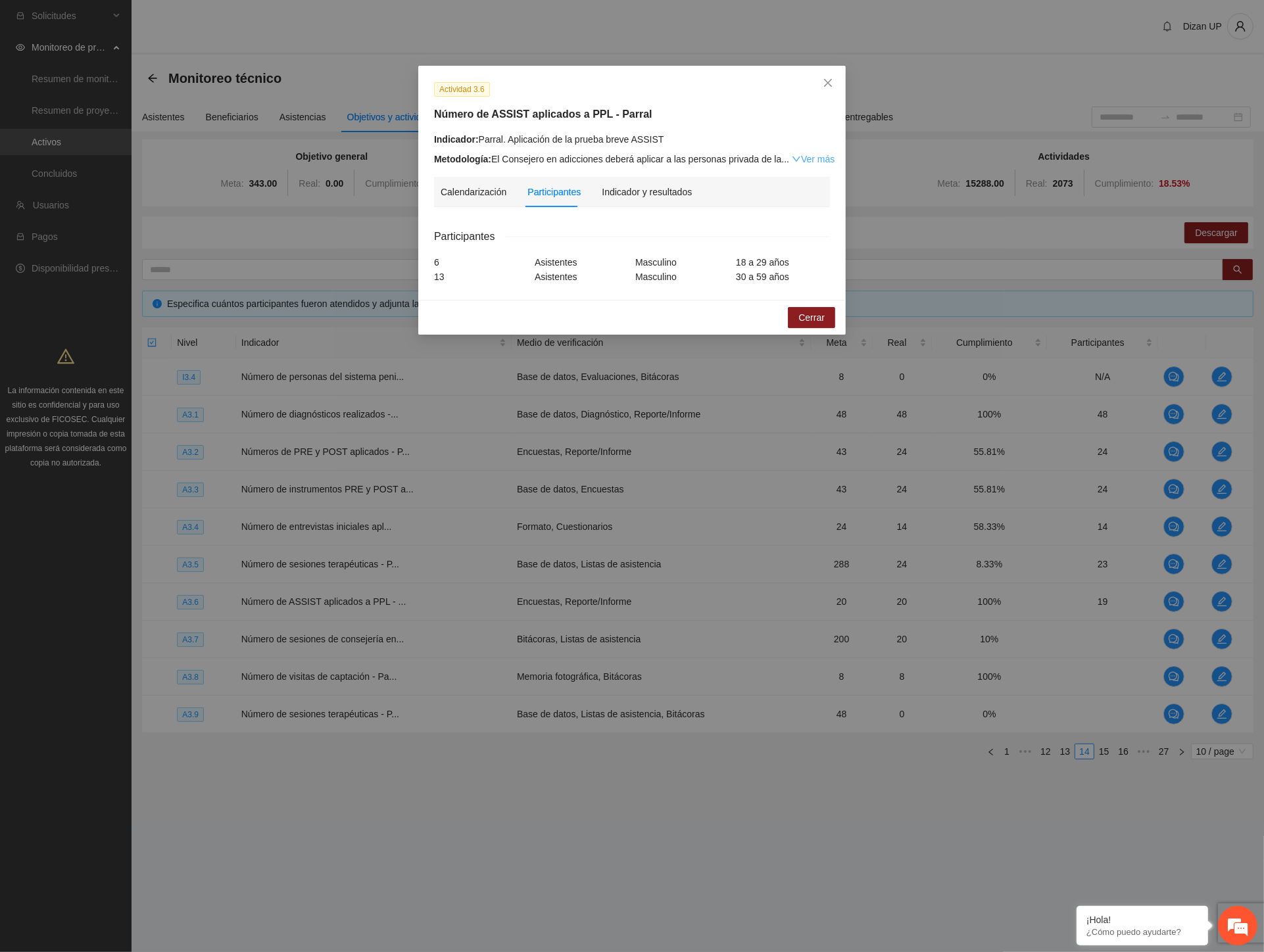
click at [802, 159] on link "Ver más" at bounding box center [813, 159] width 43 height 11
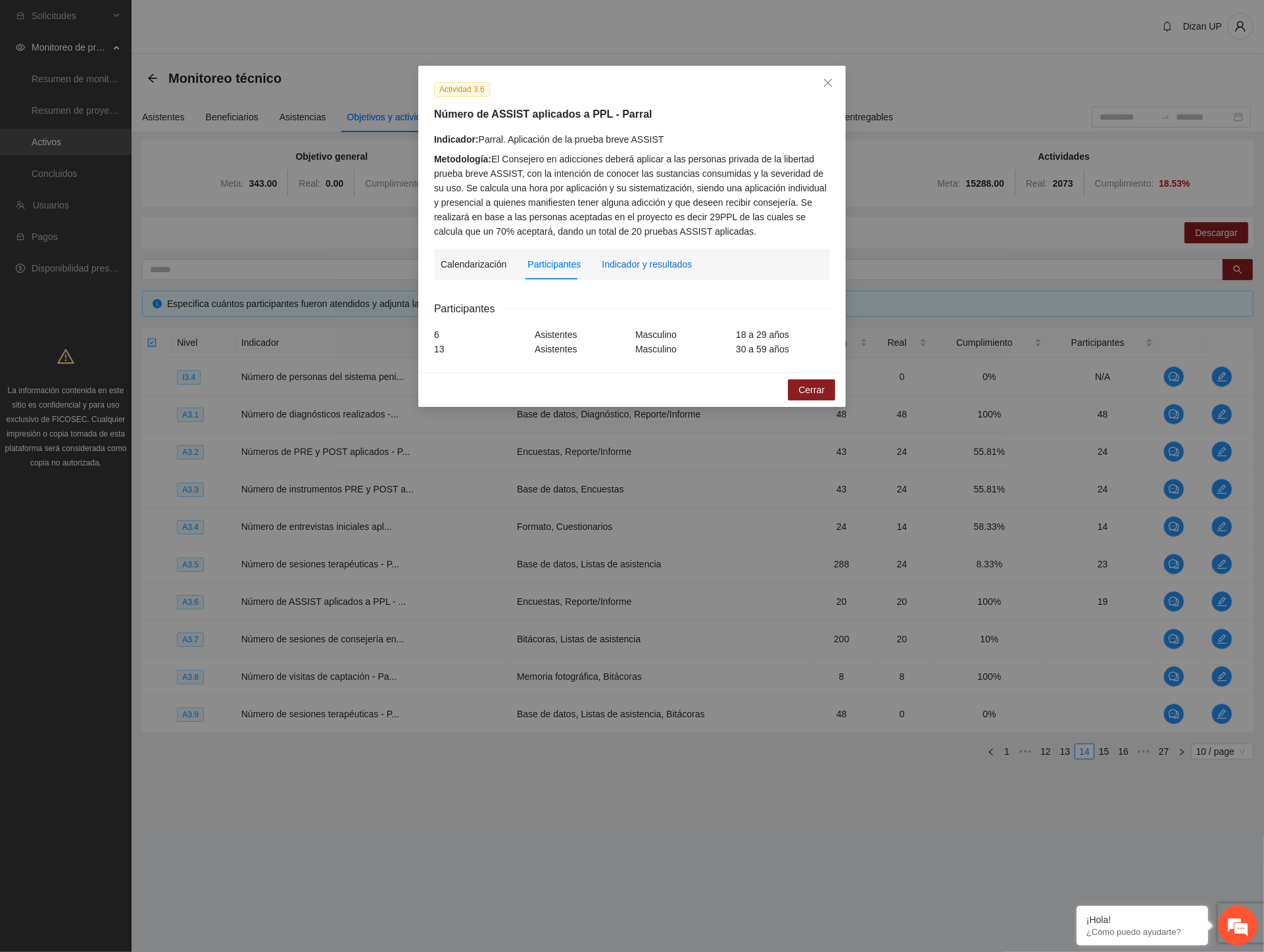
click at [638, 262] on div "Indicador y resultados" at bounding box center [647, 264] width 90 height 15
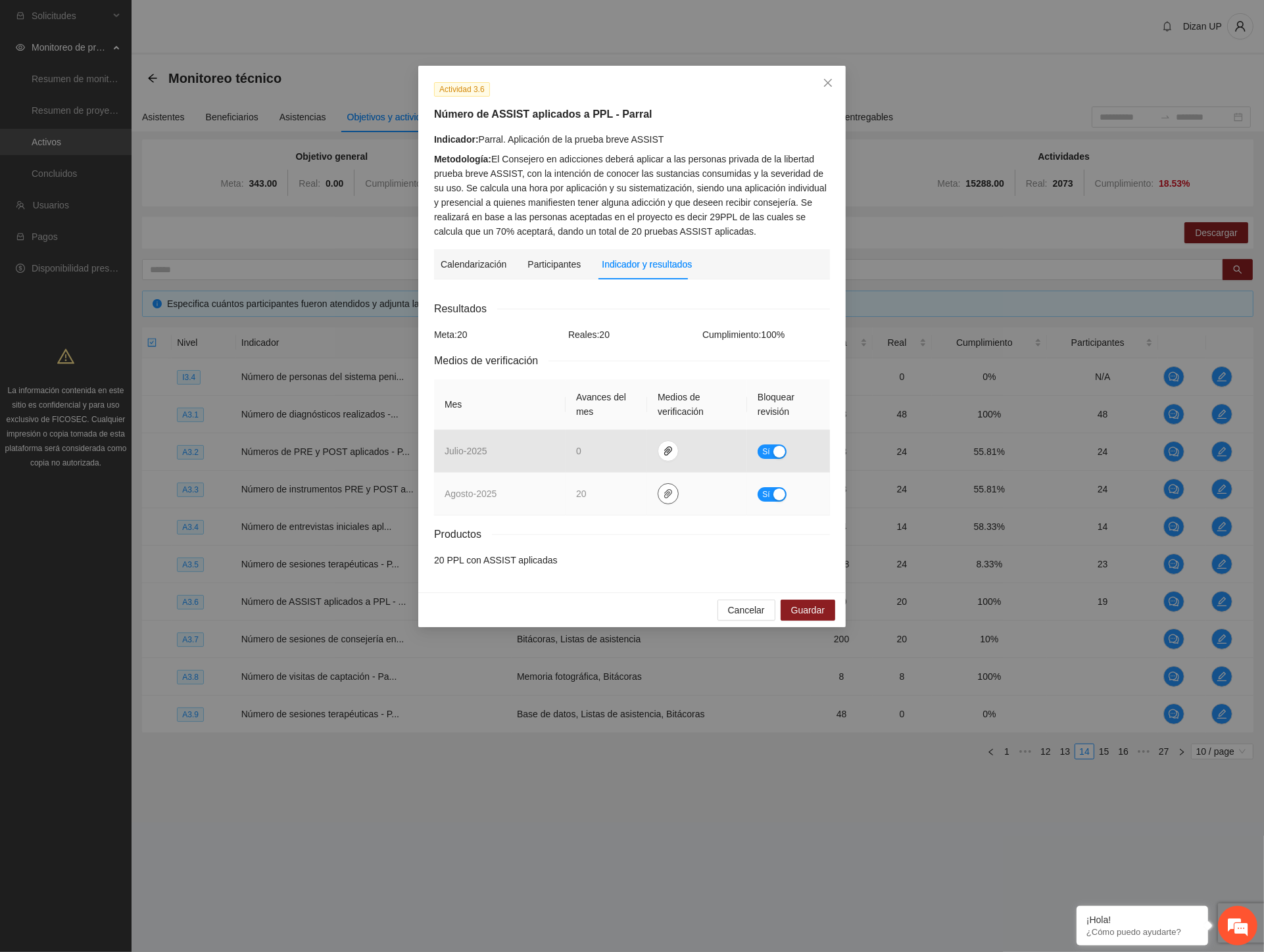
click at [668, 495] on icon "paper-clip" at bounding box center [668, 493] width 11 height 11
drag, startPoint x: 607, startPoint y: 458, endPoint x: 593, endPoint y: 478, distance: 24.4
click at [607, 458] on link "AGOSTO_2025.zip" at bounding box center [670, 456] width 188 height 15
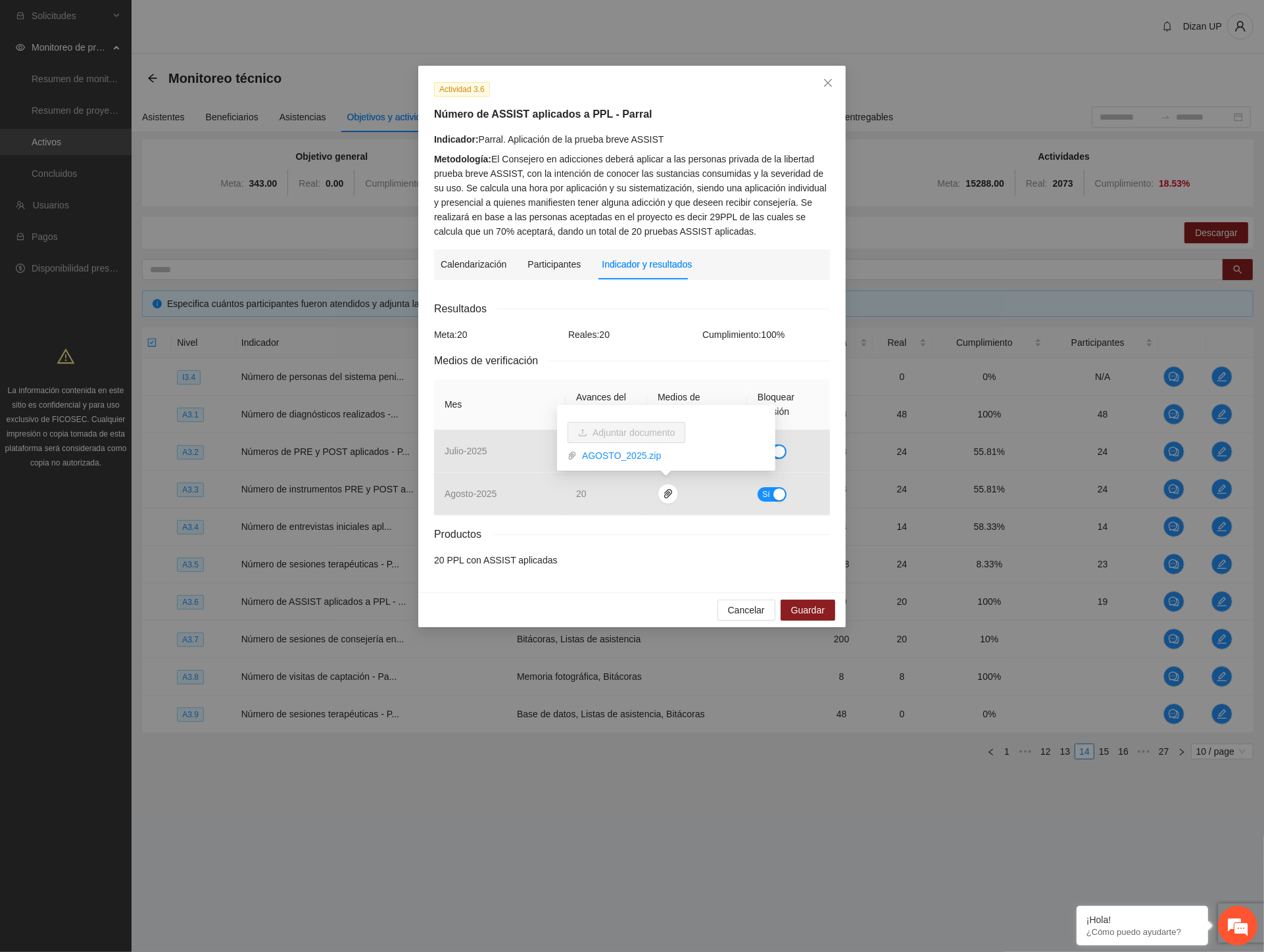
click at [566, 540] on div "Productos" at bounding box center [632, 534] width 396 height 16
click at [626, 217] on div "Metodología: El Consejero en adicciones deberá aplicar a las personas privada d…" at bounding box center [632, 195] width 396 height 87
drag, startPoint x: 850, startPoint y: 236, endPoint x: 772, endPoint y: 194, distance: 88.6
click at [850, 236] on div "Actividad 3.6 Número de ASSIST aplicados a PPL - Parral Indicador: Parral. Apli…" at bounding box center [632, 476] width 1264 height 952
drag, startPoint x: 664, startPoint y: 139, endPoint x: 481, endPoint y: 142, distance: 183.0
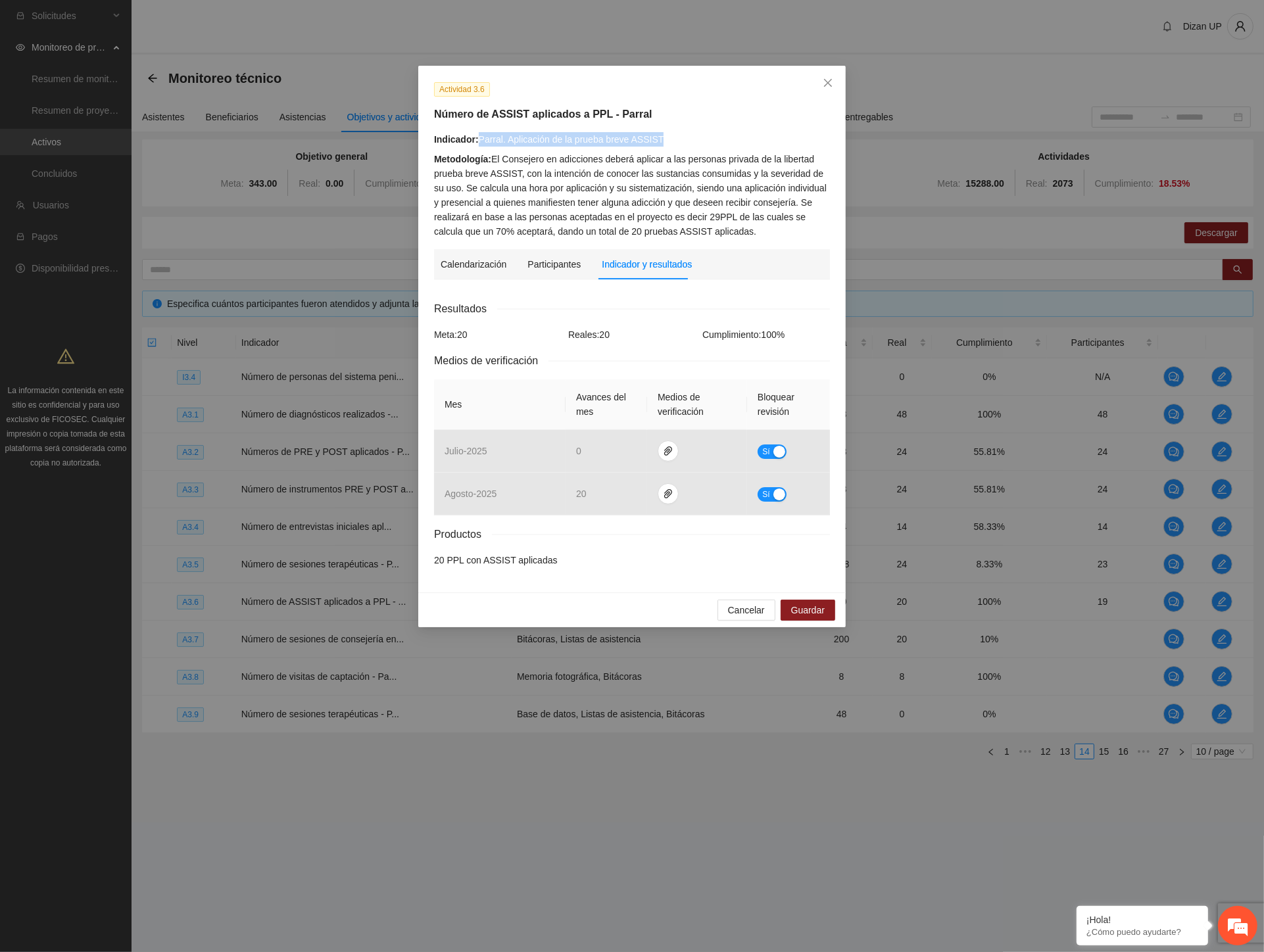
click at [481, 142] on div "Indicador: Parral. Aplicación de la prueba breve ASSIST" at bounding box center [632, 139] width 396 height 15
copy div "Parral. Aplicación de la prueba breve ASSIST"
click at [733, 610] on span "Cancelar" at bounding box center [747, 610] width 37 height 15
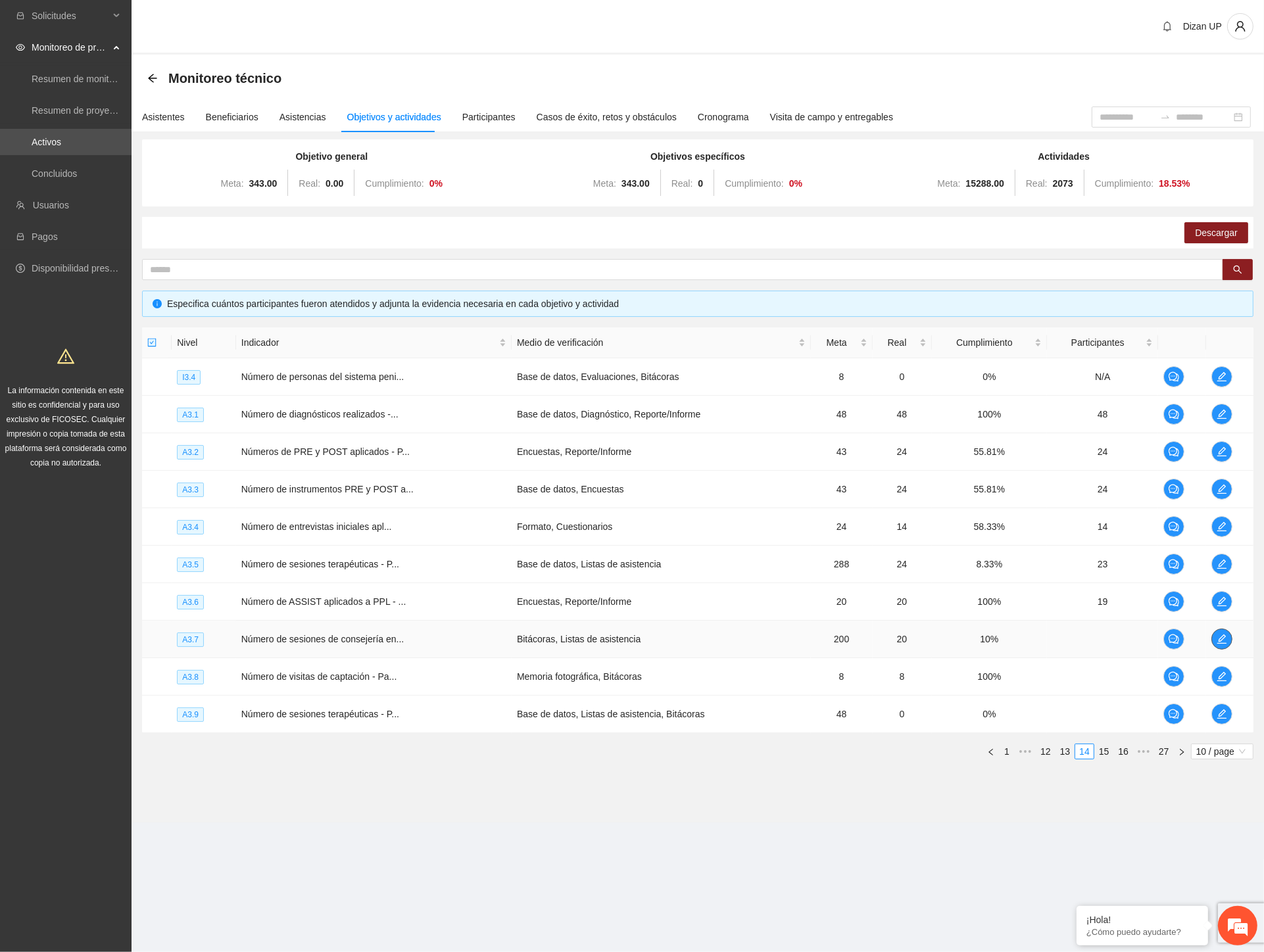
click at [1221, 639] on icon "edit" at bounding box center [1221, 639] width 9 height 9
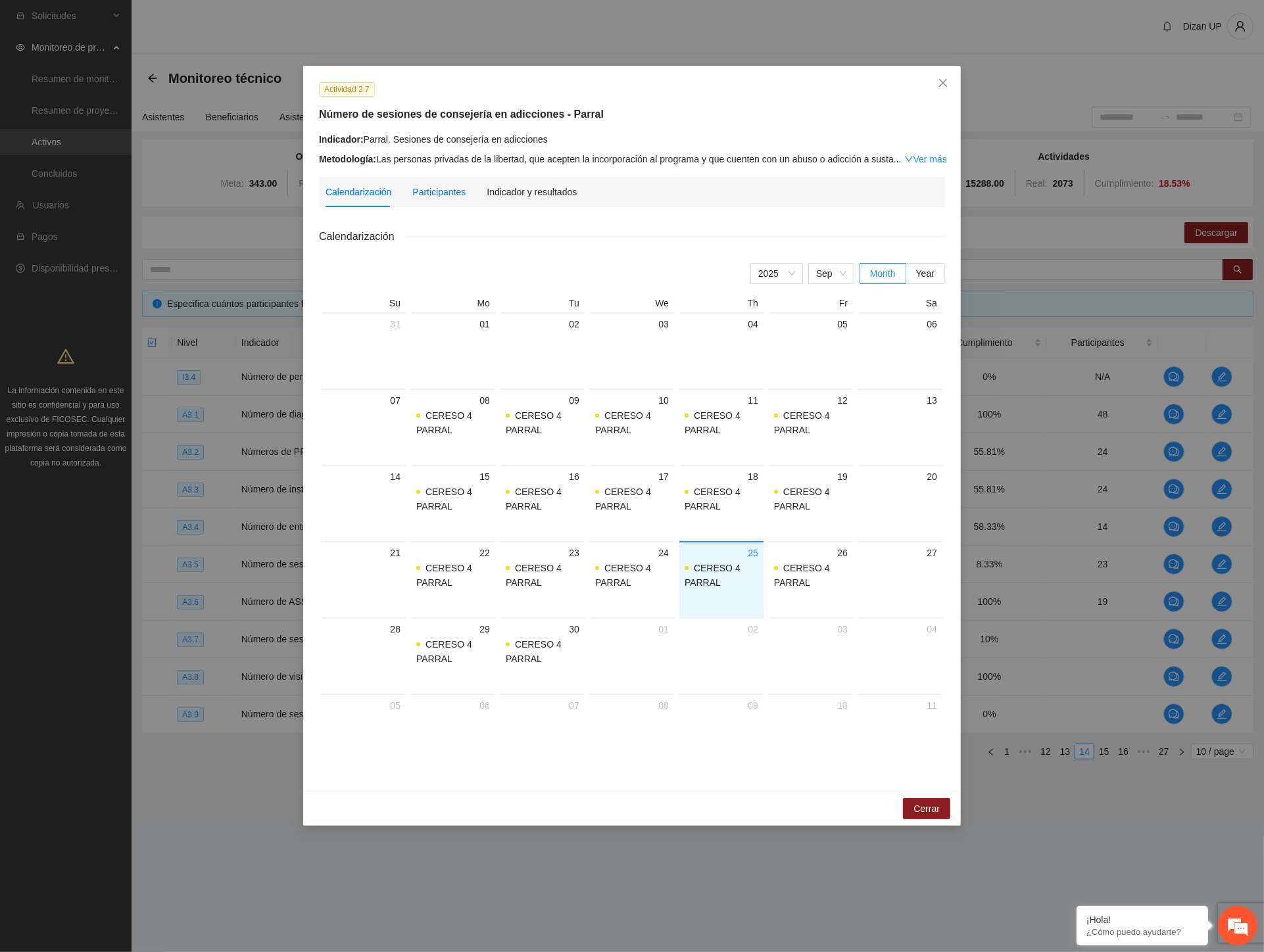
click at [435, 188] on div "Participantes" at bounding box center [438, 192] width 53 height 15
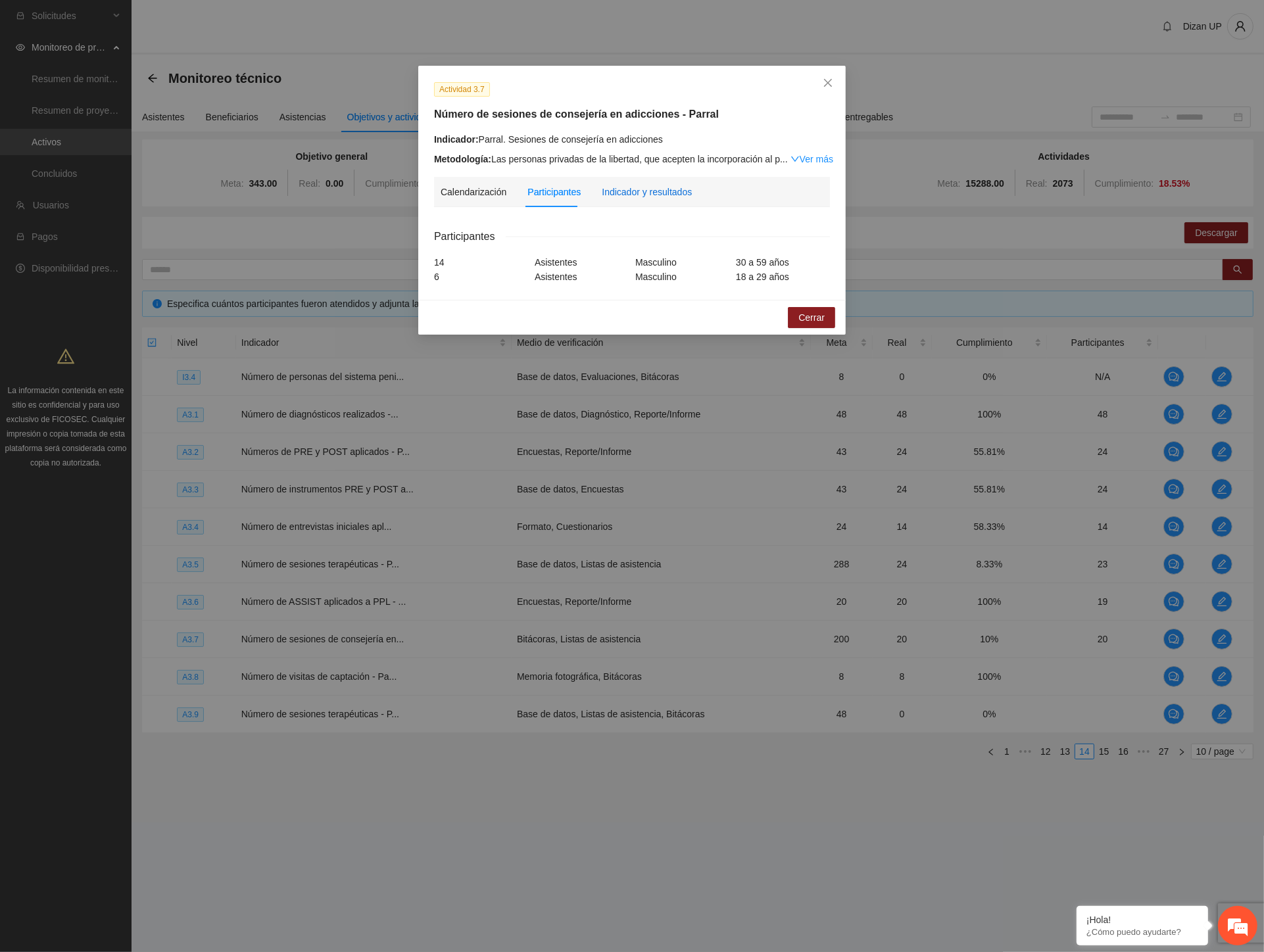
click at [638, 186] on div "Indicador y resultados" at bounding box center [647, 192] width 90 height 15
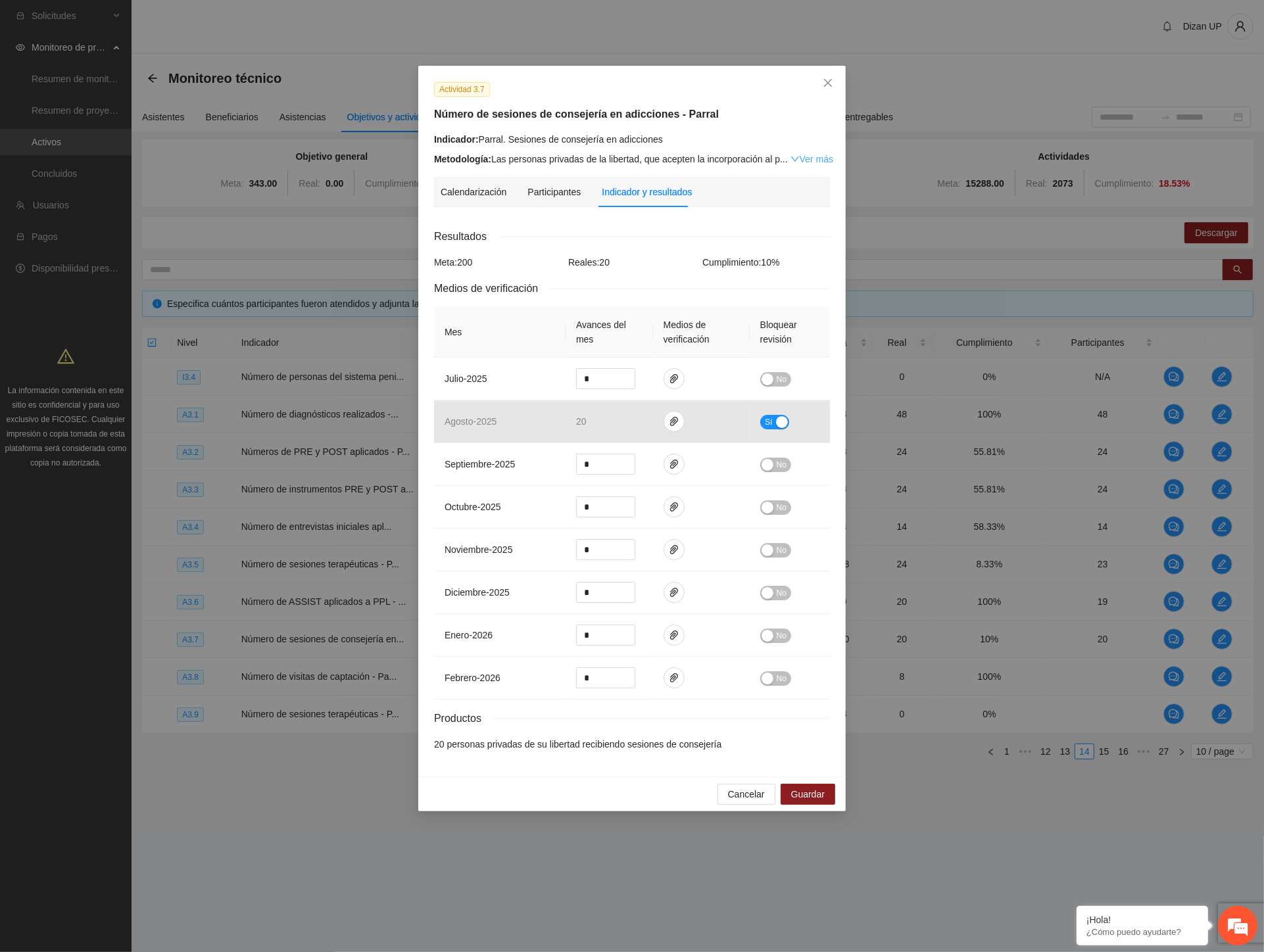
click at [804, 162] on link "Ver más" at bounding box center [812, 159] width 43 height 11
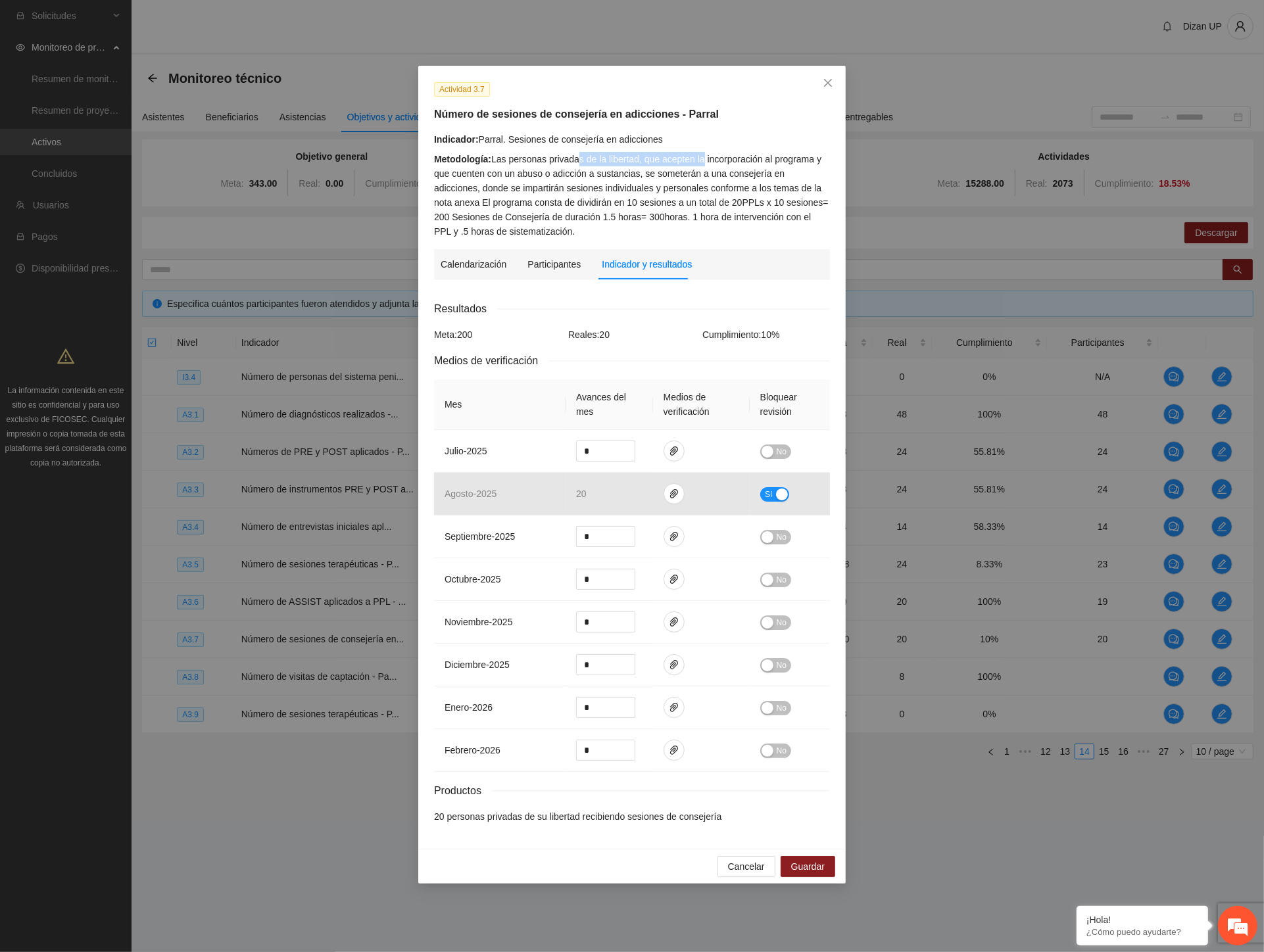
drag, startPoint x: 577, startPoint y: 158, endPoint x: 699, endPoint y: 156, distance: 122.0
click at [699, 156] on div "Metodología: Las personas privadas de la libertad, que acepten la incorporación…" at bounding box center [632, 195] width 396 height 87
click at [643, 179] on div "Metodología: Las personas privadas de la libertad, que acepten la incorporación…" at bounding box center [632, 195] width 396 height 87
drag, startPoint x: 515, startPoint y: 175, endPoint x: 774, endPoint y: 163, distance: 259.3
click at [774, 163] on div "Metodología: Las personas privadas de la libertad, que acepten la incorporación…" at bounding box center [632, 195] width 396 height 87
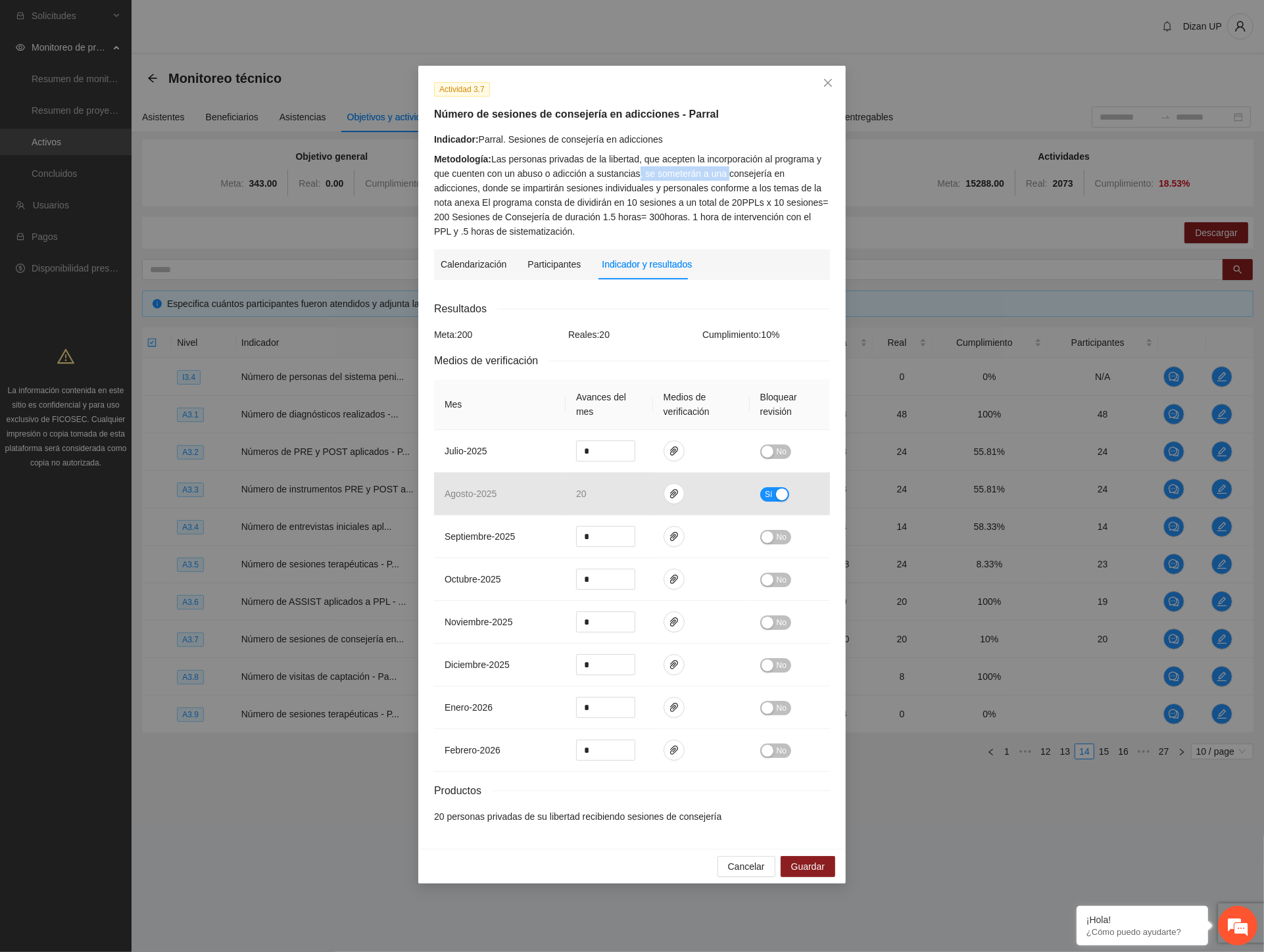
drag, startPoint x: 637, startPoint y: 176, endPoint x: 723, endPoint y: 169, distance: 86.3
click at [723, 169] on div "Metodología: Las personas privadas de la libertad, que acepten la incorporación…" at bounding box center [632, 195] width 396 height 87
drag, startPoint x: 655, startPoint y: 155, endPoint x: 644, endPoint y: 196, distance: 42.4
click at [785, 188] on div "Metodología: Las personas privadas de la libertad, que acepten la incorporación…" at bounding box center [632, 195] width 396 height 87
click at [617, 187] on div "Metodología: Las personas privadas de la libertad, que acepten la incorporación…" at bounding box center [632, 195] width 396 height 87
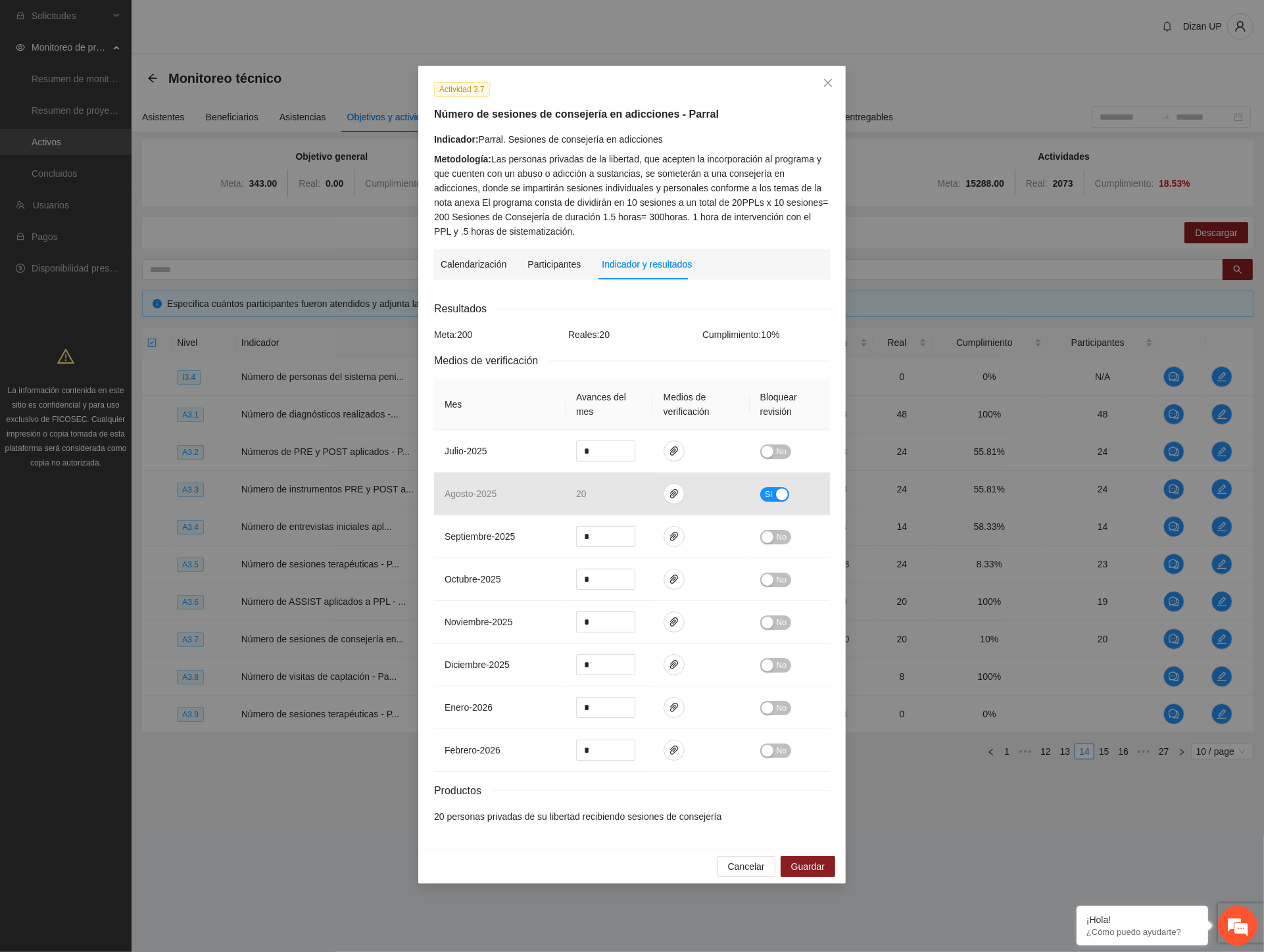
drag, startPoint x: 599, startPoint y: 205, endPoint x: 483, endPoint y: 198, distance: 116.2
click at [598, 205] on div "Metodología: Las personas privadas de la libertad, que acepten la incorporación…" at bounding box center [632, 195] width 396 height 87
drag, startPoint x: 442, startPoint y: 195, endPoint x: 670, endPoint y: 196, distance: 228.0
click at [670, 196] on div "Metodología: Las personas privadas de la libertad, que acepten la incorporación…" at bounding box center [632, 195] width 396 height 87
click at [554, 198] on div "Metodología: Las personas privadas de la libertad, que acepten la incorporación…" at bounding box center [632, 195] width 396 height 87
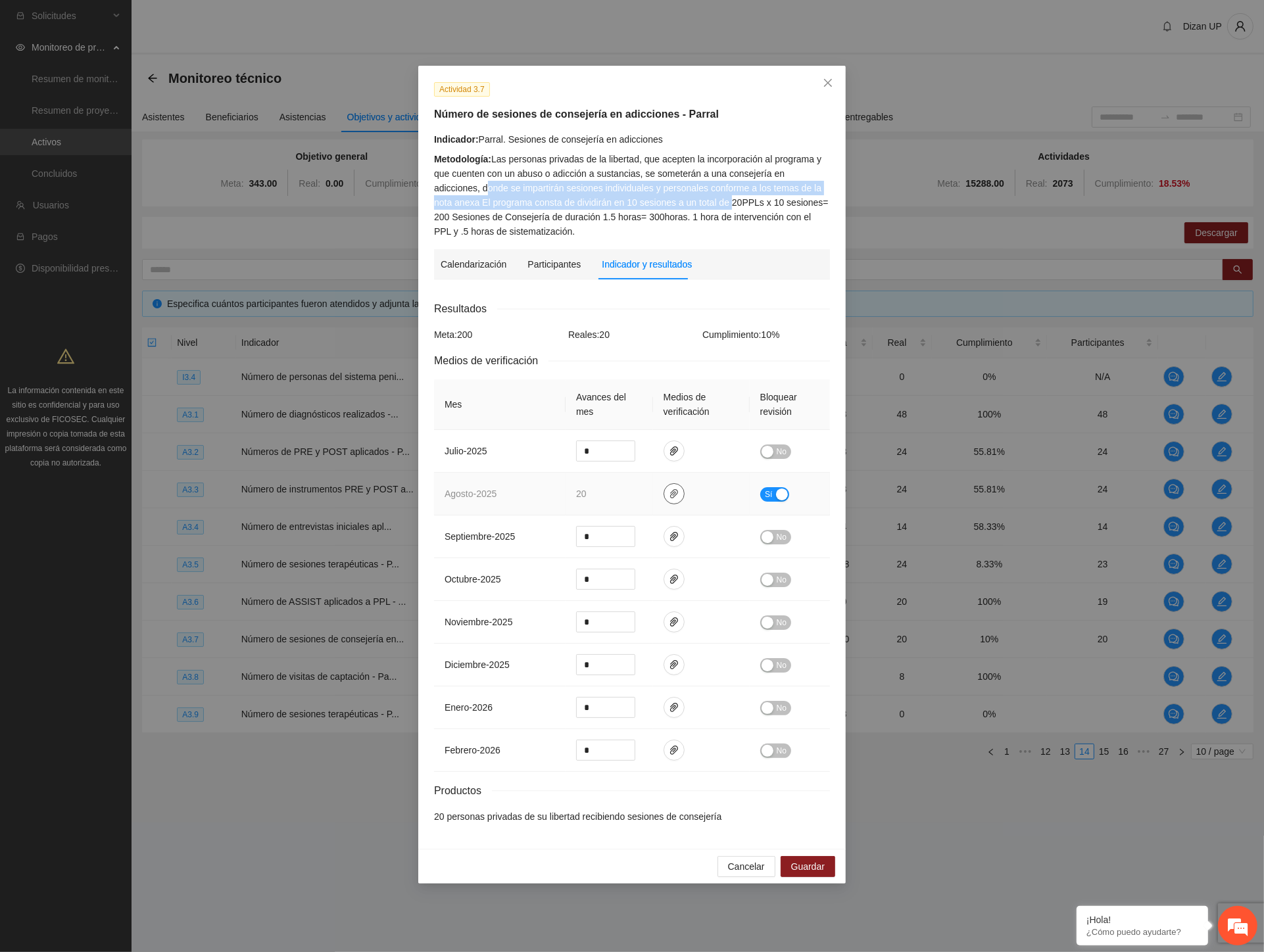
click at [668, 500] on button "button" at bounding box center [674, 494] width 21 height 21
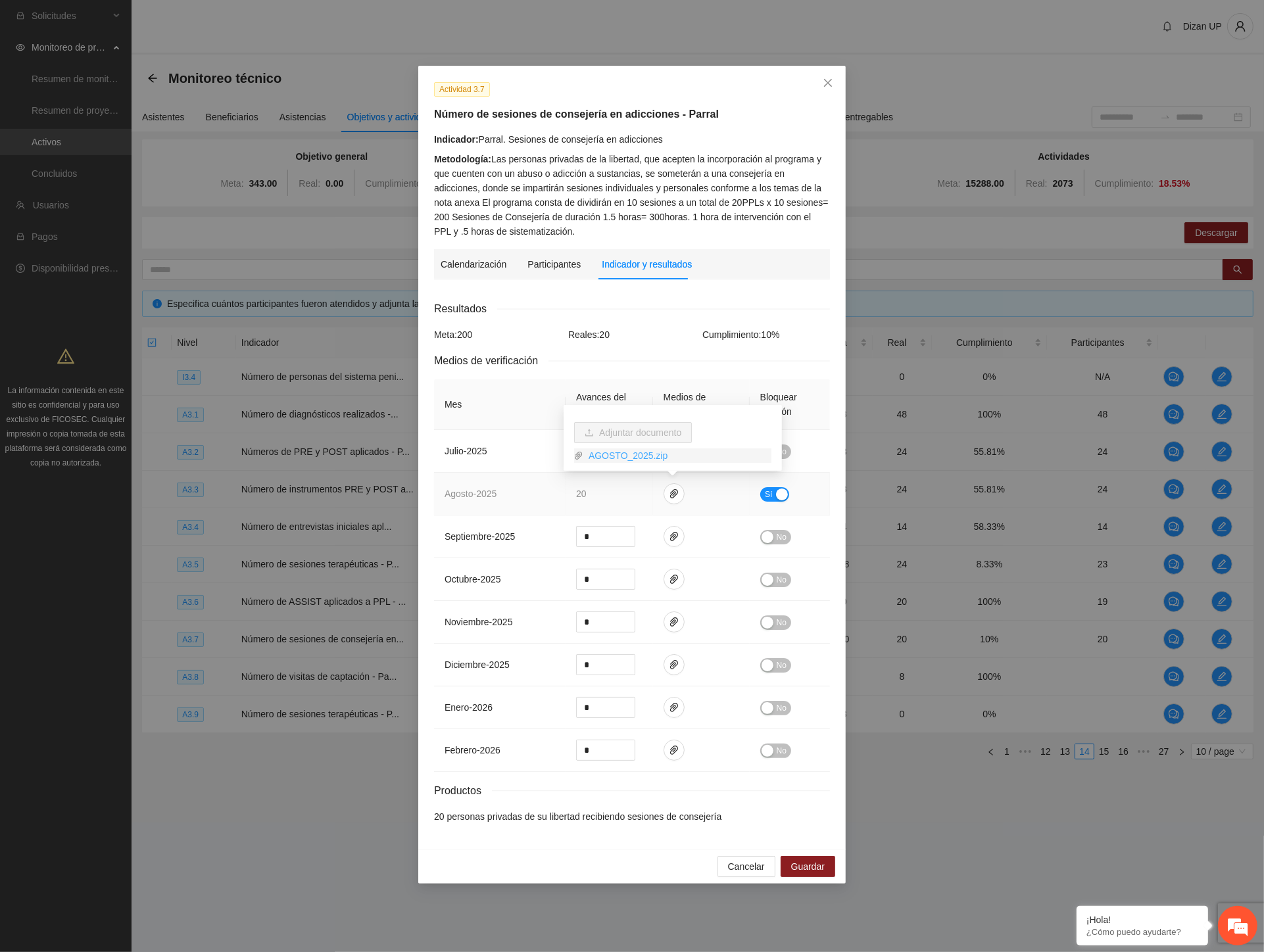
click at [625, 458] on link "AGOSTO_2025.zip" at bounding box center [678, 456] width 188 height 15
click at [829, 83] on icon "close" at bounding box center [828, 83] width 11 height 11
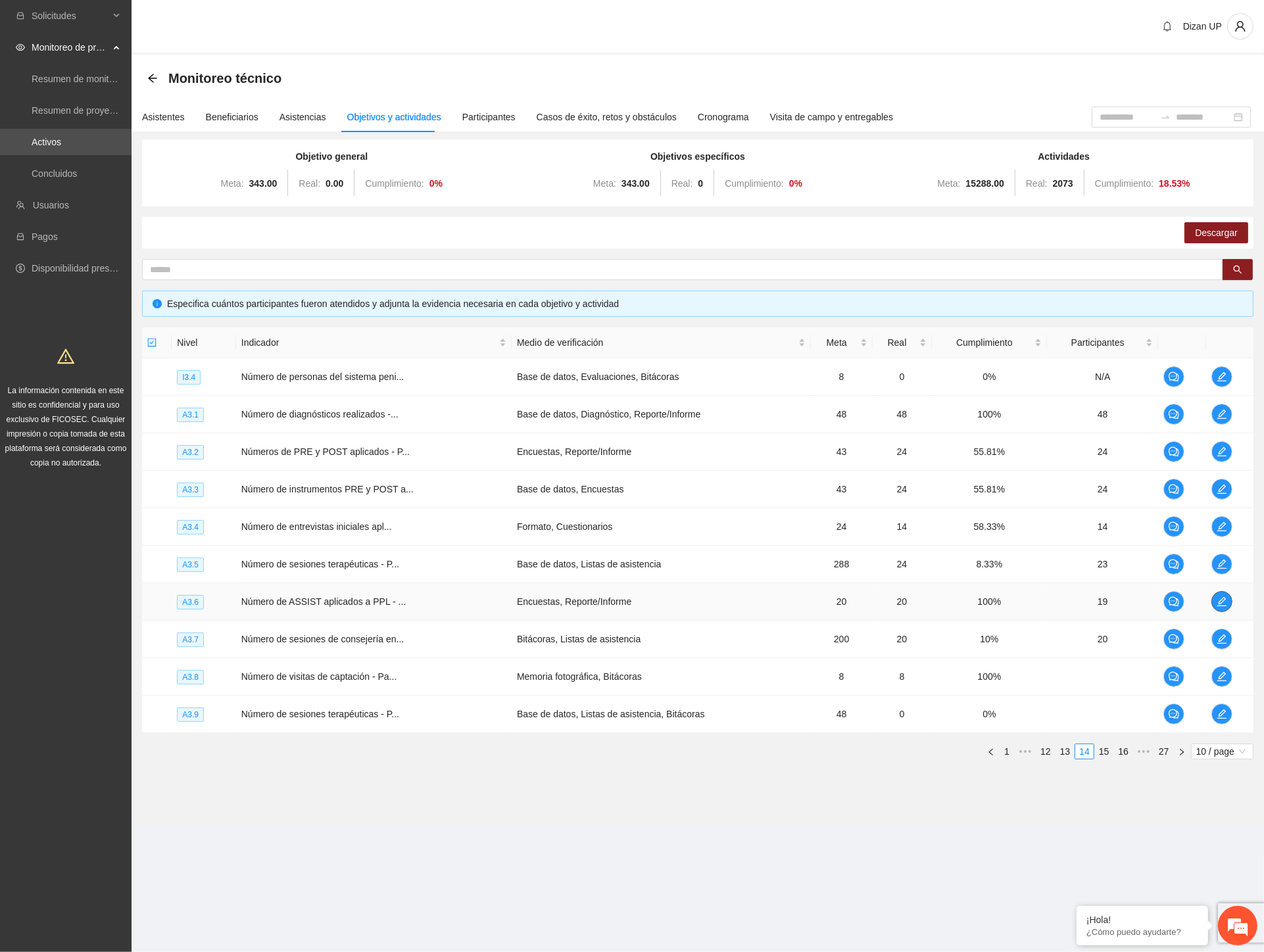
click at [1214, 600] on span "edit" at bounding box center [1222, 601] width 20 height 11
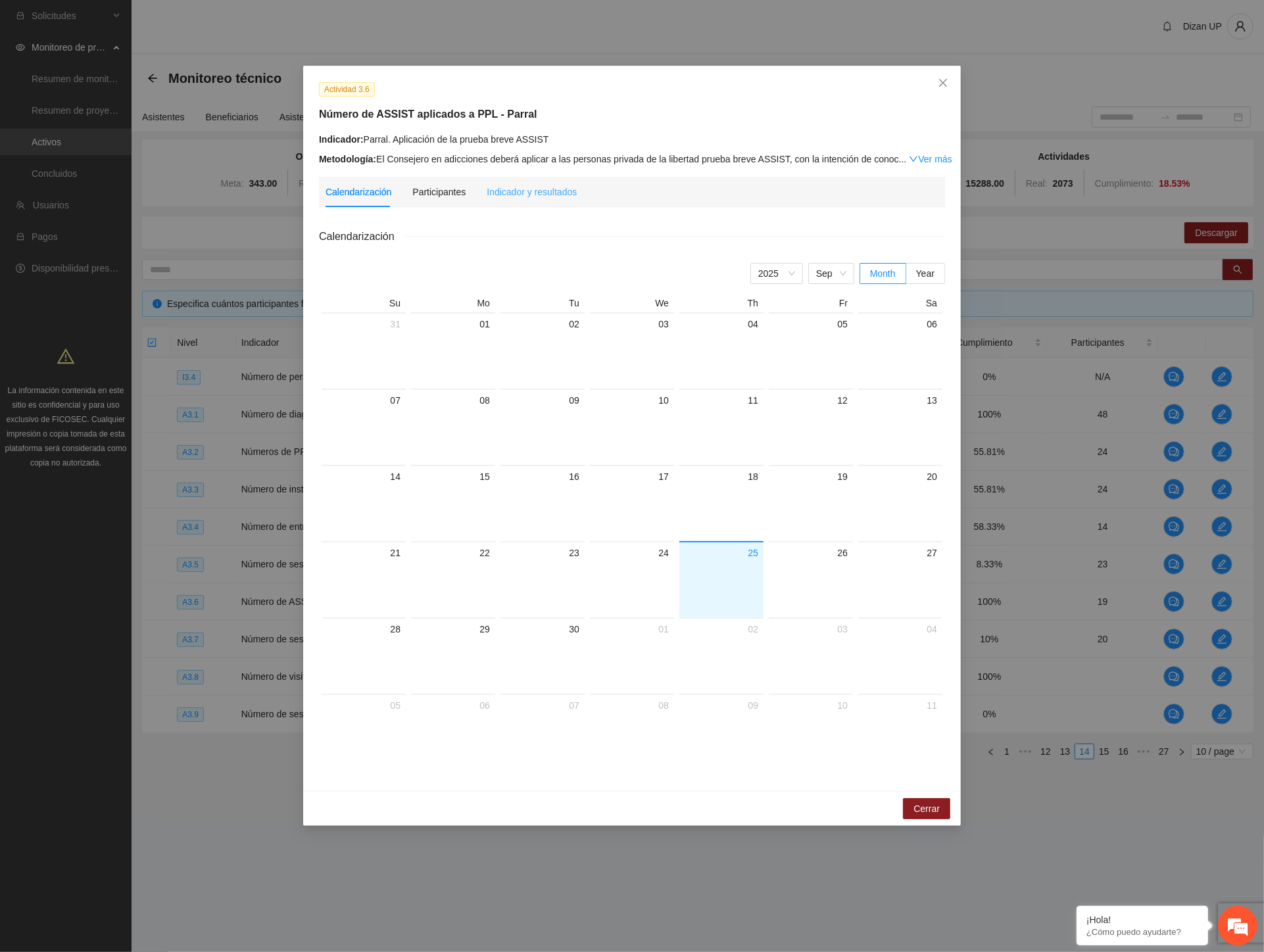
click at [536, 199] on div "Indicador y resultados" at bounding box center [532, 192] width 90 height 30
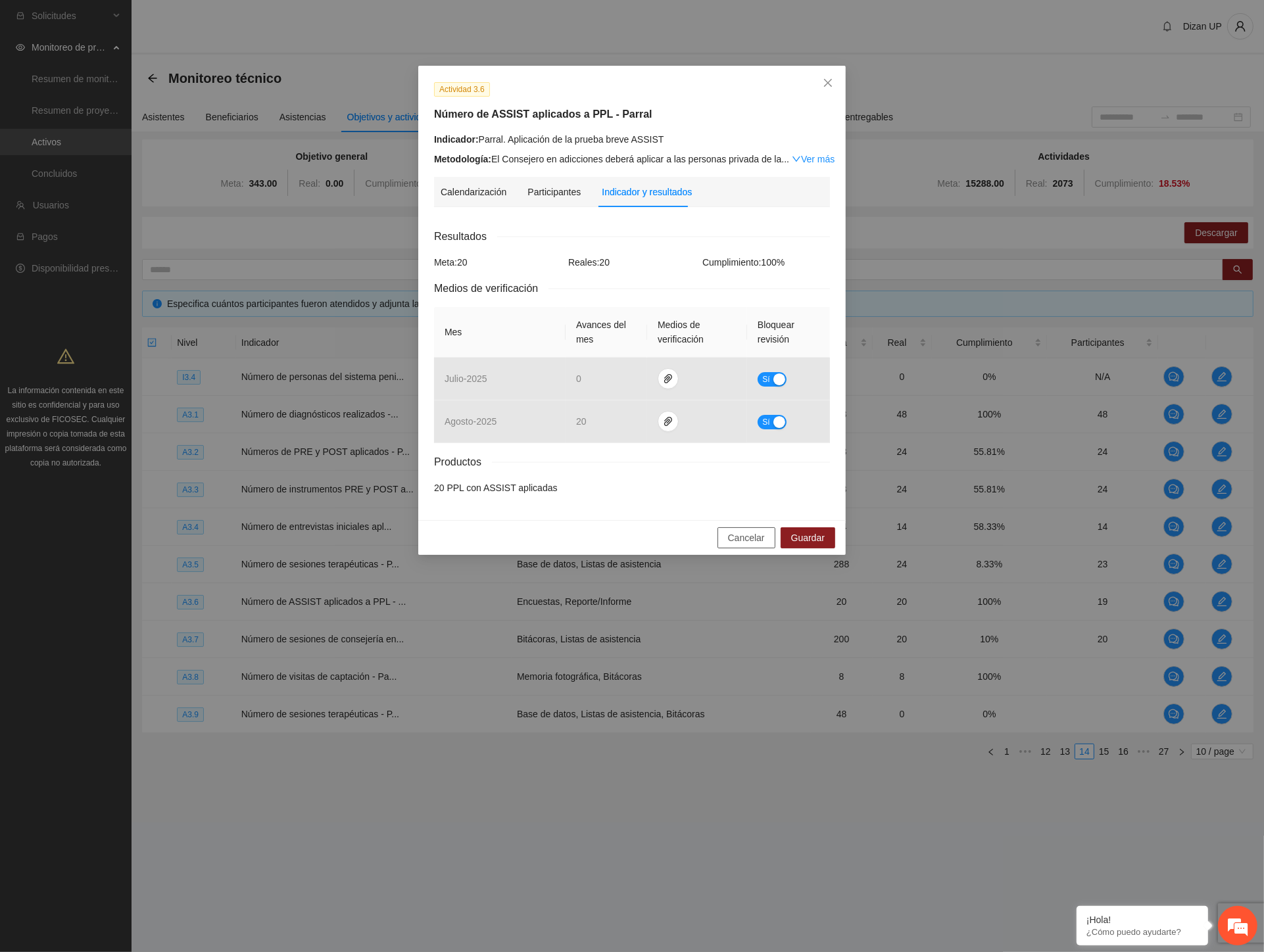
click at [747, 541] on span "Cancelar" at bounding box center [747, 538] width 37 height 15
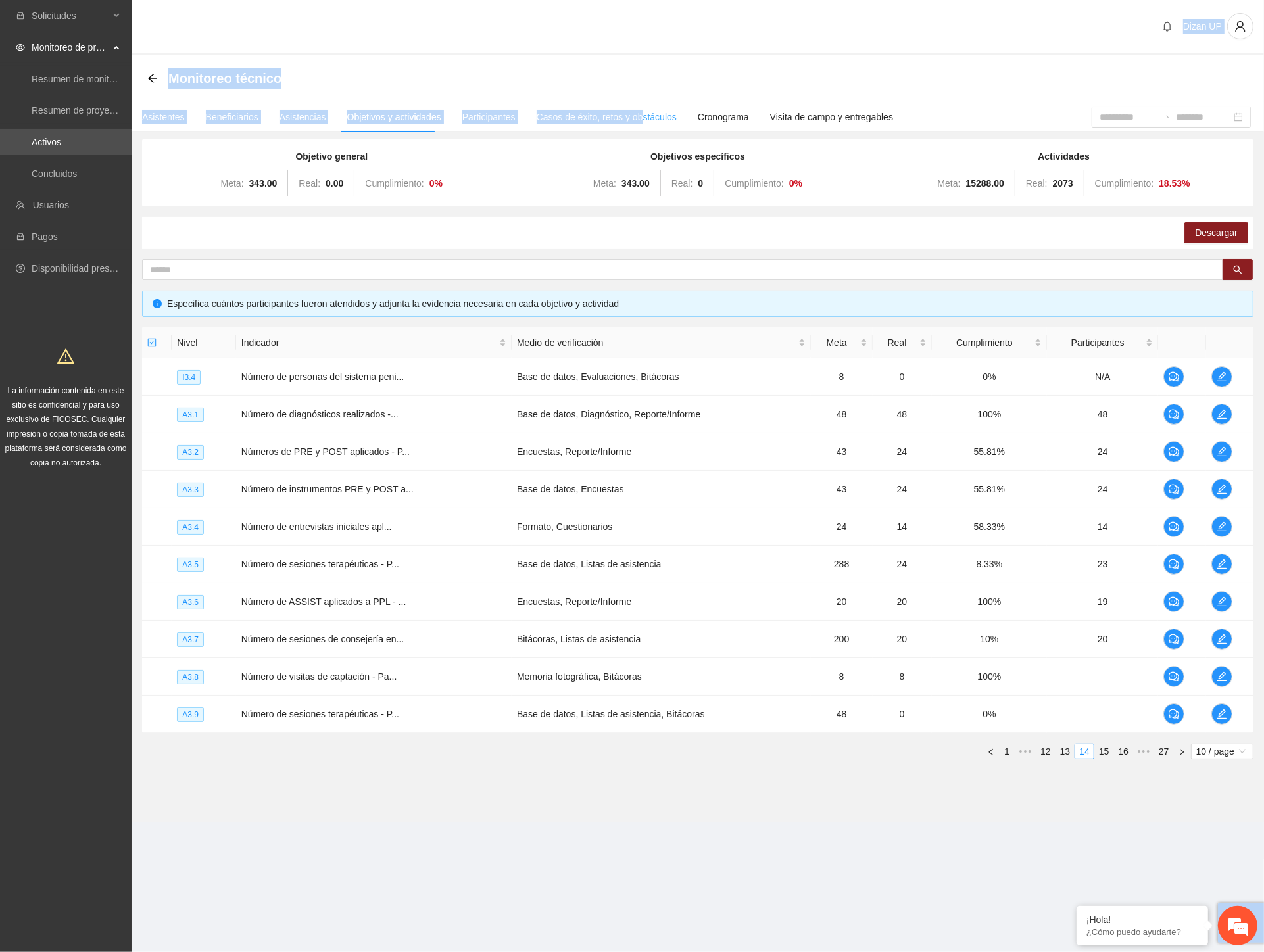
drag, startPoint x: 389, startPoint y: 5, endPoint x: 632, endPoint y: 123, distance: 270.1
click at [632, 123] on section "Dizan UP Monitoreo técnico Asistentes Beneficiarios Asistencias Objetivos y act…" at bounding box center [697, 430] width 1133 height 860
click at [305, 73] on div "Monitoreo técnico" at bounding box center [698, 78] width 1101 height 26
drag, startPoint x: 169, startPoint y: 68, endPoint x: 323, endPoint y: 80, distance: 154.5
click at [323, 80] on div "Monitoreo técnico" at bounding box center [698, 78] width 1101 height 26
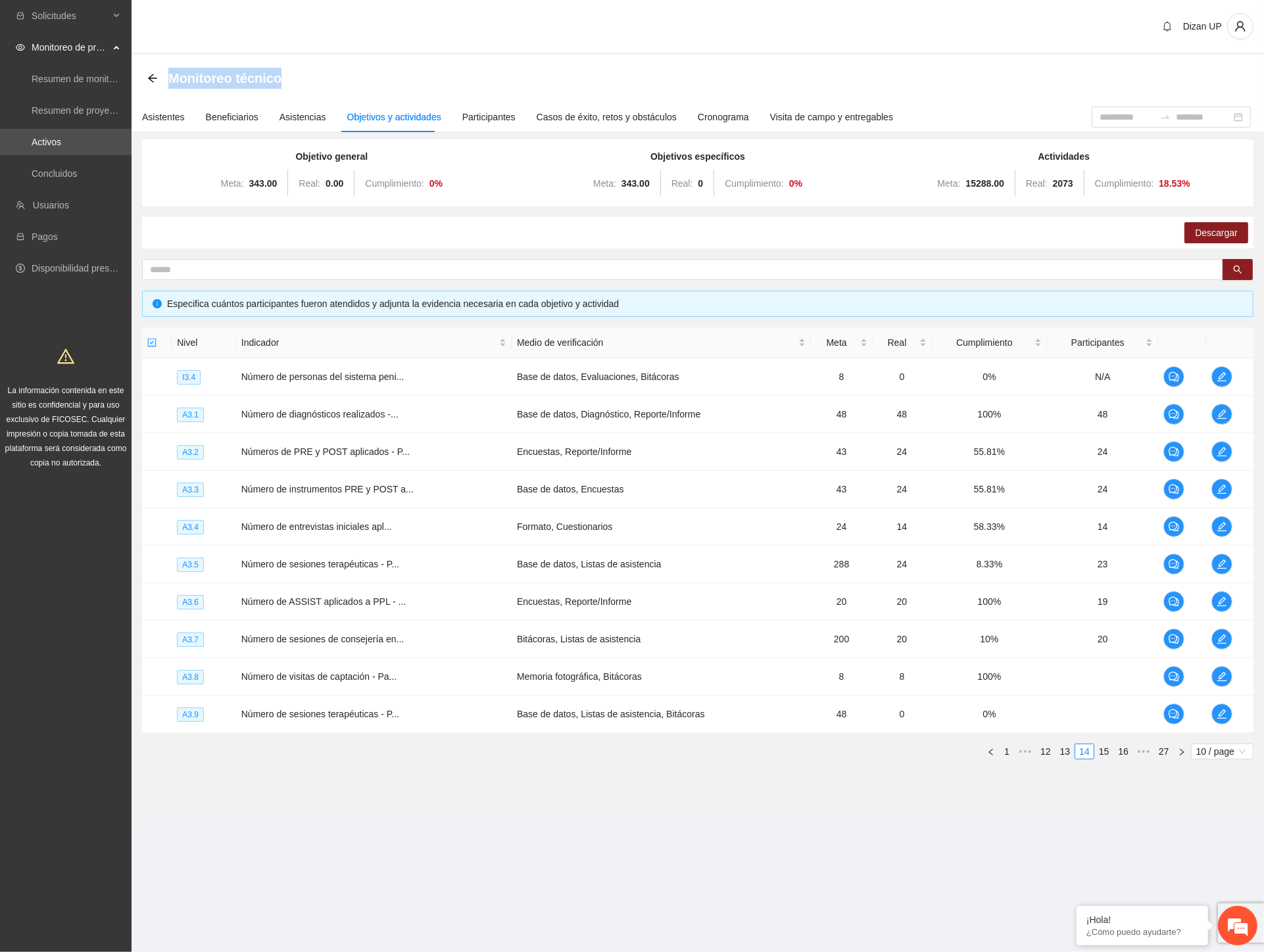
click at [385, 75] on div "Monitoreo técnico" at bounding box center [698, 78] width 1101 height 26
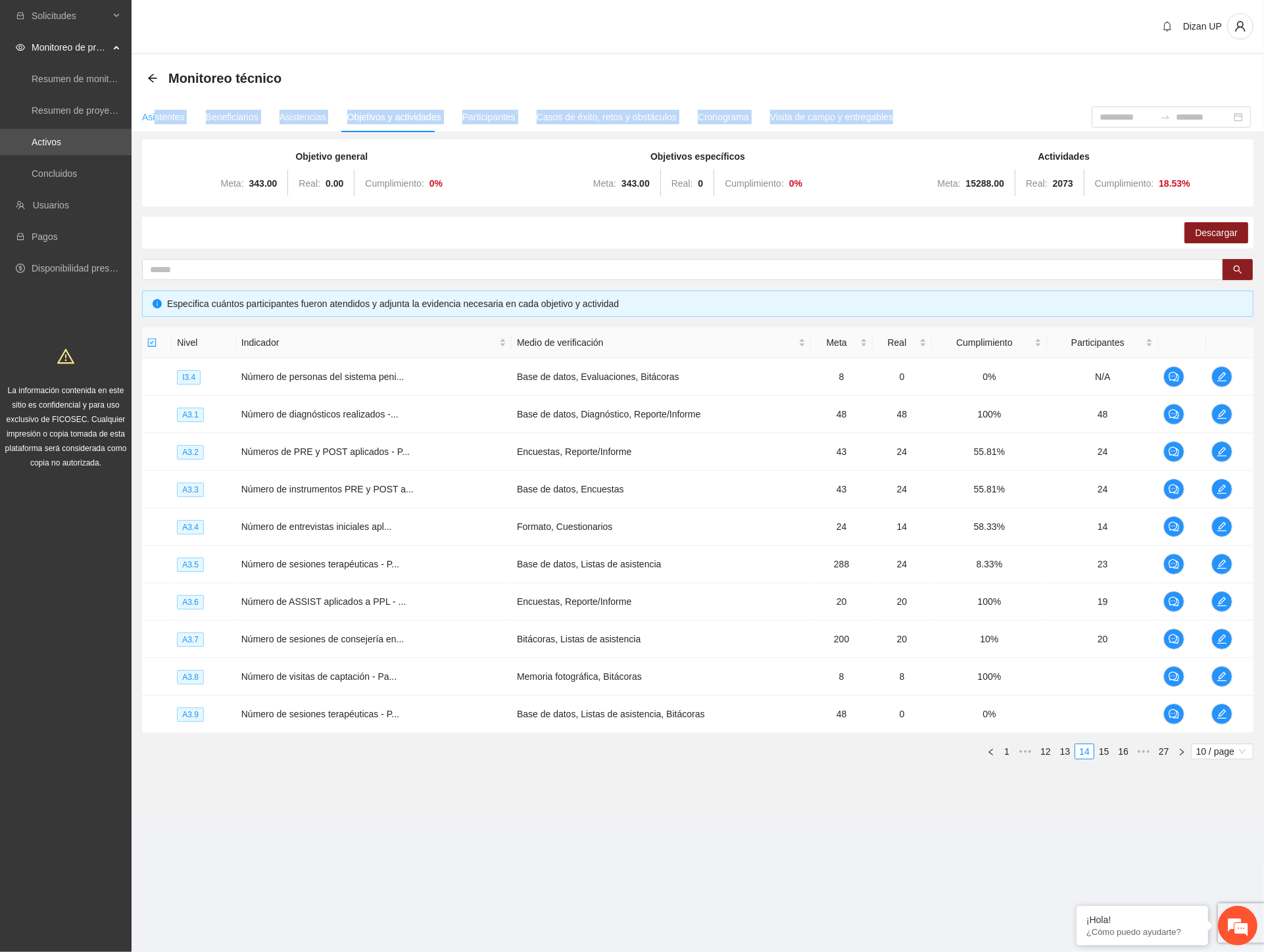
drag, startPoint x: 642, startPoint y: 114, endPoint x: 153, endPoint y: 121, distance: 489.1
click at [153, 121] on div "Asistentes Beneficiarios Asistencias Objetivos y actividades Participantes Caso…" at bounding box center [611, 116] width 960 height 30
click at [474, 23] on div "Dizan UP" at bounding box center [697, 27] width 1133 height 54
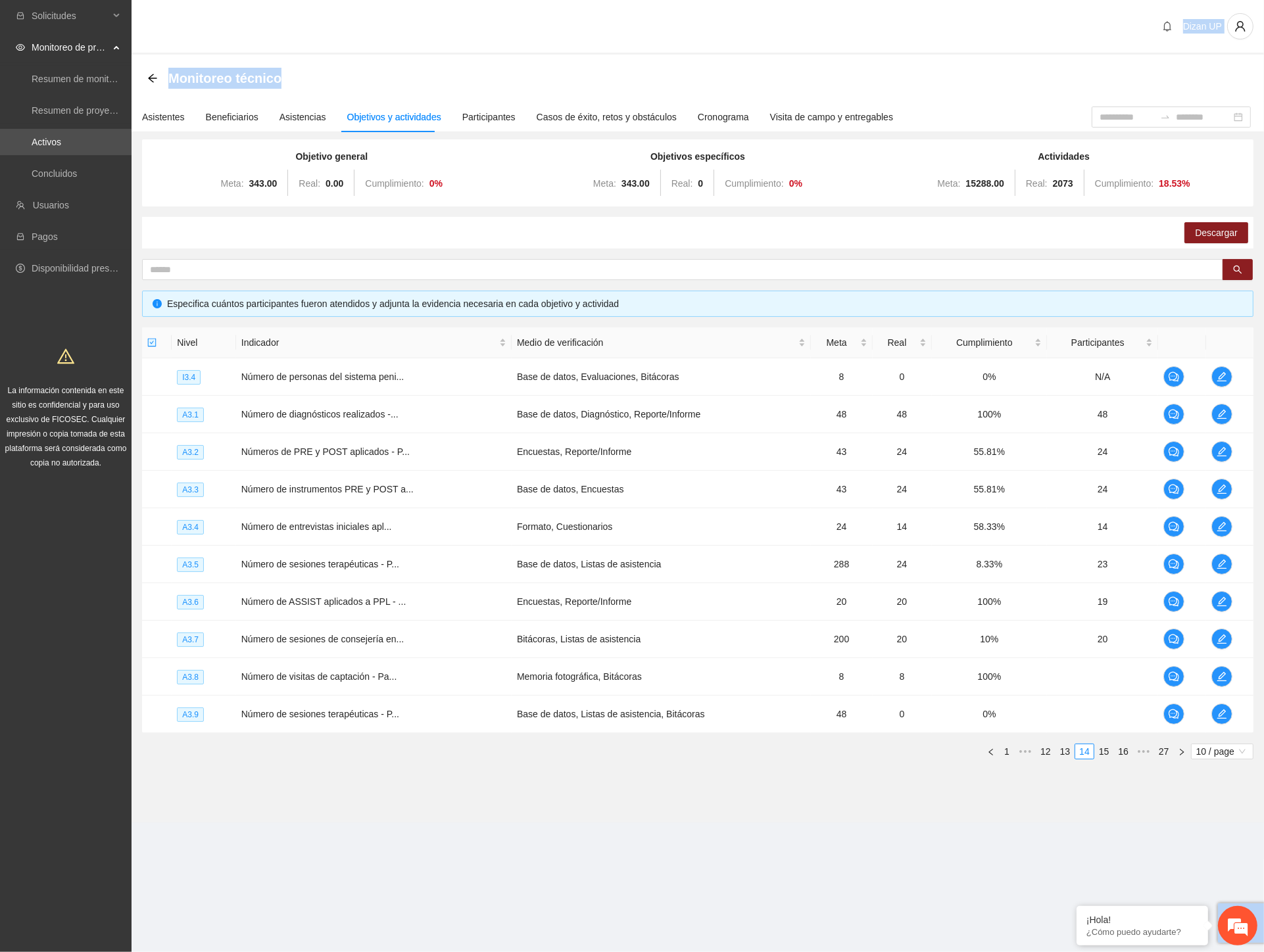
drag, startPoint x: 439, startPoint y: 29, endPoint x: 585, endPoint y: 76, distance: 153.4
click at [584, 76] on section "Dizan UP Monitoreo técnico Asistentes Beneficiarios Asistencias Objetivos y act…" at bounding box center [697, 430] width 1133 height 860
click at [721, 60] on div "Monitoreo técnico" at bounding box center [697, 78] width 1133 height 47
drag, startPoint x: 542, startPoint y: 38, endPoint x: 891, endPoint y: 40, distance: 349.0
click at [891, 40] on div "Dizan UP" at bounding box center [697, 27] width 1133 height 54
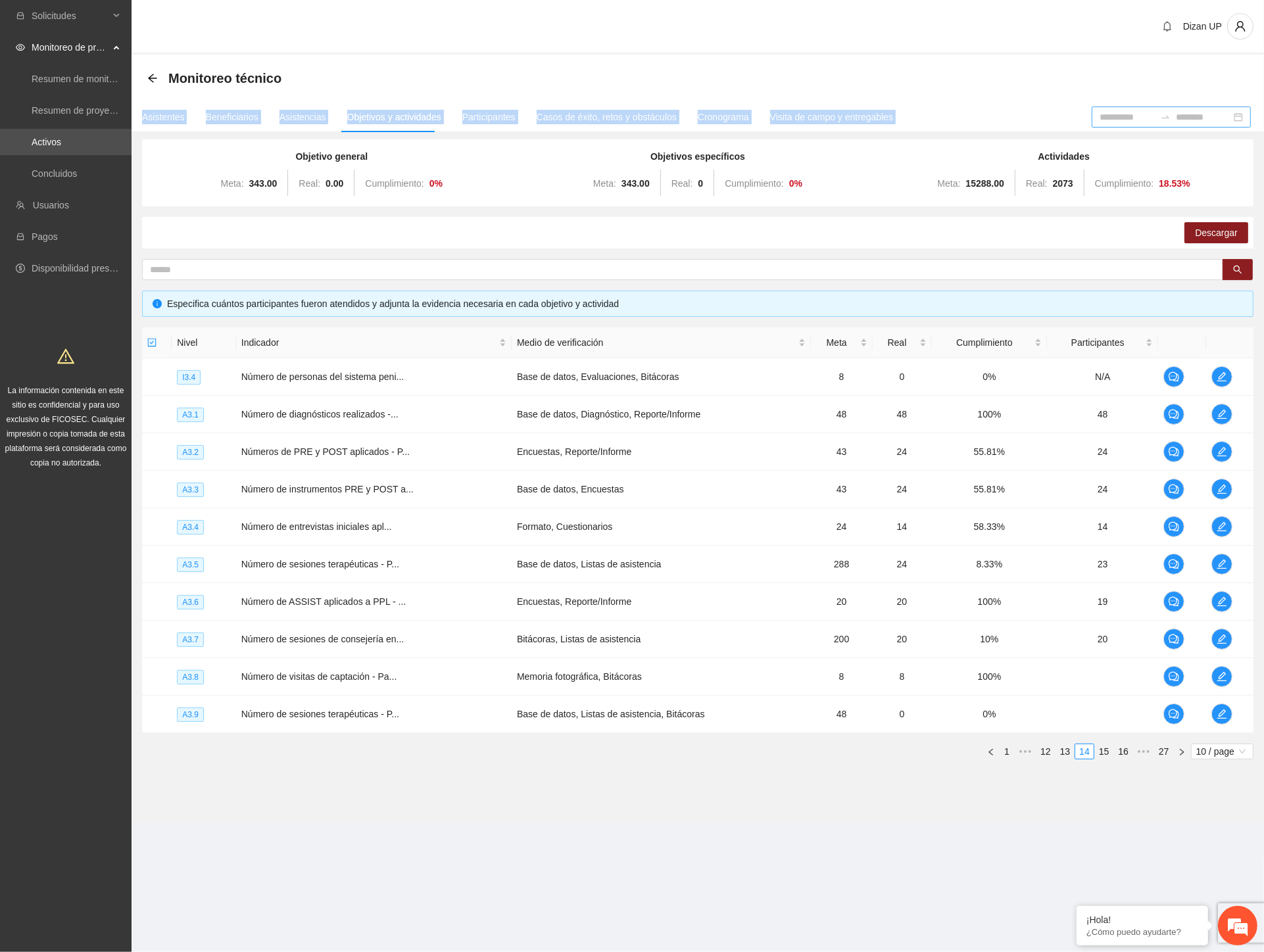
drag, startPoint x: 1047, startPoint y: 96, endPoint x: 1151, endPoint y: 123, distance: 107.4
click at [1151, 123] on section "Monitoreo técnico Asistentes Beneficiarios Asistencias Objetivos y actividades …" at bounding box center [697, 438] width 1133 height 768
click at [996, 104] on div "Asistentes Beneficiarios Asistencias Objetivos y actividades Participantes Caso…" at bounding box center [611, 116] width 960 height 30
